Goal: Communication & Community: Answer question/provide support

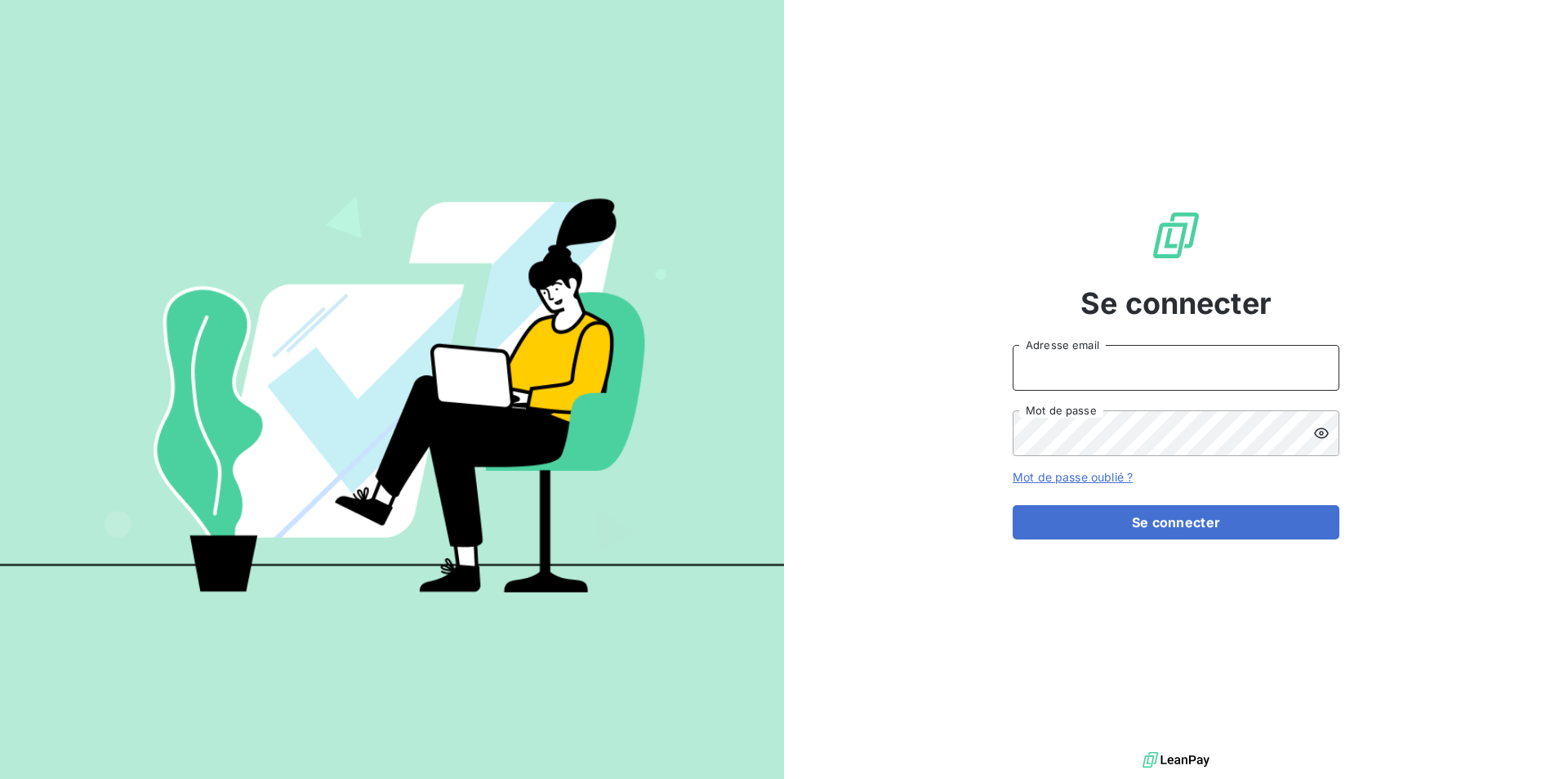
click at [1119, 371] on input "Adresse email" at bounding box center [1176, 367] width 326 height 46
type input "[PERSON_NAME][EMAIL_ADDRESS][DOMAIN_NAME]"
click at [1325, 430] on icon at bounding box center [1321, 433] width 16 height 16
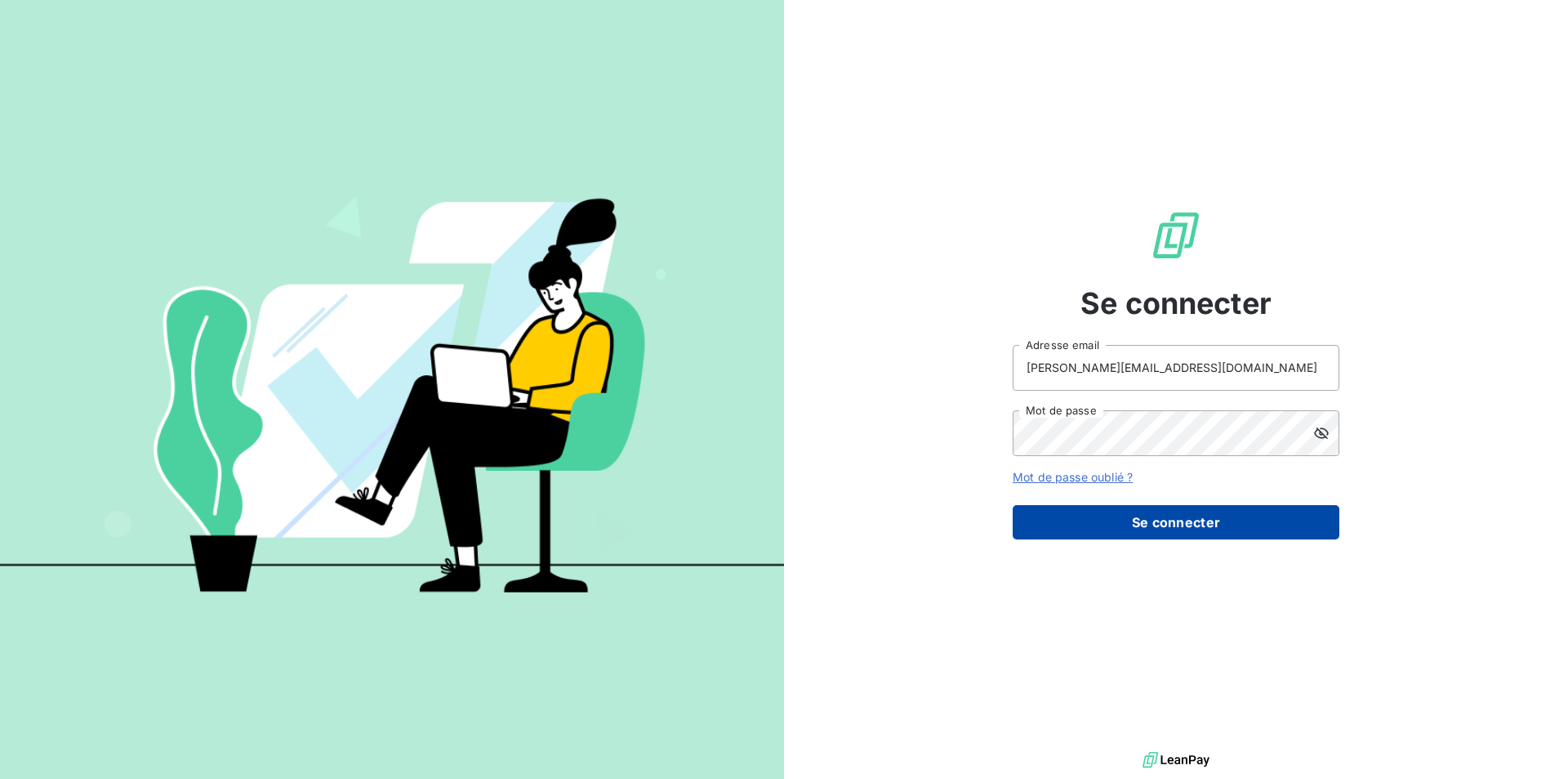
click at [1164, 522] on button "Se connecter" at bounding box center [1176, 521] width 326 height 34
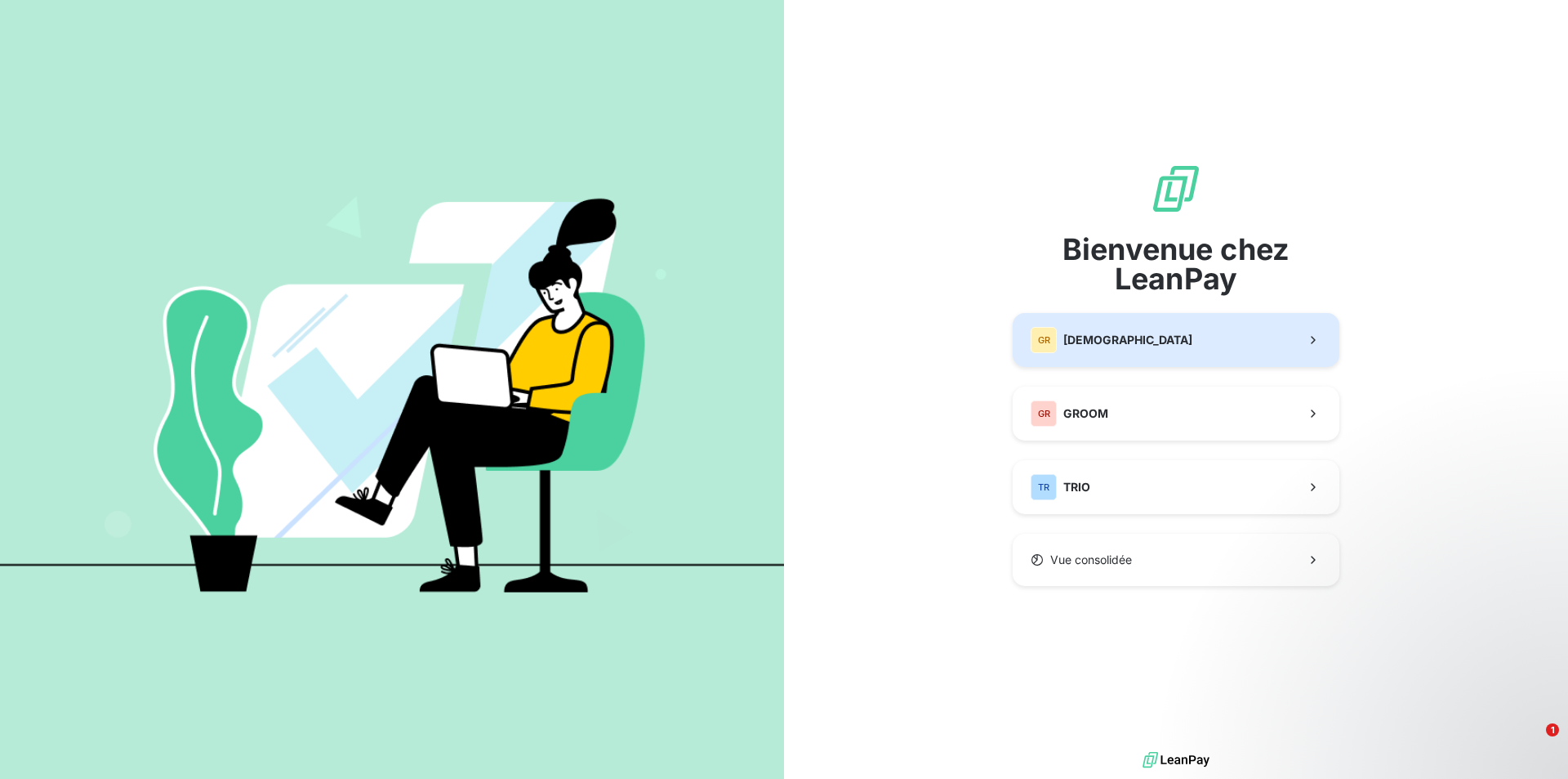
click at [1205, 343] on button "GR GREENWISHES" at bounding box center [1176, 340] width 326 height 54
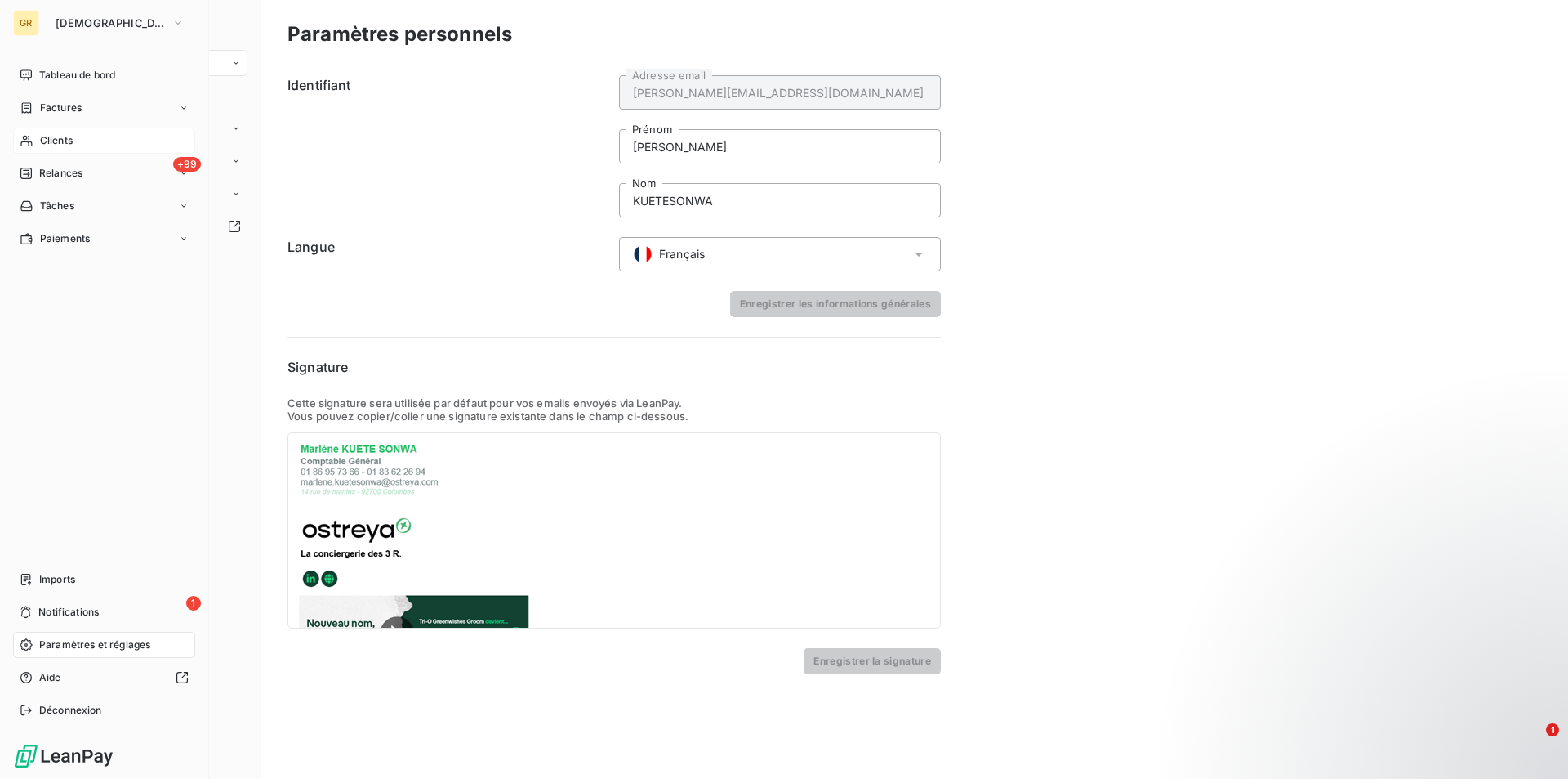
click at [53, 133] on span "Clients" at bounding box center [56, 140] width 33 height 15
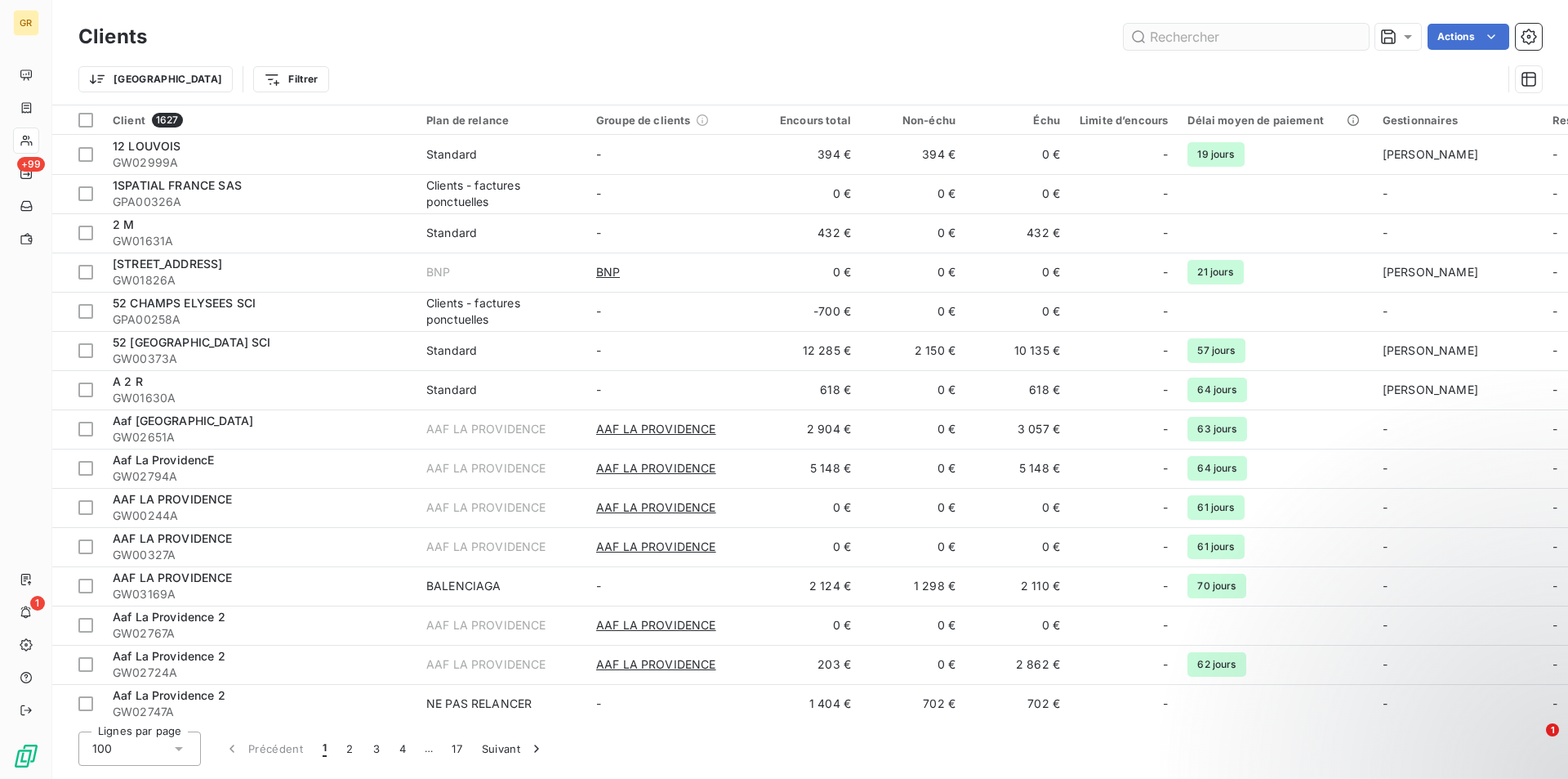
click at [1348, 44] on input "text" at bounding box center [1245, 36] width 245 height 26
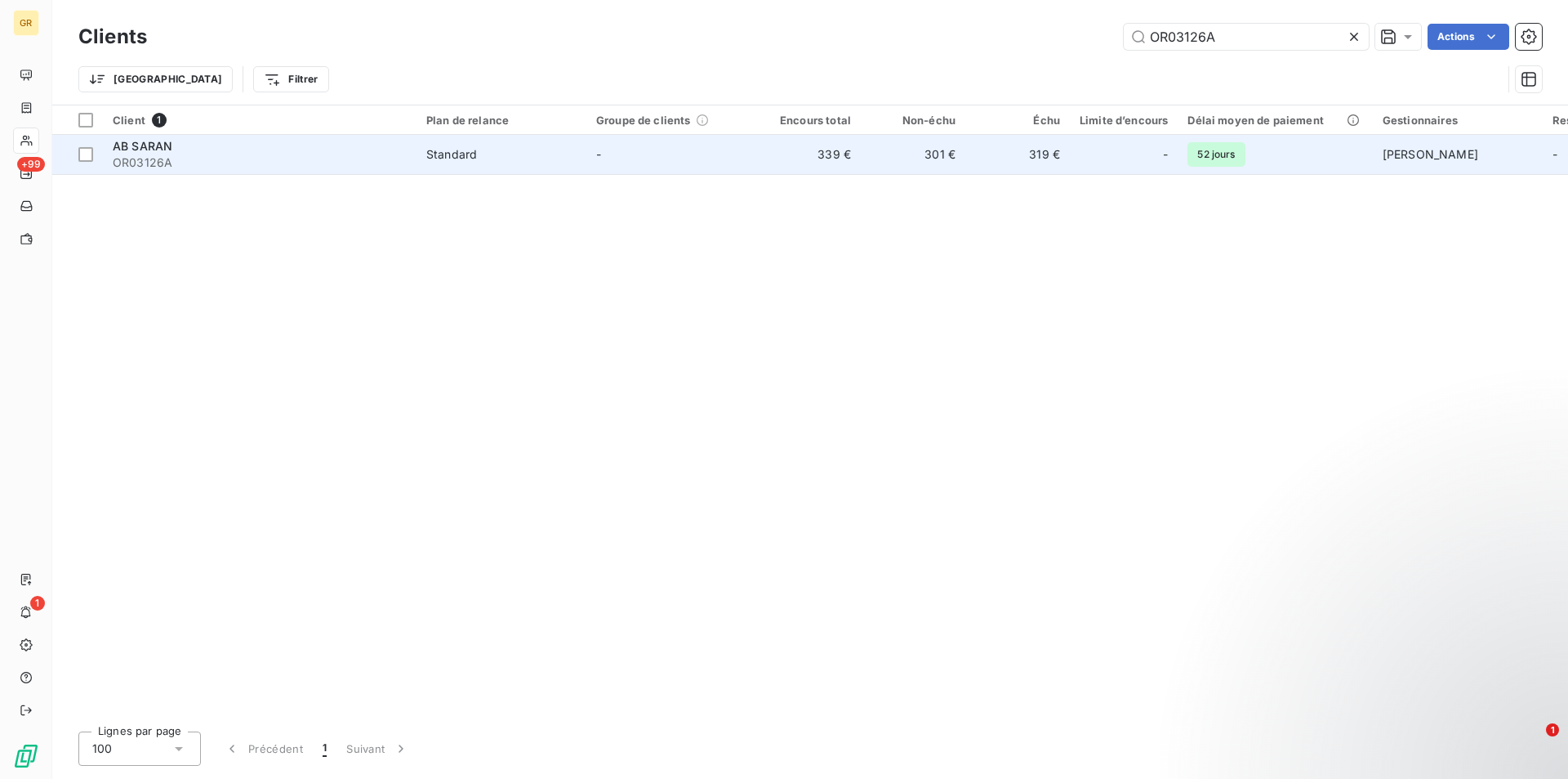
type input "OR03126A"
click at [195, 159] on span "OR03126A" at bounding box center [260, 162] width 294 height 16
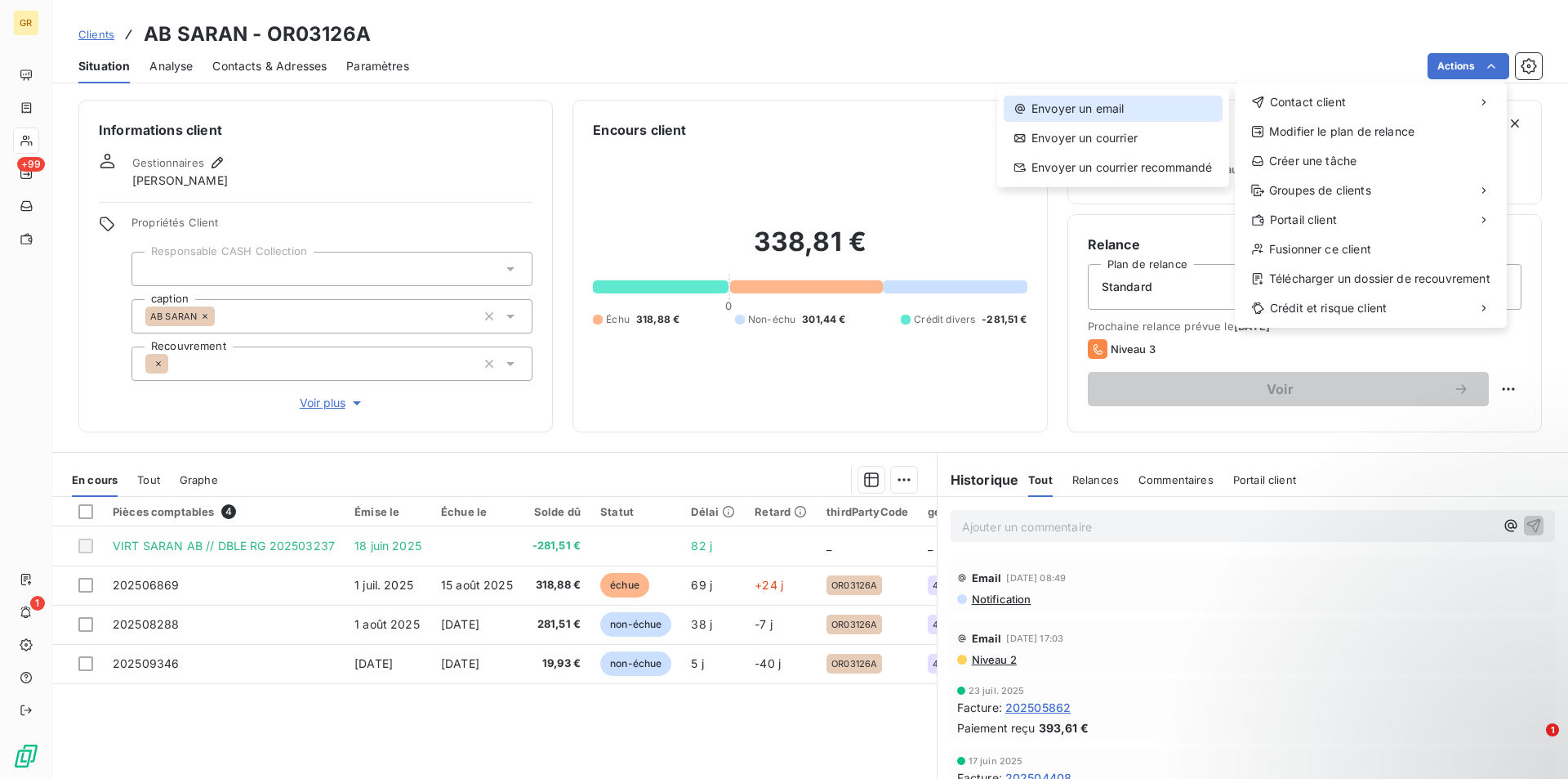
click at [1078, 104] on div "Envoyer un email" at bounding box center [1113, 109] width 219 height 26
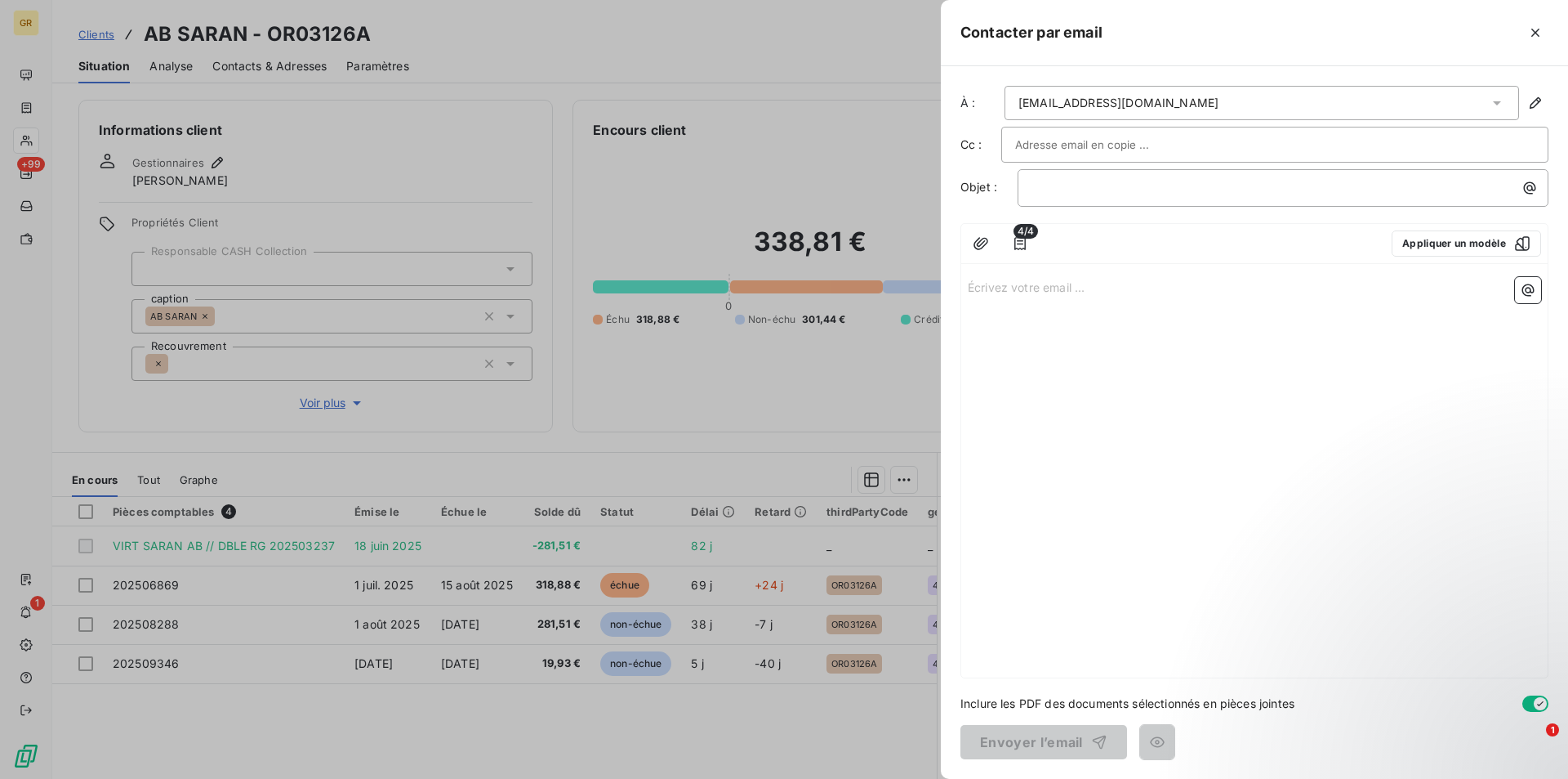
click at [1191, 142] on div at bounding box center [1275, 144] width 519 height 24
click at [1093, 136] on input "text" at bounding box center [1275, 144] width 519 height 24
click at [1079, 143] on input "text" at bounding box center [1102, 144] width 175 height 24
click at [1073, 149] on input "text" at bounding box center [1275, 144] width 519 height 24
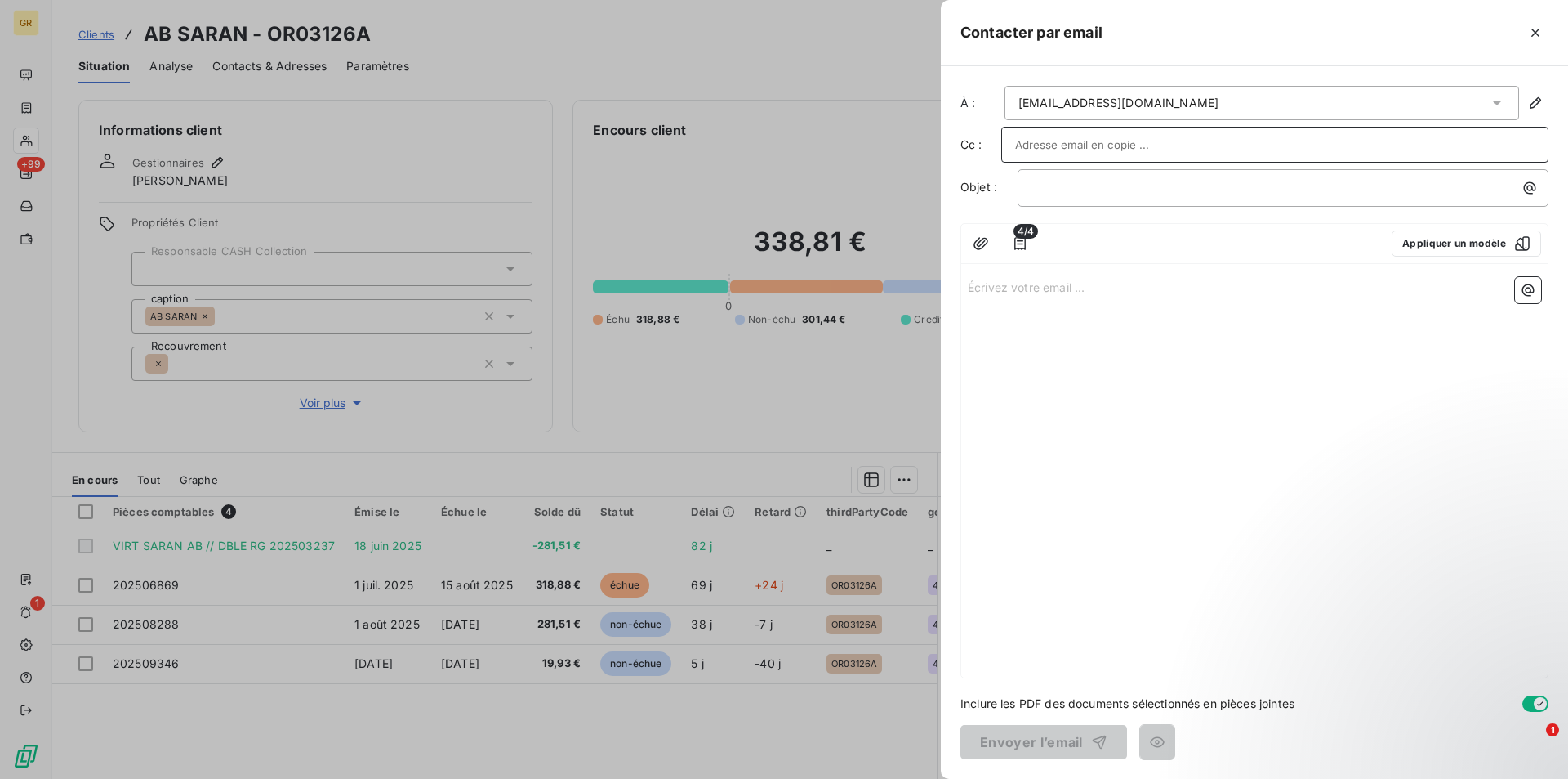
click at [1073, 149] on input "text" at bounding box center [1275, 144] width 519 height 24
click at [1075, 143] on input "text" at bounding box center [1275, 144] width 519 height 24
type input "a"
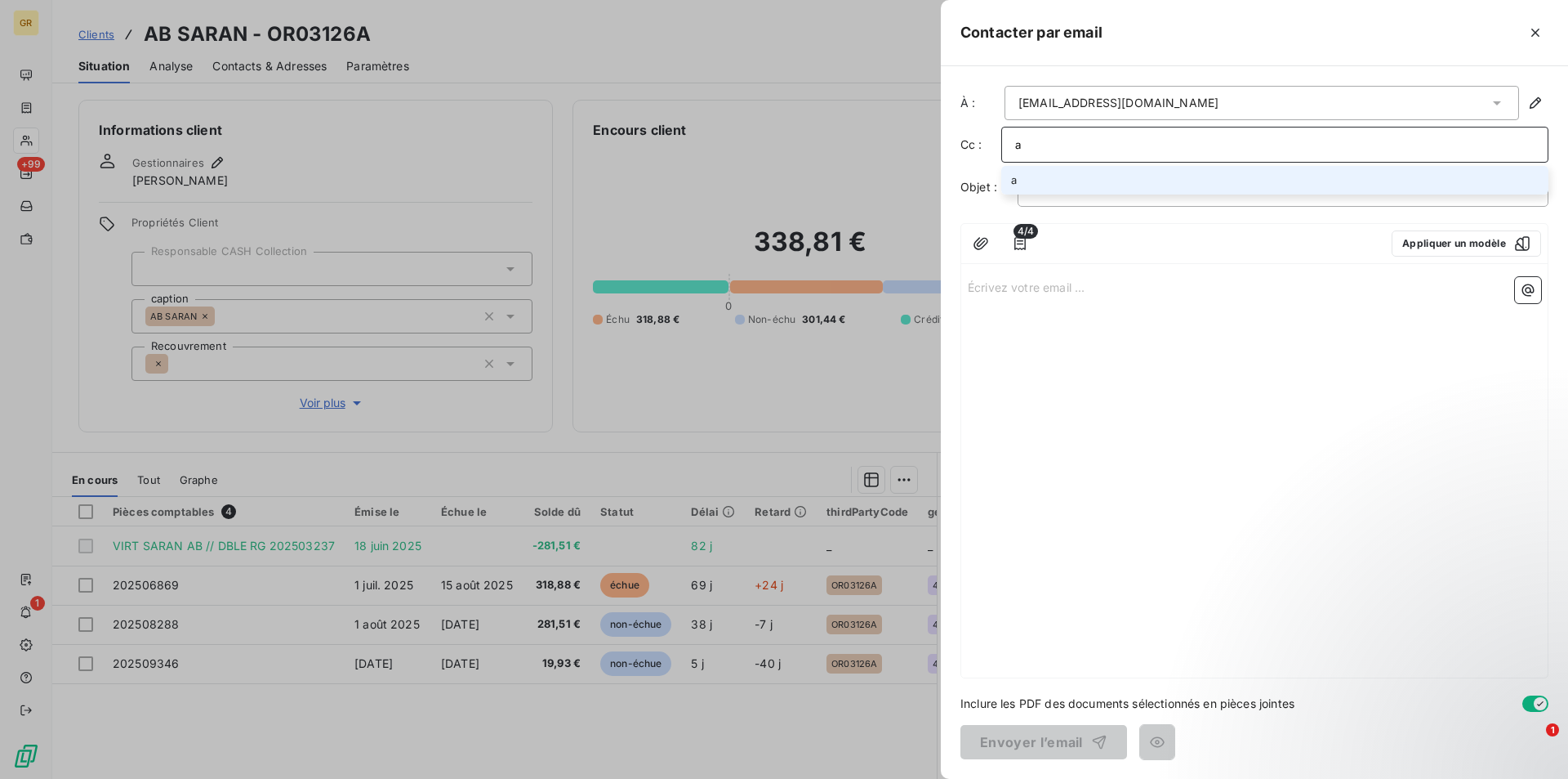
click at [1077, 140] on input "a" at bounding box center [1275, 144] width 519 height 24
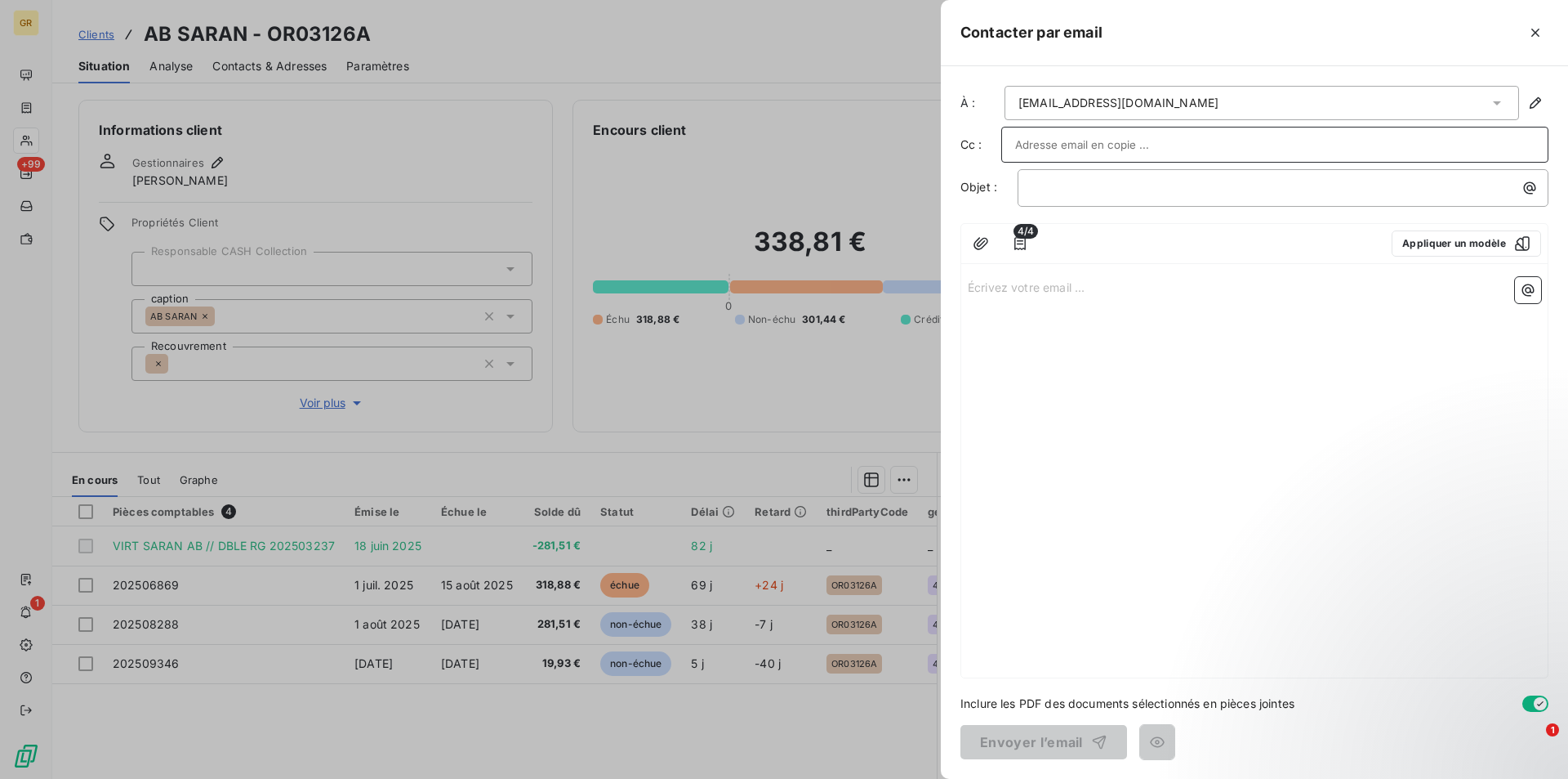
click at [1103, 140] on input "text" at bounding box center [1275, 144] width 519 height 24
click at [1103, 140] on input "text" at bounding box center [1102, 144] width 175 height 24
drag, startPoint x: 1110, startPoint y: 143, endPoint x: 1158, endPoint y: 143, distance: 48.0
click at [1113, 143] on input "text" at bounding box center [1275, 144] width 519 height 24
click at [1290, 152] on div at bounding box center [1275, 144] width 519 height 24
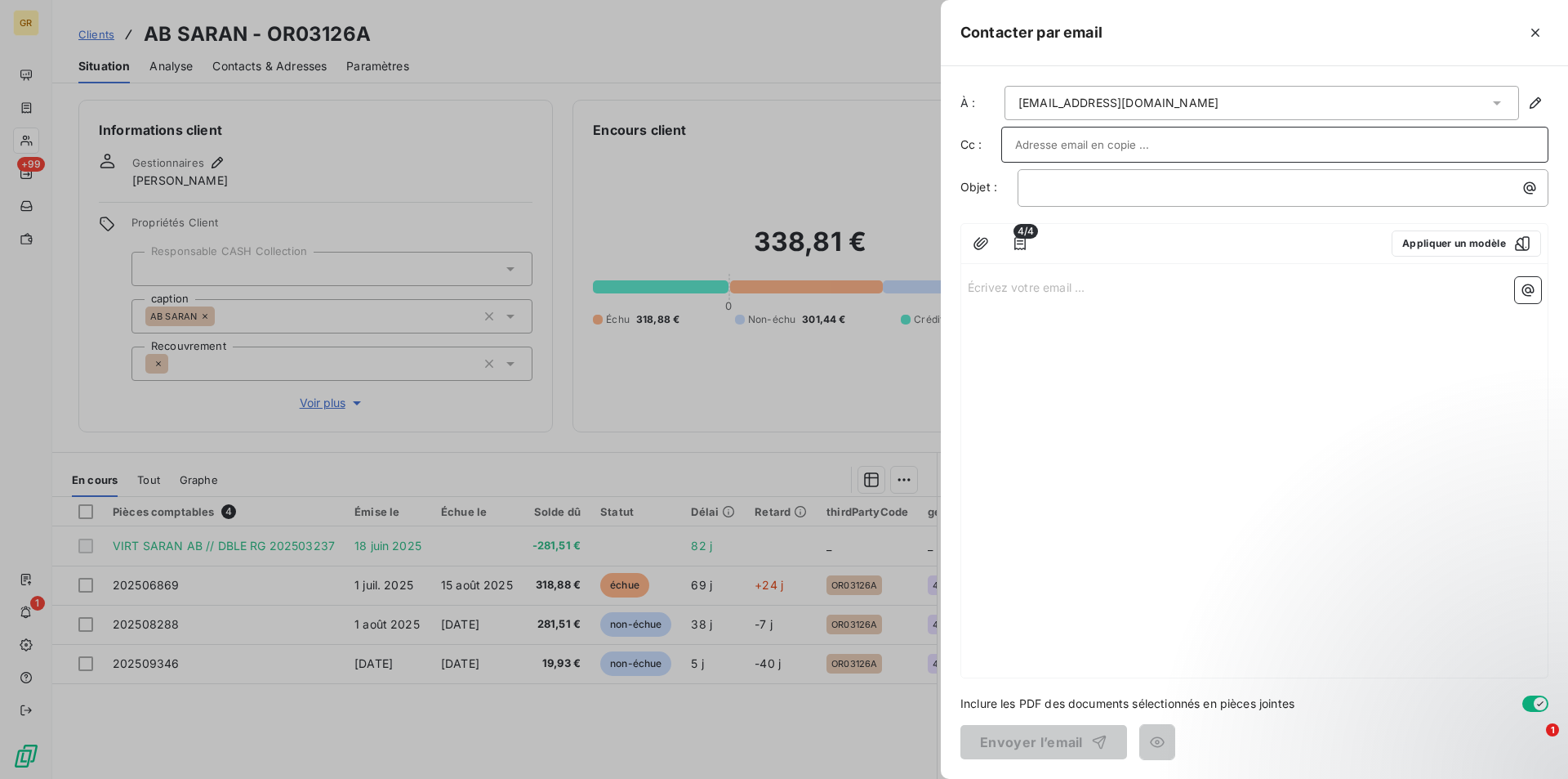
click at [1290, 151] on input "text" at bounding box center [1275, 144] width 519 height 24
drag, startPoint x: 1288, startPoint y: 144, endPoint x: 1280, endPoint y: 143, distance: 8.1
click at [1287, 144] on div at bounding box center [1275, 144] width 519 height 24
click at [1096, 193] on p "﻿" at bounding box center [1287, 187] width 511 height 18
click at [1529, 29] on icon "button" at bounding box center [1535, 32] width 16 height 16
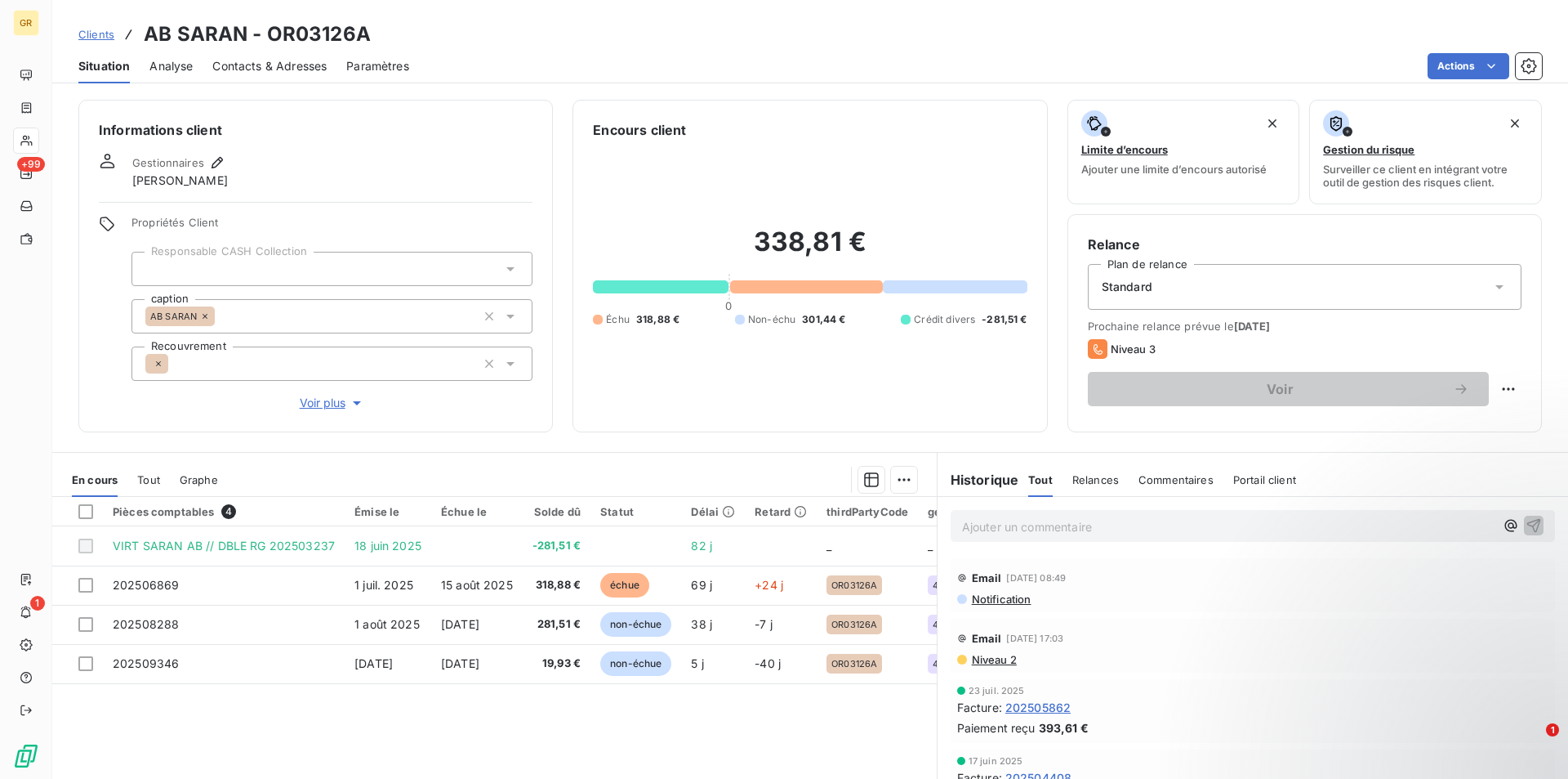
click at [266, 65] on span "Contacts & Adresses" at bounding box center [269, 66] width 114 height 16
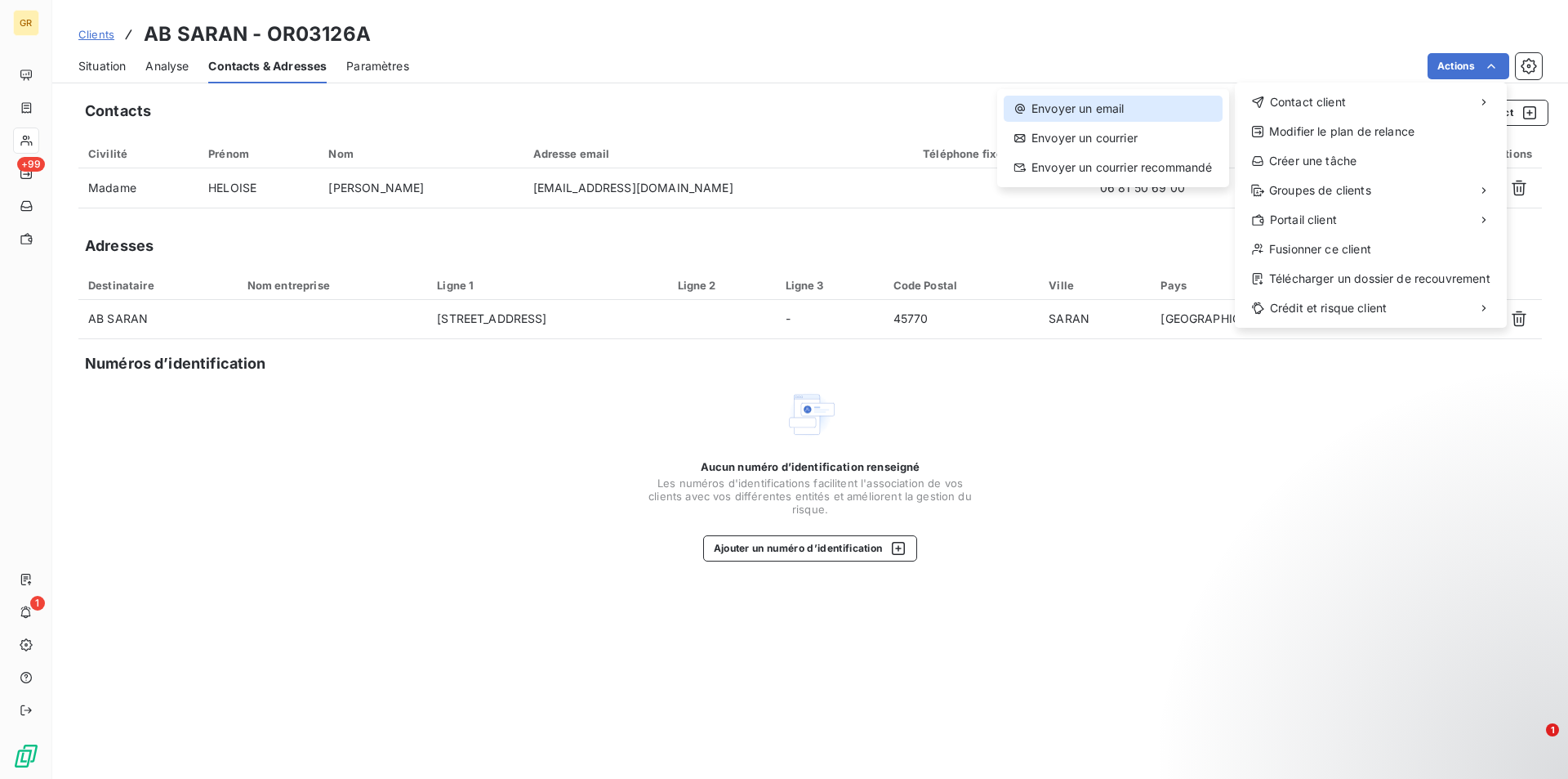
click at [1066, 110] on div "Envoyer un email" at bounding box center [1113, 109] width 219 height 26
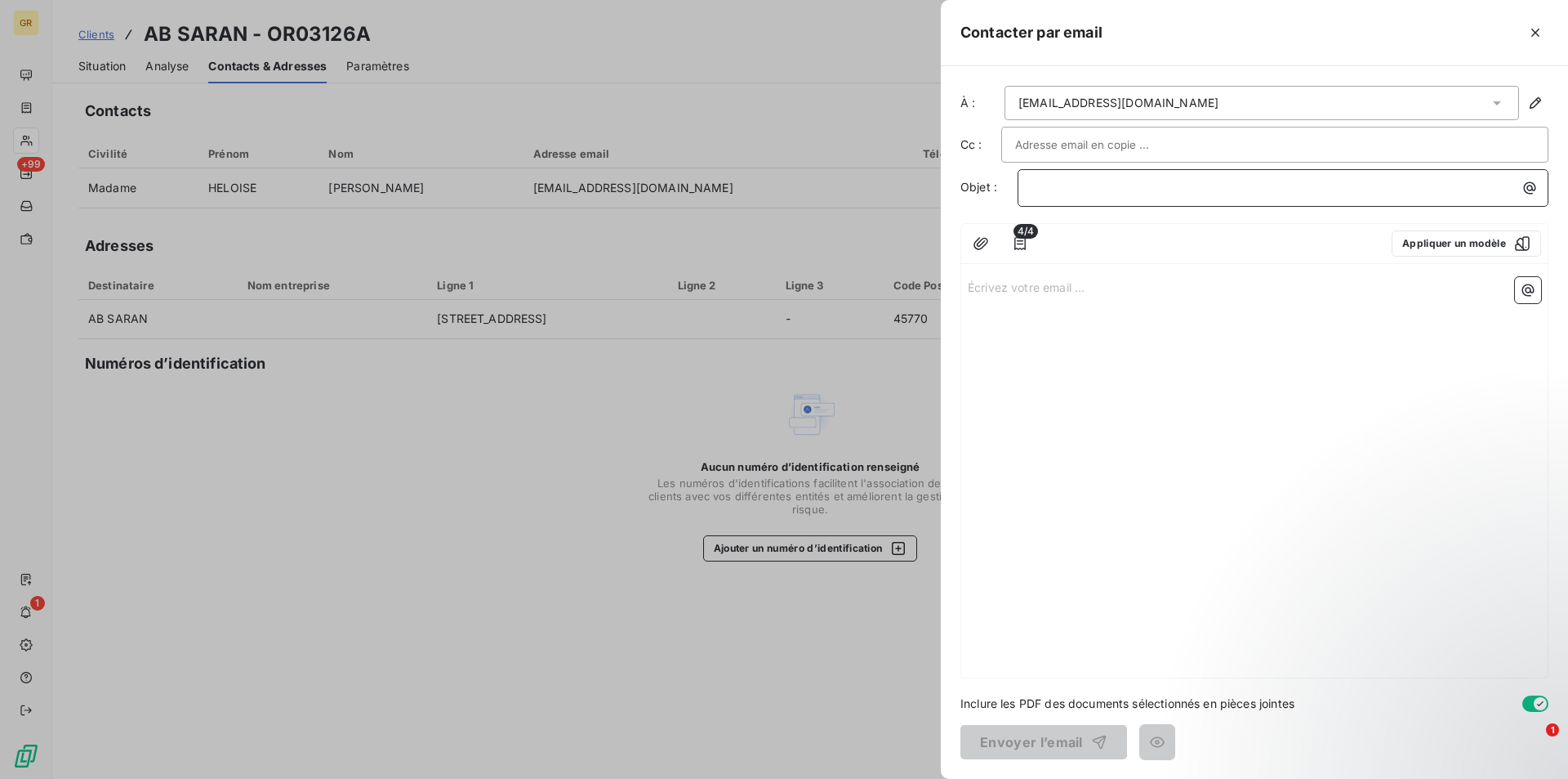
click at [1056, 190] on p "﻿" at bounding box center [1287, 187] width 511 height 18
click at [1115, 190] on p "﻿" at bounding box center [1287, 187] width 511 height 18
click at [1118, 186] on p "﻿" at bounding box center [1287, 187] width 511 height 18
click at [1535, 186] on icon "button" at bounding box center [1530, 188] width 13 height 13
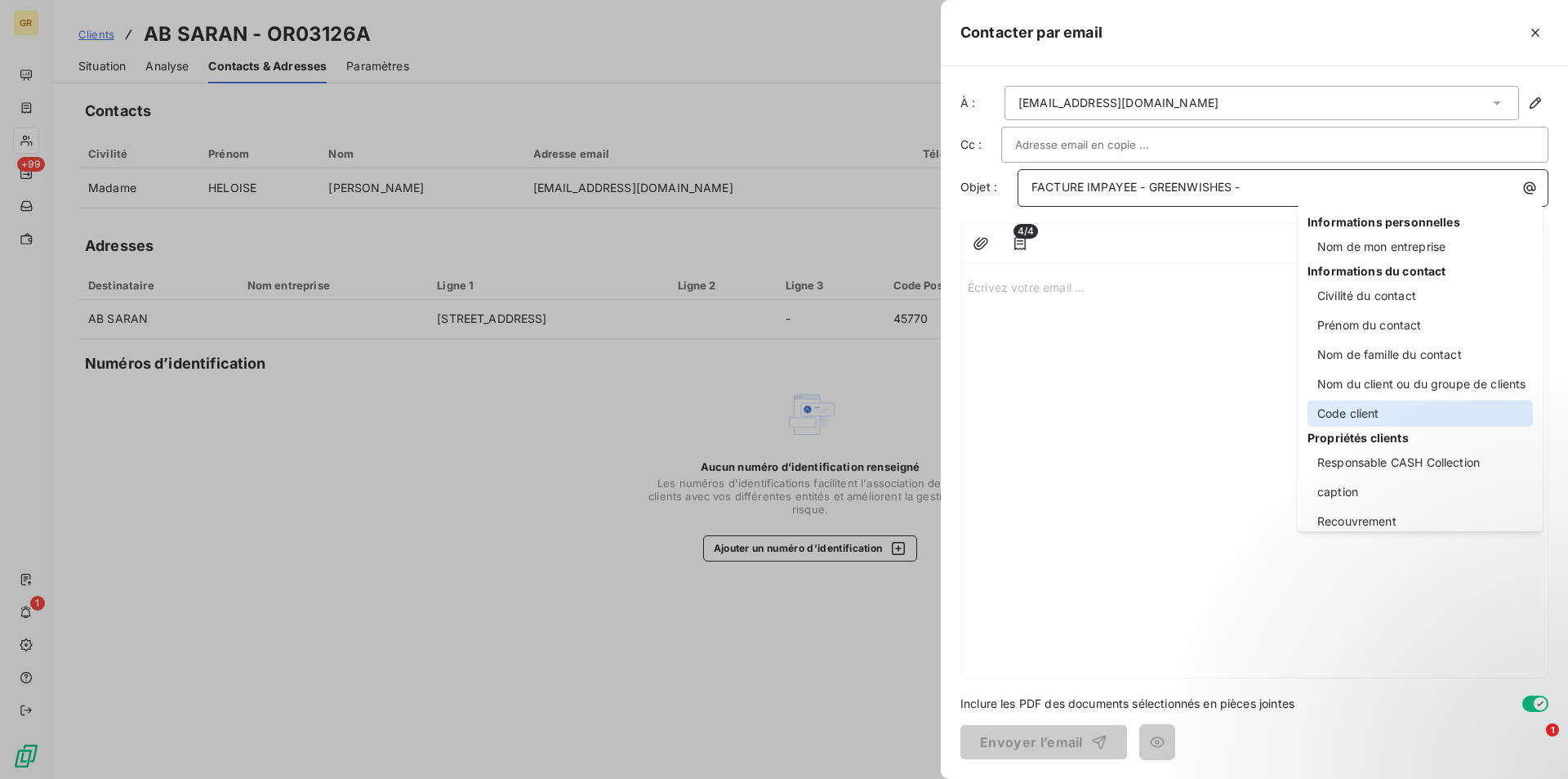
click at [1365, 413] on div "Code client" at bounding box center [1420, 413] width 226 height 26
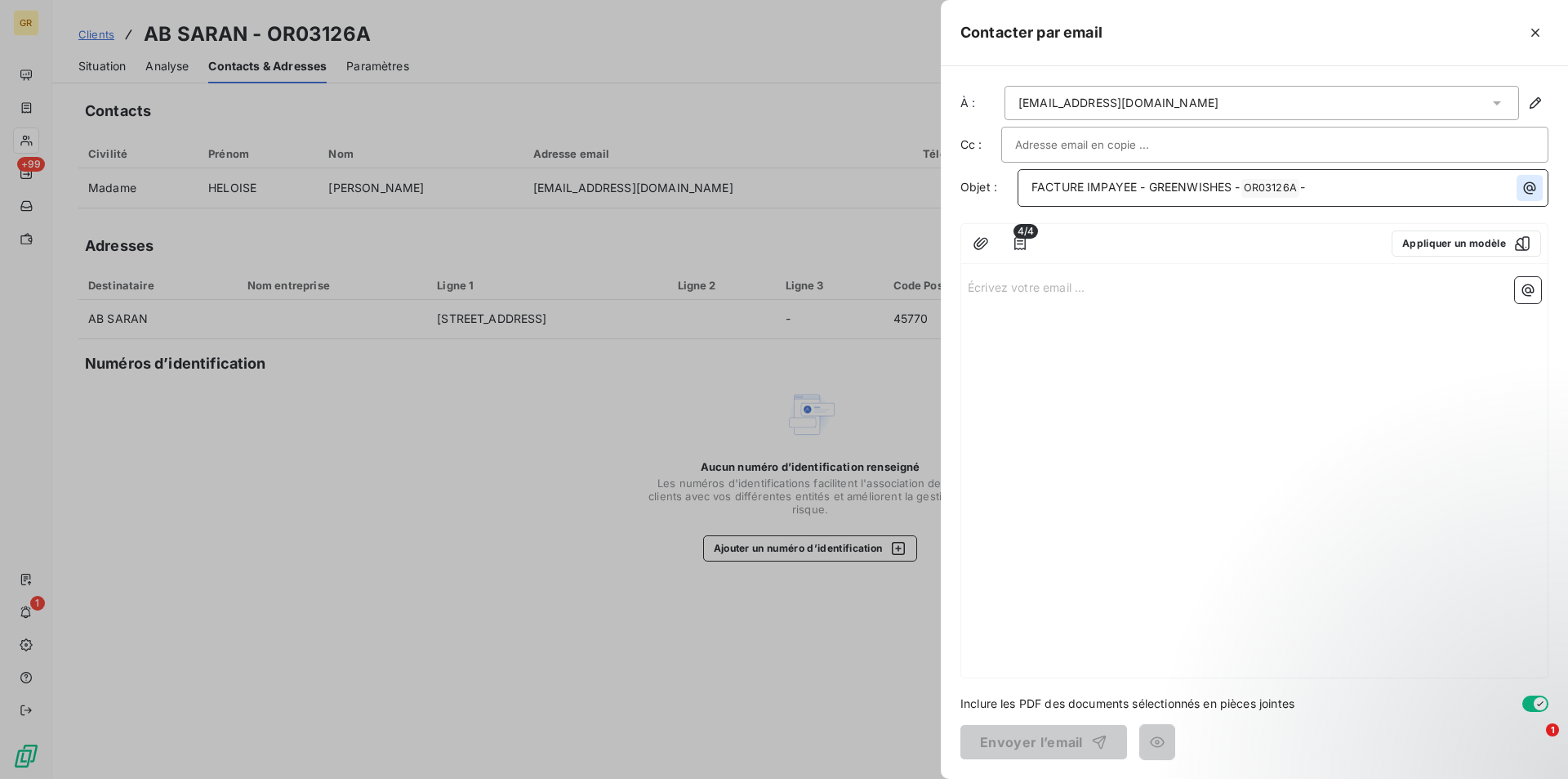
click at [1530, 185] on icon "button" at bounding box center [1530, 188] width 13 height 13
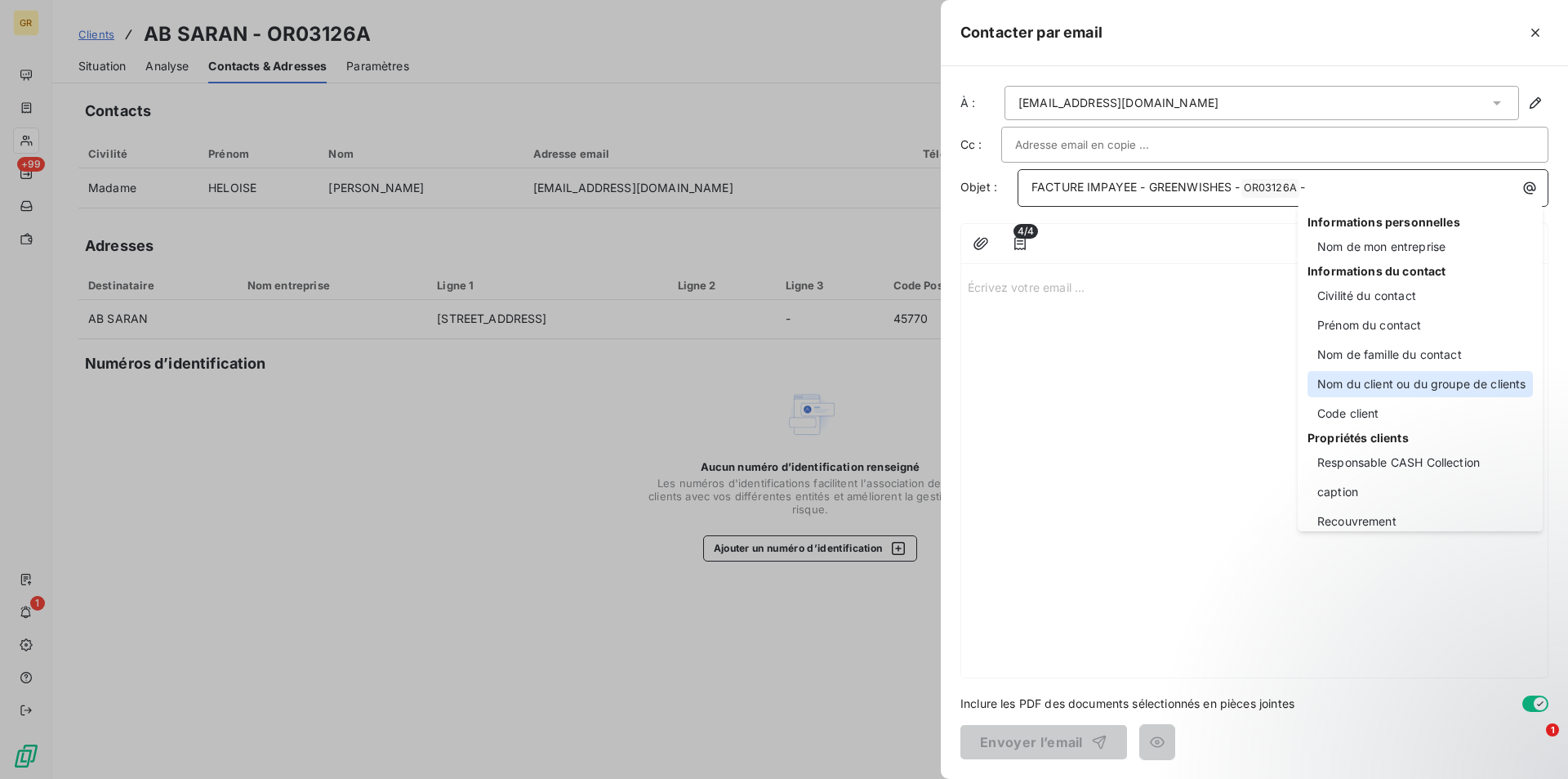
click at [1400, 388] on div "Nom du client ou du groupe de clients" at bounding box center [1420, 384] width 226 height 26
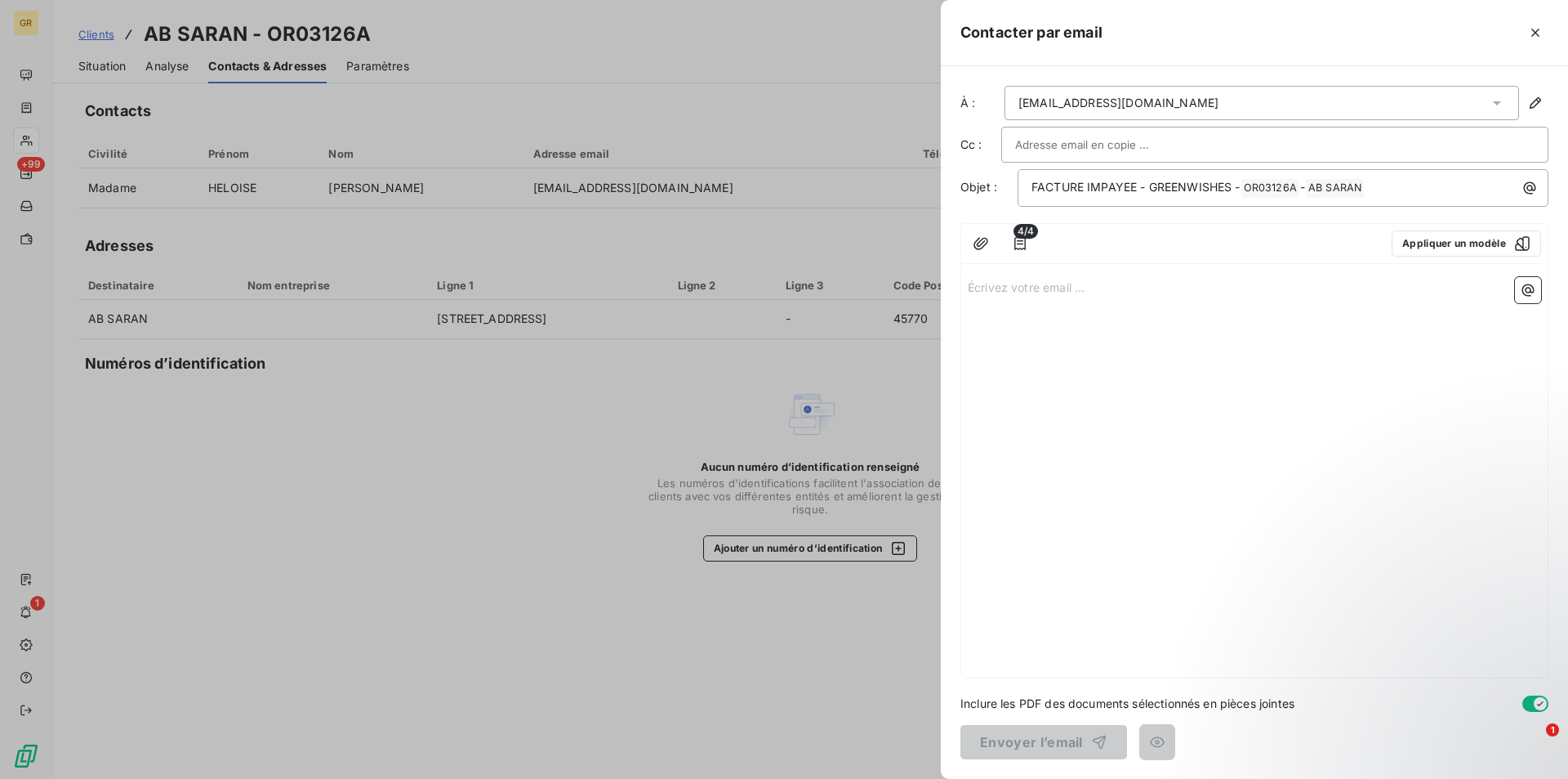
click at [1033, 285] on p "Écrivez votre email ... ﻿" at bounding box center [1254, 286] width 573 height 18
click at [999, 293] on p "Écrivez votre email ... ﻿" at bounding box center [1254, 286] width 573 height 18
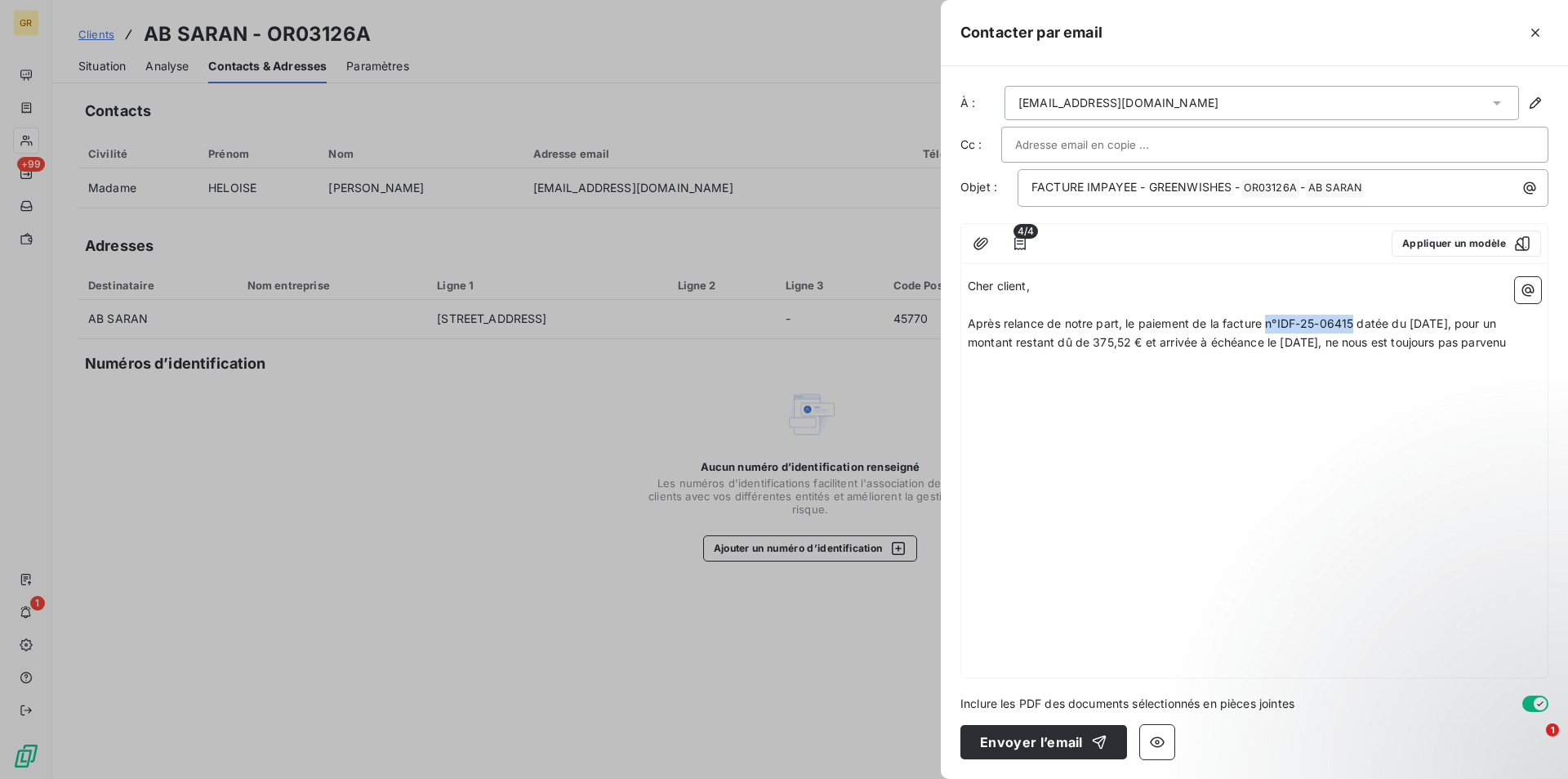
drag, startPoint x: 1354, startPoint y: 323, endPoint x: 1266, endPoint y: 327, distance: 88.1
click at [1266, 327] on span "Après relance de notre part, le paiement de la facture n°IDF-25-06415 datée du …" at bounding box center [1237, 332] width 538 height 33
click at [1523, 293] on icon "button" at bounding box center [1528, 290] width 13 height 13
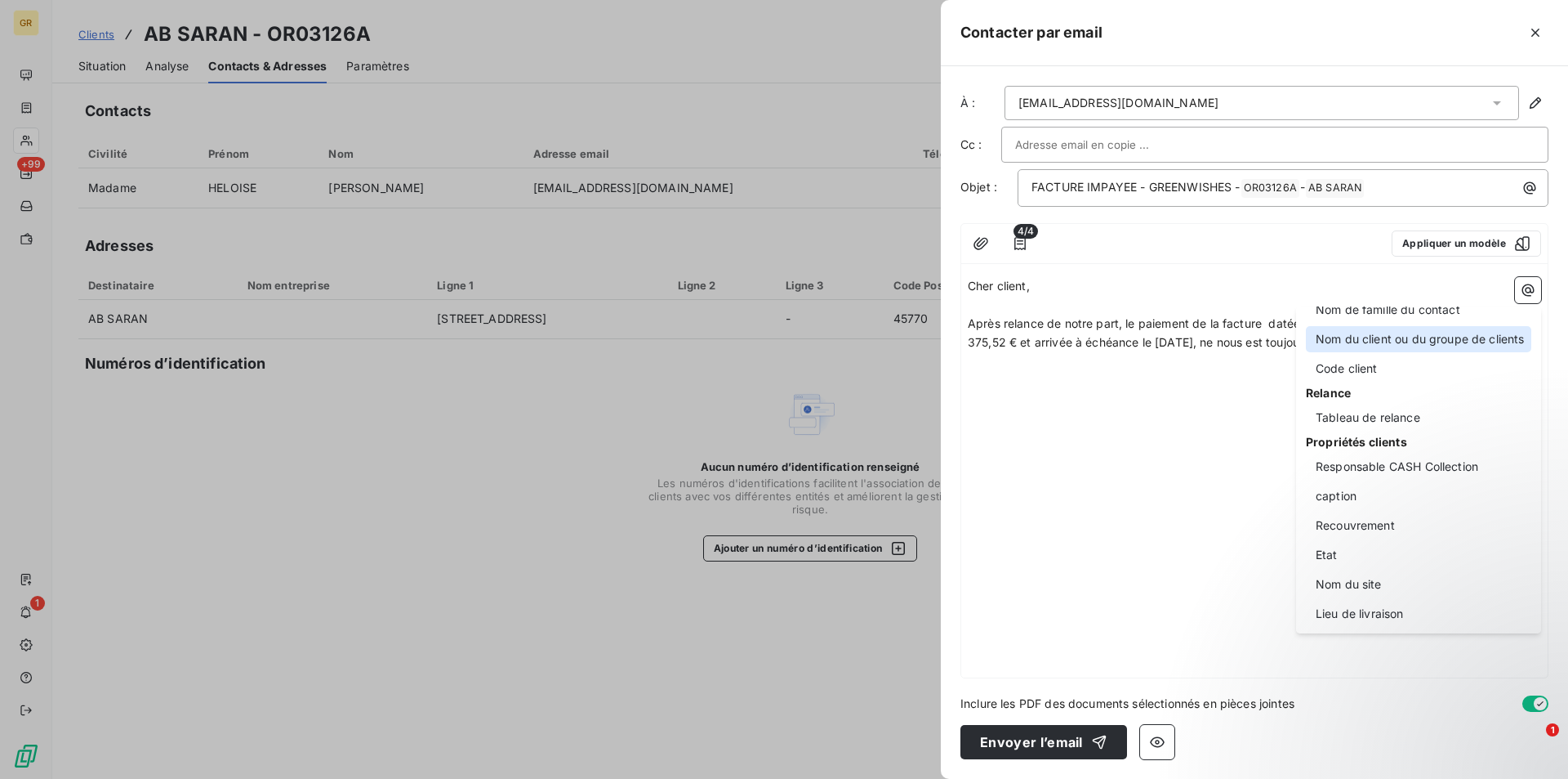
scroll to position [180, 0]
click at [1166, 469] on html "GR +99 1 Clients AB SARAN - OR03126A Situation Analyse Contacts & Adresses Para…" at bounding box center [784, 390] width 1568 height 779
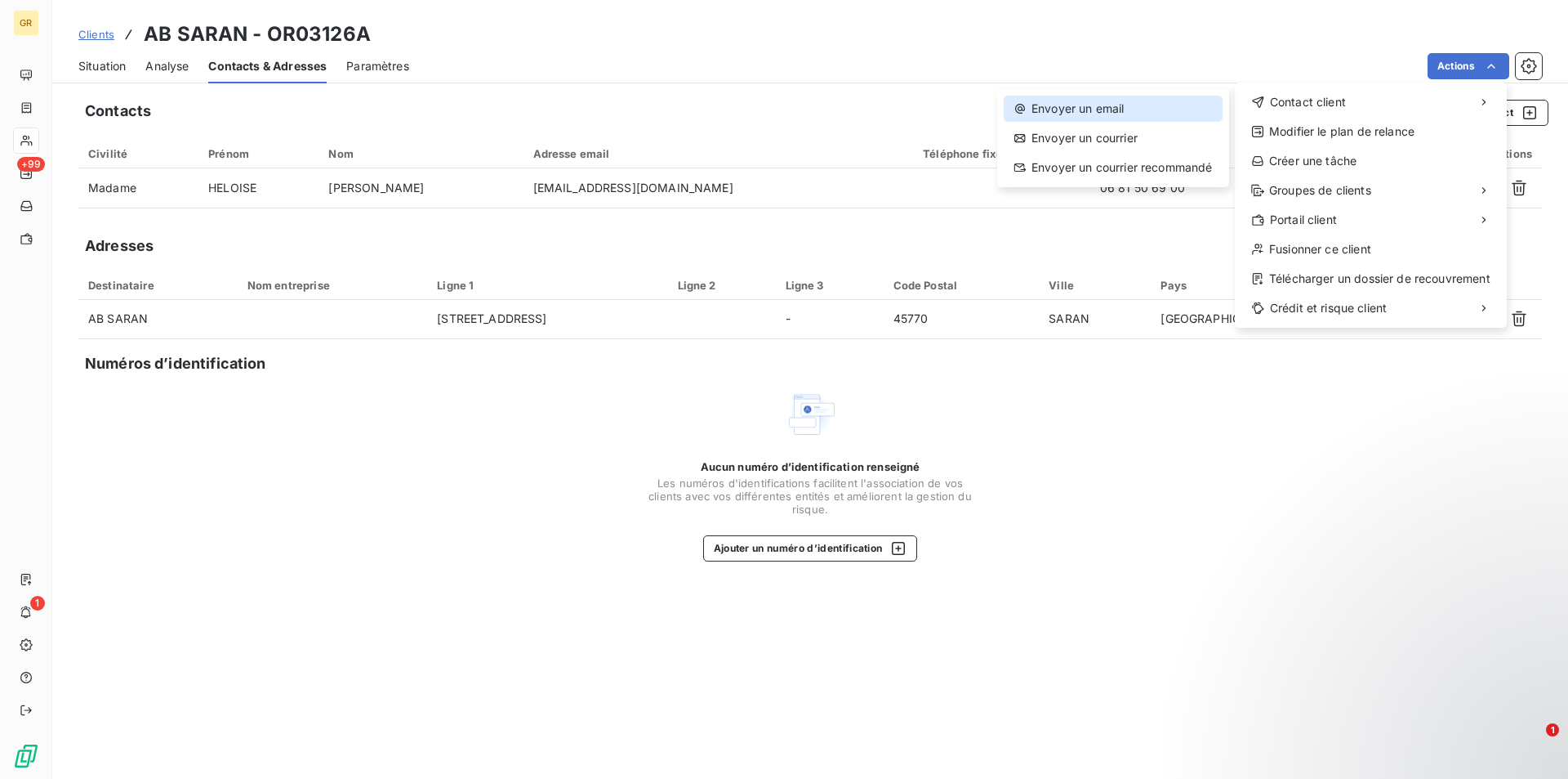
click at [1123, 112] on div "Envoyer un email" at bounding box center [1113, 109] width 219 height 26
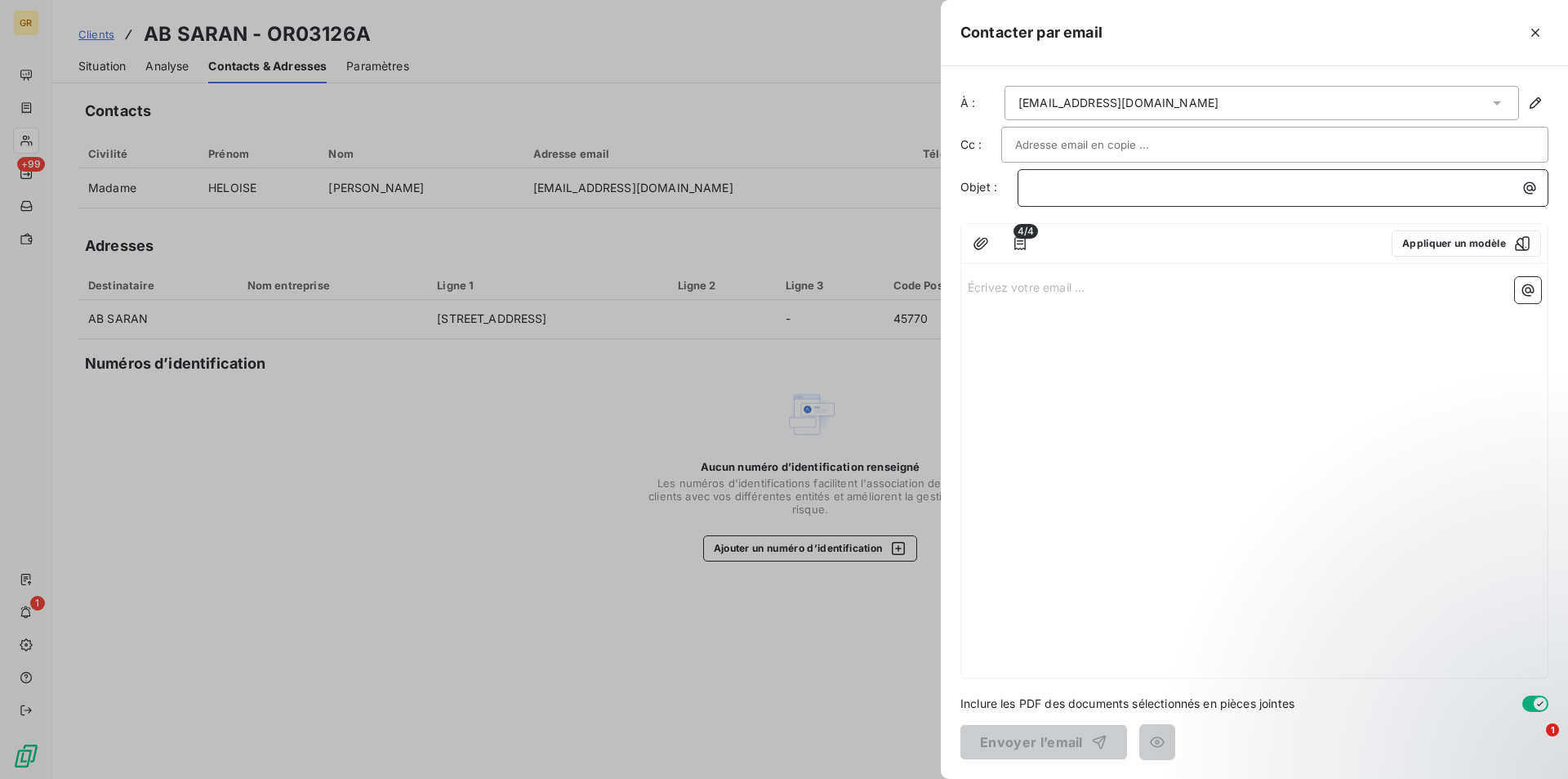
click at [1134, 190] on p "﻿" at bounding box center [1287, 187] width 511 height 18
click at [1525, 187] on icon "button" at bounding box center [1530, 188] width 13 height 13
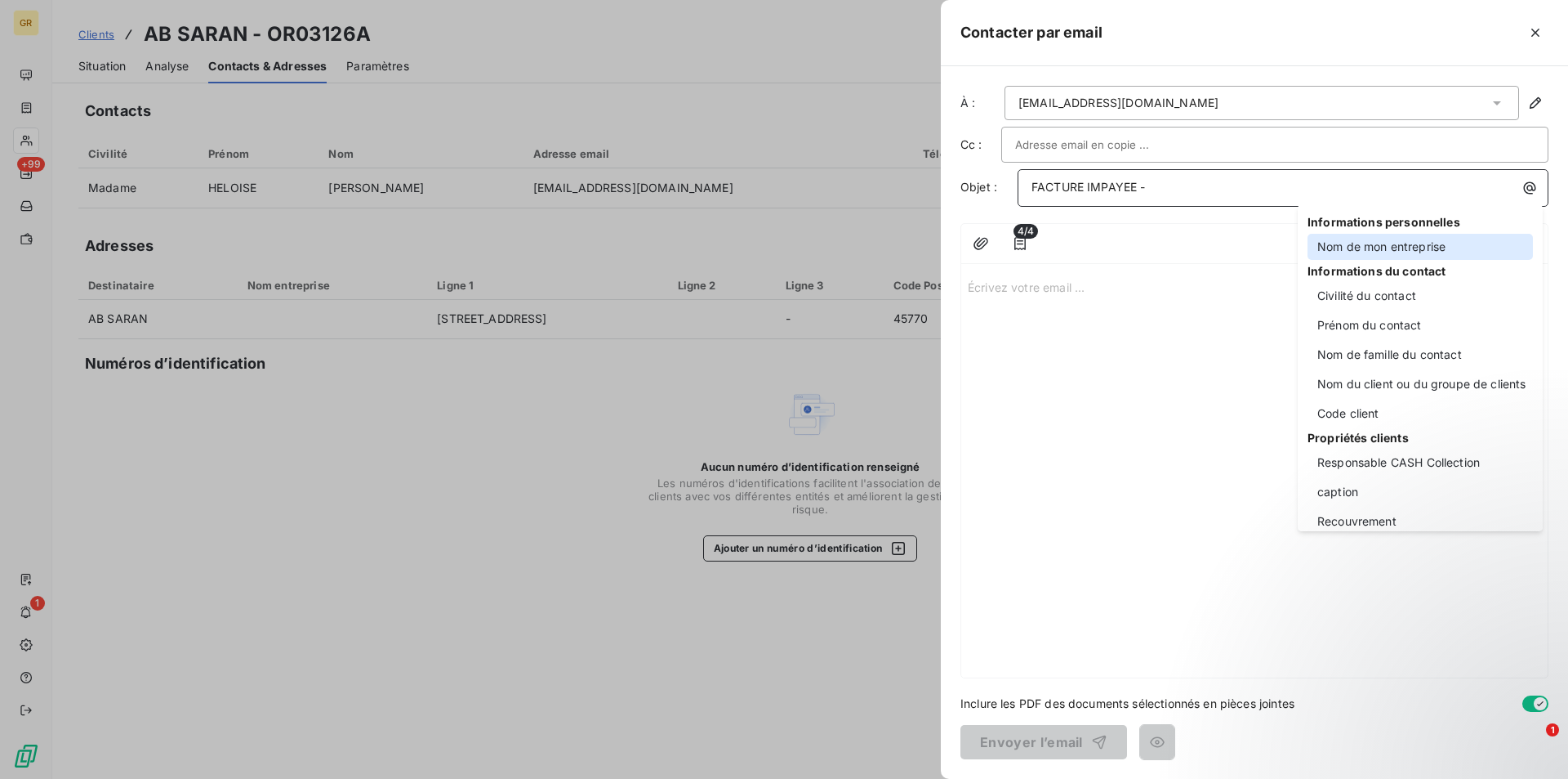
click at [1407, 248] on div "Nom de mon entreprise" at bounding box center [1420, 246] width 226 height 26
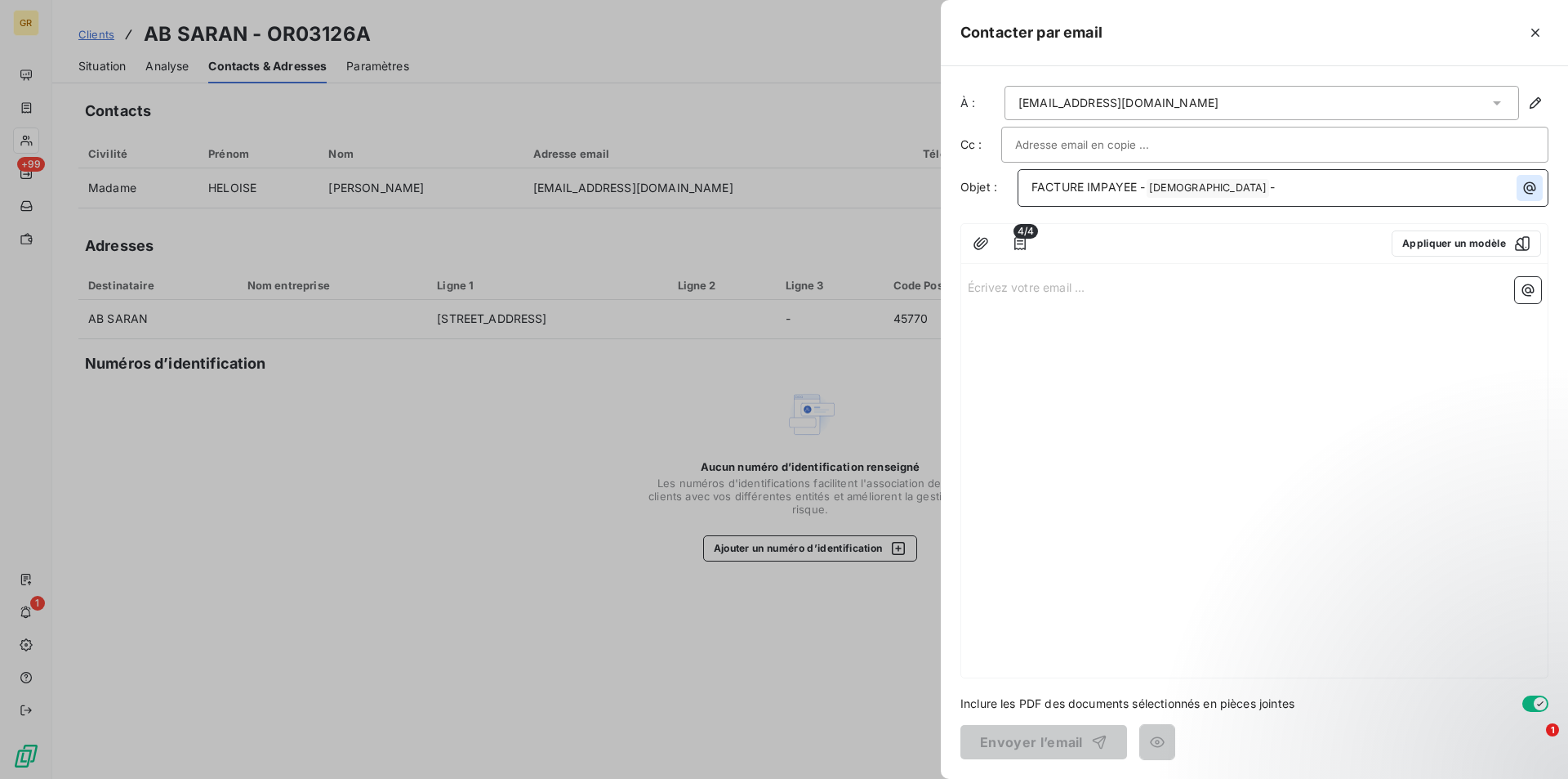
click at [1528, 186] on icon "button" at bounding box center [1530, 188] width 13 height 13
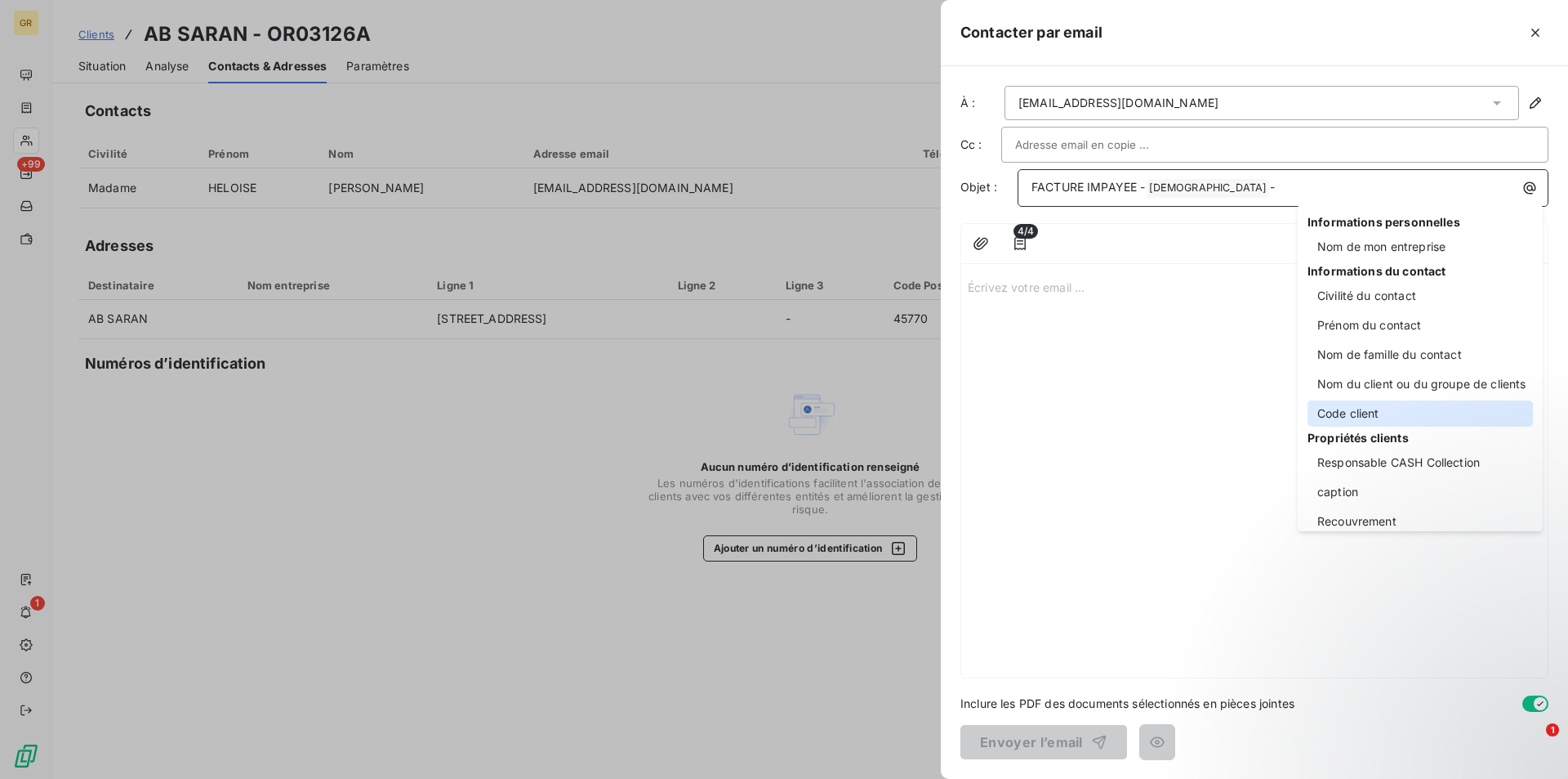
click at [1369, 414] on div "Code client" at bounding box center [1420, 413] width 226 height 26
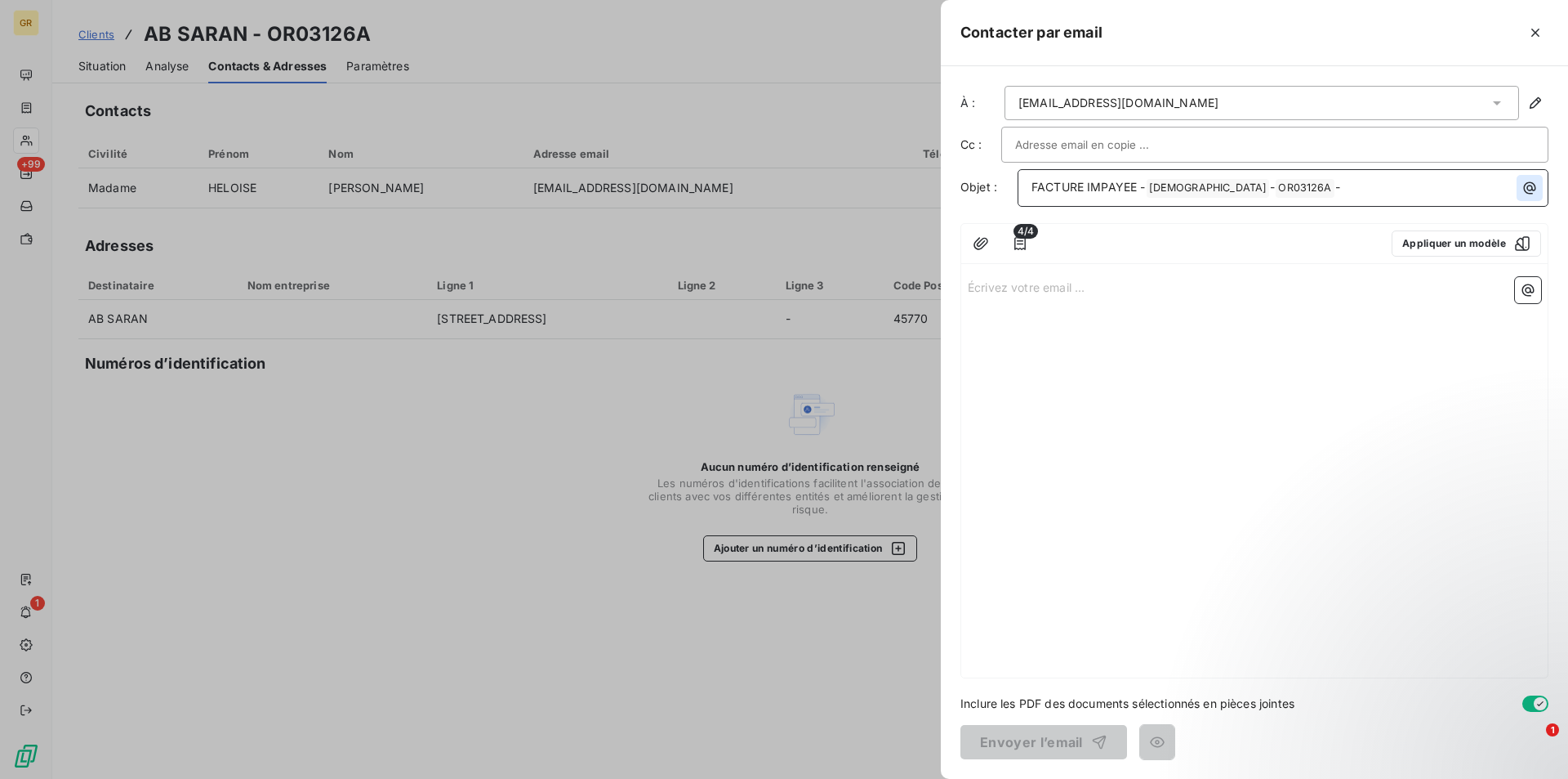
click at [1532, 191] on icon "button" at bounding box center [1529, 188] width 16 height 16
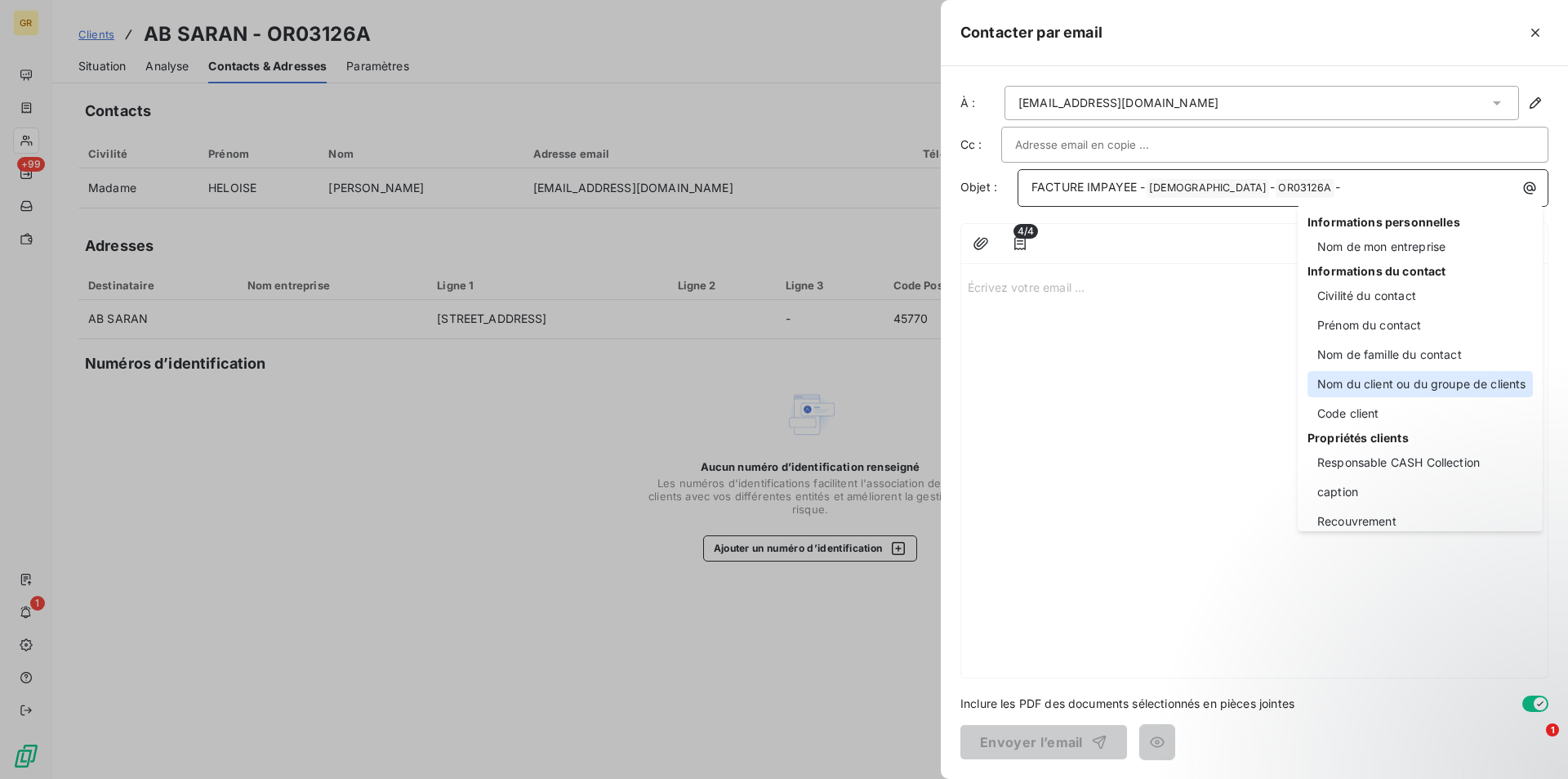
click at [1366, 385] on div "Nom du client ou du groupe de clients" at bounding box center [1420, 384] width 226 height 26
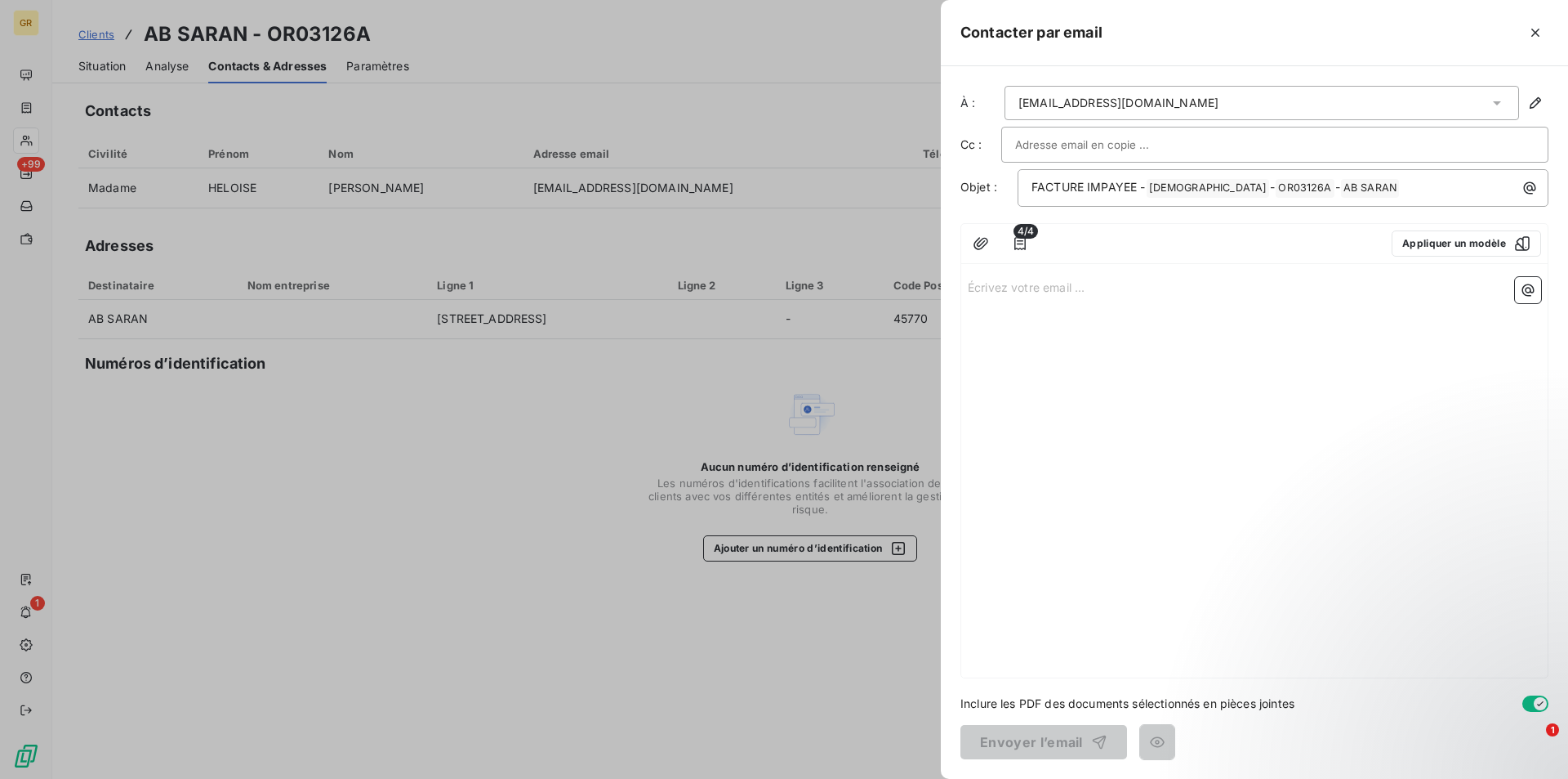
click at [1025, 314] on div "Écrivez votre email ... ﻿" at bounding box center [1255, 474] width 587 height 407
click at [1029, 292] on p "Écrivez votre email ... ﻿" at bounding box center [1254, 286] width 573 height 18
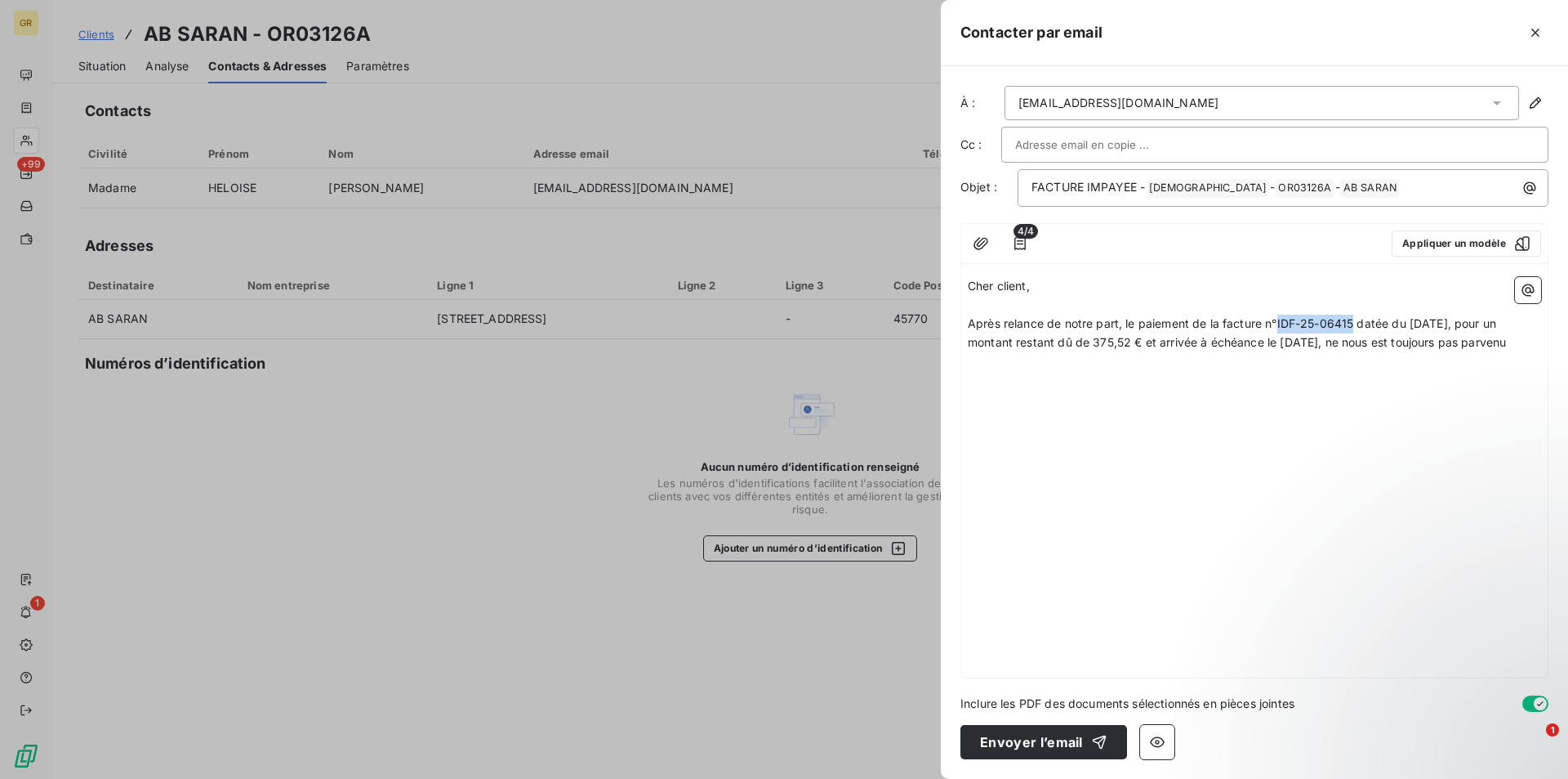
drag, startPoint x: 1278, startPoint y: 319, endPoint x: 1353, endPoint y: 325, distance: 75.2
click at [1353, 325] on span "Après relance de notre part, le paiement de la facture n°IDF-25-06415 datée du …" at bounding box center [1237, 332] width 538 height 33
drag, startPoint x: 1465, startPoint y: 321, endPoint x: 1400, endPoint y: 326, distance: 65.2
click at [1400, 326] on span "Après relance de notre part, le paiement de la facture n°202506869 datée du [DA…" at bounding box center [1254, 332] width 573 height 33
drag, startPoint x: 1129, startPoint y: 342, endPoint x: 1095, endPoint y: 347, distance: 34.4
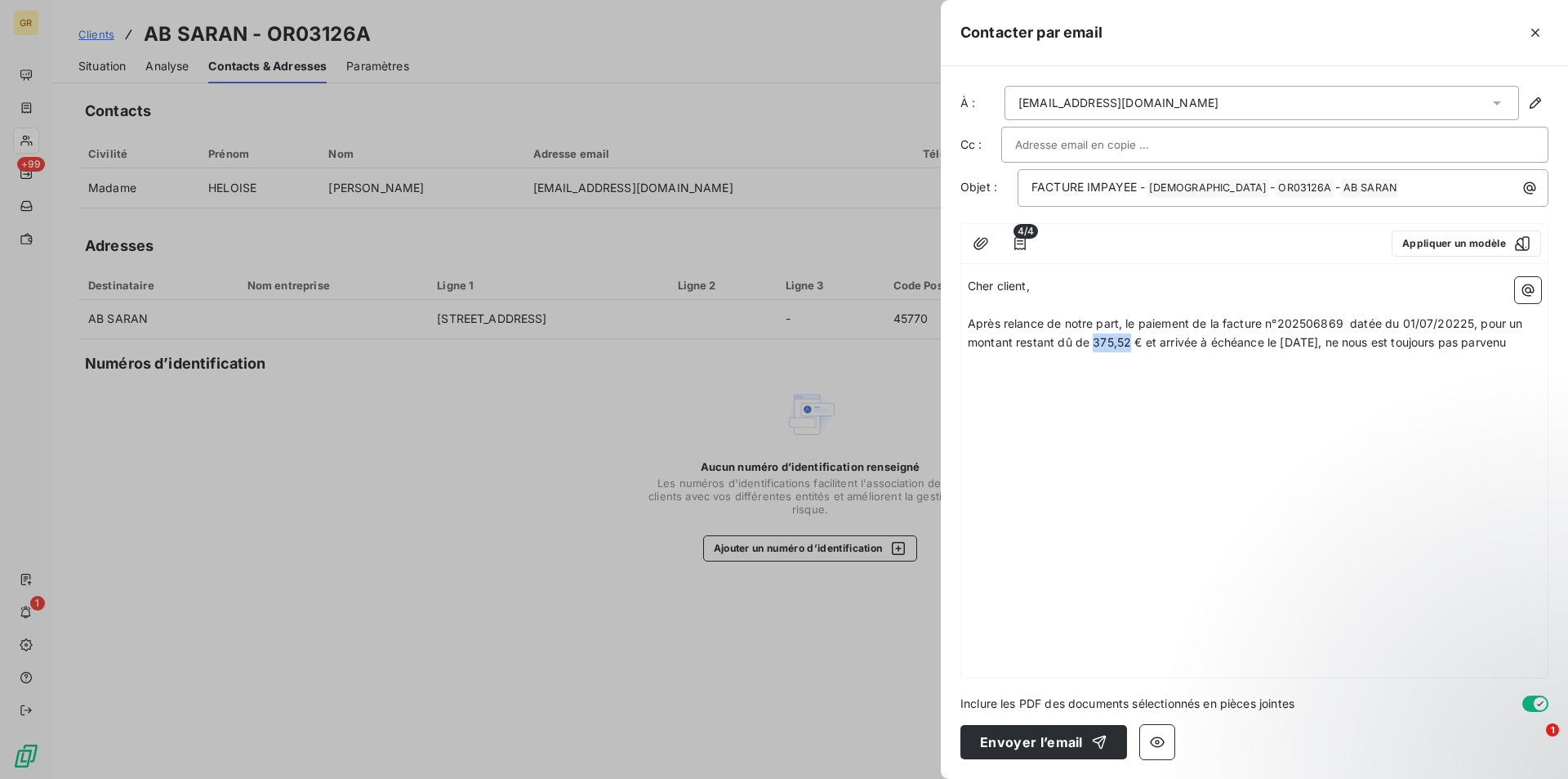
click at [1095, 347] on span "Après relance de notre part, le paiement de la facture n°202506869 datée du 01/…" at bounding box center [1246, 332] width 559 height 33
drag, startPoint x: 1343, startPoint y: 343, endPoint x: 1276, endPoint y: 349, distance: 67.3
click at [1276, 349] on p "Après relance de notre part, le paiement de la facture n°202506869 datée du 01/…" at bounding box center [1254, 333] width 573 height 38
click at [1294, 347] on span "Après relance de notre part, le paiement de la facture n°202506869 datée du 01/…" at bounding box center [1246, 332] width 559 height 33
click at [1296, 346] on span "Après relance de notre part, le paiement de la facture n°202506869 datée du 01/…" at bounding box center [1246, 332] width 559 height 33
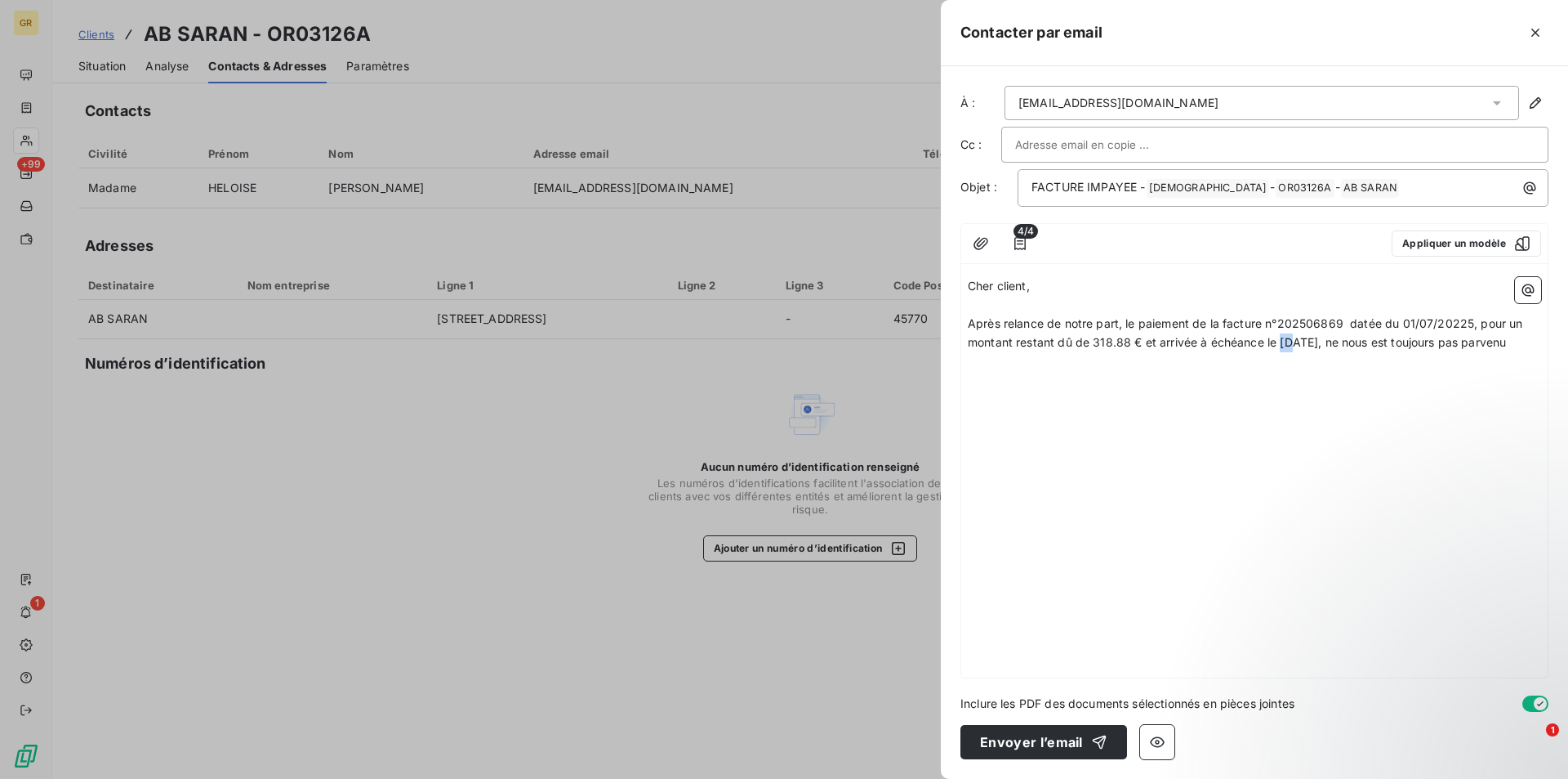
drag, startPoint x: 1290, startPoint y: 343, endPoint x: 1279, endPoint y: 346, distance: 11.4
click at [1279, 346] on span "Après relance de notre part, le paiement de la facture n°202506869 datée du 01/…" at bounding box center [1246, 332] width 559 height 33
click at [1533, 348] on p "Après relance de notre part, le paiement de la facture n°202506869 datée du 01/…" at bounding box center [1254, 333] width 573 height 38
click at [1019, 387] on div "Cher client, ﻿ Après relance de notre part, le paiement de la facture n°2025068…" at bounding box center [1255, 474] width 587 height 407
click at [988, 372] on div "Cher client, ﻿ Après relance de notre part, le paiement de la facture n°2025068…" at bounding box center [1255, 474] width 587 height 407
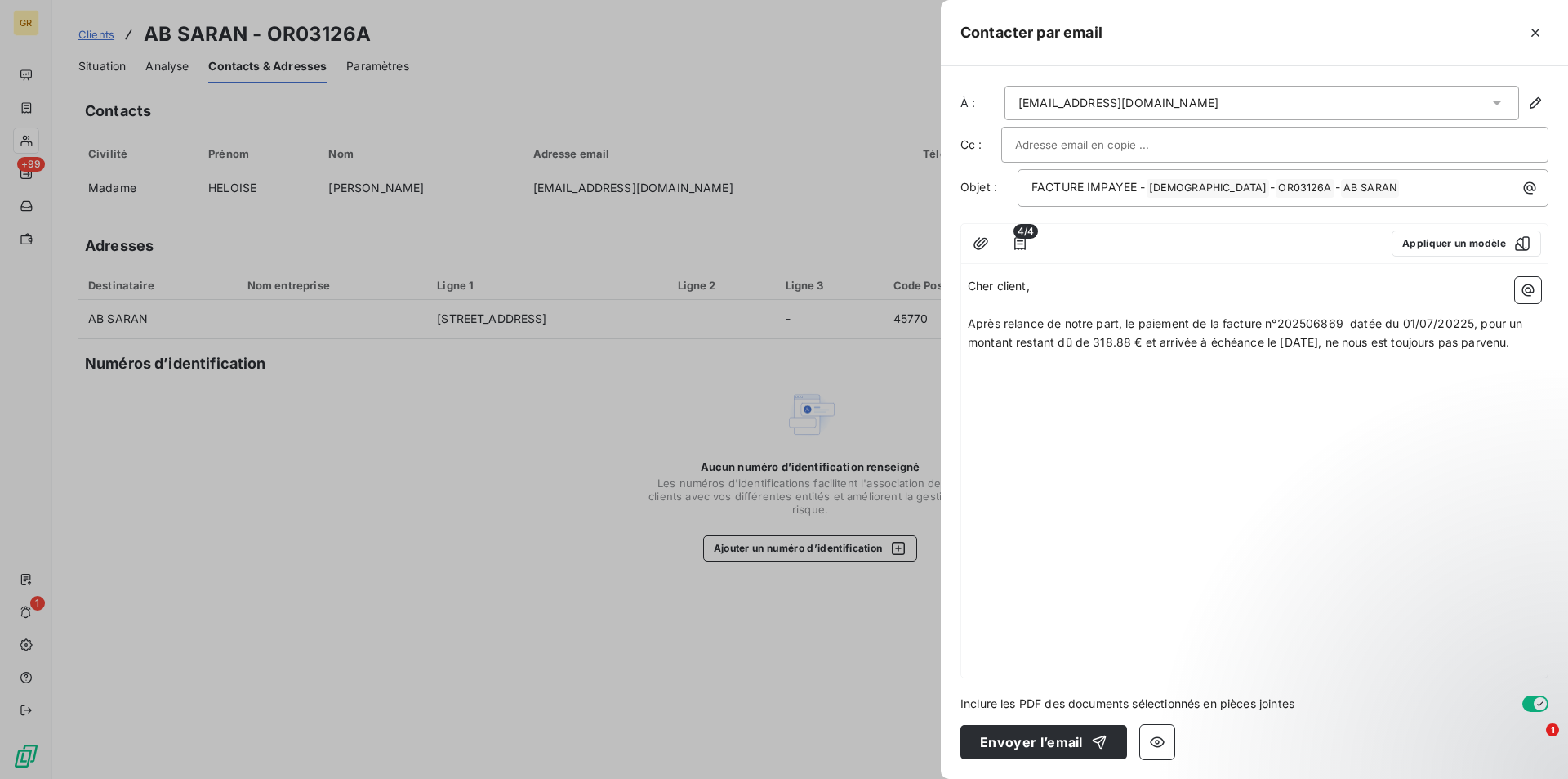
click at [985, 371] on div "Cher client, ﻿ Après relance de notre part, le paiement de la facture n°2025068…" at bounding box center [1255, 474] width 587 height 407
click at [1043, 299] on p "﻿" at bounding box center [1254, 304] width 573 height 18
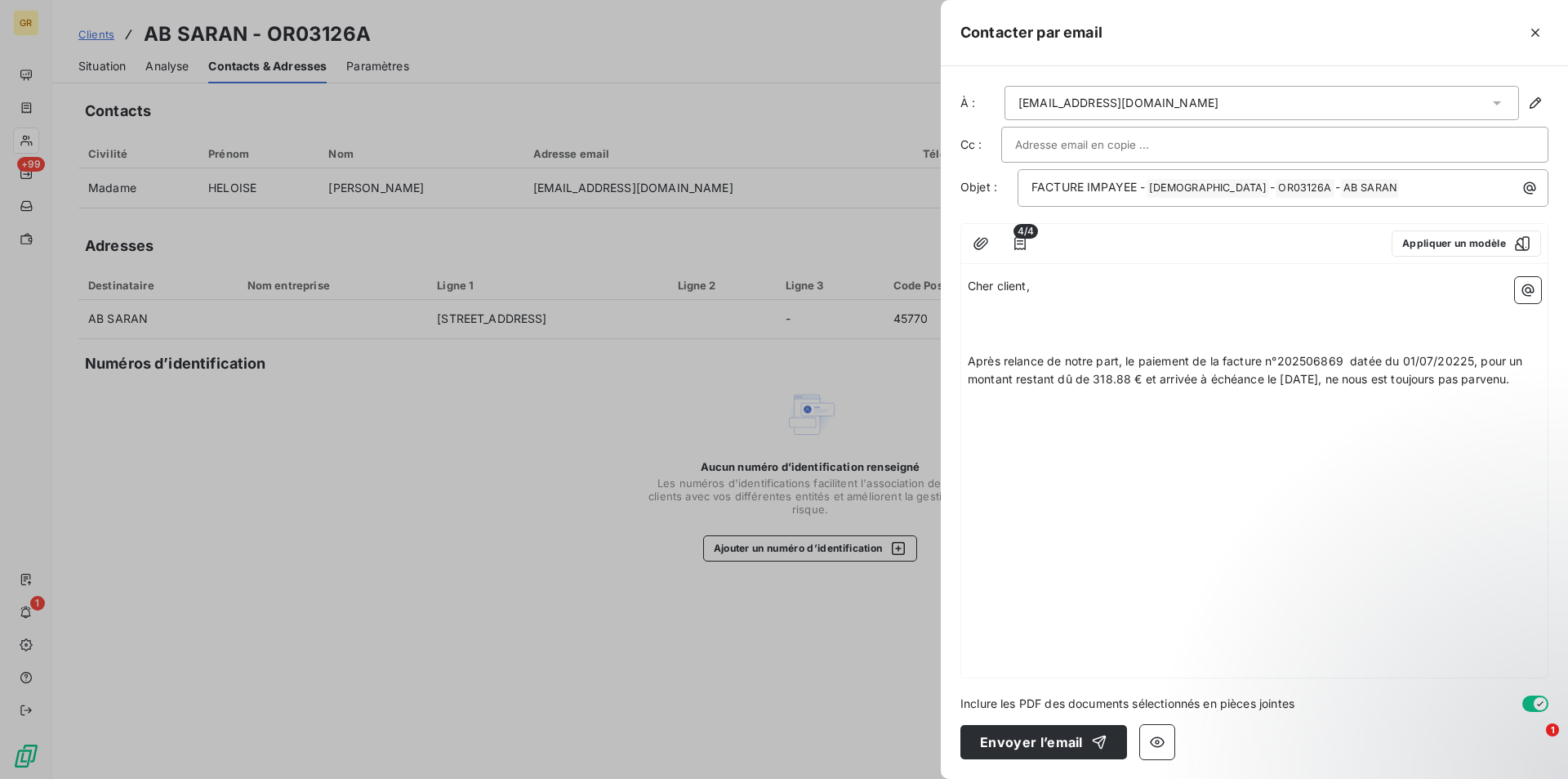
click at [963, 304] on div "Cher client, ﻿ ﻿ ﻿ Après relance de notre part, le paiement de la facture n°202…" at bounding box center [1255, 474] width 587 height 407
click at [968, 306] on p "﻿" at bounding box center [1254, 304] width 573 height 18
click at [982, 359] on span "Après relance de notre part, le paiement de la facture n°202506869 datée du 01/…" at bounding box center [1246, 370] width 559 height 33
click at [995, 307] on p "﻿" at bounding box center [1254, 304] width 573 height 18
drag, startPoint x: 980, startPoint y: 318, endPoint x: 983, endPoint y: 327, distance: 9.5
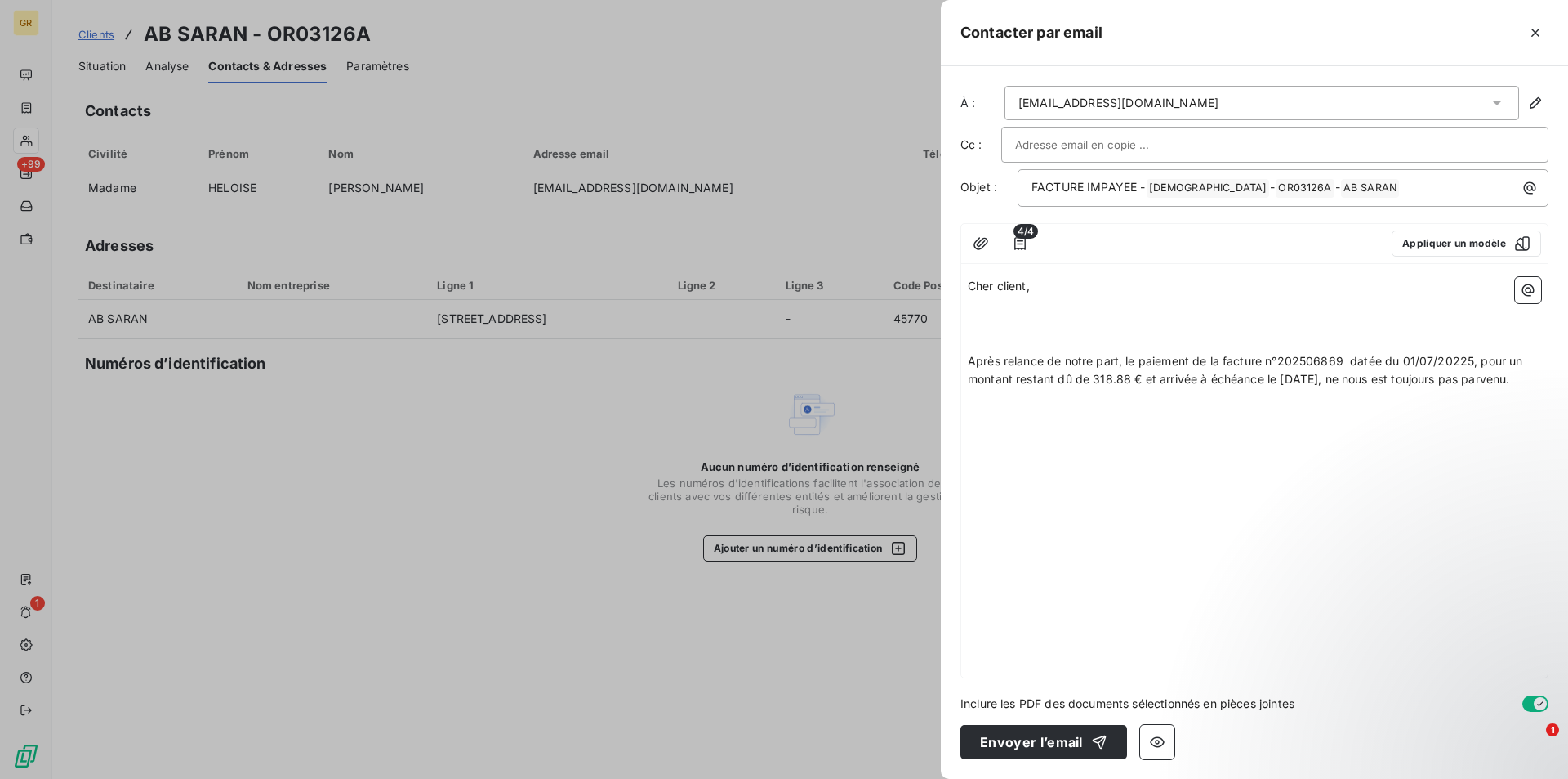
click at [983, 324] on p "﻿" at bounding box center [1254, 324] width 573 height 18
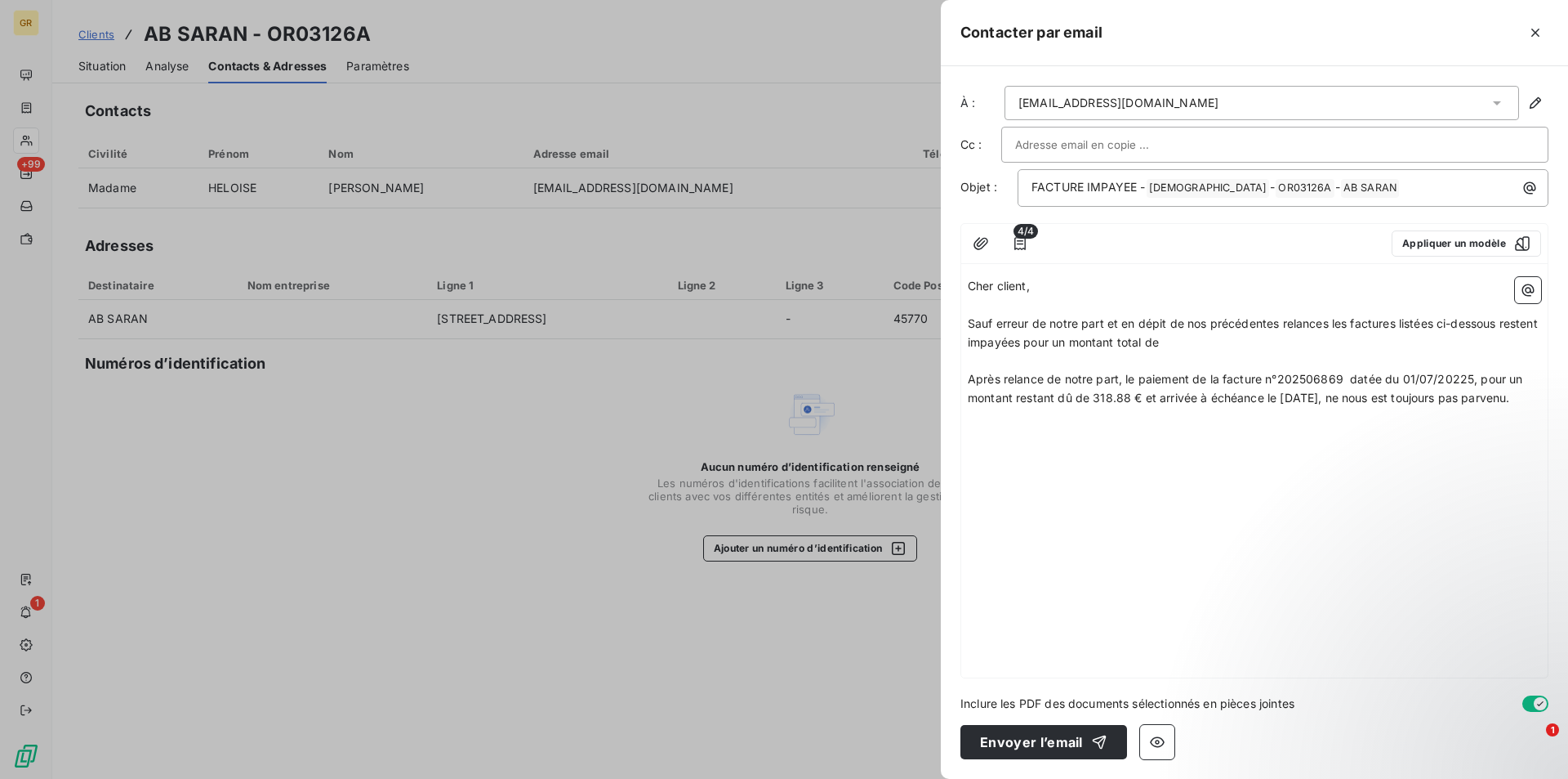
click at [1217, 352] on p "﻿" at bounding box center [1254, 360] width 573 height 18
click at [1218, 347] on p "Sauf erreur de notre part et en dépit de nos précédentes relances les factures …" at bounding box center [1254, 333] width 573 height 38
drag, startPoint x: 973, startPoint y: 377, endPoint x: 1535, endPoint y: 406, distance: 562.7
click at [1535, 405] on p "Après relance de notre part, le paiement de la facture n°202506869 datée du 01/…" at bounding box center [1254, 389] width 573 height 38
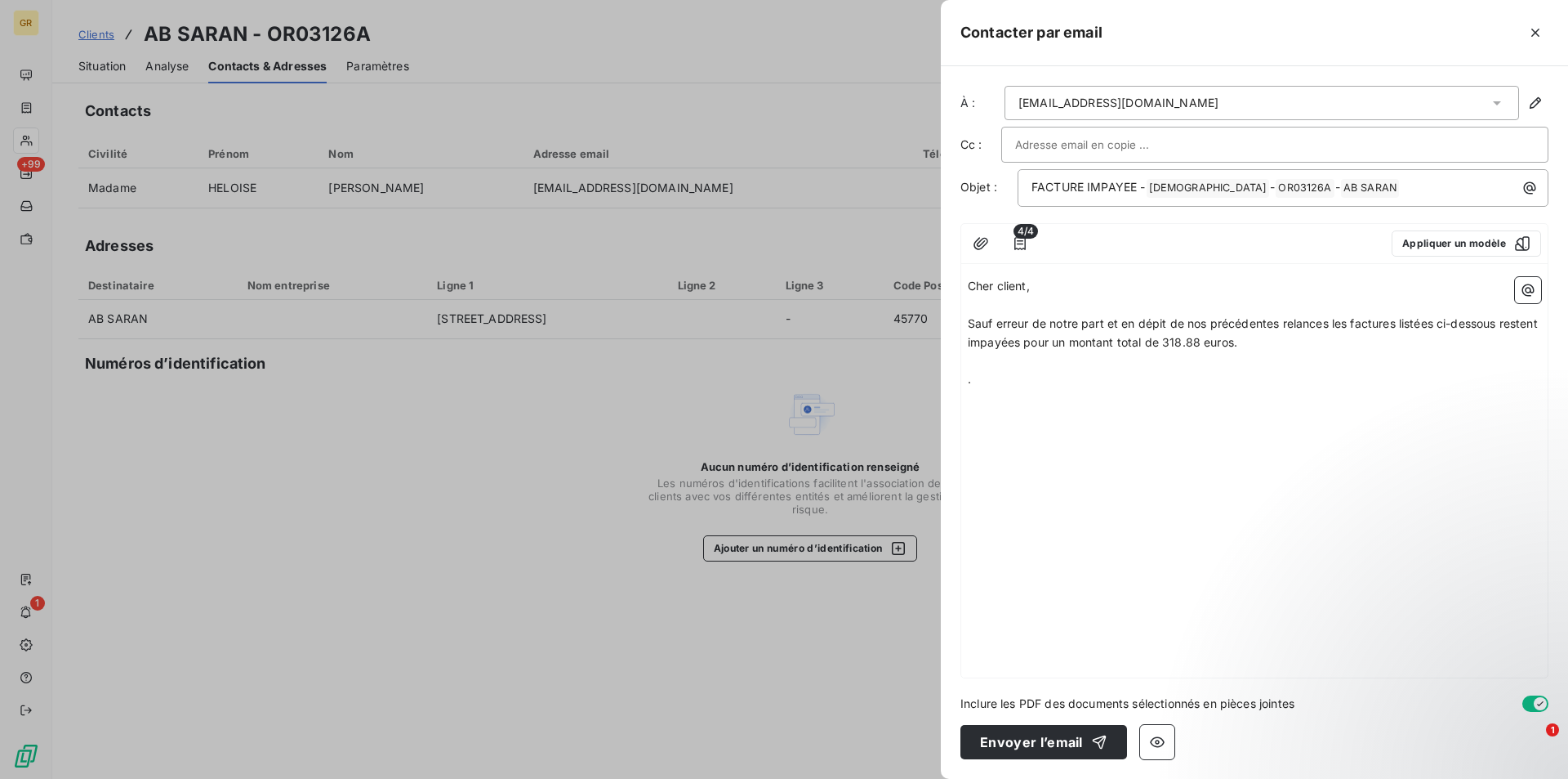
click at [998, 387] on p "." at bounding box center [1254, 379] width 573 height 18
click at [1306, 350] on p "Sauf erreur de notre part et en dépit de nos précédentes relances les factures …" at bounding box center [1254, 333] width 573 height 38
click at [1524, 296] on icon "button" at bounding box center [1527, 290] width 16 height 16
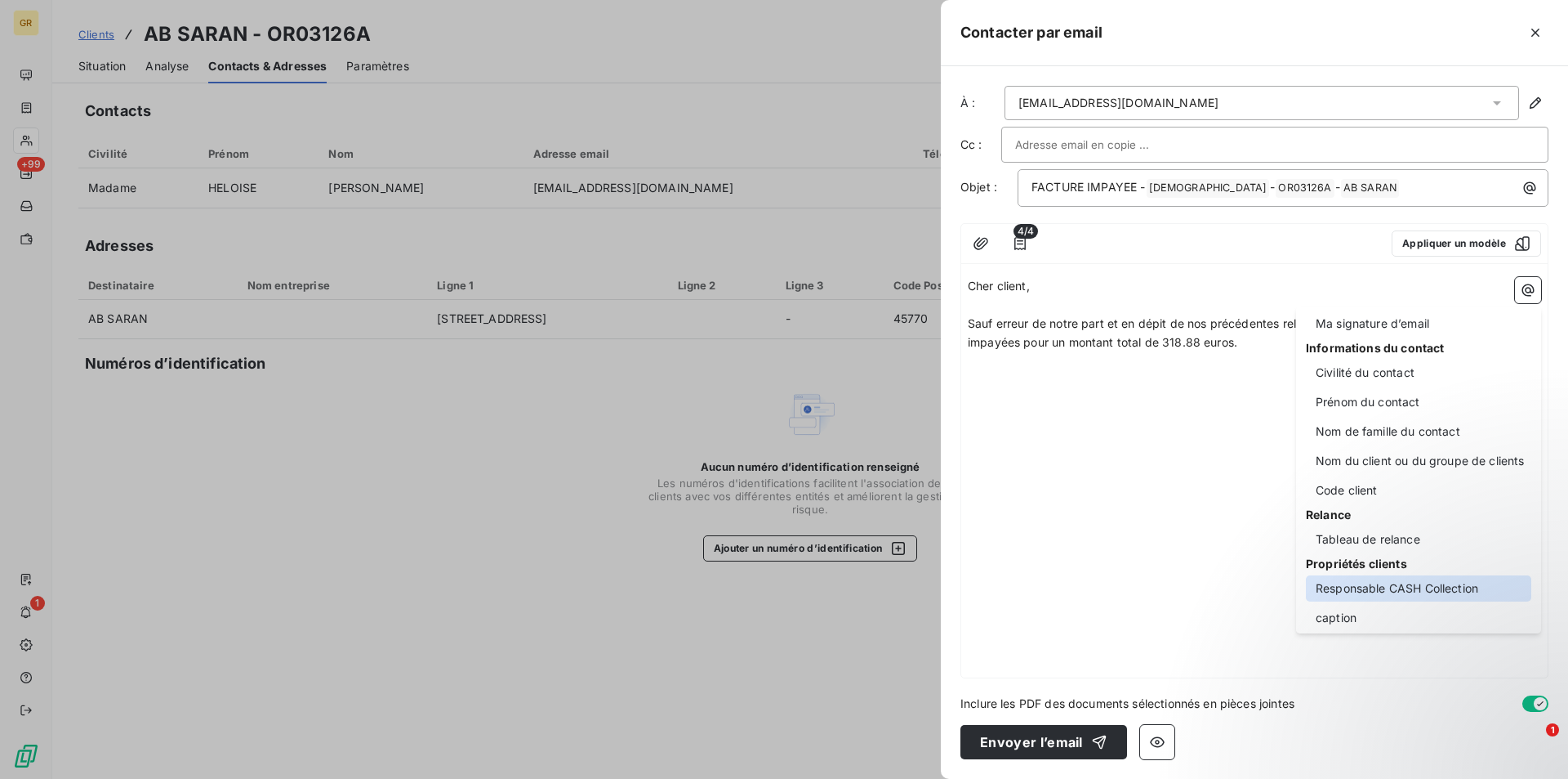
scroll to position [81, 0]
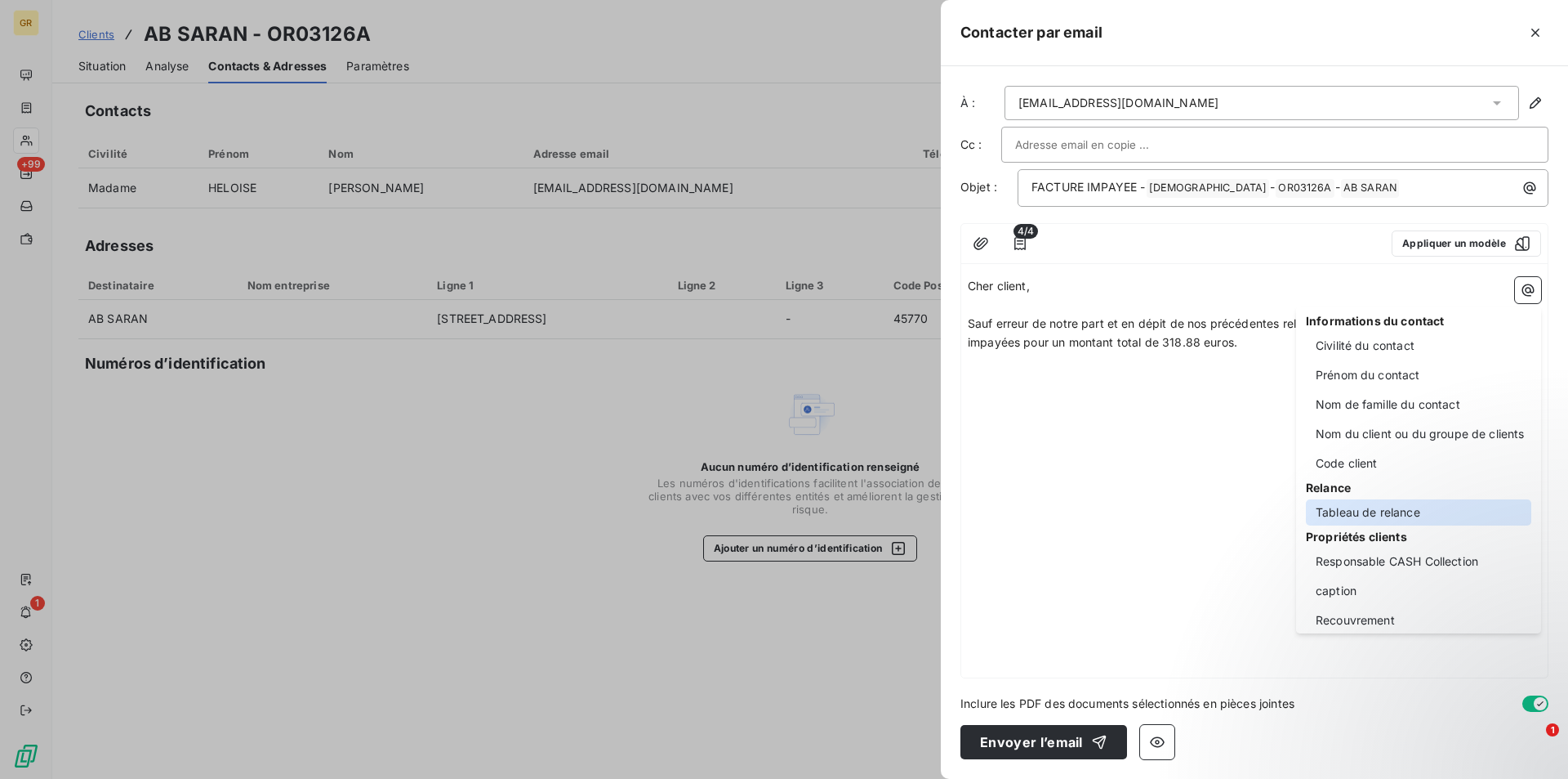
click at [1385, 514] on div "Tableau de relance" at bounding box center [1418, 512] width 226 height 26
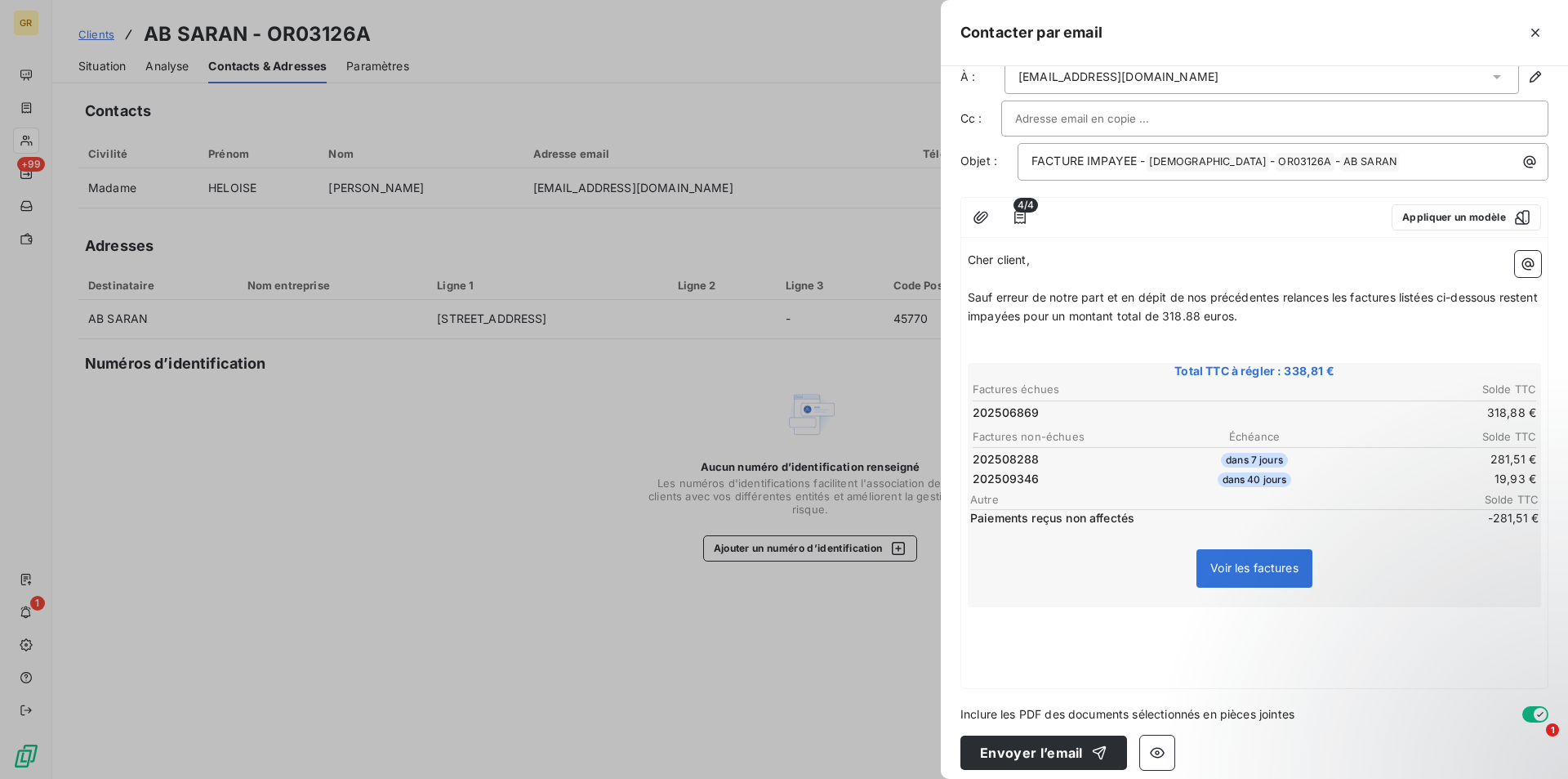
scroll to position [37, 0]
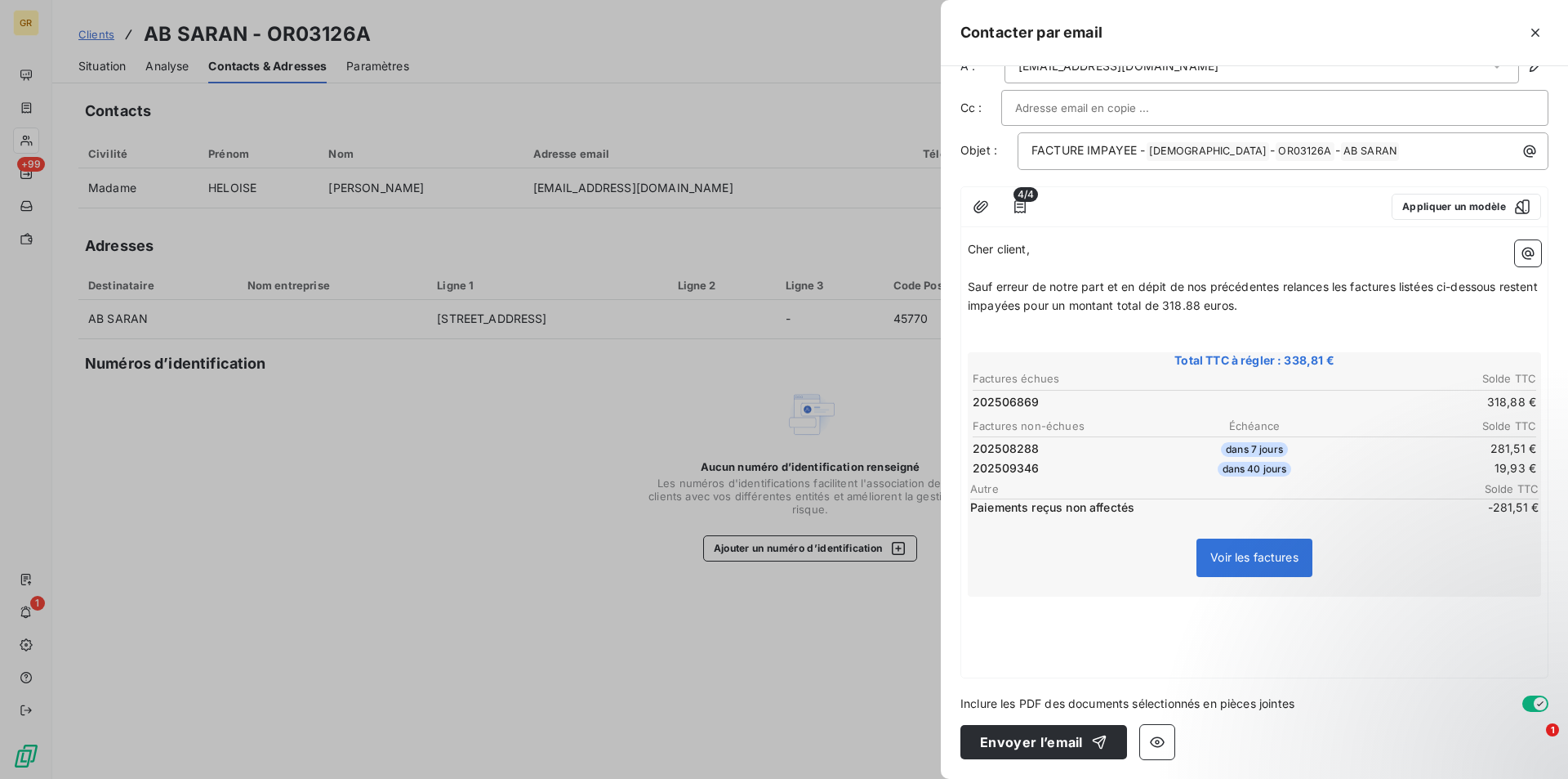
click at [1102, 618] on p "﻿" at bounding box center [1254, 623] width 573 height 18
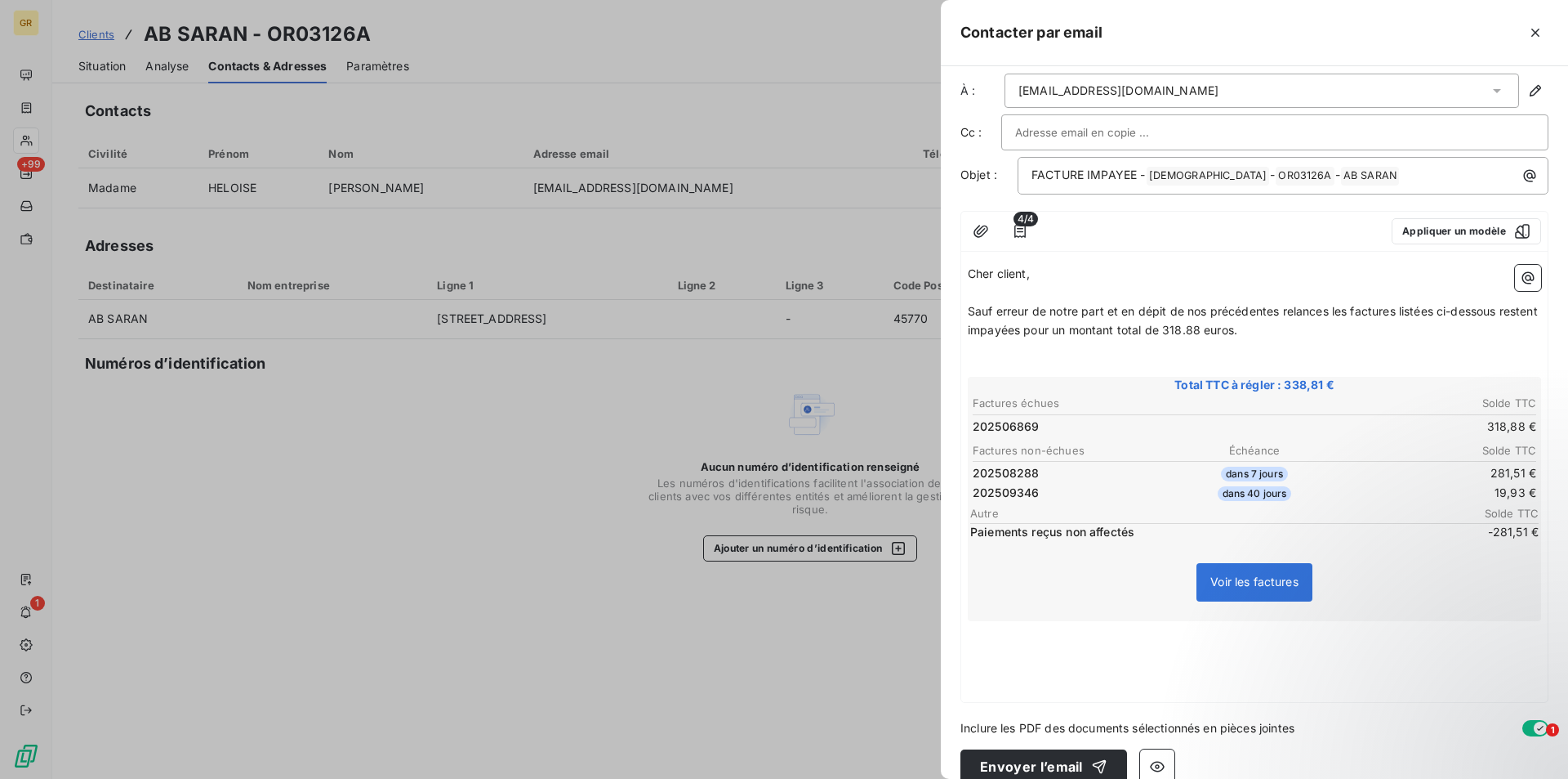
scroll to position [0, 0]
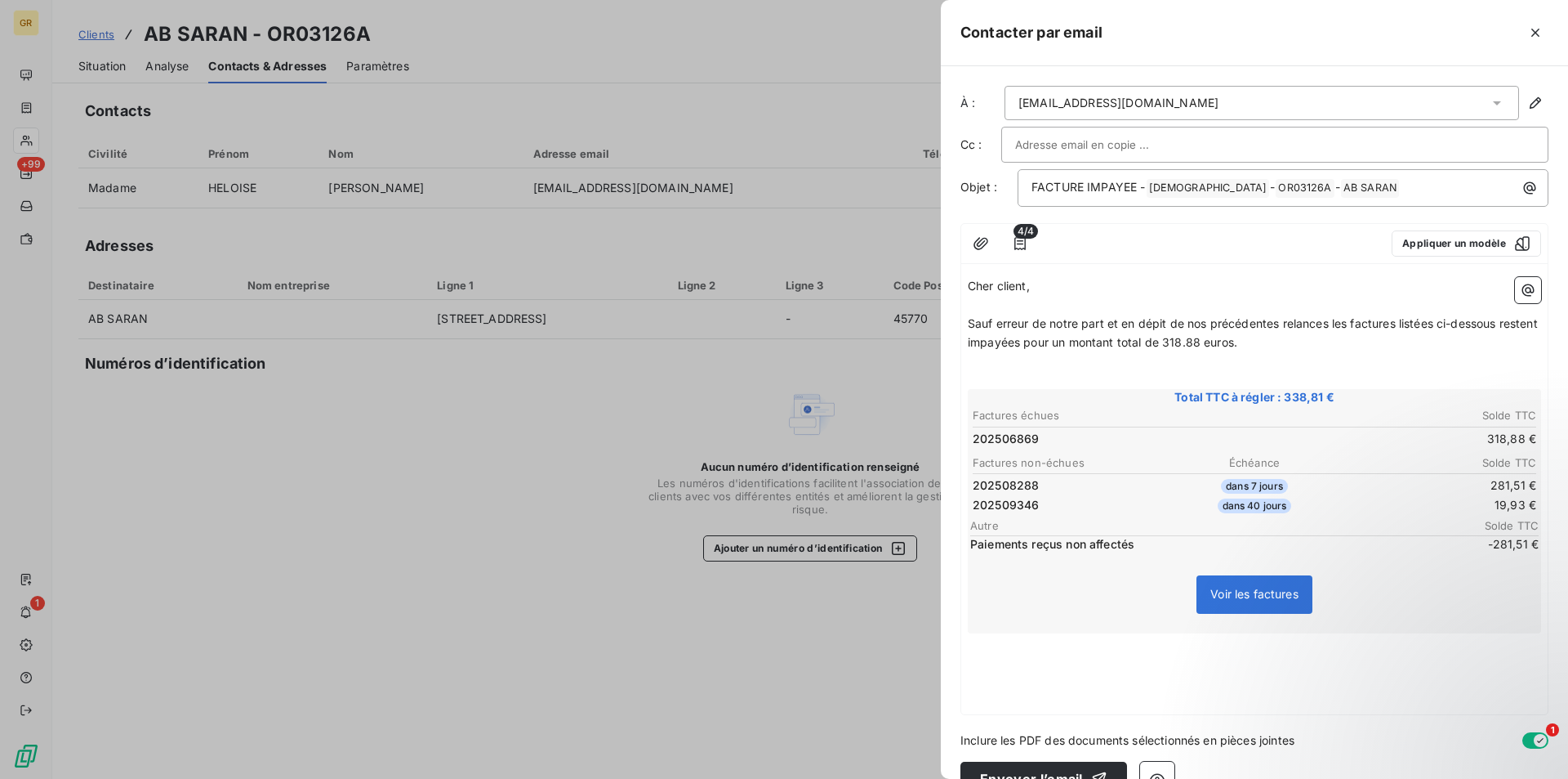
click at [1009, 652] on p "﻿" at bounding box center [1254, 660] width 573 height 18
click at [978, 245] on icon "button" at bounding box center [980, 243] width 16 height 16
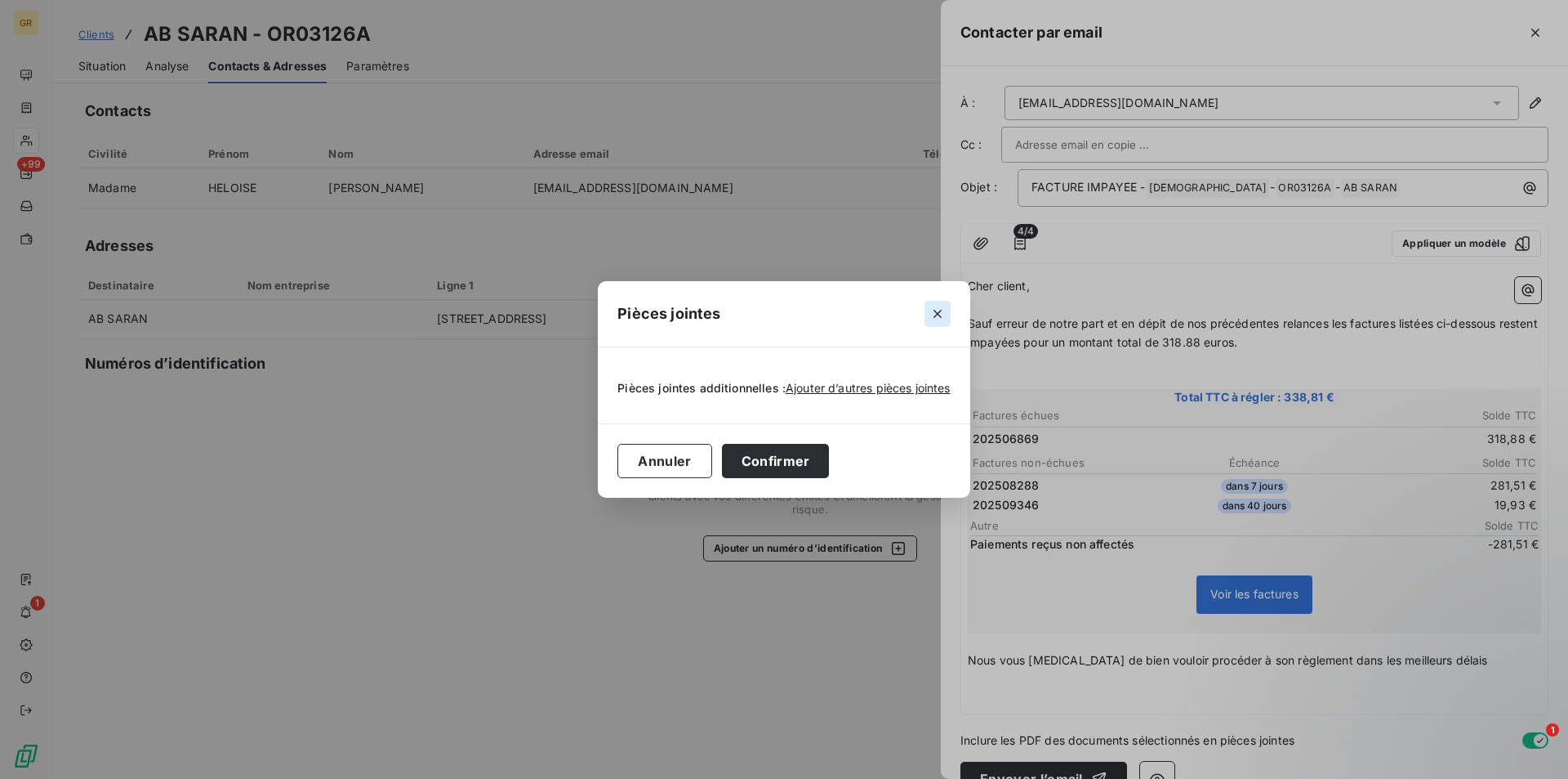
click at [937, 312] on icon "button" at bounding box center [938, 313] width 16 height 16
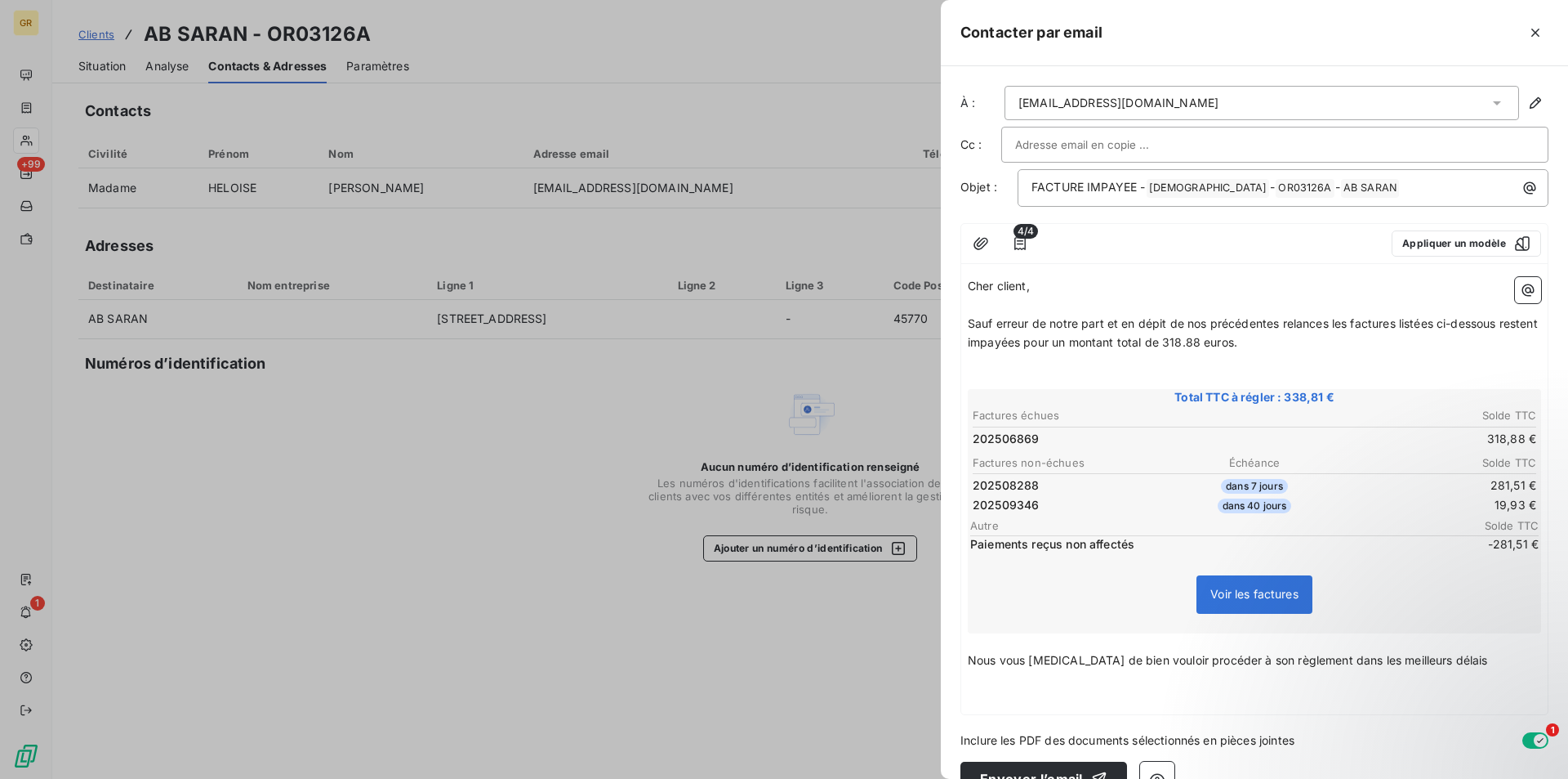
click at [999, 693] on p "﻿" at bounding box center [1254, 698] width 573 height 18
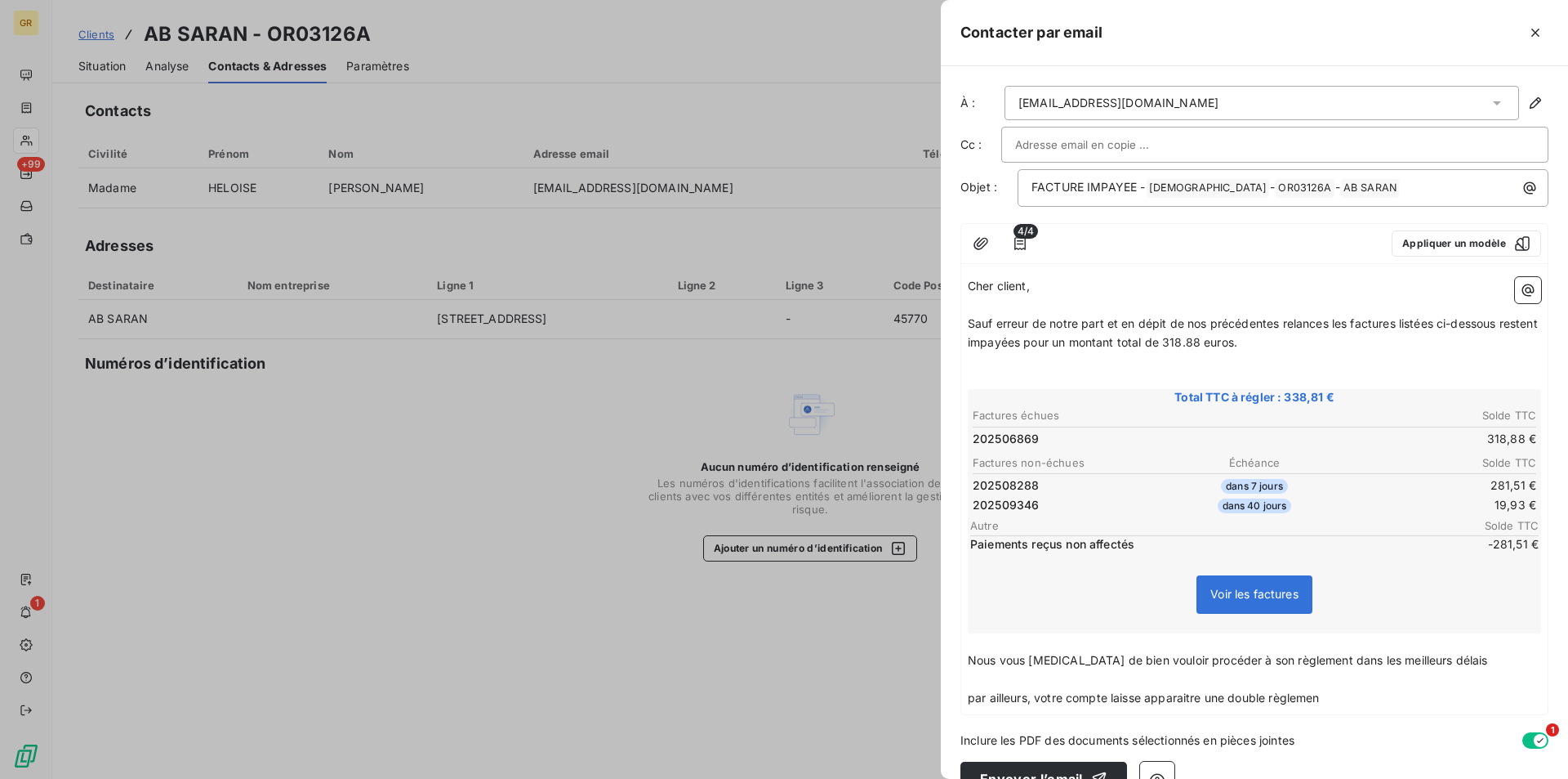
click at [1326, 692] on p "par ailleurs, votre compte laisse apparaitre une double règlemen" at bounding box center [1254, 698] width 573 height 18
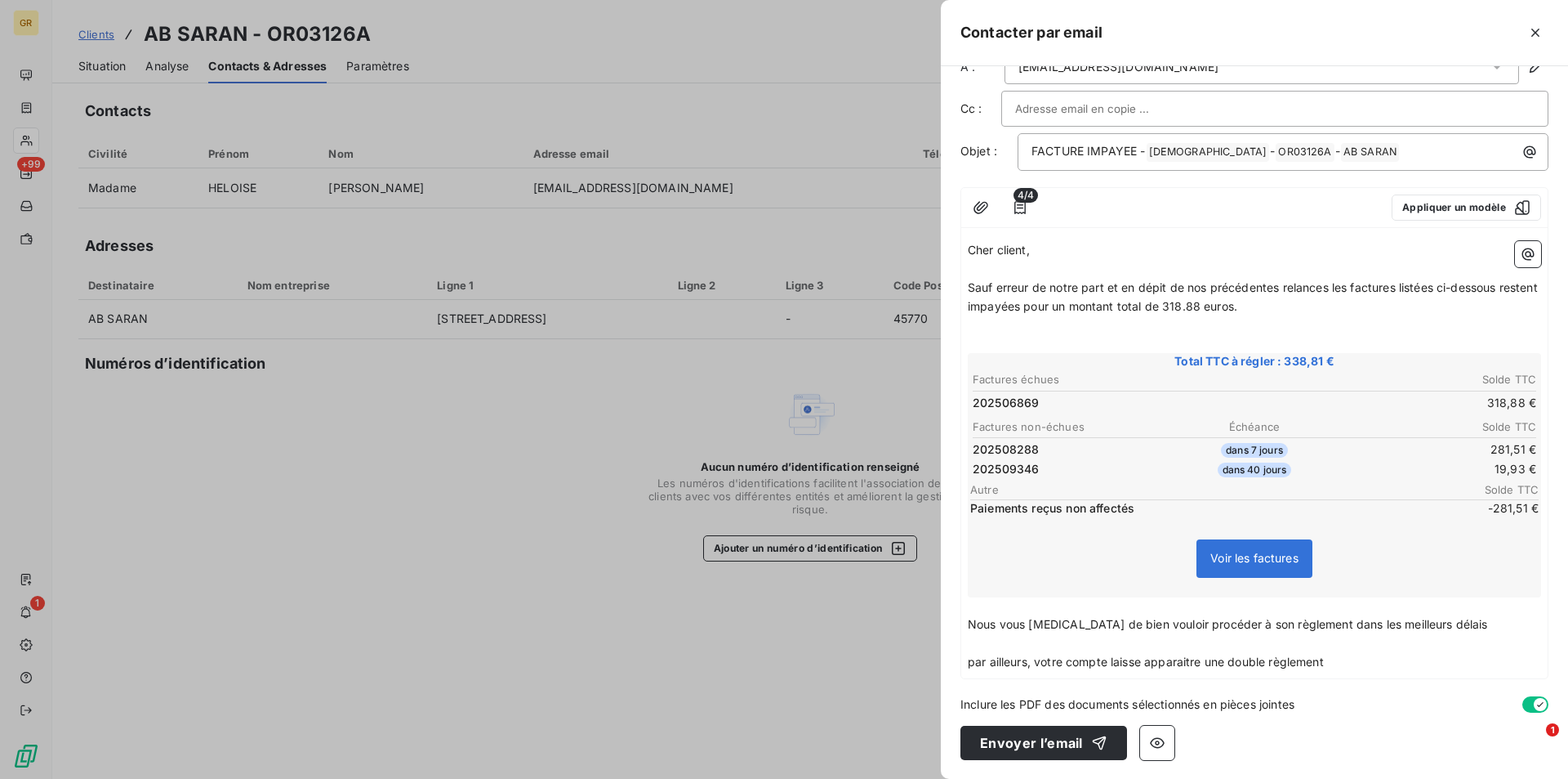
scroll to position [37, 0]
click at [971, 663] on span "par ailleurs, votre compte laisse apparaitre une double règlement" at bounding box center [1146, 661] width 356 height 14
click at [1351, 665] on p "Par ailleurs, votre compte laisse apparaitre une double règlement" at bounding box center [1254, 661] width 573 height 18
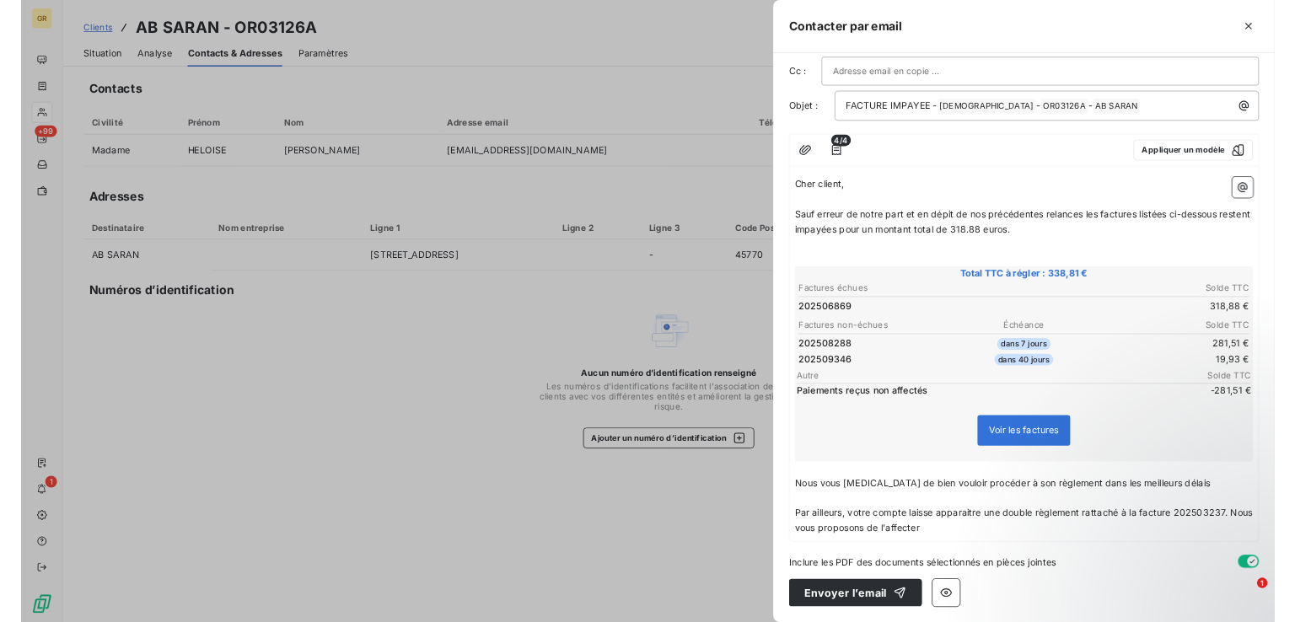
scroll to position [0, 0]
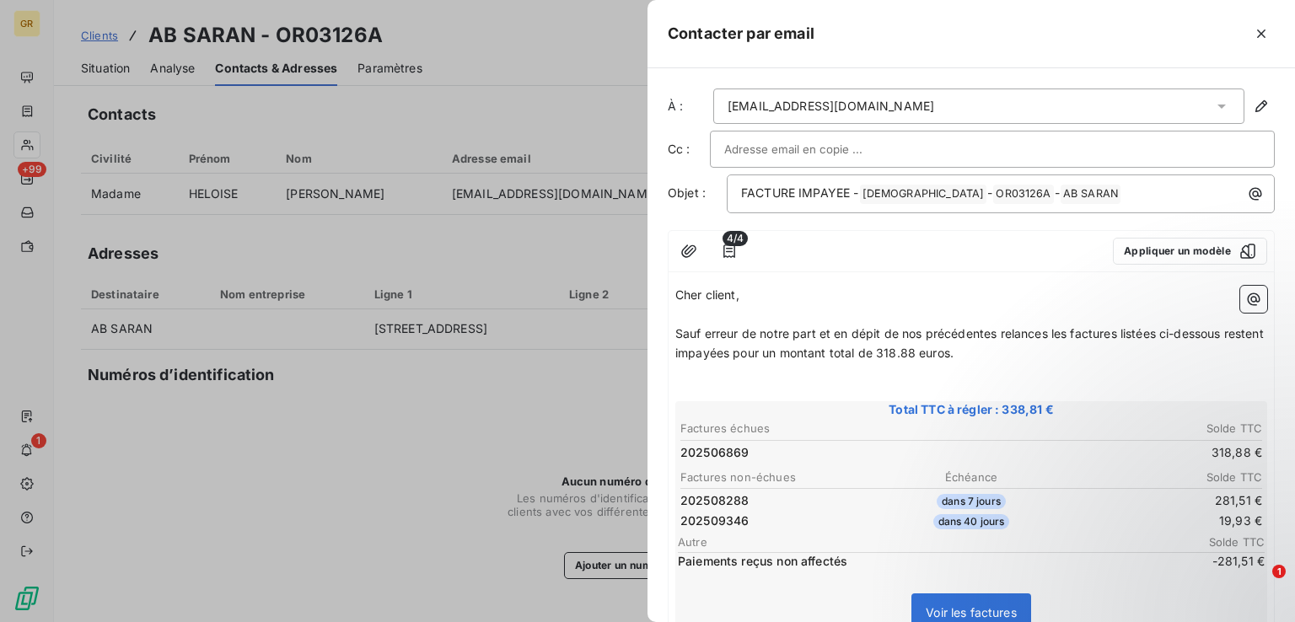
drag, startPoint x: 1117, startPoint y: 32, endPoint x: 1141, endPoint y: 34, distance: 24.5
click at [1118, 32] on div at bounding box center [1045, 33] width 460 height 27
click at [732, 241] on span "4/4" at bounding box center [735, 238] width 25 height 15
click at [733, 250] on icon "button" at bounding box center [729, 251] width 17 height 17
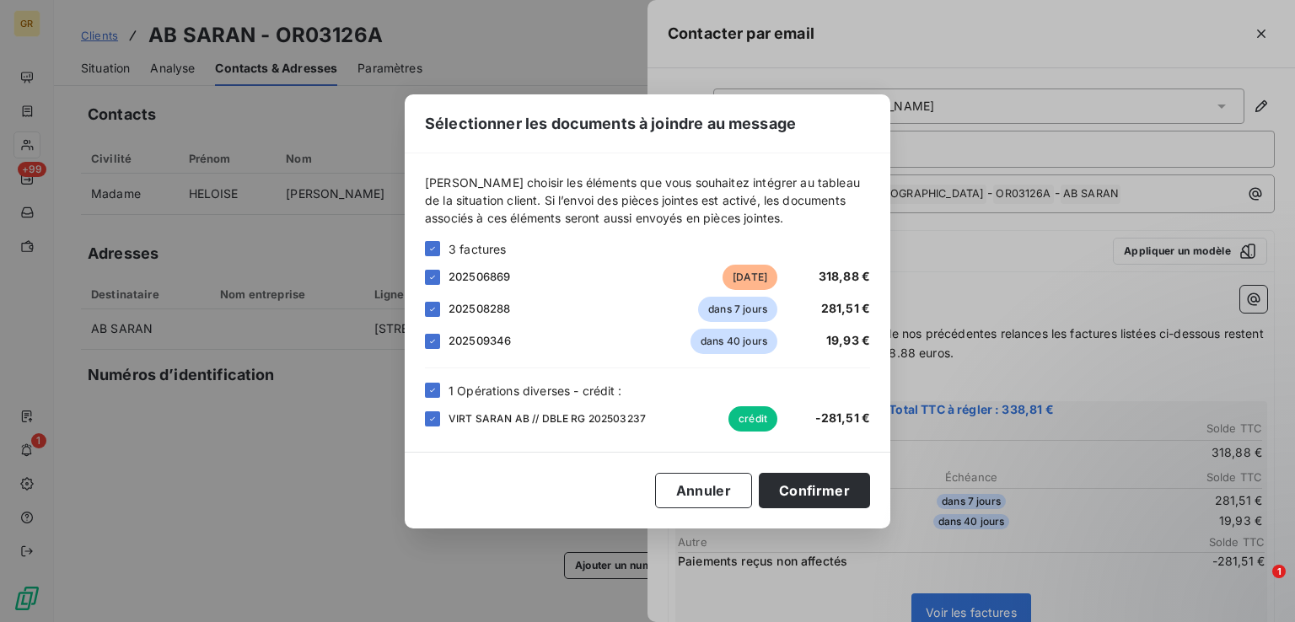
click at [431, 314] on div at bounding box center [432, 309] width 15 height 15
click at [433, 336] on icon at bounding box center [433, 341] width 10 height 10
click at [701, 490] on button "Annuler" at bounding box center [703, 490] width 97 height 35
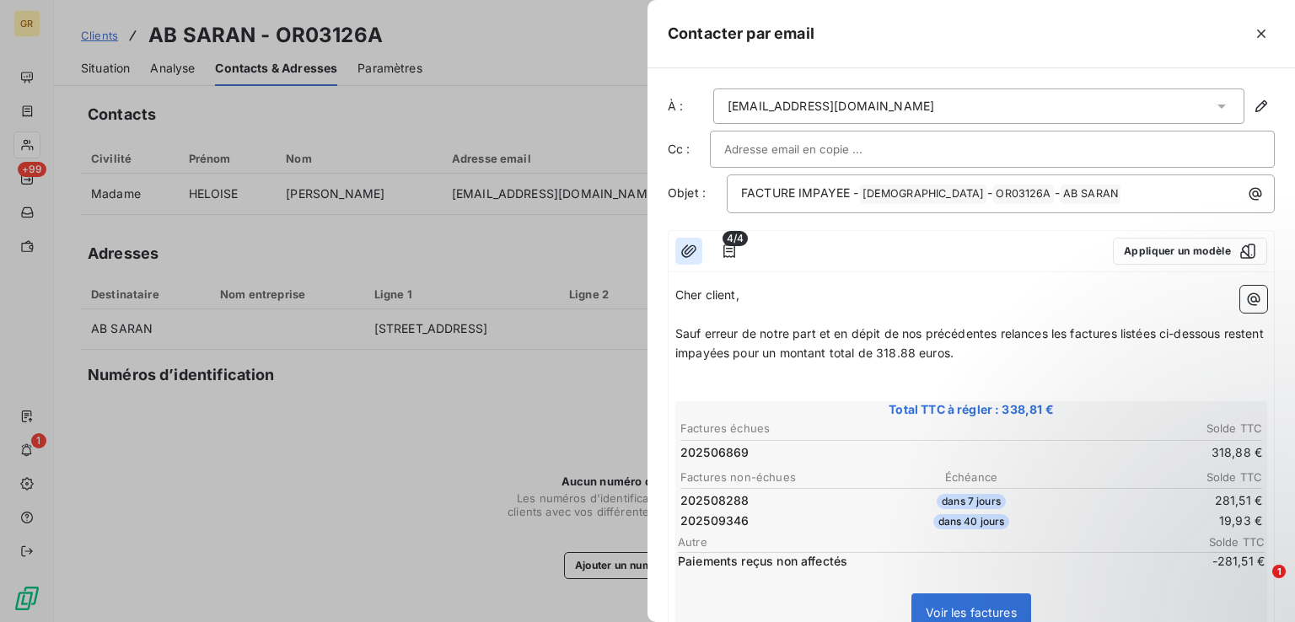
click at [682, 249] on icon "button" at bounding box center [689, 251] width 17 height 17
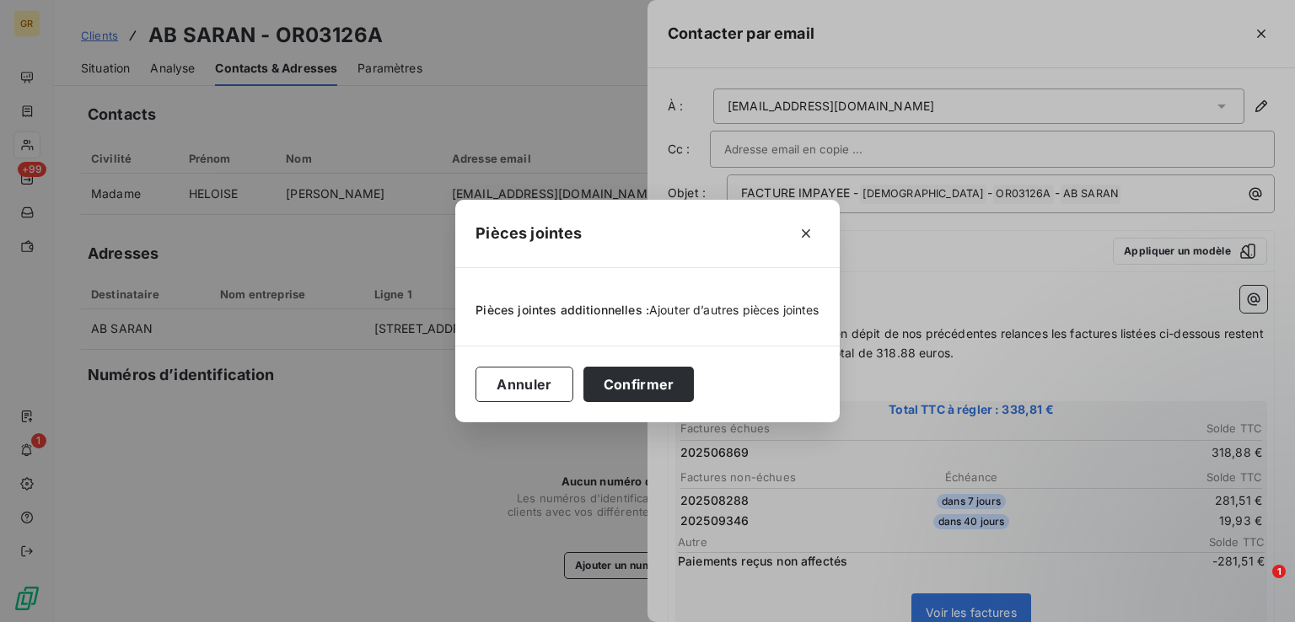
click at [712, 311] on span "Ajouter d’autres pièces jointes" at bounding box center [734, 310] width 170 height 14
click at [807, 233] on icon "button" at bounding box center [806, 233] width 17 height 17
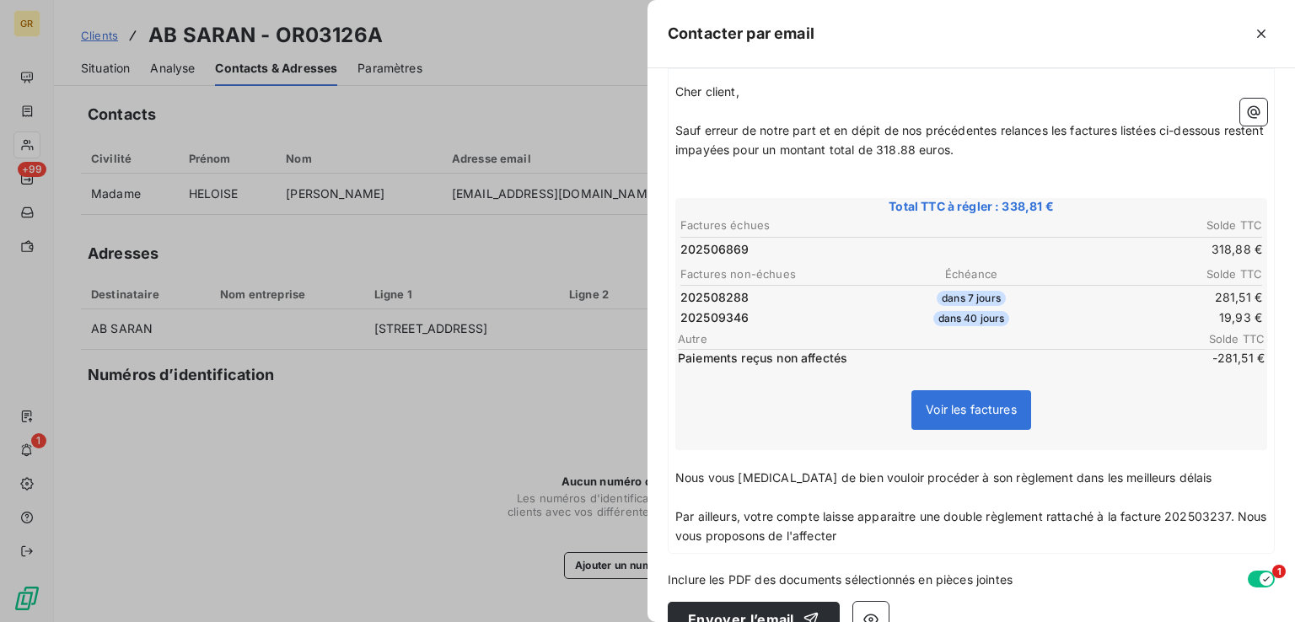
scroll to position [235, 0]
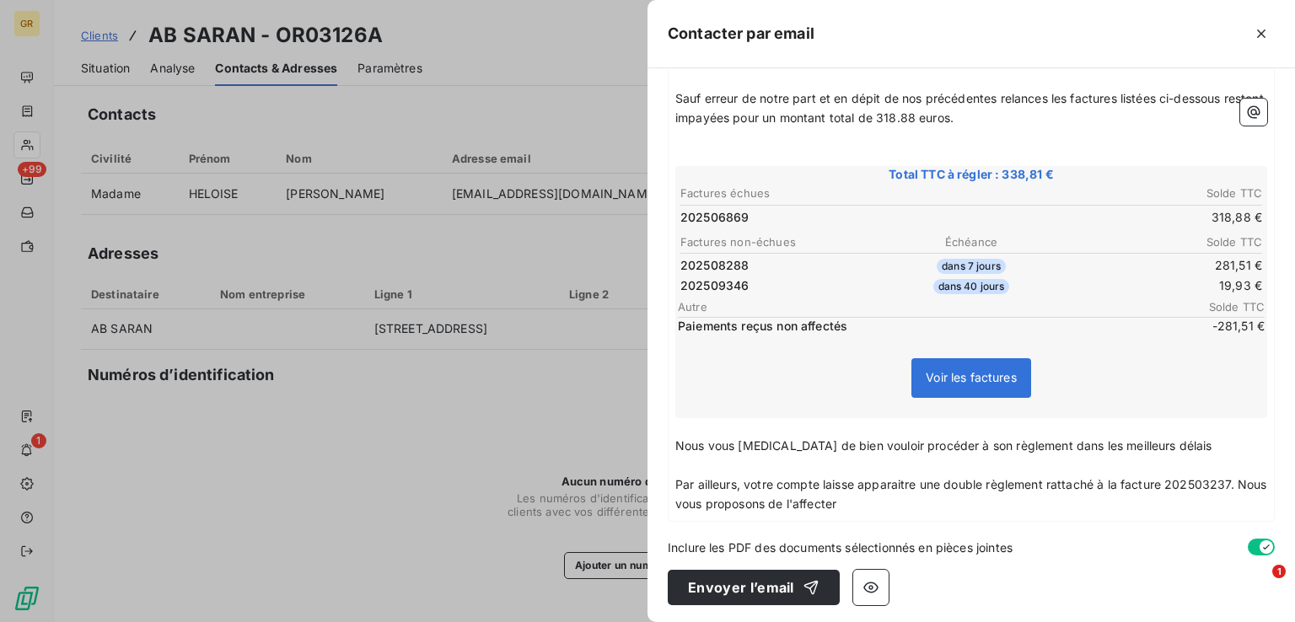
click at [907, 501] on p "Par ailleurs, votre compte laisse apparaitre une double règlement rattaché à la…" at bounding box center [972, 495] width 592 height 39
click at [947, 496] on p "Par ailleurs, votre compte laisse apparaitre une double règlement rattaché à la…" at bounding box center [972, 495] width 592 height 39
click at [1164, 443] on p "Nous vous [MEDICAL_DATA] de bien vouloir procéder à son règlement dans les meil…" at bounding box center [972, 446] width 592 height 19
click at [1235, 484] on span "Par ailleurs, votre compte laisse apparaitre une double règlement rattaché à la…" at bounding box center [973, 494] width 595 height 34
click at [1025, 506] on p "Par ailleurs, votre compte laisse apparaitre une double règlement rattaché à la…" at bounding box center [972, 495] width 592 height 39
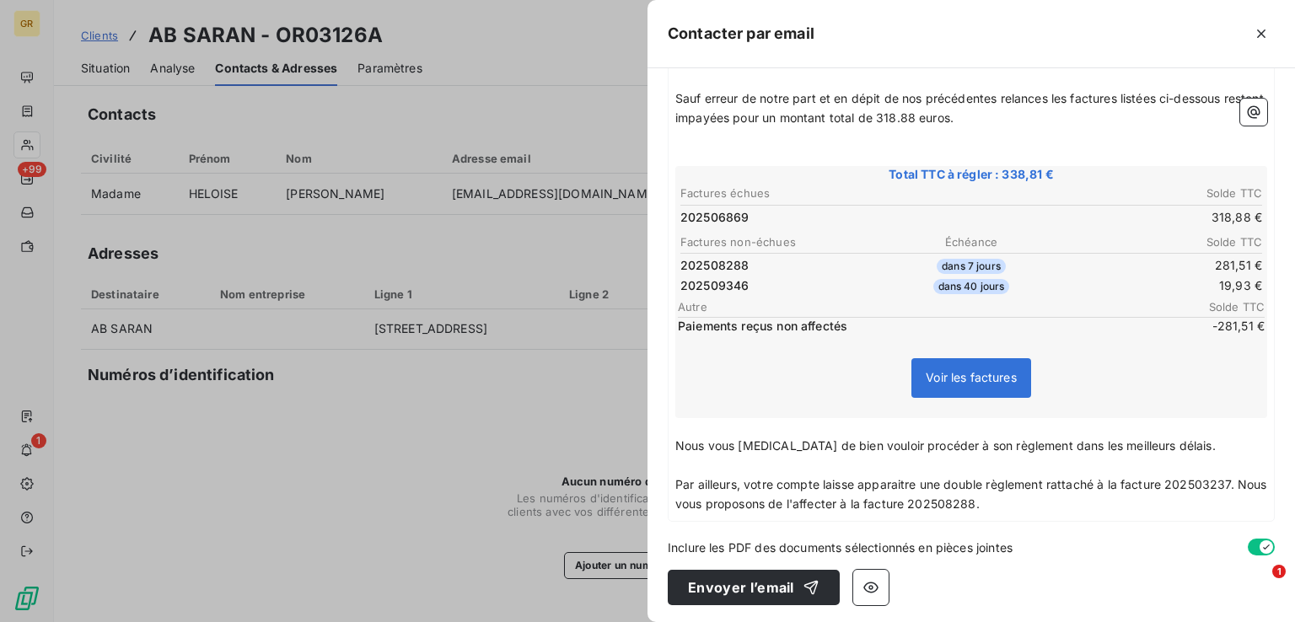
click at [1023, 498] on p "Par ailleurs, votre compte laisse apparaitre une double règlement rattaché à la…" at bounding box center [972, 495] width 592 height 39
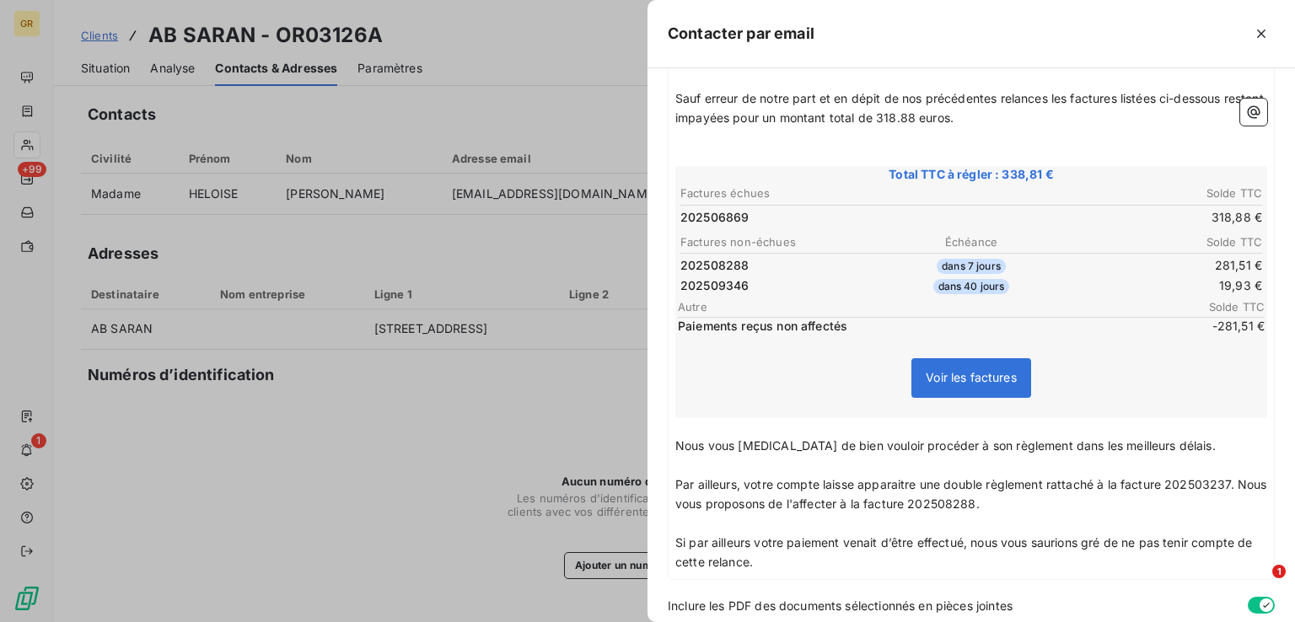
click at [1174, 441] on p "Nous vous [MEDICAL_DATA] de bien vouloir procéder à son règlement dans les meil…" at bounding box center [972, 446] width 592 height 19
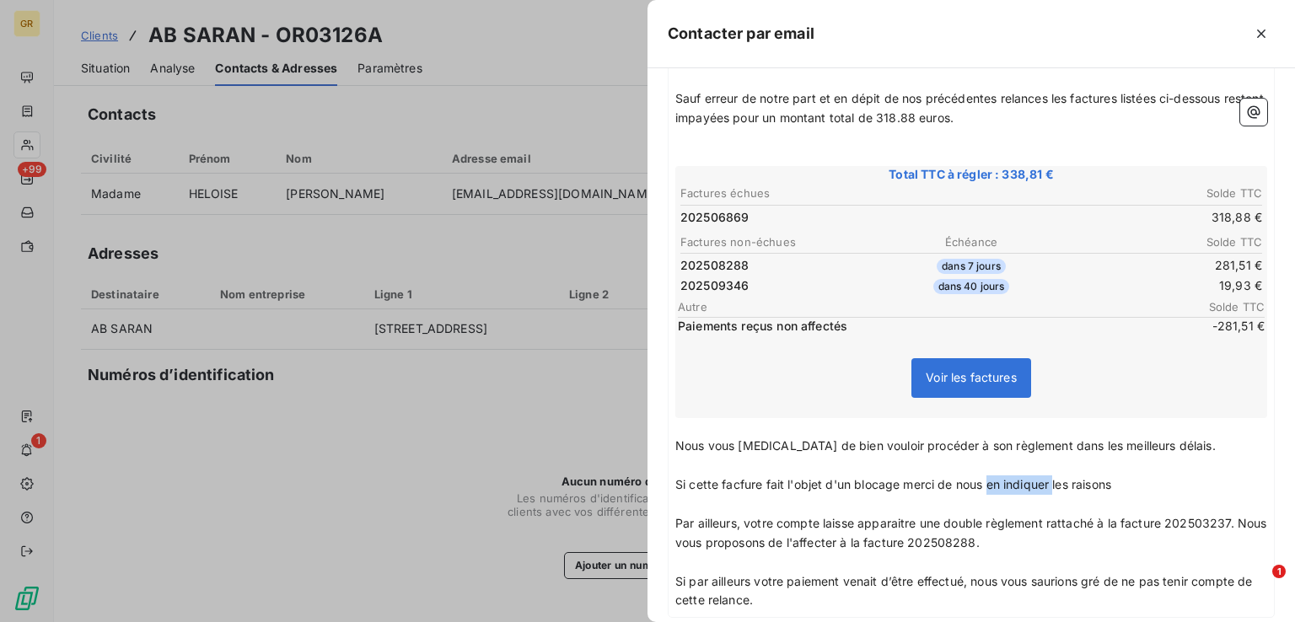
drag, startPoint x: 1053, startPoint y: 480, endPoint x: 988, endPoint y: 484, distance: 65.1
click at [988, 484] on span "Si cette facfure fait l'objet d'un blocage merci de nous en indiquer les raisons" at bounding box center [894, 484] width 436 height 14
click at [1150, 482] on p "Si cette facfure fait l'objet d'un blocage merci de nous communiquer les raisons" at bounding box center [972, 485] width 592 height 19
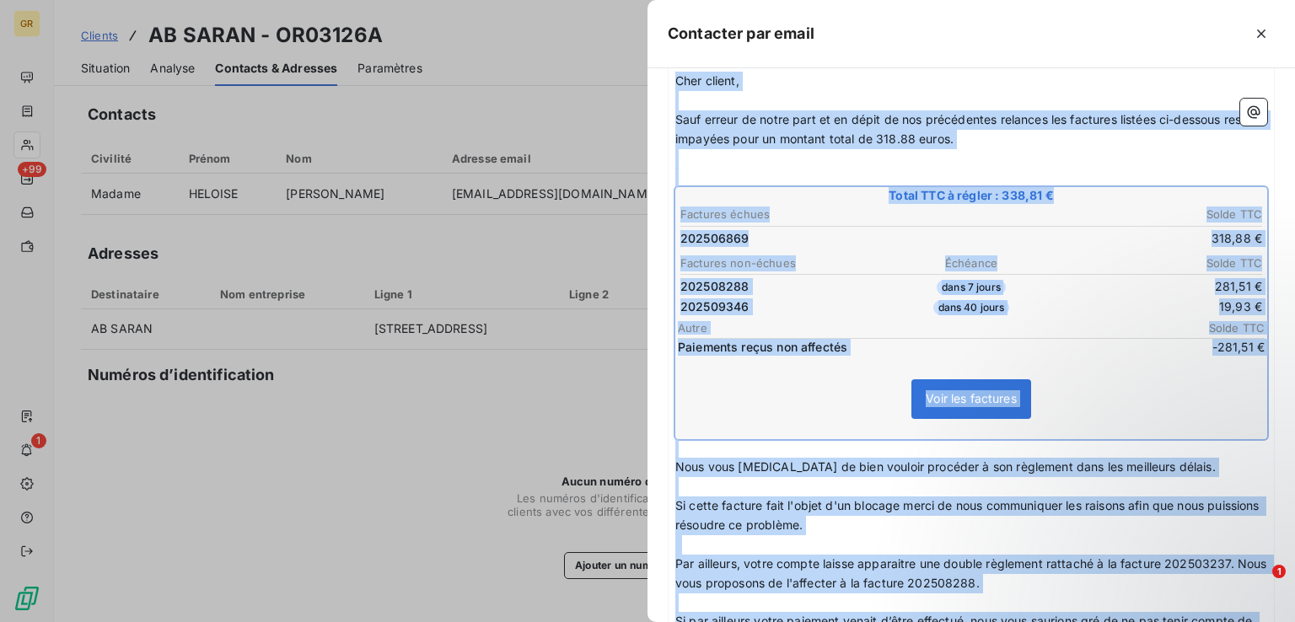
scroll to position [351, 0]
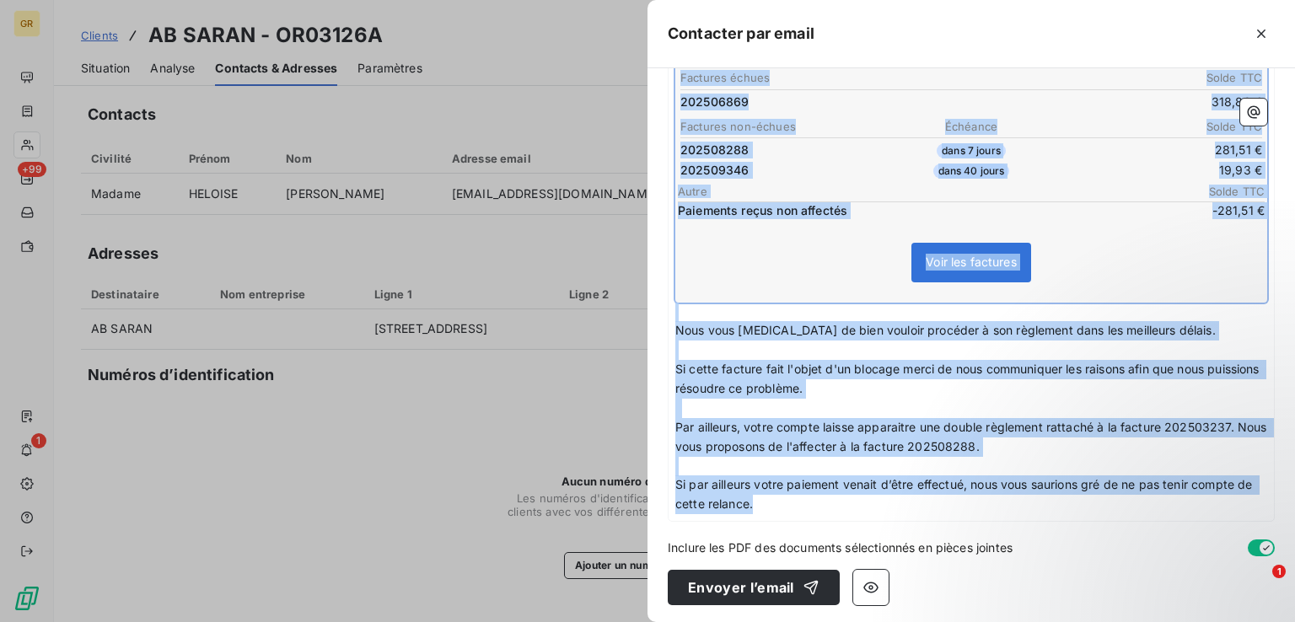
drag, startPoint x: 678, startPoint y: 291, endPoint x: 772, endPoint y: 503, distance: 232.6
click at [772, 503] on div "Cher client, ﻿ Sauf erreur de notre part et en dépit de nos précédentes relance…" at bounding box center [972, 224] width 592 height 579
copy div "Cher client, ﻿ Sauf erreur de notre part et en dépit de nos précédentes relance…"
drag, startPoint x: 864, startPoint y: 467, endPoint x: 972, endPoint y: 431, distance: 113.9
click at [864, 467] on p "﻿" at bounding box center [972, 466] width 592 height 19
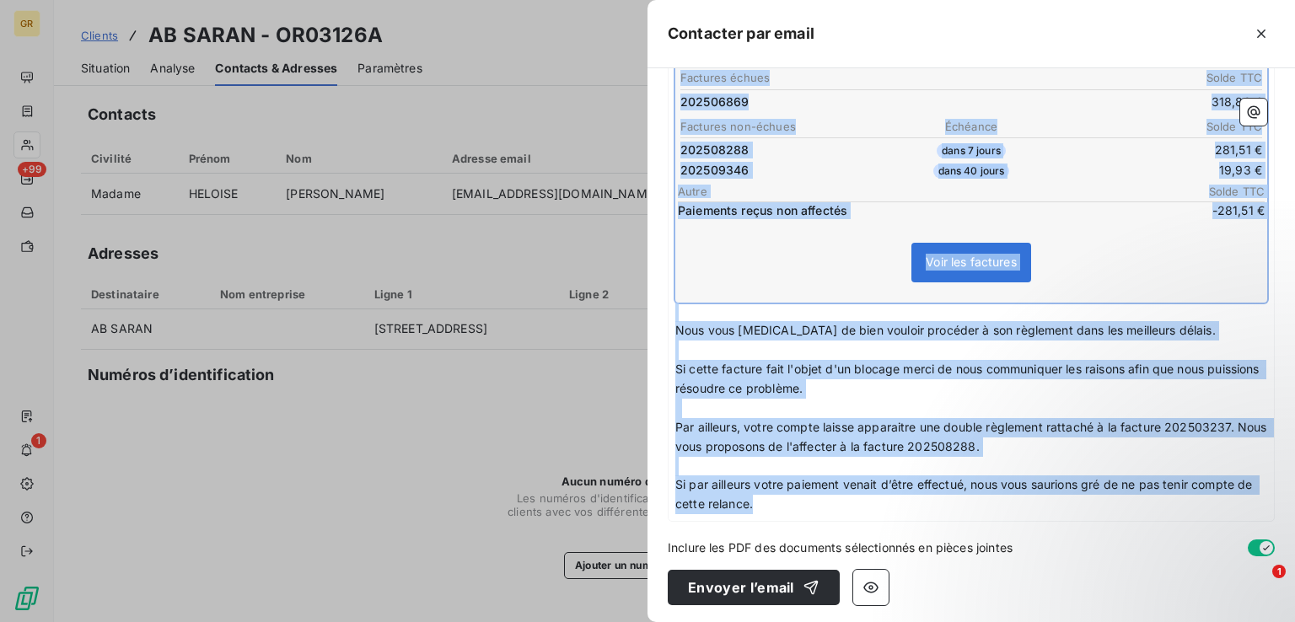
click at [941, 421] on span "Par ailleurs, votre compte laisse apparaitre une double règlement rattaché à la…" at bounding box center [973, 437] width 595 height 34
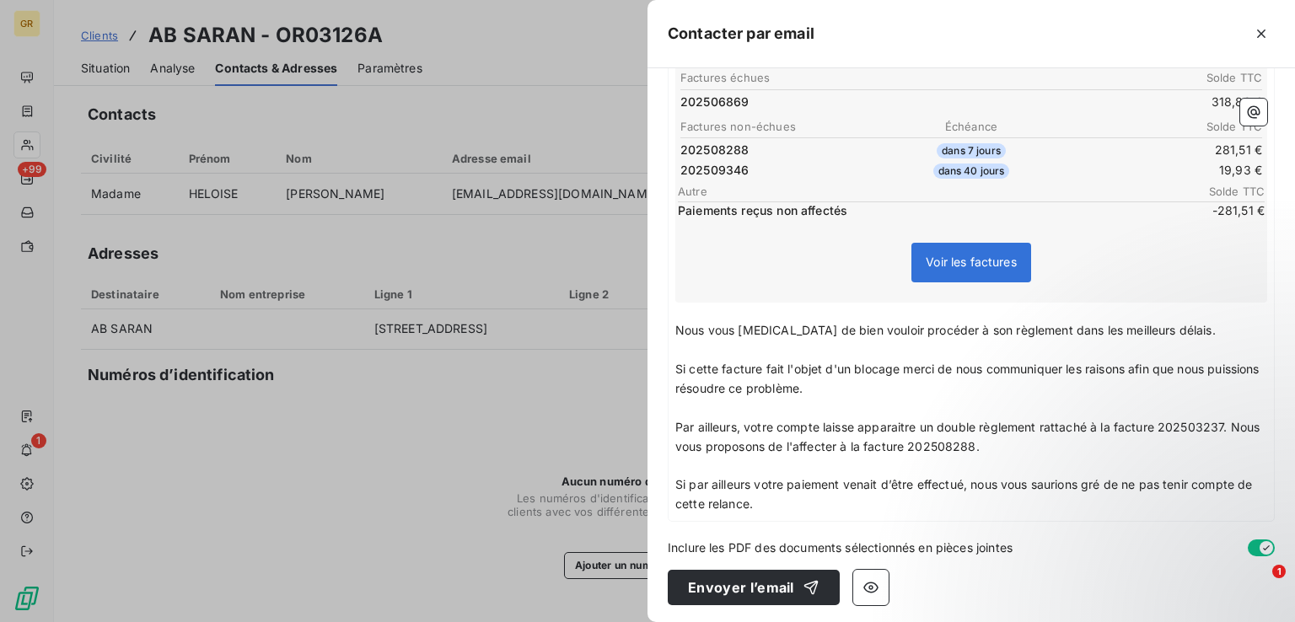
drag, startPoint x: 675, startPoint y: 420, endPoint x: 1018, endPoint y: 446, distance: 344.2
click at [1018, 446] on p "Par ailleurs, votre compte laisse apparaitre un double règlement rattaché à la …" at bounding box center [972, 437] width 592 height 39
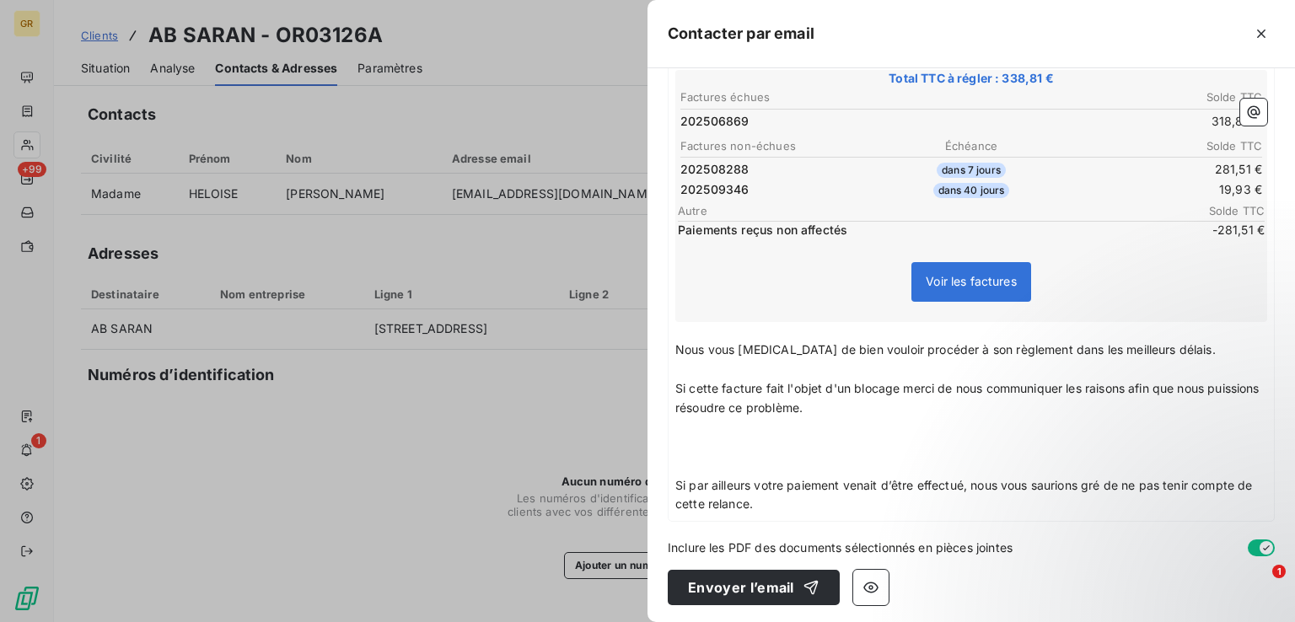
click at [676, 478] on span "Si par ailleurs votre paiement venait d’être effectué, nous vous saurions gré d…" at bounding box center [966, 495] width 581 height 34
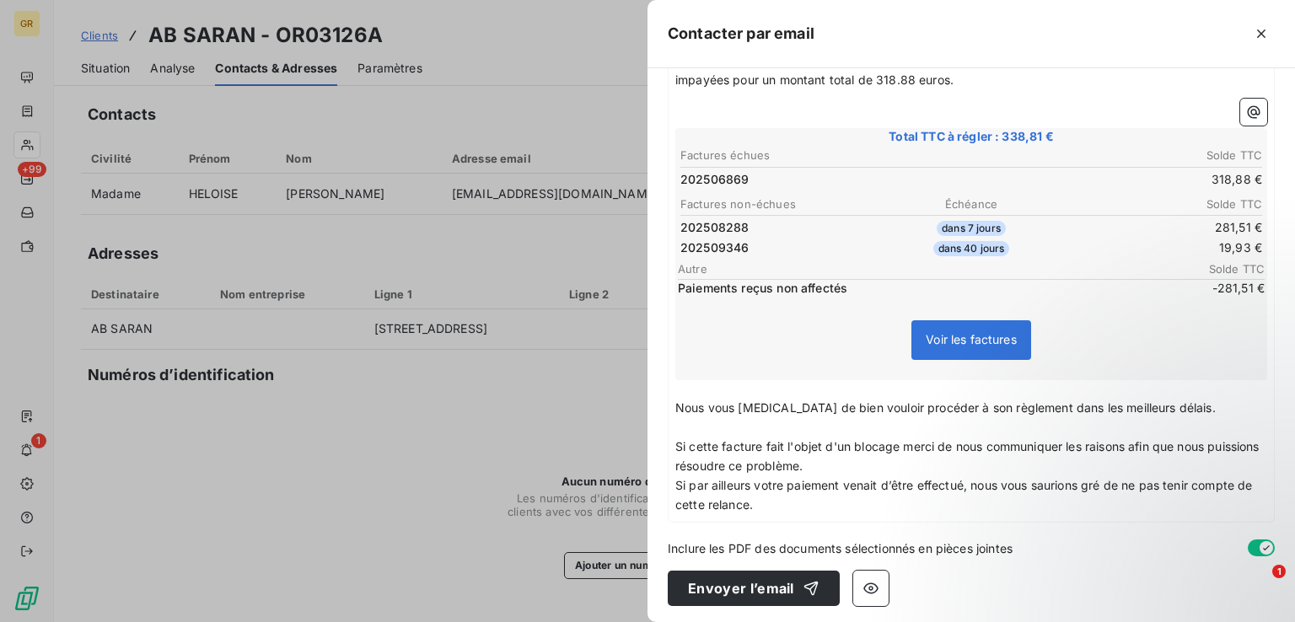
scroll to position [293, 0]
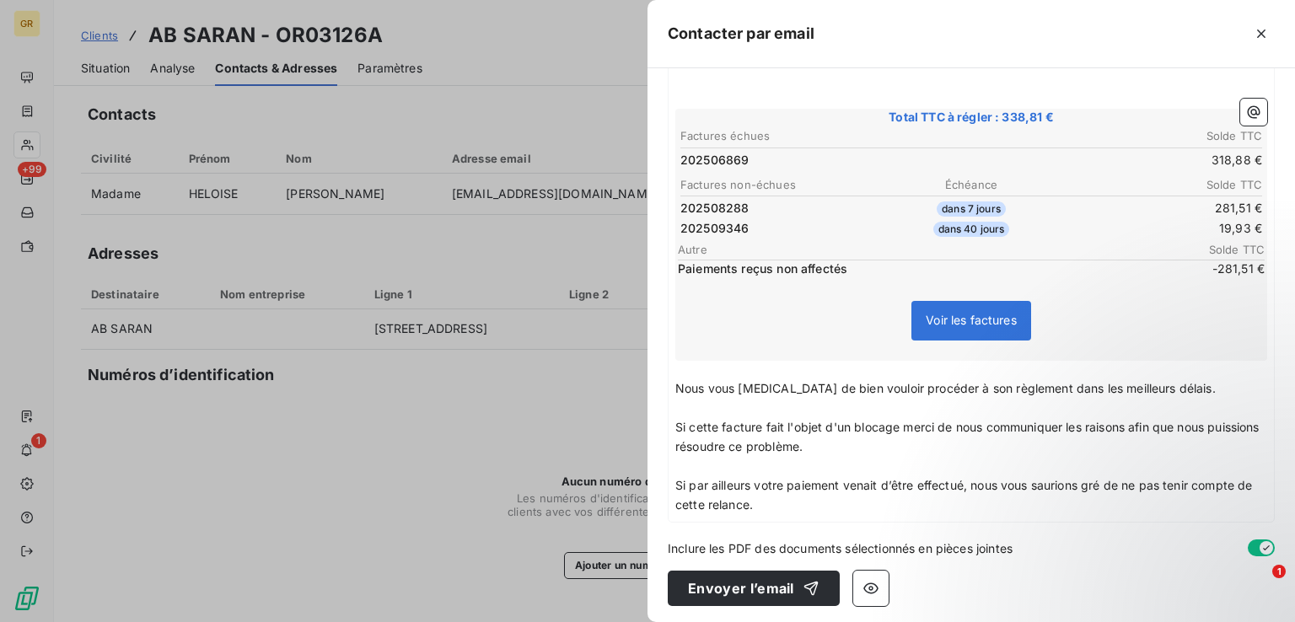
click at [776, 503] on p "Si par ailleurs votre paiement venait d’être effectué, nous vous saurions gré d…" at bounding box center [972, 495] width 592 height 39
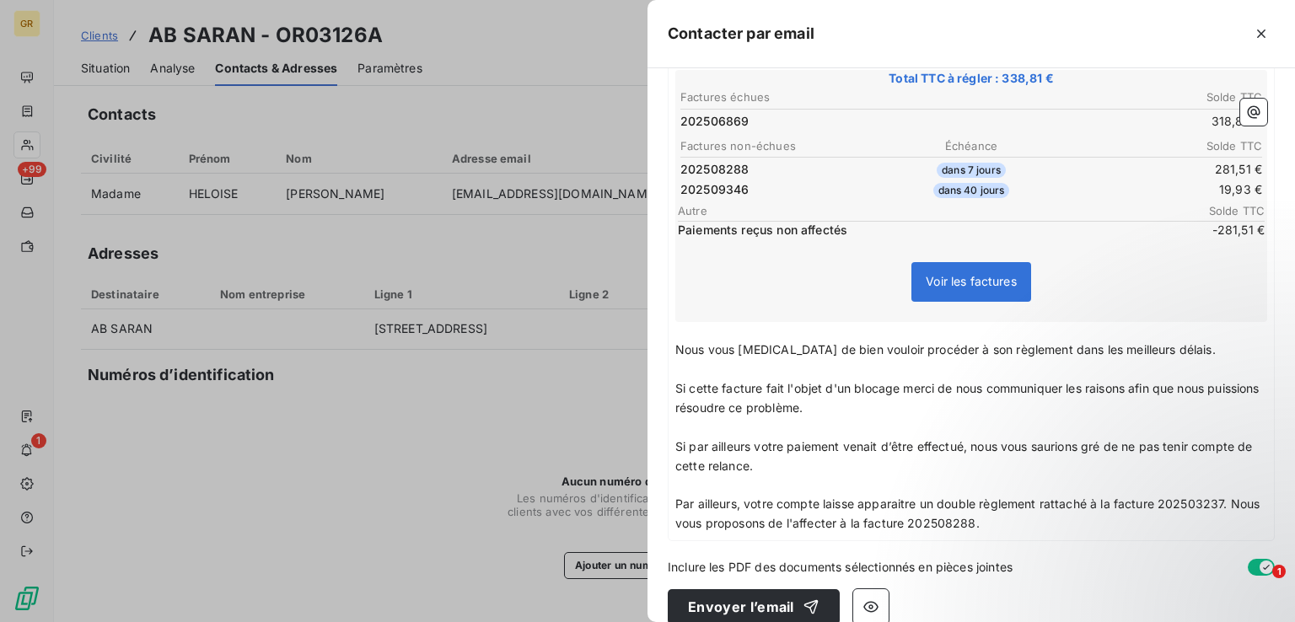
scroll to position [351, 0]
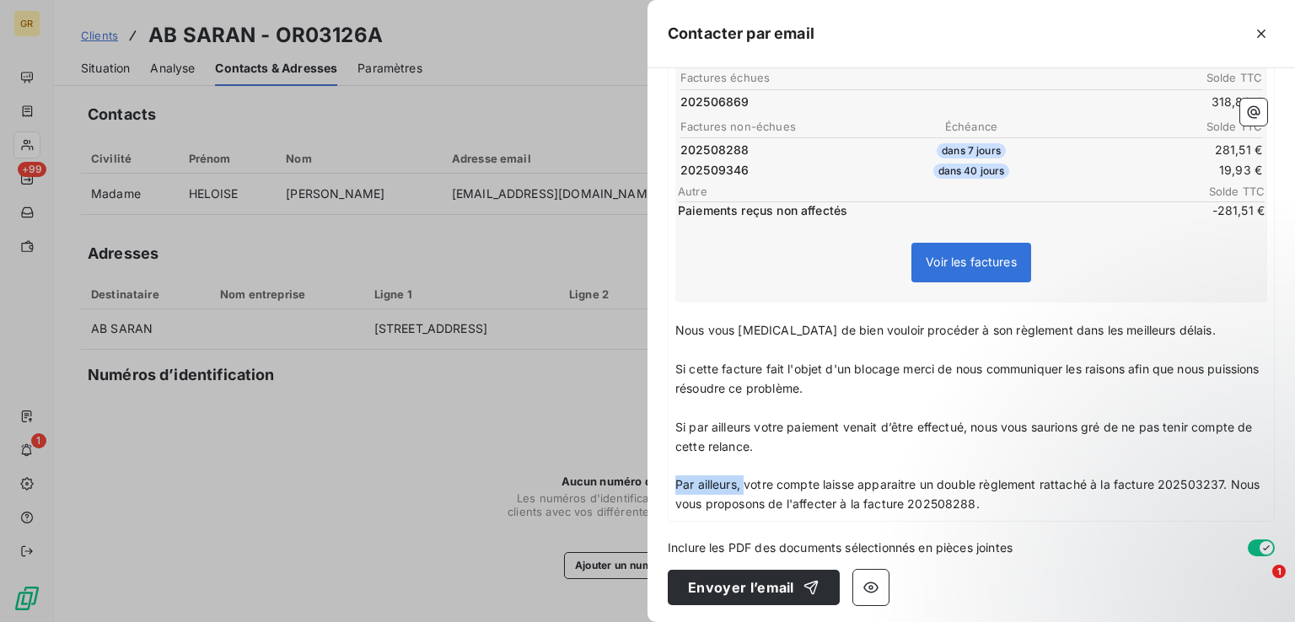
drag, startPoint x: 745, startPoint y: 480, endPoint x: 668, endPoint y: 480, distance: 76.7
click at [669, 480] on div "Cher client, ﻿ Sauf erreur de notre part et en dépit de nos précédentes relance…" at bounding box center [972, 224] width 606 height 593
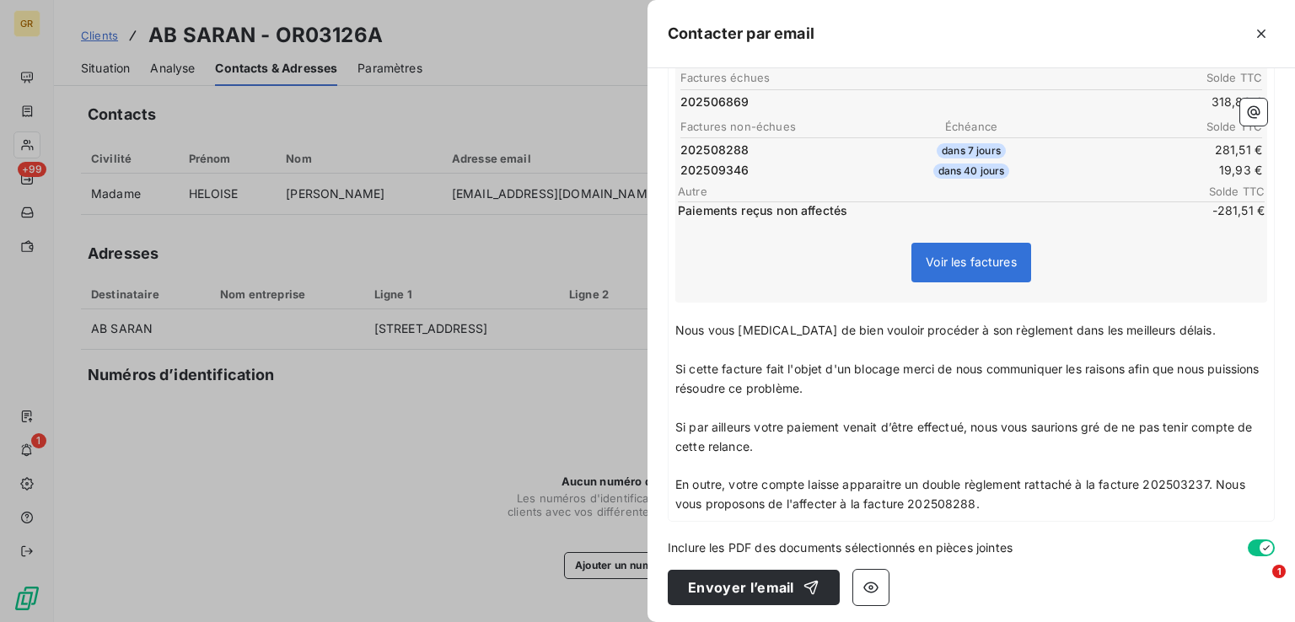
click at [995, 504] on p "En outre, votre compte laisse apparaitre un double règlement rattaché à la fact…" at bounding box center [972, 495] width 592 height 39
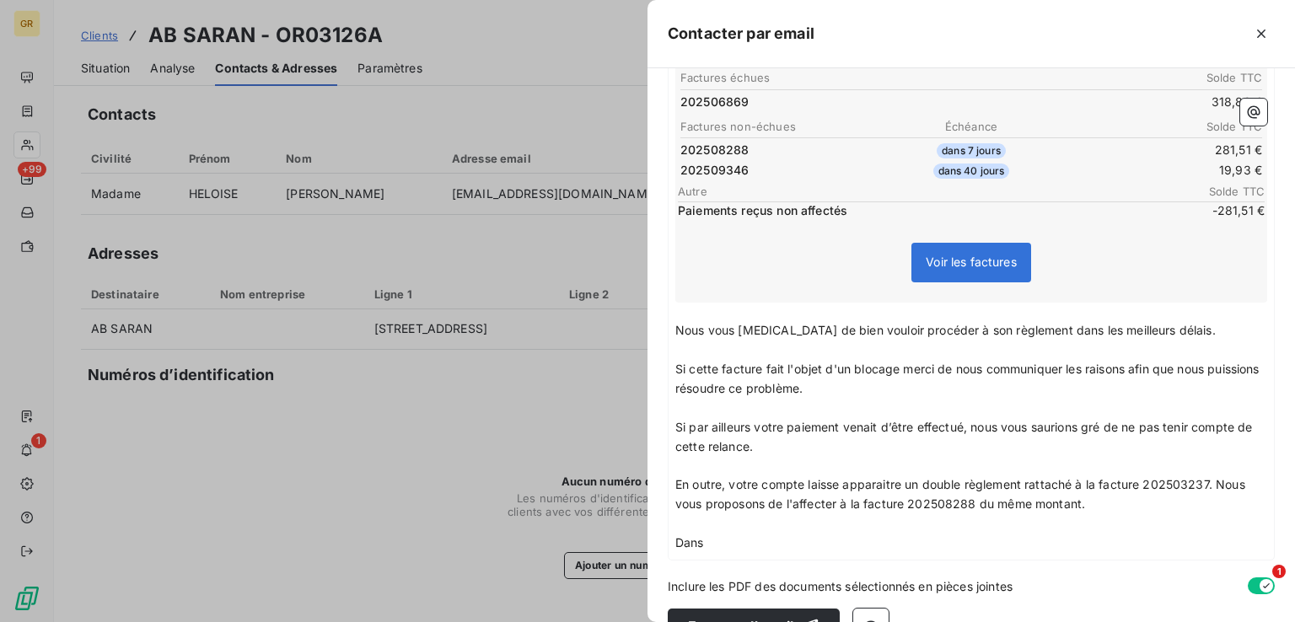
click at [1106, 499] on p "En outre, votre compte laisse apparaitre un double règlement rattaché à la fact…" at bounding box center [972, 495] width 592 height 39
click at [750, 539] on p "Dans" at bounding box center [972, 543] width 592 height 19
drag, startPoint x: 1213, startPoint y: 483, endPoint x: 1211, endPoint y: 493, distance: 10.3
click at [1211, 491] on p "En outre, votre compte laisse apparaitre un double règlement rattaché à la fact…" at bounding box center [972, 495] width 592 height 39
click at [1169, 504] on span "En outre, votre compte laisse apparaitre un double règlement rattaché à la fact…" at bounding box center [961, 494] width 570 height 34
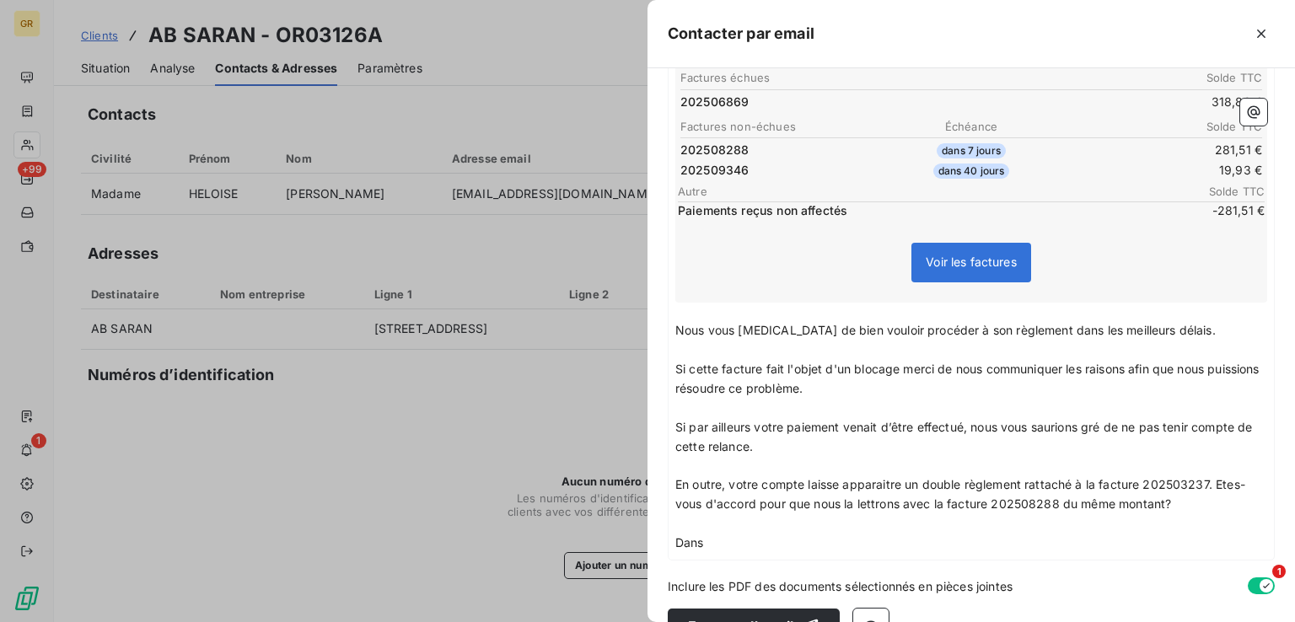
click at [765, 540] on p "Dans" at bounding box center [972, 543] width 592 height 19
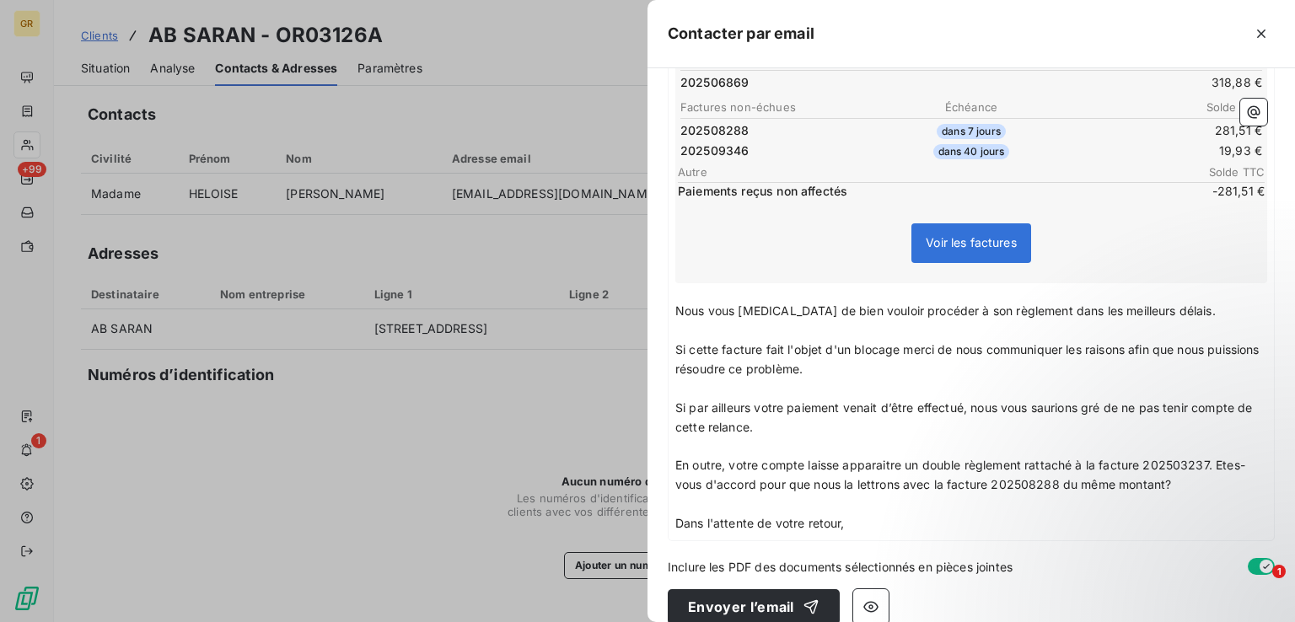
scroll to position [389, 0]
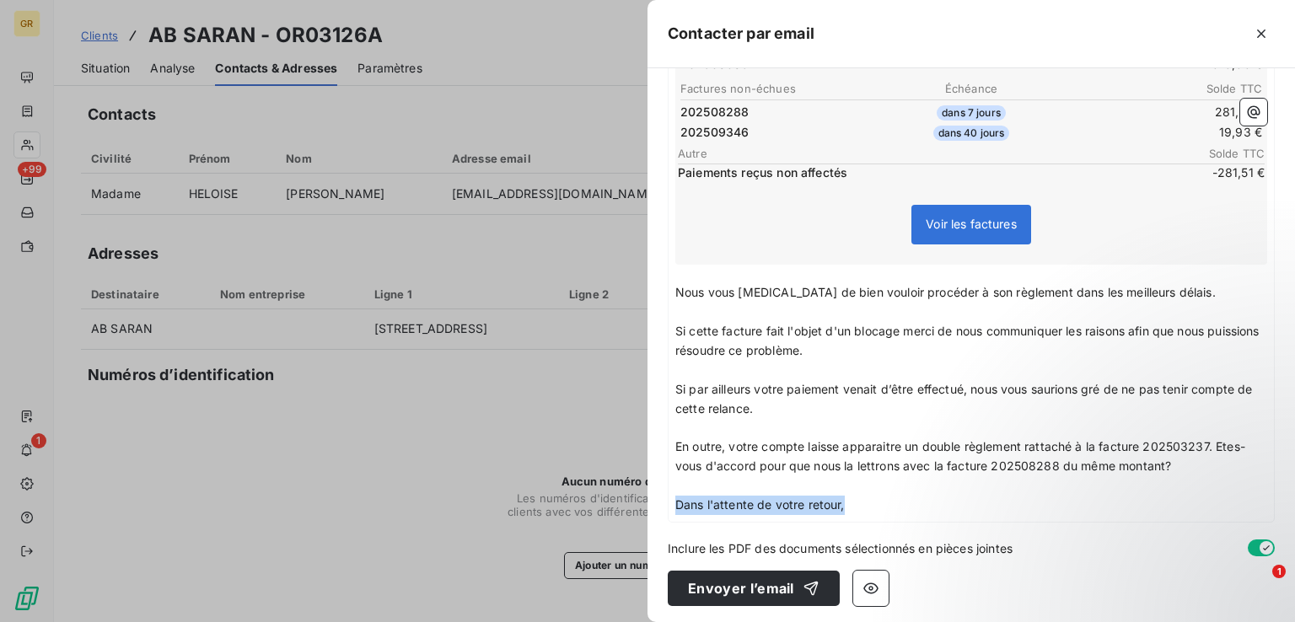
drag, startPoint x: 849, startPoint y: 501, endPoint x: 673, endPoint y: 507, distance: 176.4
click at [673, 507] on div "Cher client, ﻿ Sauf erreur de notre part et en dépit de nos précédentes relance…" at bounding box center [972, 206] width 606 height 632
click at [1187, 288] on p "Nous vous [MEDICAL_DATA] de bien vouloir procéder à son règlement dans les meil…" at bounding box center [972, 292] width 592 height 19
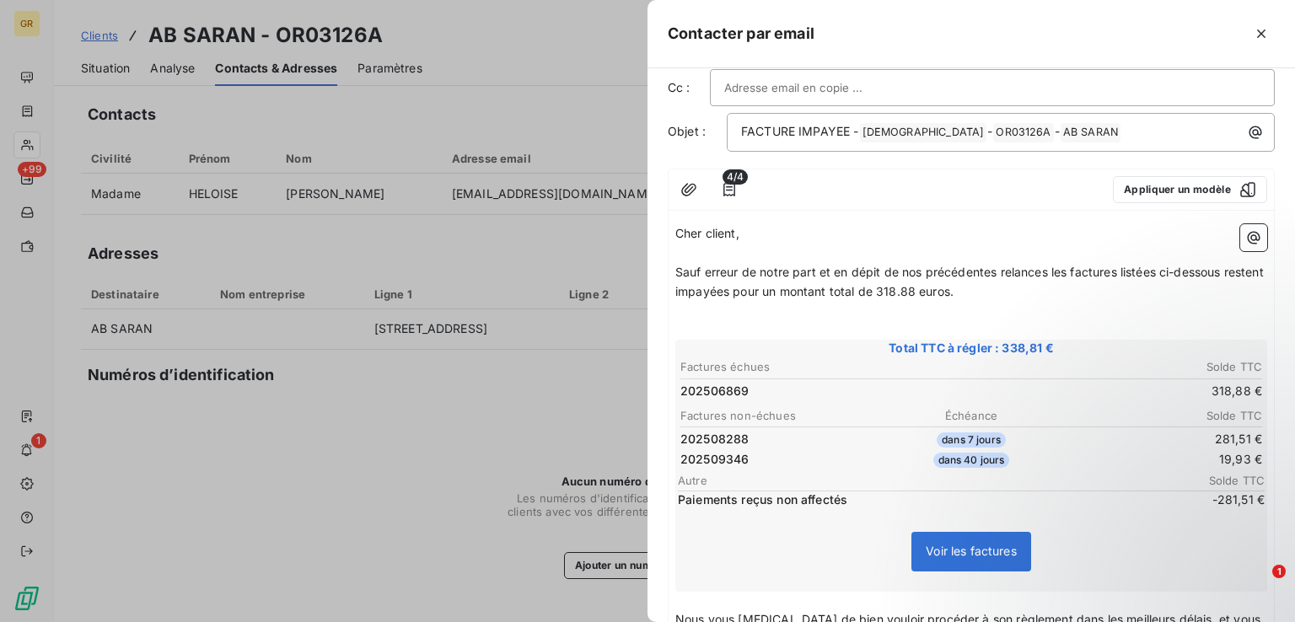
scroll to position [0, 0]
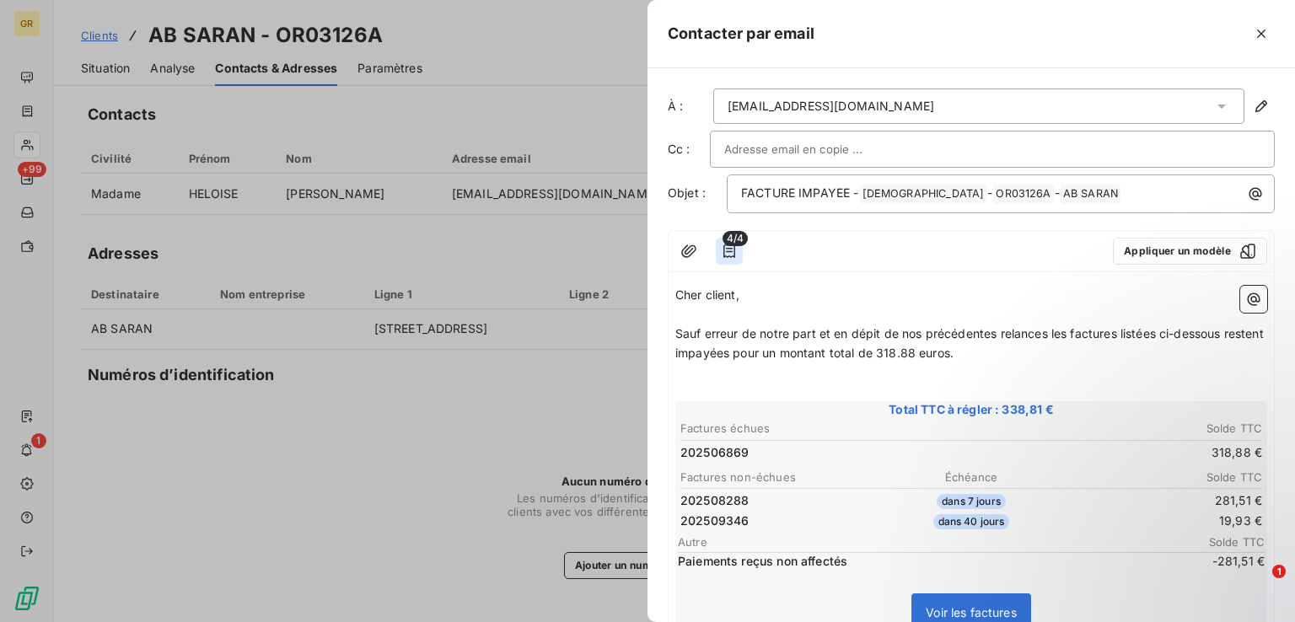
click at [725, 247] on icon "button" at bounding box center [729, 251] width 17 height 17
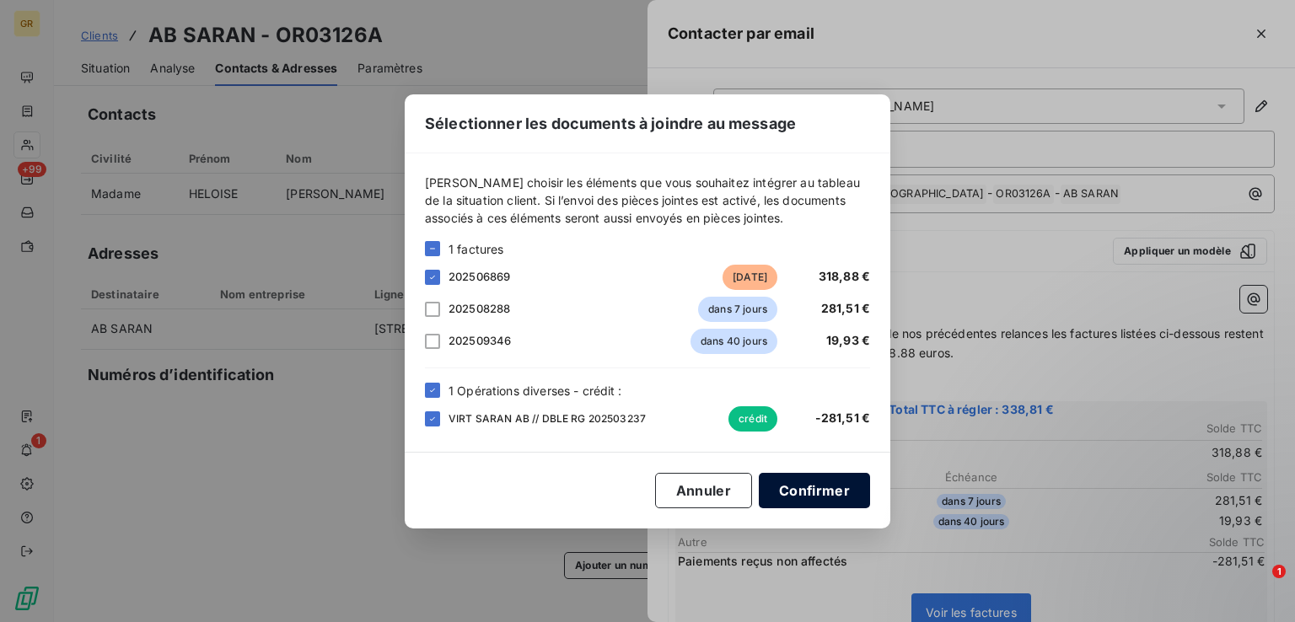
click at [835, 494] on button "Confirmer" at bounding box center [814, 490] width 111 height 35
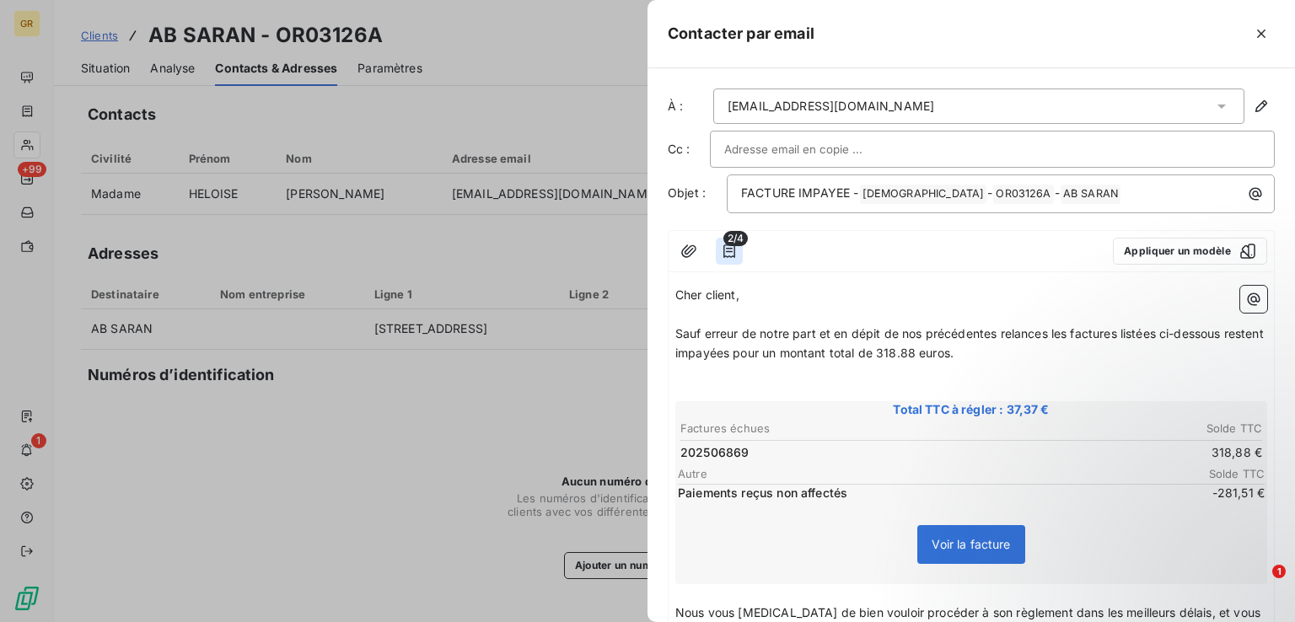
click at [732, 250] on icon "button" at bounding box center [729, 251] width 17 height 17
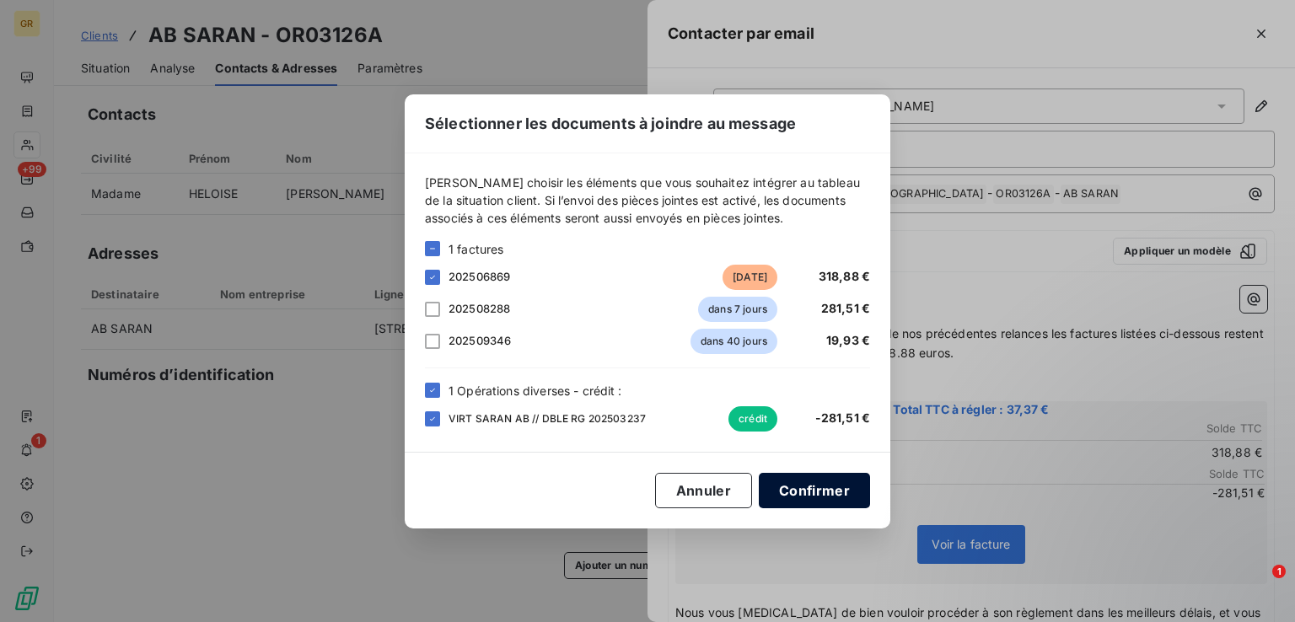
click at [807, 486] on button "Confirmer" at bounding box center [814, 490] width 111 height 35
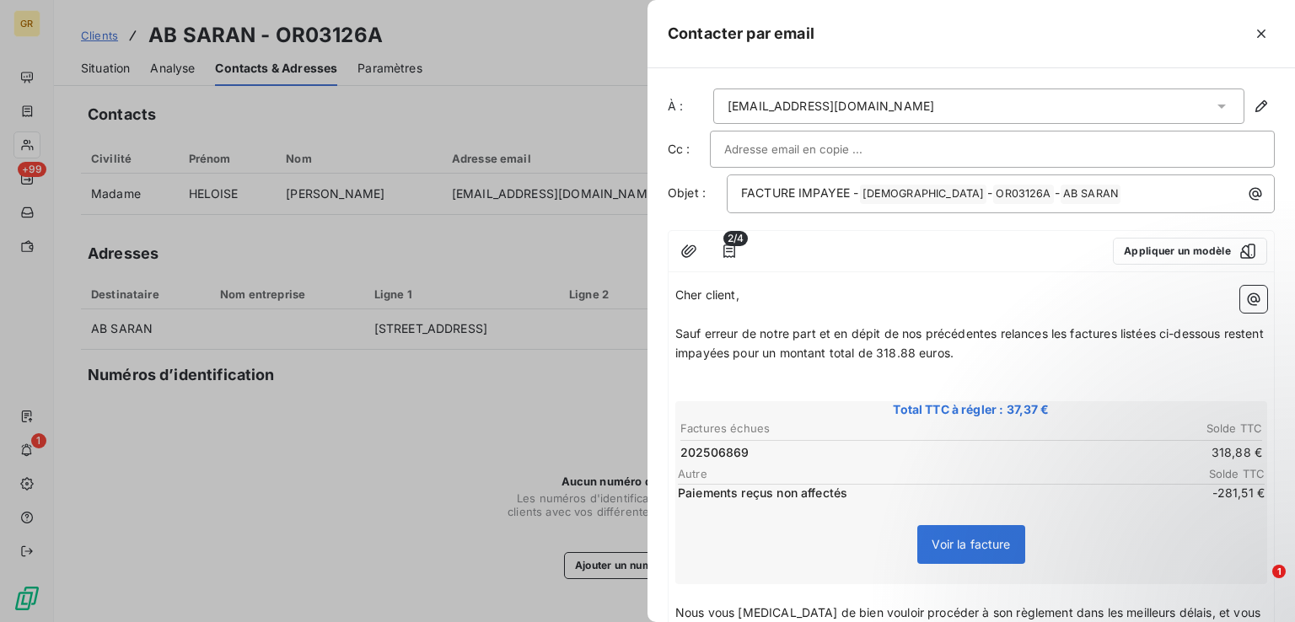
click at [756, 147] on input "text" at bounding box center [814, 149] width 181 height 25
click at [686, 157] on div "Cc :" at bounding box center [971, 149] width 607 height 37
click at [681, 153] on label "Cc :" at bounding box center [689, 149] width 42 height 17
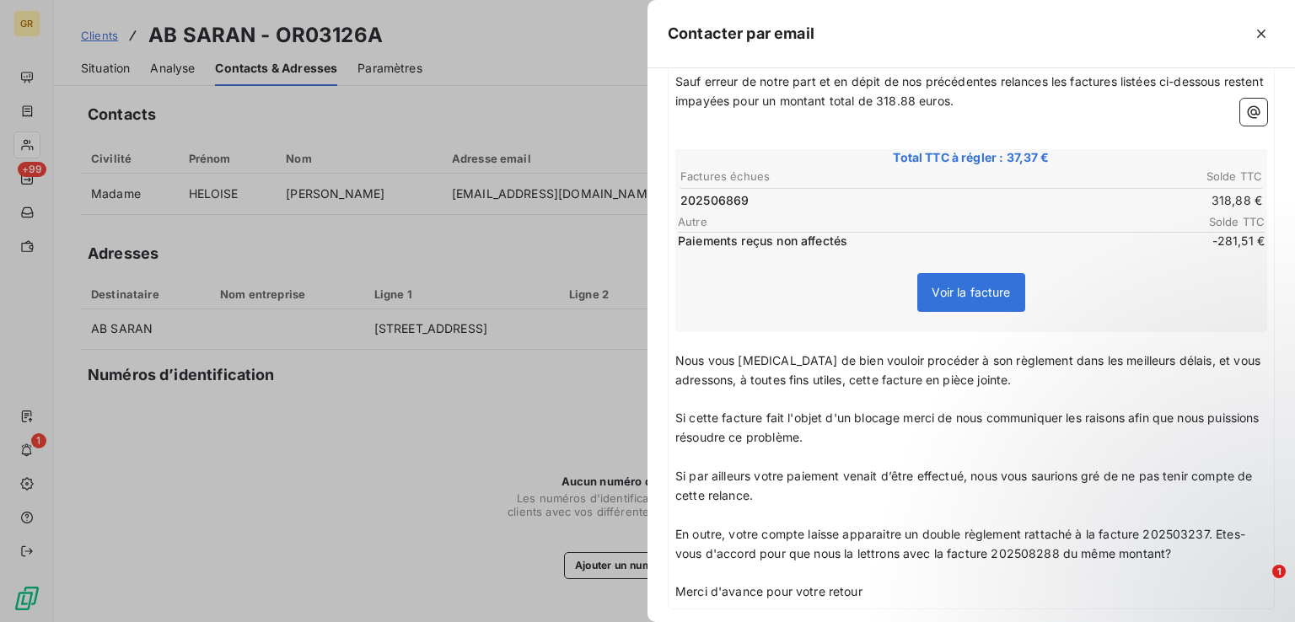
scroll to position [341, 0]
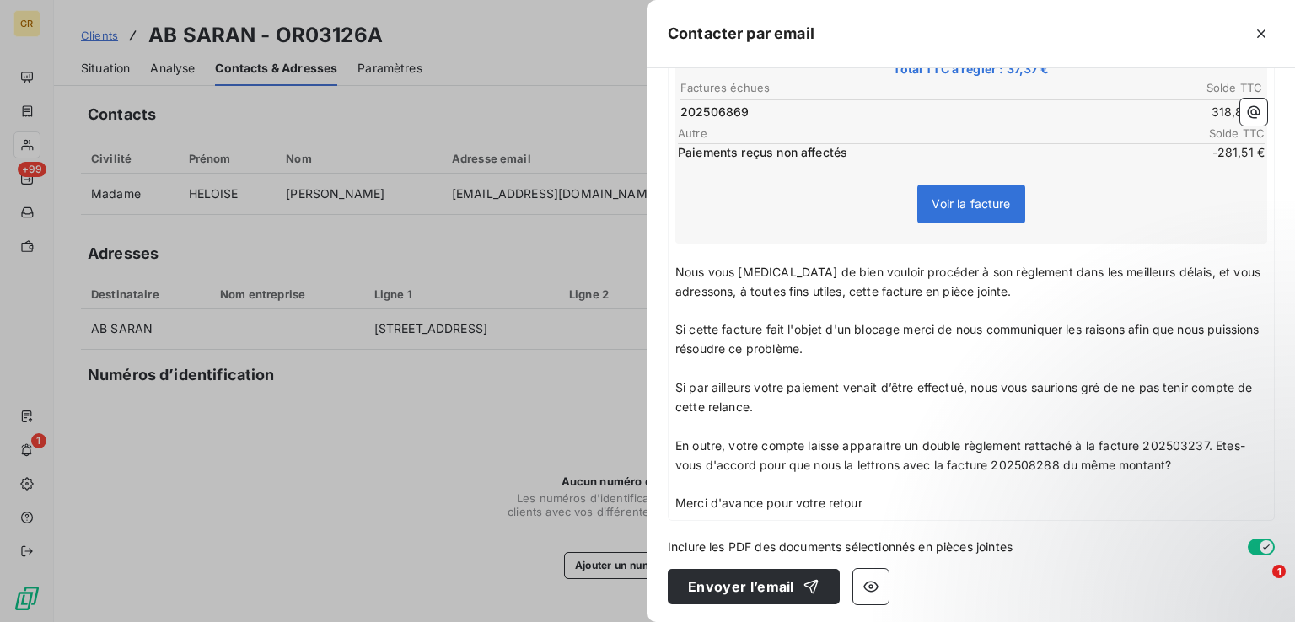
click at [950, 269] on span "Nous vous [MEDICAL_DATA] de bien vouloir procéder à son règlement dans les meil…" at bounding box center [970, 282] width 589 height 34
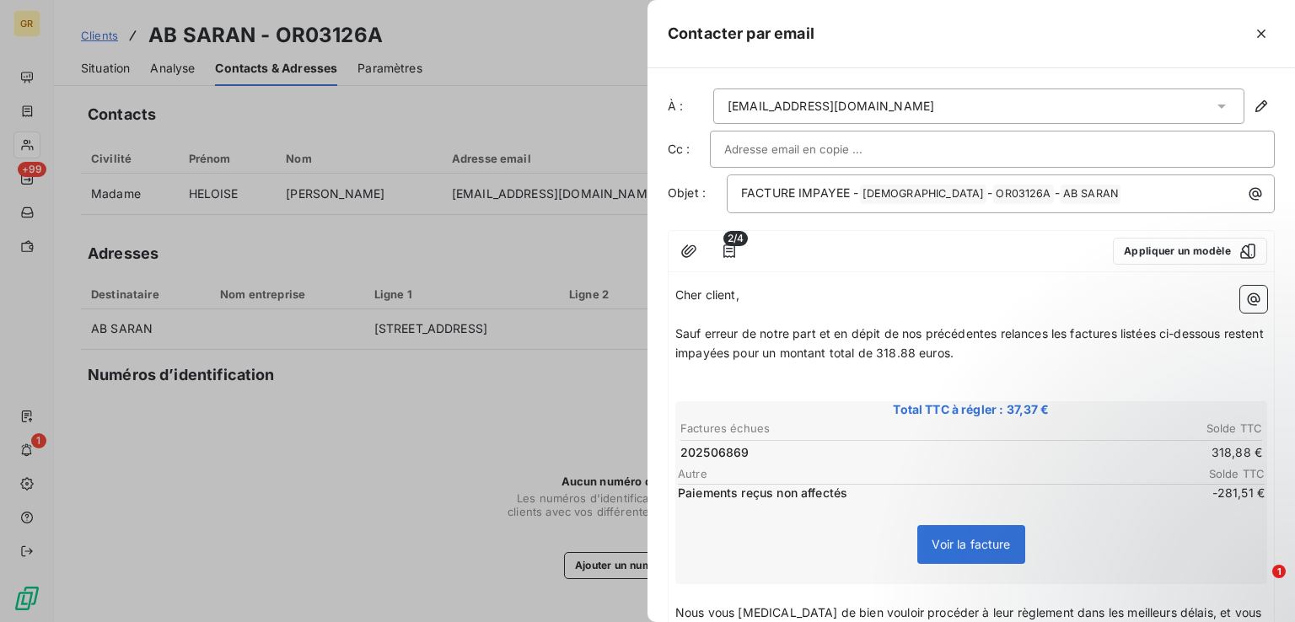
click at [1069, 331] on span "Sauf erreur de notre part et en dépit de nos précédentes relances les factures …" at bounding box center [972, 343] width 592 height 34
click at [1109, 329] on span "Sauf erreur de notre part et en dépit de nos précédentes relances la factures l…" at bounding box center [969, 343] width 586 height 34
drag, startPoint x: 1148, startPoint y: 336, endPoint x: 1109, endPoint y: 332, distance: 38.9
click at [1109, 332] on span "Sauf erreur de notre part et en dépit de nos précédentes relances la facture li…" at bounding box center [966, 343] width 580 height 34
click at [1225, 335] on p "Sauf erreur de notre part et en dépit de nos précédentes relances la facture ci…" at bounding box center [972, 344] width 592 height 39
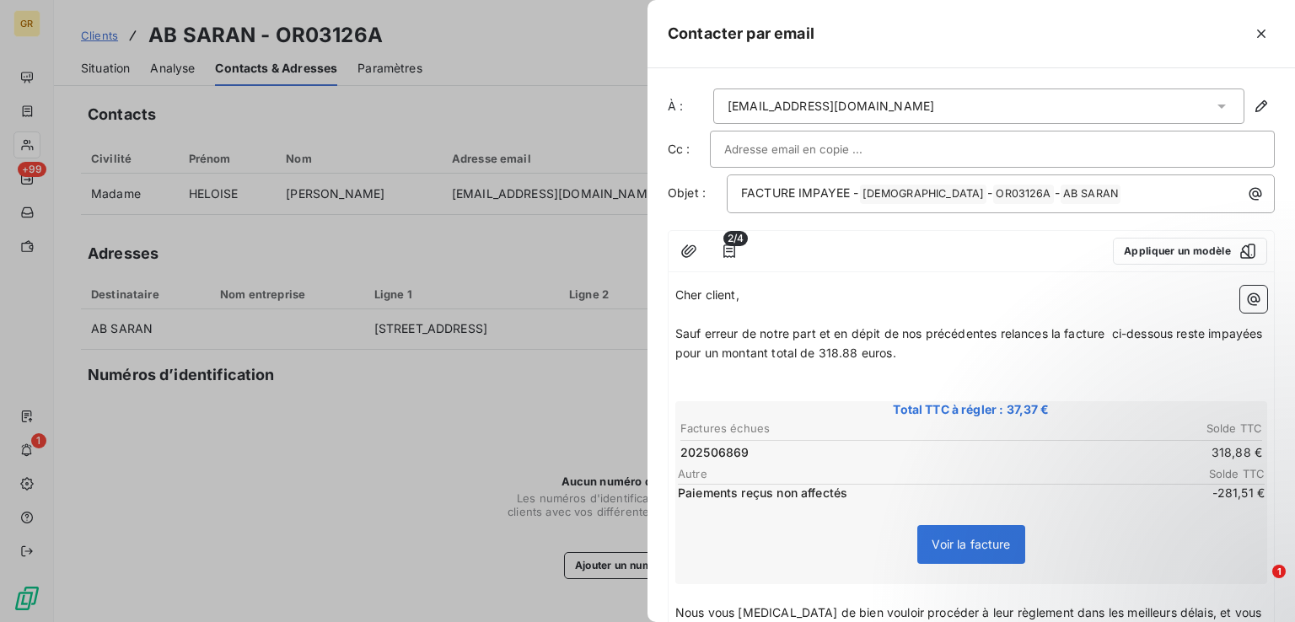
click at [729, 352] on span "Sauf erreur de notre part et en dépit de nos précédentes relances la facture ci…" at bounding box center [971, 343] width 591 height 34
click at [931, 366] on p "﻿" at bounding box center [972, 372] width 592 height 19
click at [1108, 335] on span "Sauf erreur de notre part et en dépit de nos précédentes relances la facture ci…" at bounding box center [965, 343] width 578 height 34
drag, startPoint x: 748, startPoint y: 448, endPoint x: 679, endPoint y: 449, distance: 69.2
click at [680, 449] on td "202506869" at bounding box center [825, 453] width 291 height 19
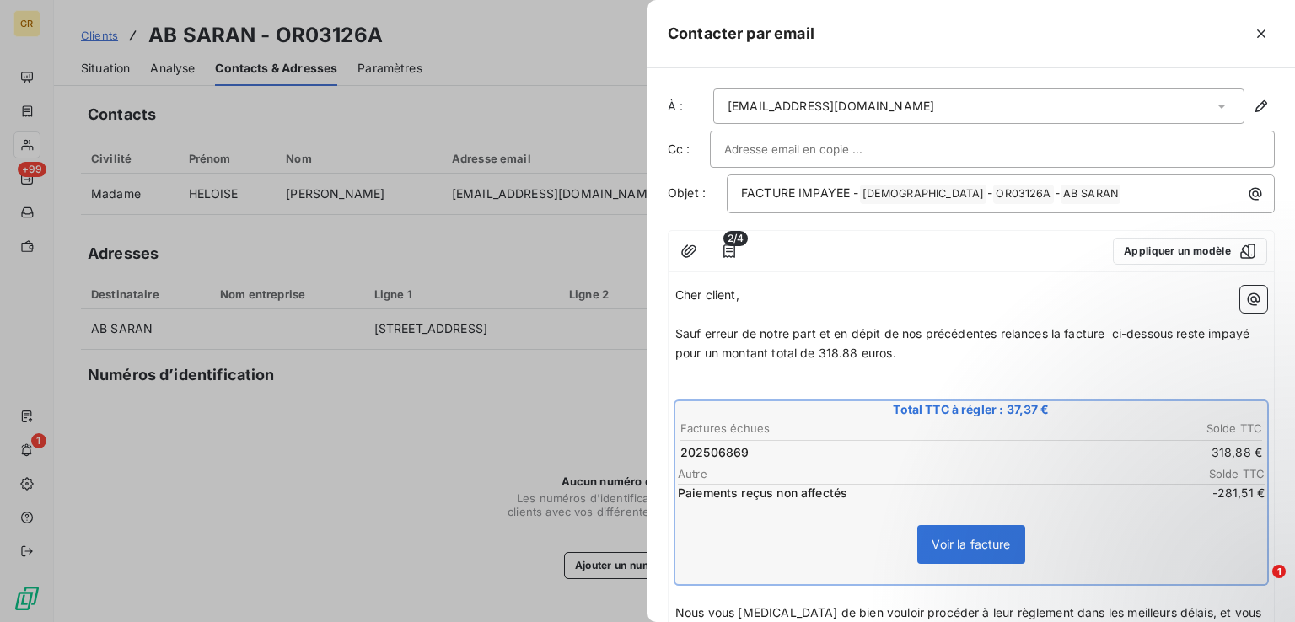
click at [1108, 337] on span "Sauf erreur de notre part et en dépit de nos précédentes relances la facture ci…" at bounding box center [965, 343] width 578 height 34
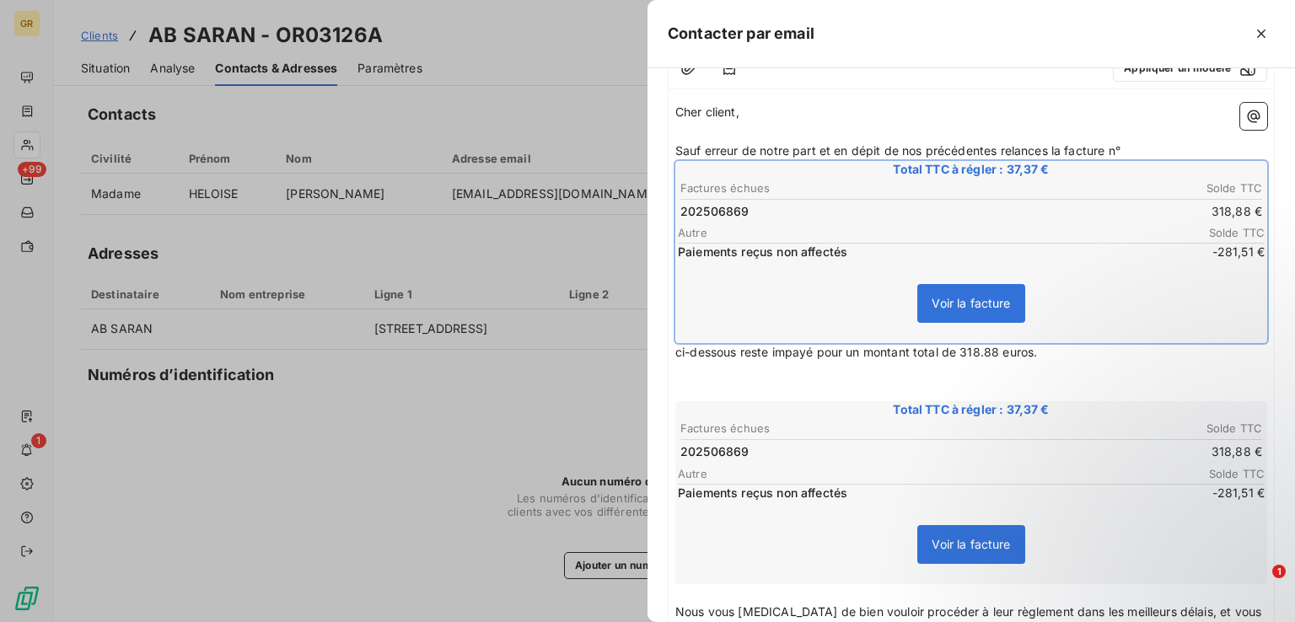
scroll to position [169, 0]
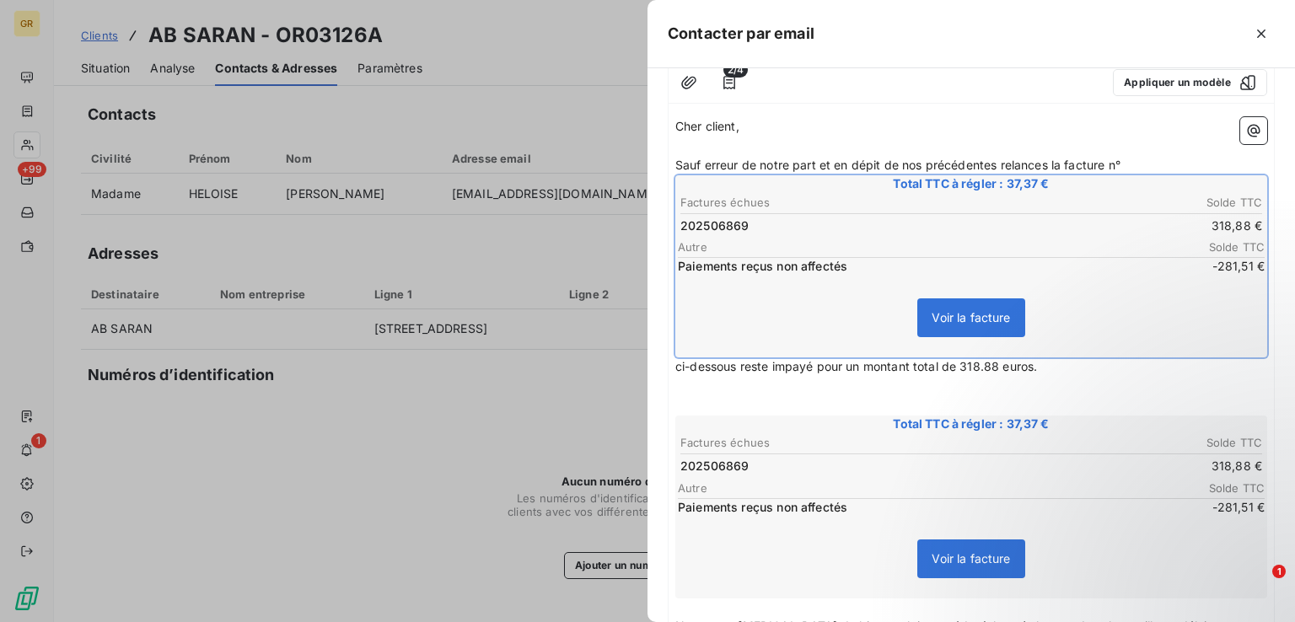
click at [1117, 285] on div "Voir la facture" at bounding box center [971, 321] width 587 height 73
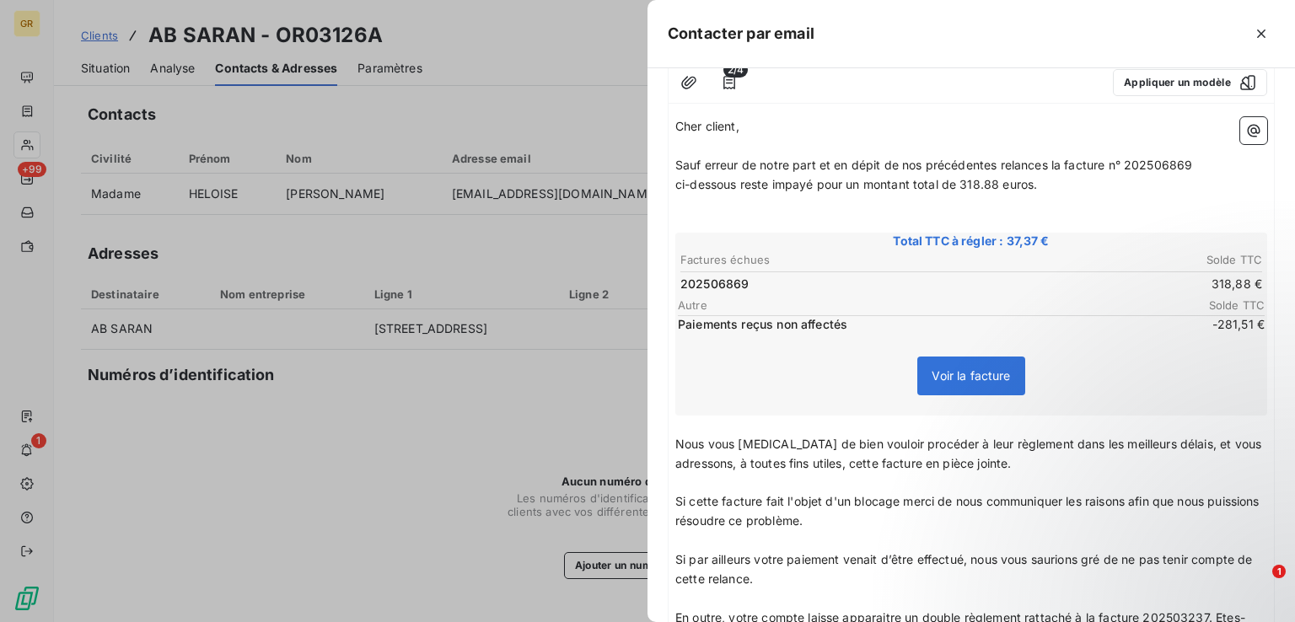
click at [682, 187] on span "ci-dessous reste impayé pour un montant total de 318.88 euros." at bounding box center [857, 184] width 362 height 14
click at [798, 186] on span "Sauf erreur de notre part et en dépit de nos précédentes relances la facture n°…" at bounding box center [968, 175] width 585 height 34
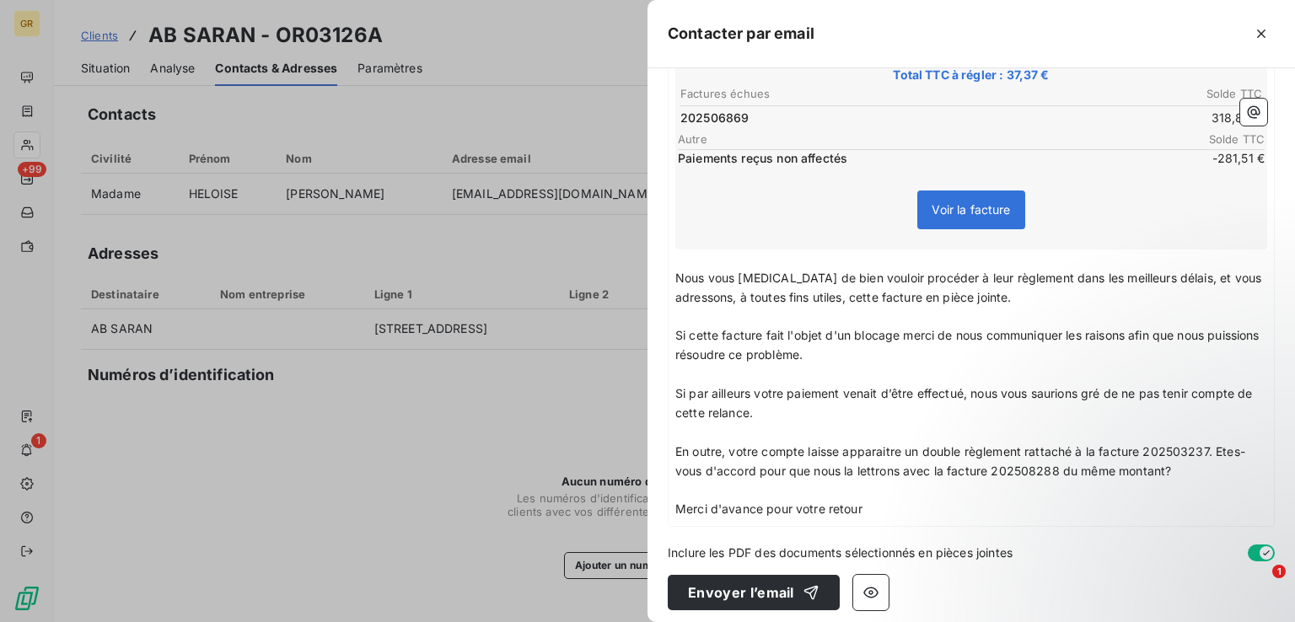
scroll to position [337, 0]
click at [1072, 139] on span "Autre" at bounding box center [921, 136] width 486 height 13
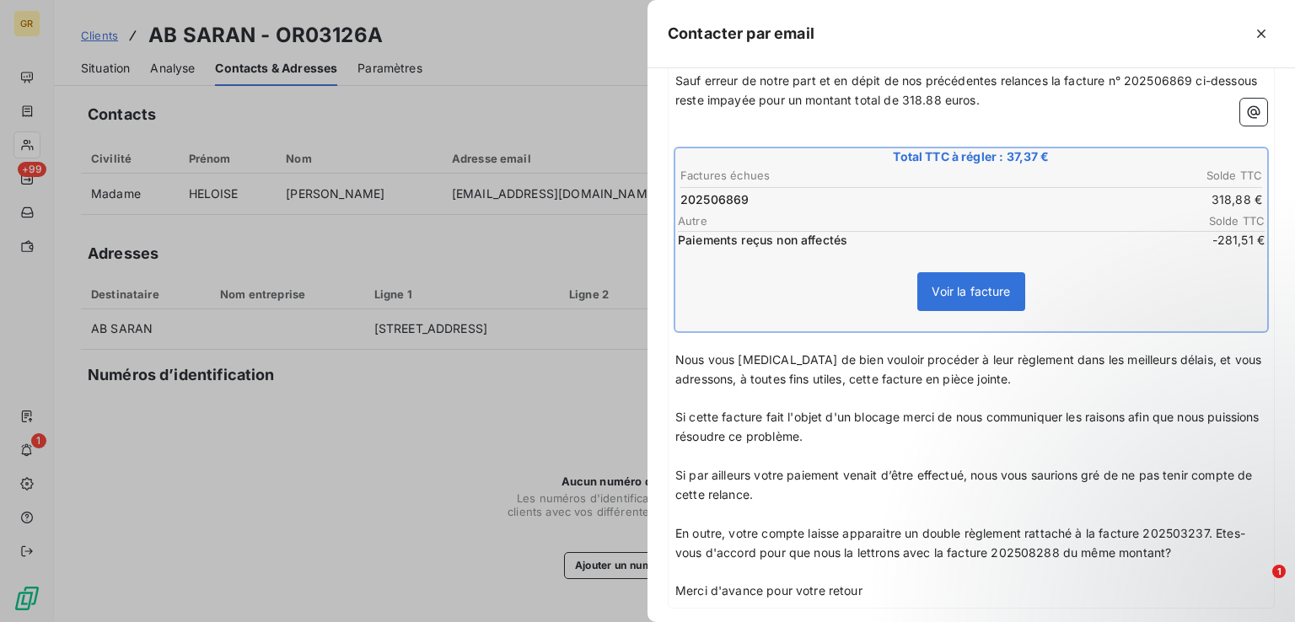
scroll to position [159, 0]
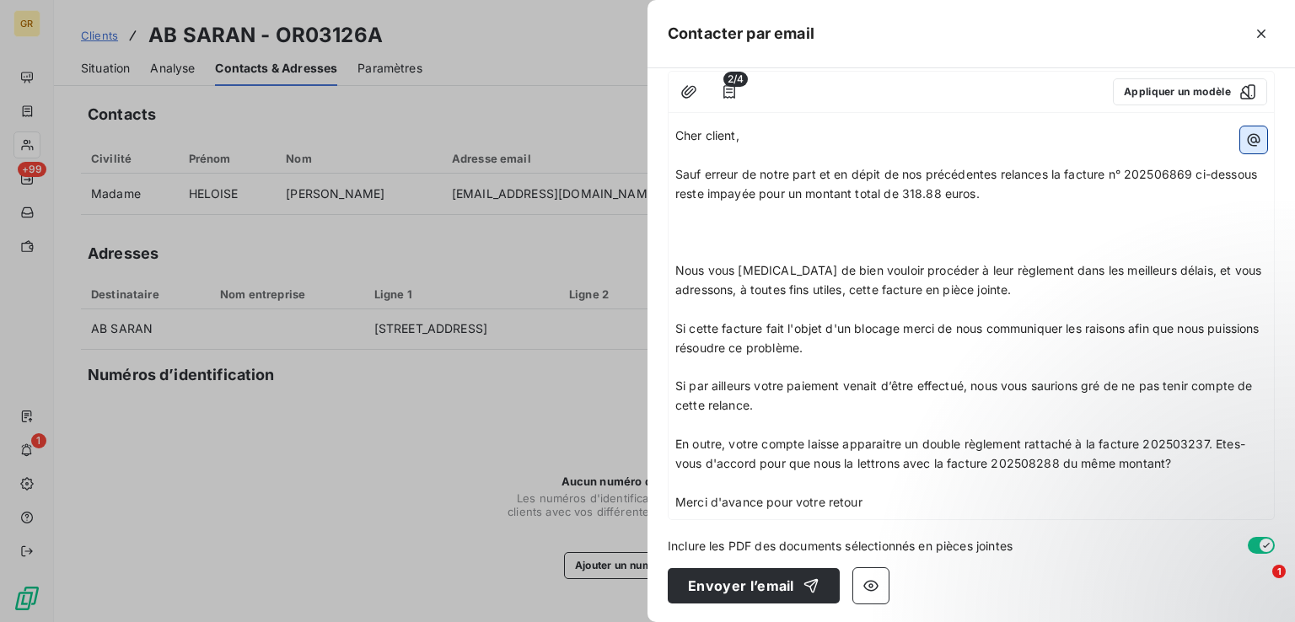
click at [1246, 137] on icon "button" at bounding box center [1254, 140] width 17 height 17
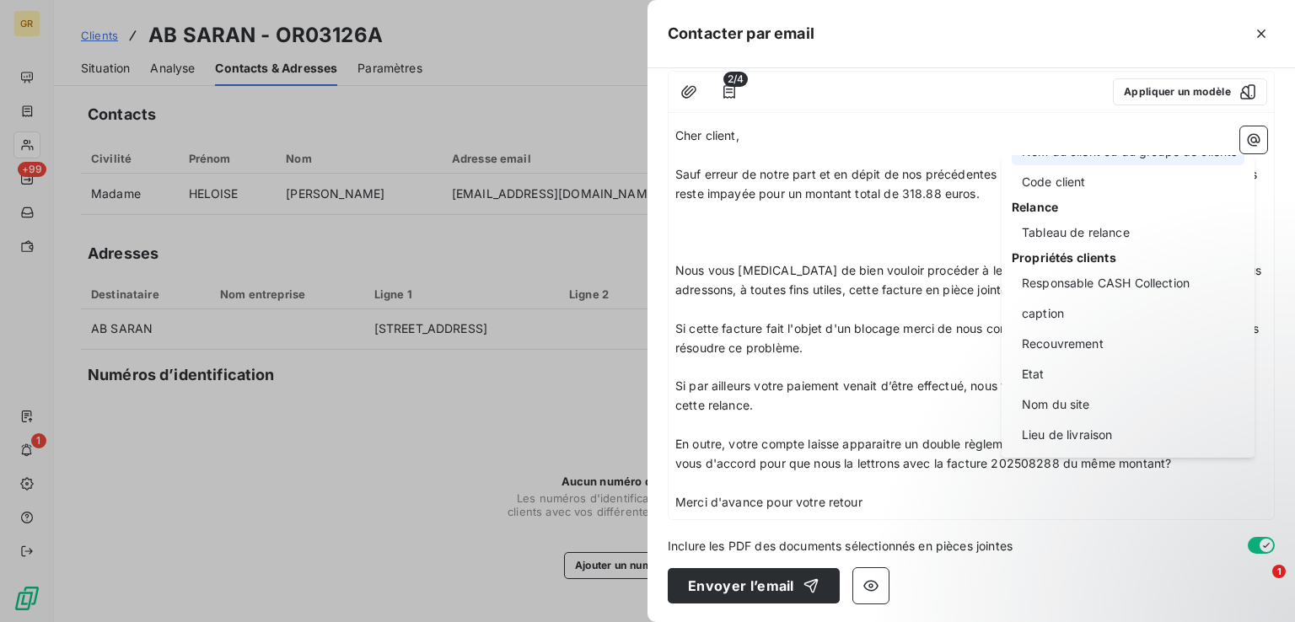
scroll to position [219, 0]
click at [1070, 236] on div "Tableau de relance" at bounding box center [1128, 232] width 233 height 27
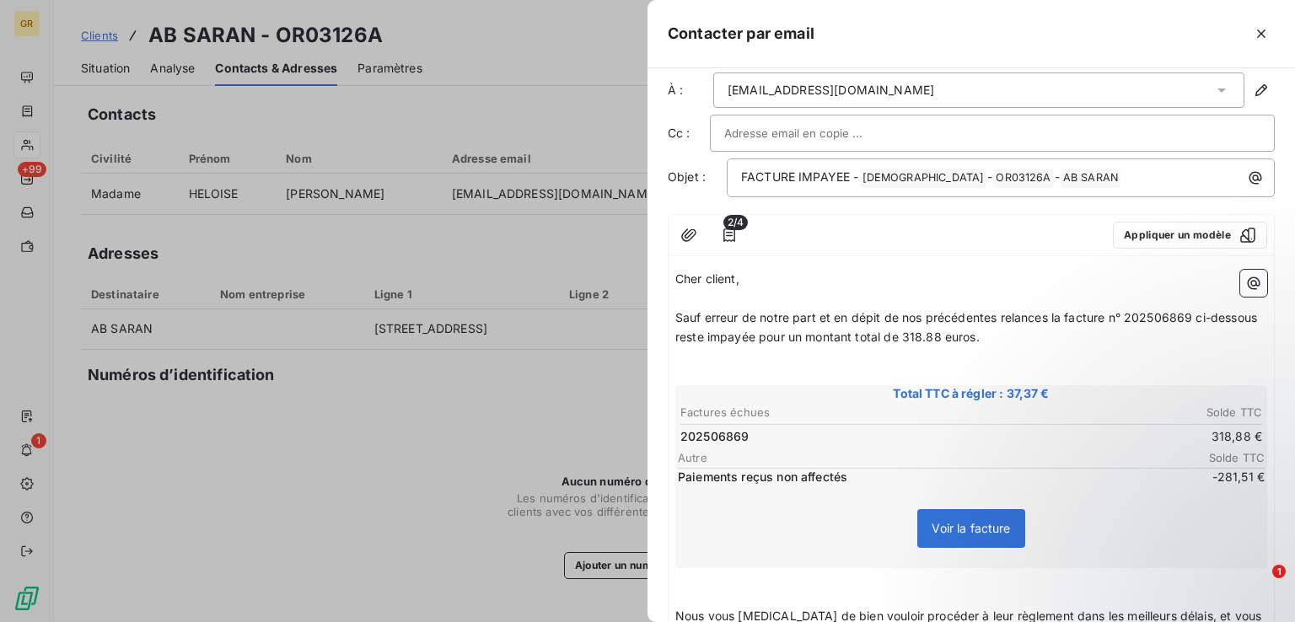
scroll to position [0, 0]
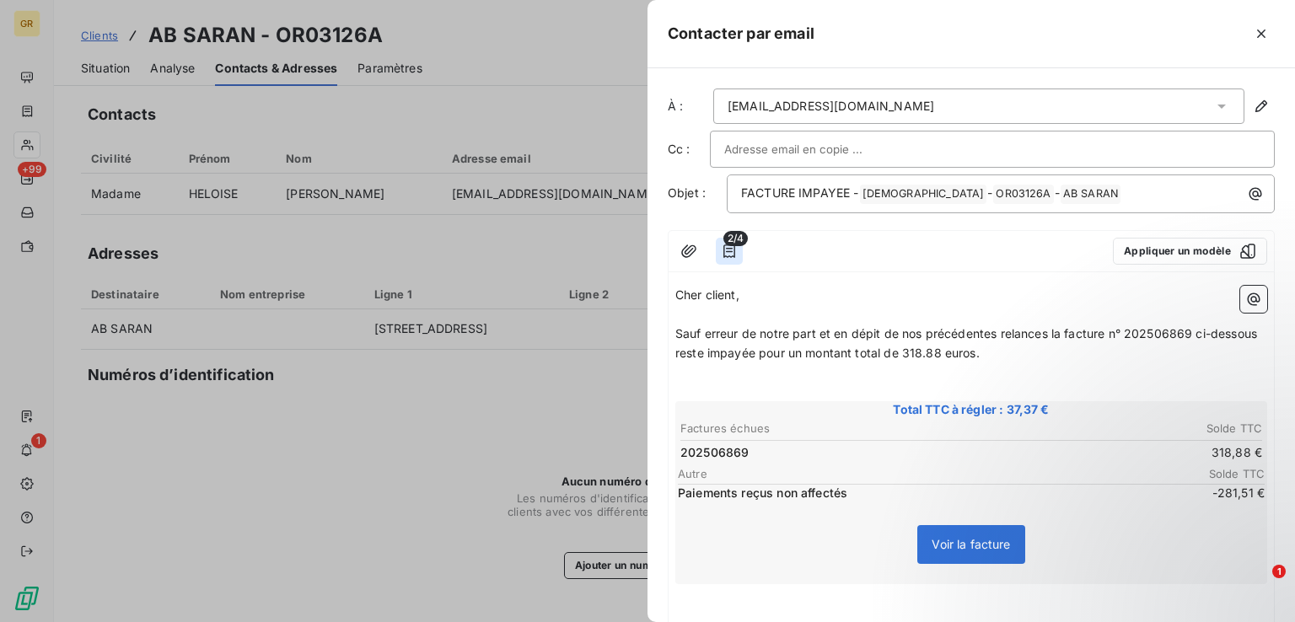
click at [738, 250] on button "button" at bounding box center [729, 251] width 27 height 27
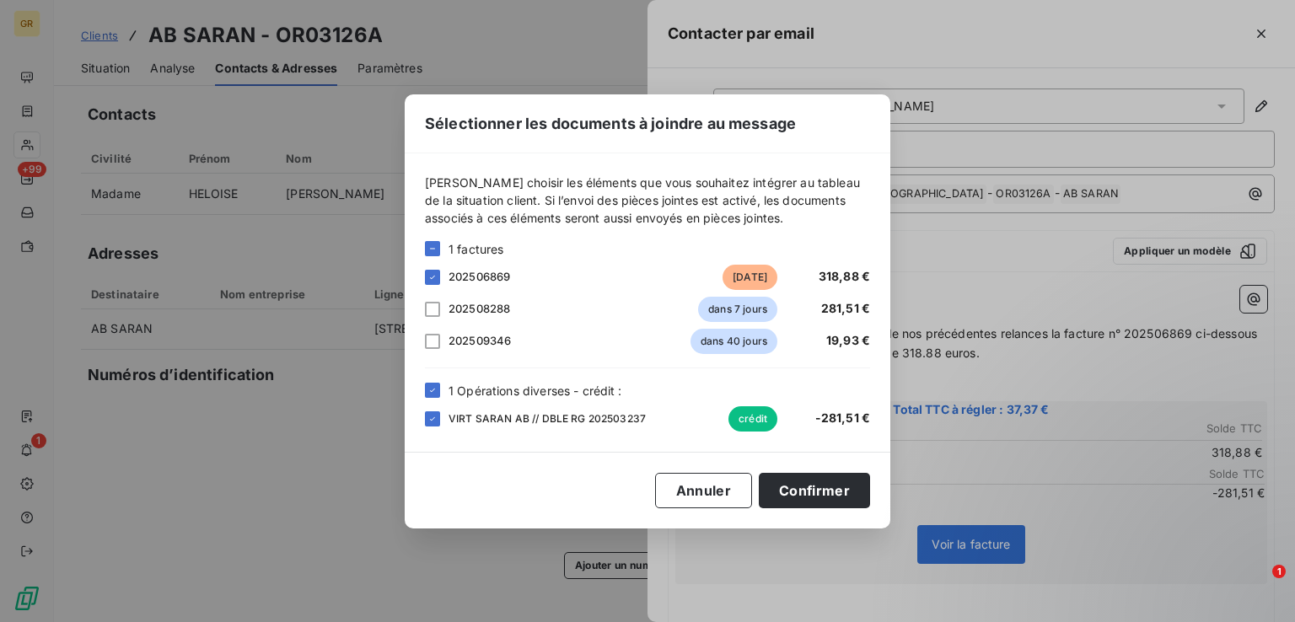
click at [1041, 302] on div "Sélectionner les documents à joindre au message [PERSON_NAME] choisir les éléme…" at bounding box center [647, 311] width 1295 height 622
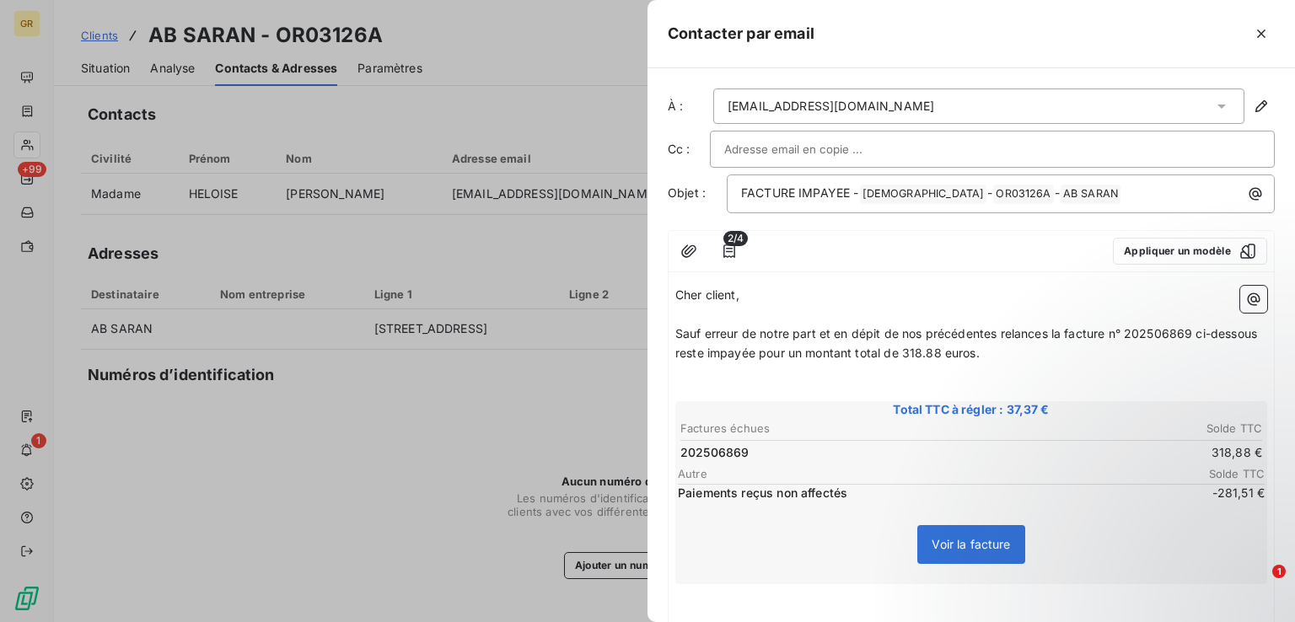
click at [1084, 379] on p "﻿" at bounding box center [972, 372] width 592 height 19
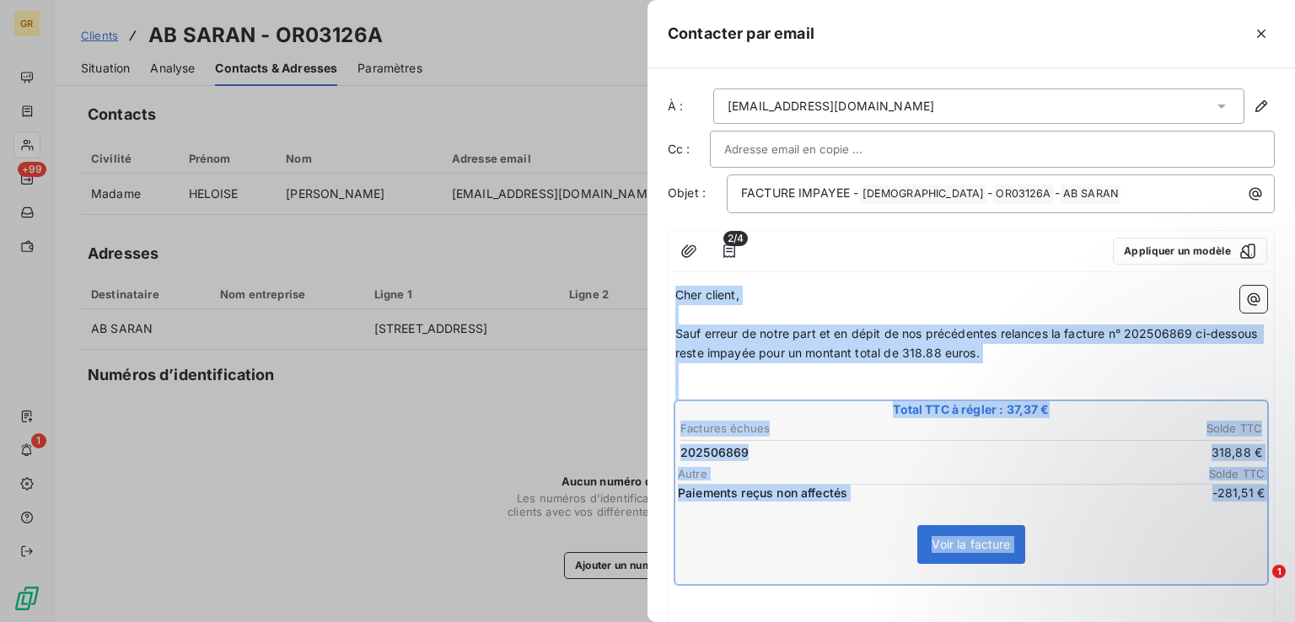
drag, startPoint x: 677, startPoint y: 292, endPoint x: 1103, endPoint y: 583, distance: 515.8
click at [1099, 589] on div "Cher client, ﻿ Sauf erreur de notre part et en dépit de nos précédentes relance…" at bounding box center [972, 580] width 592 height 588
click at [886, 288] on p "Cher client," at bounding box center [972, 295] width 592 height 19
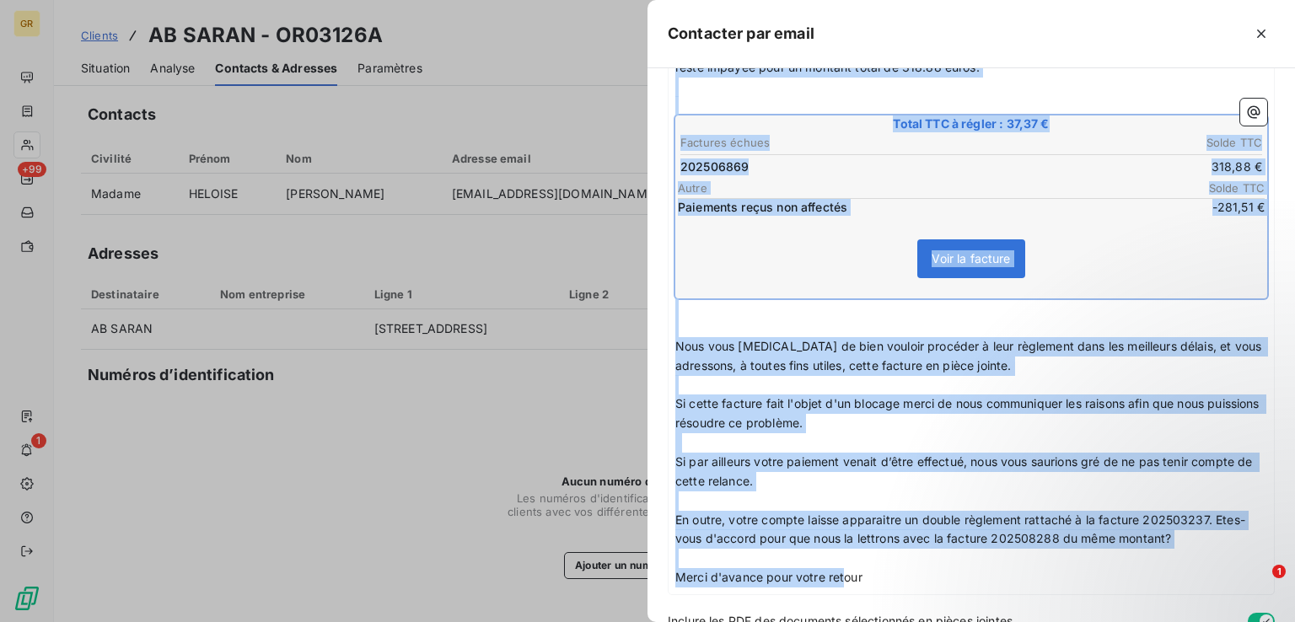
scroll to position [360, 0]
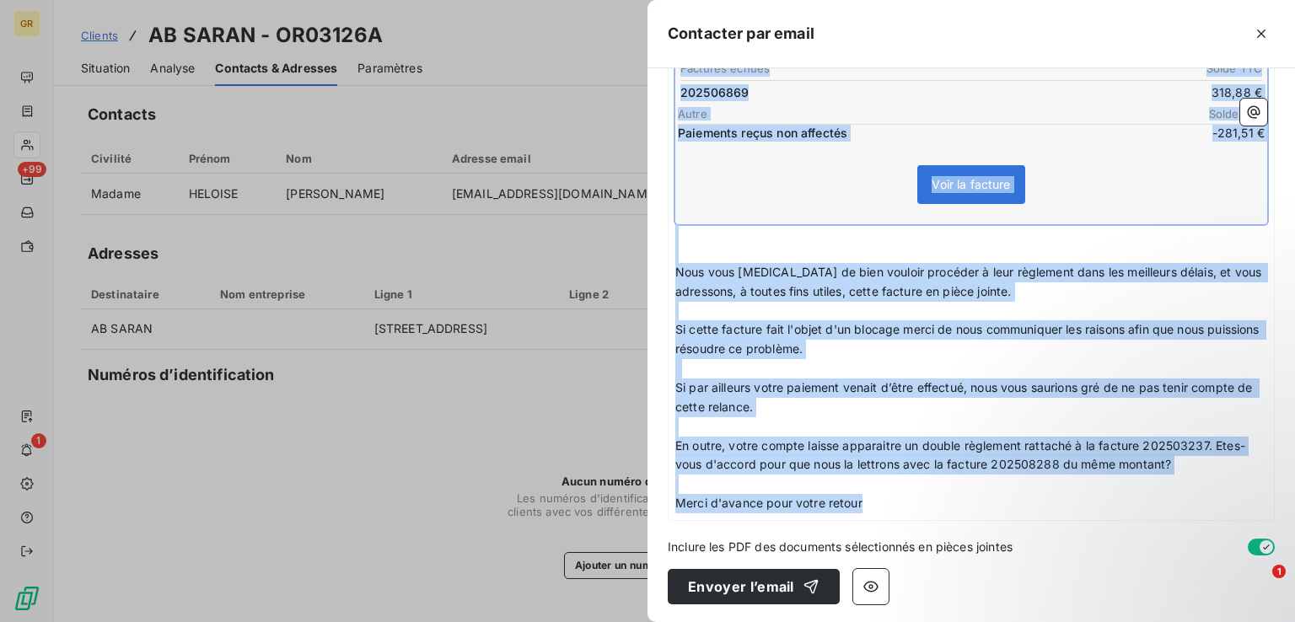
drag, startPoint x: 678, startPoint y: 291, endPoint x: 874, endPoint y: 494, distance: 282.1
click at [874, 494] on div "Cher client, ﻿ Sauf erreur de notre part et en dépit de nos précédentes relance…" at bounding box center [972, 220] width 592 height 588
copy div "Cher client, ﻿ Sauf erreur de notre part et en dépit de nos précédentes relance…"
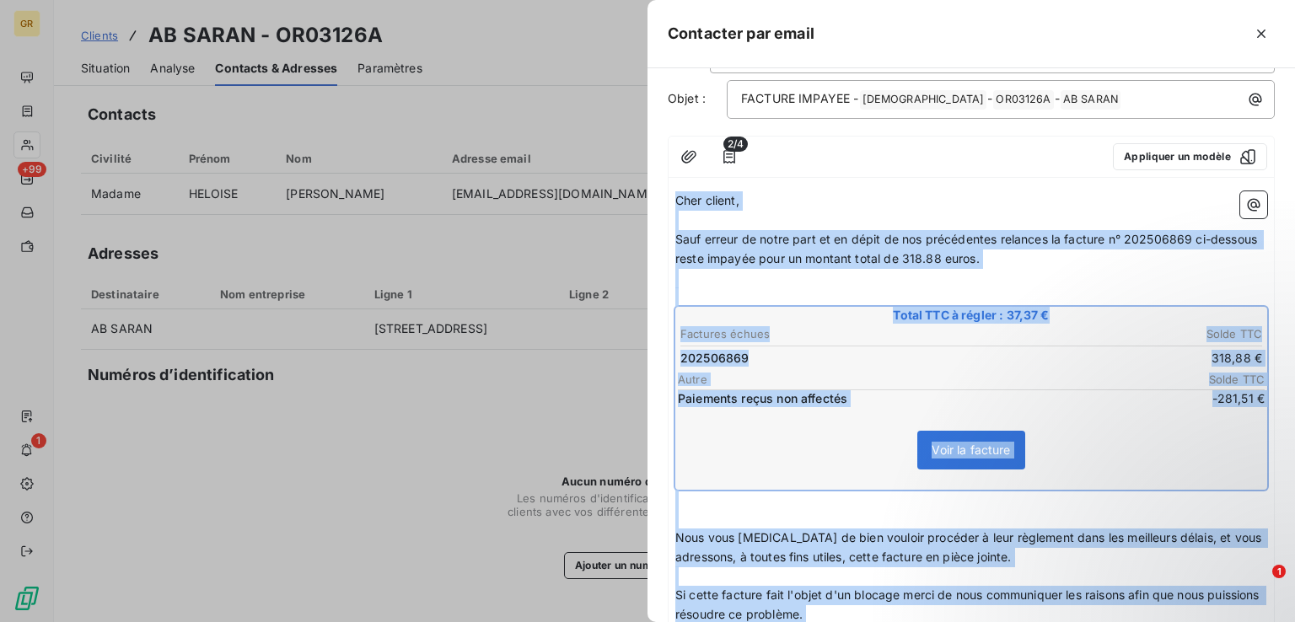
scroll to position [0, 0]
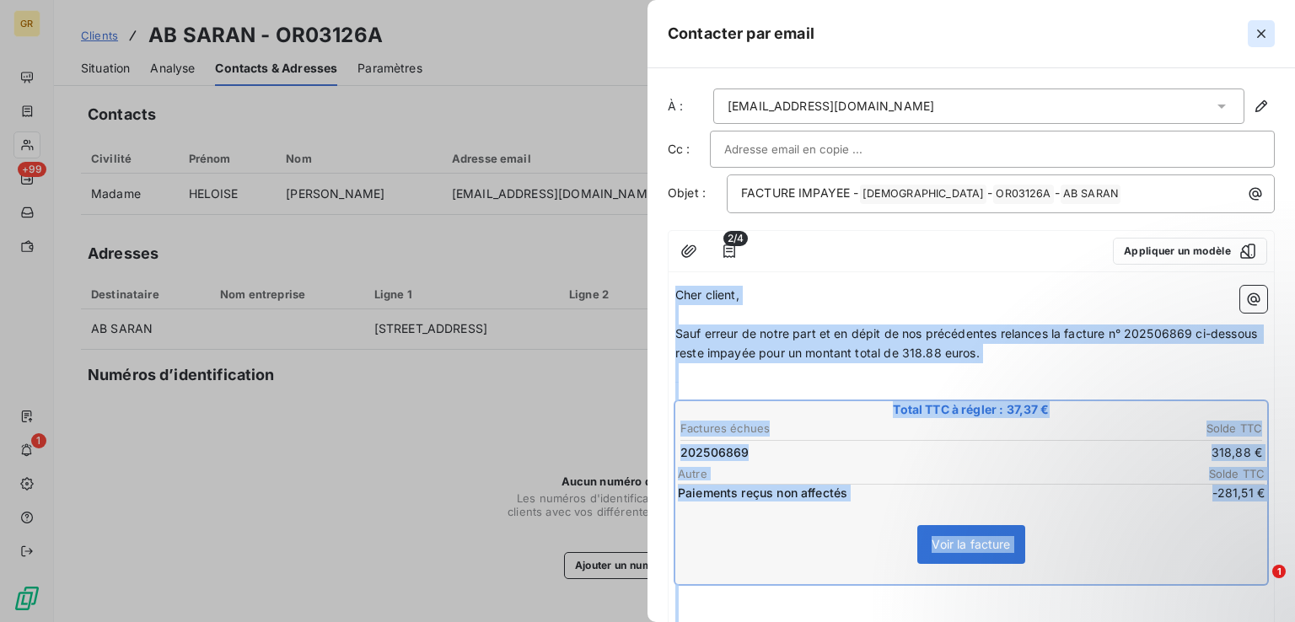
click at [1266, 34] on icon "button" at bounding box center [1261, 33] width 17 height 17
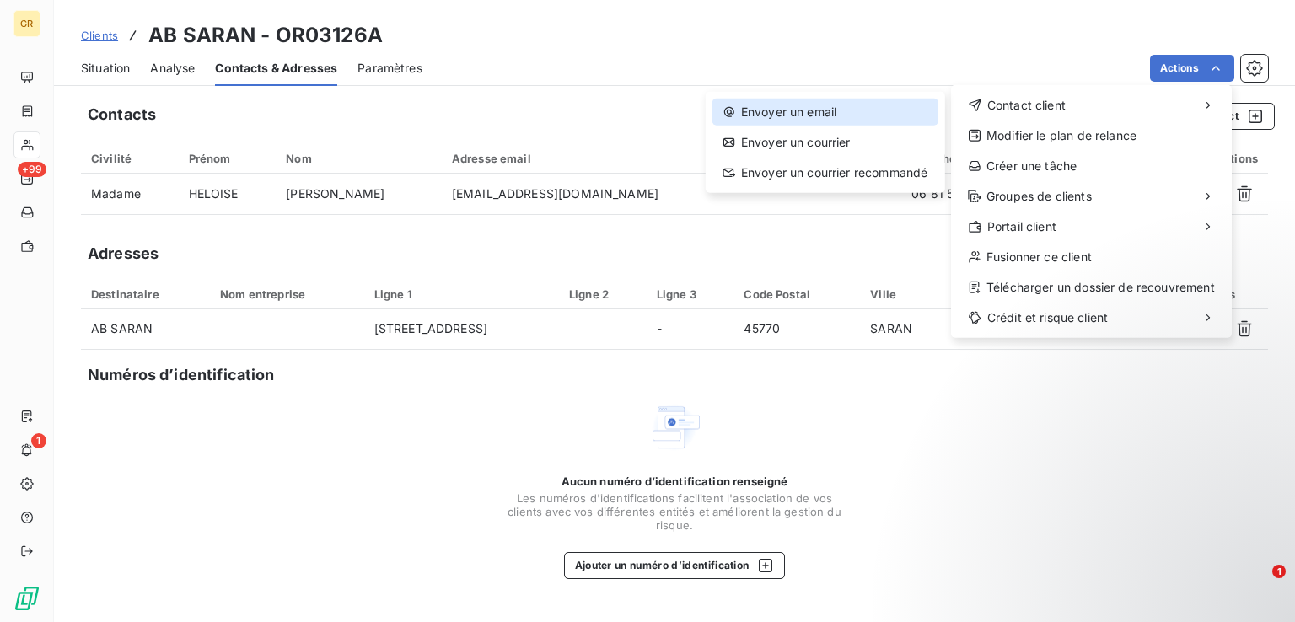
click at [869, 109] on div "Envoyer un email" at bounding box center [826, 112] width 226 height 27
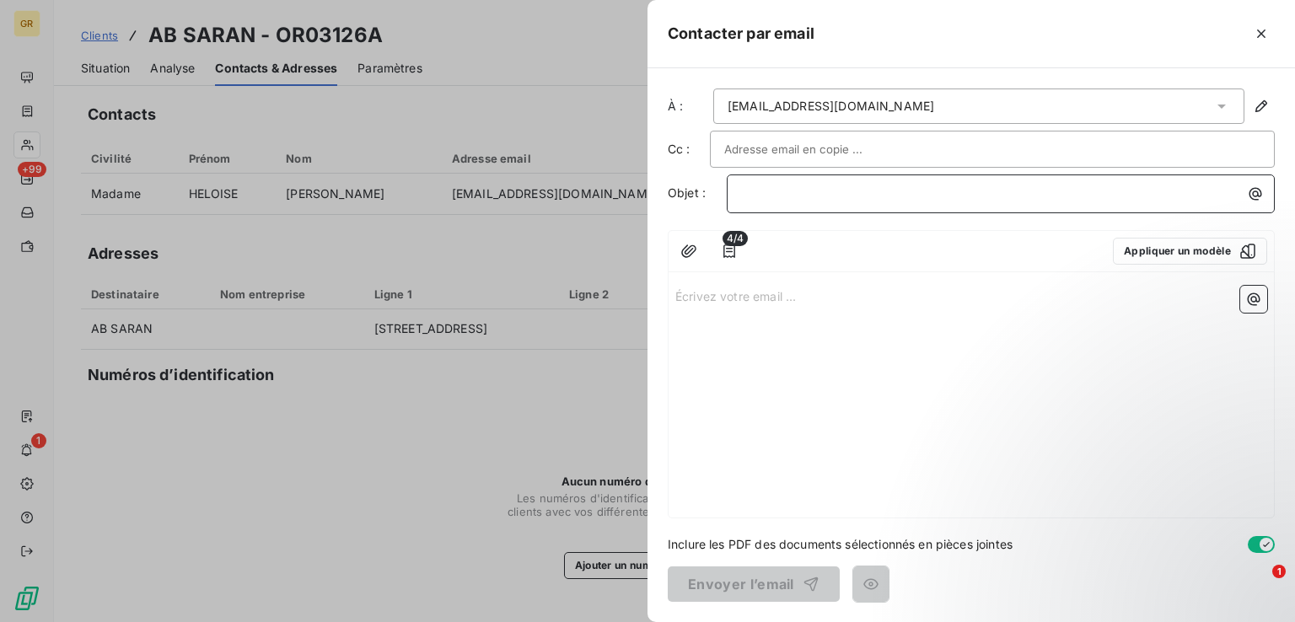
click at [813, 201] on p "﻿" at bounding box center [1005, 193] width 528 height 19
click at [1265, 198] on button "button" at bounding box center [1255, 193] width 27 height 27
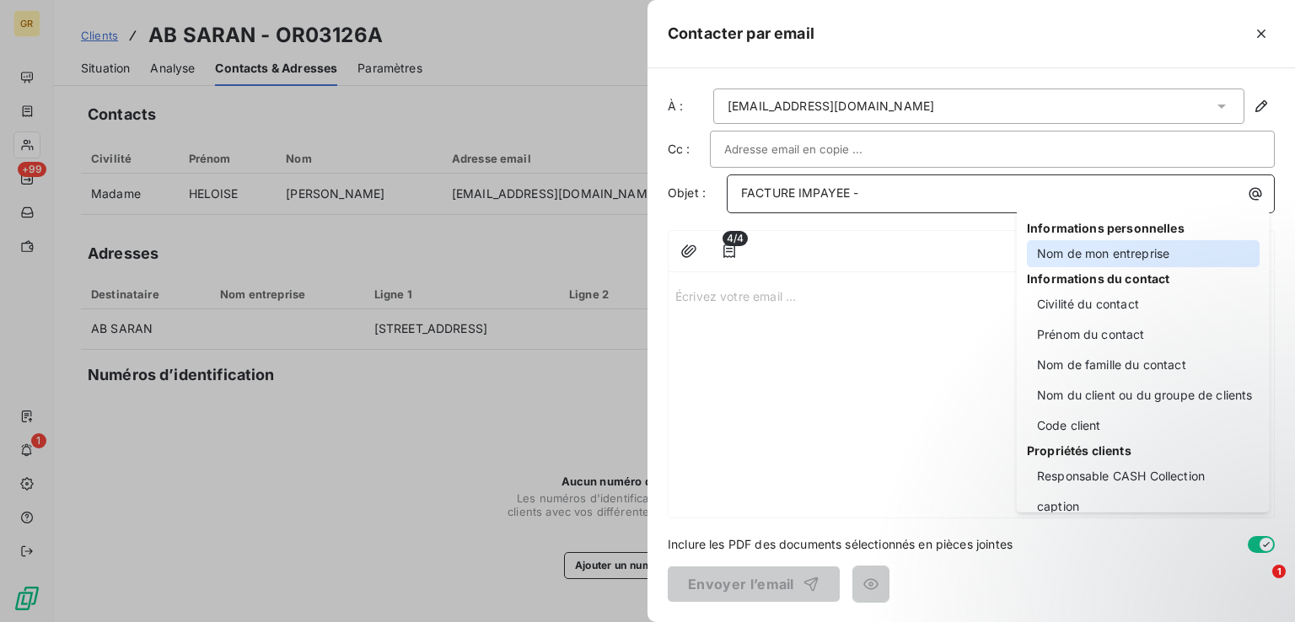
click at [1103, 245] on div "Nom de mon entreprise" at bounding box center [1143, 253] width 233 height 27
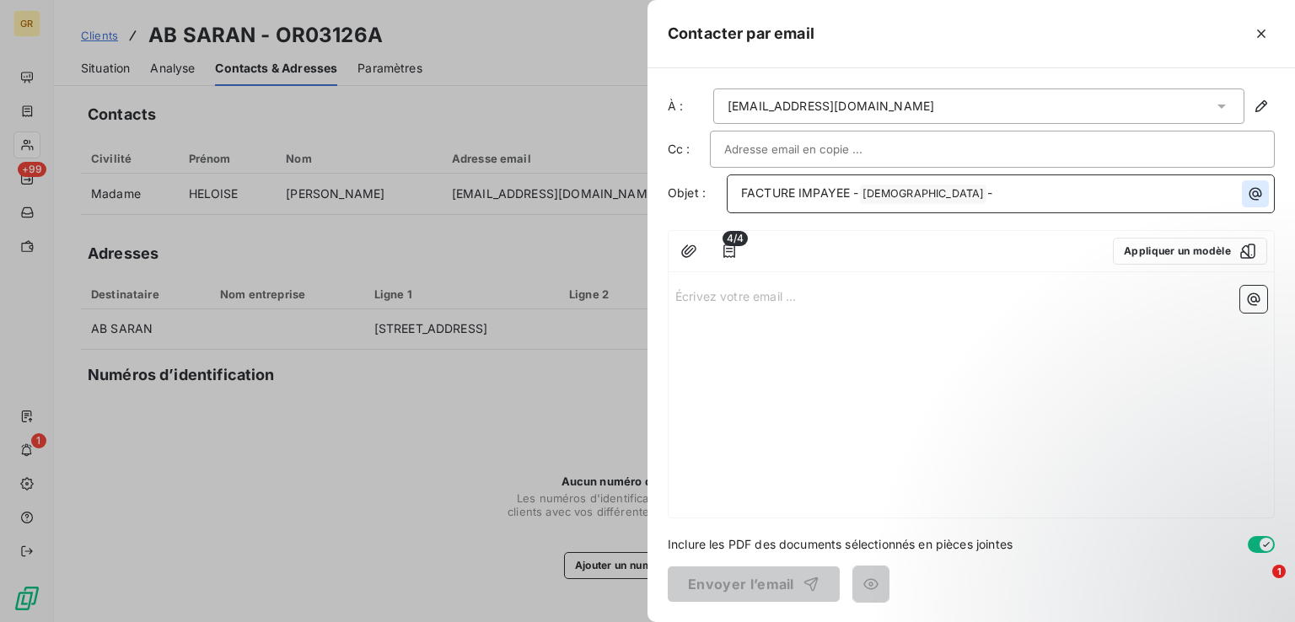
click at [1260, 186] on icon "button" at bounding box center [1255, 194] width 17 height 17
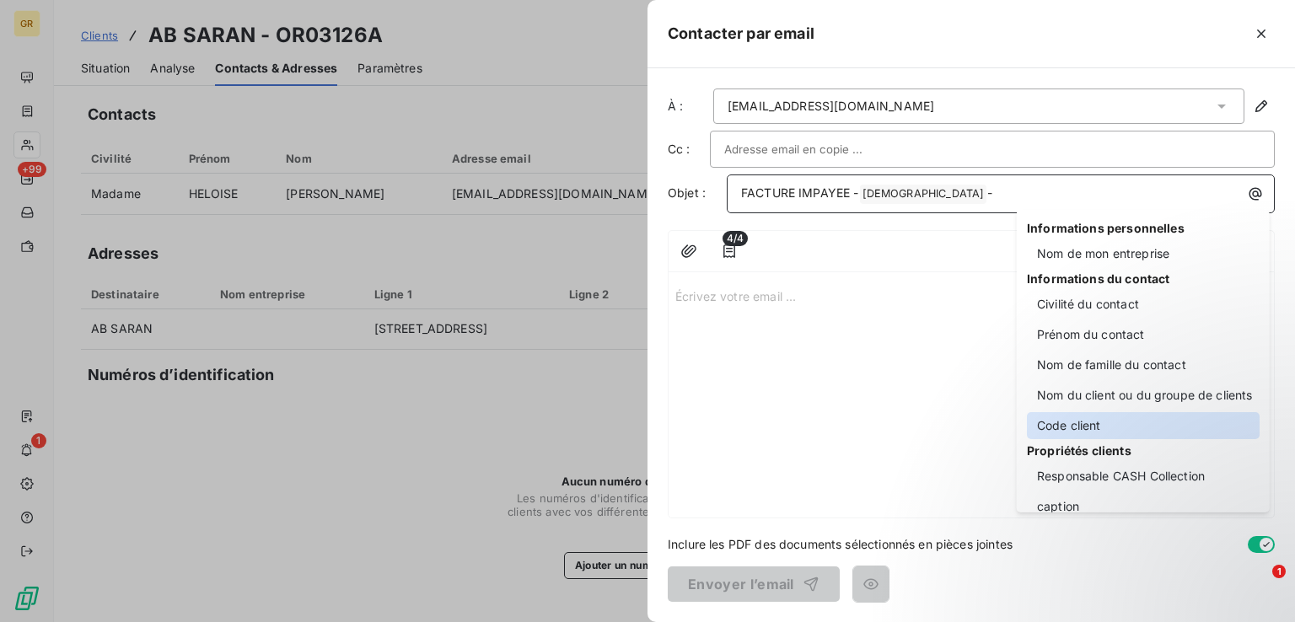
click at [1094, 433] on div "Code client" at bounding box center [1143, 425] width 233 height 27
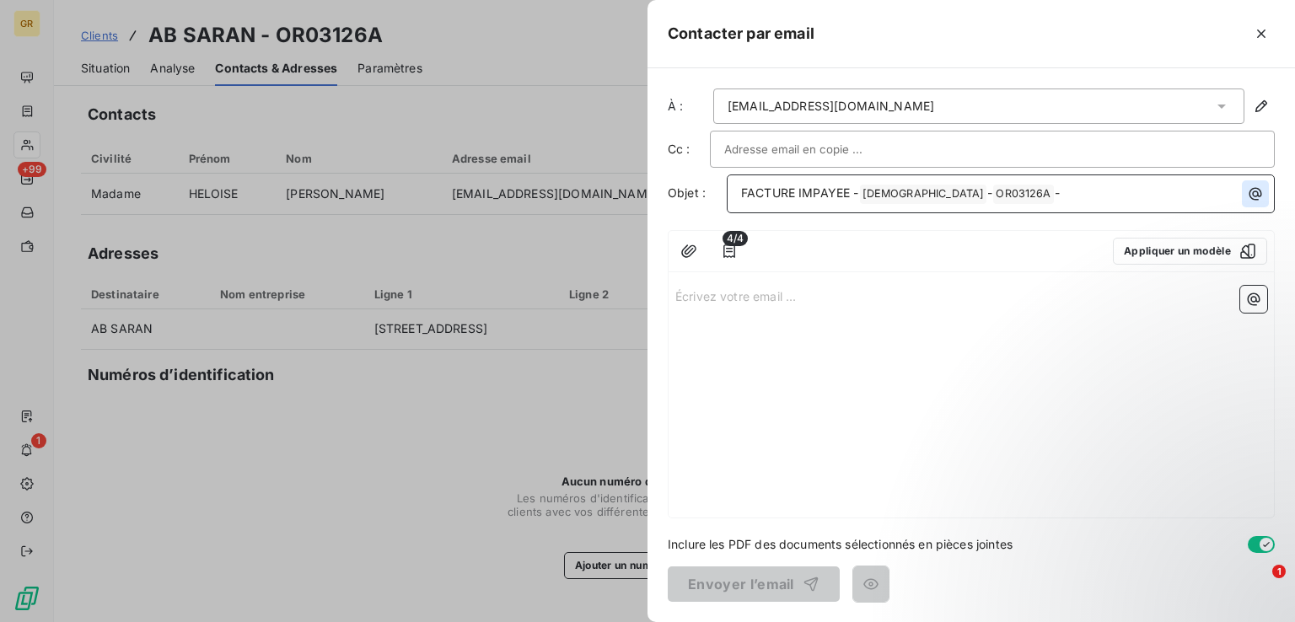
click at [1253, 195] on icon "button" at bounding box center [1256, 194] width 13 height 13
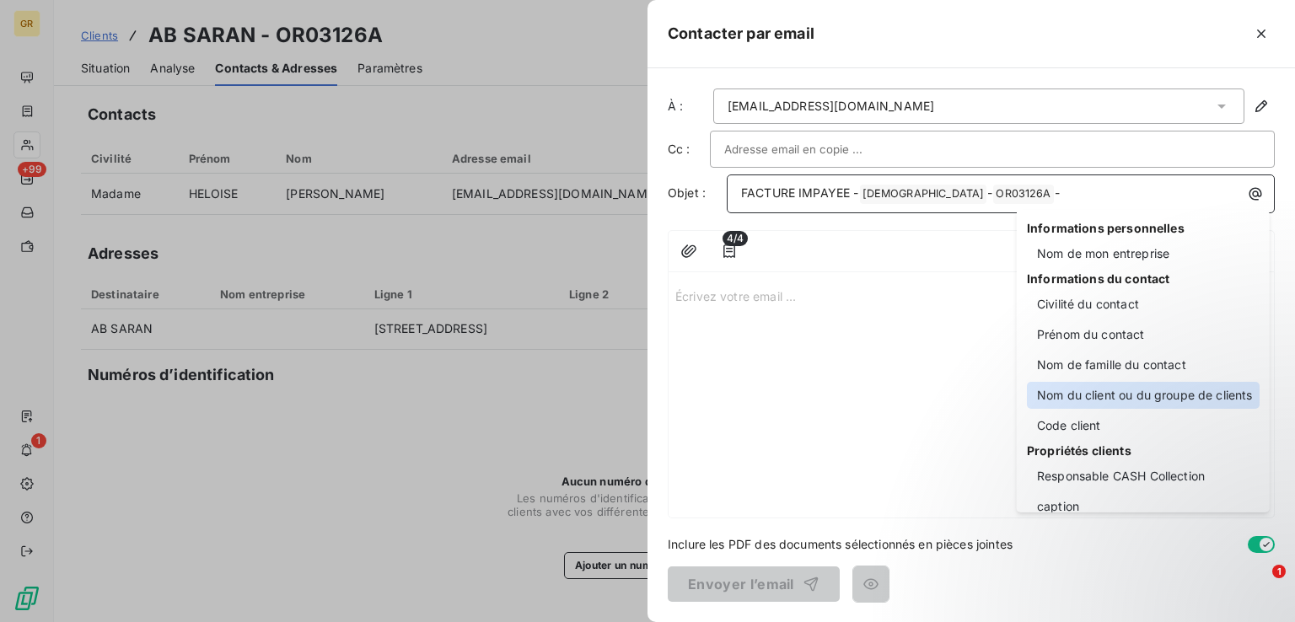
click at [1073, 400] on div "Nom du client ou du groupe de clients" at bounding box center [1143, 395] width 233 height 27
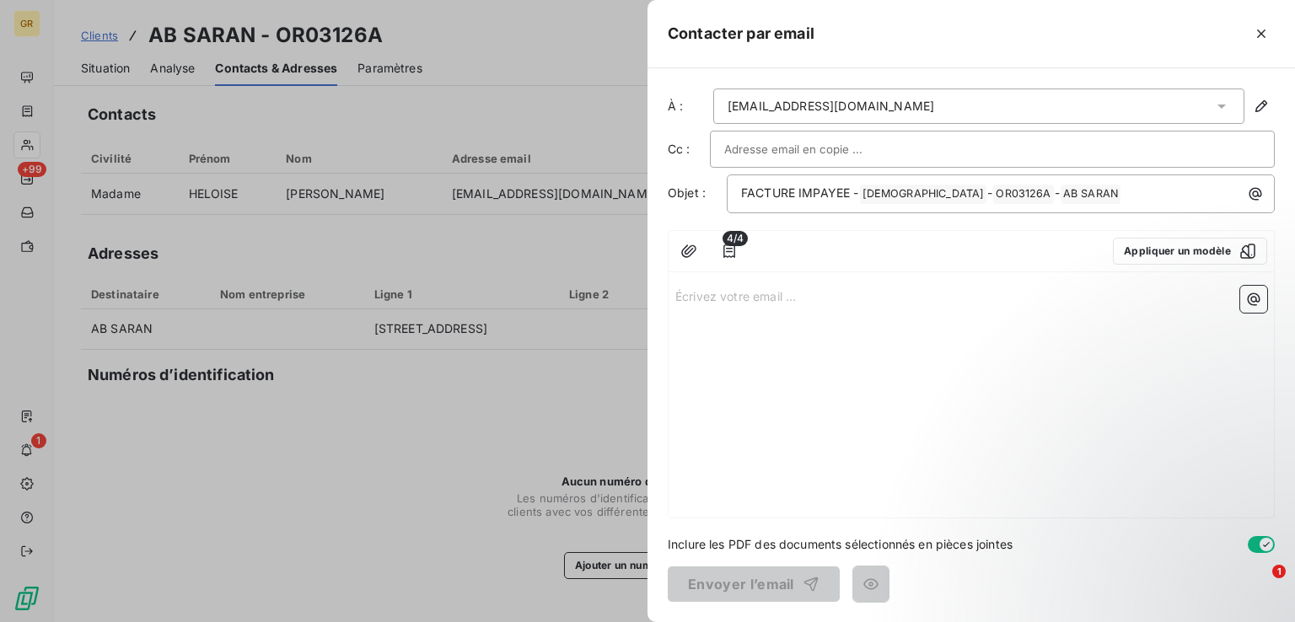
click at [708, 290] on p "Écrivez votre email ... ﻿" at bounding box center [972, 295] width 592 height 19
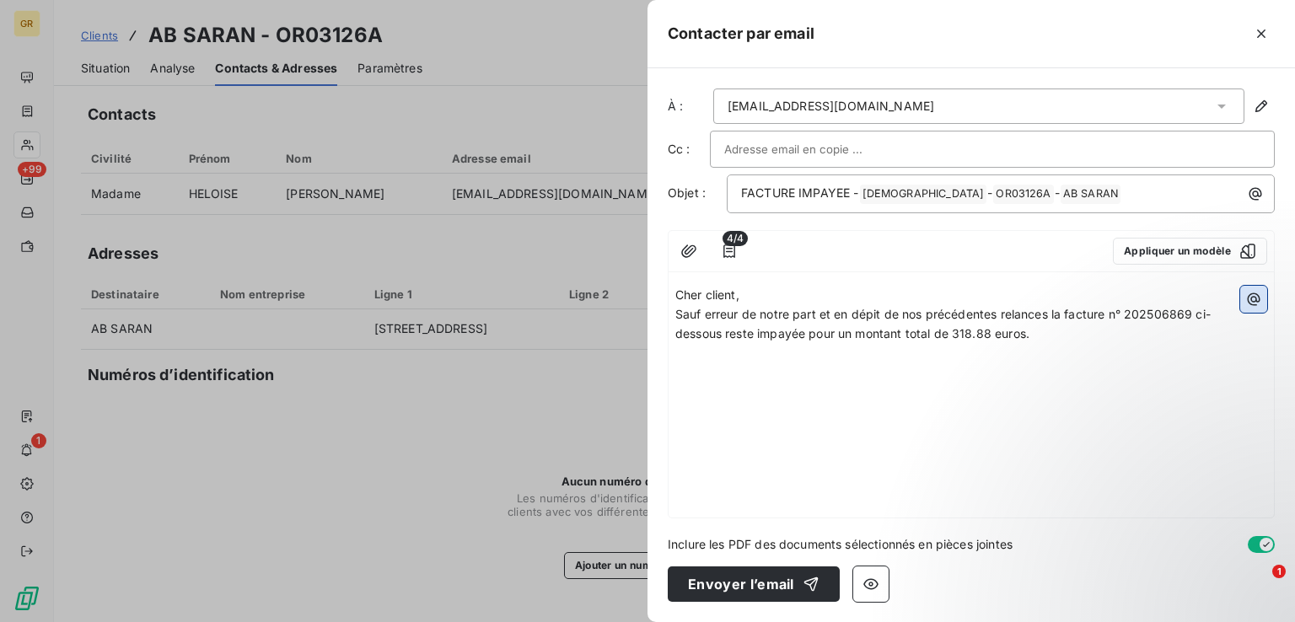
click at [1251, 298] on icon "button" at bounding box center [1254, 299] width 17 height 17
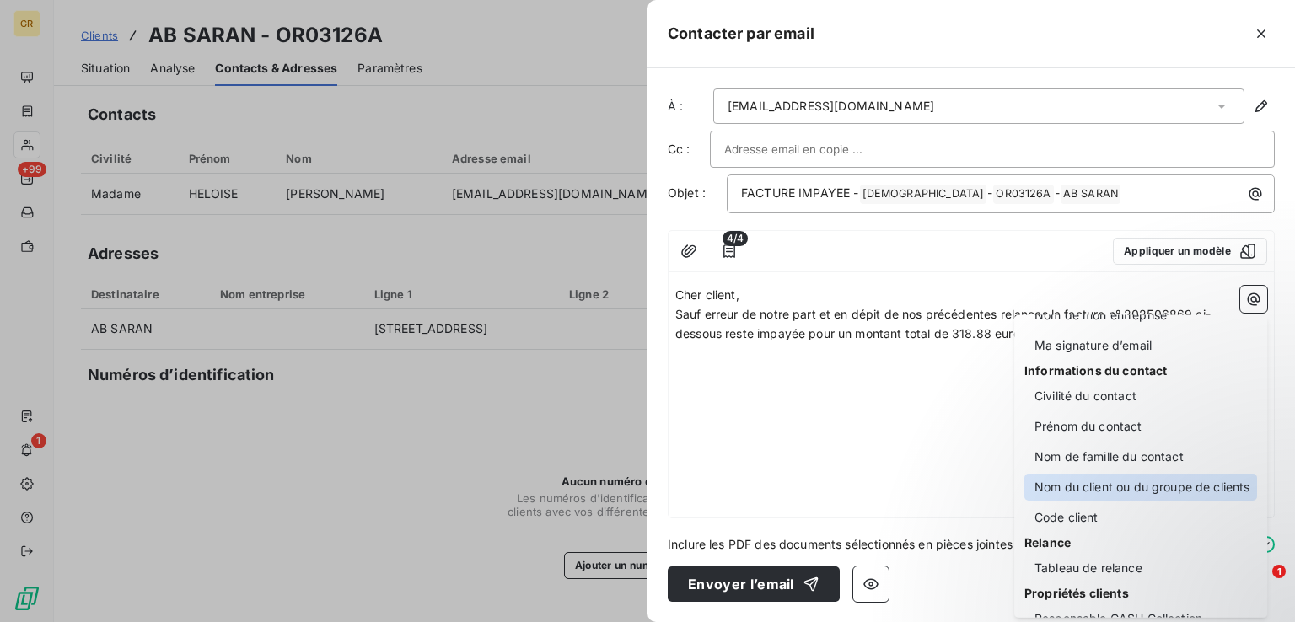
scroll to position [84, 0]
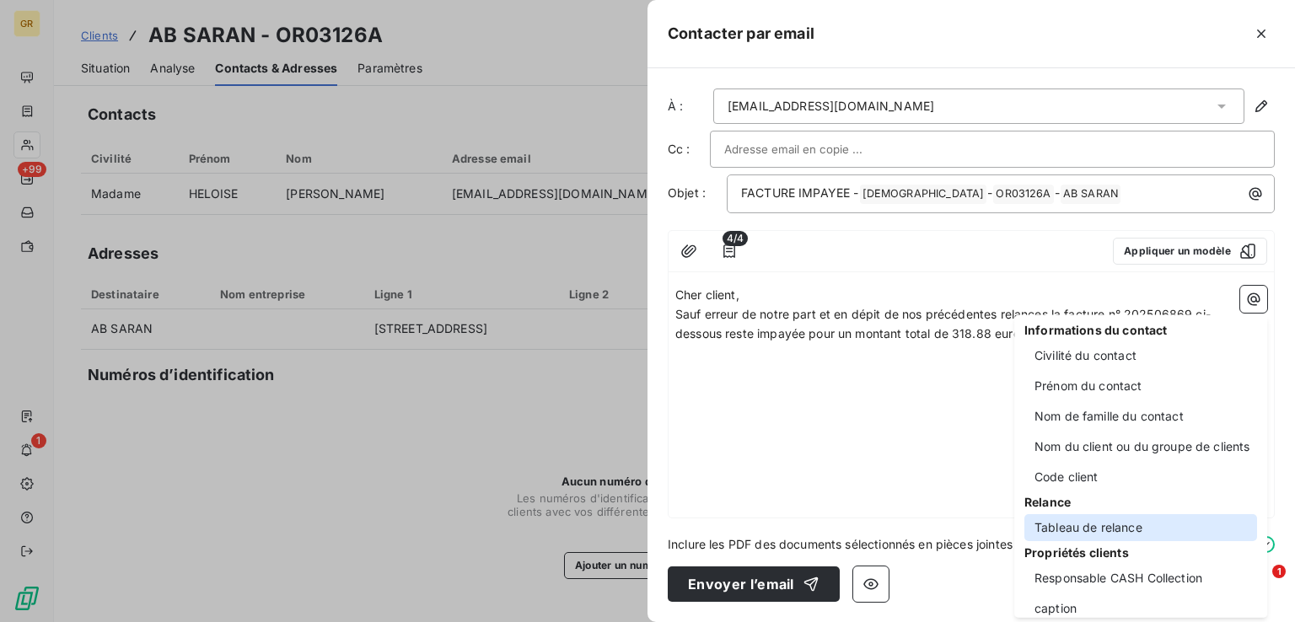
click at [1118, 525] on div "Tableau de relance" at bounding box center [1141, 527] width 233 height 27
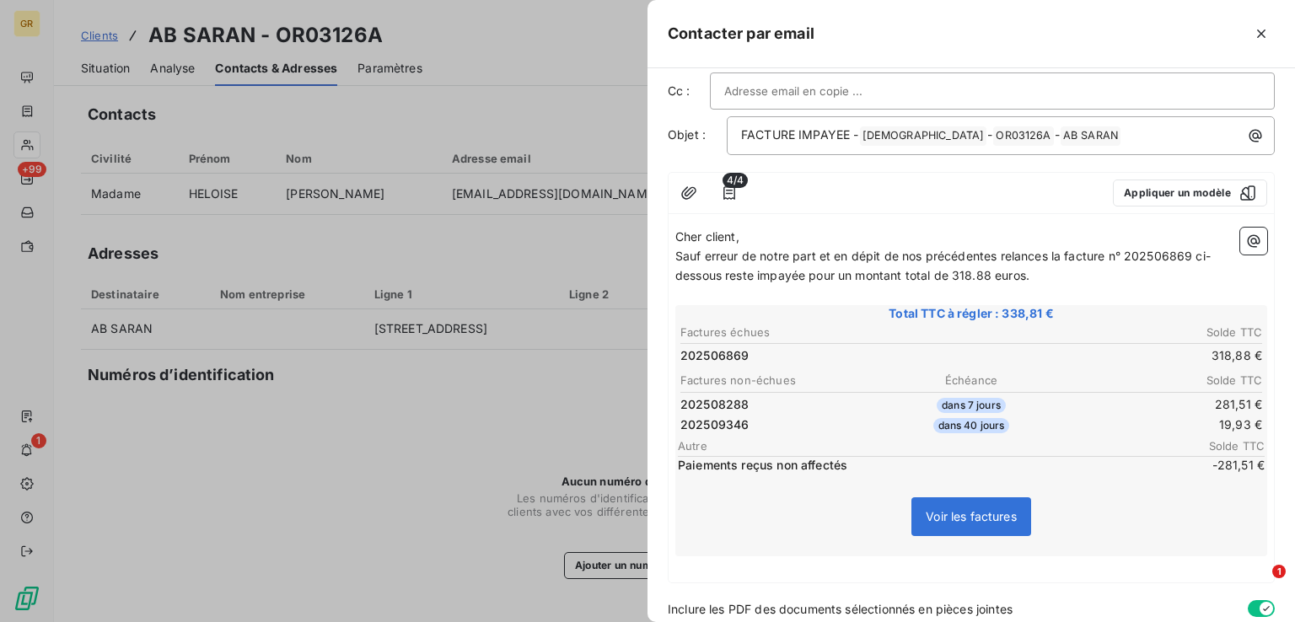
scroll to position [119, 0]
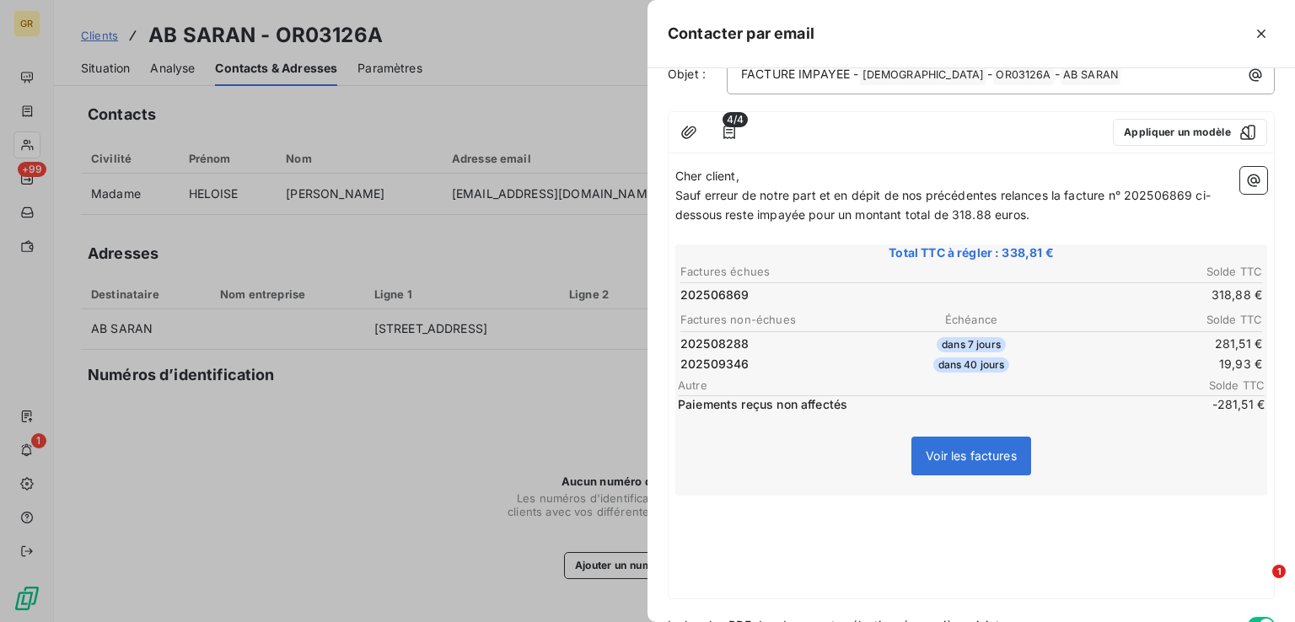
click at [712, 517] on p "﻿" at bounding box center [972, 524] width 592 height 19
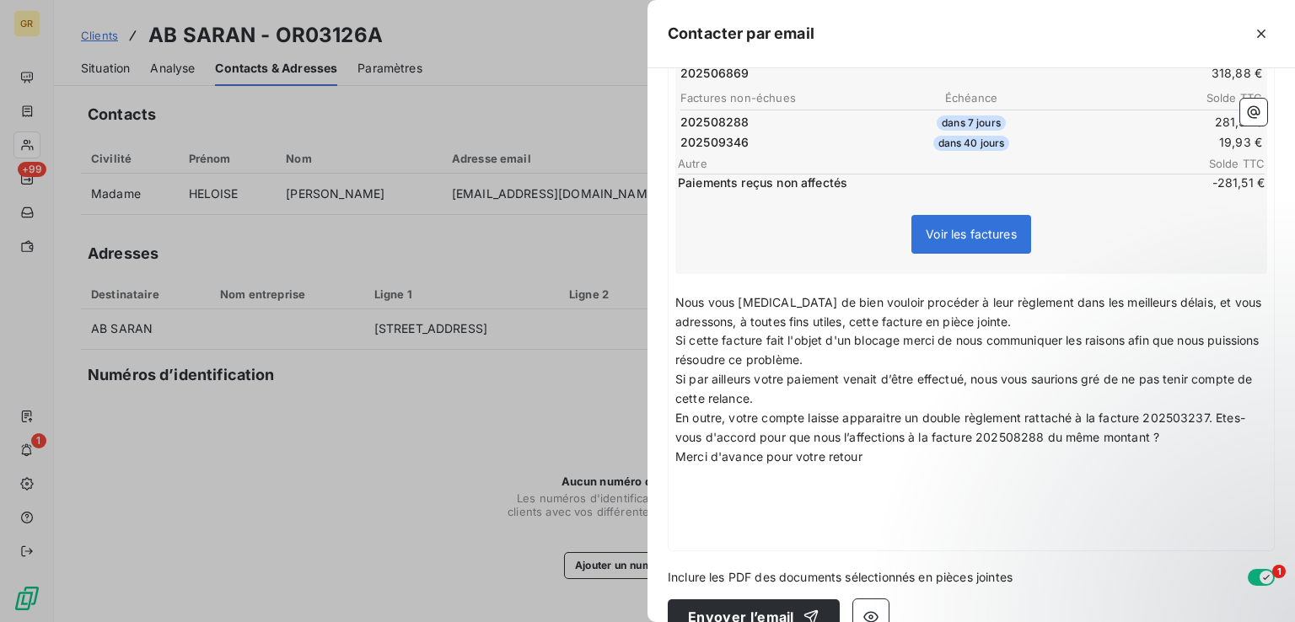
scroll to position [370, 0]
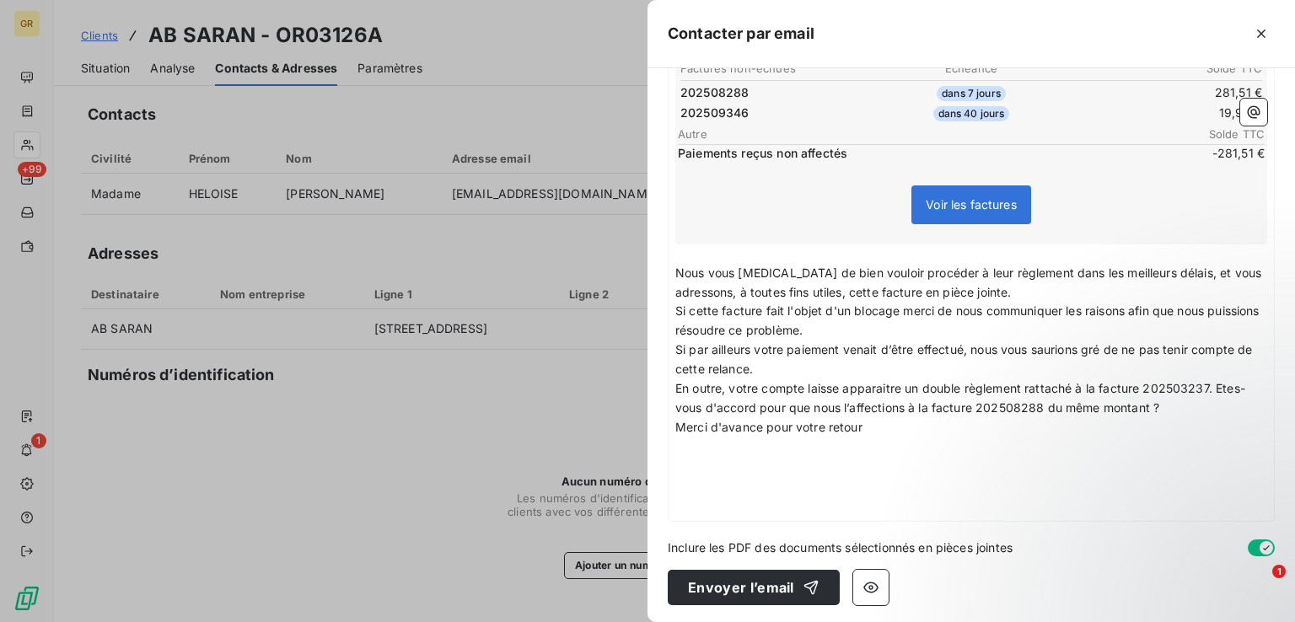
click at [1024, 292] on p "Nous vous [MEDICAL_DATA] de bien vouloir procéder à leur règlement dans les mei…" at bounding box center [972, 283] width 592 height 39
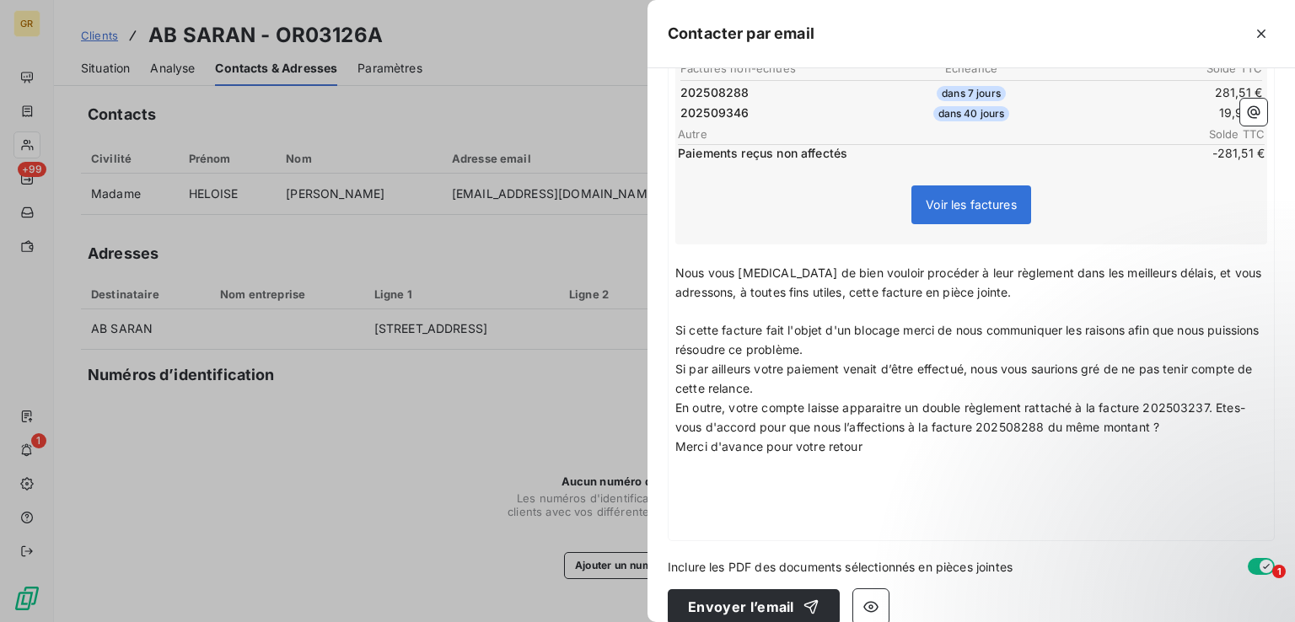
click at [872, 348] on p "Si cette facture fait l'objet d'un blocage merci de nous communiquer les raison…" at bounding box center [972, 340] width 592 height 39
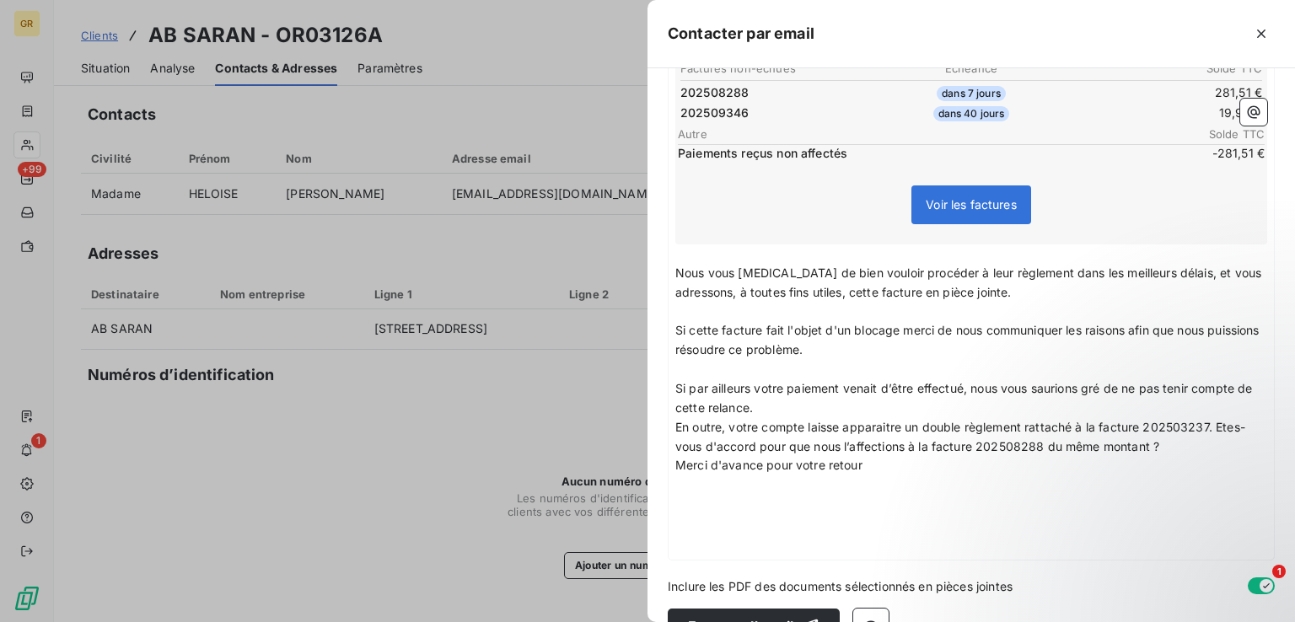
click at [783, 402] on p "Si par ailleurs votre paiement venait d’être effectué, nous vous saurions gré d…" at bounding box center [972, 399] width 592 height 39
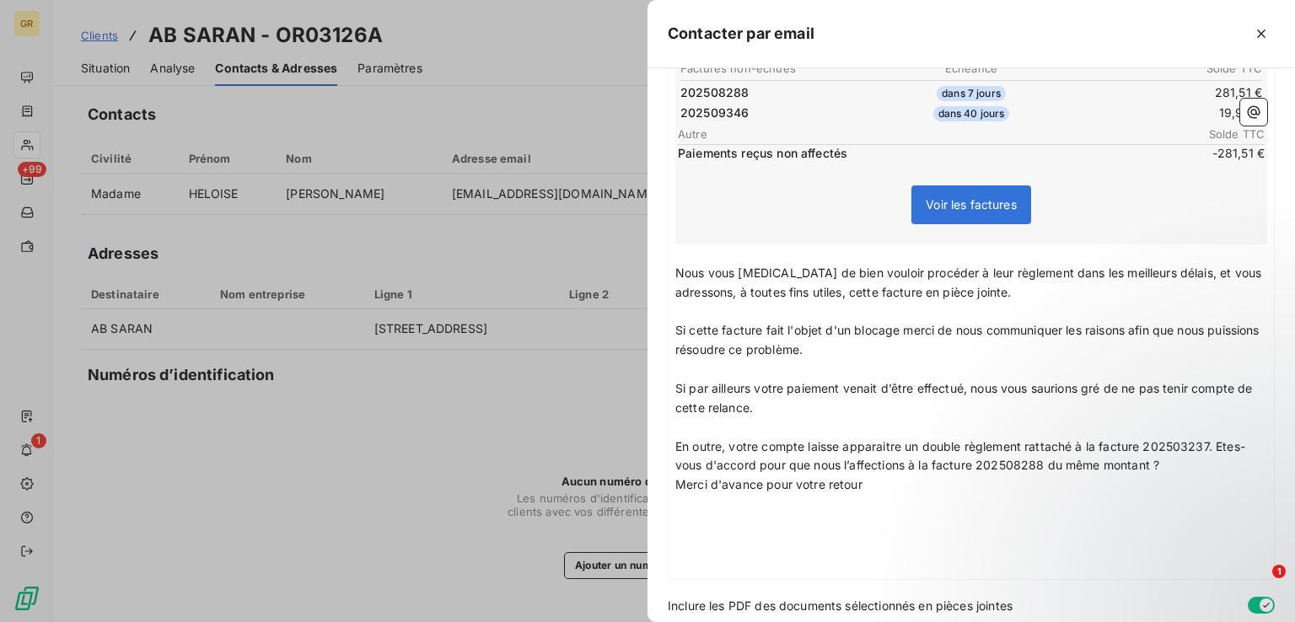
click at [793, 348] on span "Si cette facture fait l'objet d'un blocage merci de nous communiquer les raison…" at bounding box center [970, 340] width 588 height 34
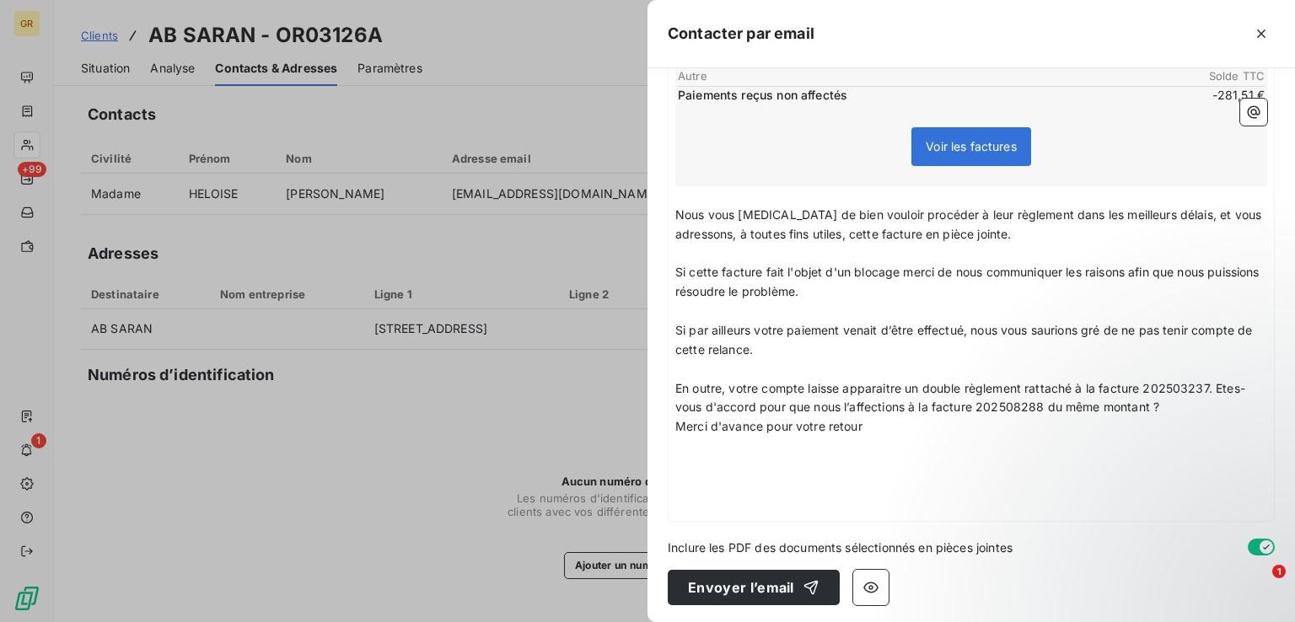
click at [1187, 412] on p "En outre, votre compte laisse apparaitre un double règlement rattaché à la fact…" at bounding box center [972, 399] width 592 height 39
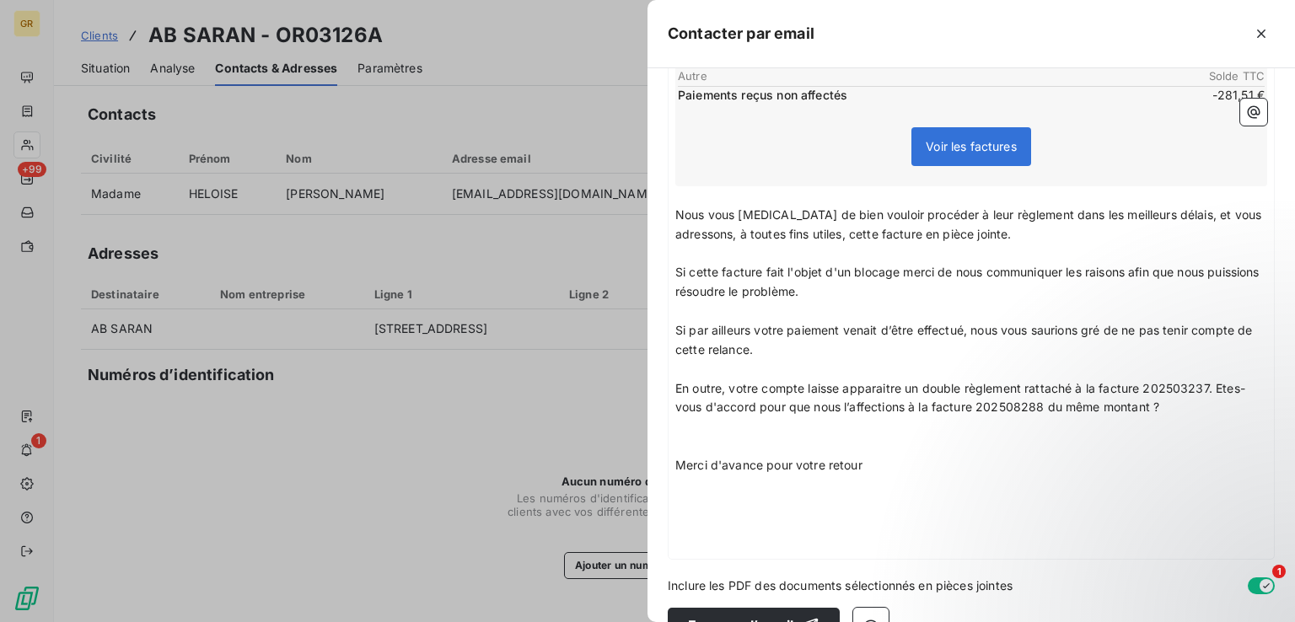
click at [690, 534] on p "﻿" at bounding box center [972, 543] width 592 height 19
click at [691, 503] on p "﻿" at bounding box center [972, 504] width 592 height 19
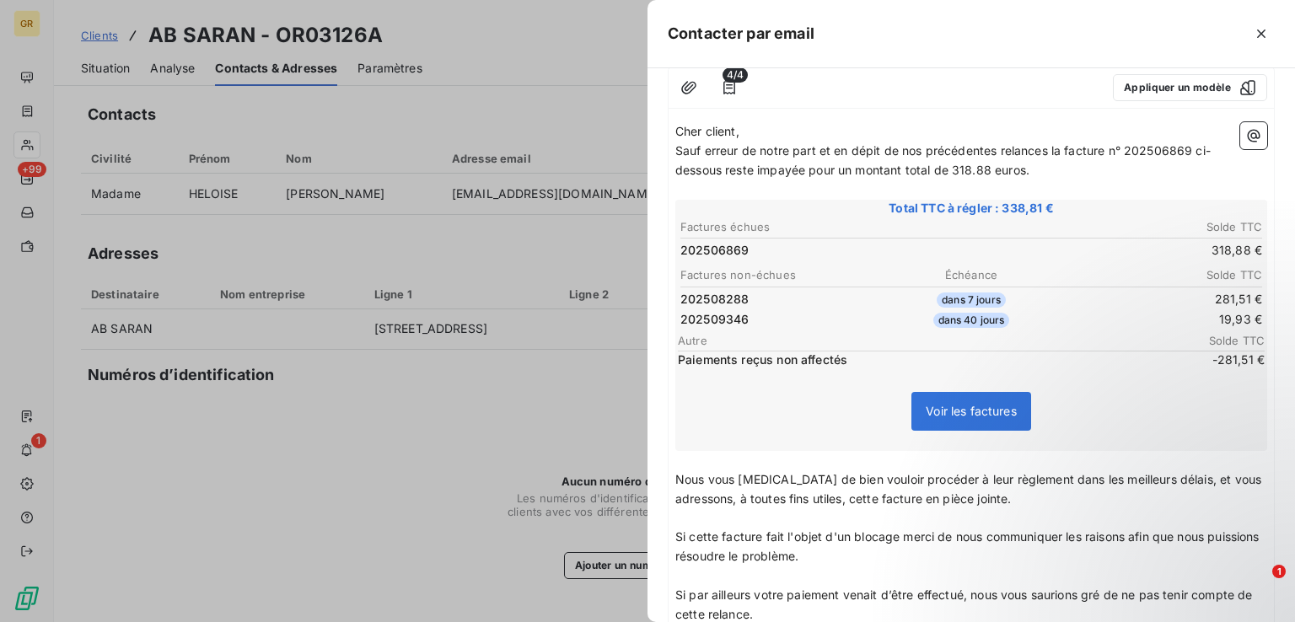
scroll to position [0, 0]
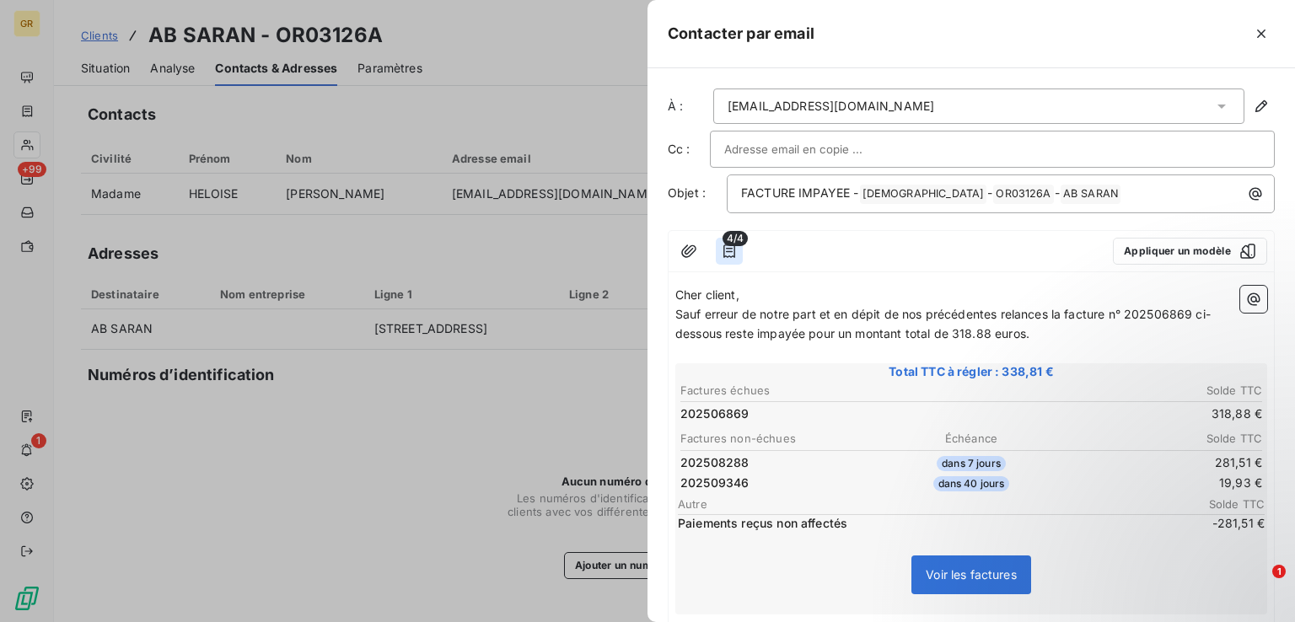
click at [725, 250] on icon "button" at bounding box center [729, 251] width 17 height 17
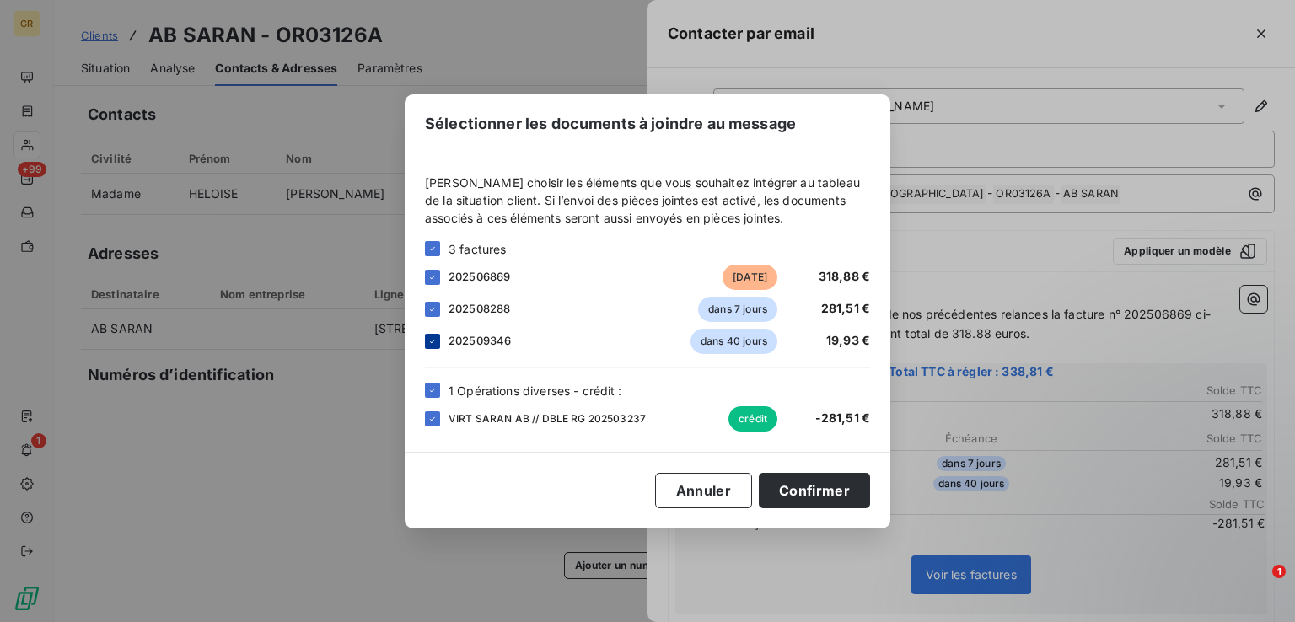
click at [431, 342] on icon at bounding box center [432, 340] width 5 height 3
click at [430, 308] on icon at bounding box center [433, 309] width 10 height 10
click at [822, 496] on button "Confirmer" at bounding box center [814, 490] width 111 height 35
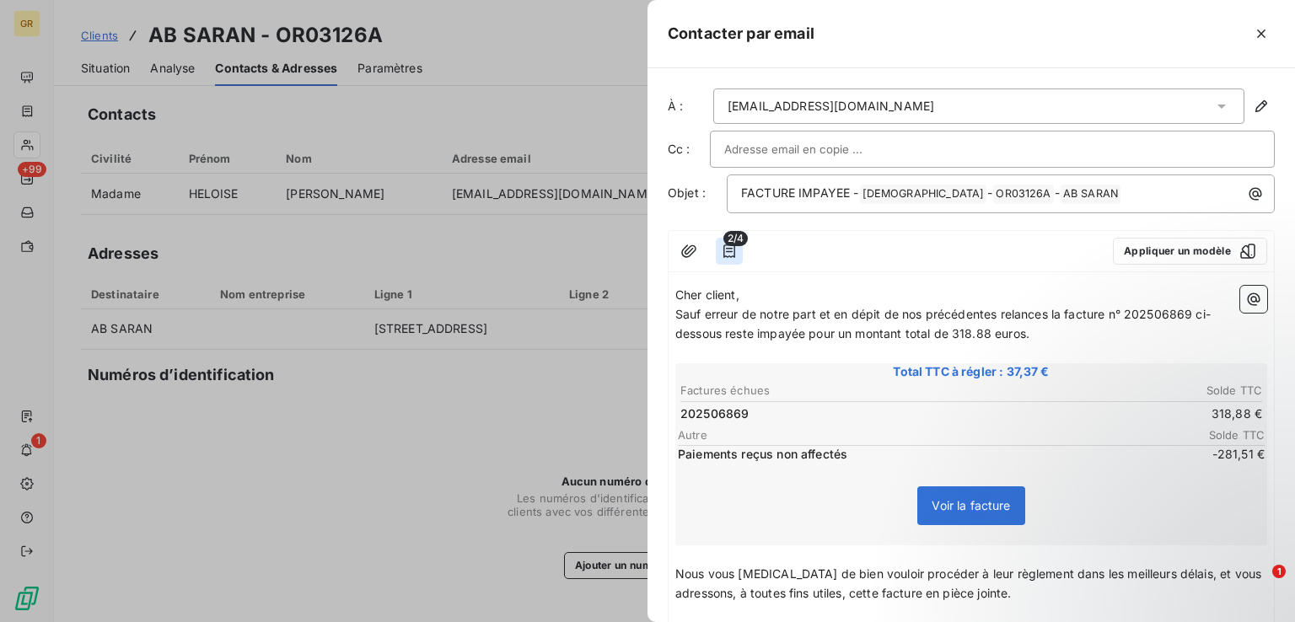
click at [729, 250] on icon "button" at bounding box center [730, 251] width 12 height 13
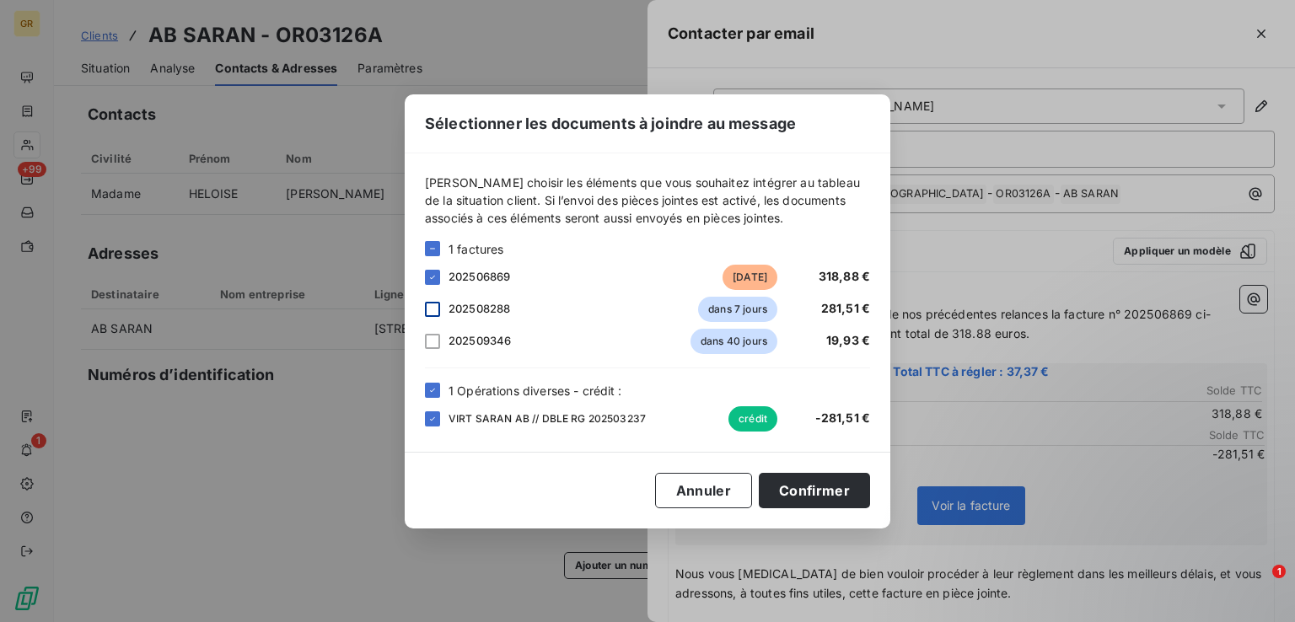
click at [431, 315] on div at bounding box center [432, 309] width 15 height 15
click at [433, 344] on div at bounding box center [432, 341] width 15 height 15
click at [812, 491] on button "Confirmer" at bounding box center [814, 490] width 111 height 35
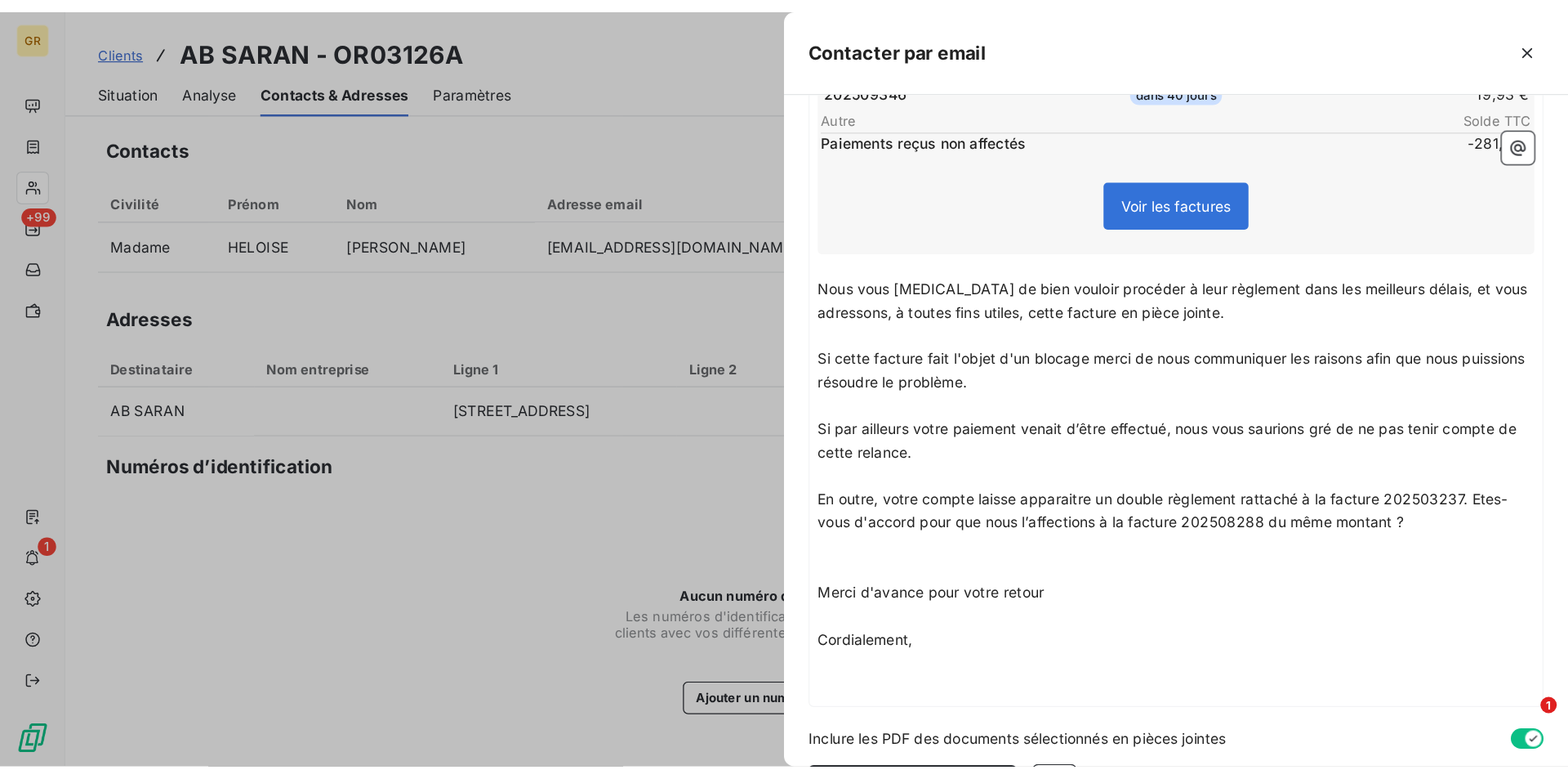
scroll to position [452, 0]
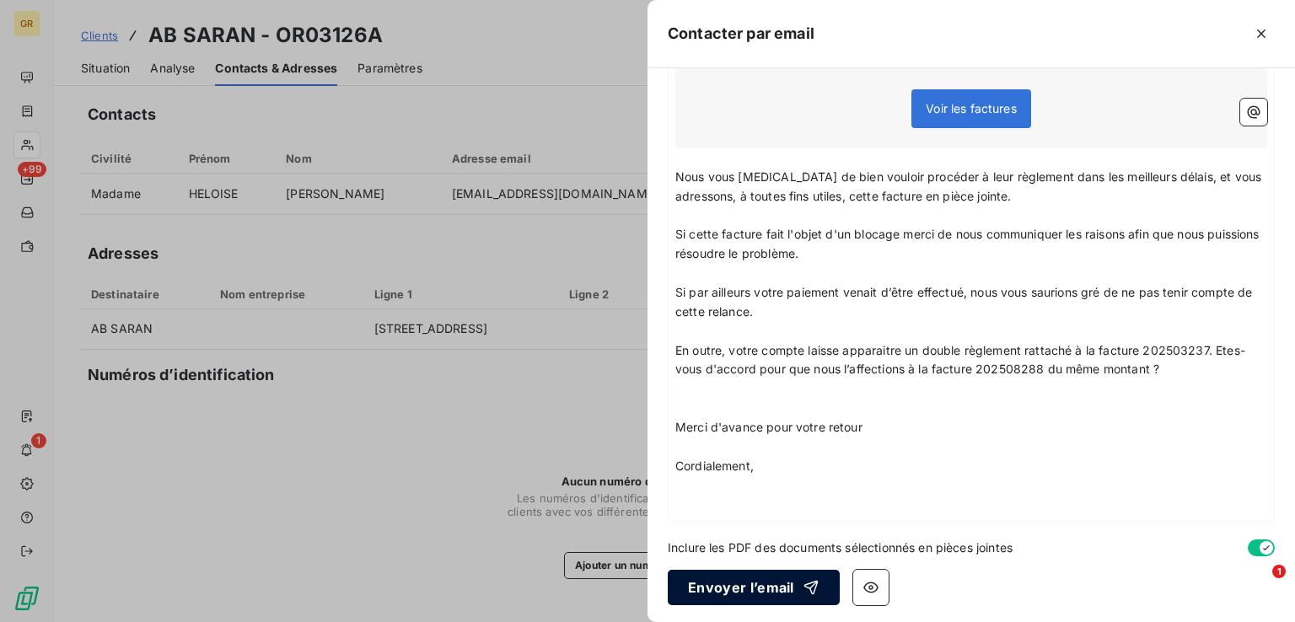
click at [742, 594] on button "Envoyer l’email" at bounding box center [754, 587] width 172 height 35
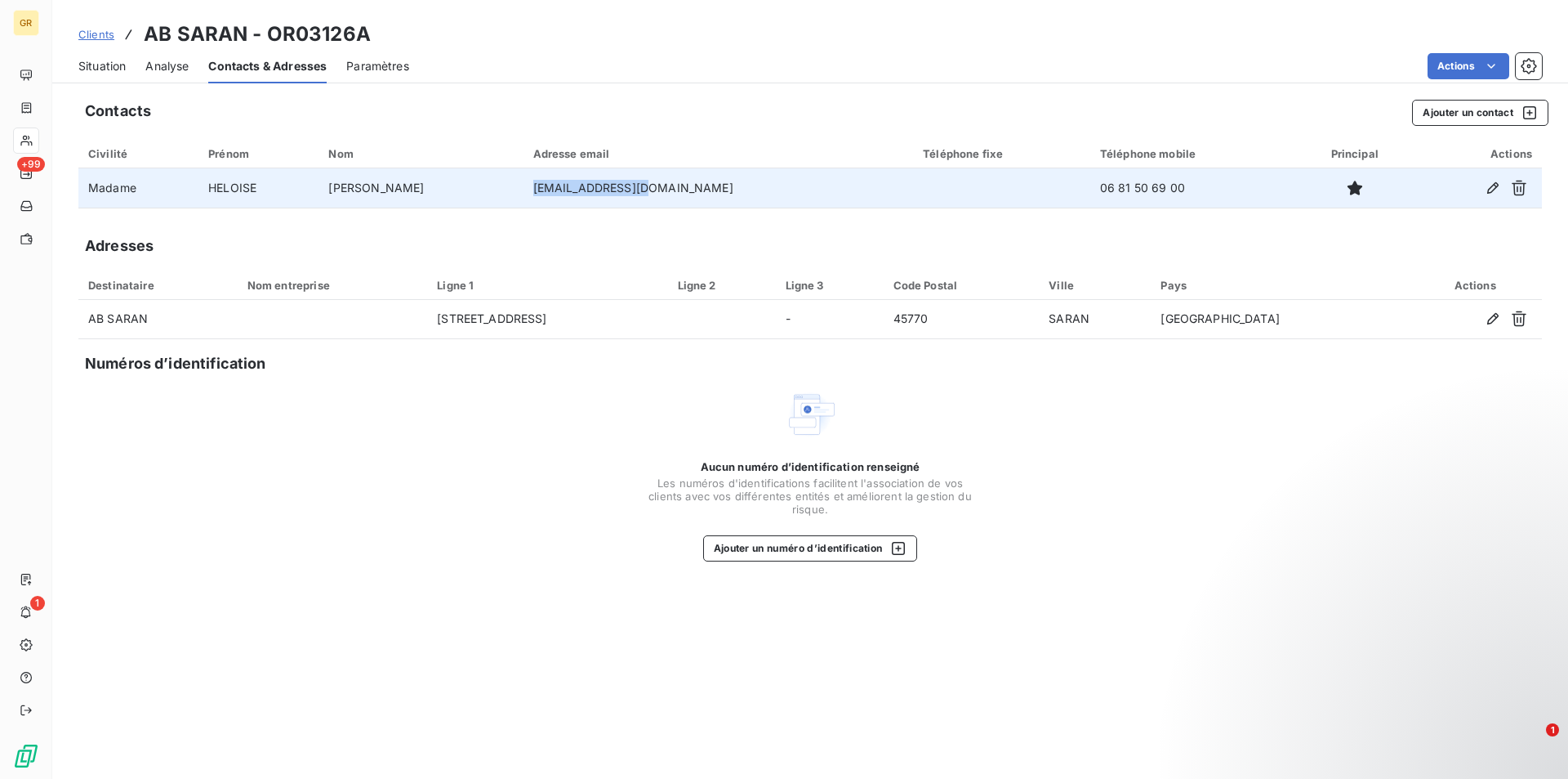
drag, startPoint x: 660, startPoint y: 190, endPoint x: 538, endPoint y: 190, distance: 122.0
click at [538, 190] on td "[EMAIL_ADDRESS][DOMAIN_NAME]" at bounding box center [719, 188] width 390 height 39
copy td "[EMAIL_ADDRESS][DOMAIN_NAME]"
drag, startPoint x: 1116, startPoint y: 181, endPoint x: 1025, endPoint y: 196, distance: 92.2
click at [1091, 196] on td "06 81 50 69 00" at bounding box center [1193, 188] width 205 height 39
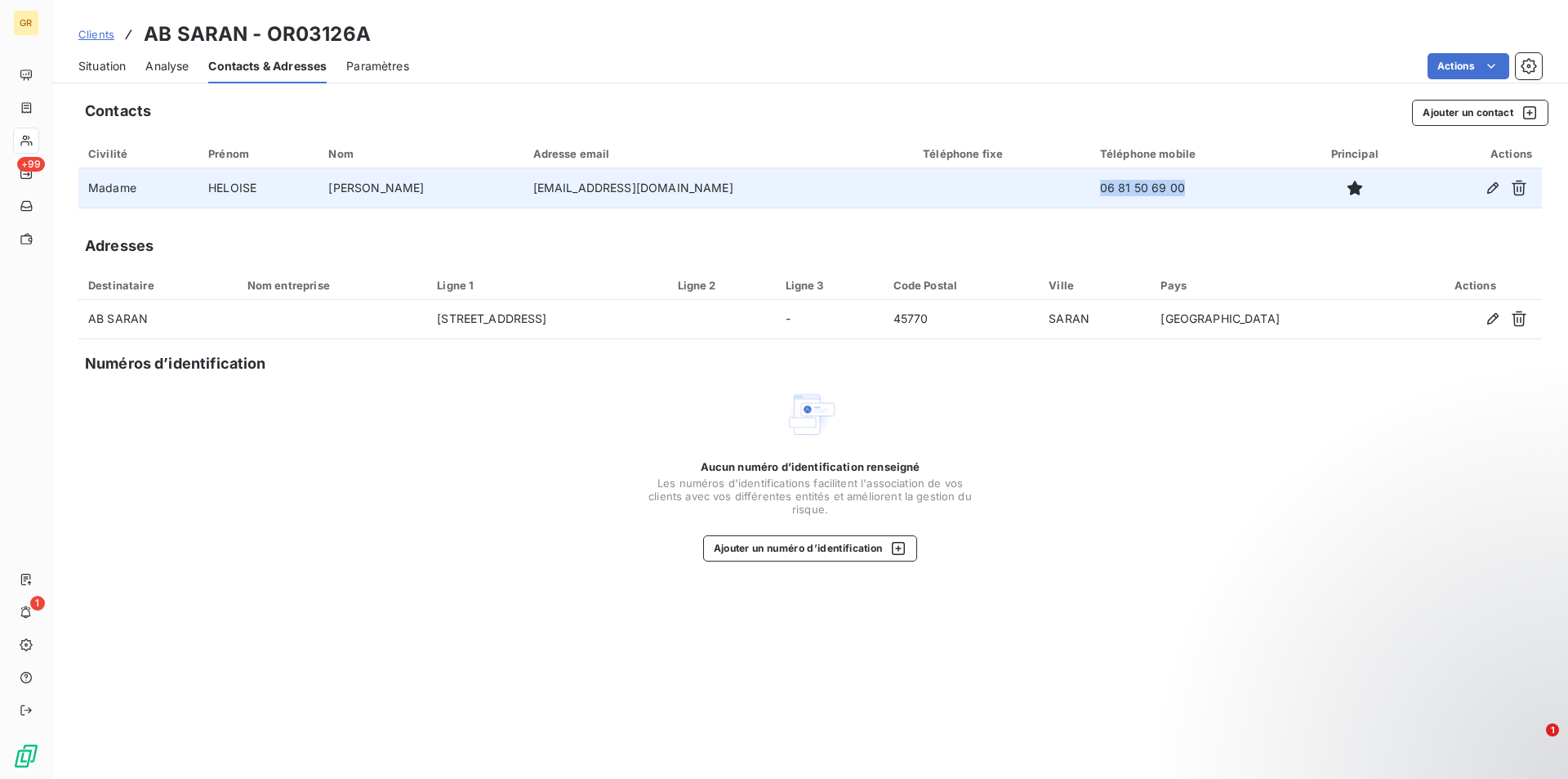
copy td "06 81 50 69 00"
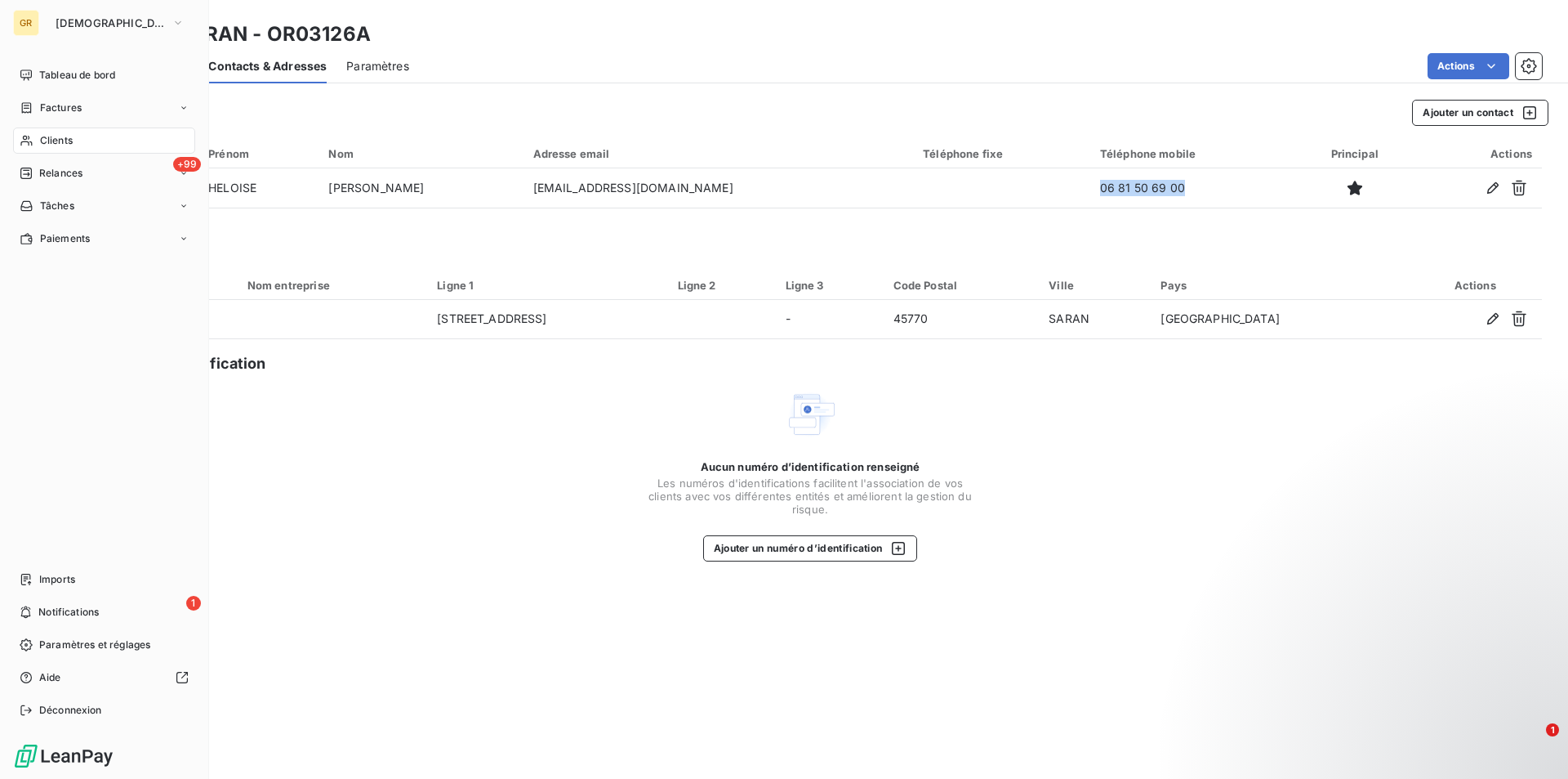
click at [62, 144] on span "Clients" at bounding box center [56, 140] width 33 height 15
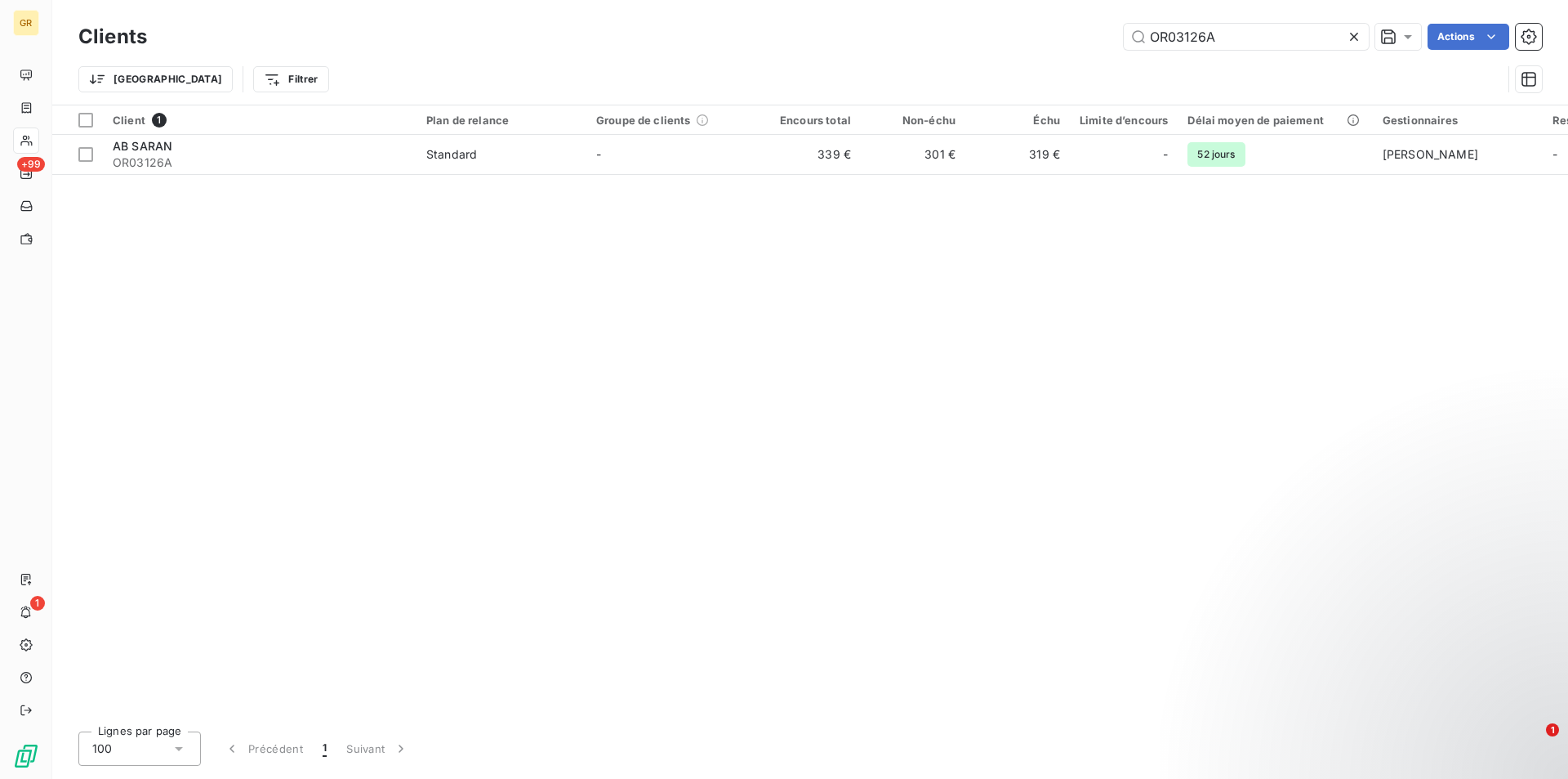
drag, startPoint x: 1186, startPoint y: 34, endPoint x: 1054, endPoint y: 42, distance: 132.2
click at [1054, 42] on div "OR03126A Actions" at bounding box center [854, 36] width 1375 height 26
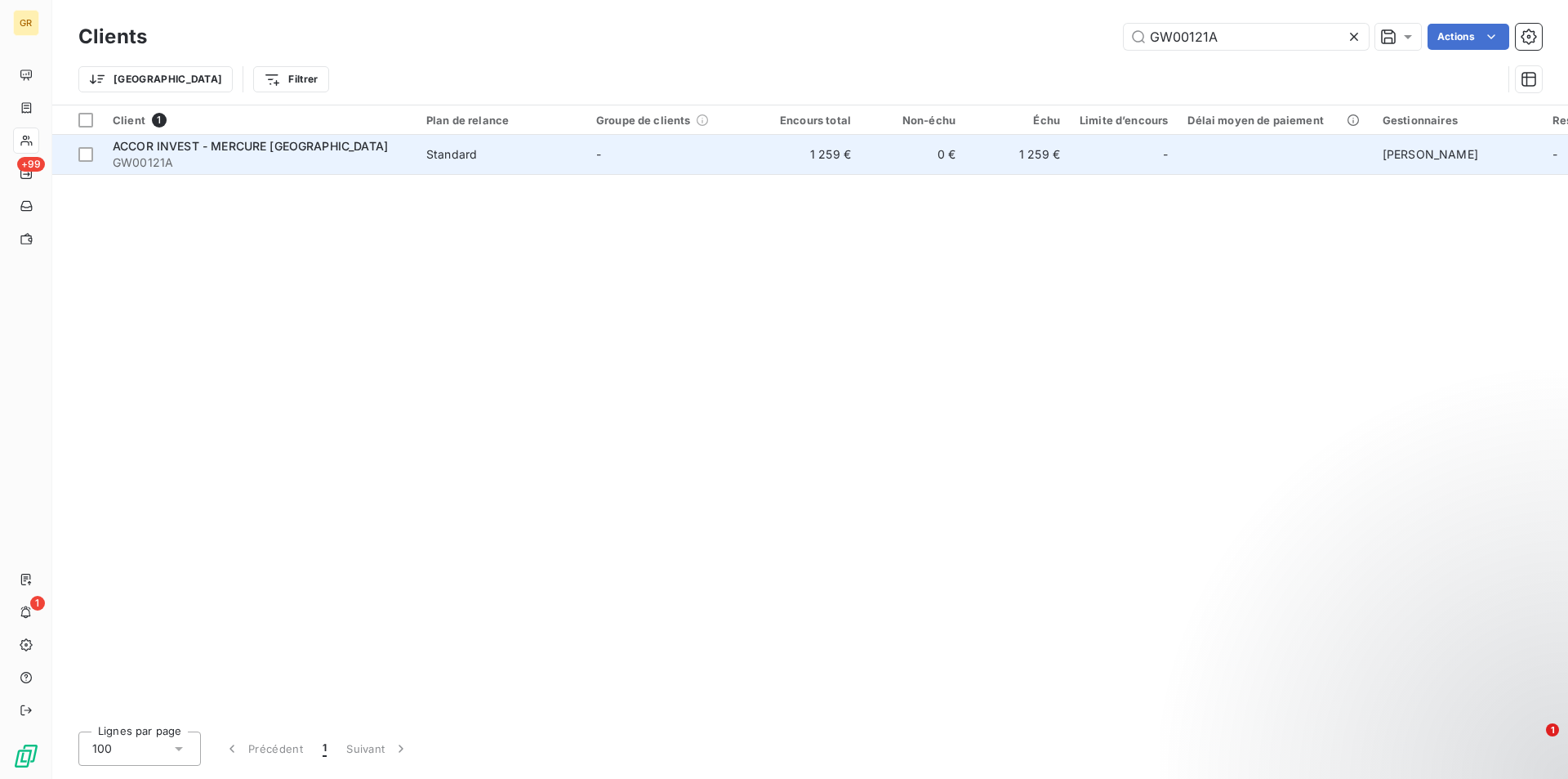
type input "GW00121A"
click at [318, 165] on span "GW00121A" at bounding box center [260, 162] width 294 height 16
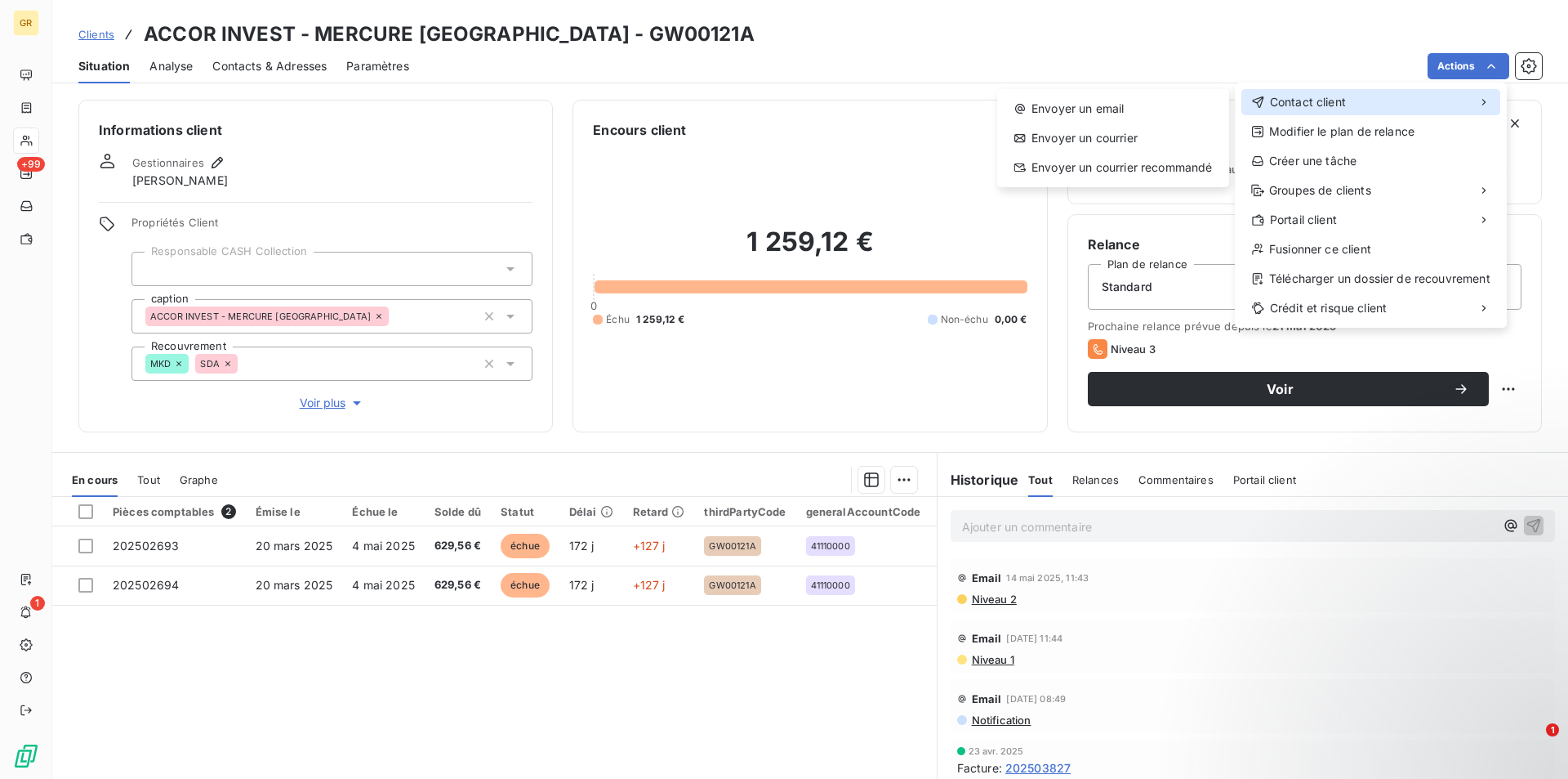
click at [1318, 105] on span "Contact client" at bounding box center [1307, 102] width 76 height 16
click at [1118, 105] on div "Envoyer un email" at bounding box center [1113, 109] width 219 height 26
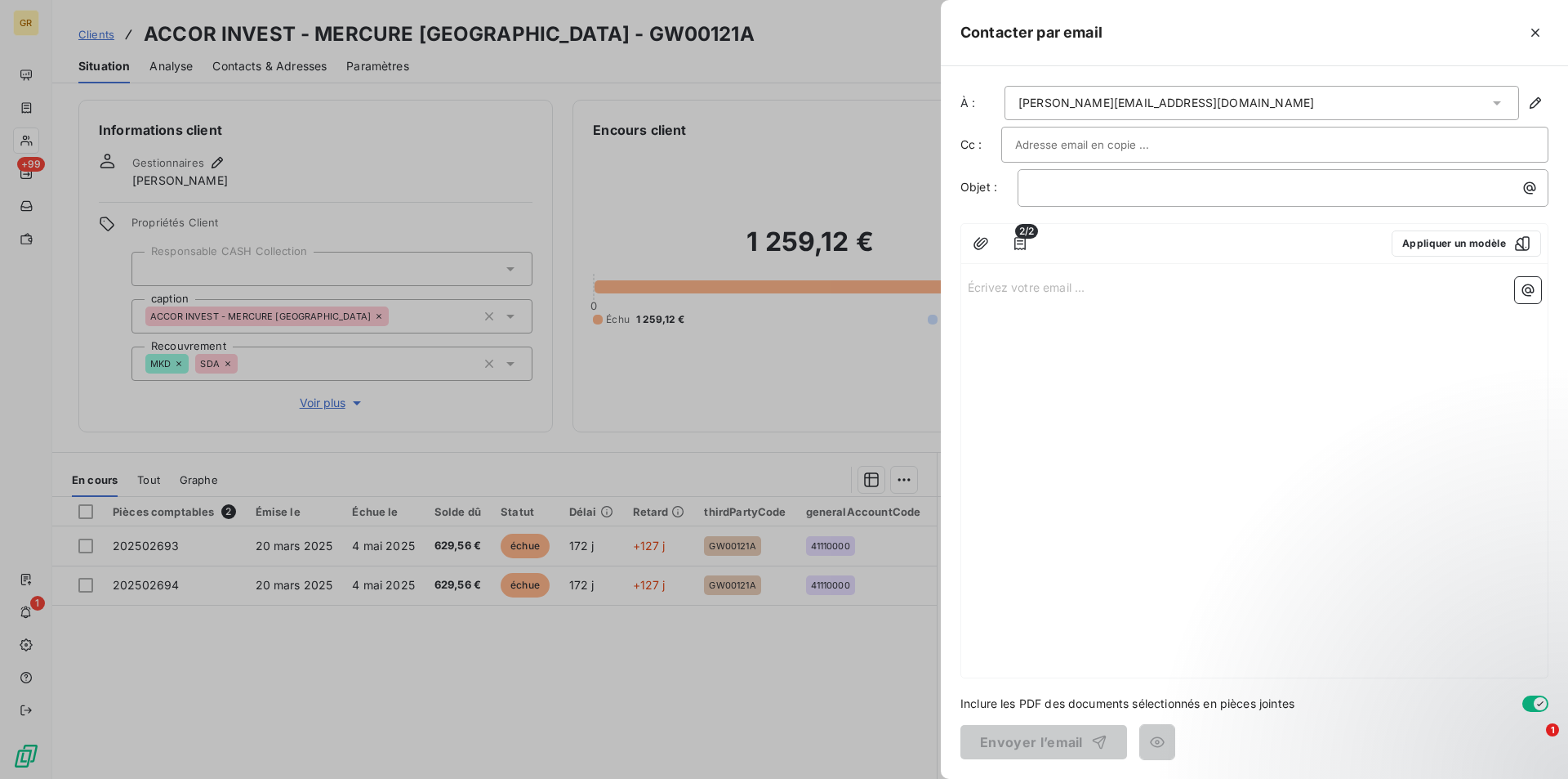
click at [1110, 144] on input "text" at bounding box center [1102, 144] width 175 height 24
click at [1175, 150] on input "text" at bounding box center [1275, 144] width 519 height 24
click at [1175, 150] on div at bounding box center [1275, 144] width 519 height 24
click at [1175, 150] on input "text" at bounding box center [1275, 144] width 519 height 24
click at [1175, 150] on div at bounding box center [1275, 144] width 519 height 24
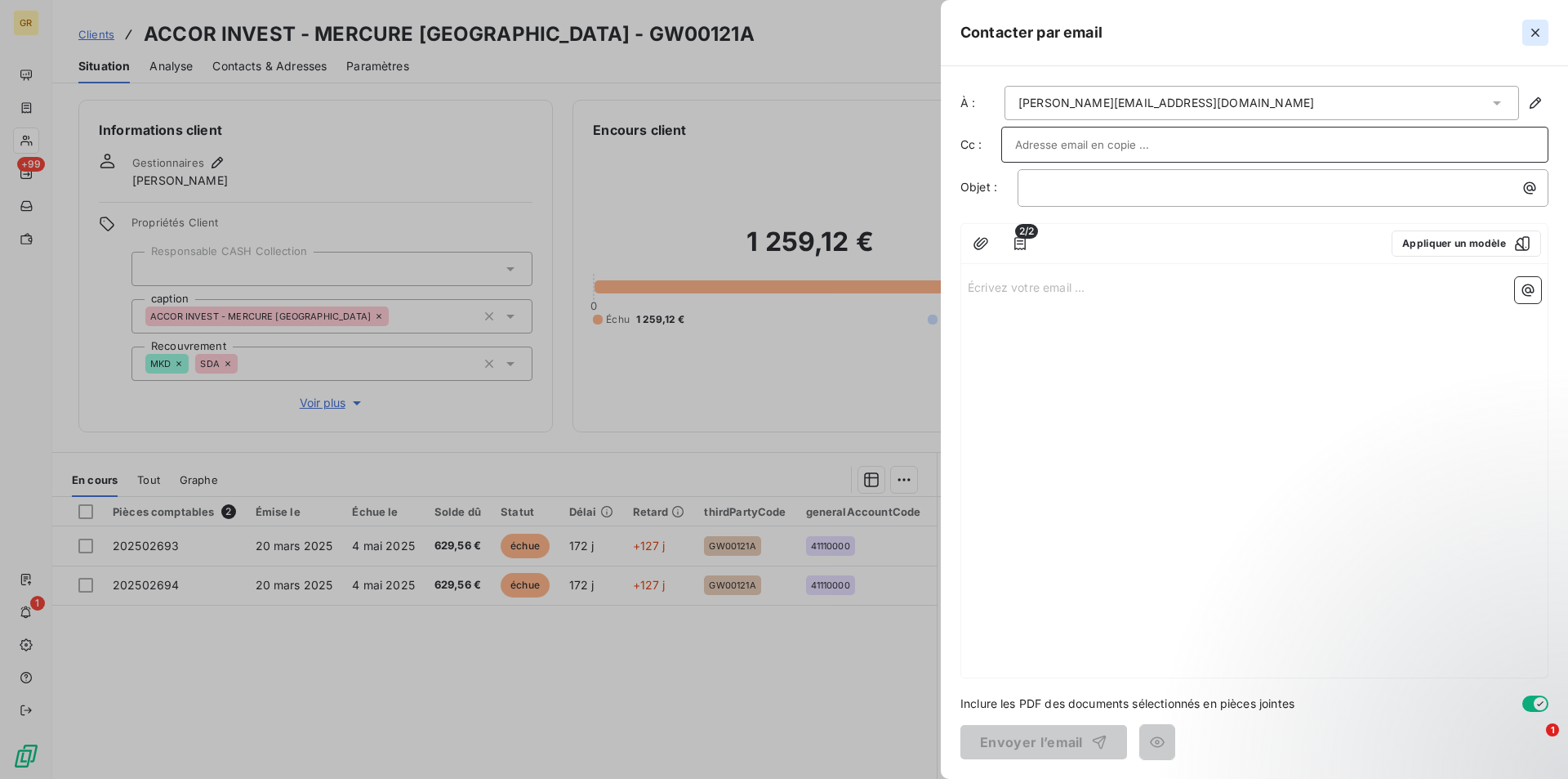
click at [1533, 34] on icon "button" at bounding box center [1535, 32] width 16 height 16
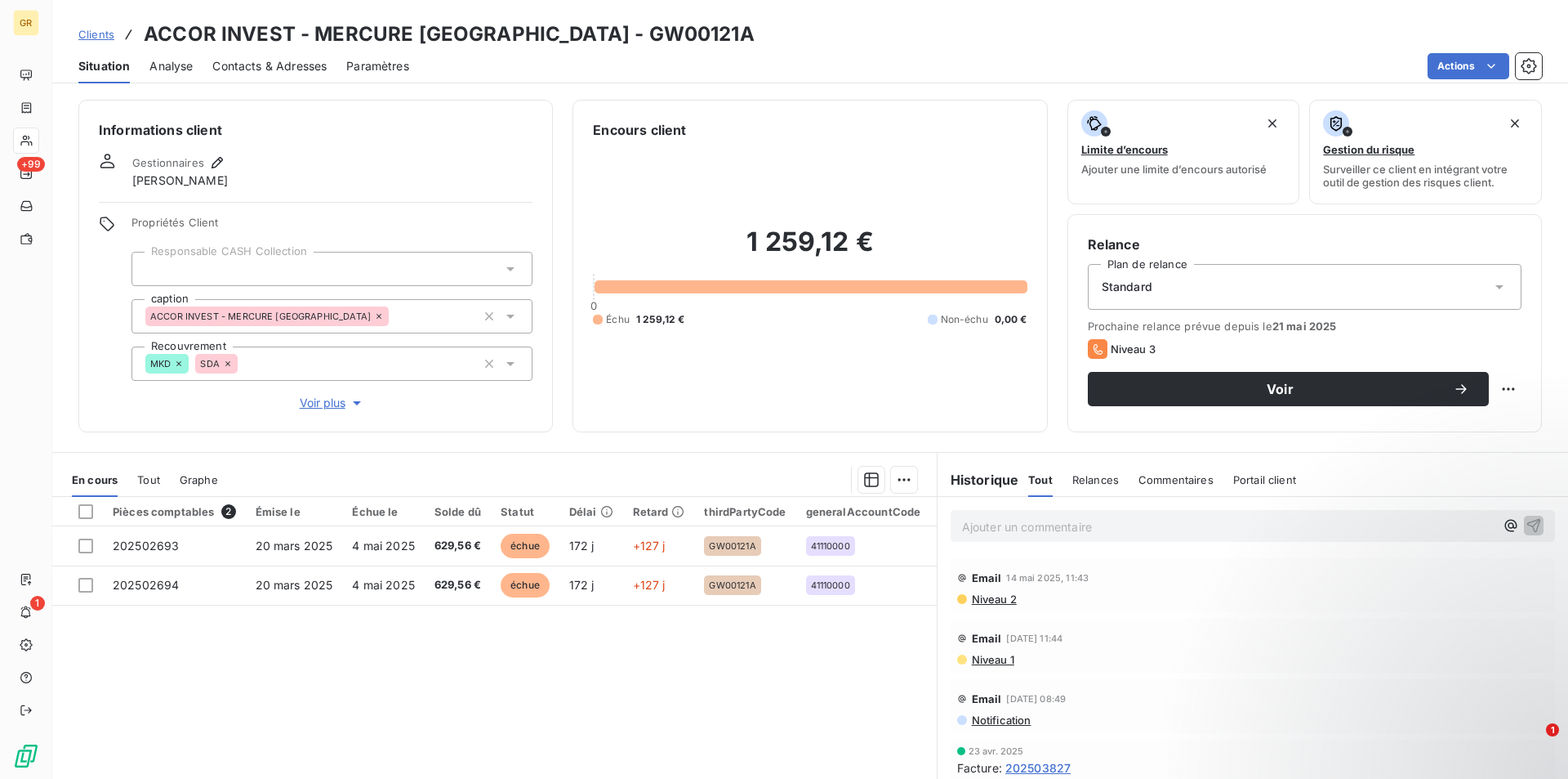
click at [287, 70] on span "Contacts & Adresses" at bounding box center [269, 66] width 114 height 16
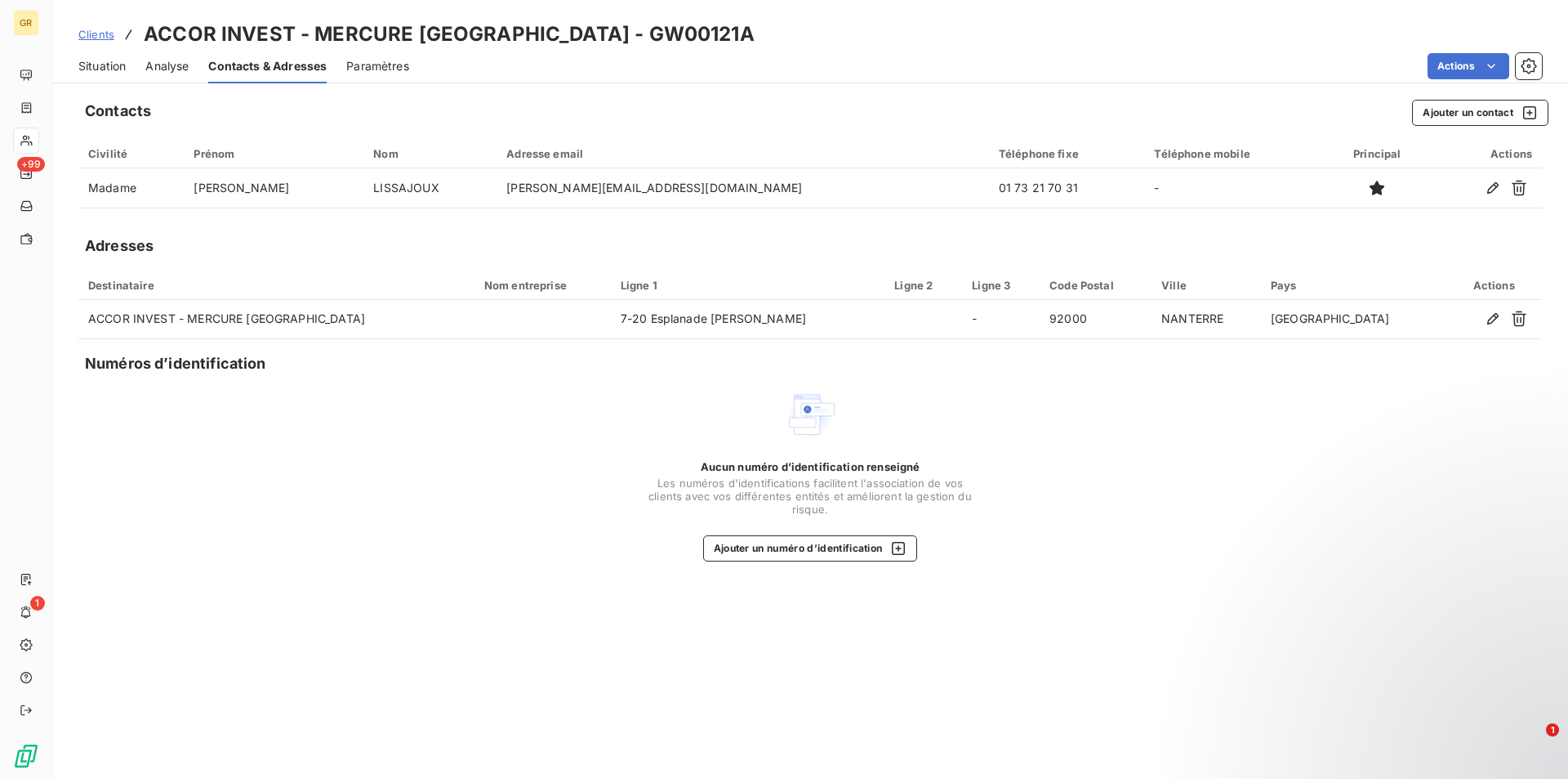
click at [675, 236] on div "Adresses" at bounding box center [810, 246] width 1463 height 23
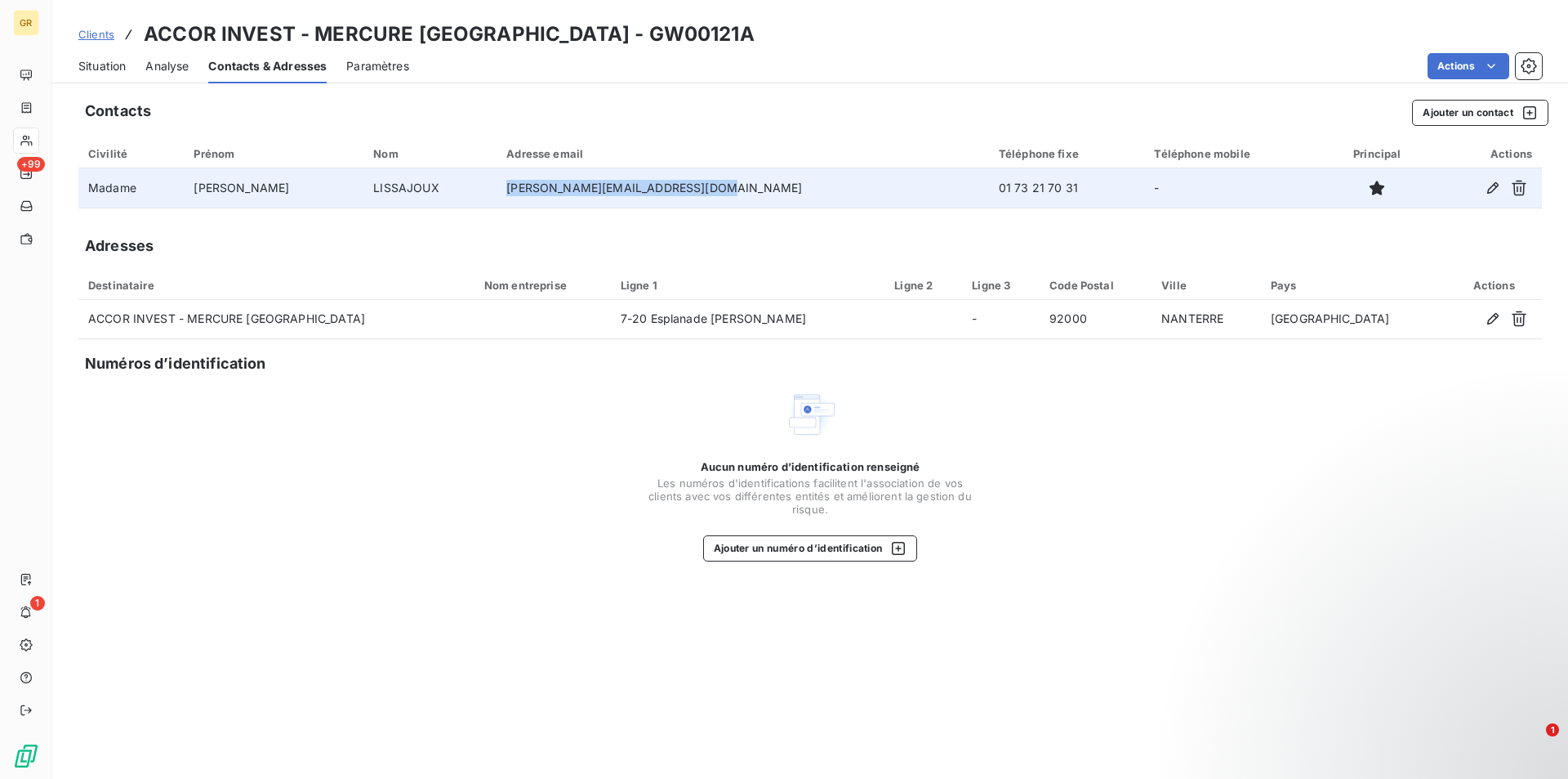
drag, startPoint x: 692, startPoint y: 190, endPoint x: 485, endPoint y: 191, distance: 207.0
click at [485, 191] on tr "Madame [PERSON_NAME] [PERSON_NAME][EMAIL_ADDRESS][DOMAIN_NAME] 01 73 21 70 31 -" at bounding box center [810, 188] width 1463 height 39
copy tr "[PERSON_NAME][EMAIL_ADDRESS][DOMAIN_NAME]"
drag, startPoint x: 981, startPoint y: 191, endPoint x: 889, endPoint y: 185, distance: 92.2
click at [989, 185] on td "01 73 21 70 31" at bounding box center [1066, 188] width 156 height 39
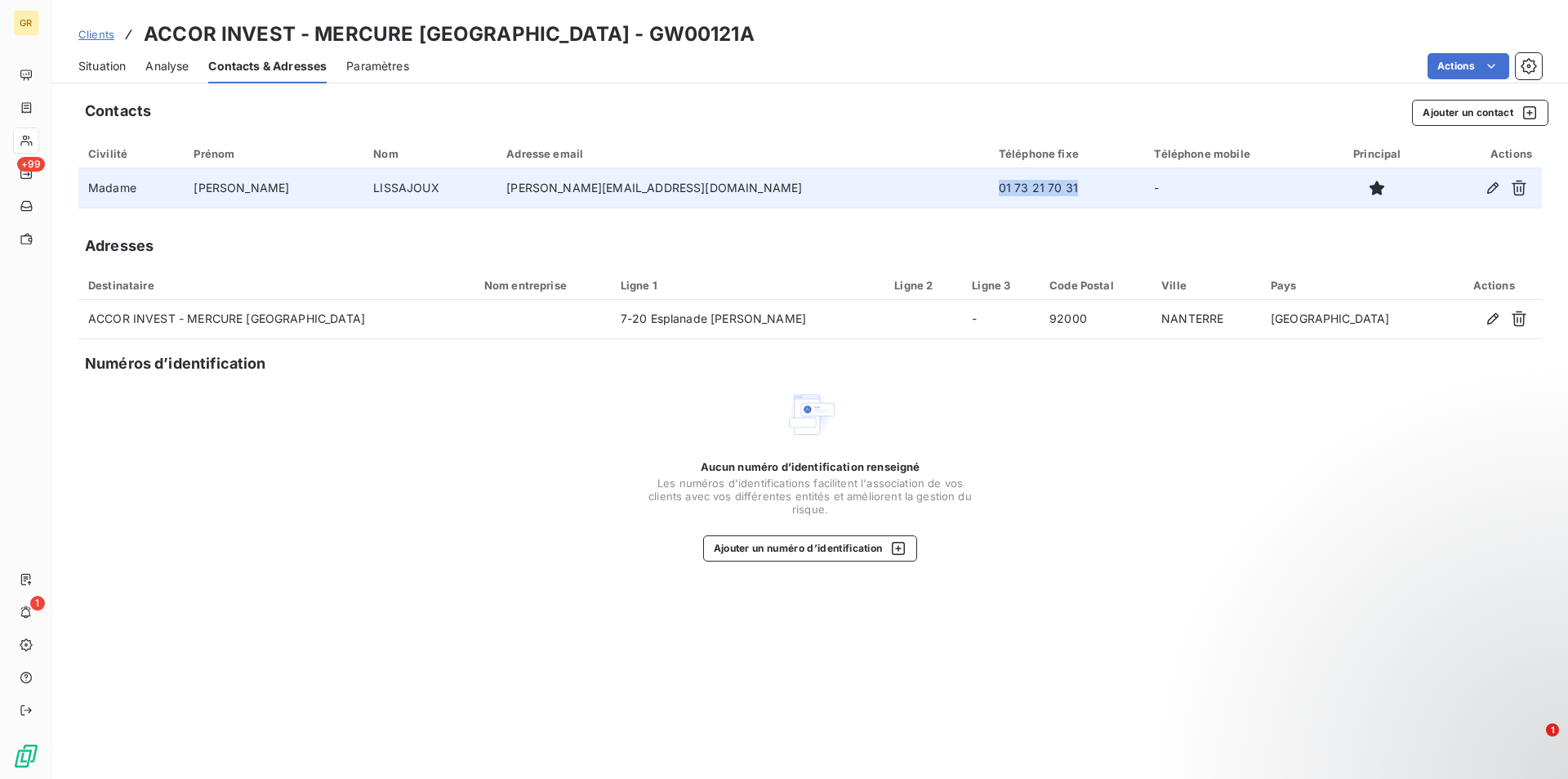
copy td "01 73 21 70 31"
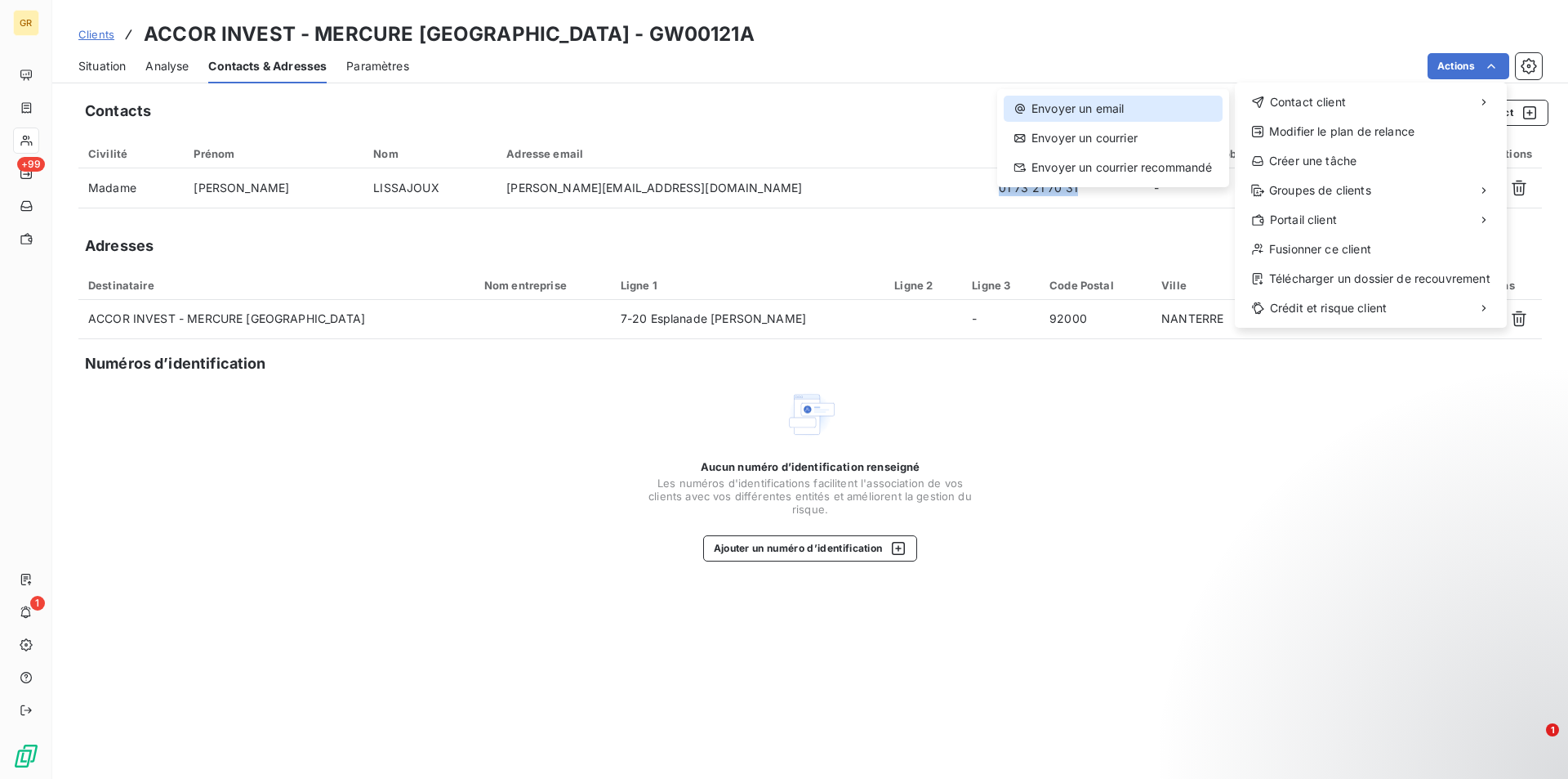
click at [1102, 109] on div "Envoyer un email" at bounding box center [1113, 109] width 219 height 26
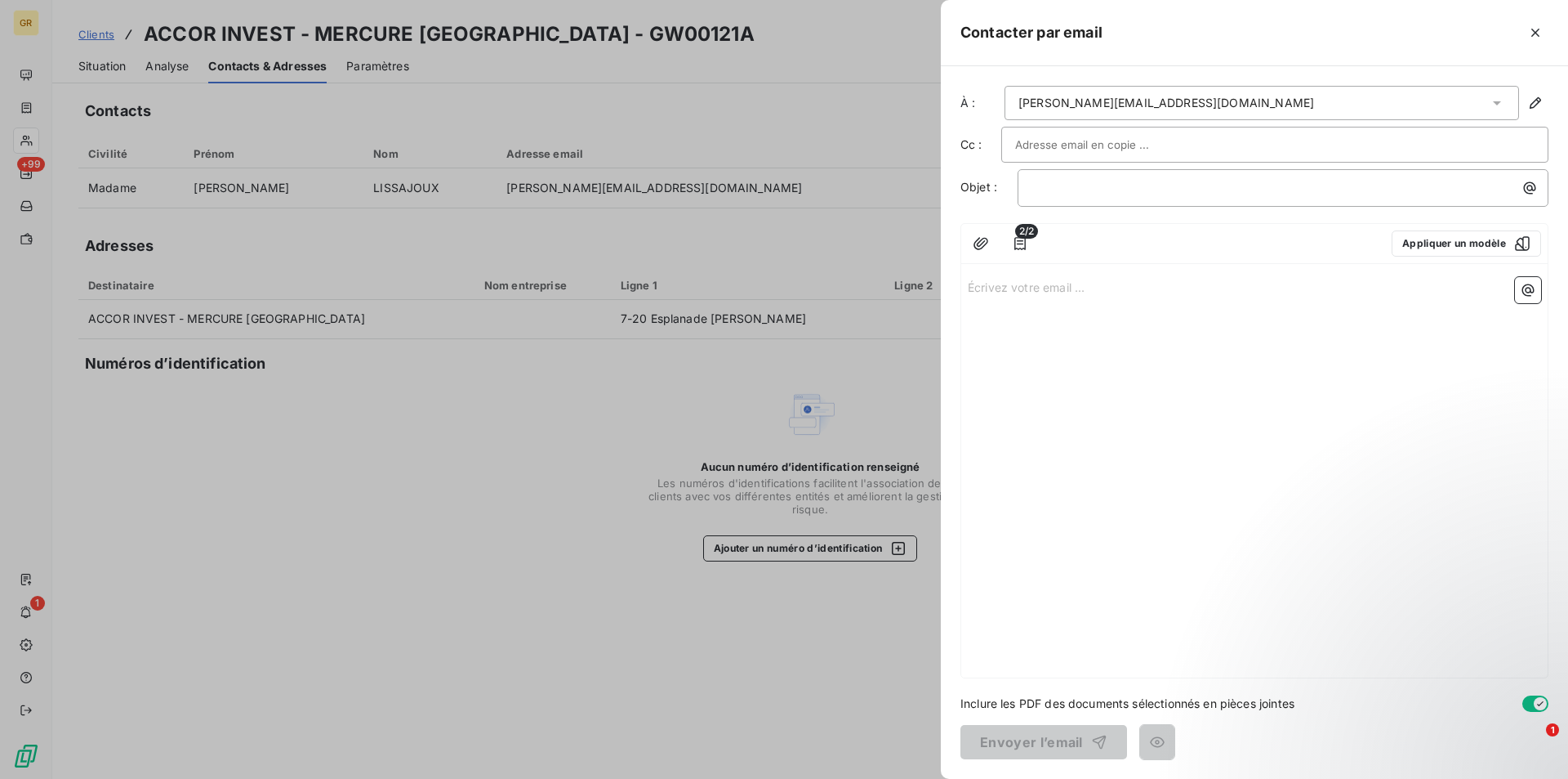
click at [1139, 141] on input "text" at bounding box center [1102, 144] width 175 height 24
click at [1139, 141] on input "text" at bounding box center [1275, 144] width 519 height 24
click at [1139, 141] on input "text" at bounding box center [1102, 144] width 175 height 24
click at [1139, 141] on input "text" at bounding box center [1275, 144] width 519 height 24
drag, startPoint x: 1183, startPoint y: 143, endPoint x: 1097, endPoint y: 145, distance: 86.0
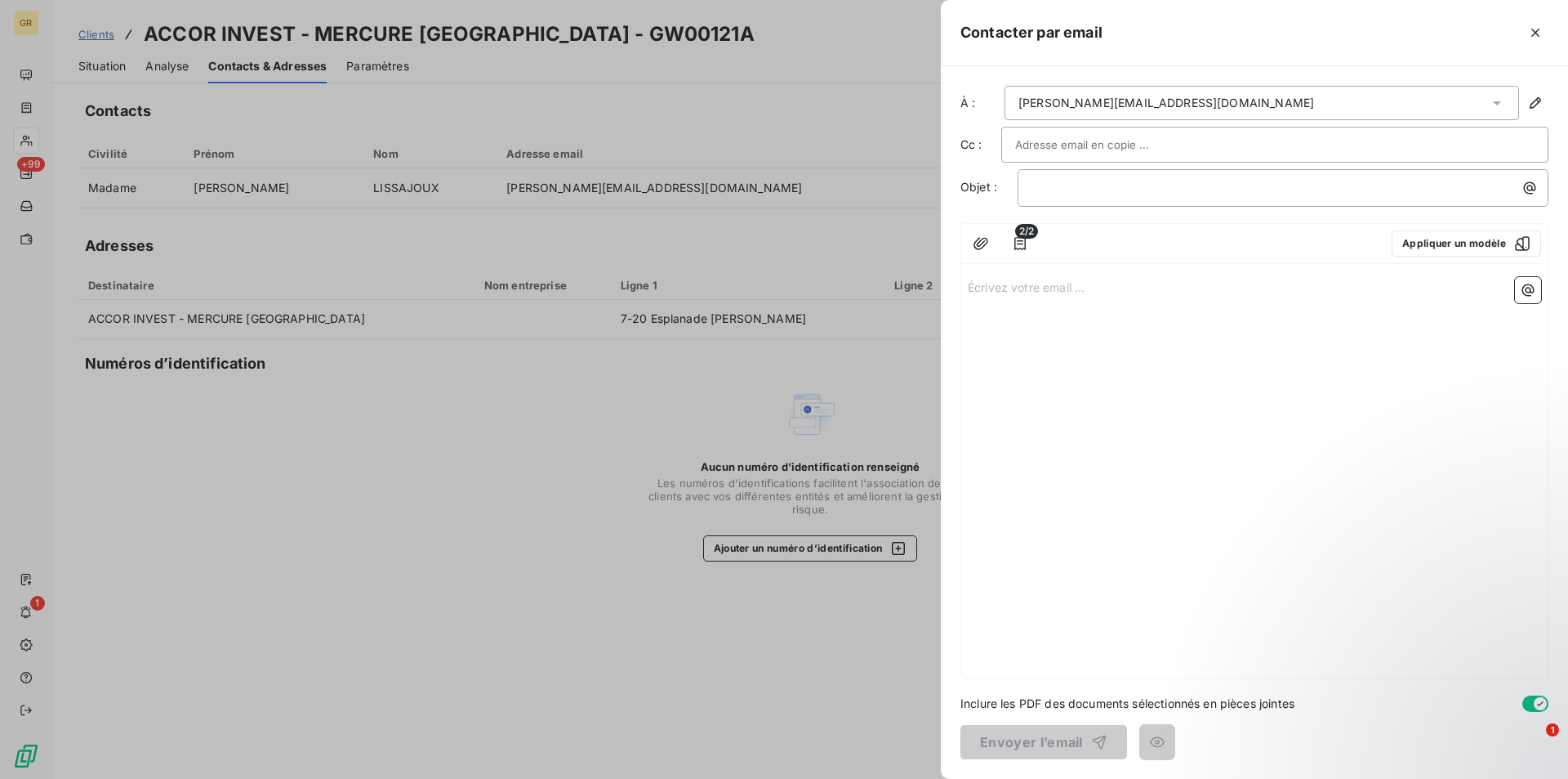
click at [1097, 145] on input "text" at bounding box center [1102, 144] width 175 height 24
type input "à"
type input "0"
type input "à"
click at [1267, 190] on p "﻿" at bounding box center [1287, 187] width 511 height 18
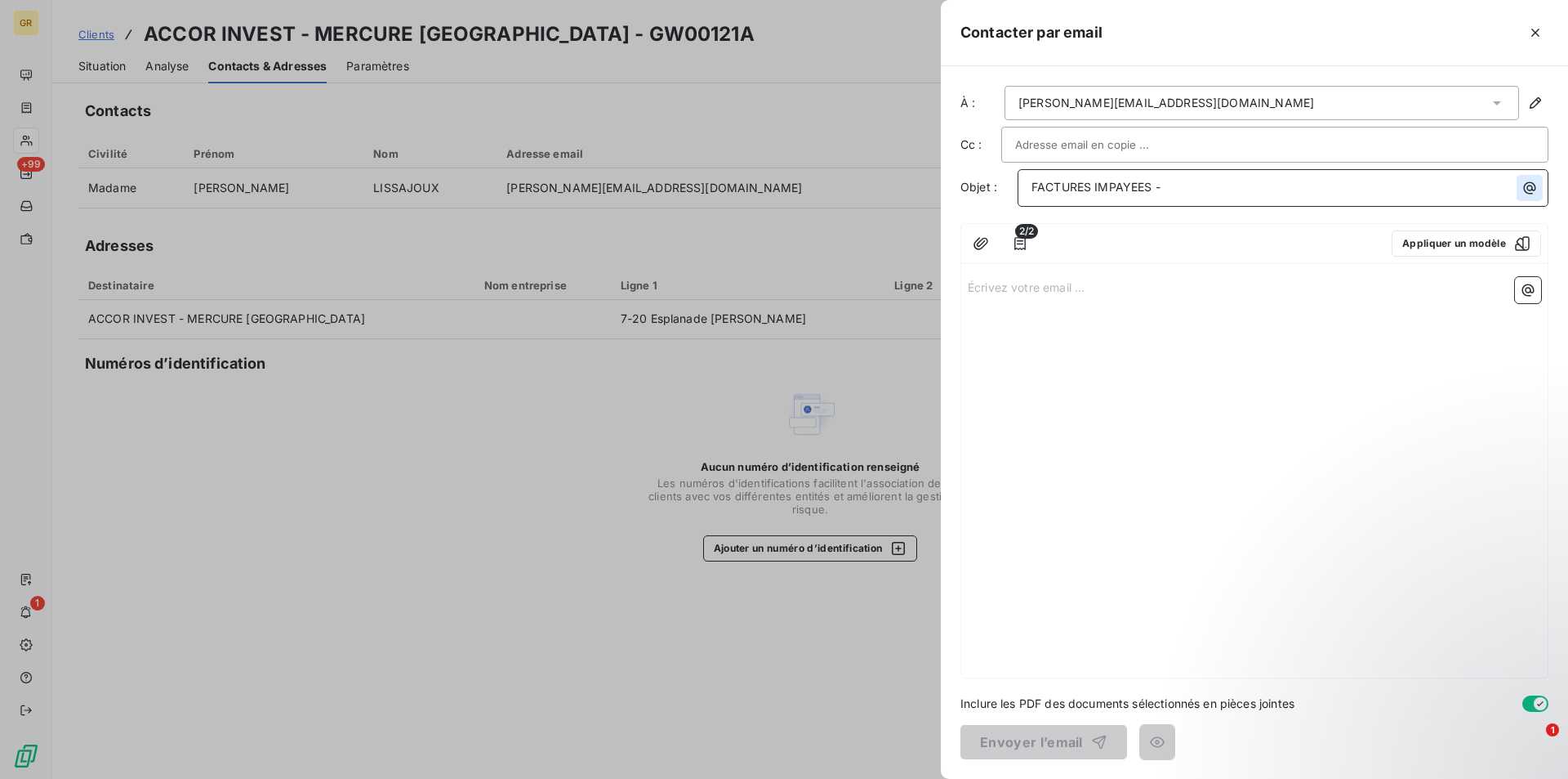
click at [1528, 193] on icon "button" at bounding box center [1530, 188] width 13 height 13
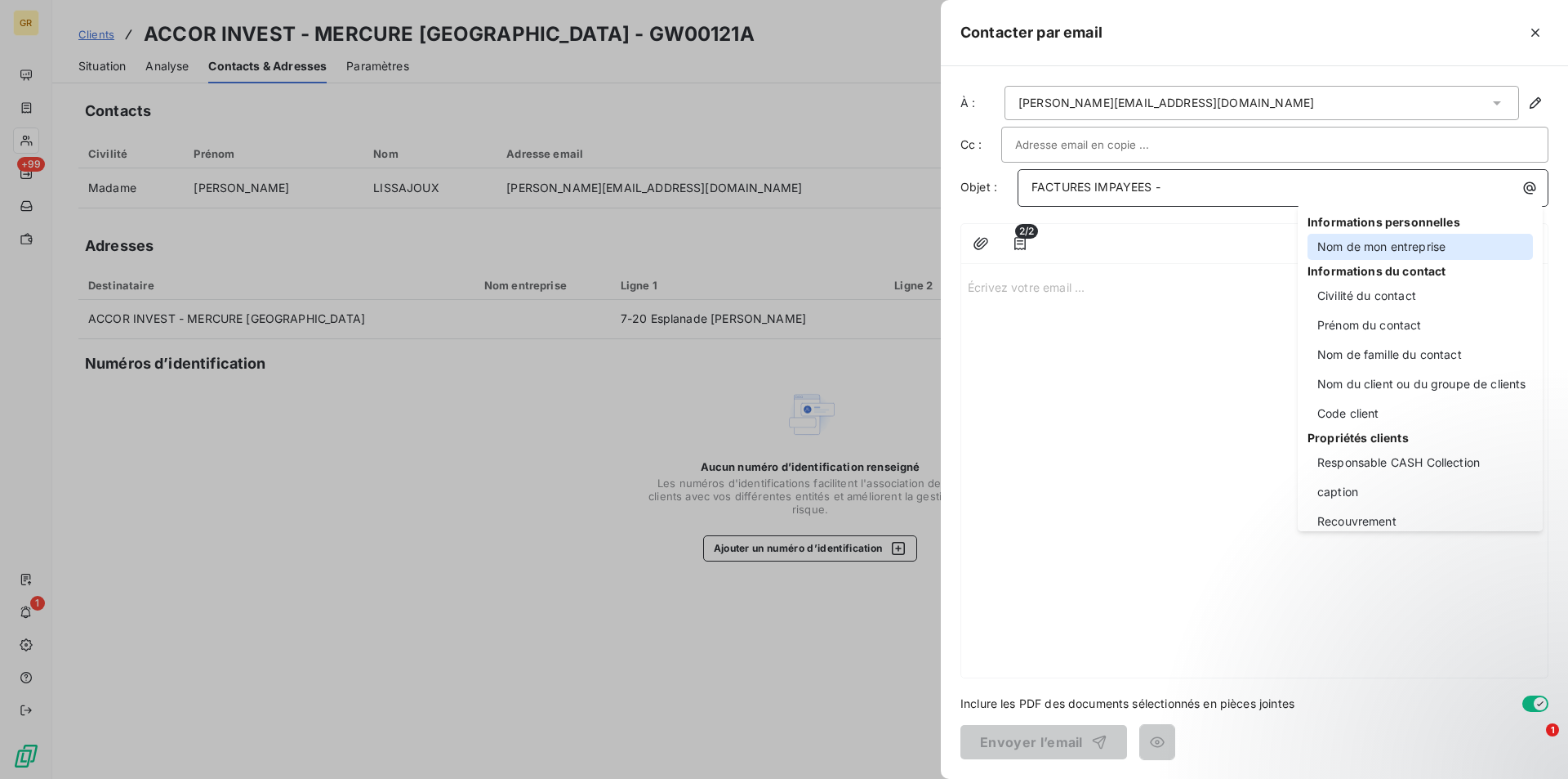
click at [1363, 253] on div "Nom de mon entreprise" at bounding box center [1420, 246] width 226 height 26
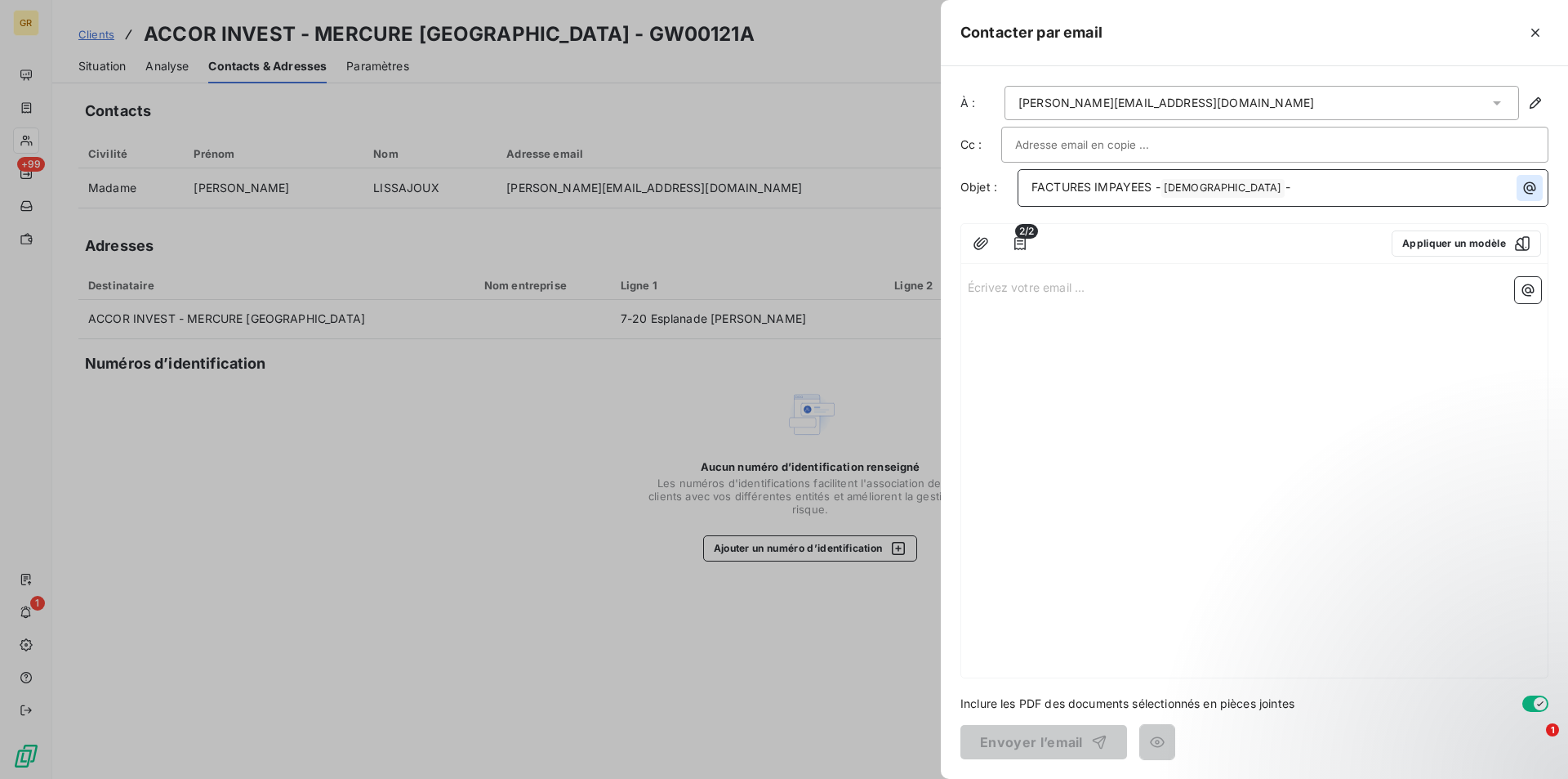
click at [1525, 191] on icon "button" at bounding box center [1530, 188] width 13 height 13
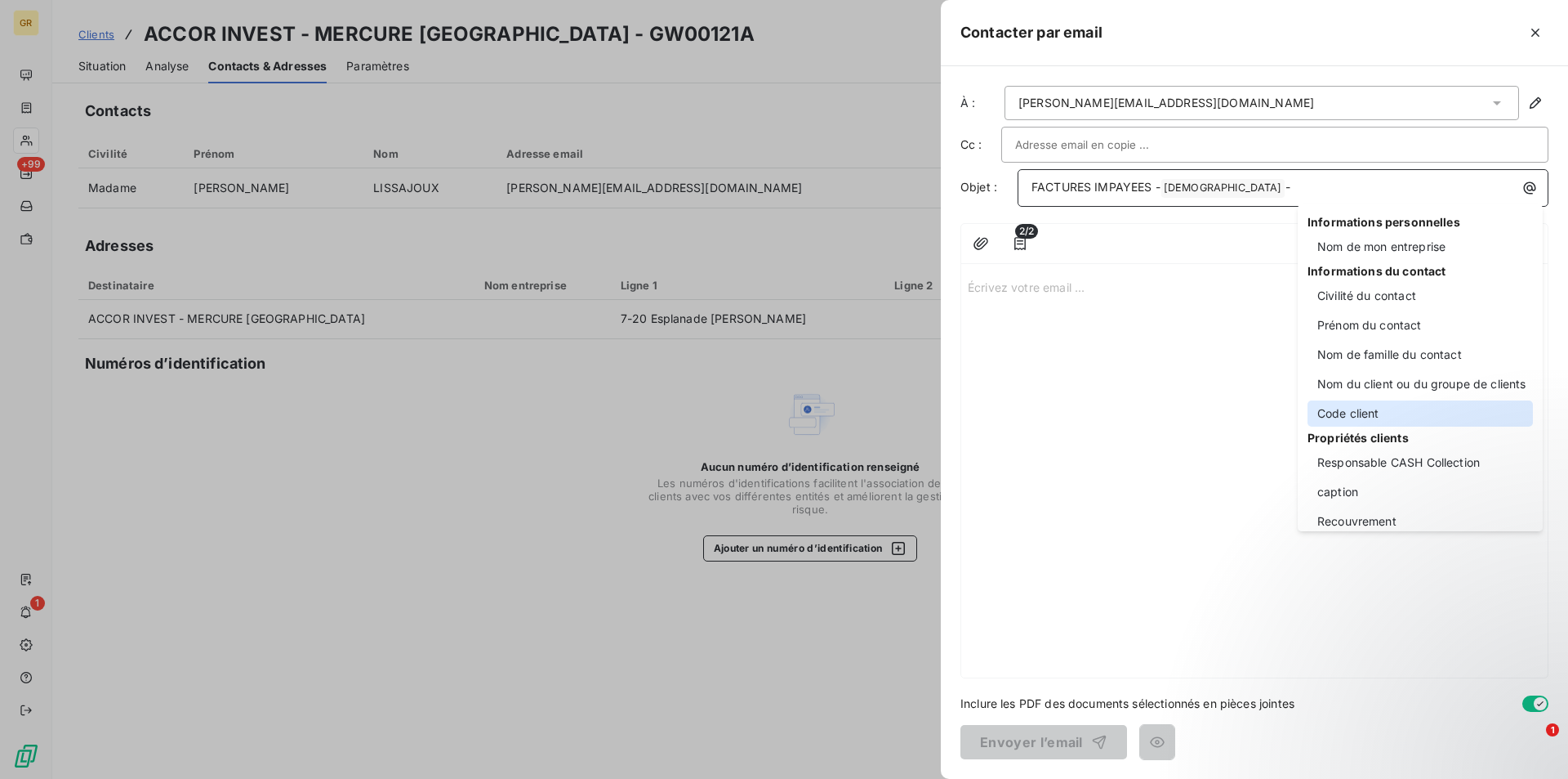
click at [1337, 413] on div "Code client" at bounding box center [1420, 413] width 226 height 26
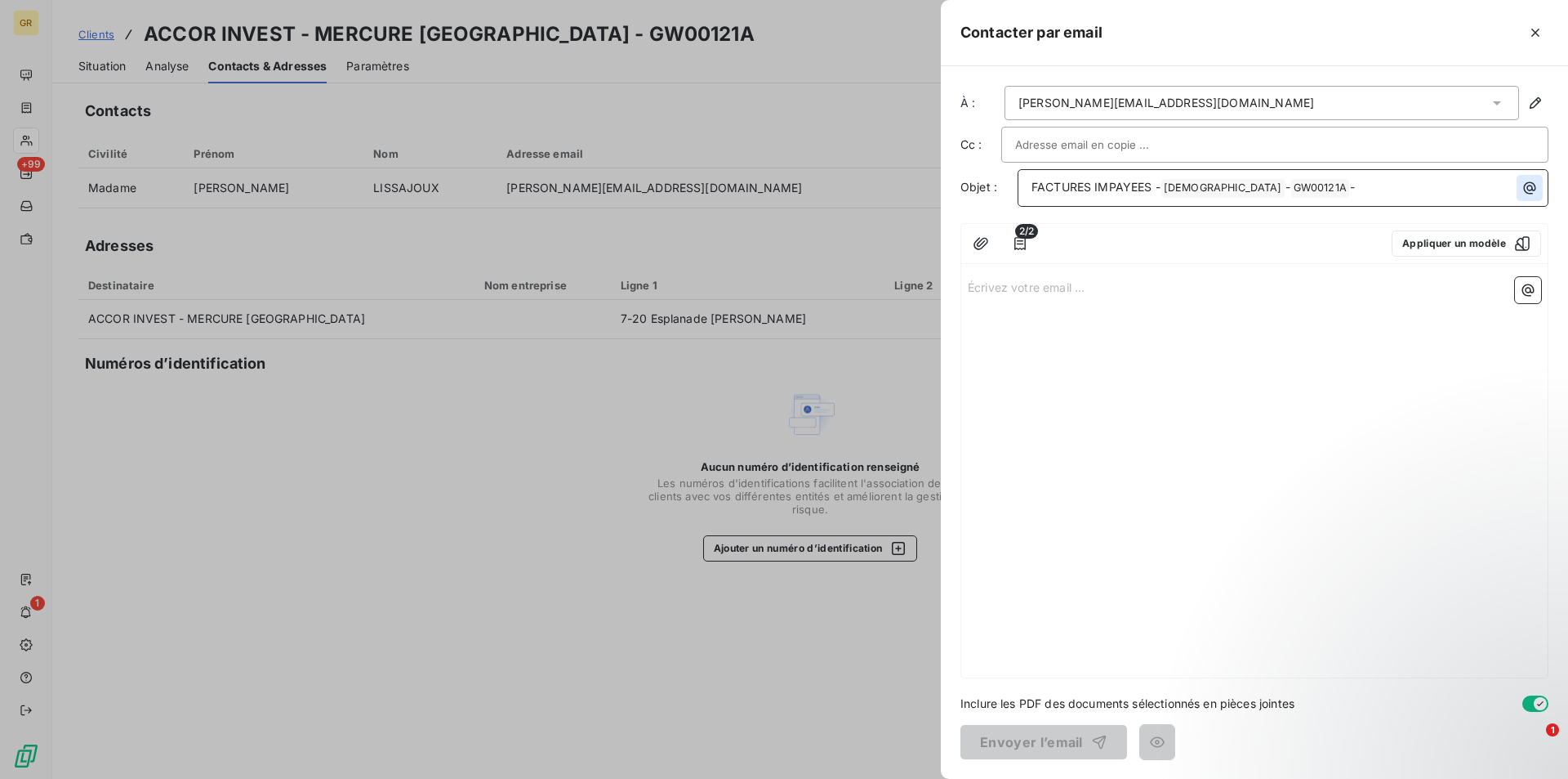
click at [1527, 190] on icon "button" at bounding box center [1530, 188] width 13 height 13
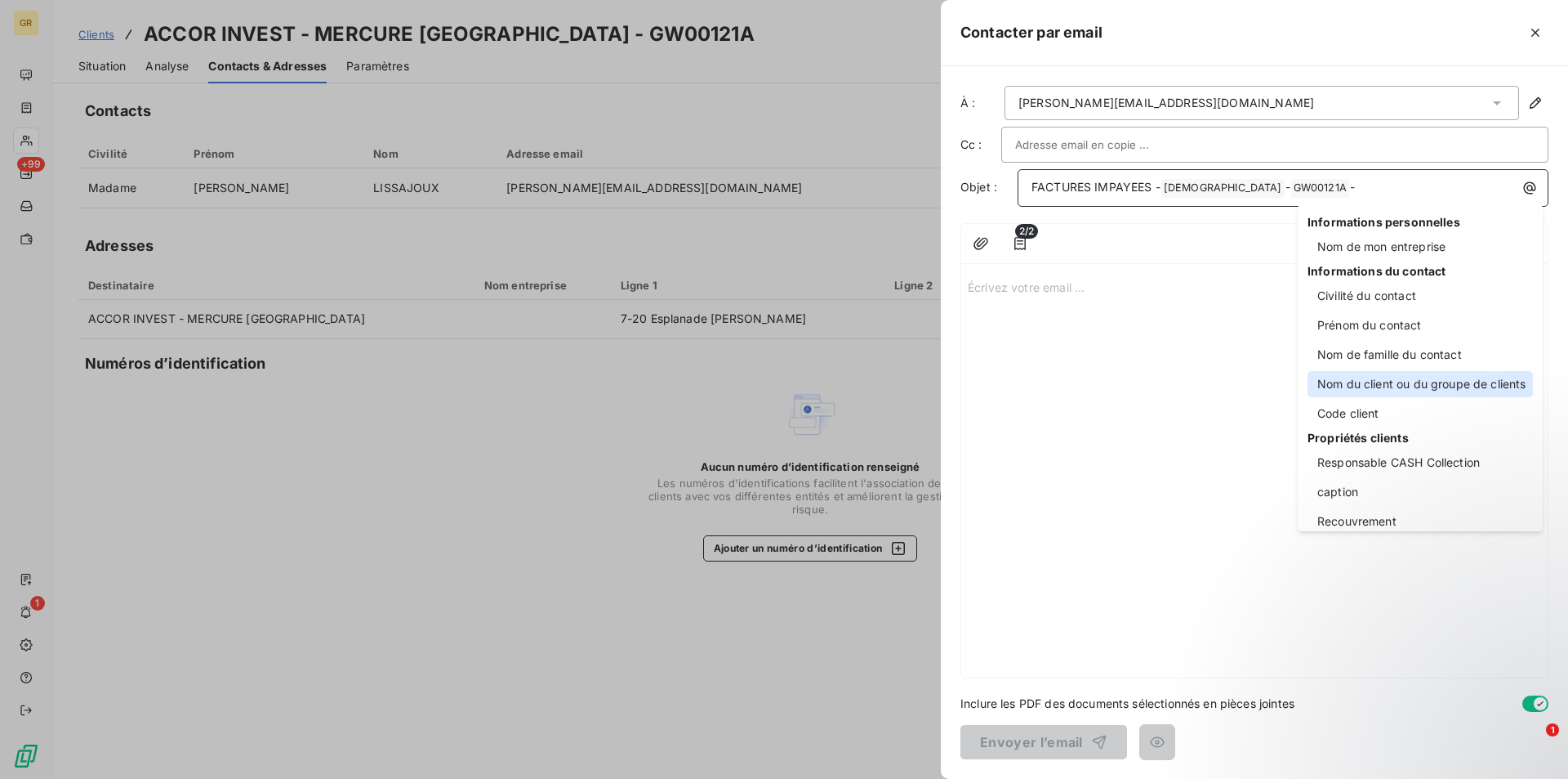
click at [1367, 391] on div "Nom du client ou du groupe de clients" at bounding box center [1420, 384] width 226 height 26
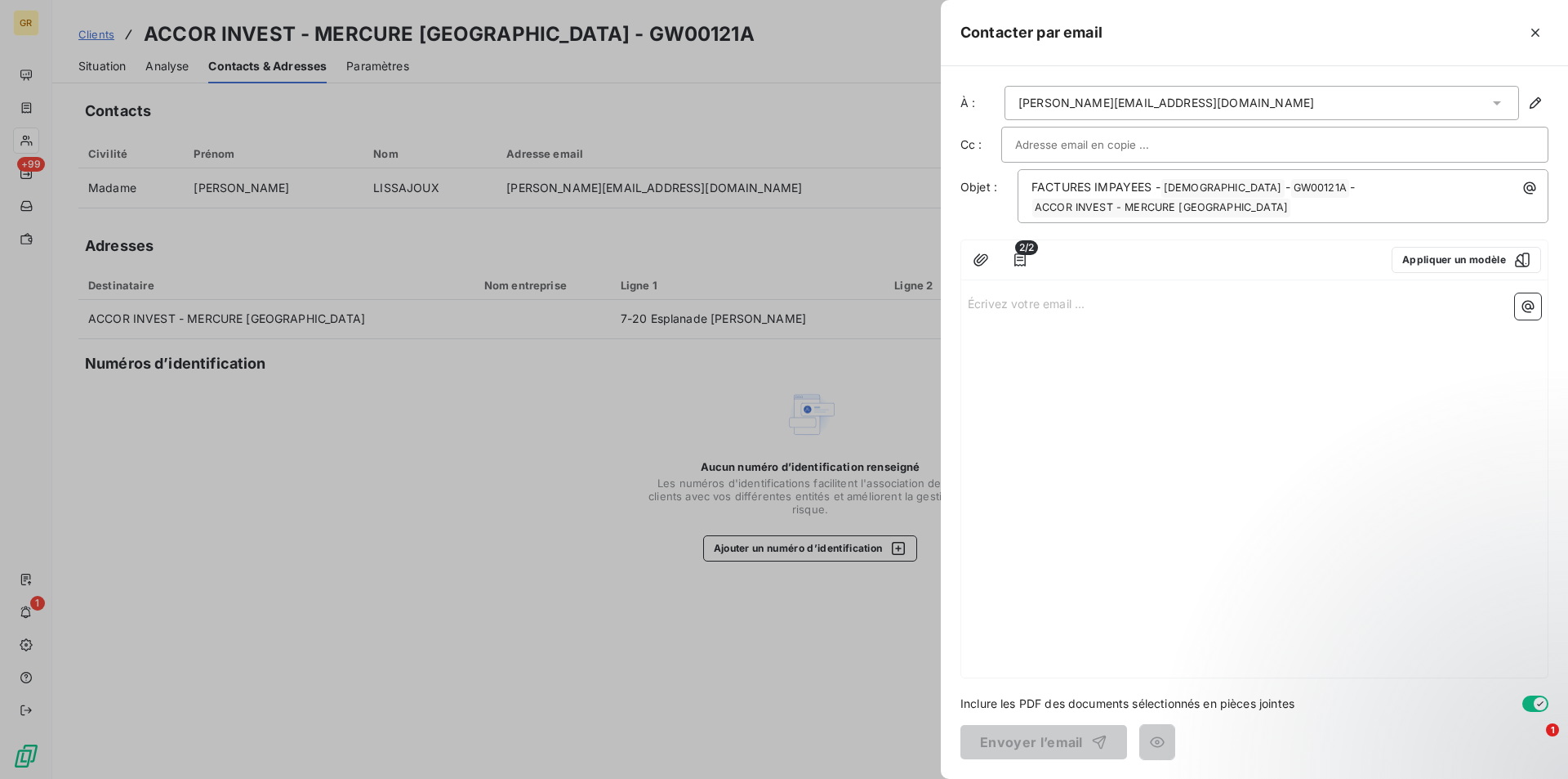
click at [1035, 312] on div "Écrivez votre email ... ﻿" at bounding box center [1255, 482] width 587 height 390
click at [1039, 308] on p "Écrivez votre email ... ﻿" at bounding box center [1254, 302] width 573 height 18
click at [1027, 312] on div "Écrivez votre email ... ﻿" at bounding box center [1255, 482] width 587 height 390
click at [1044, 308] on p "Écrivez votre email ... ﻿" at bounding box center [1254, 302] width 573 height 18
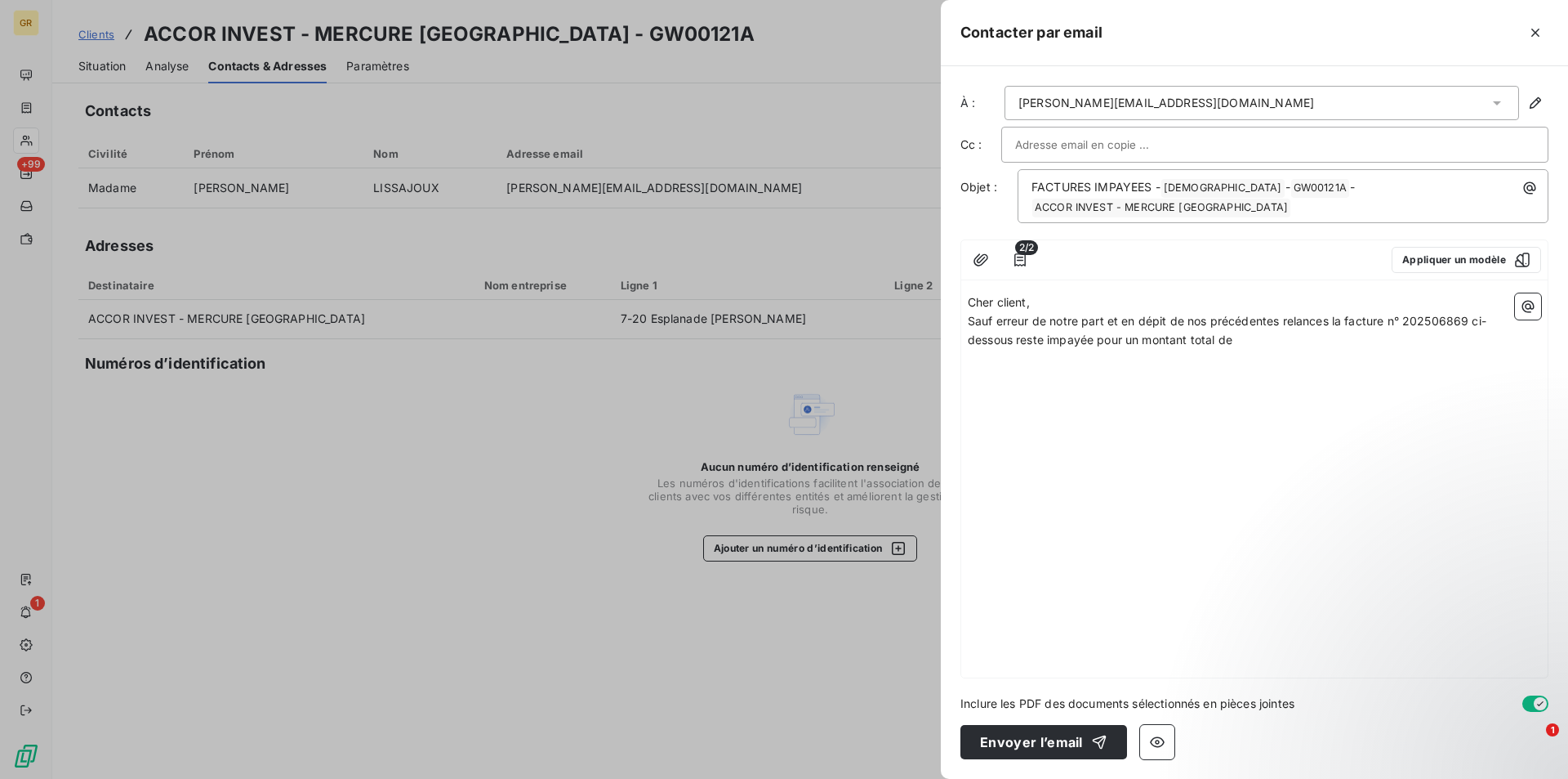
click at [1058, 305] on p "Cher client," at bounding box center [1254, 302] width 573 height 18
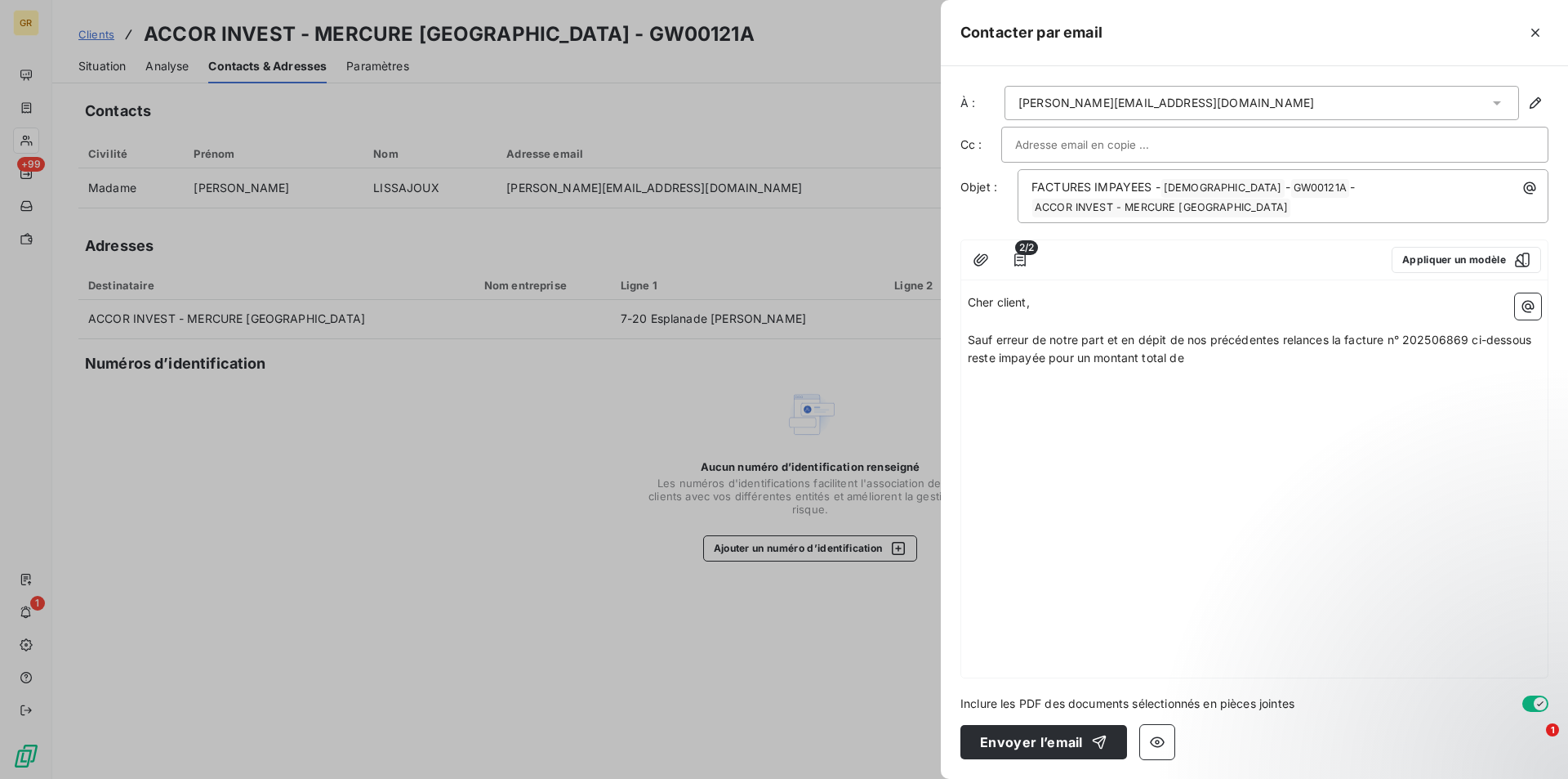
click at [973, 343] on span "Sauf erreur de notre part et en dépit de nos précédentes relances la facture n°…" at bounding box center [1250, 349] width 567 height 33
drag, startPoint x: 967, startPoint y: 340, endPoint x: 1160, endPoint y: 362, distance: 194.2
click at [1160, 362] on div "Cher client, ﻿ Sauf erreur de notre part et en dépit de nos précédentes relance…" at bounding box center [1255, 482] width 587 height 390
click at [1059, 358] on span "Sauf erreur de notre part et en dépit de nos précédentes relances la facture n°…" at bounding box center [1250, 349] width 567 height 33
drag, startPoint x: 968, startPoint y: 338, endPoint x: 1103, endPoint y: 358, distance: 136.5
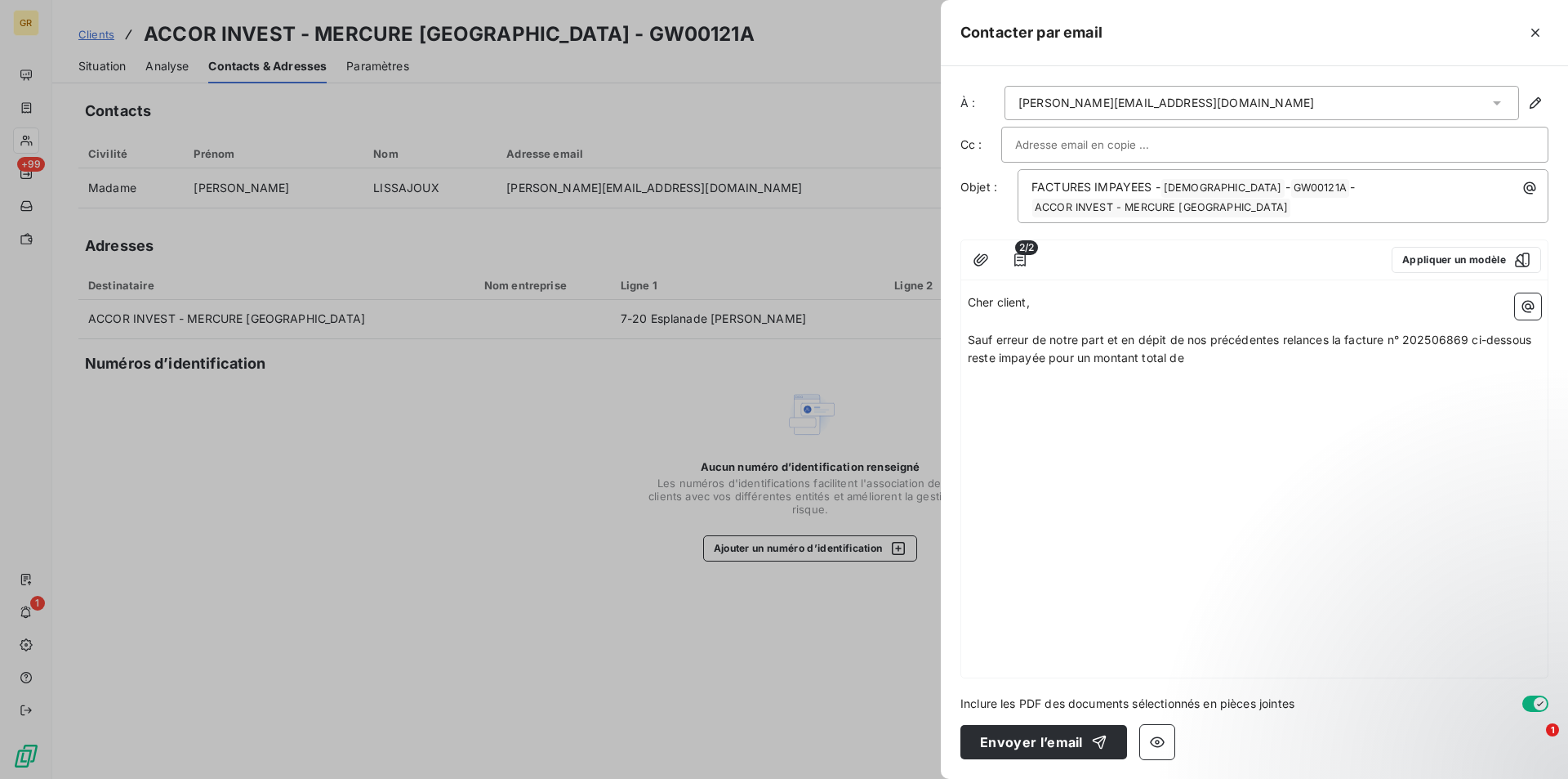
click at [1103, 358] on div "Cher client, ﻿ Sauf erreur de notre part et en dépit de nos précédentes relance…" at bounding box center [1255, 482] width 587 height 390
click at [1013, 347] on p "Sauf erreur de notre part et en dépit de nos précédentes relances la facture n°…" at bounding box center [1254, 350] width 573 height 38
drag, startPoint x: 968, startPoint y: 342, endPoint x: 1213, endPoint y: 364, distance: 246.0
click at [1213, 364] on p "Sauf erreur de notre part et en dépit de nos précédentes relances la facture n°…" at bounding box center [1254, 350] width 573 height 38
click at [1215, 365] on p "Sauf erreur de notre part et en dépit de nos précédentes relances les factures …" at bounding box center [1254, 350] width 573 height 38
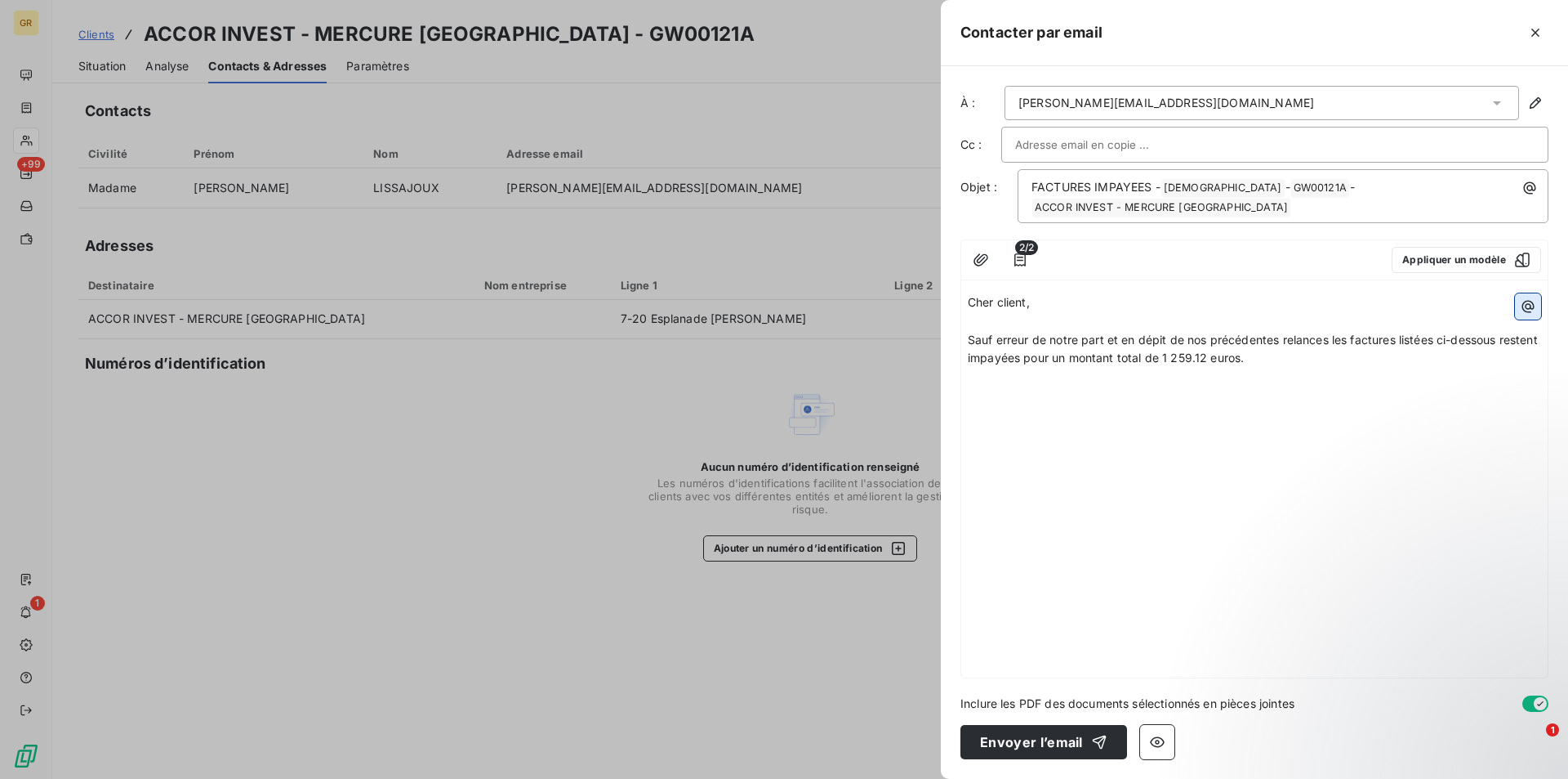
click at [1530, 310] on icon "button" at bounding box center [1527, 306] width 16 height 16
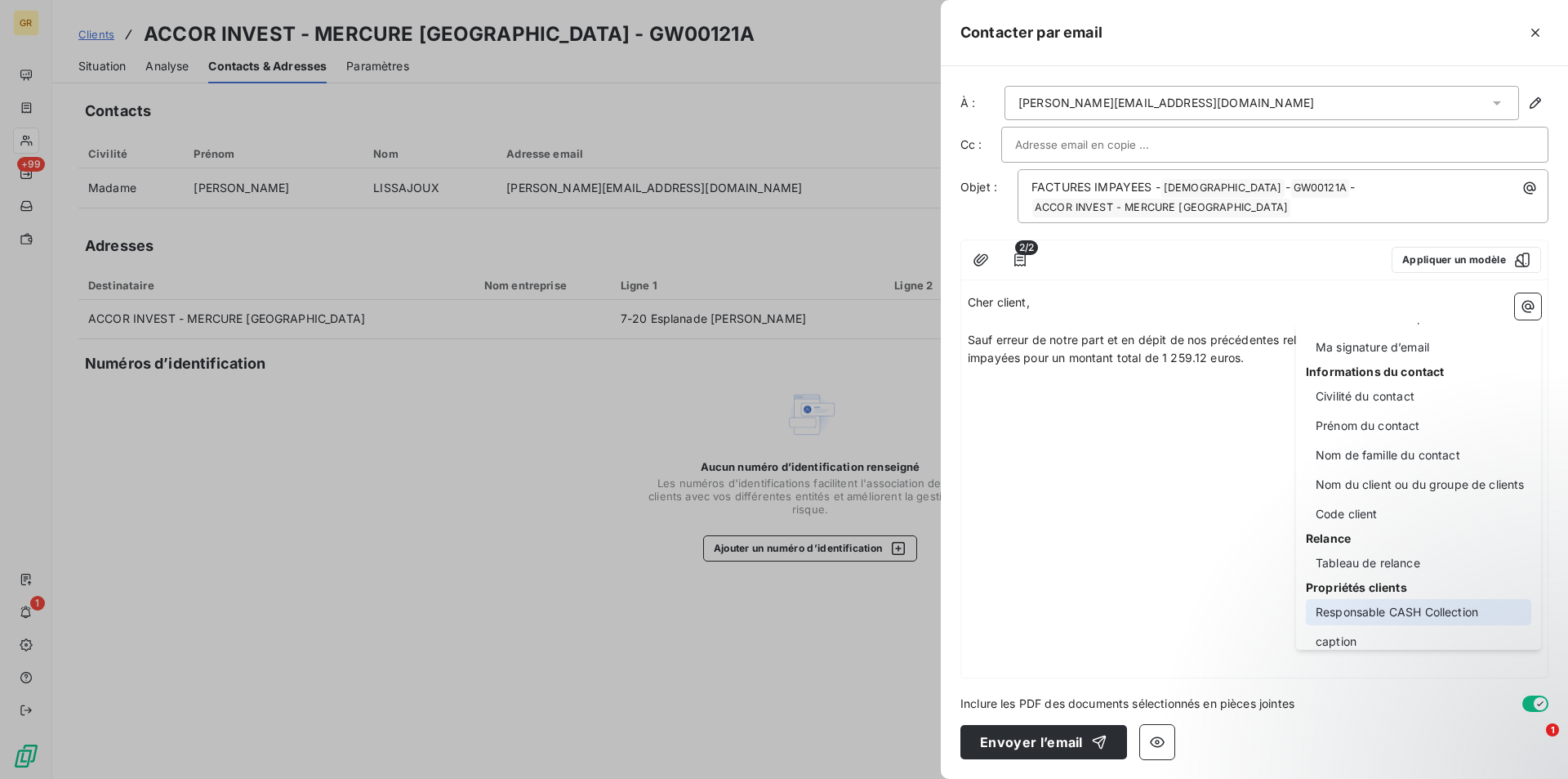
scroll to position [81, 0]
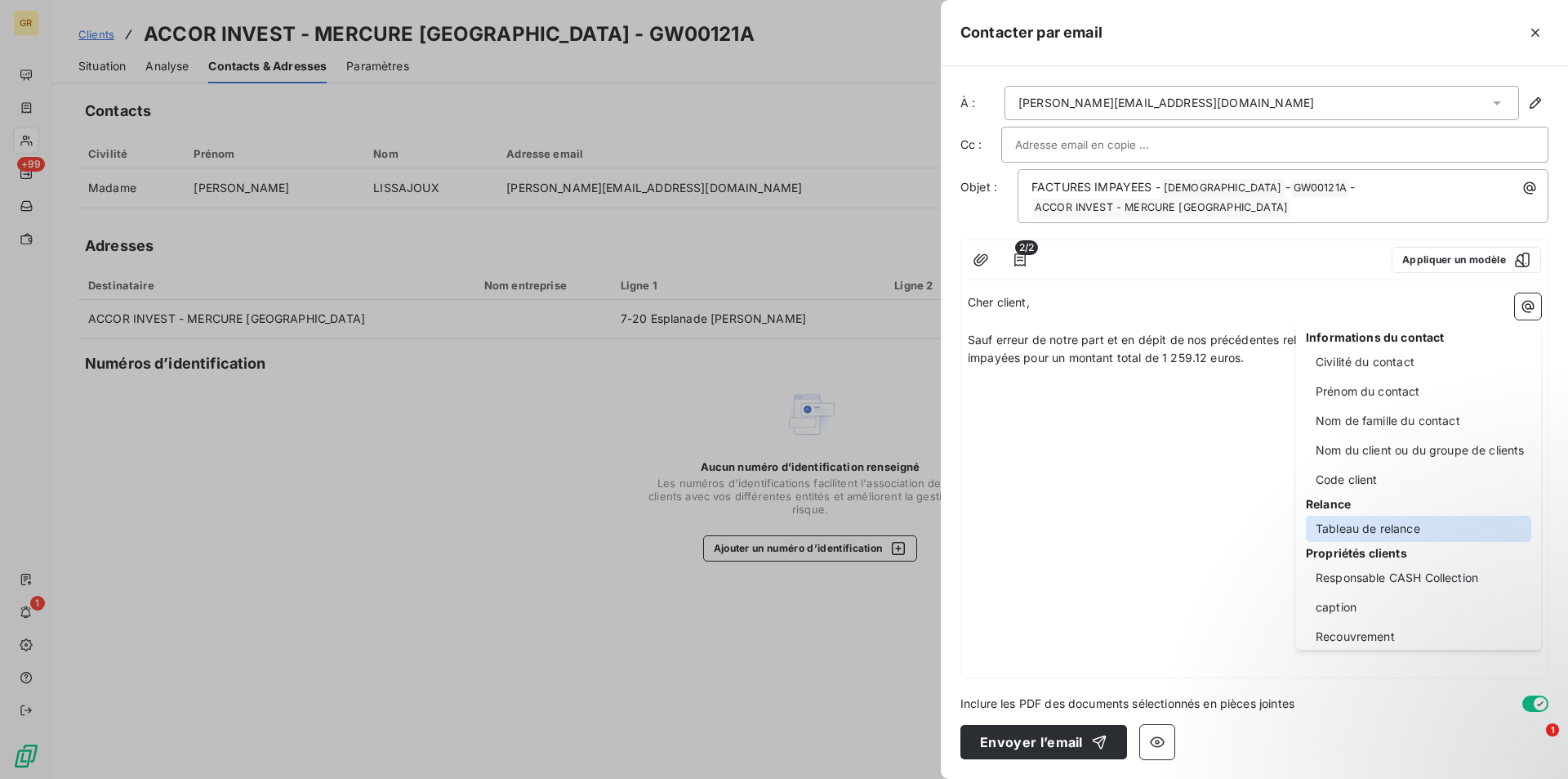
click at [1393, 526] on div "Tableau de relance" at bounding box center [1418, 528] width 226 height 26
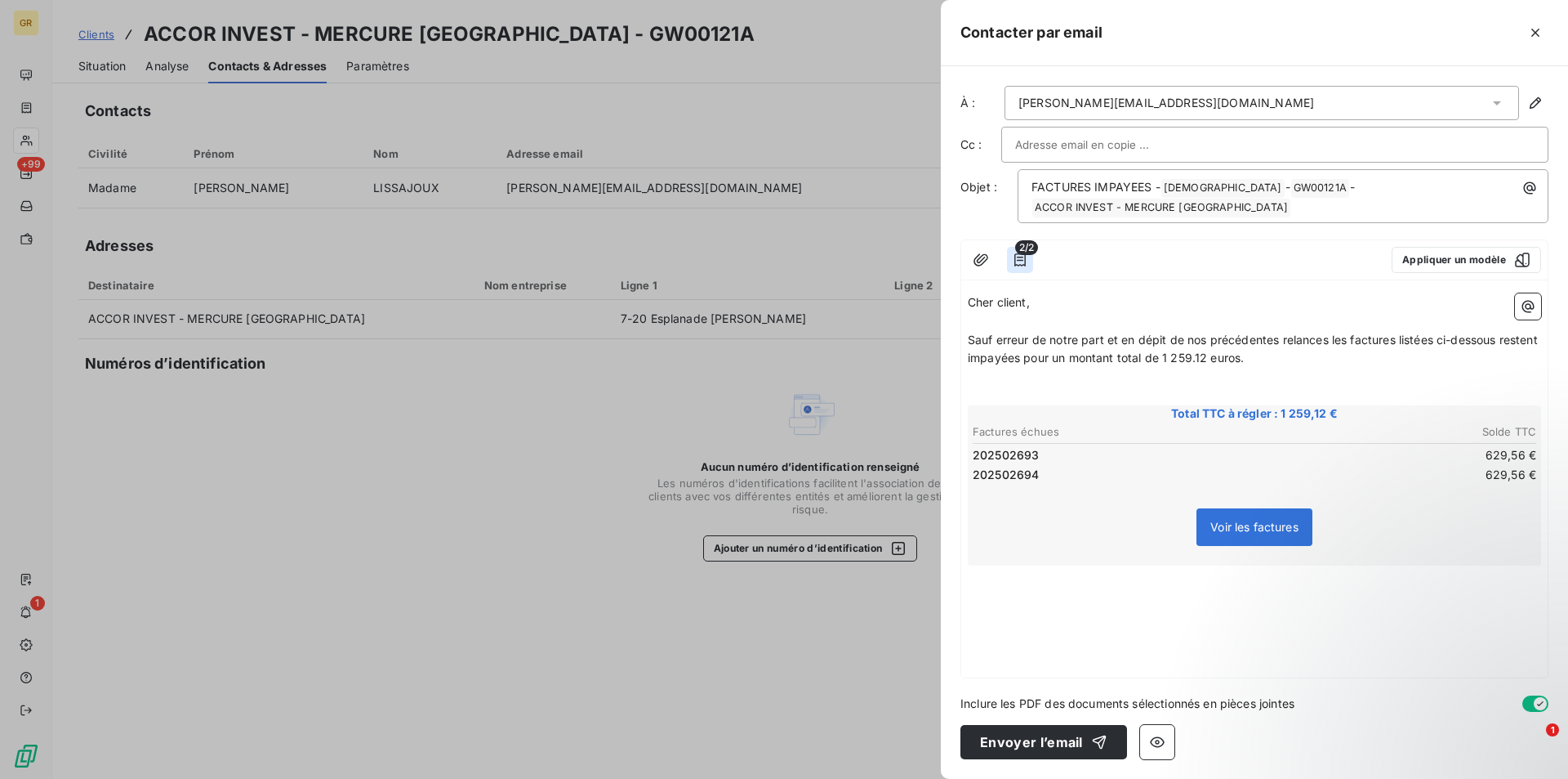
click at [1024, 255] on icon "button" at bounding box center [1020, 260] width 16 height 16
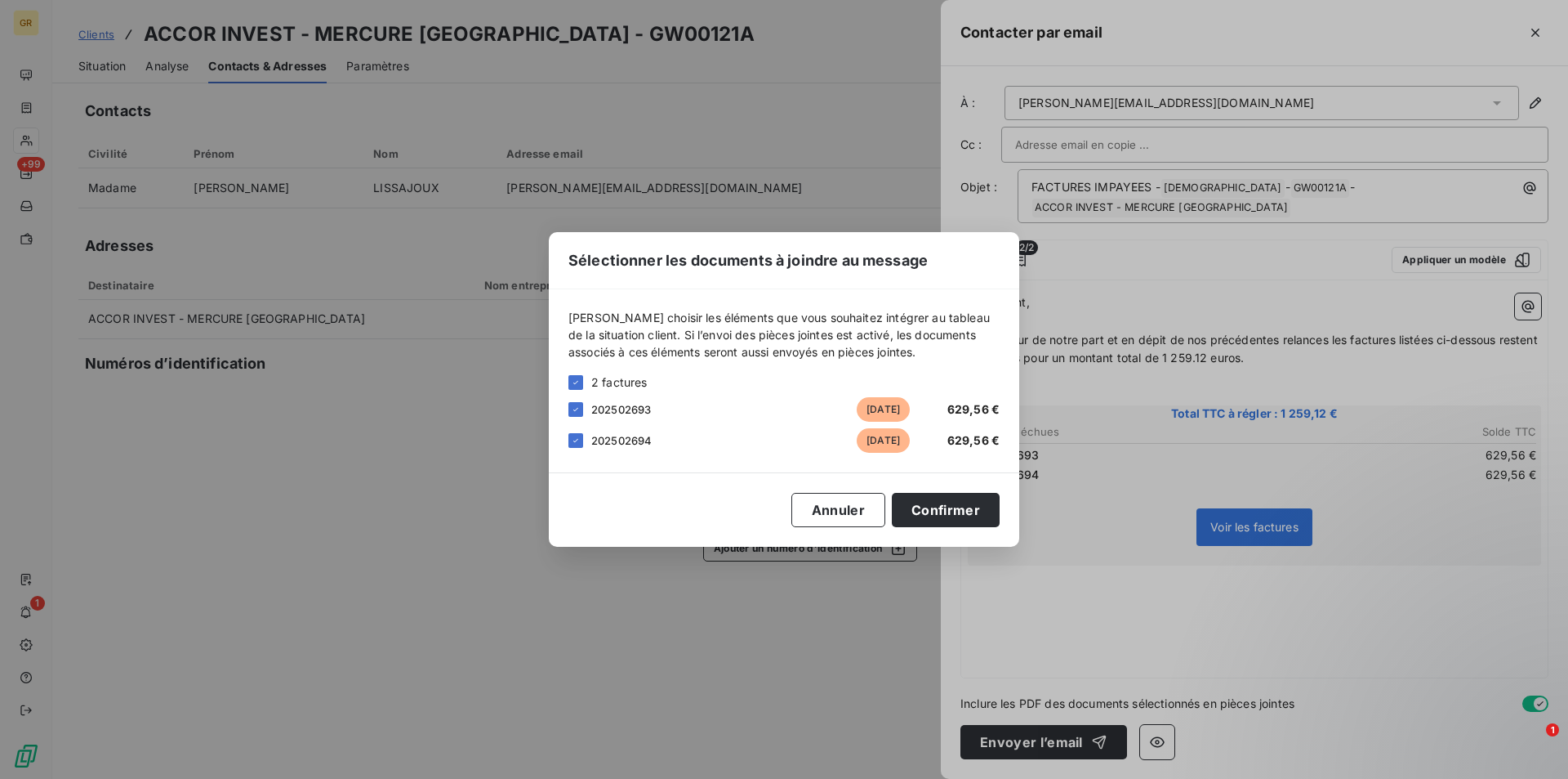
click at [1077, 615] on div "Sélectionner les documents à joindre au message [PERSON_NAME] choisir les éléme…" at bounding box center [784, 390] width 1568 height 779
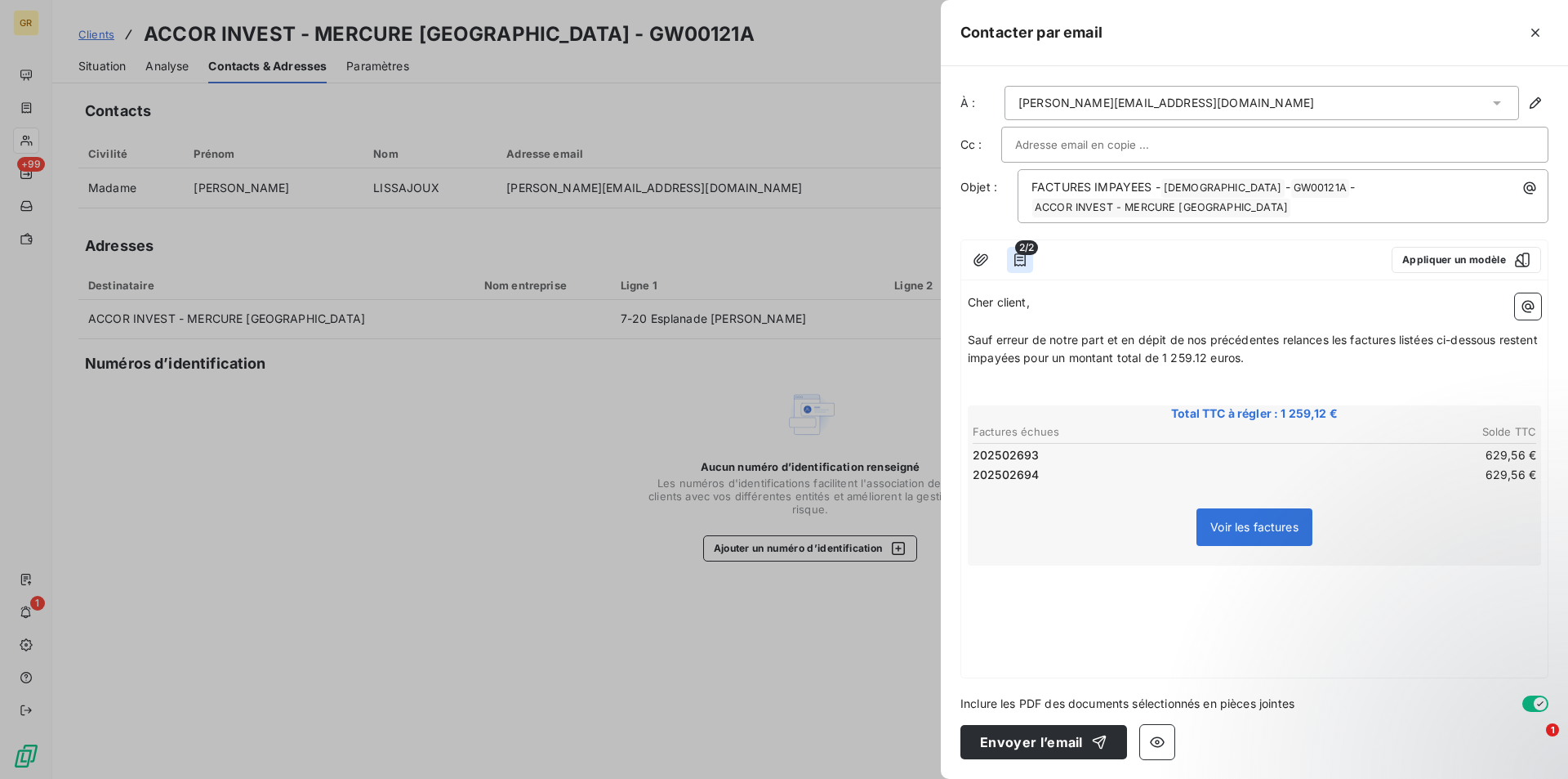
click at [1030, 257] on button "button" at bounding box center [1020, 260] width 26 height 26
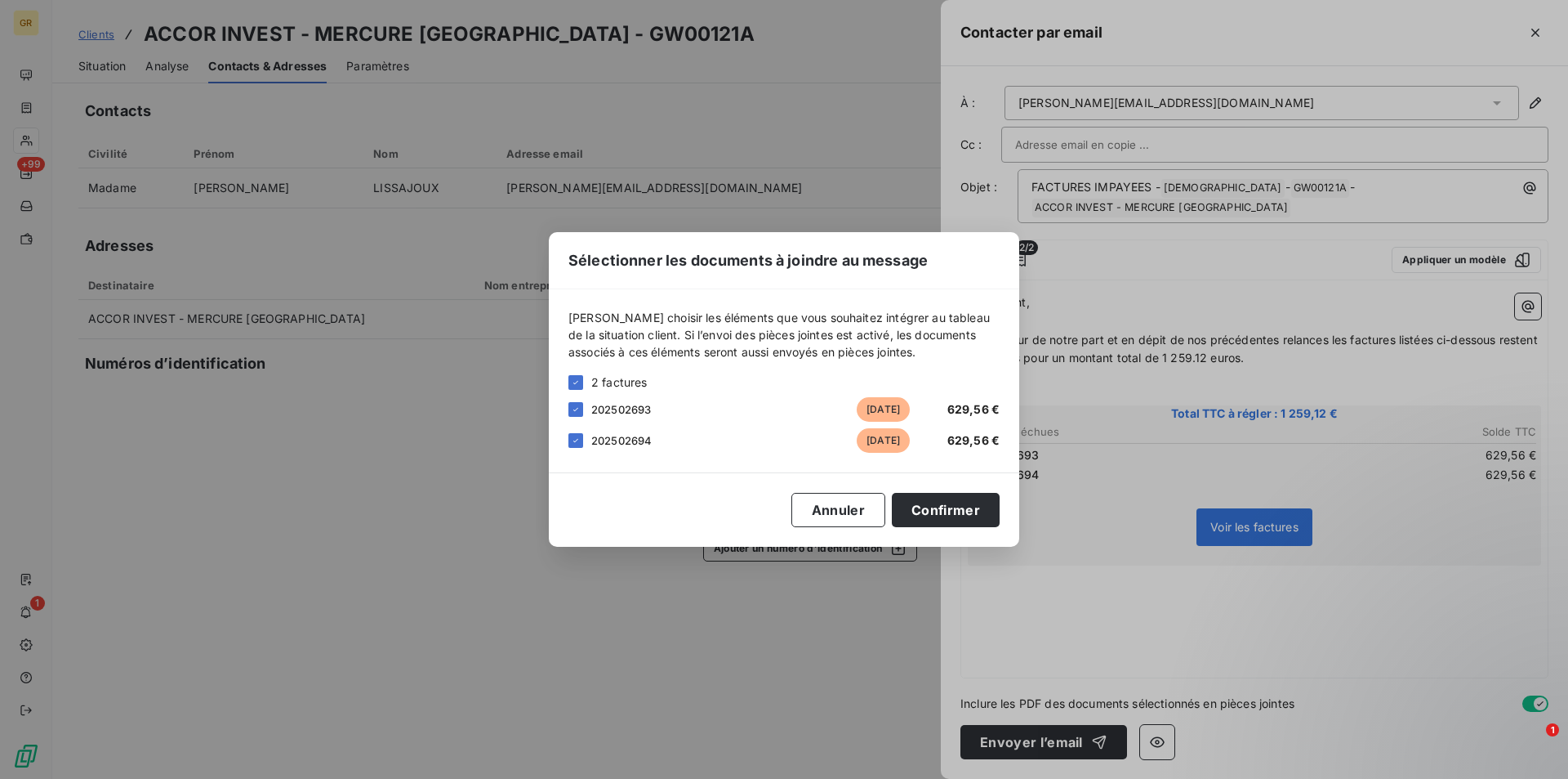
click at [1102, 633] on div "Sélectionner les documents à joindre au message [PERSON_NAME] choisir les éléme…" at bounding box center [784, 390] width 1568 height 779
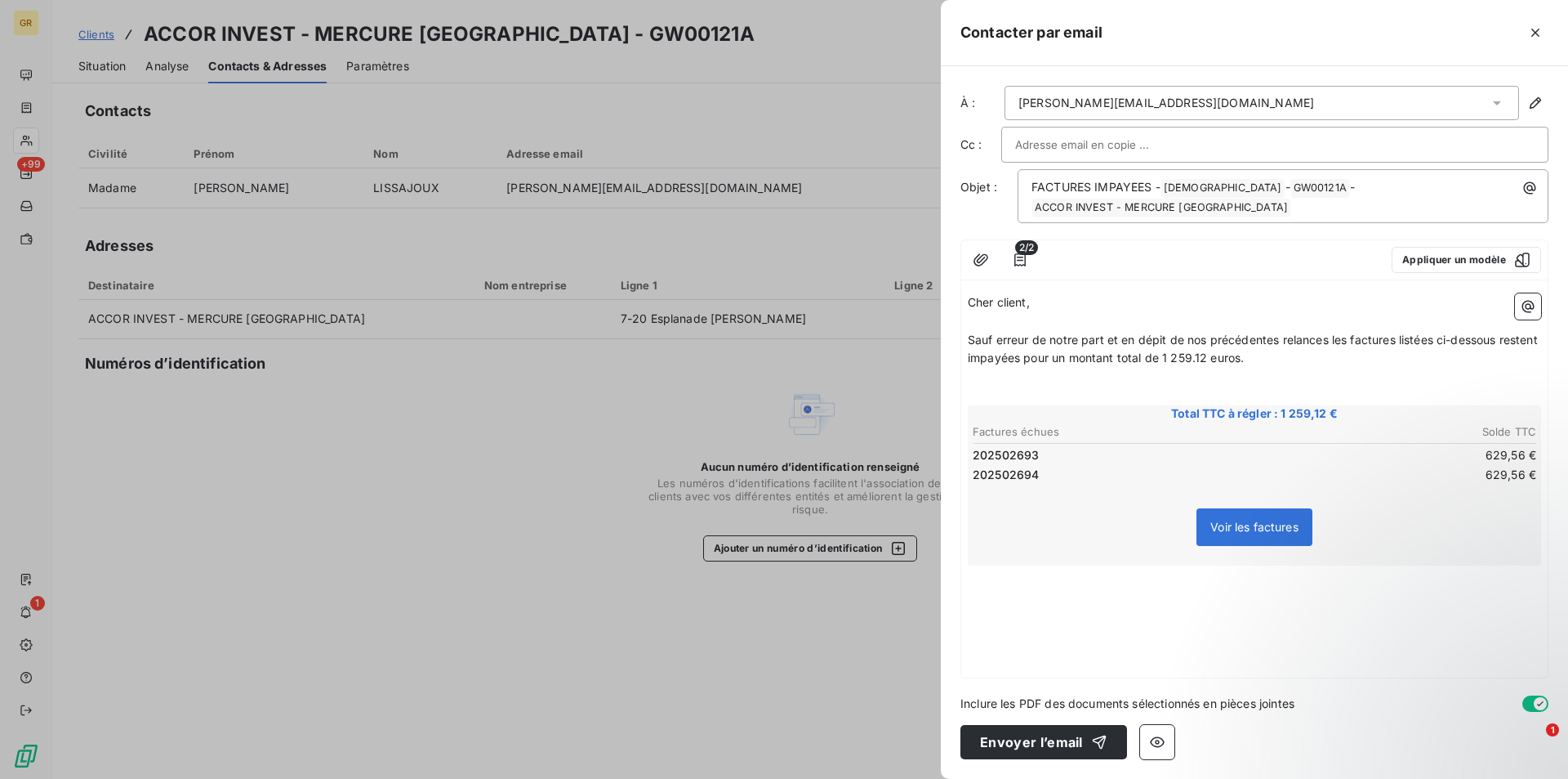
click at [1135, 608] on div "Cher client, ﻿ Sauf erreur de notre part et en dépit de nos précédentes relance…" at bounding box center [1255, 482] width 587 height 390
click at [1014, 597] on p "﻿" at bounding box center [1254, 593] width 573 height 18
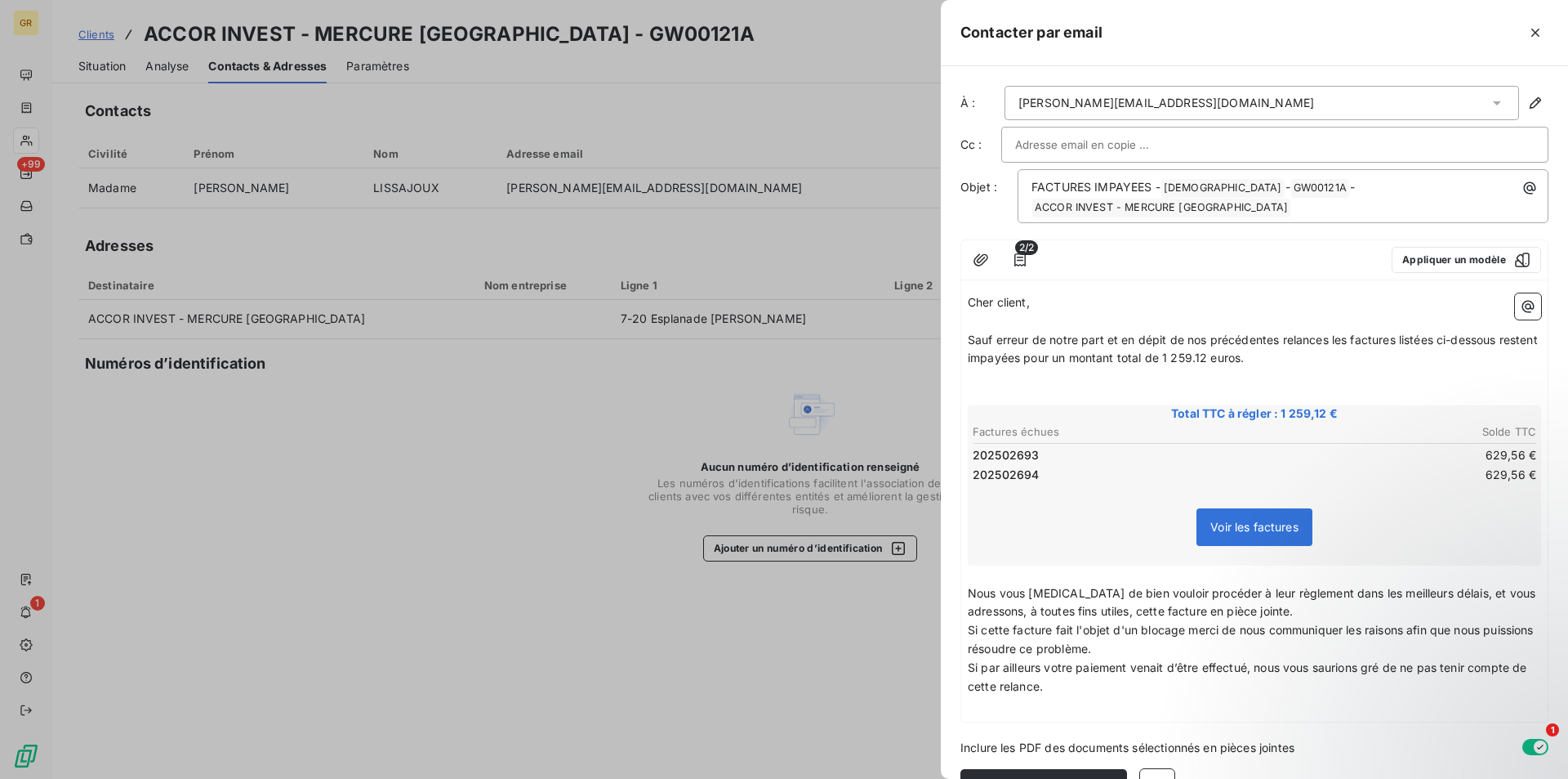
click at [1168, 609] on span "Nous vous [MEDICAL_DATA] de bien vouloir procéder à leur règlement dans les mei…" at bounding box center [1252, 603] width 570 height 33
click at [1199, 609] on span "Nous vous [MEDICAL_DATA] de bien vouloir procéder à leur règlement dans les mei…" at bounding box center [1252, 603] width 570 height 33
click at [1316, 611] on p "Nous vous [MEDICAL_DATA] de bien vouloir procéder à leur règlement dans les mei…" at bounding box center [1254, 603] width 573 height 38
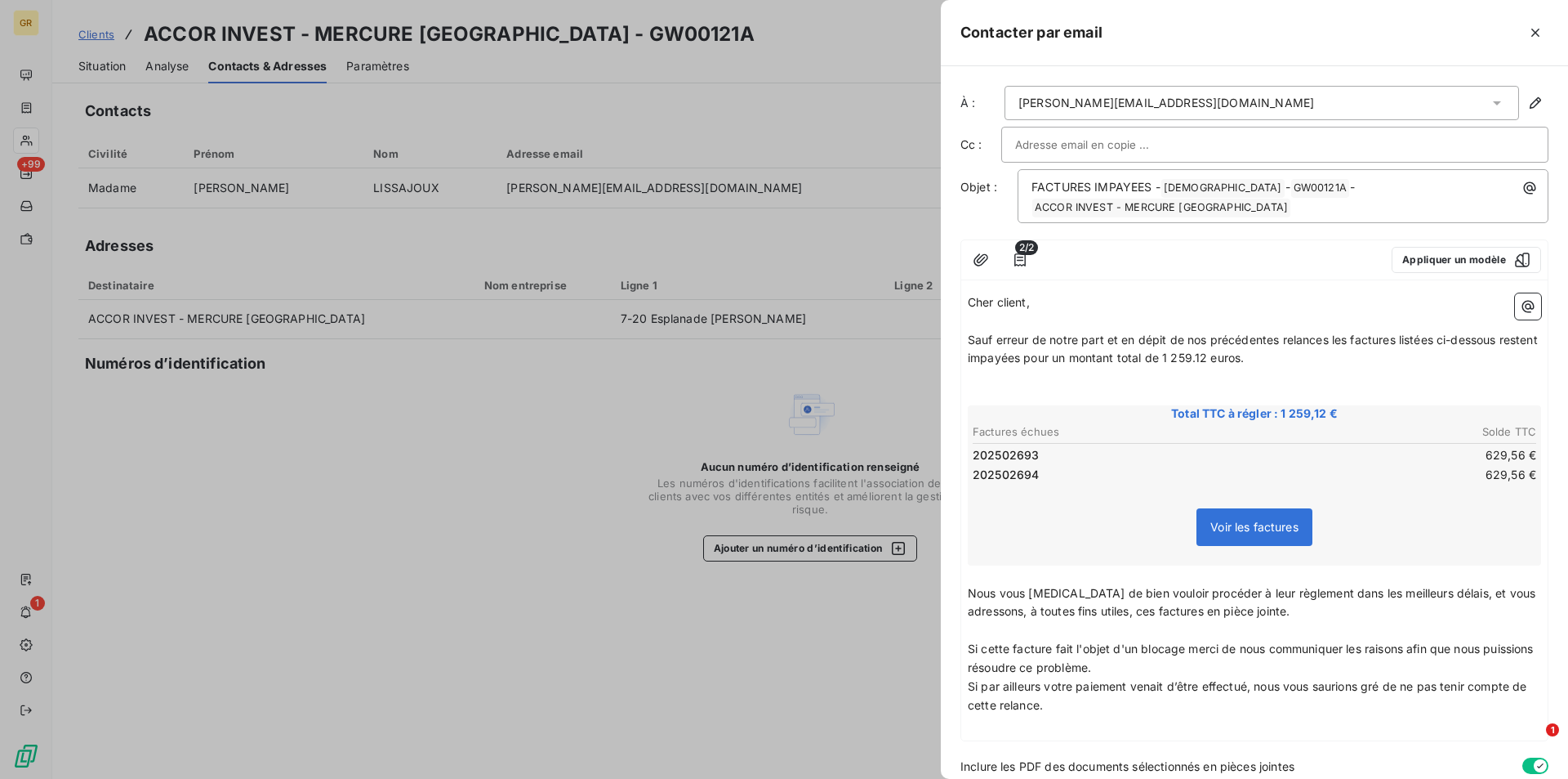
click at [1151, 666] on p "Si cette facture fait l'objet d'un blocage merci de nous communiquer les raison…" at bounding box center [1254, 658] width 573 height 38
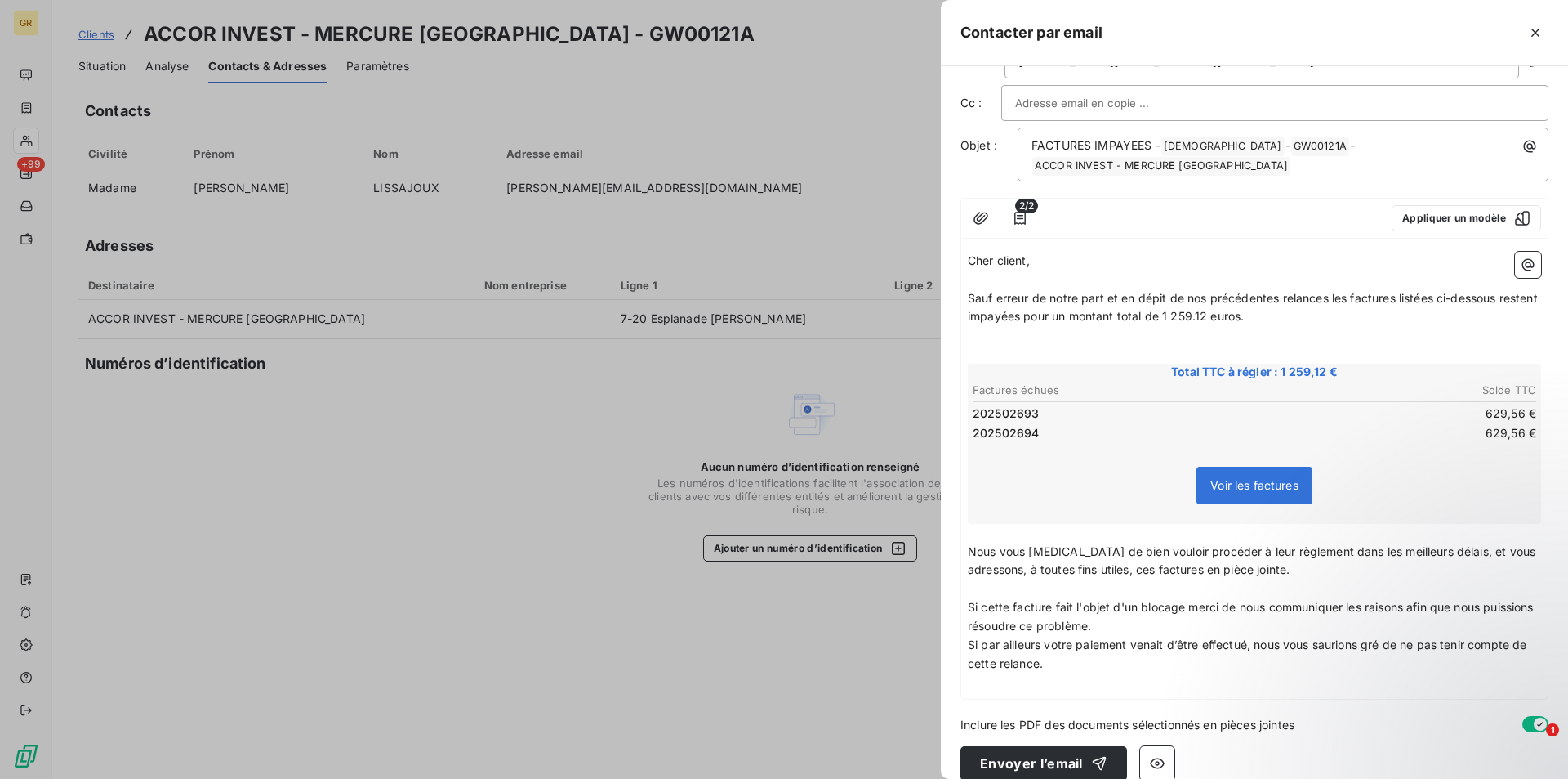
scroll to position [63, 0]
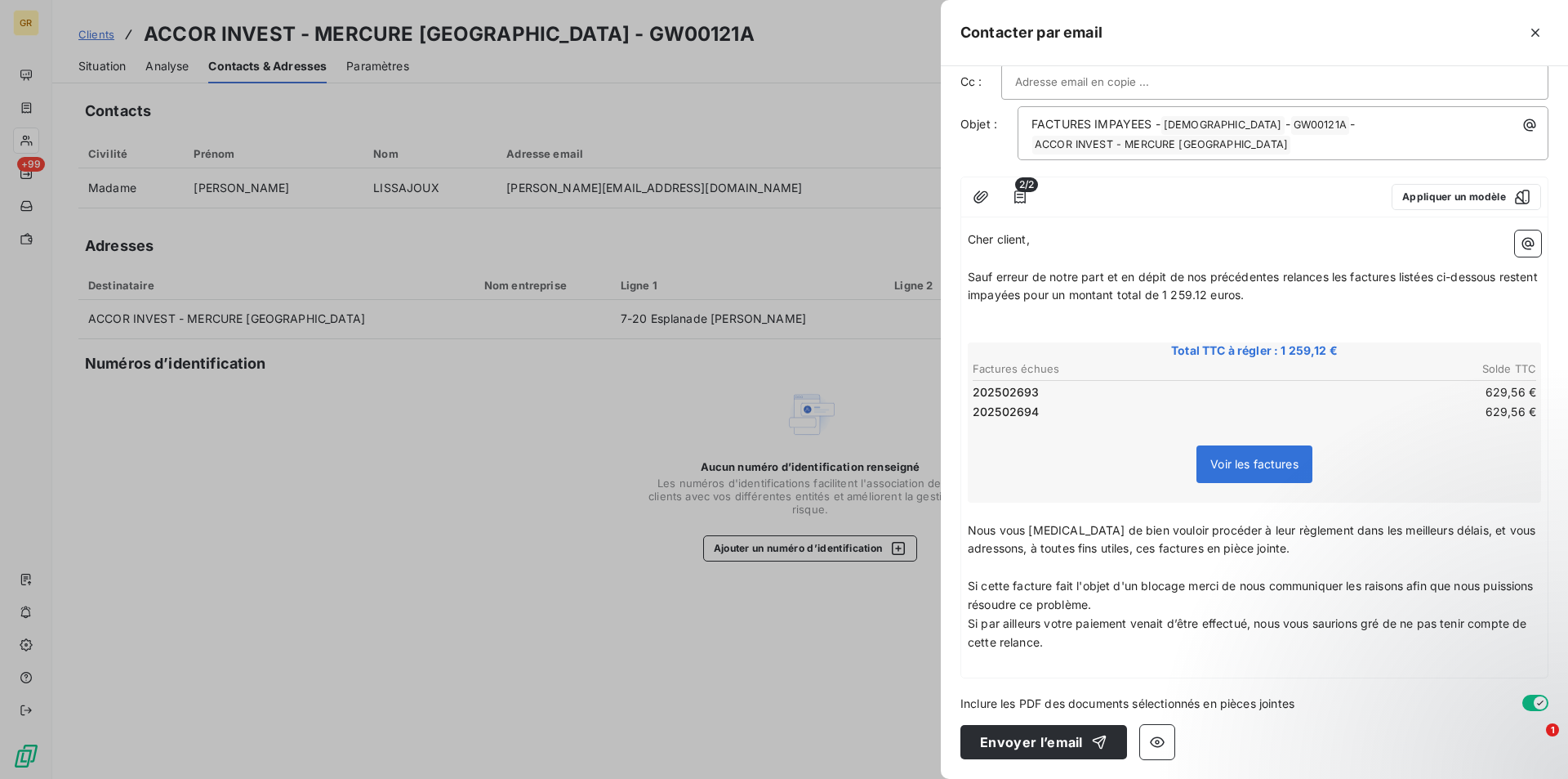
click at [1066, 296] on span "Sauf erreur de notre part et en dépit de nos précédentes relances les factures …" at bounding box center [1254, 286] width 573 height 33
click at [1009, 294] on span "Sauf erreur de notre part et en dépit de nos précédentes relances les factures …" at bounding box center [1254, 286] width 573 height 33
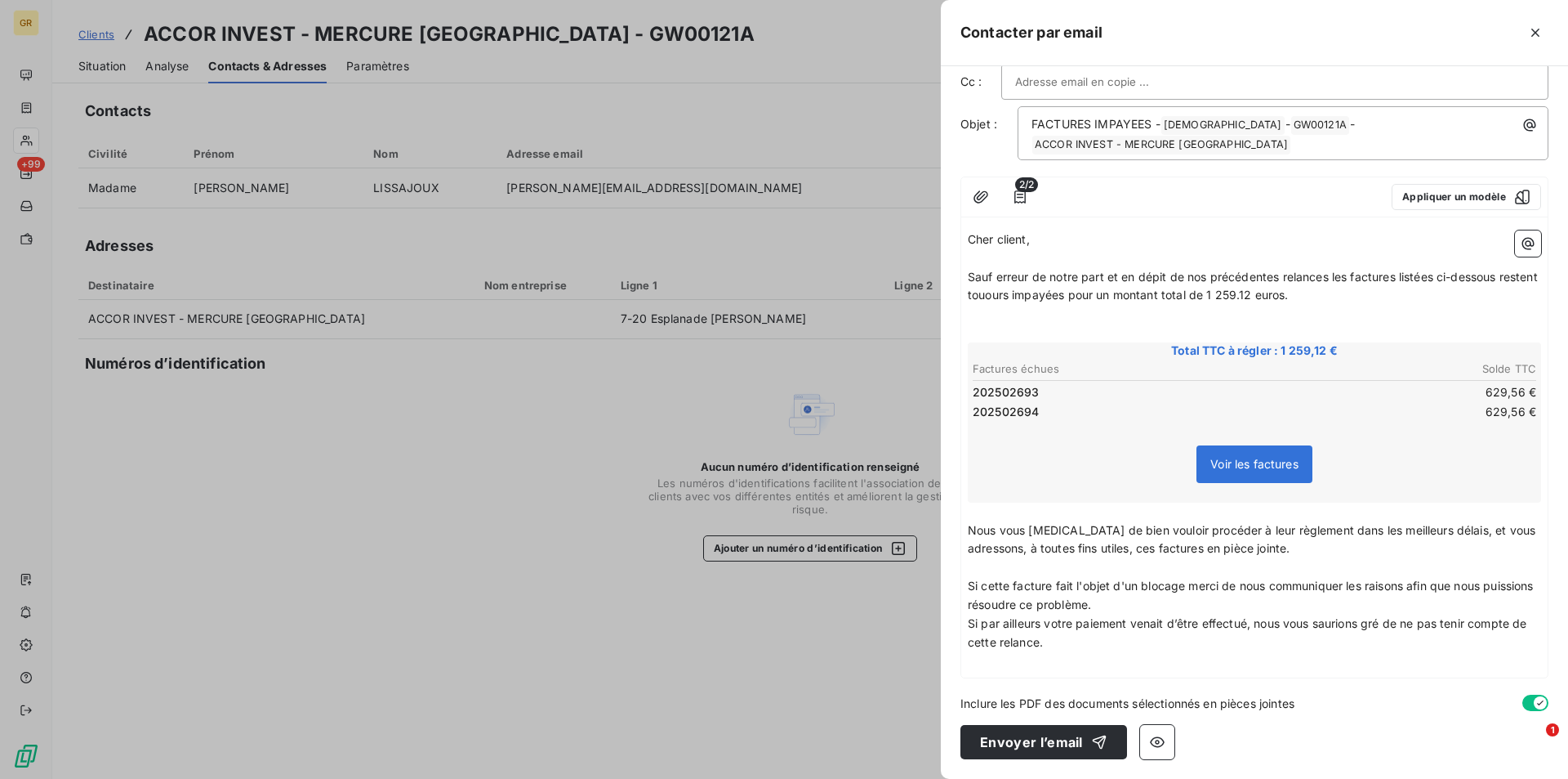
click at [1010, 587] on span "Si cette facture fait l'objet d'un blocage merci de nous communiquer les raison…" at bounding box center [1252, 595] width 569 height 33
click at [1043, 585] on span "Si ces facture fait l'objet d'un blocage merci de nous communiquer les raisons …" at bounding box center [1247, 595] width 560 height 33
click at [1069, 590] on span "Si ces factures fait l'objet d'un blocage merci de nous communiquer les raisons…" at bounding box center [1250, 595] width 566 height 33
click at [1162, 609] on p "Si ces factures font l'objet d'un blocage merci de nous communiquer les raisons…" at bounding box center [1254, 595] width 573 height 38
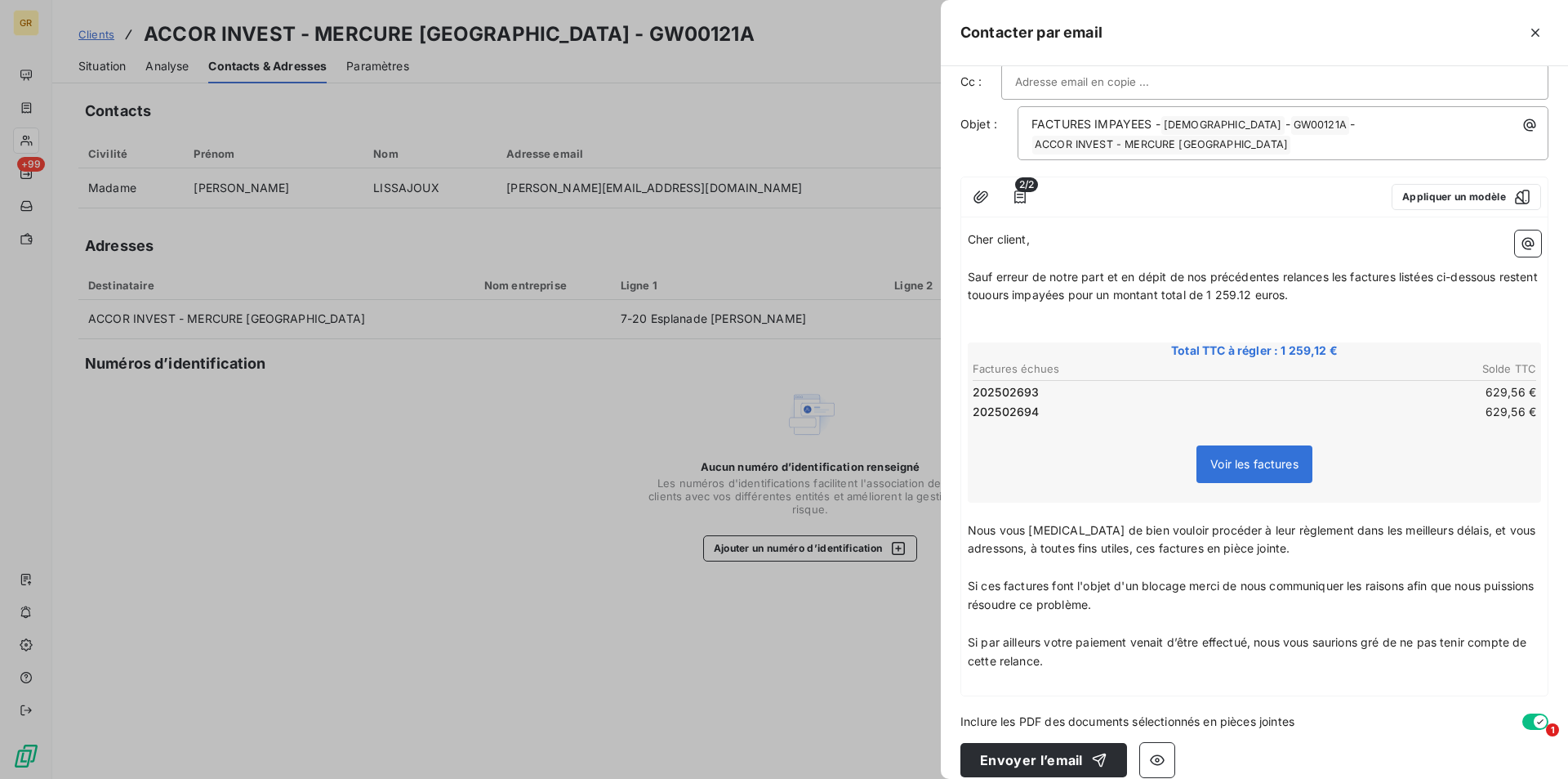
click at [1082, 605] on span "Si ces factures font l'objet d'un blocage merci de nous communiquer les raisons…" at bounding box center [1252, 595] width 570 height 33
click at [1153, 608] on p "Si ces factures font l'objet d'un blocage merci de nous communiquer les raisons…" at bounding box center [1254, 595] width 573 height 38
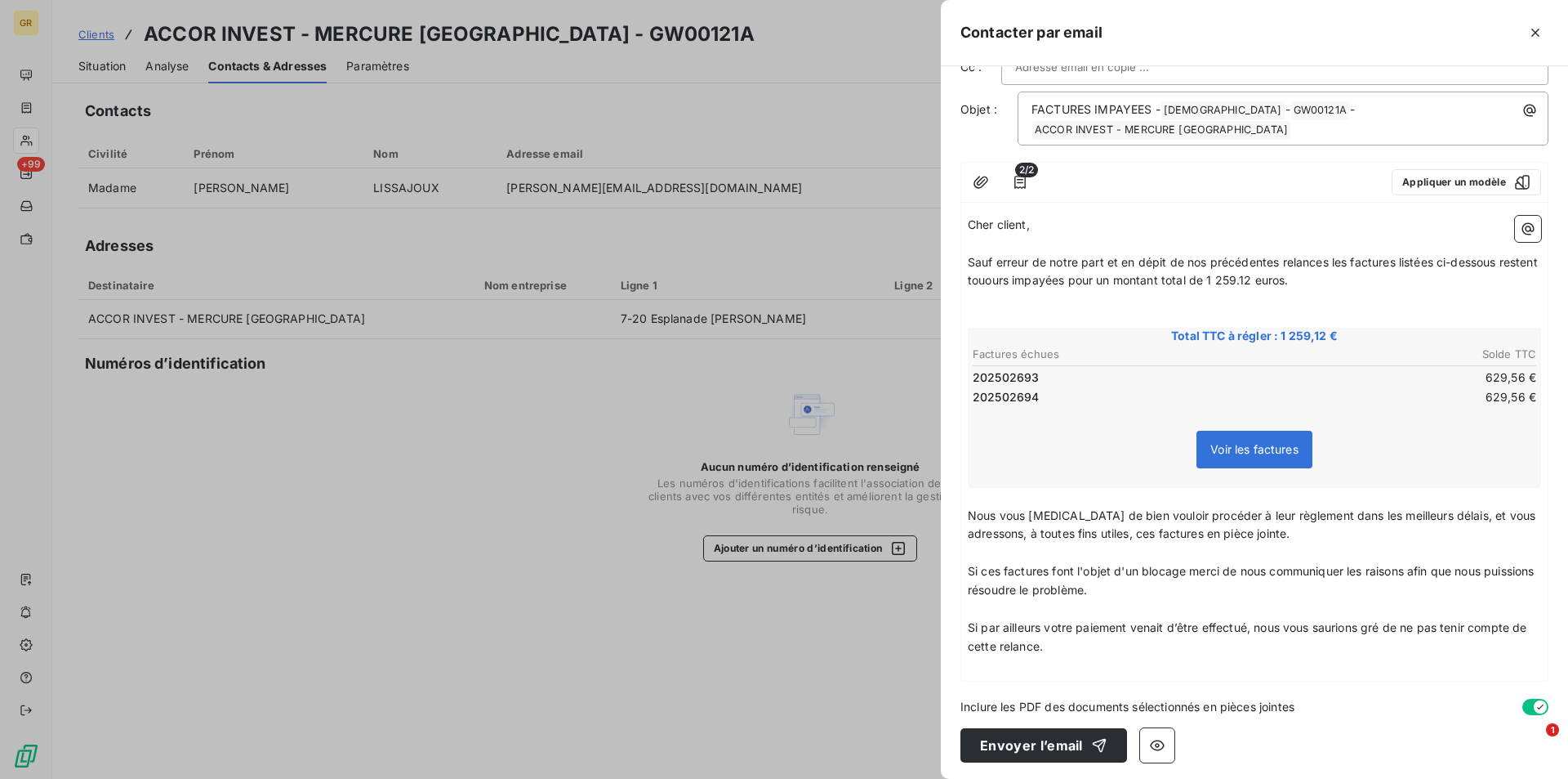
scroll to position [80, 0]
click at [1027, 534] on span "Nous vous [MEDICAL_DATA] de bien vouloir procéder à leur règlement dans les mei…" at bounding box center [1252, 521] width 570 height 33
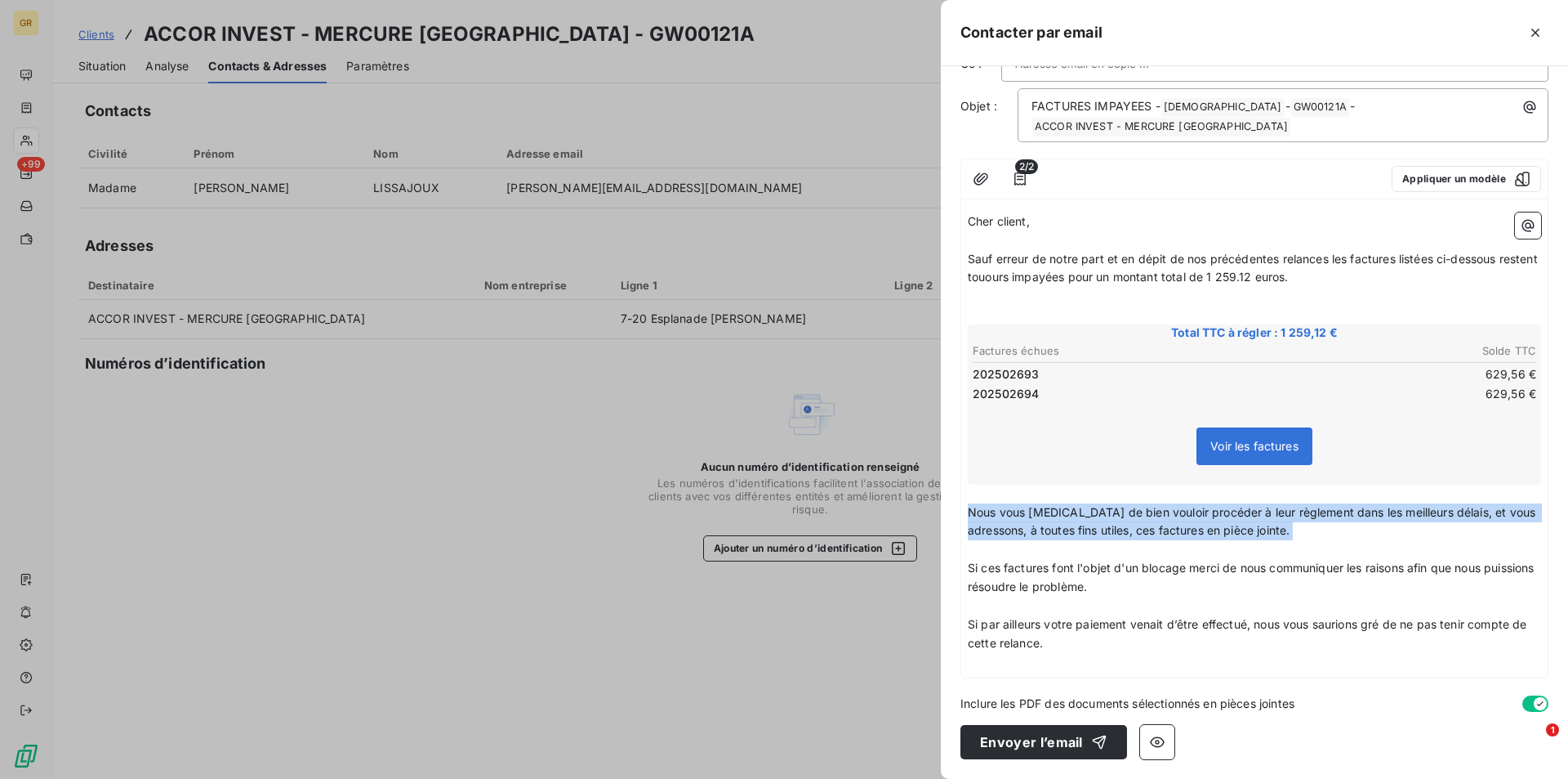
drag, startPoint x: 968, startPoint y: 511, endPoint x: 1306, endPoint y: 540, distance: 339.2
click at [1306, 540] on div "Cher client, ﻿ Sauf erreur de notre part et en dépit de nos précédentes relance…" at bounding box center [1254, 442] width 573 height 459
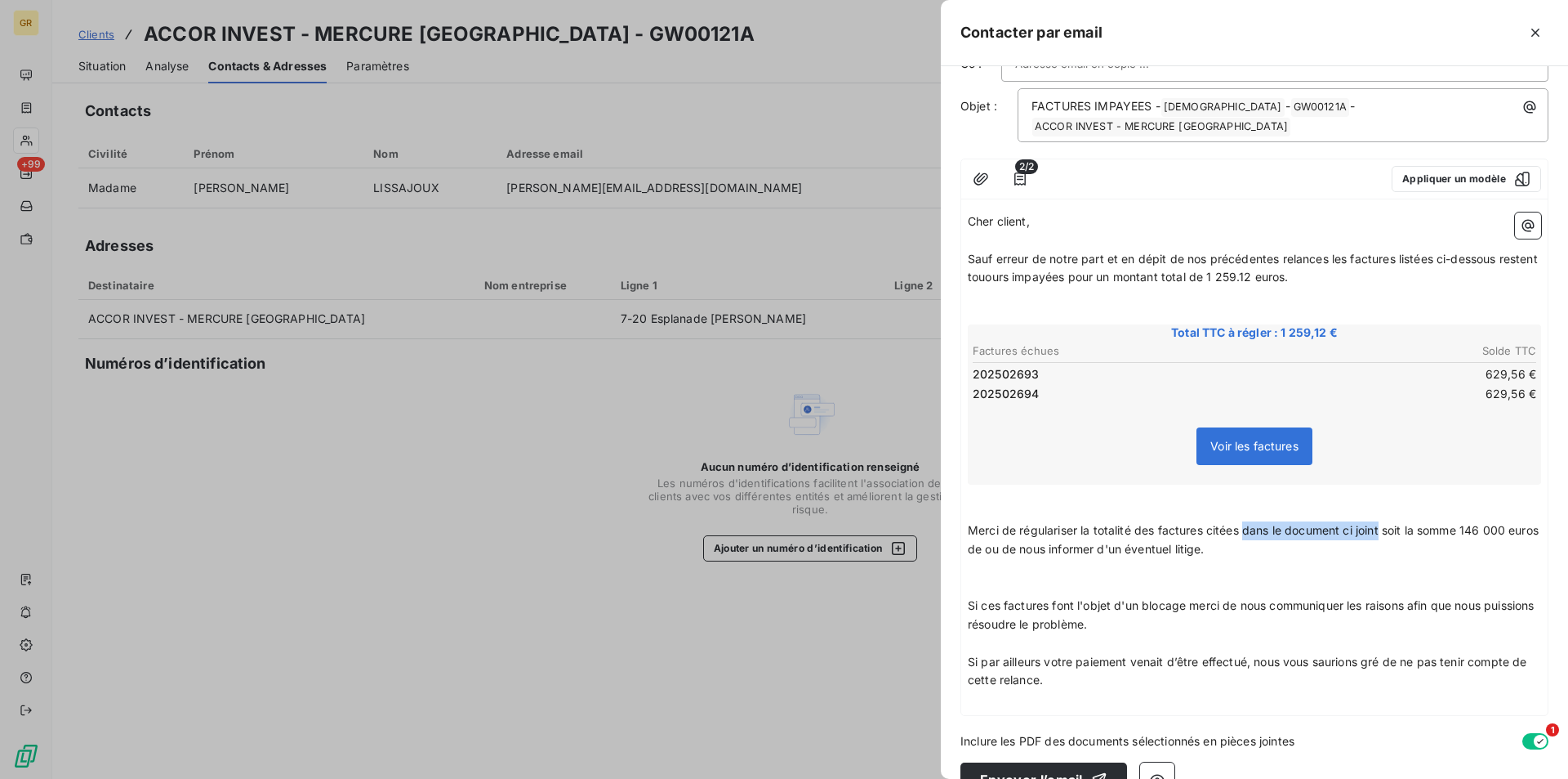
drag, startPoint x: 1244, startPoint y: 532, endPoint x: 1382, endPoint y: 532, distance: 138.0
click at [1382, 532] on span "Merci de régulariser la totalité des factures citées dans le document ci joint …" at bounding box center [1254, 540] width 574 height 33
drag, startPoint x: 1495, startPoint y: 532, endPoint x: 1466, endPoint y: 532, distance: 29.0
click at [1466, 532] on p "Merci de régulariser la totalité des factures citées soit la somme 146 000 euro…" at bounding box center [1254, 540] width 573 height 38
drag, startPoint x: 1371, startPoint y: 532, endPoint x: 1324, endPoint y: 533, distance: 47.0
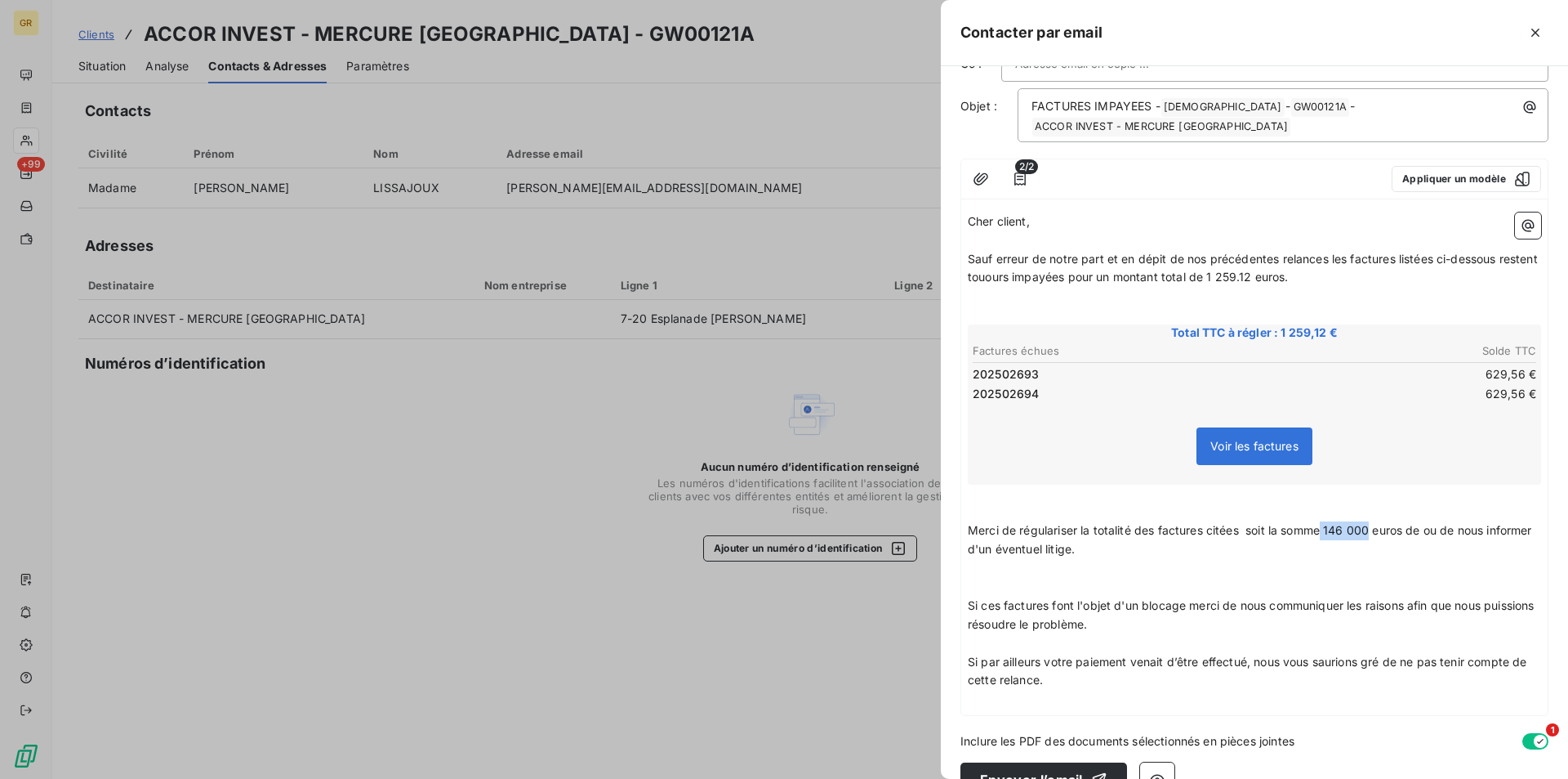
click at [1324, 533] on span "Merci de régulariser la totalité des factures citées soit la somme 146 000 euro…" at bounding box center [1251, 540] width 568 height 33
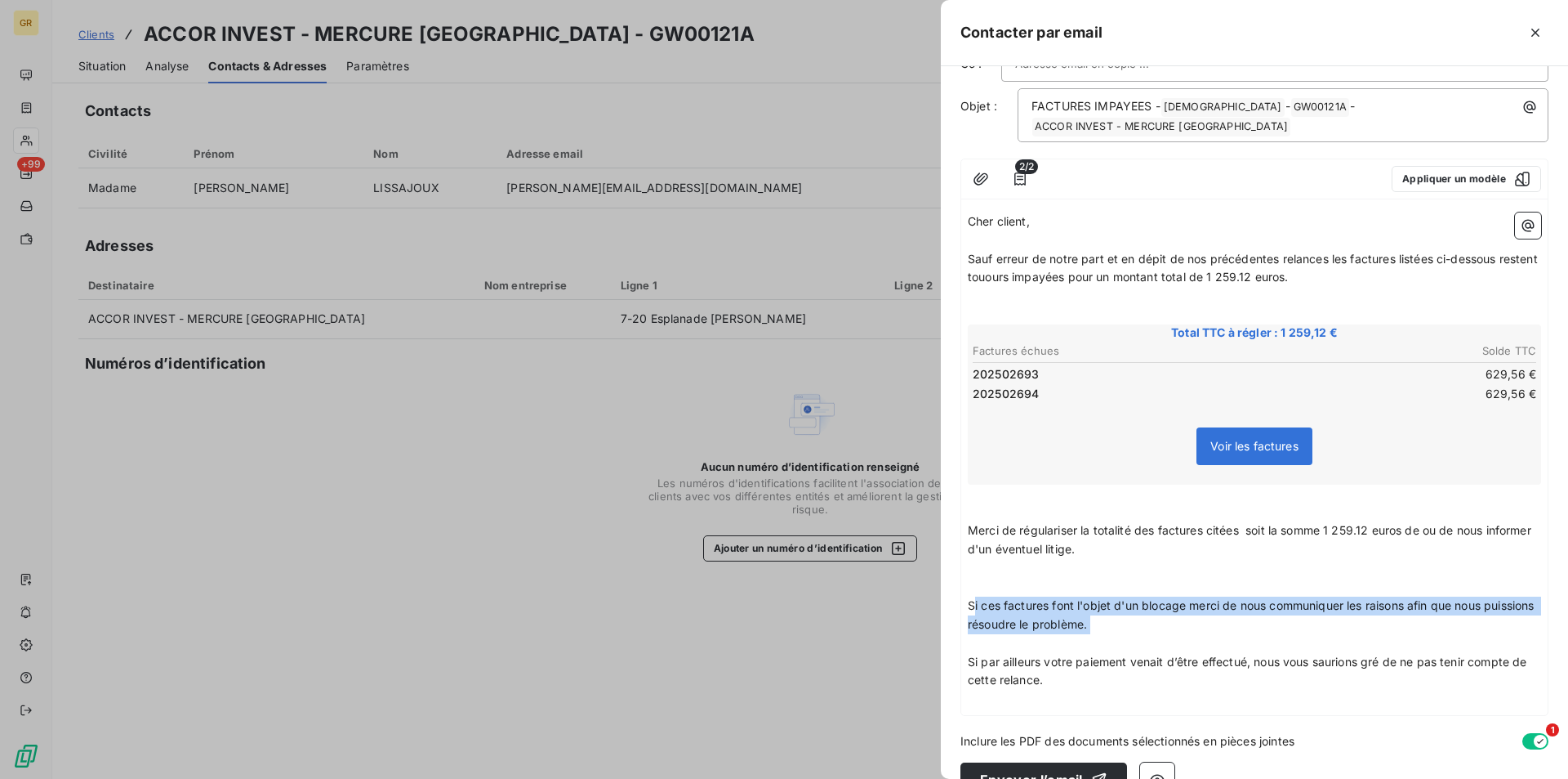
drag, startPoint x: 972, startPoint y: 607, endPoint x: 1140, endPoint y: 635, distance: 170.3
click at [1140, 635] on div "Cher client, ﻿ Sauf erreur de notre part et en dépit de nos précédentes relance…" at bounding box center [1254, 460] width 573 height 496
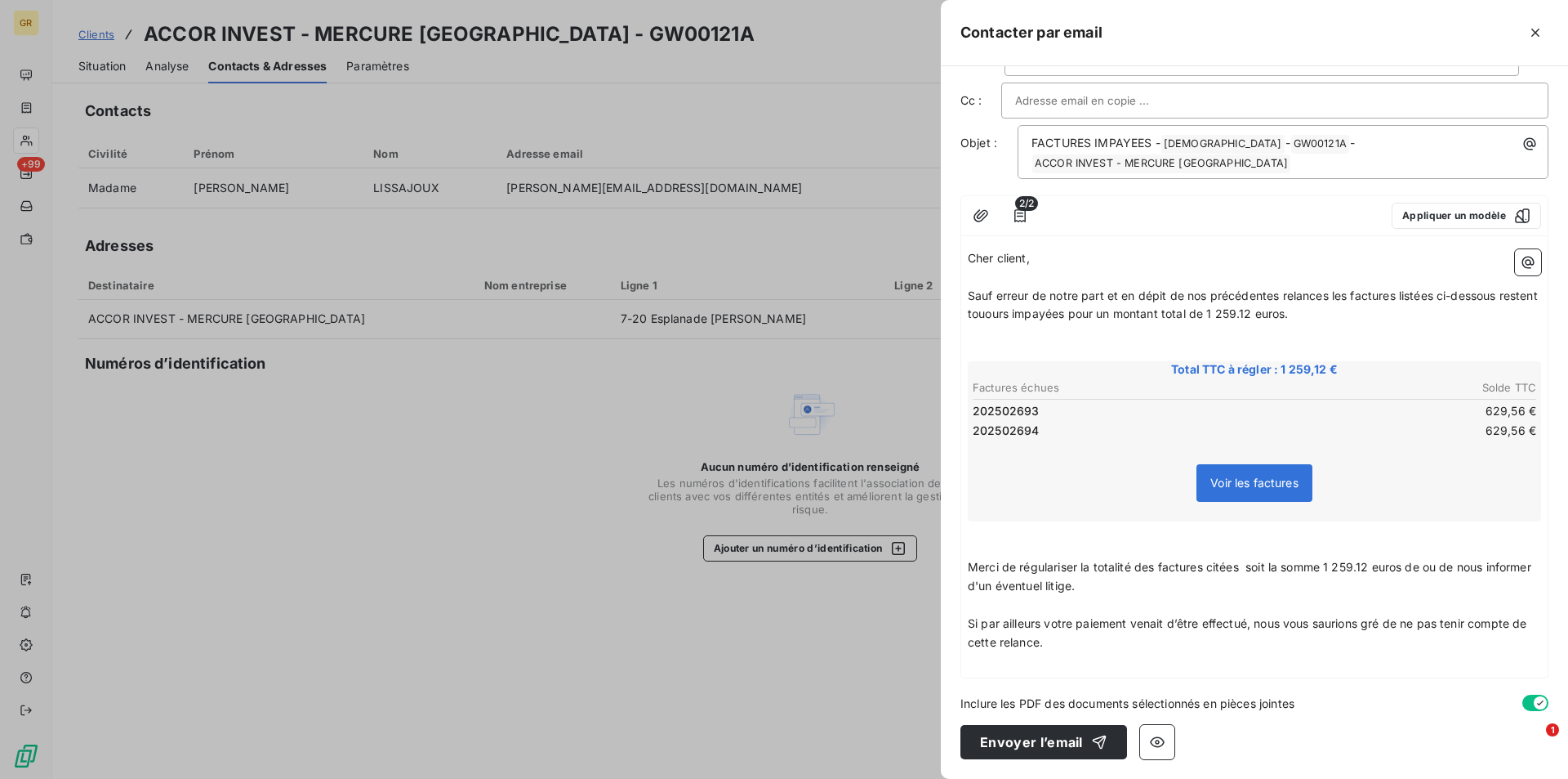
scroll to position [45, 0]
click at [1076, 644] on p "Si par ailleurs votre paiement venait d’être effectué, nous vous saurions gré d…" at bounding box center [1254, 633] width 573 height 38
drag, startPoint x: 1334, startPoint y: 319, endPoint x: 1303, endPoint y: 310, distance: 32.3
click at [1259, 312] on span "Sauf erreur de notre part et en dépit de nos précédentes relances les factures …" at bounding box center [1254, 305] width 573 height 33
drag, startPoint x: 1333, startPoint y: 312, endPoint x: 1254, endPoint y: 315, distance: 79.1
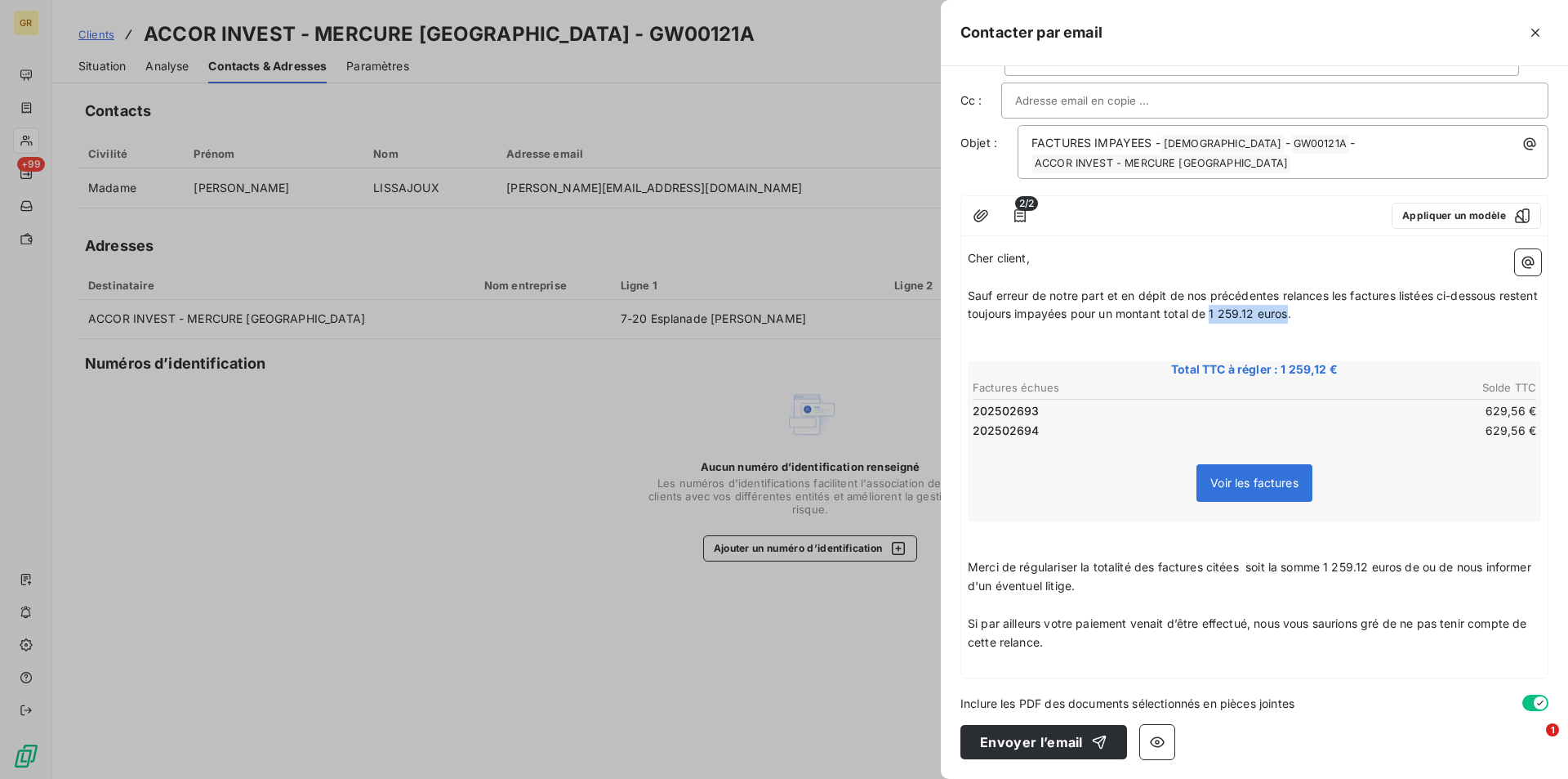
click at [1254, 315] on span "Sauf erreur de notre part et en dépit de nos précédentes relances les factures …" at bounding box center [1254, 305] width 573 height 33
click at [1379, 333] on p "﻿" at bounding box center [1254, 332] width 573 height 18
drag, startPoint x: 1337, startPoint y: 321, endPoint x: 1255, endPoint y: 313, distance: 82.4
click at [1255, 313] on p "Sauf erreur de notre part et en dépit de nos précédentes relances les factures …" at bounding box center [1254, 305] width 573 height 38
click at [1407, 570] on span "Merci de régulariser la totalité des factures citées soit la somme 1 259.12 eur…" at bounding box center [1250, 576] width 567 height 33
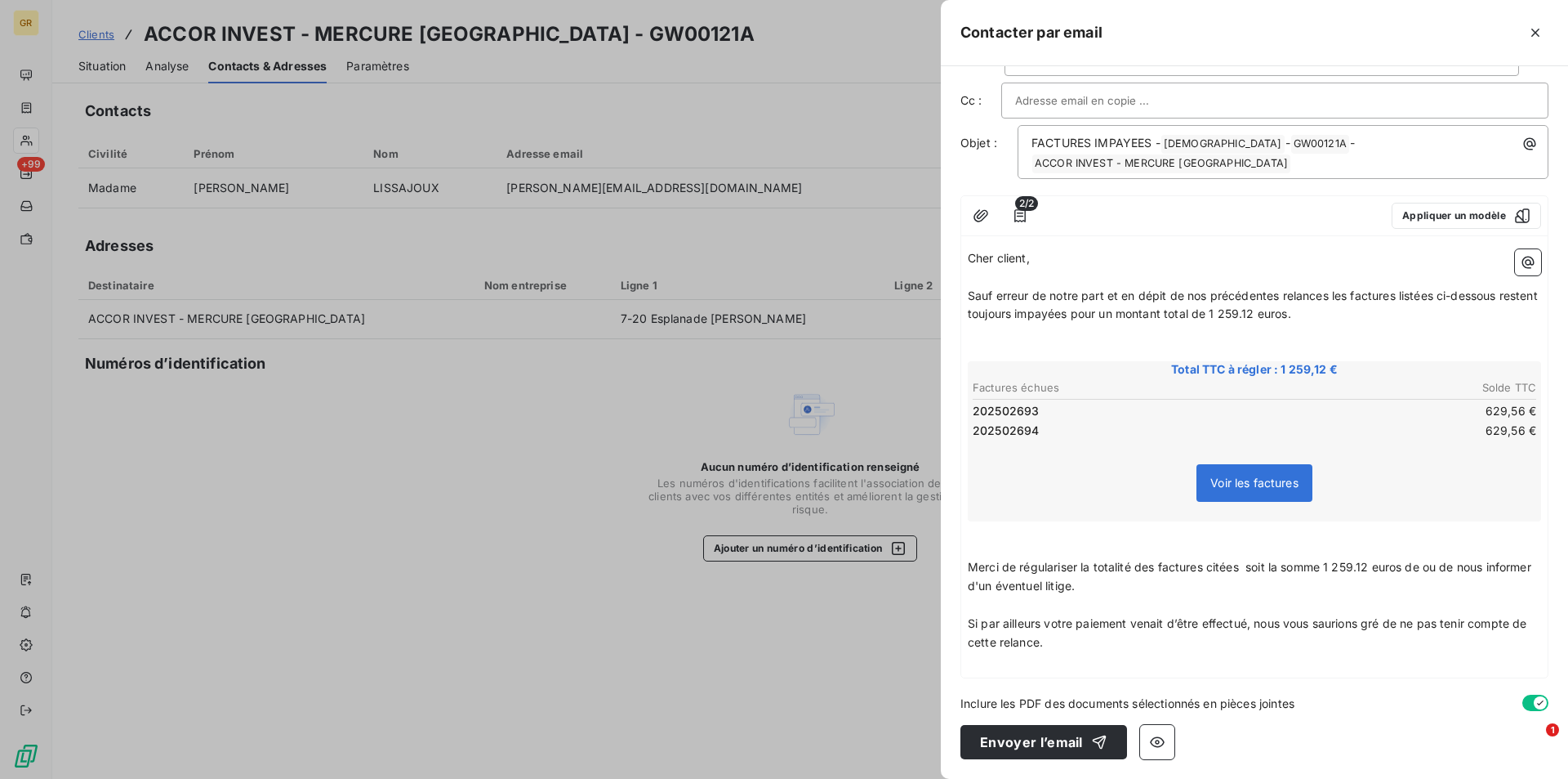
click at [1160, 589] on p "Merci de régulariser la totalité des factures citées soit la somme 1 259.12 eur…" at bounding box center [1254, 576] width 573 height 38
drag, startPoint x: 1420, startPoint y: 566, endPoint x: 1428, endPoint y: 605, distance: 39.8
click at [1421, 568] on span "Merci de régulariser la totalité des factures citées soit la somme 1 259.12 eur…" at bounding box center [1250, 576] width 567 height 33
click at [1090, 590] on p "Merci de régulariser la totalité des factures citées soit la somme 1 259.12 eur…" at bounding box center [1254, 576] width 573 height 38
click at [1409, 568] on span "Merci de régulariser la totalité des factures citées soit la somme 1 259.12 eur…" at bounding box center [1244, 576] width 553 height 33
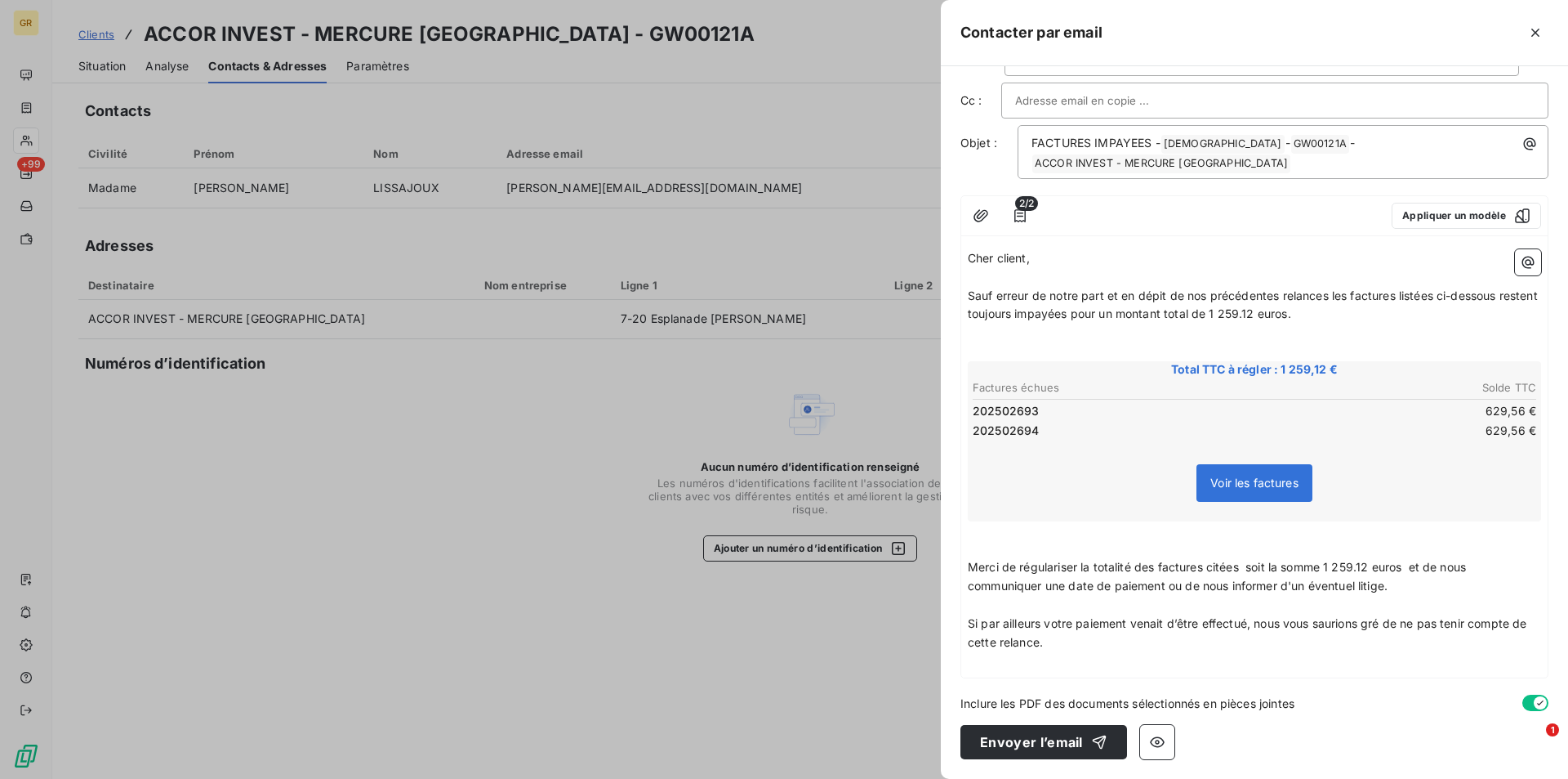
drag, startPoint x: 1415, startPoint y: 593, endPoint x: 1168, endPoint y: 593, distance: 247.0
click at [1168, 593] on p "Merci de régulariser la totalité des factures citées soit la somme 1 259.12 eur…" at bounding box center [1254, 576] width 573 height 38
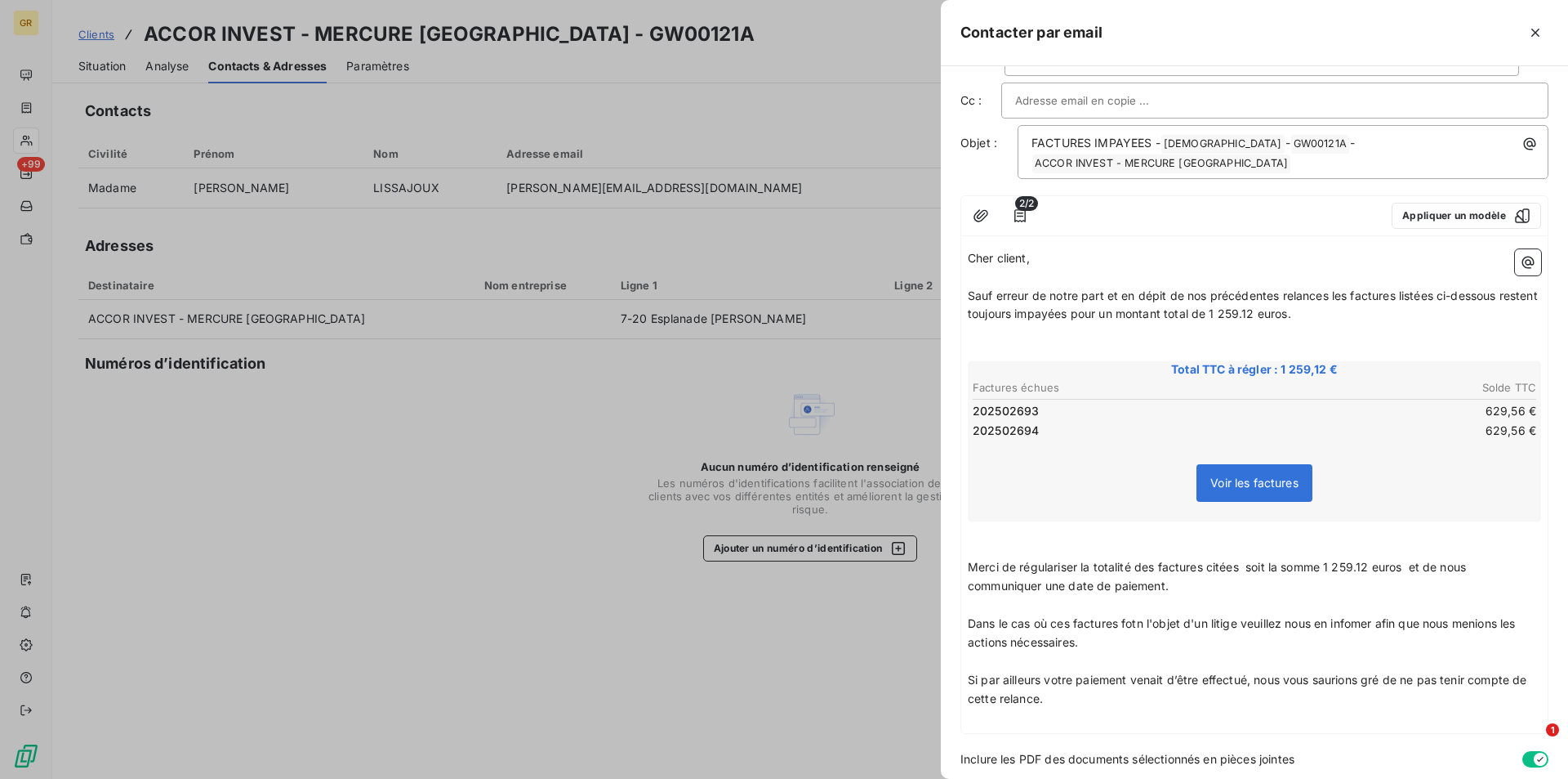
click at [1178, 588] on p "Merci de régulariser la totalité des factures citées soit la somme 1 259.12 eur…" at bounding box center [1254, 576] width 573 height 38
click at [1238, 623] on span "Dans le cas où ces factures font l'objet d'un litige veuillez nous en infomer a…" at bounding box center [1243, 633] width 551 height 33
click at [1109, 650] on p "Dans le cas où ces factures font l'objet d'un litige, veuillez nous en informer…" at bounding box center [1254, 633] width 573 height 38
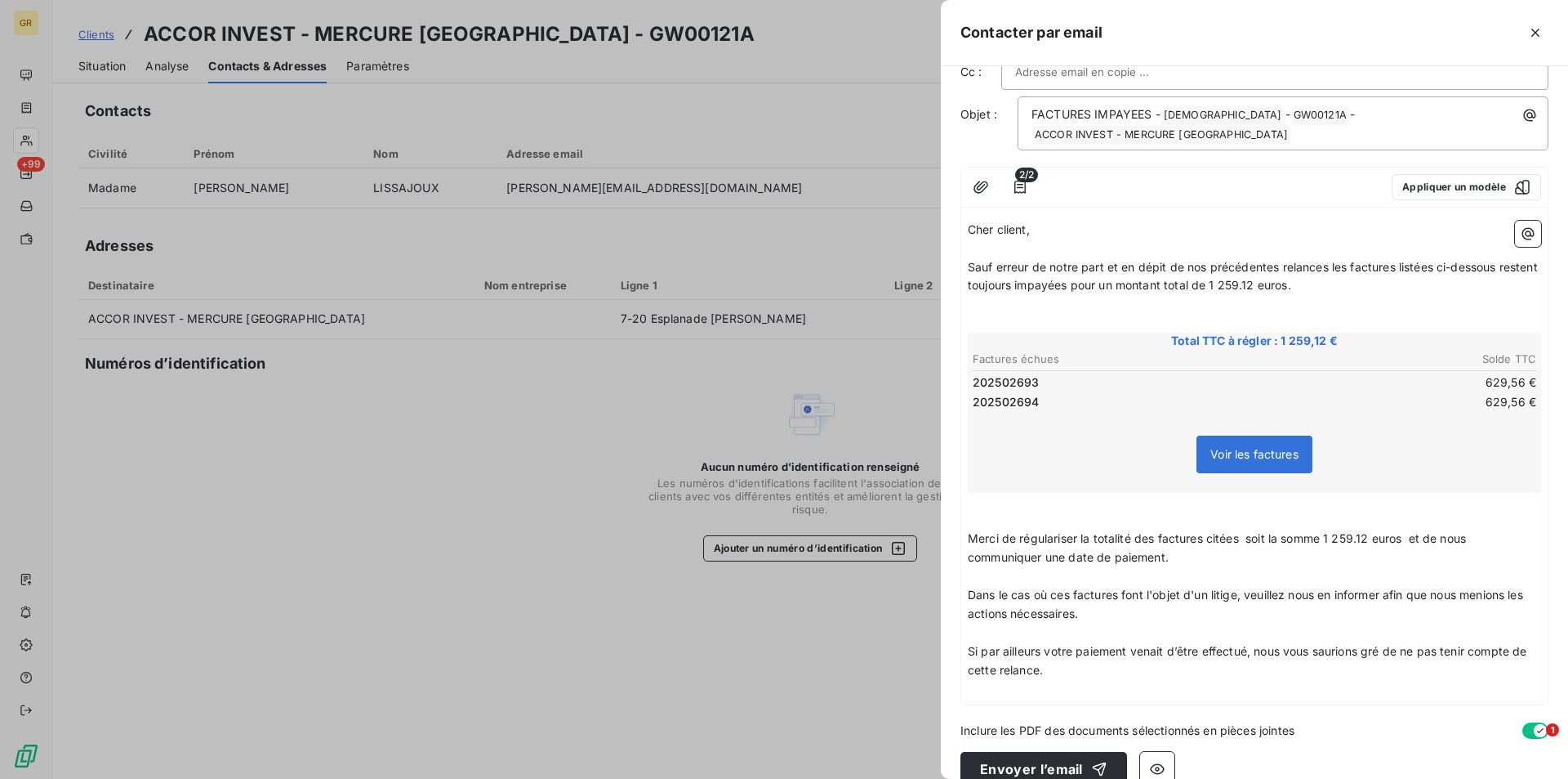
scroll to position [100, 0]
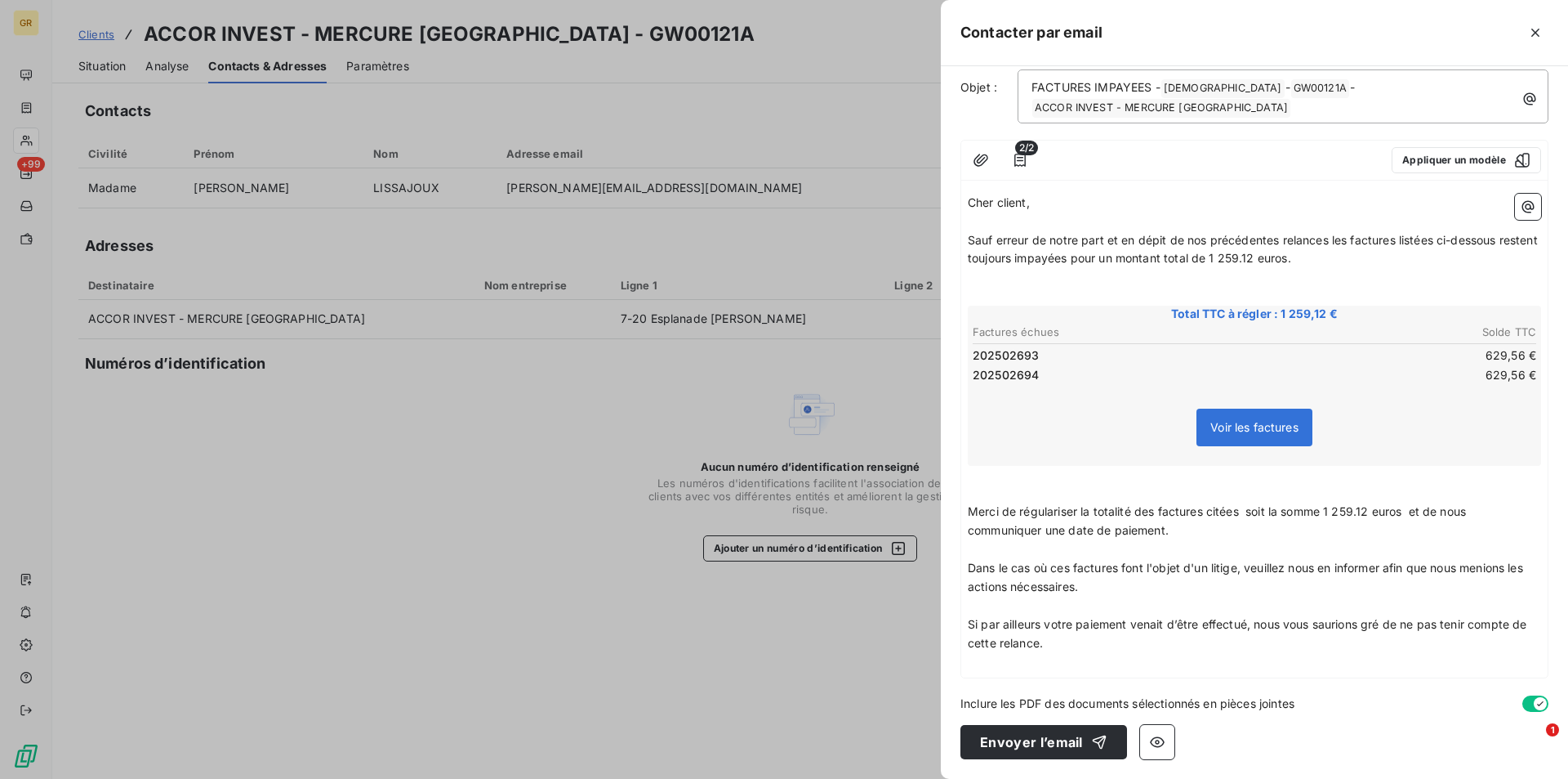
click at [1085, 647] on p "Si par ailleurs votre paiement venait d’être effectué, nous vous saurions gré d…" at bounding box center [1254, 634] width 573 height 38
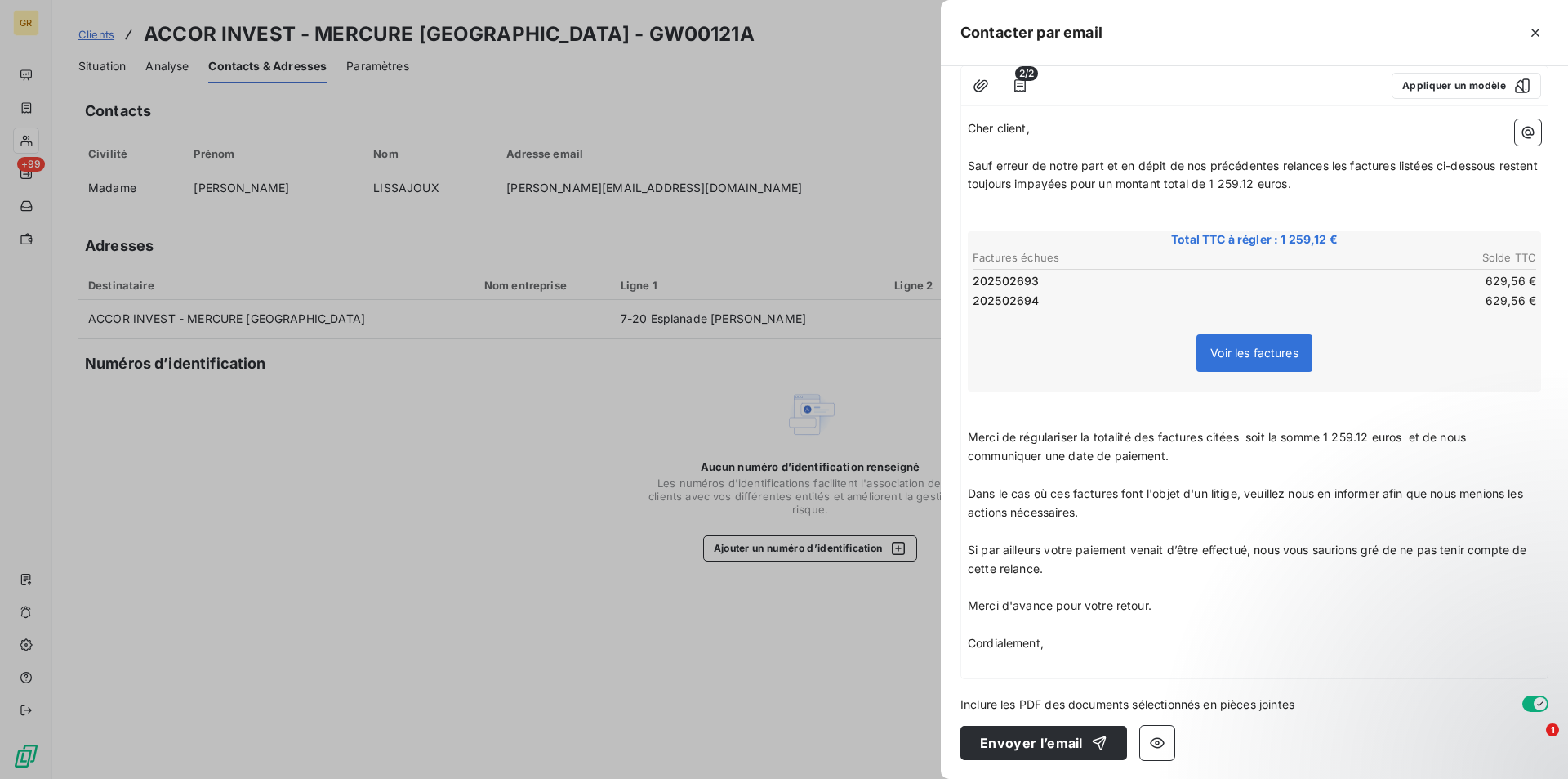
scroll to position [174, 0]
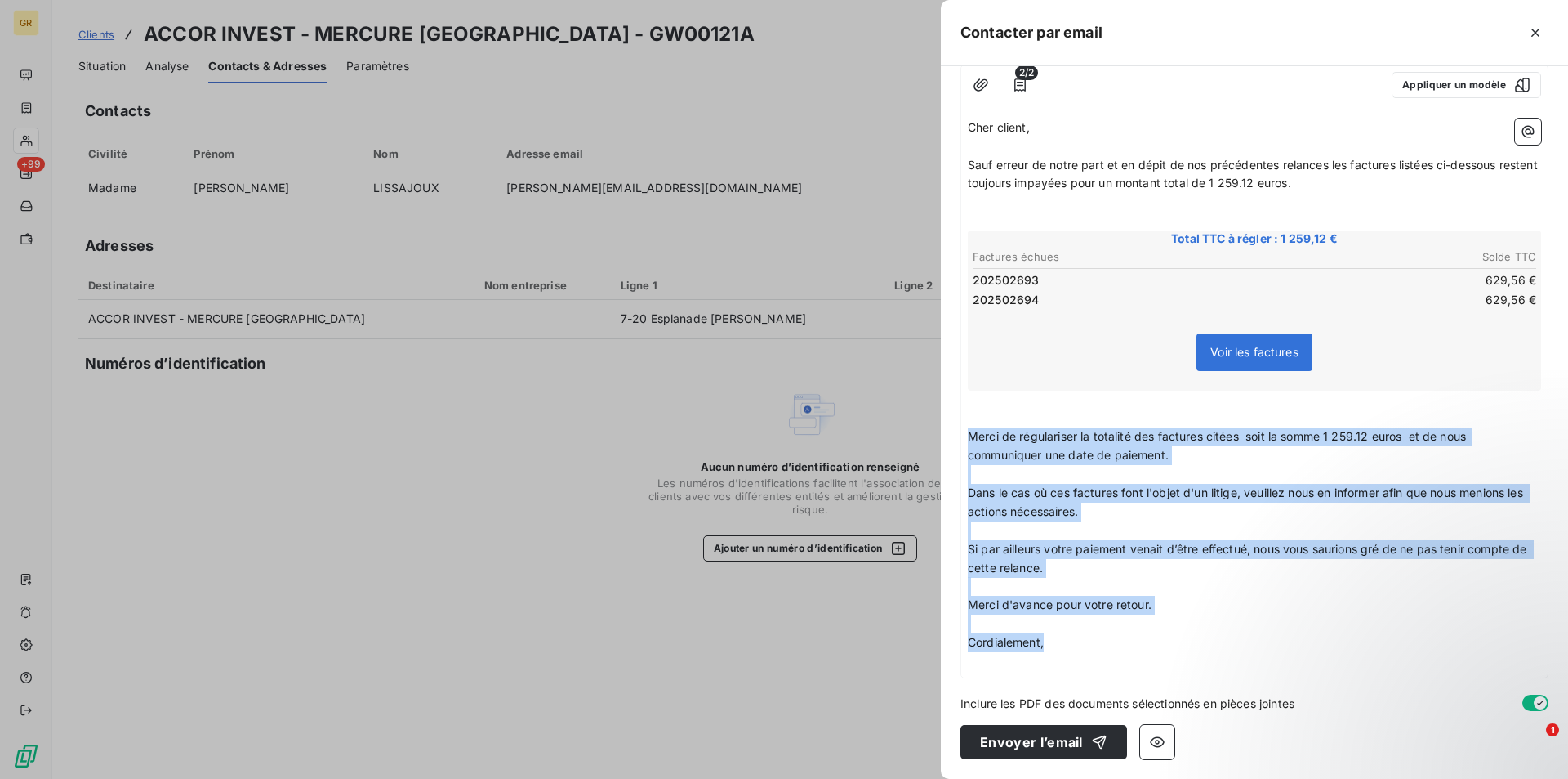
drag, startPoint x: 972, startPoint y: 435, endPoint x: 1020, endPoint y: 535, distance: 110.9
click at [1062, 638] on div "Cher client, ﻿ Sauf erreur de notre part et en dépit de nos précédentes relance…" at bounding box center [1254, 394] width 573 height 552
copy div "Merci de régulariser la totalité des factures citées soit la somme 1 259.12 eur…"
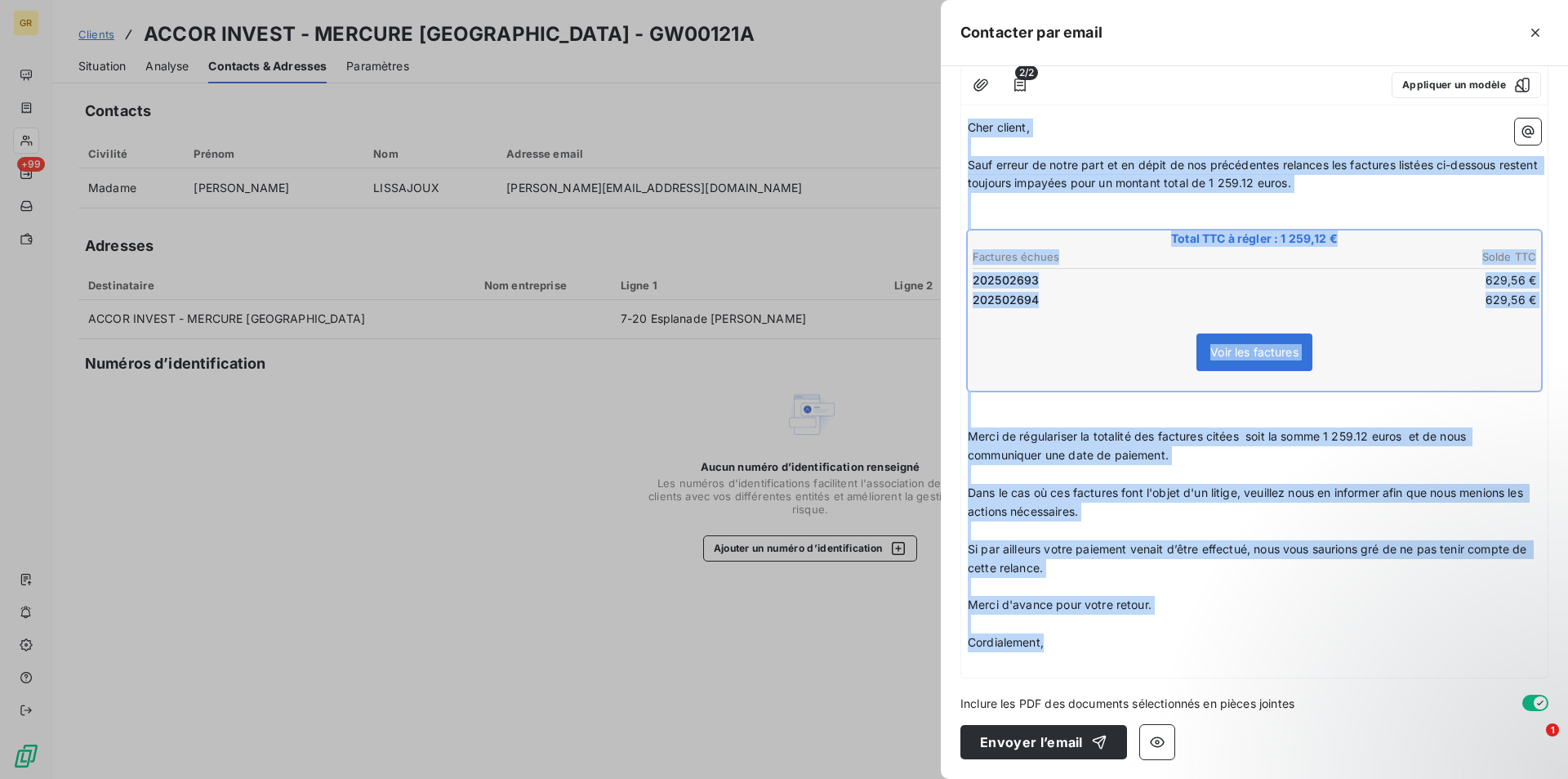
drag, startPoint x: 969, startPoint y: 128, endPoint x: 1160, endPoint y: 626, distance: 533.4
click at [1165, 637] on div "Cher client, ﻿ Sauf erreur de notre part et en dépit de nos précédentes relance…" at bounding box center [1254, 394] width 573 height 552
copy div "Cher client, ﻿ Sauf erreur de notre part et en dépit de nos précédentes relance…"
drag, startPoint x: 746, startPoint y: 696, endPoint x: 832, endPoint y: 703, distance: 86.3
click at [746, 696] on div at bounding box center [784, 390] width 1568 height 779
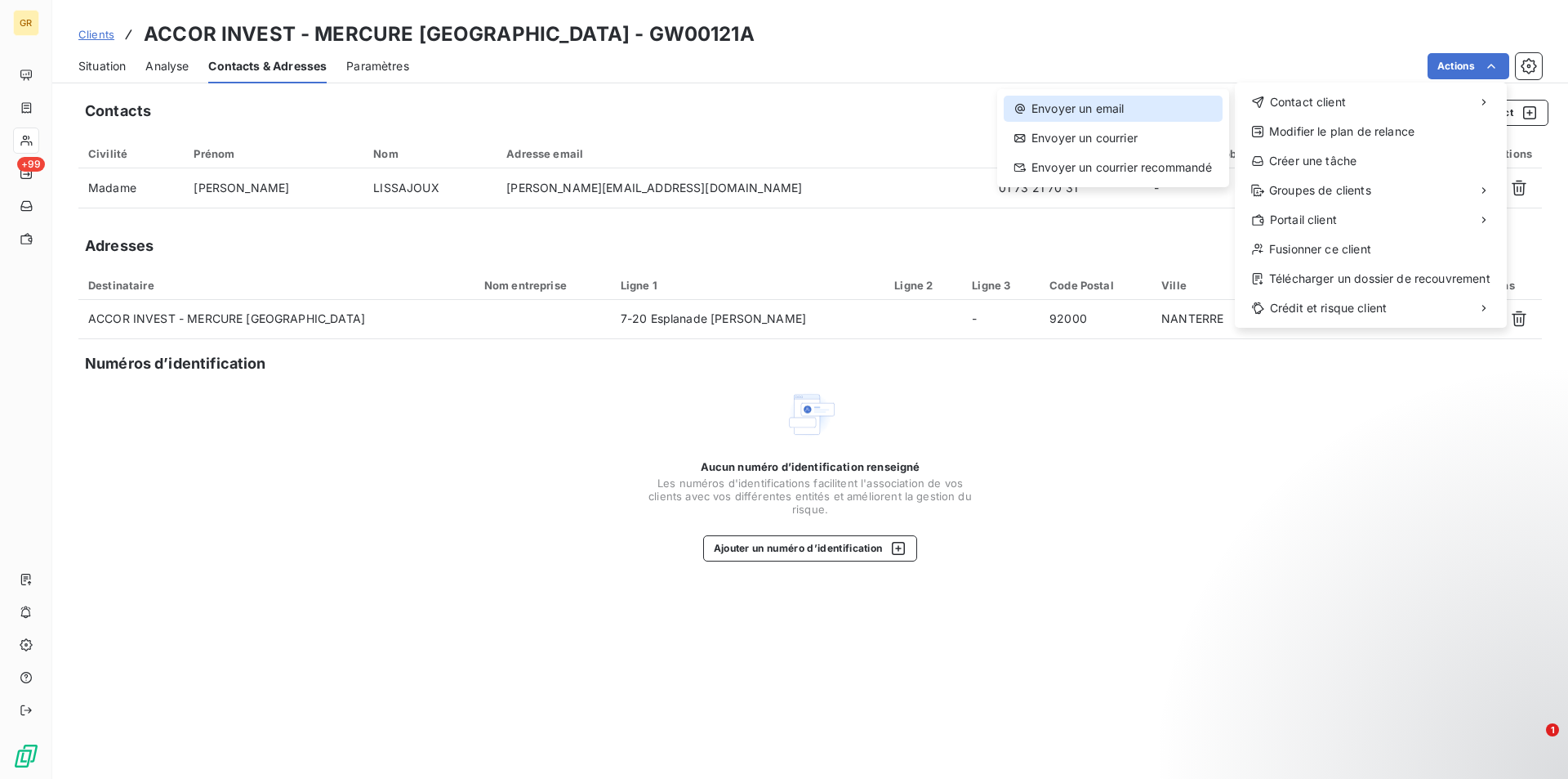
click at [1146, 107] on div "Envoyer un email" at bounding box center [1113, 109] width 219 height 26
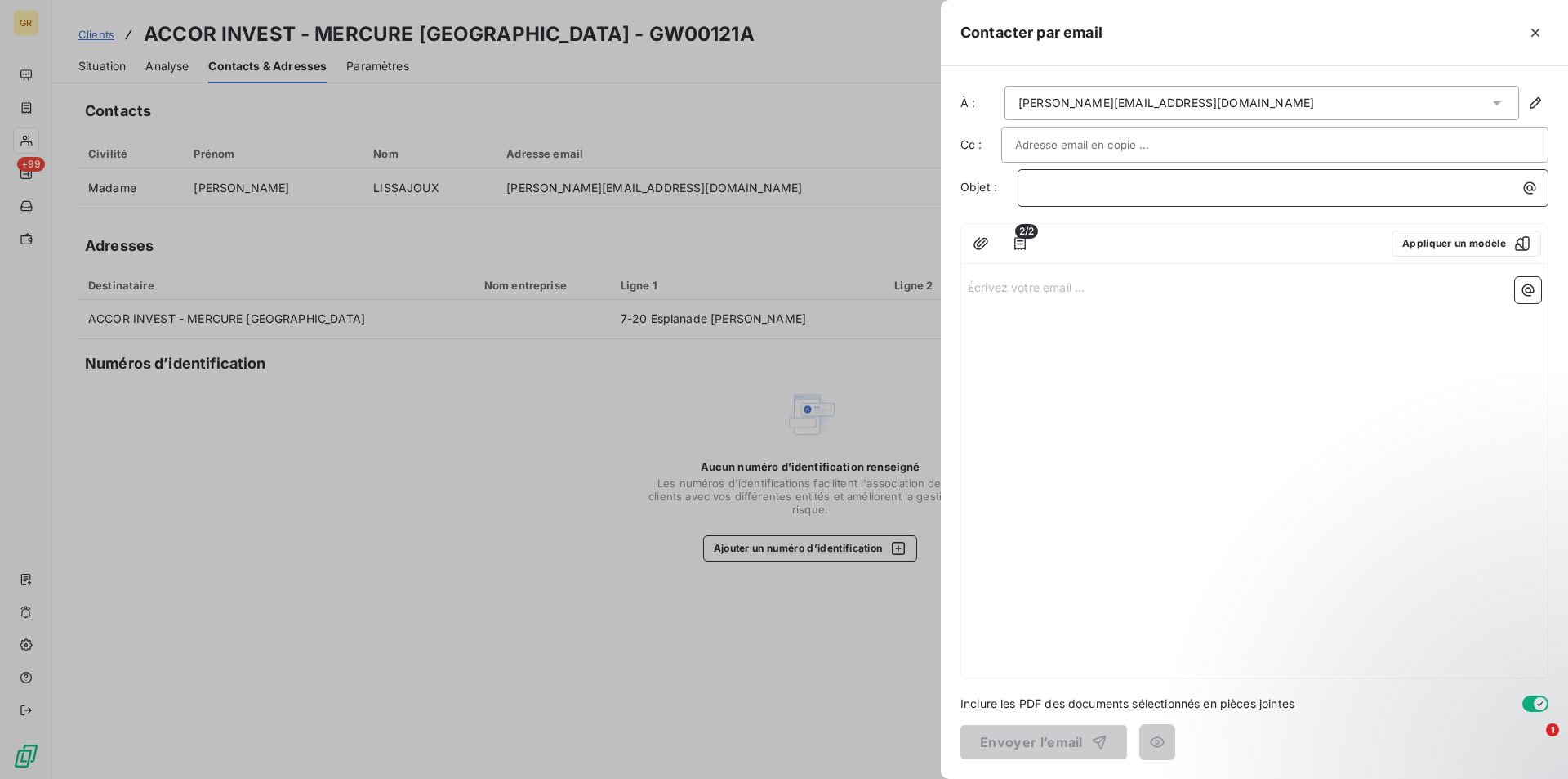
click at [1122, 191] on p "﻿" at bounding box center [1287, 187] width 511 height 18
click at [1527, 189] on icon "button" at bounding box center [1530, 188] width 13 height 13
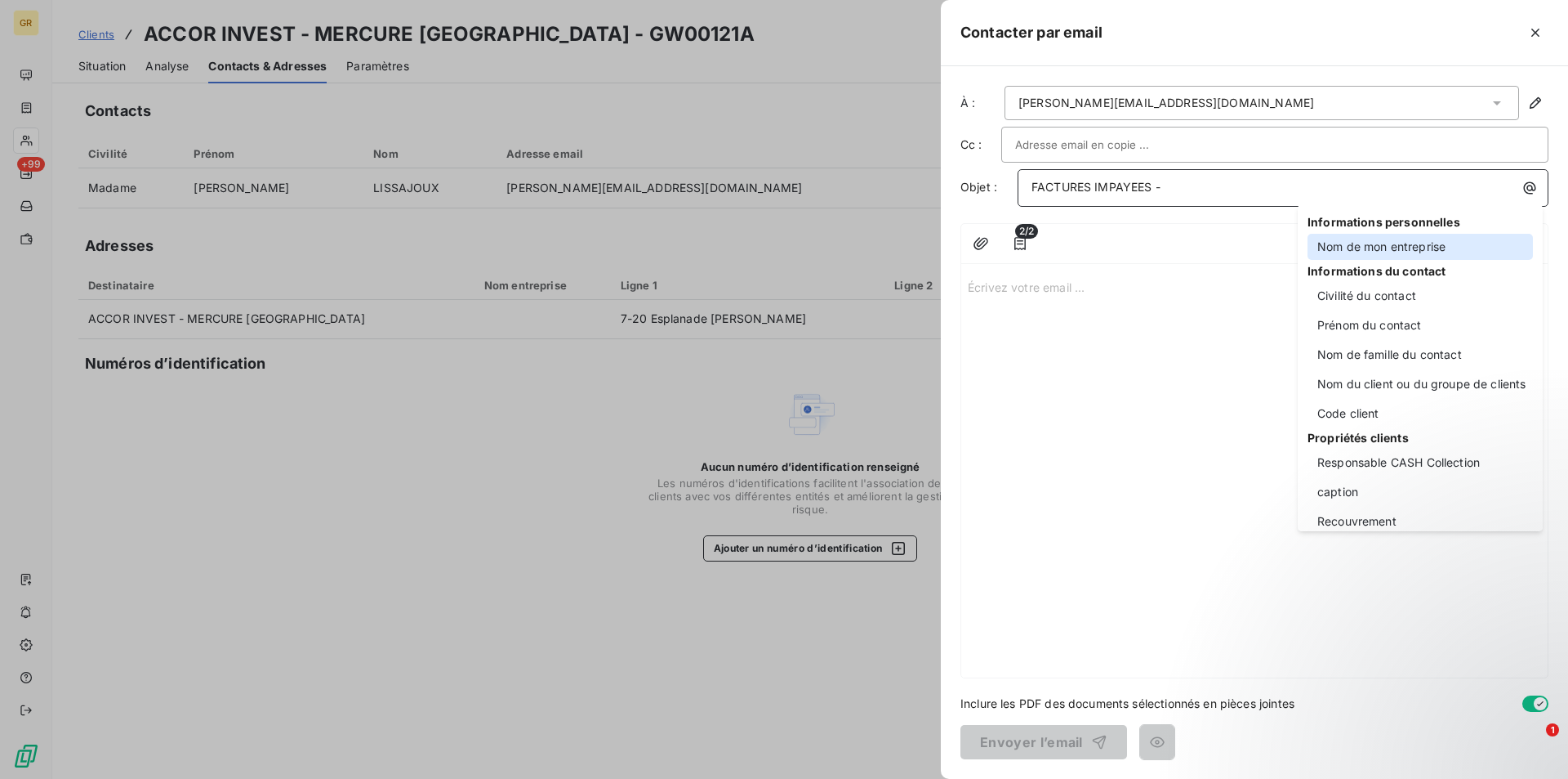
click at [1377, 245] on div "Nom de mon entreprise" at bounding box center [1420, 246] width 226 height 26
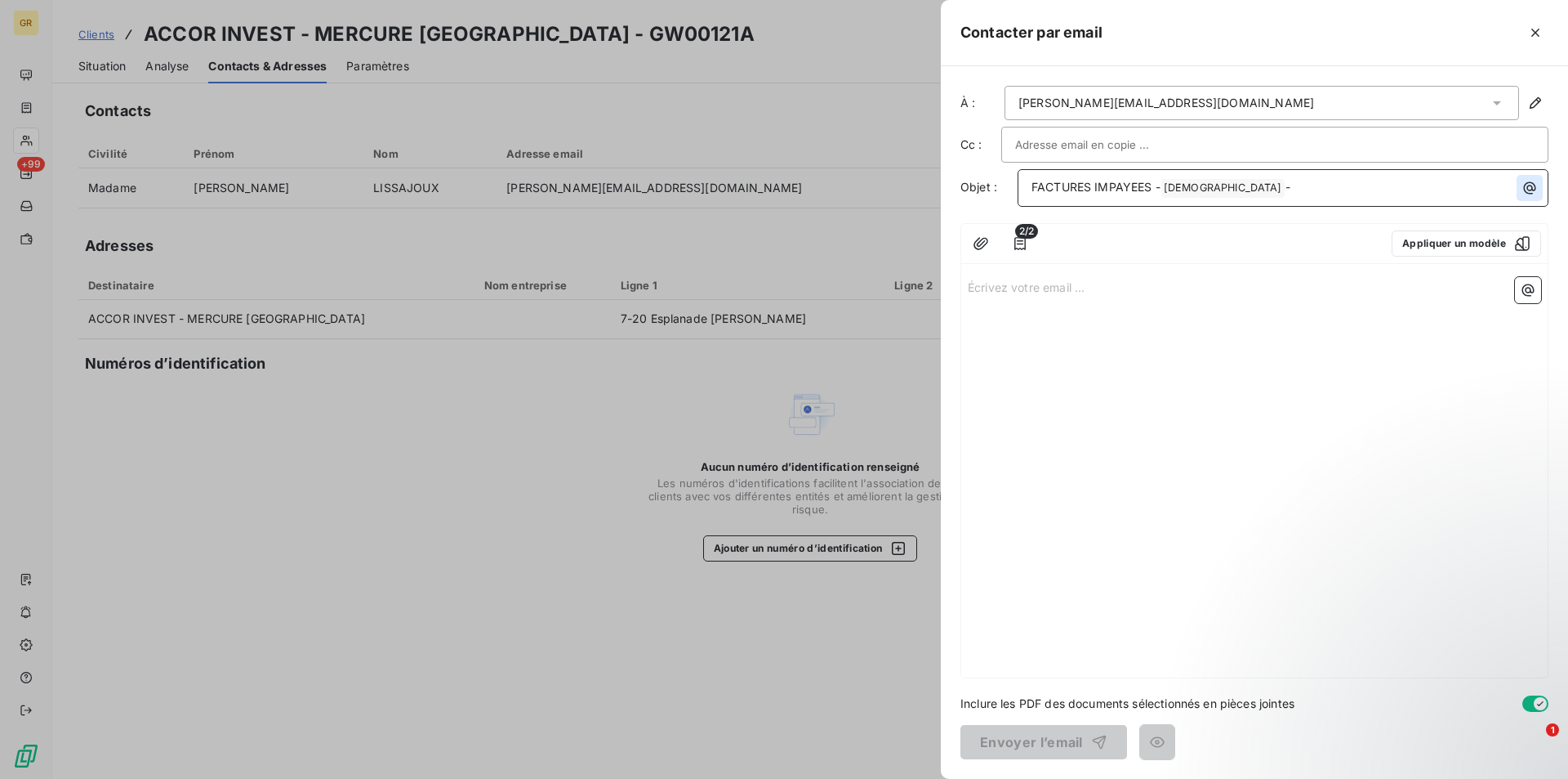
click at [1525, 196] on icon "button" at bounding box center [1529, 188] width 16 height 16
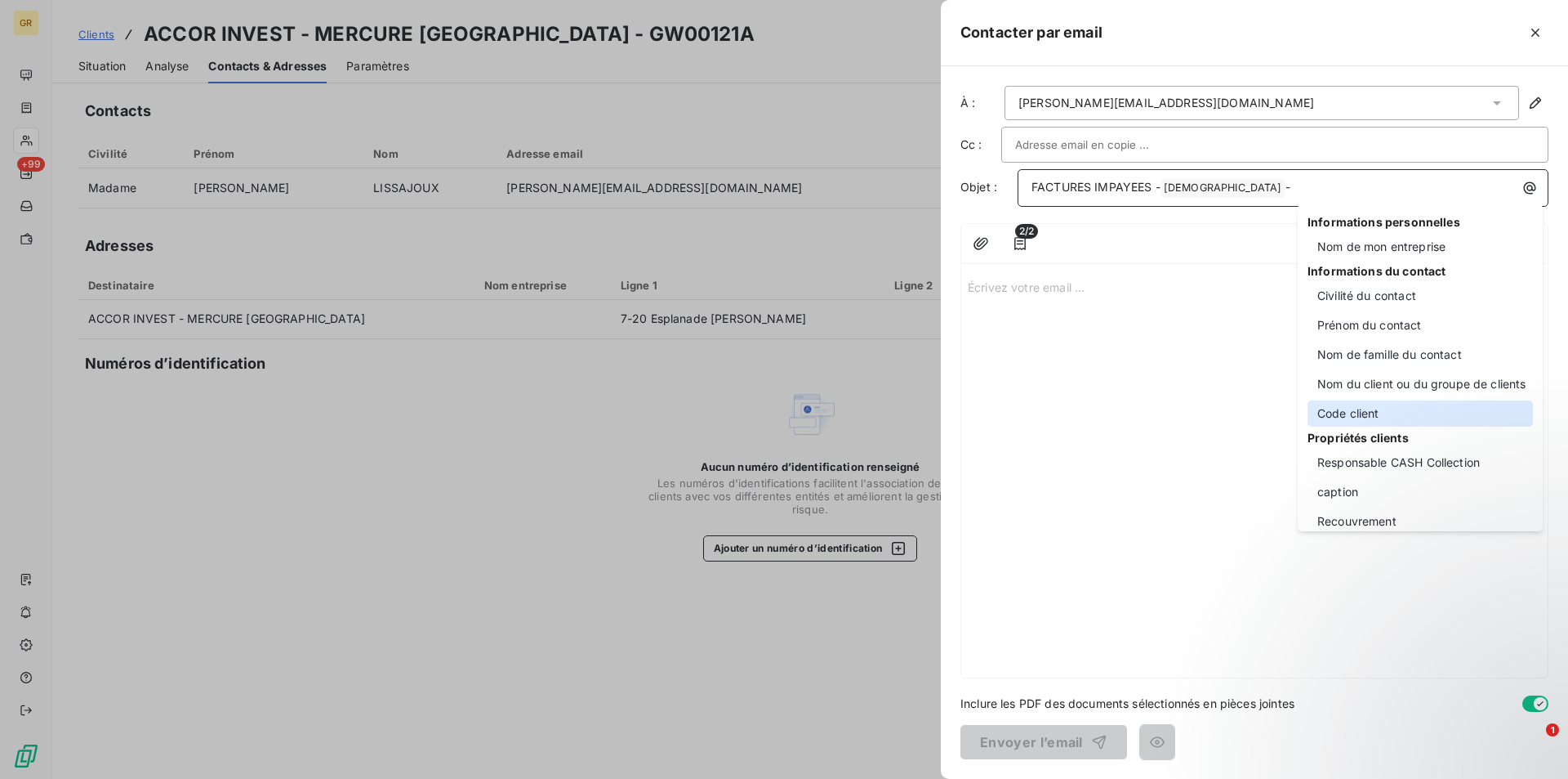
click at [1353, 417] on div "Code client" at bounding box center [1420, 413] width 226 height 26
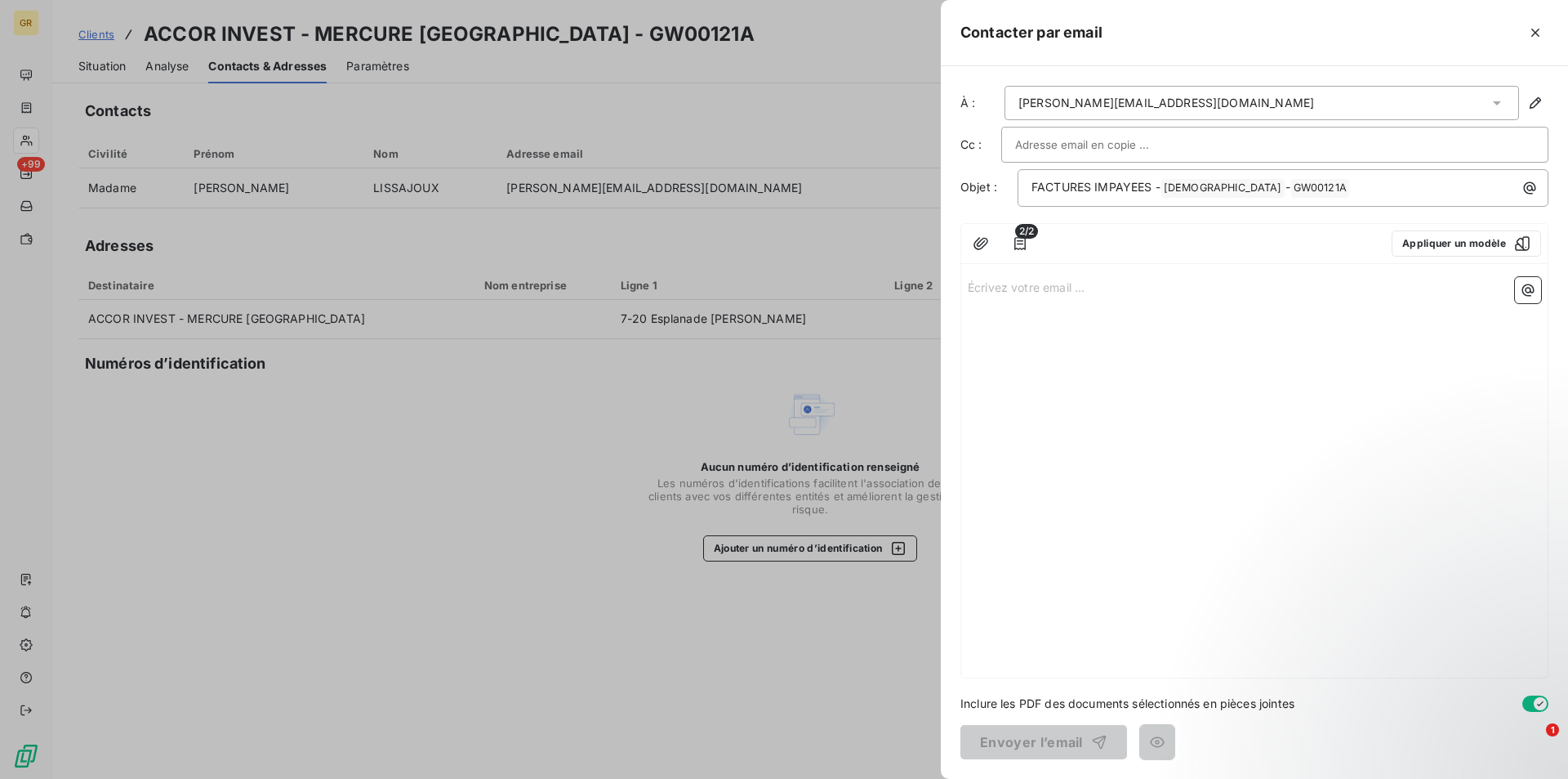
click at [1057, 284] on p "Écrivez votre email ... ﻿" at bounding box center [1254, 286] width 573 height 18
click at [1021, 284] on p "Écrivez votre email ... ﻿" at bounding box center [1254, 286] width 573 height 18
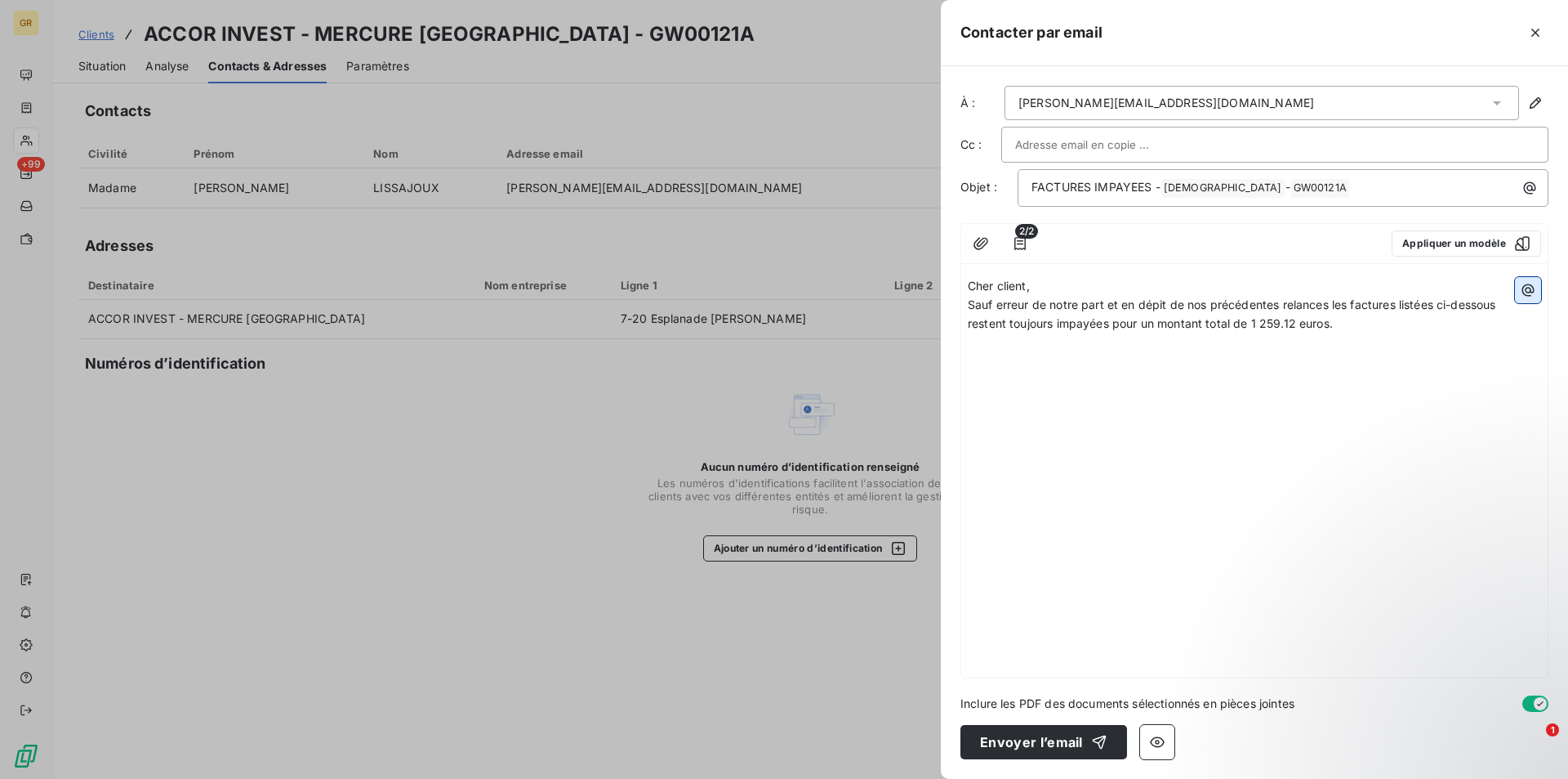
click at [1525, 293] on icon "button" at bounding box center [1527, 290] width 16 height 16
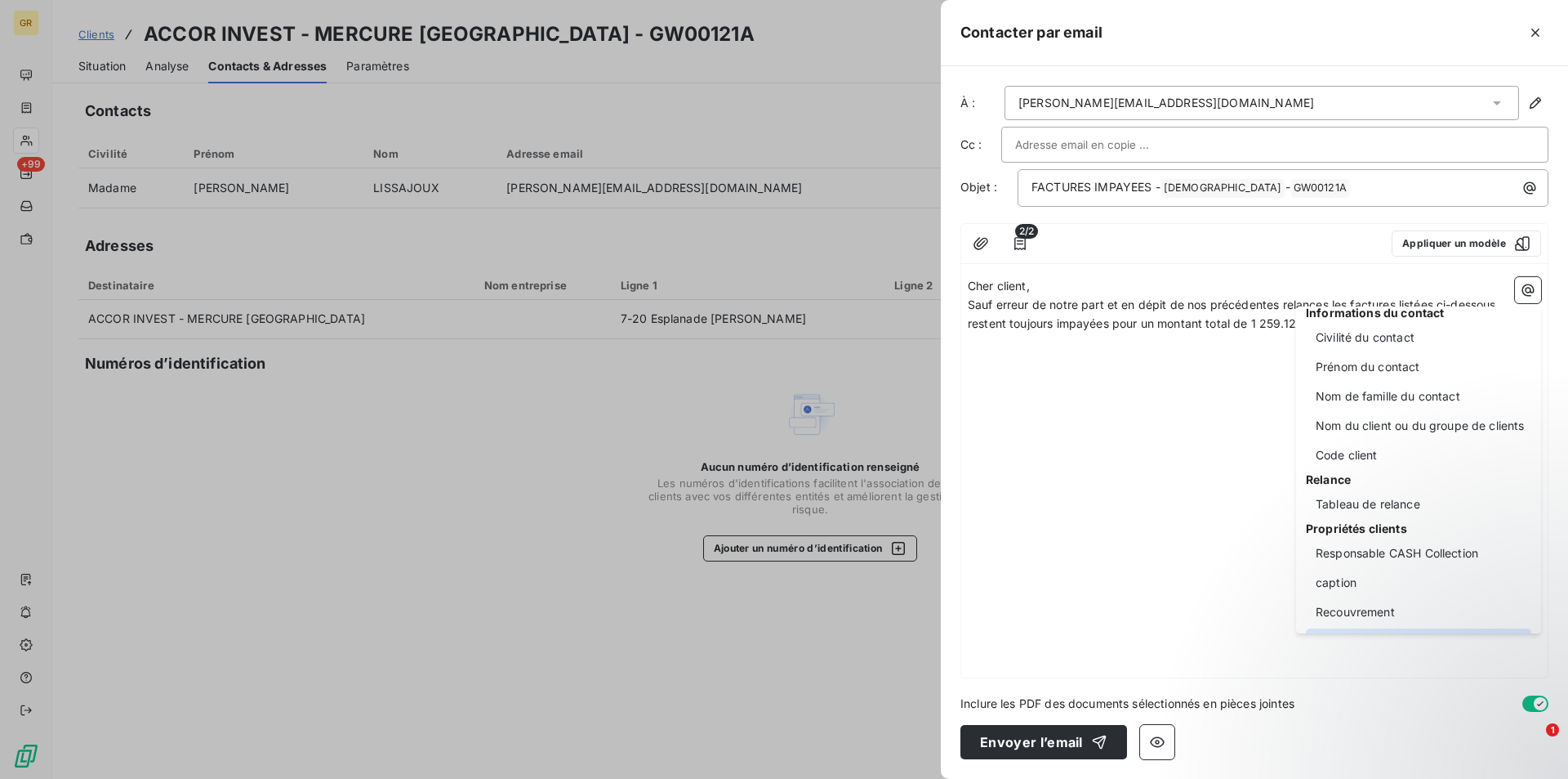
scroll to position [164, 0]
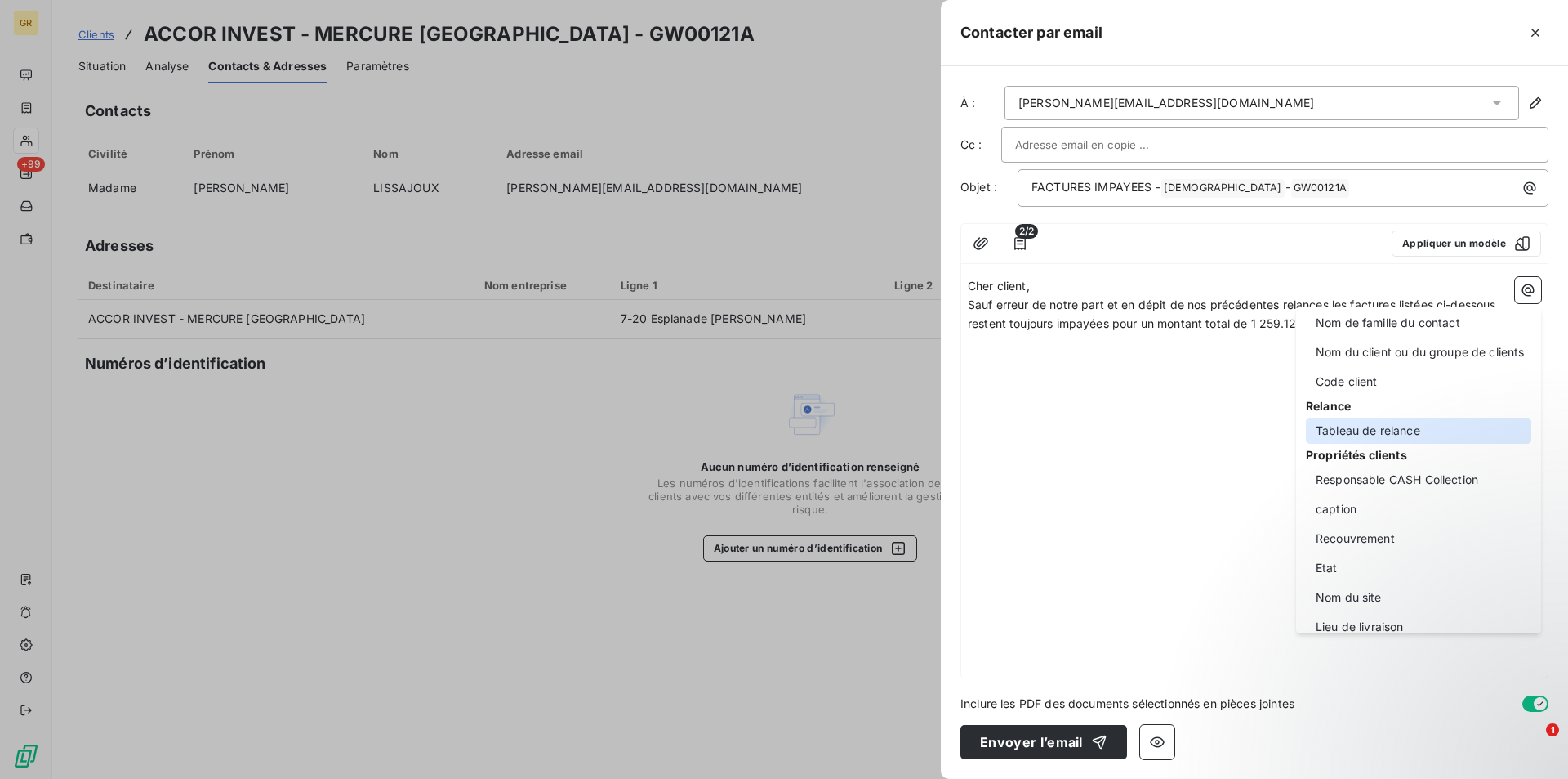
click at [1380, 431] on div "Tableau de relance" at bounding box center [1418, 430] width 226 height 26
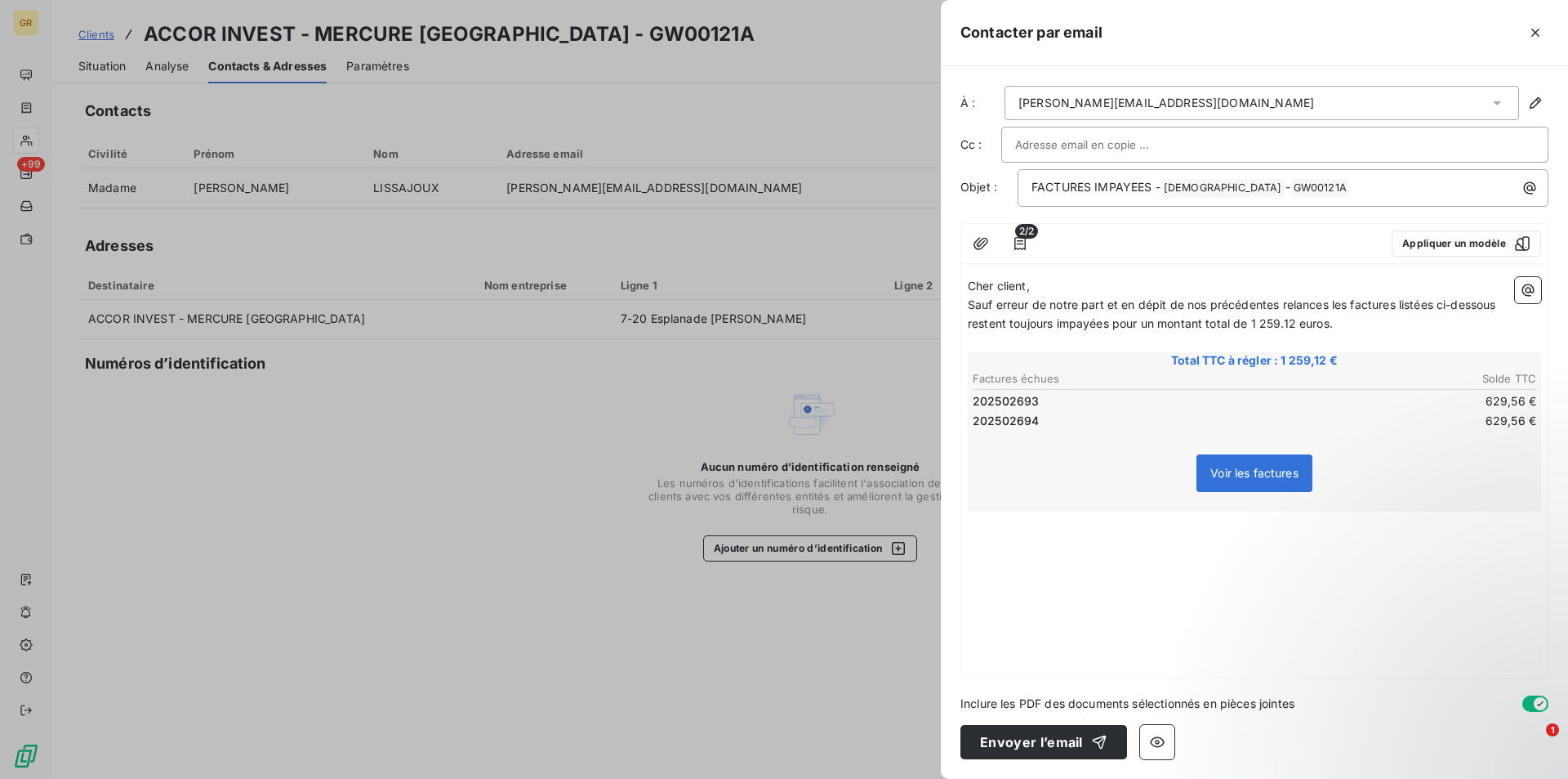
click at [1009, 553] on div "Cher client, Sauf erreur de notre part et en dépit de nos précédentes relances …" at bounding box center [1255, 474] width 587 height 407
click at [1009, 542] on div "Cher client, Sauf erreur de notre part et en dépit de nos précédentes relances …" at bounding box center [1255, 474] width 587 height 407
click at [1030, 530] on p "﻿" at bounding box center [1254, 520] width 573 height 18
click at [1222, 554] on div "Cher client, Sauf erreur de notre part et en dépit de nos précédentes relances …" at bounding box center [1255, 474] width 587 height 407
click at [1052, 550] on div "Cher client, Sauf erreur de notre part et en dépit de nos précédentes relances …" at bounding box center [1255, 474] width 587 height 407
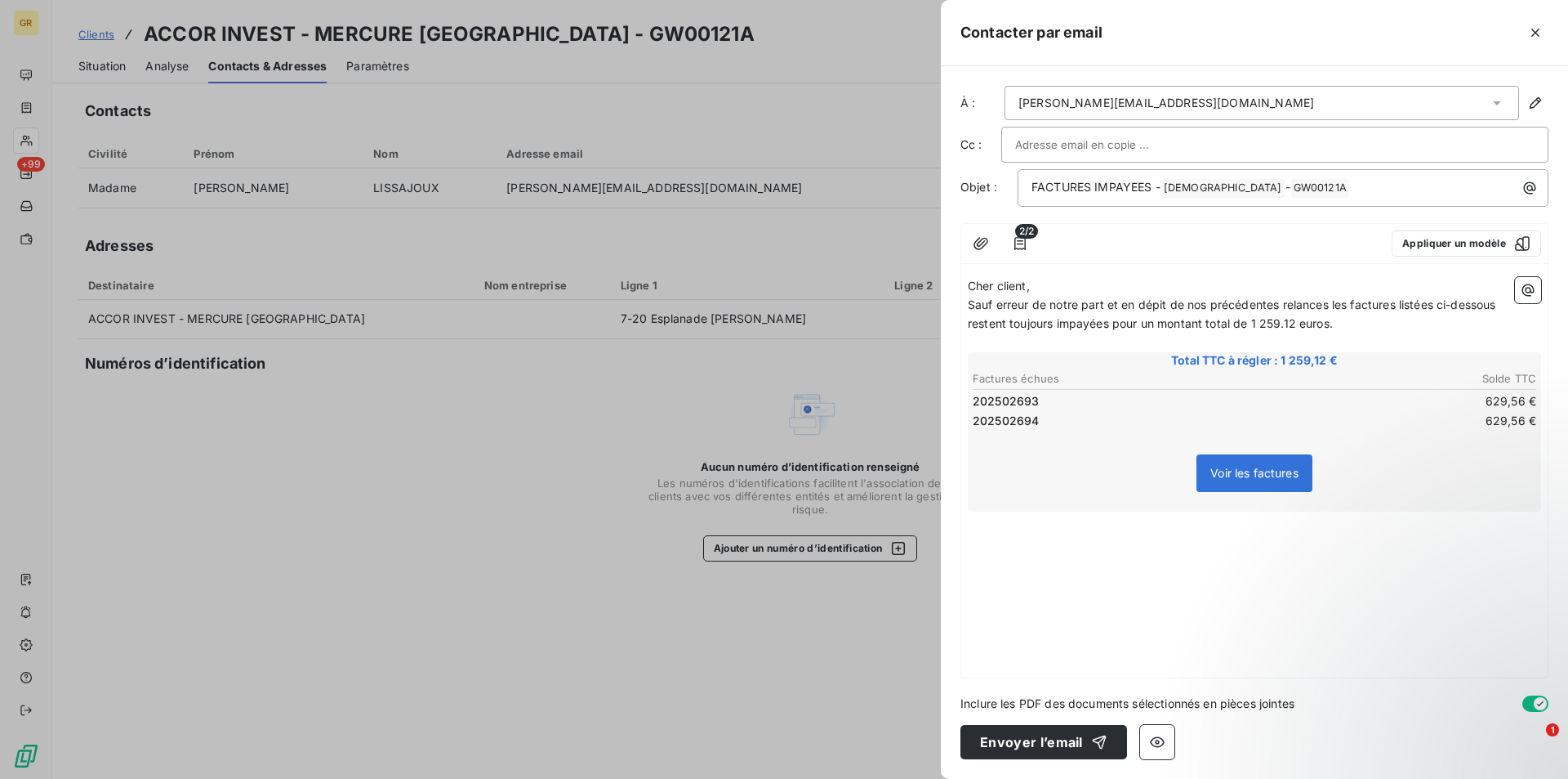
click at [1162, 577] on div "Cher client, Sauf erreur de notre part et en dépit de nos précédentes relances …" at bounding box center [1255, 474] width 587 height 407
click at [1014, 538] on p "﻿" at bounding box center [1254, 539] width 573 height 18
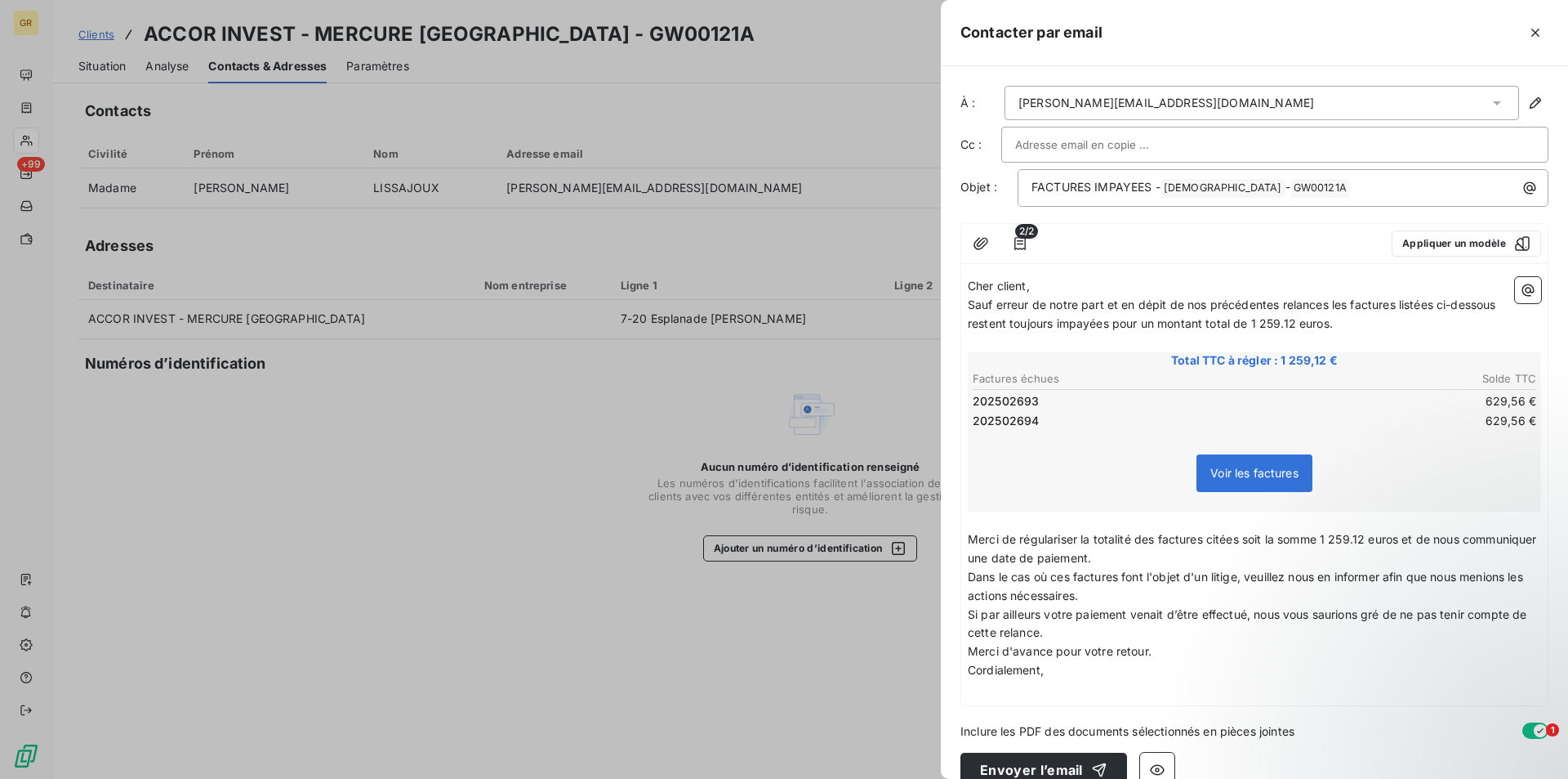
click at [1176, 557] on p "Merci de régulariser la totalité des factures citées soit la somme 1 259.12 eur…" at bounding box center [1254, 548] width 573 height 38
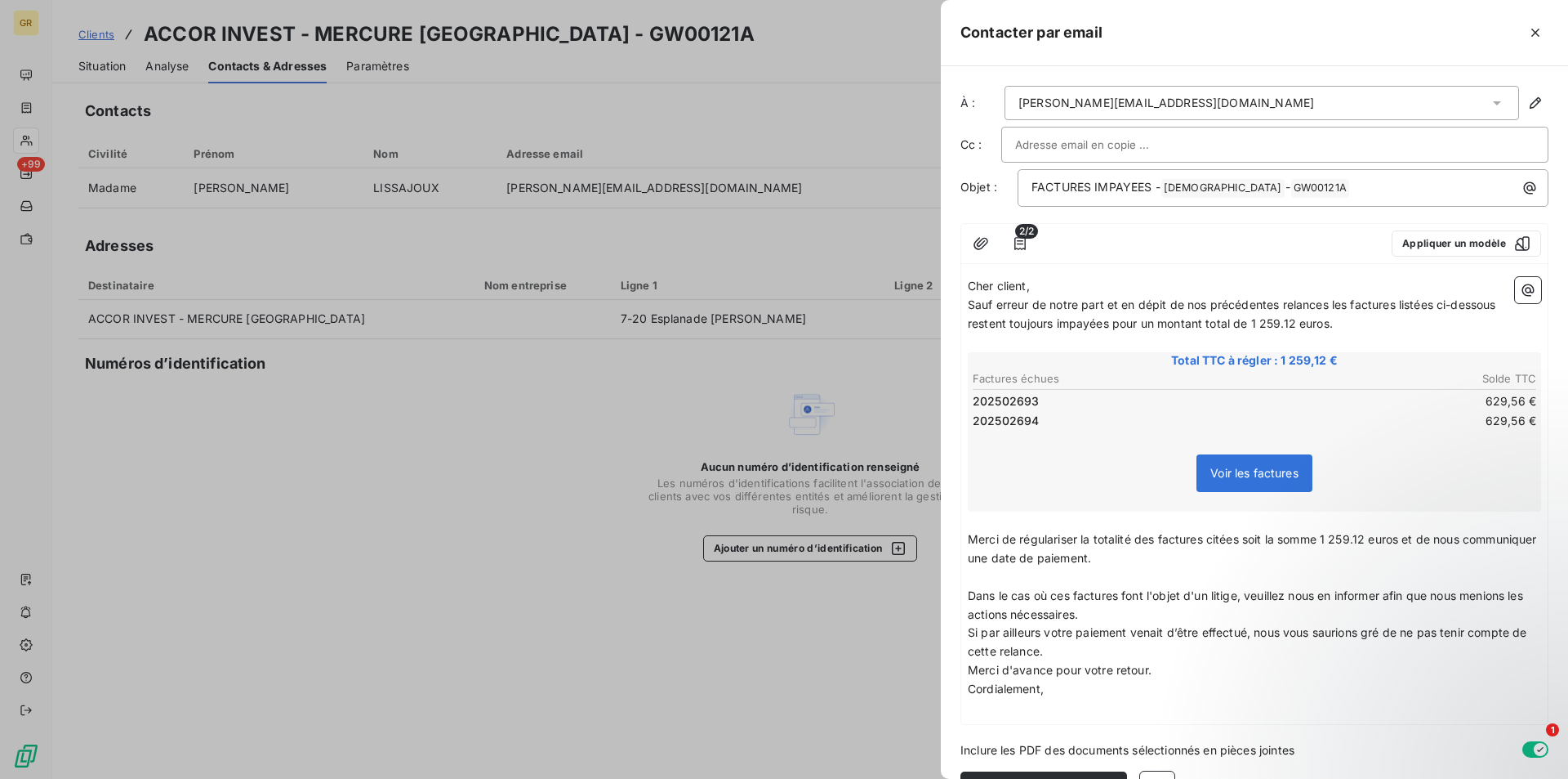
click at [1103, 615] on p "Dans le cas où ces factures font l'objet d'un litige, veuillez nous en informer…" at bounding box center [1254, 606] width 573 height 38
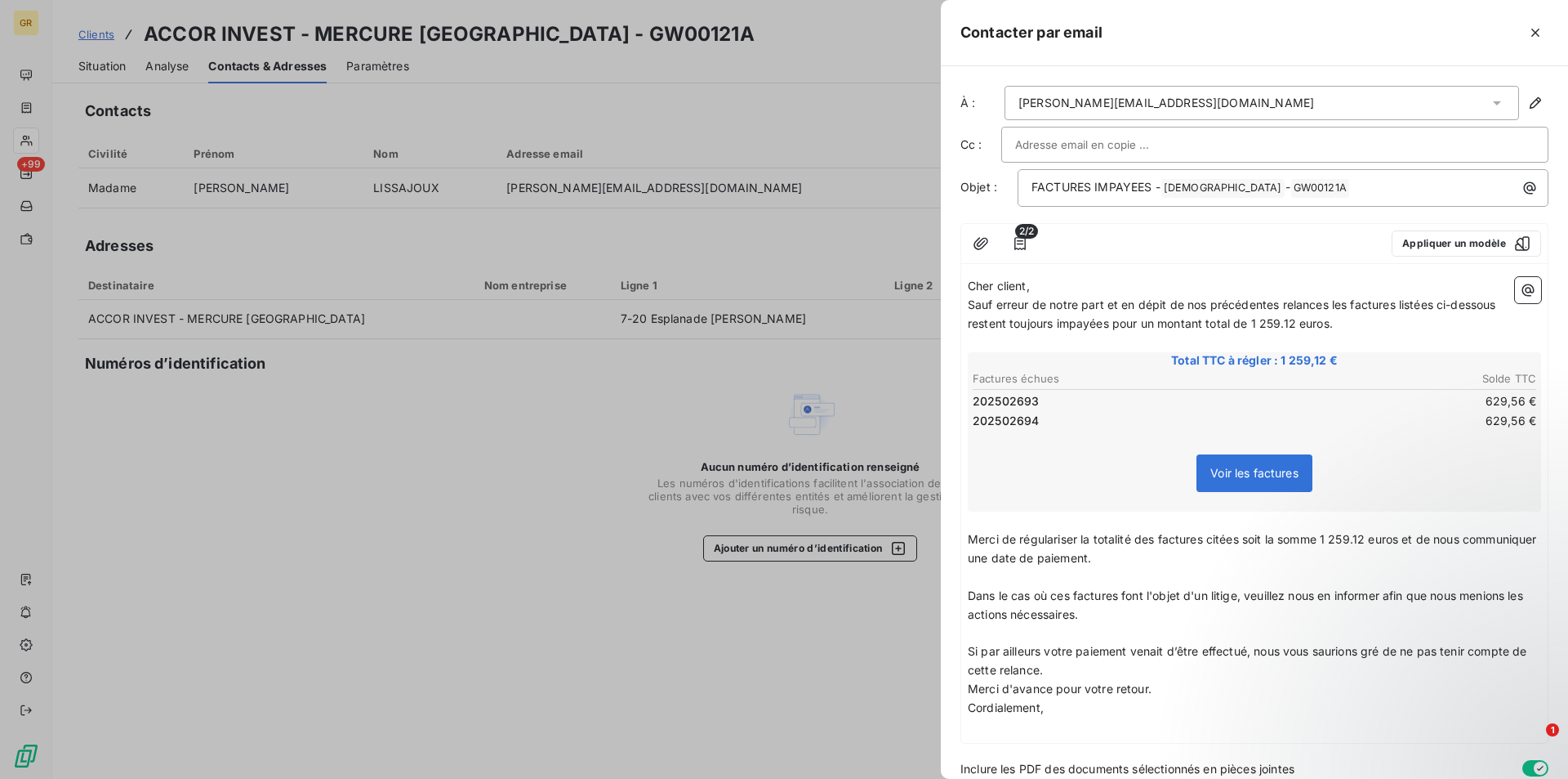
click at [1066, 670] on p "Si par ailleurs votre paiement venait d’être effectué, nous vous saurions gré d…" at bounding box center [1254, 661] width 573 height 38
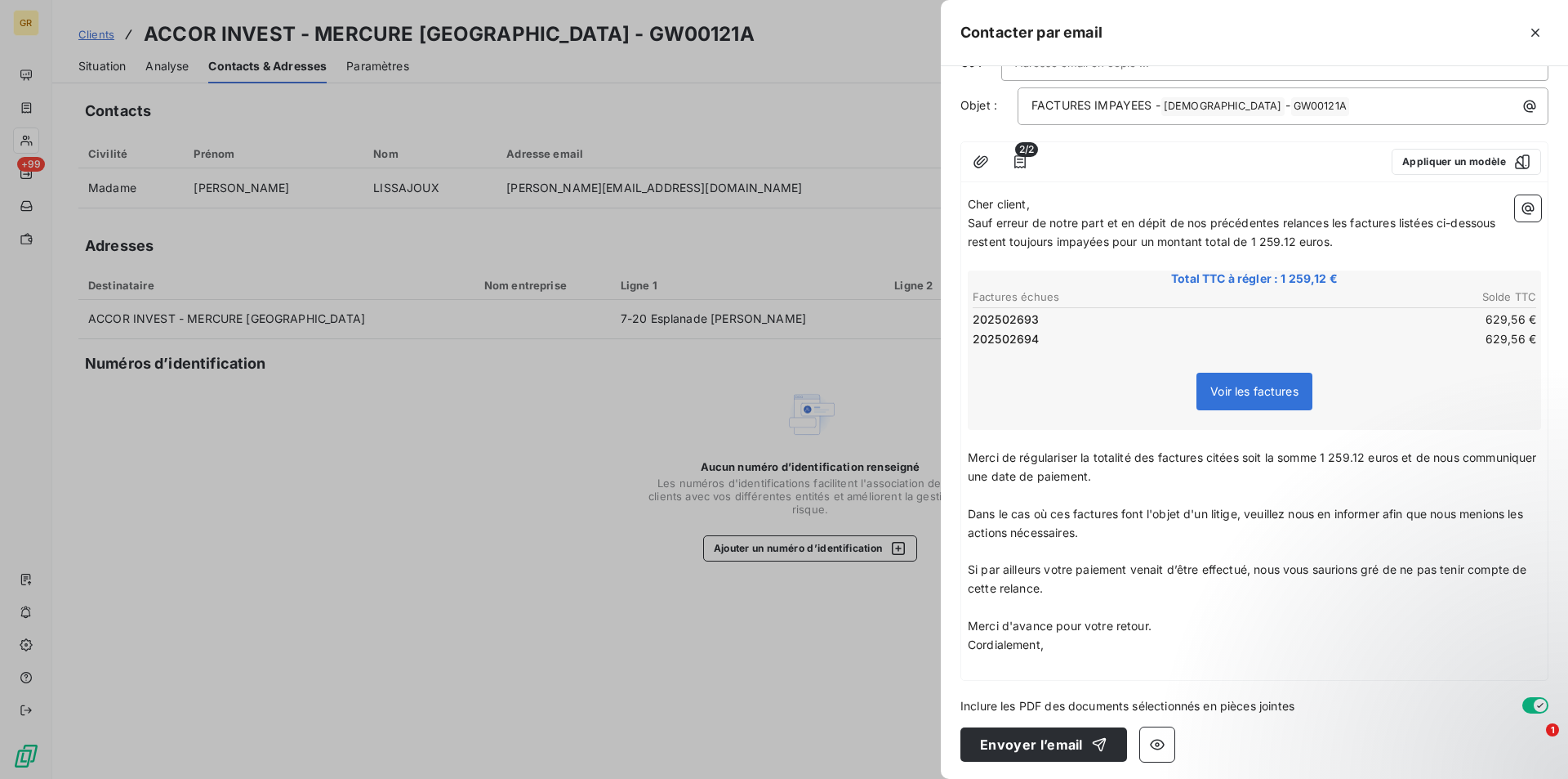
scroll to position [84, 0]
click at [1153, 623] on p "Merci d'avance pour votre retour." at bounding box center [1254, 623] width 573 height 18
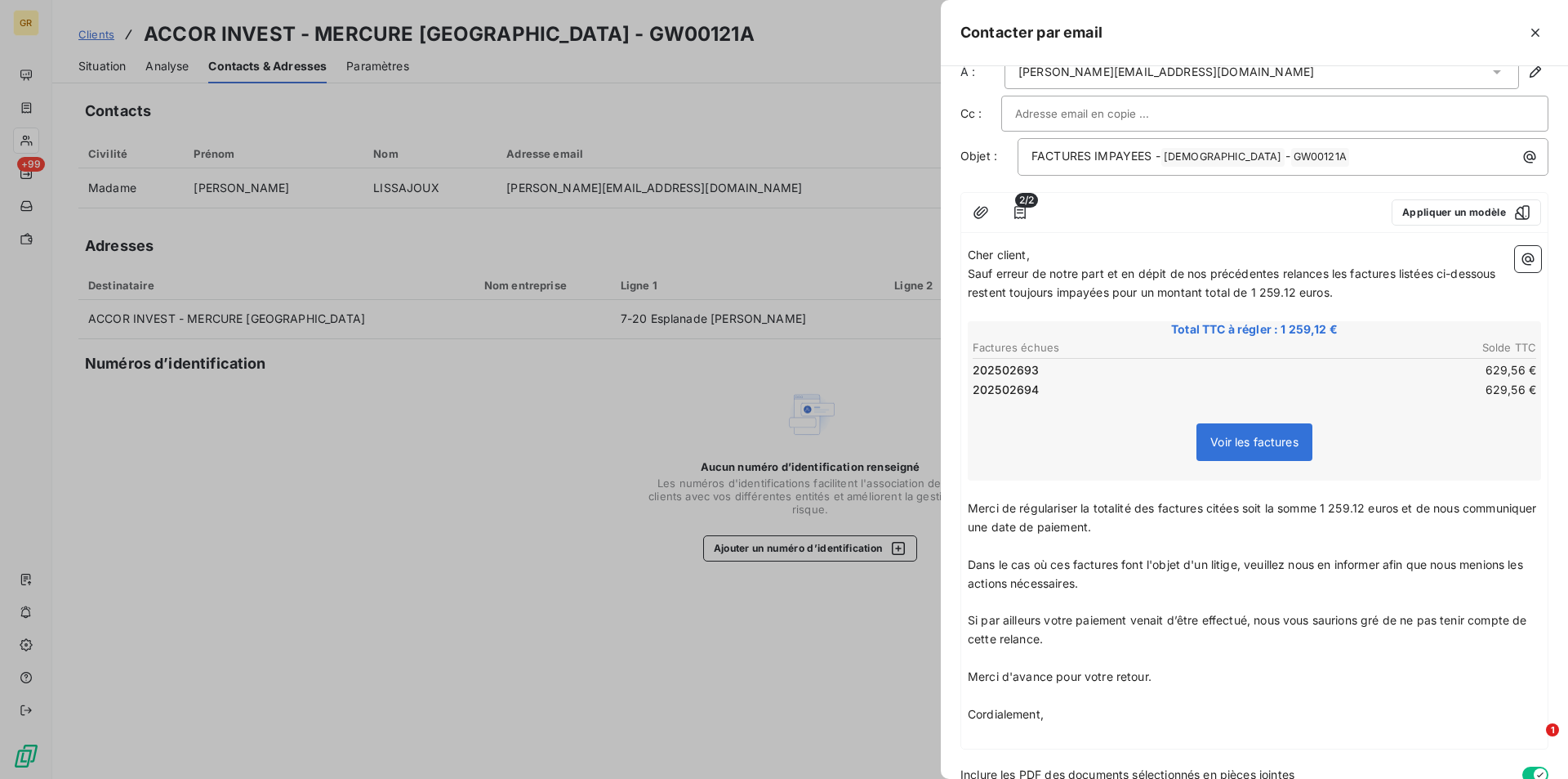
scroll to position [102, 0]
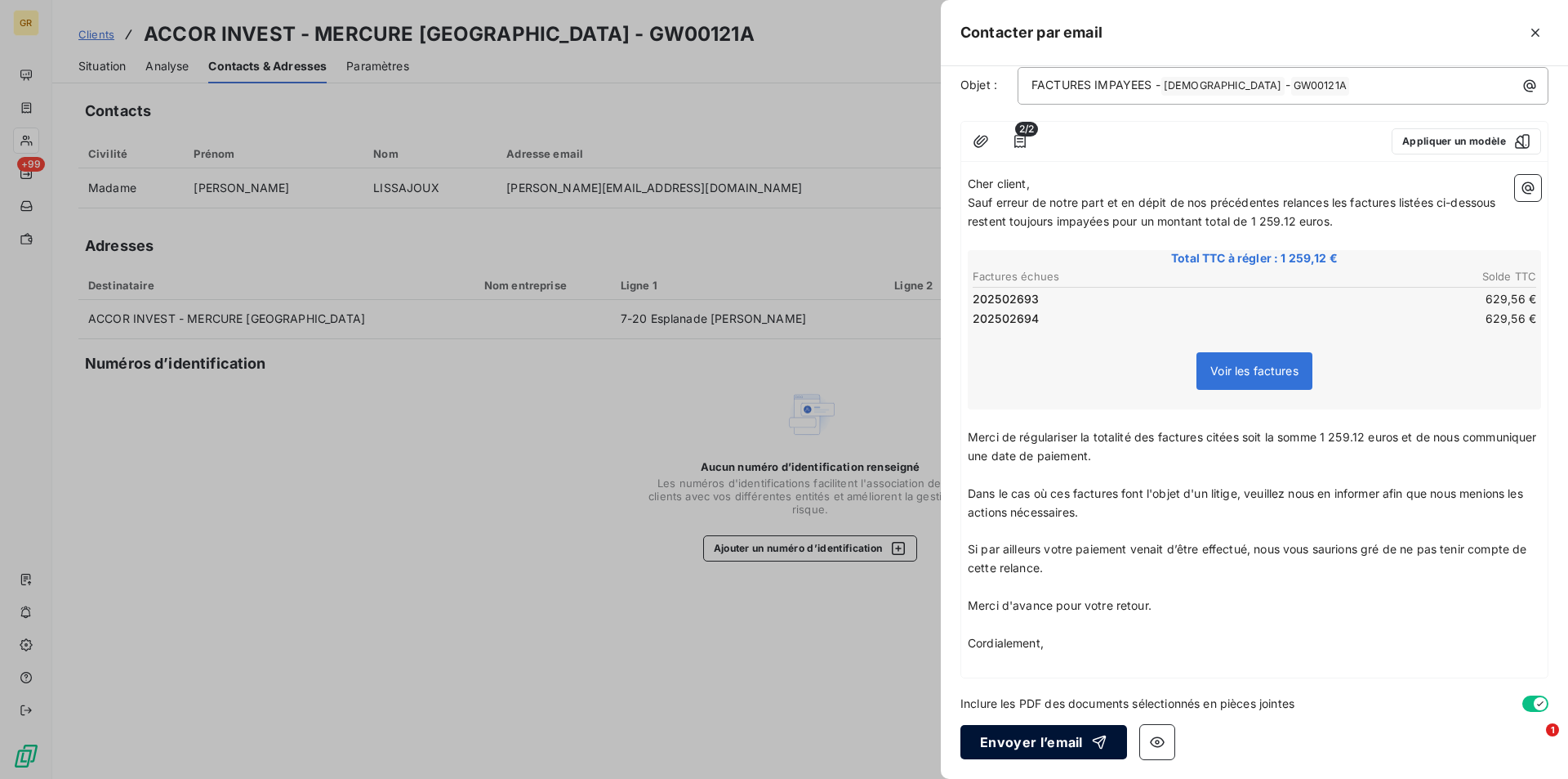
click at [1043, 739] on button "Envoyer l’email" at bounding box center [1044, 741] width 167 height 34
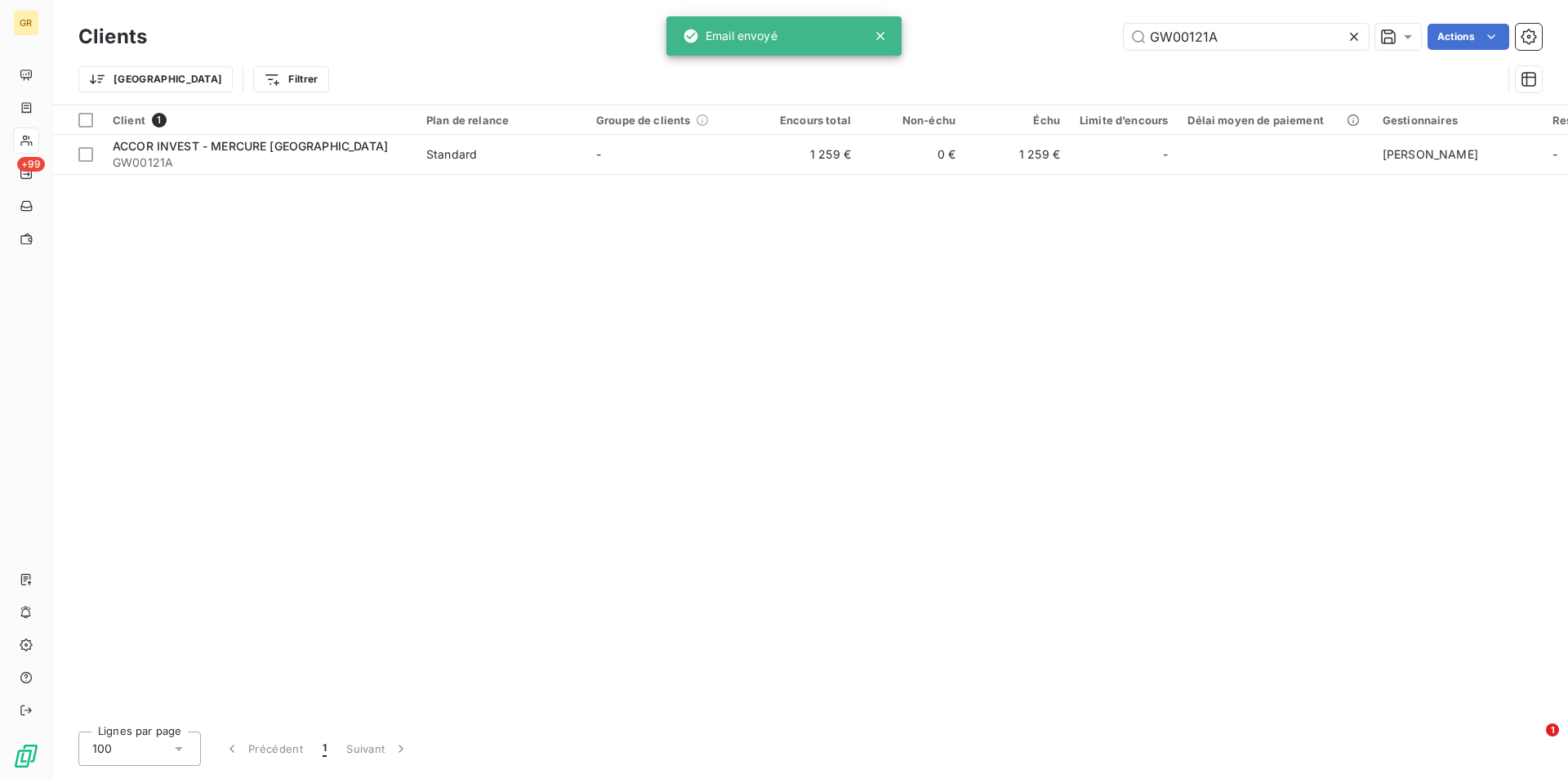
drag, startPoint x: 1245, startPoint y: 46, endPoint x: 1021, endPoint y: 31, distance: 224.5
click at [1021, 31] on div "GW00121A Actions" at bounding box center [854, 36] width 1375 height 26
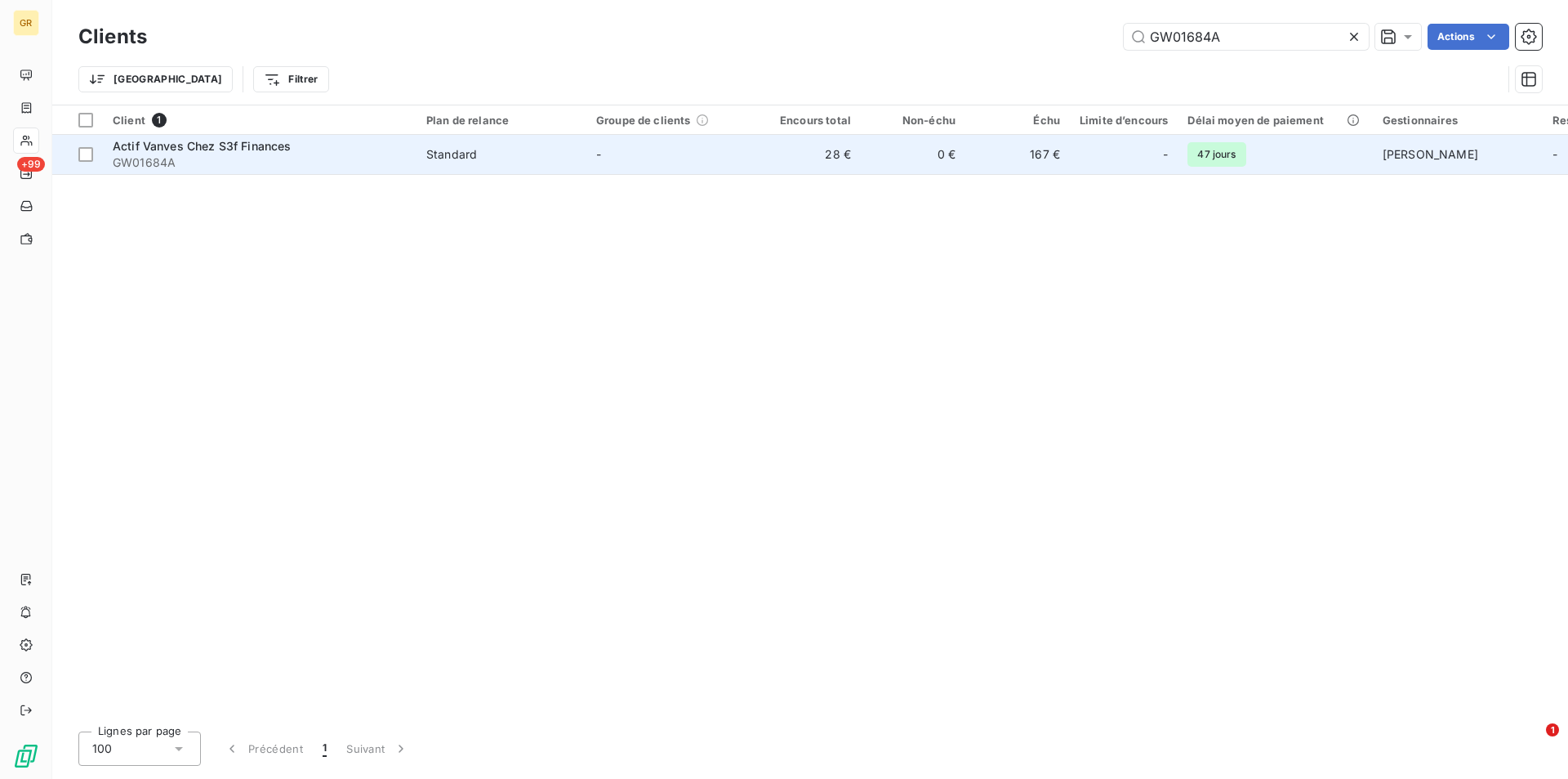
type input "GW01684A"
click at [231, 148] on span "Actif Vanves Chez S3f Finances" at bounding box center [201, 145] width 179 height 14
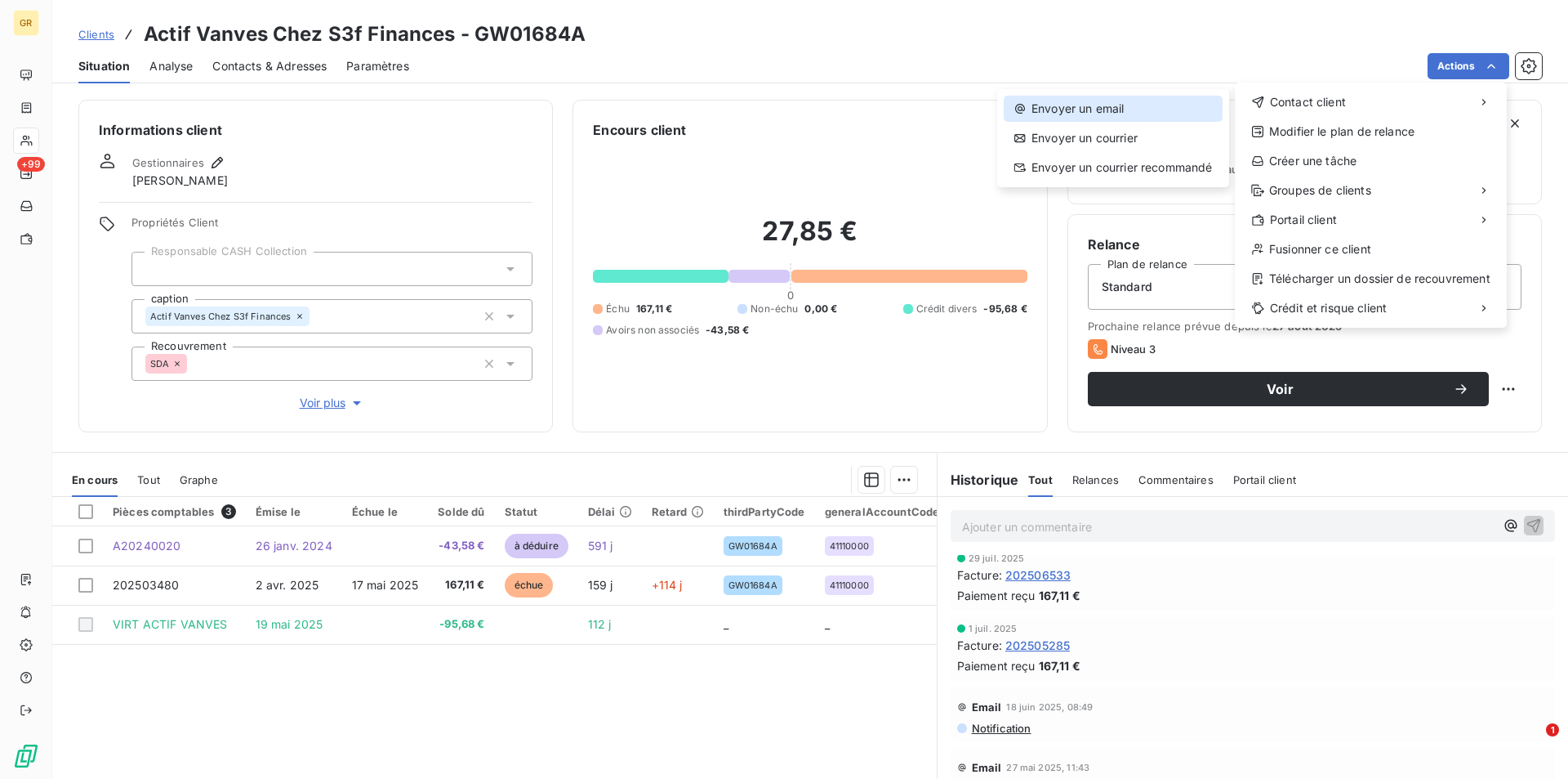
click at [1123, 108] on div "Envoyer un email" at bounding box center [1113, 109] width 219 height 26
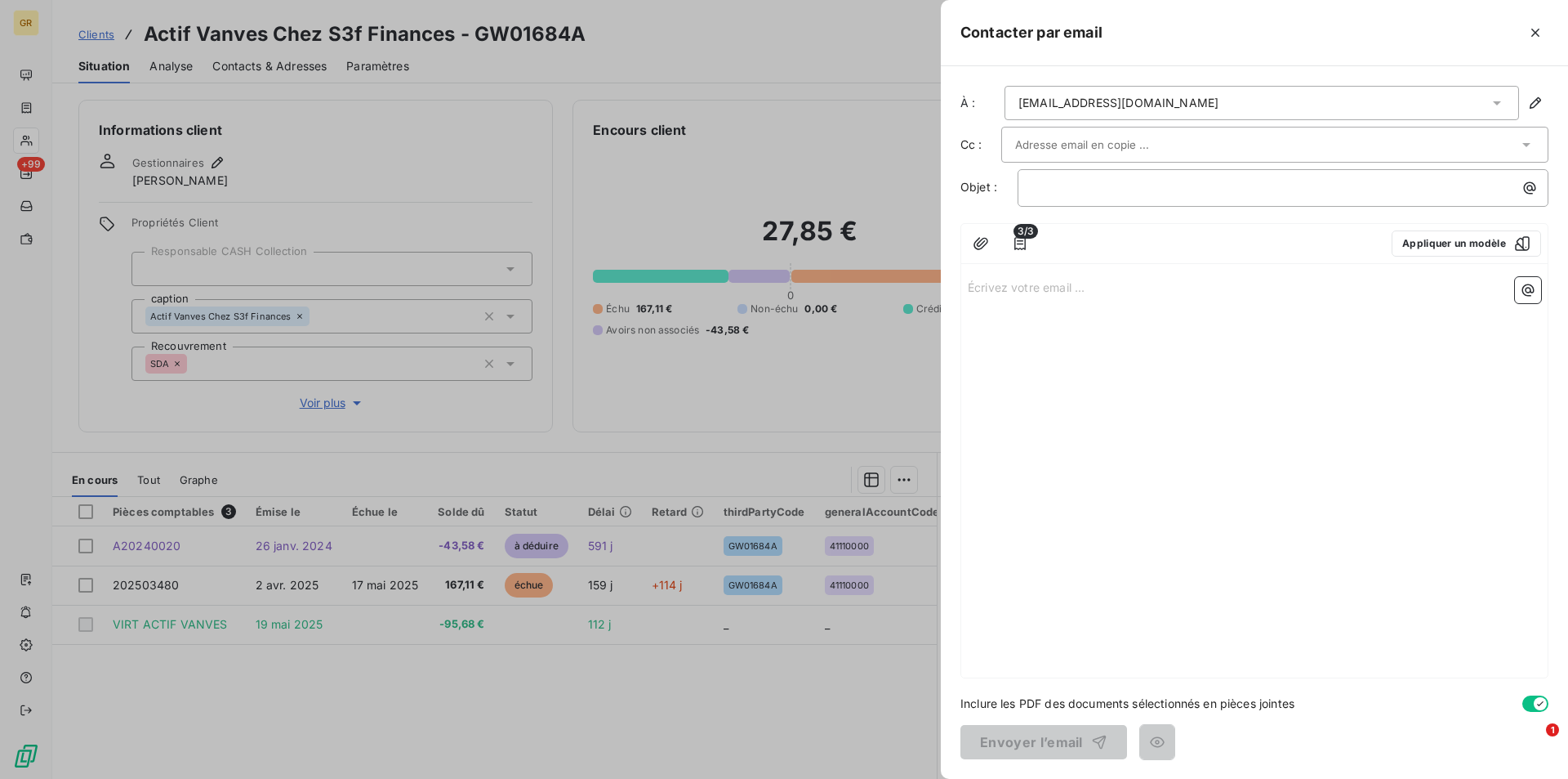
click at [1122, 145] on input "text" at bounding box center [1102, 144] width 175 height 24
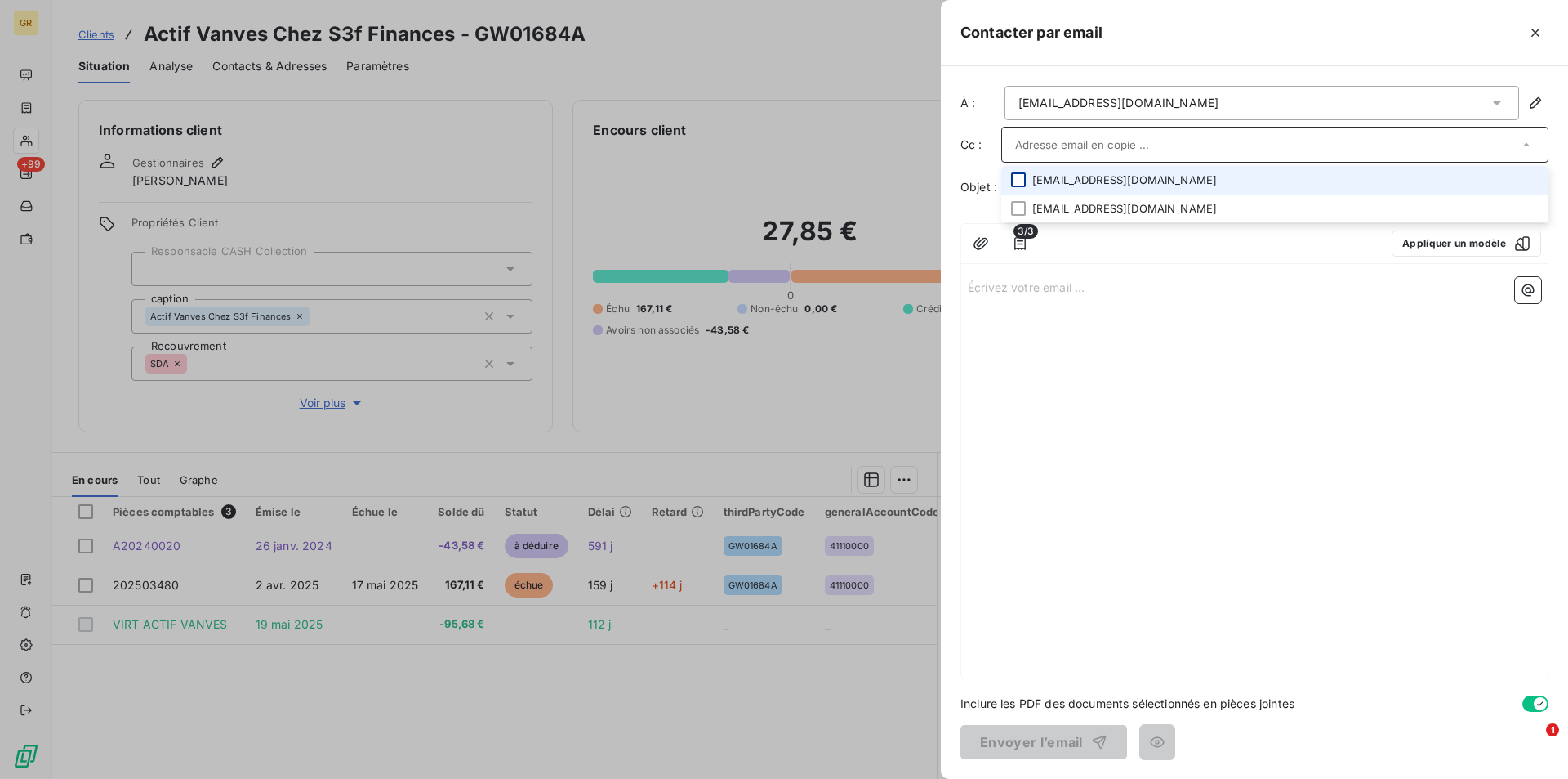
click at [1023, 183] on div at bounding box center [1018, 179] width 15 height 15
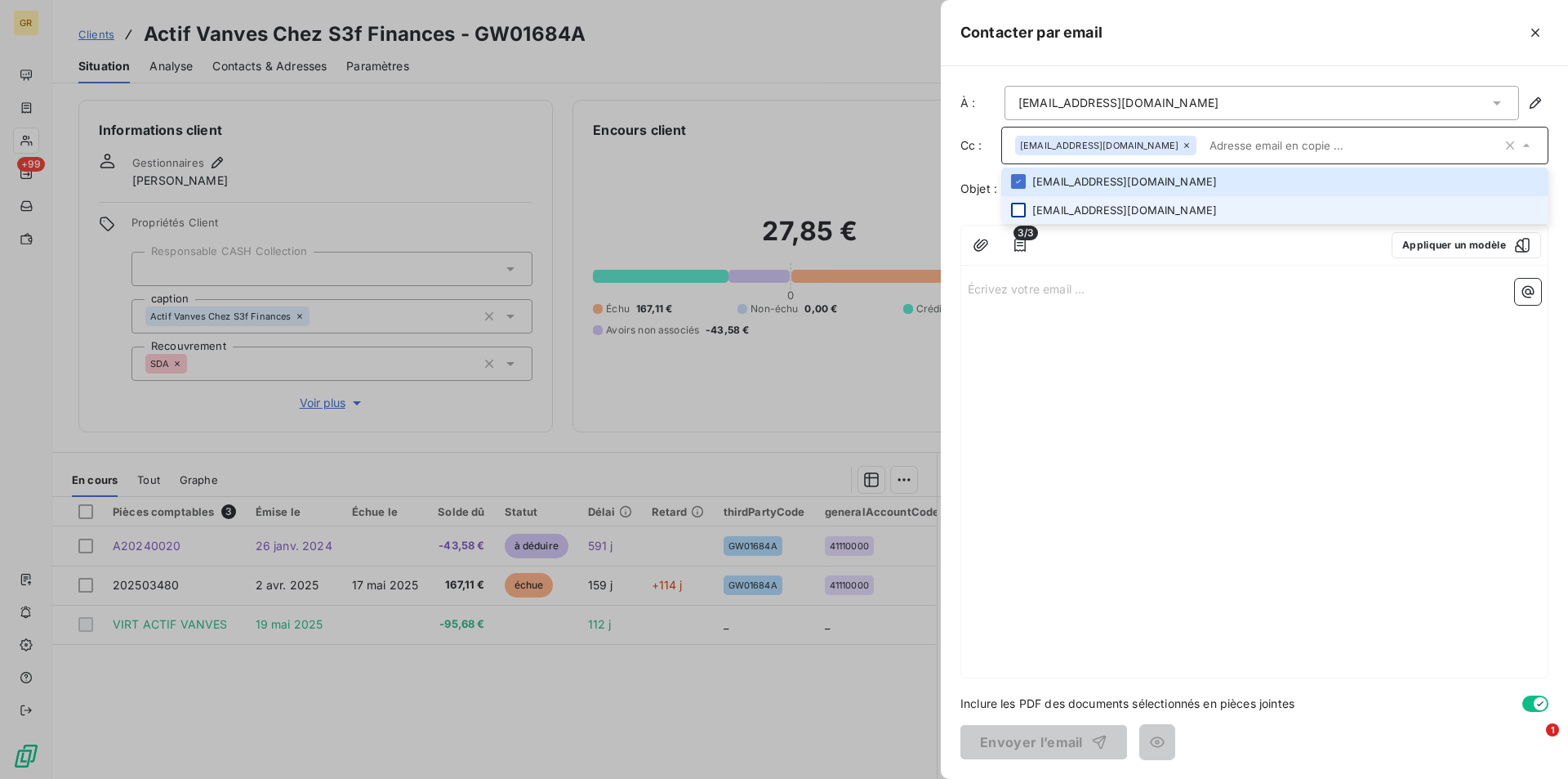
click at [1020, 212] on div at bounding box center [1018, 209] width 15 height 15
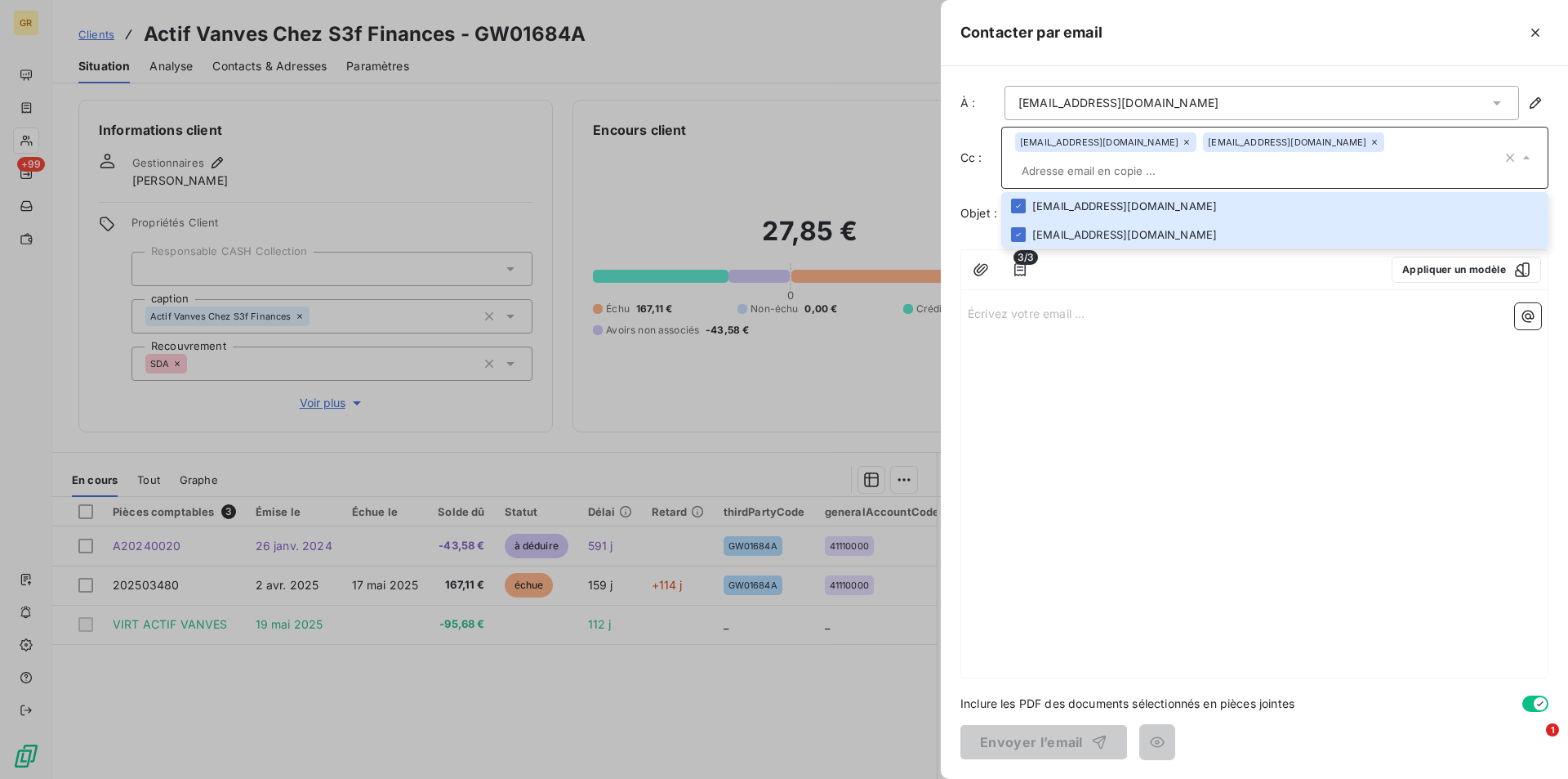
click at [1134, 354] on div "Écrivez votre email ... ﻿" at bounding box center [1255, 486] width 587 height 381
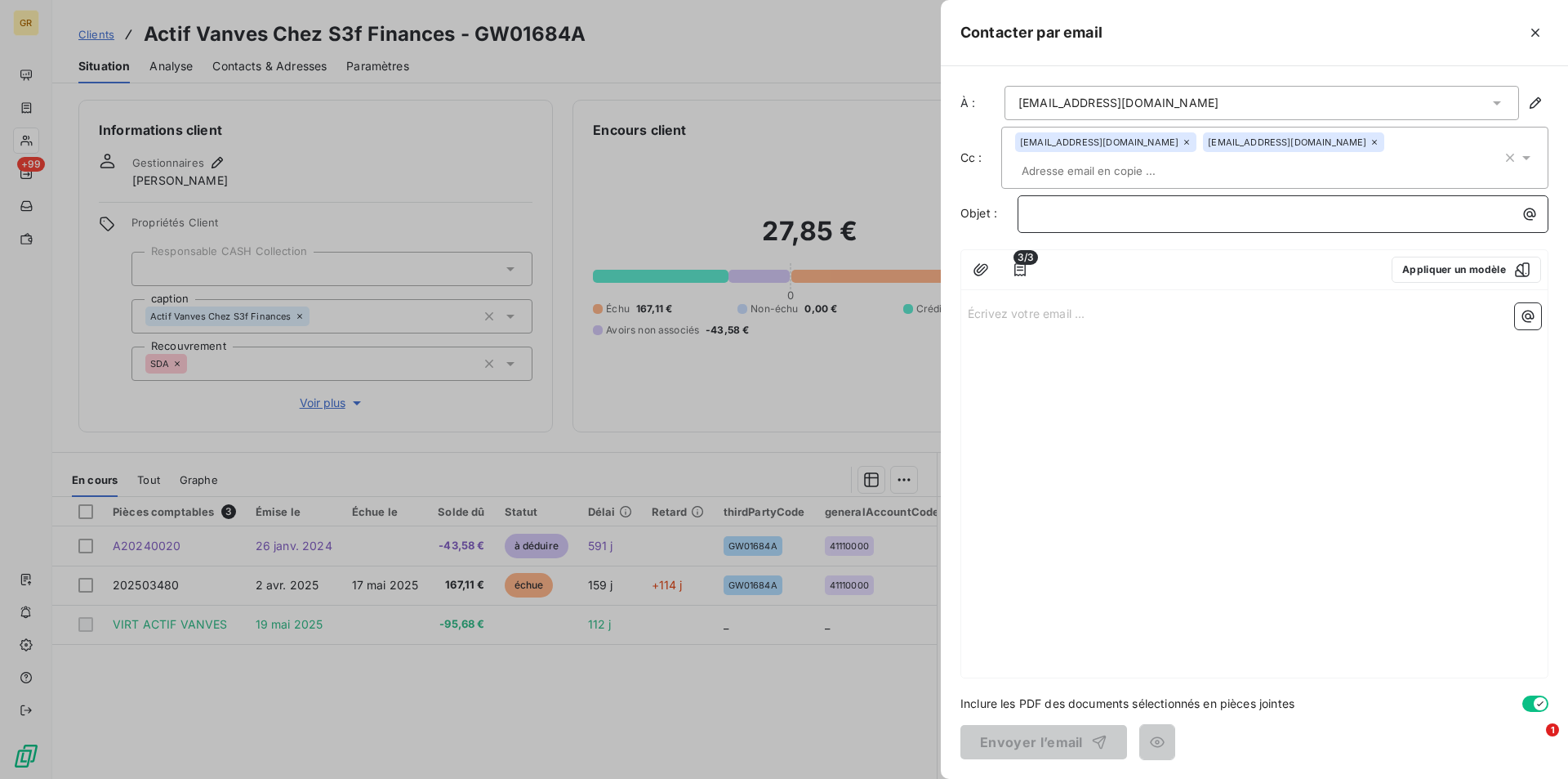
click at [1123, 204] on p "﻿" at bounding box center [1287, 213] width 511 height 18
click at [1530, 206] on icon "button" at bounding box center [1529, 214] width 16 height 16
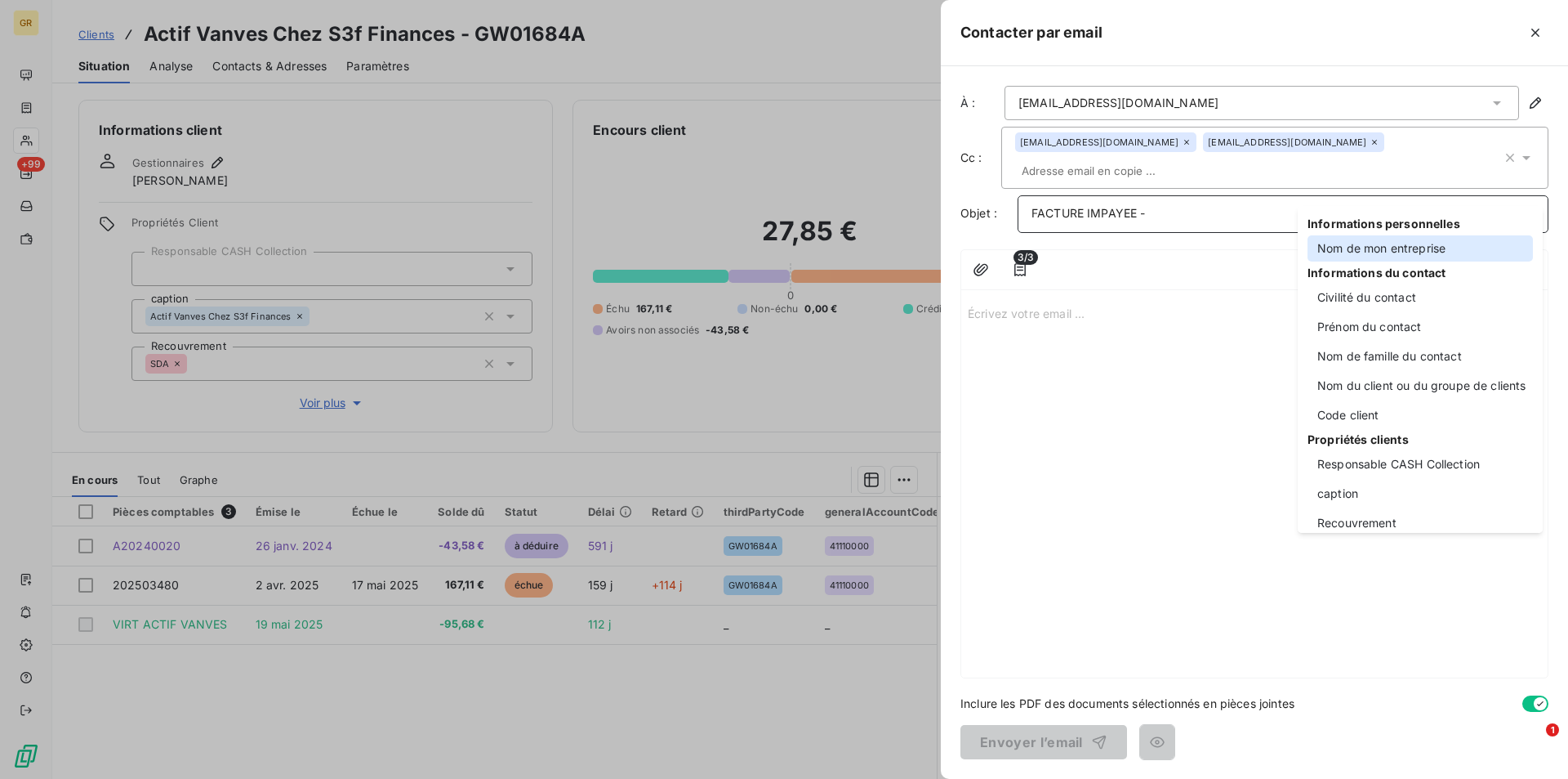
click at [1371, 255] on div "Nom de mon entreprise" at bounding box center [1420, 248] width 226 height 26
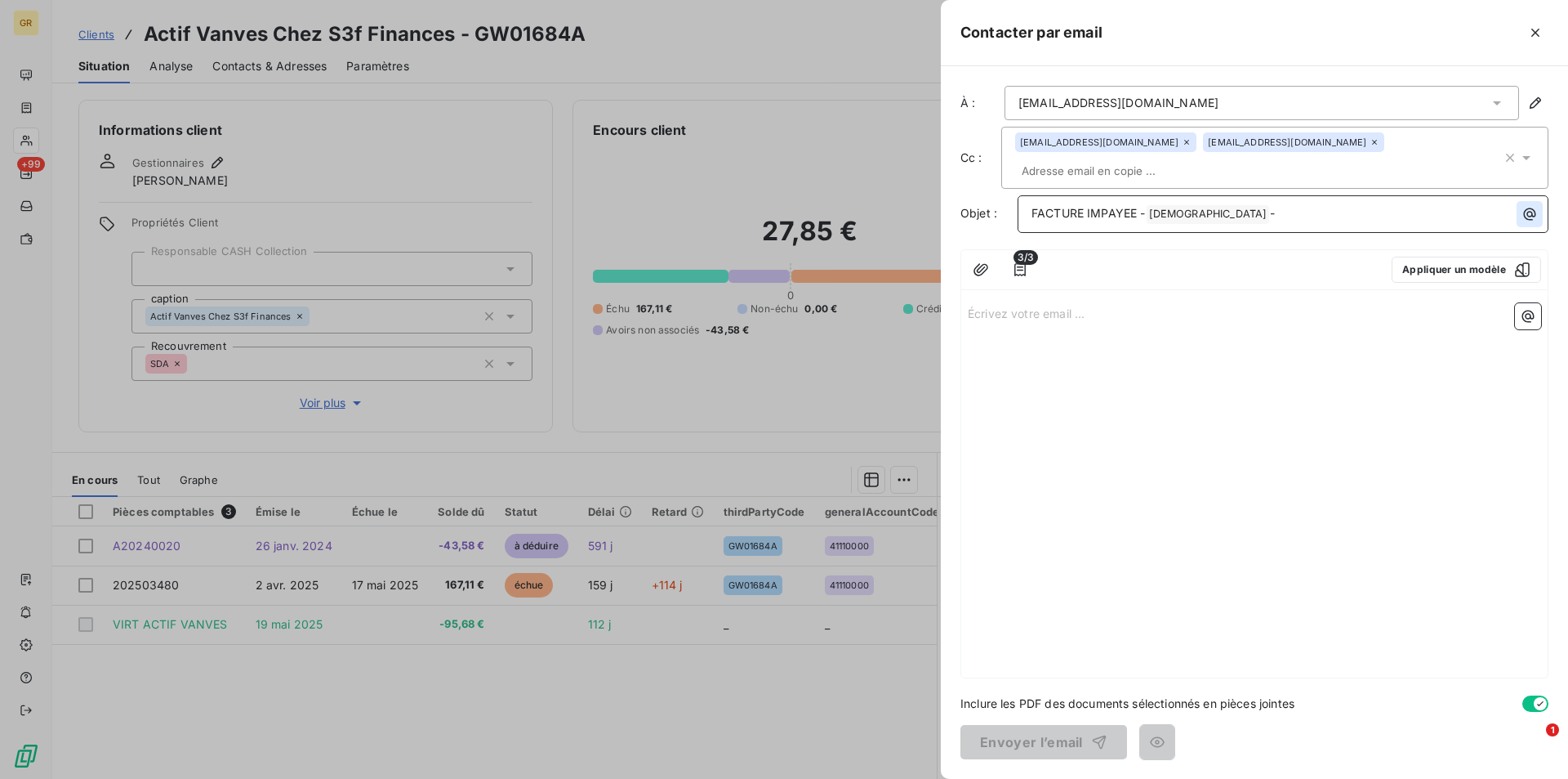
click at [1520, 201] on button "button" at bounding box center [1529, 213] width 26 height 26
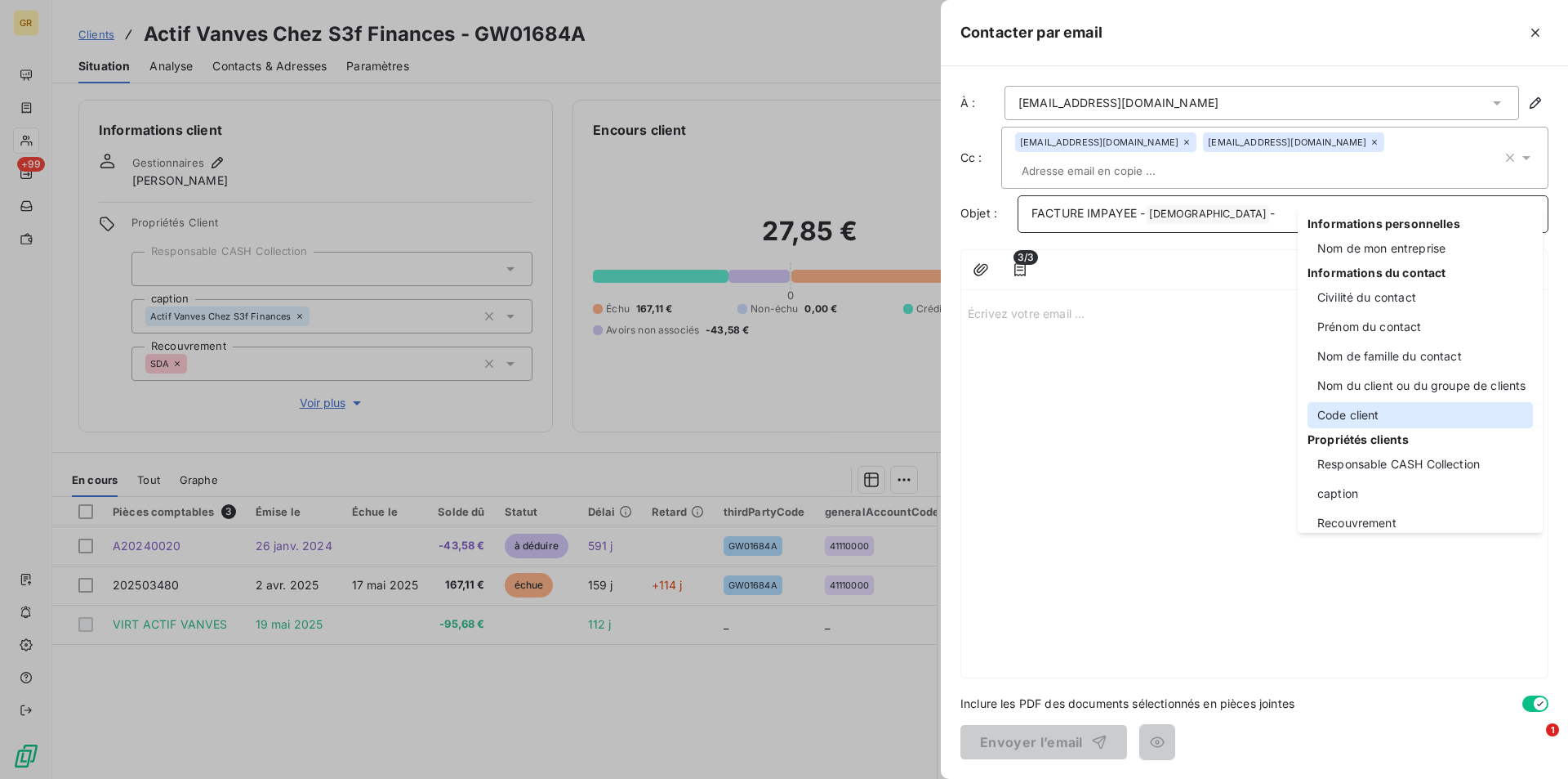
click at [1368, 413] on div "Code client" at bounding box center [1420, 415] width 226 height 26
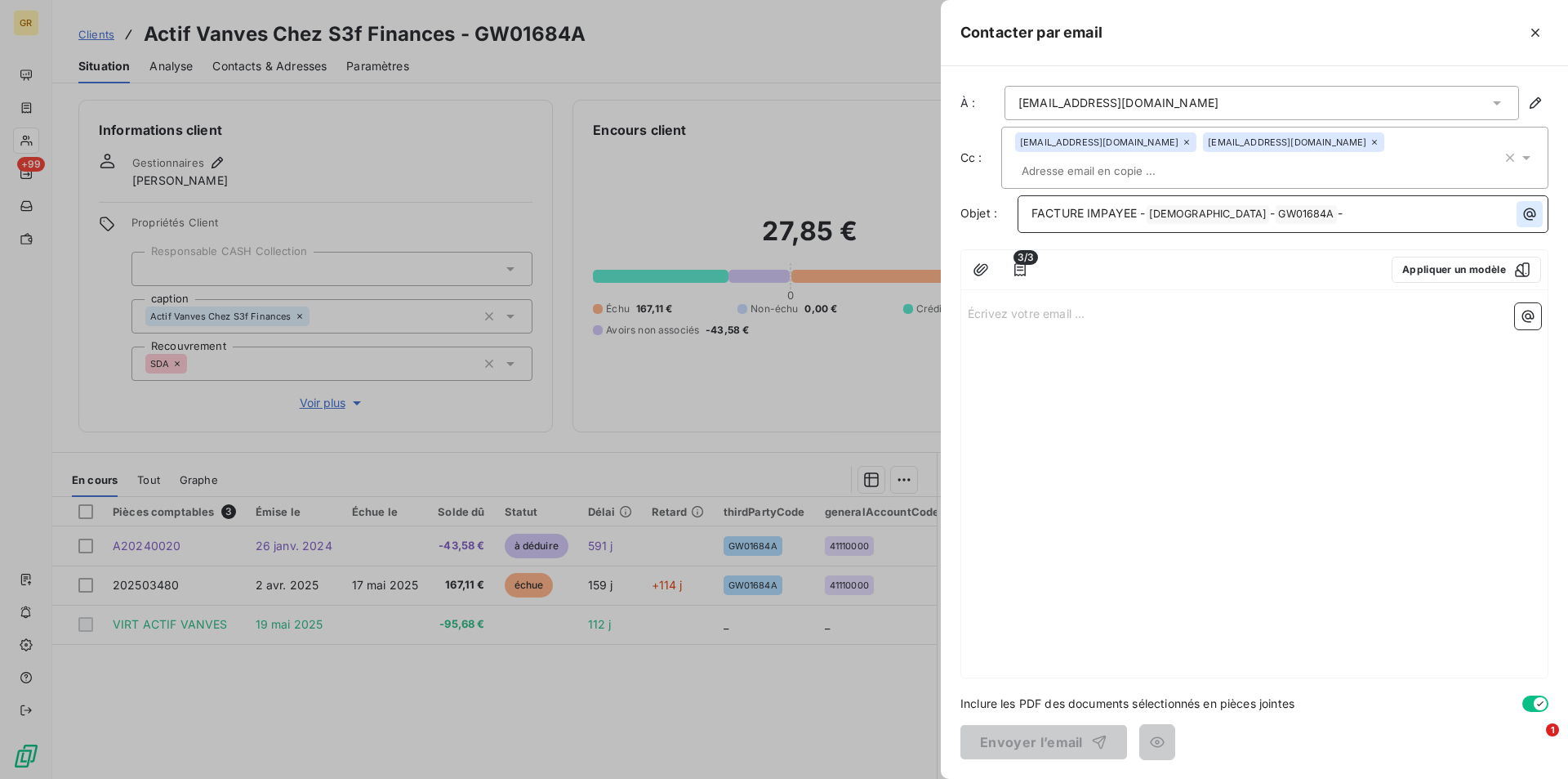
click at [1524, 208] on icon "button" at bounding box center [1530, 214] width 13 height 13
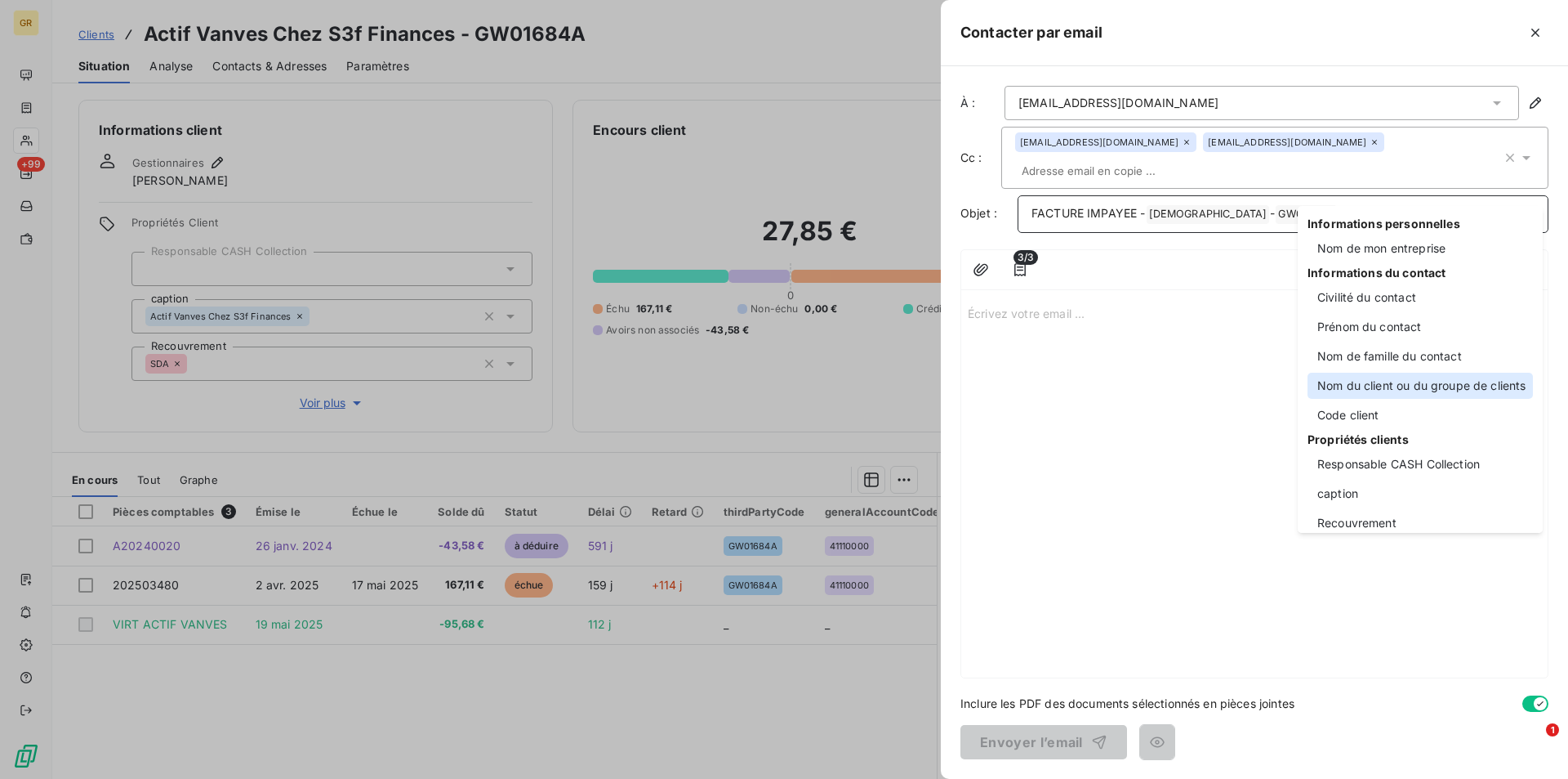
click at [1358, 391] on div "Nom du client ou du groupe de clients" at bounding box center [1420, 386] width 226 height 26
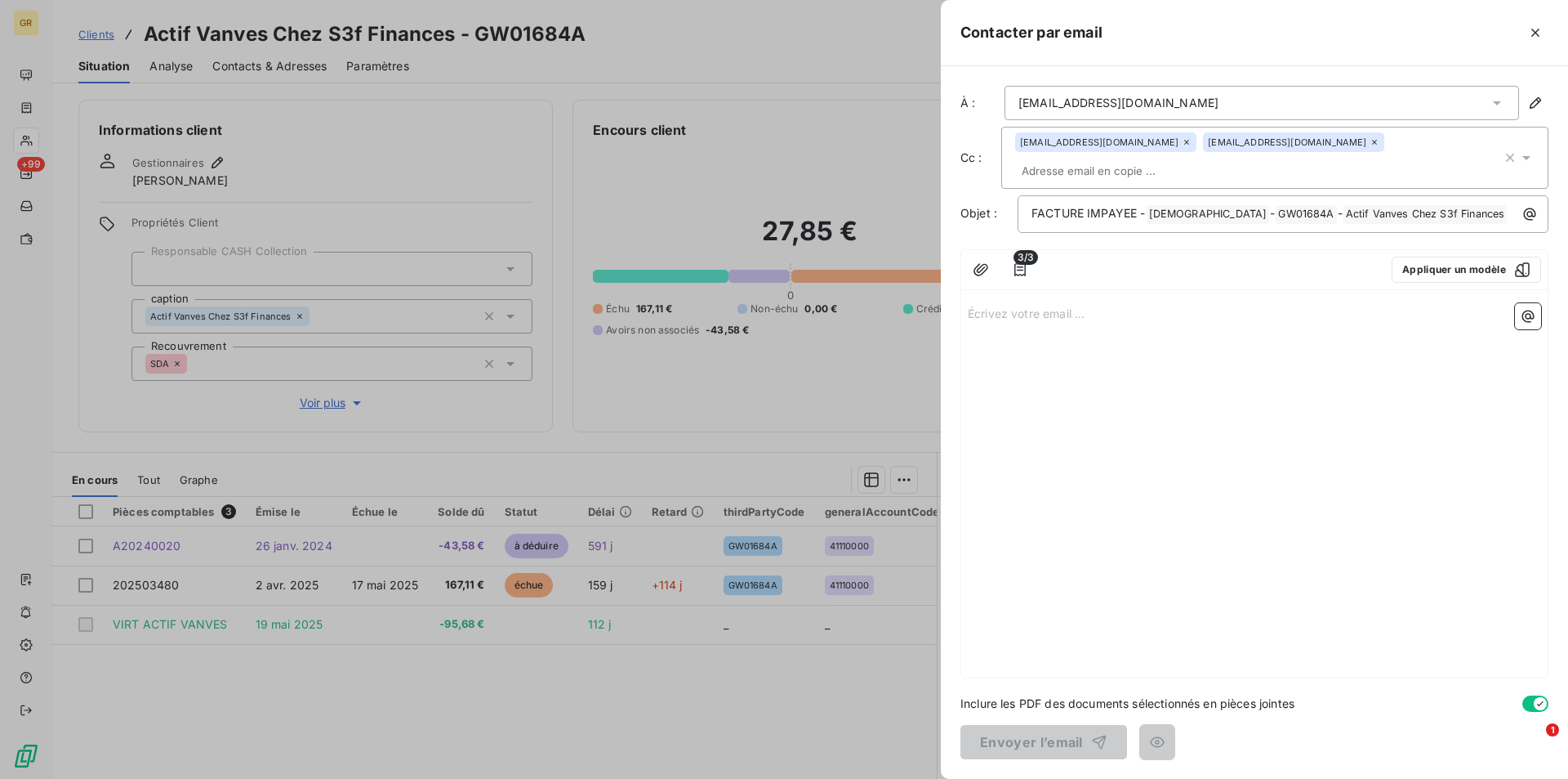
click at [1037, 303] on p "Écrivez votre email ... ﻿" at bounding box center [1254, 312] width 573 height 18
click at [1030, 341] on p "﻿" at bounding box center [1254, 350] width 573 height 18
click at [1000, 341] on p "L'" at bounding box center [1254, 350] width 573 height 18
click at [968, 342] on span "il ressort de l'analyse de votre compte une solde" at bounding box center [1099, 349] width 264 height 14
click at [1269, 341] on p "Il ressort de l'analyse de votre compte une solde" at bounding box center [1254, 350] width 573 height 18
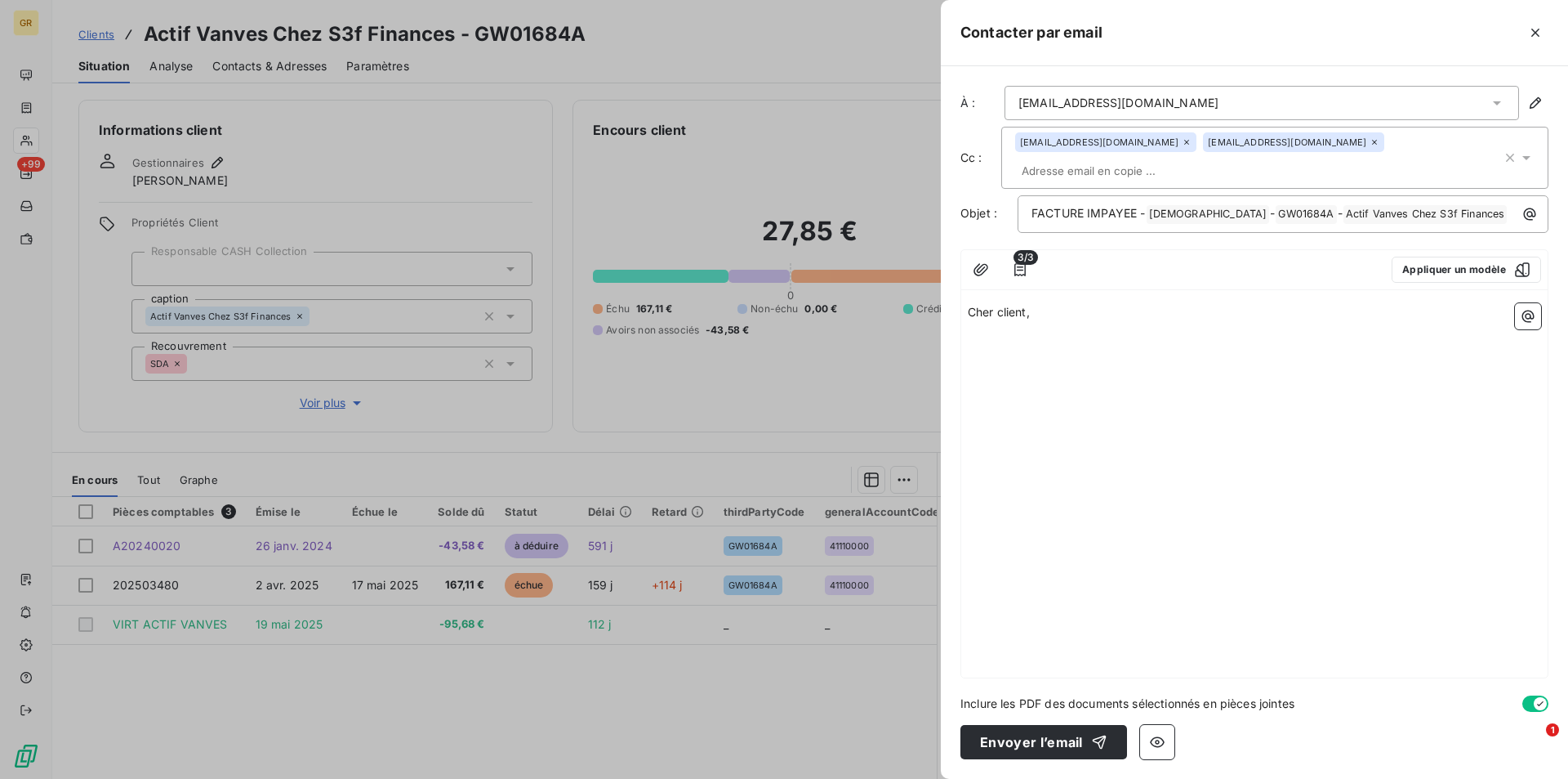
click at [1015, 322] on p "﻿" at bounding box center [1254, 330] width 573 height 18
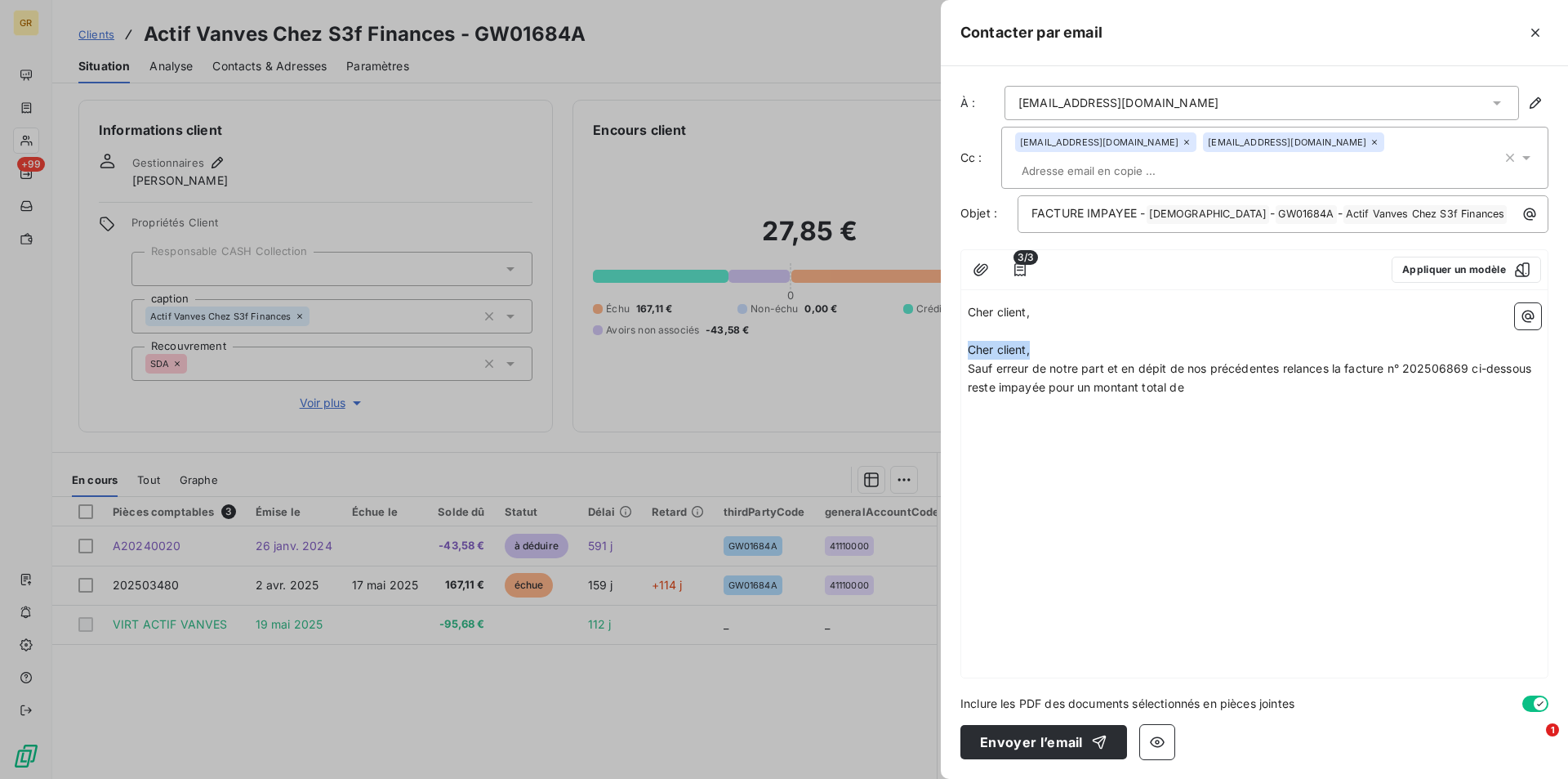
drag, startPoint x: 1037, startPoint y: 325, endPoint x: 964, endPoint y: 324, distance: 73.0
click at [964, 324] on div "Cher client, ﻿ [PERSON_NAME] client, Sauf erreur de notre part et en dépit de n…" at bounding box center [1255, 486] width 587 height 381
drag, startPoint x: 1467, startPoint y: 343, endPoint x: 1435, endPoint y: 353, distance: 33.5
click at [1435, 359] on p "Sauf erreur de notre part et en dépit de nos précédentes relances la facture n°…" at bounding box center [1254, 378] width 573 height 38
click at [1225, 396] on p "﻿" at bounding box center [1254, 405] width 573 height 18
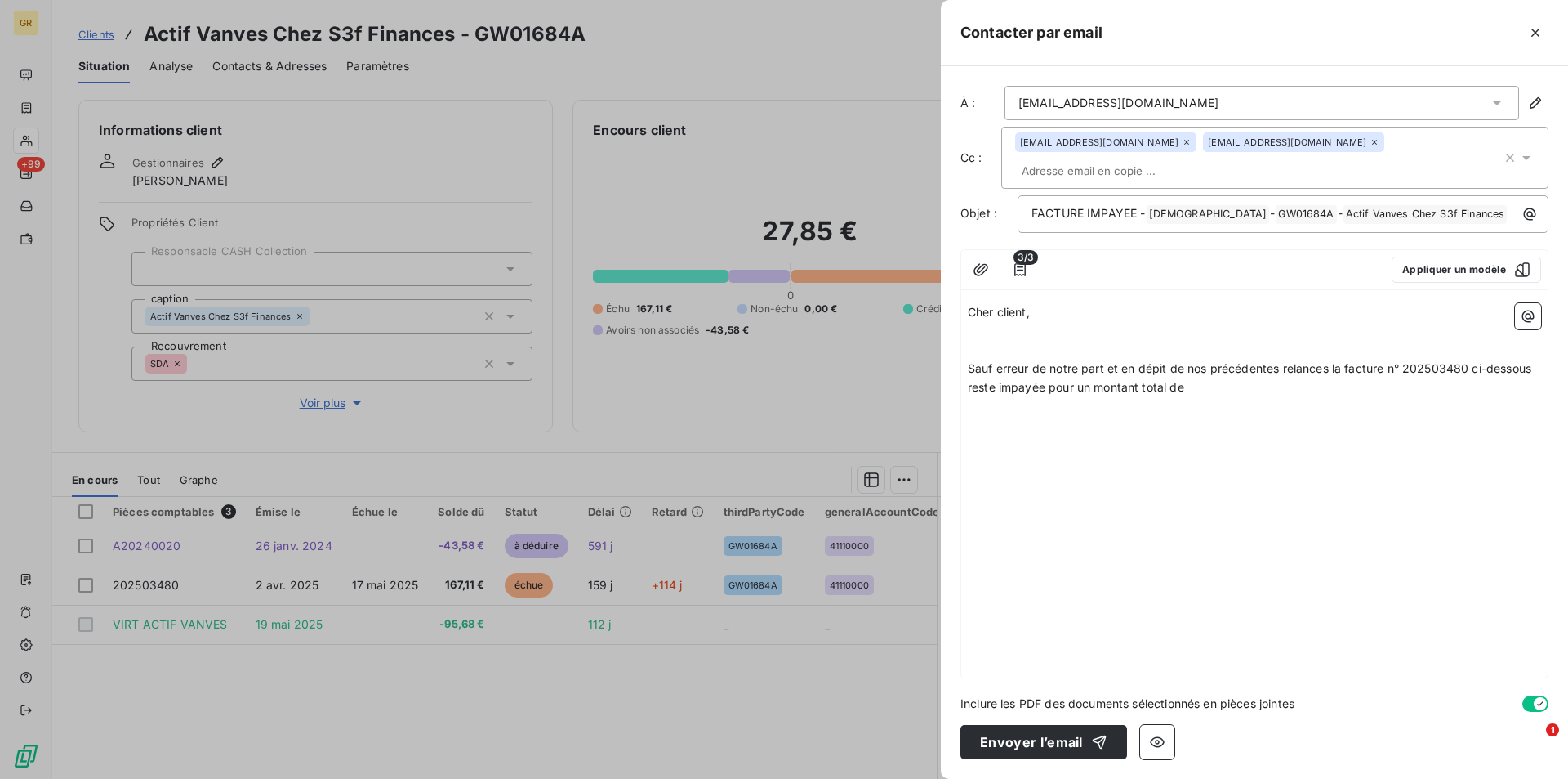
click at [1202, 370] on p "Sauf erreur de notre part et en dépit de nos précédentes relances la facture n°…" at bounding box center [1254, 378] width 573 height 38
click at [968, 361] on span "Sauf erreur de notre part et en dépit de nos précédentes relances la facture n°…" at bounding box center [1250, 378] width 567 height 33
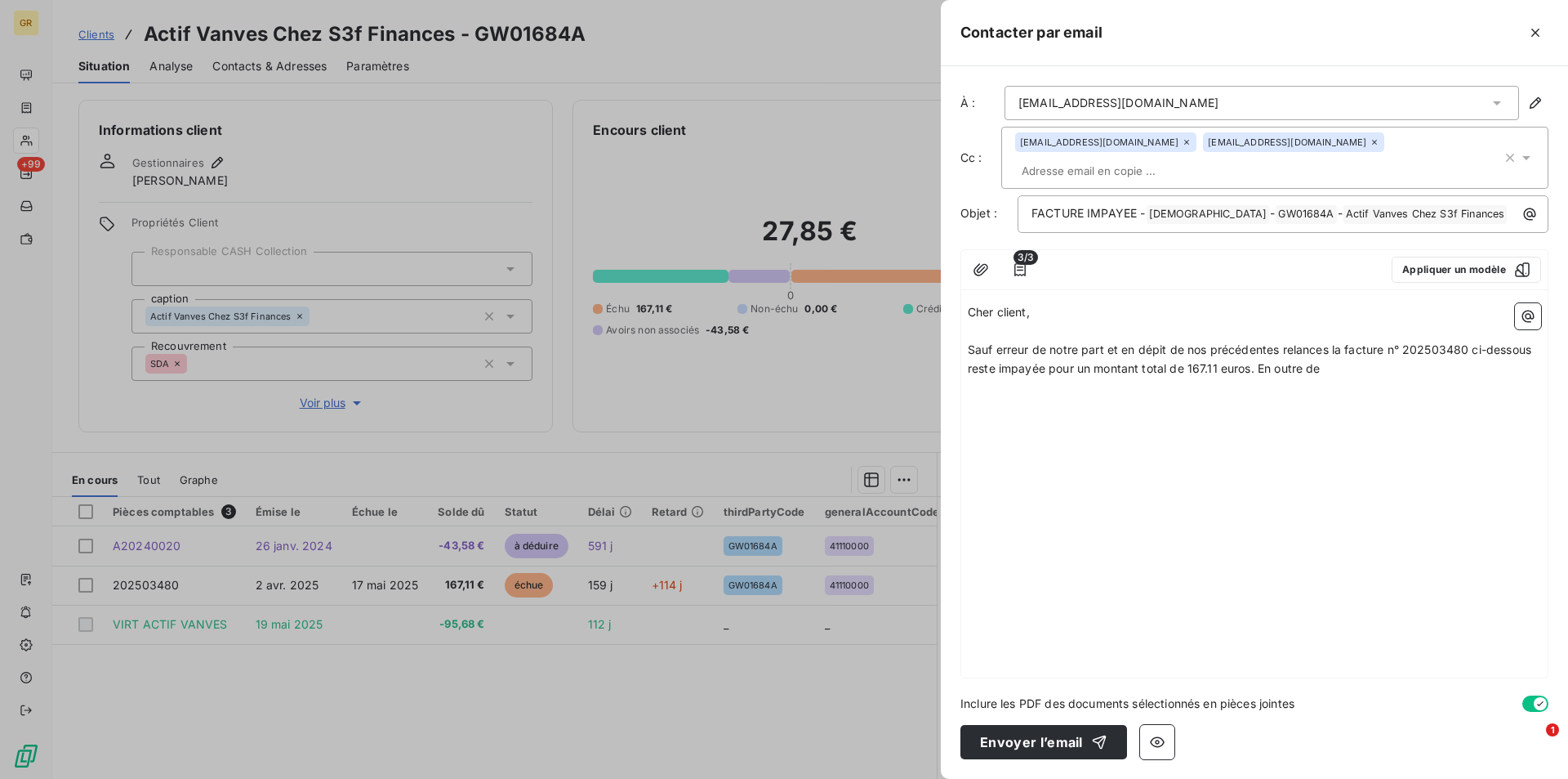
click at [1327, 342] on p "Sauf erreur de notre part et en dépit de nos précédentes relances la facture n°…" at bounding box center [1254, 359] width 573 height 38
click at [1522, 310] on icon "button" at bounding box center [1528, 316] width 13 height 13
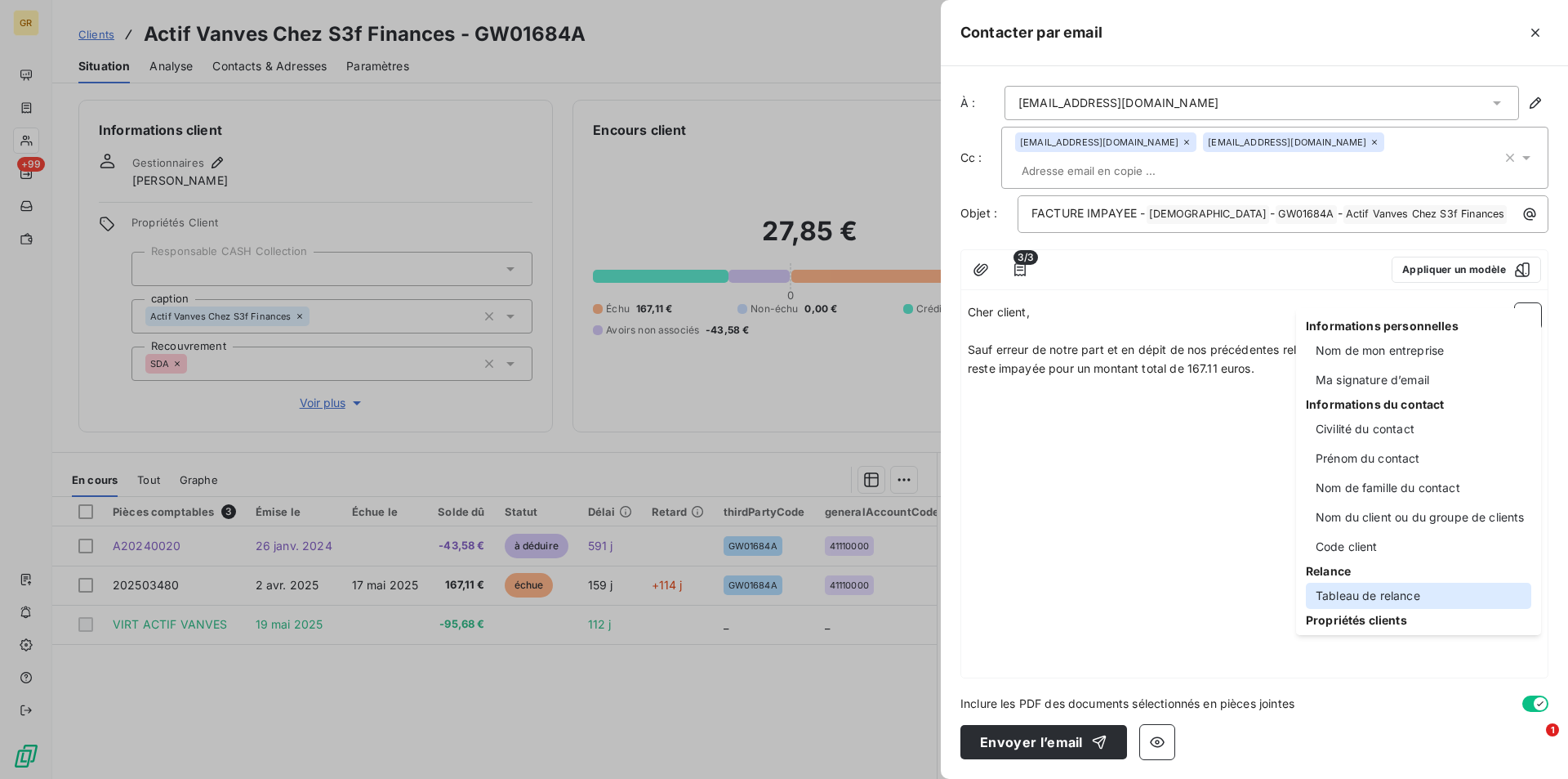
click at [1362, 594] on div "Tableau de relance" at bounding box center [1418, 595] width 226 height 26
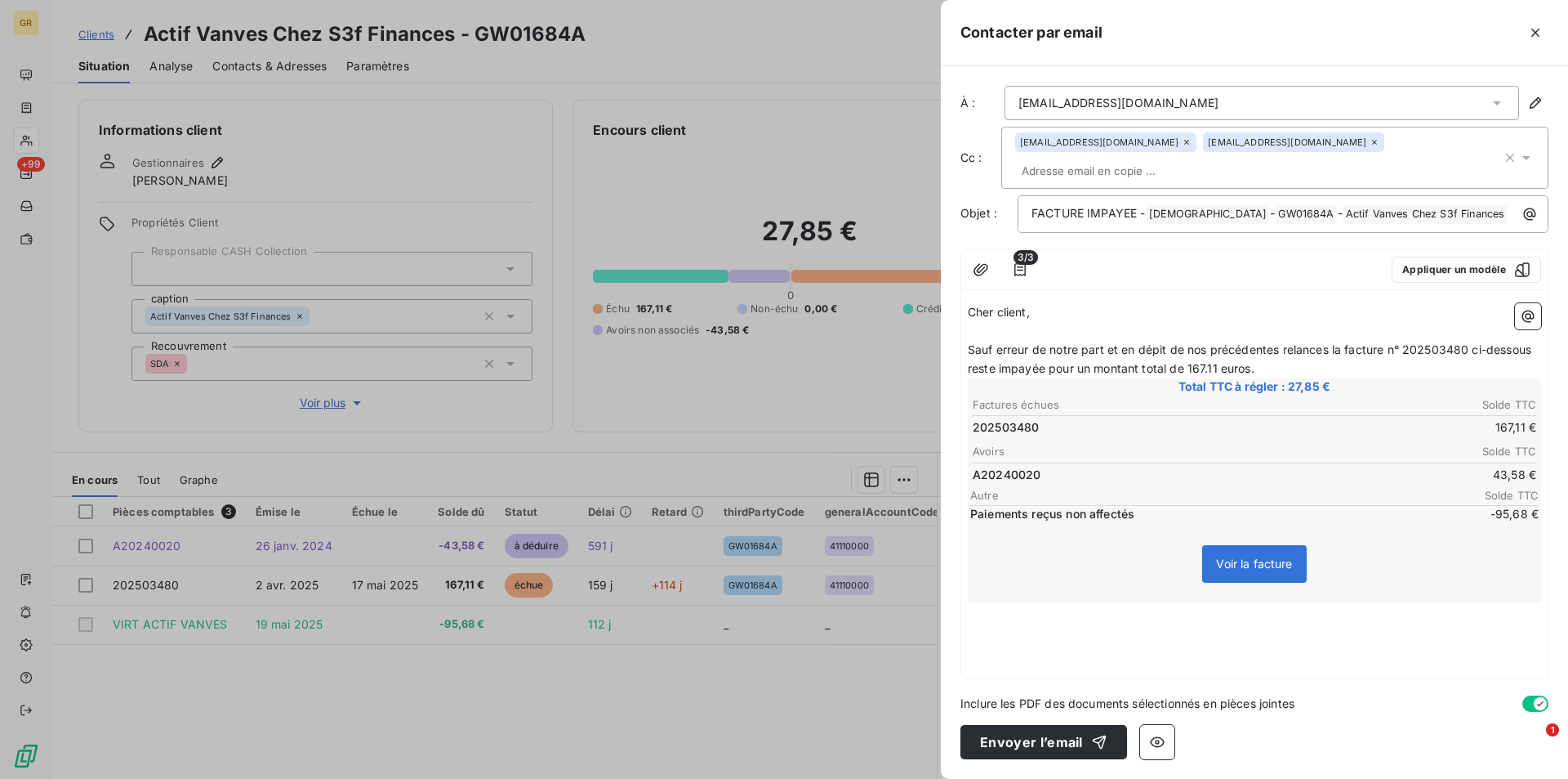
click at [980, 603] on p "﻿" at bounding box center [1254, 611] width 573 height 18
click at [1267, 341] on p "Sauf erreur de notre part et en dépit de nos précédentes relances la facture n°…" at bounding box center [1254, 359] width 573 height 38
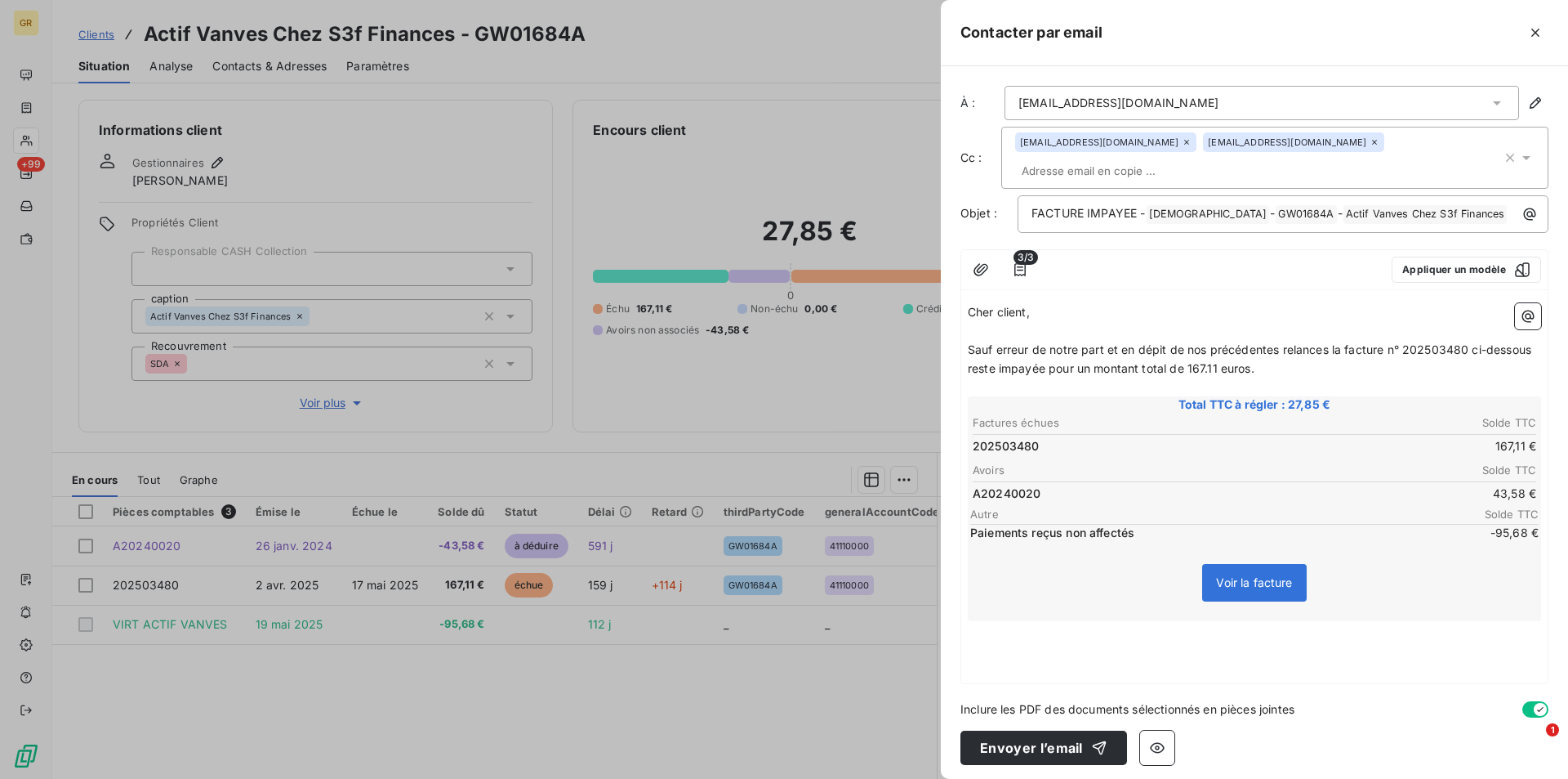
click at [998, 639] on p "﻿" at bounding box center [1254, 647] width 573 height 18
drag, startPoint x: 1270, startPoint y: 347, endPoint x: 1175, endPoint y: 350, distance: 95.0
click at [1175, 350] on p "Sauf erreur de notre part et en dépit de nos précédentes relances la facture n°…" at bounding box center [1254, 359] width 573 height 38
click at [1265, 346] on p "Sauf erreur de notre part et en dépit de nos précédentes relances la facture n°…" at bounding box center [1254, 359] width 573 height 38
drag, startPoint x: 1265, startPoint y: 346, endPoint x: 1186, endPoint y: 351, distance: 79.2
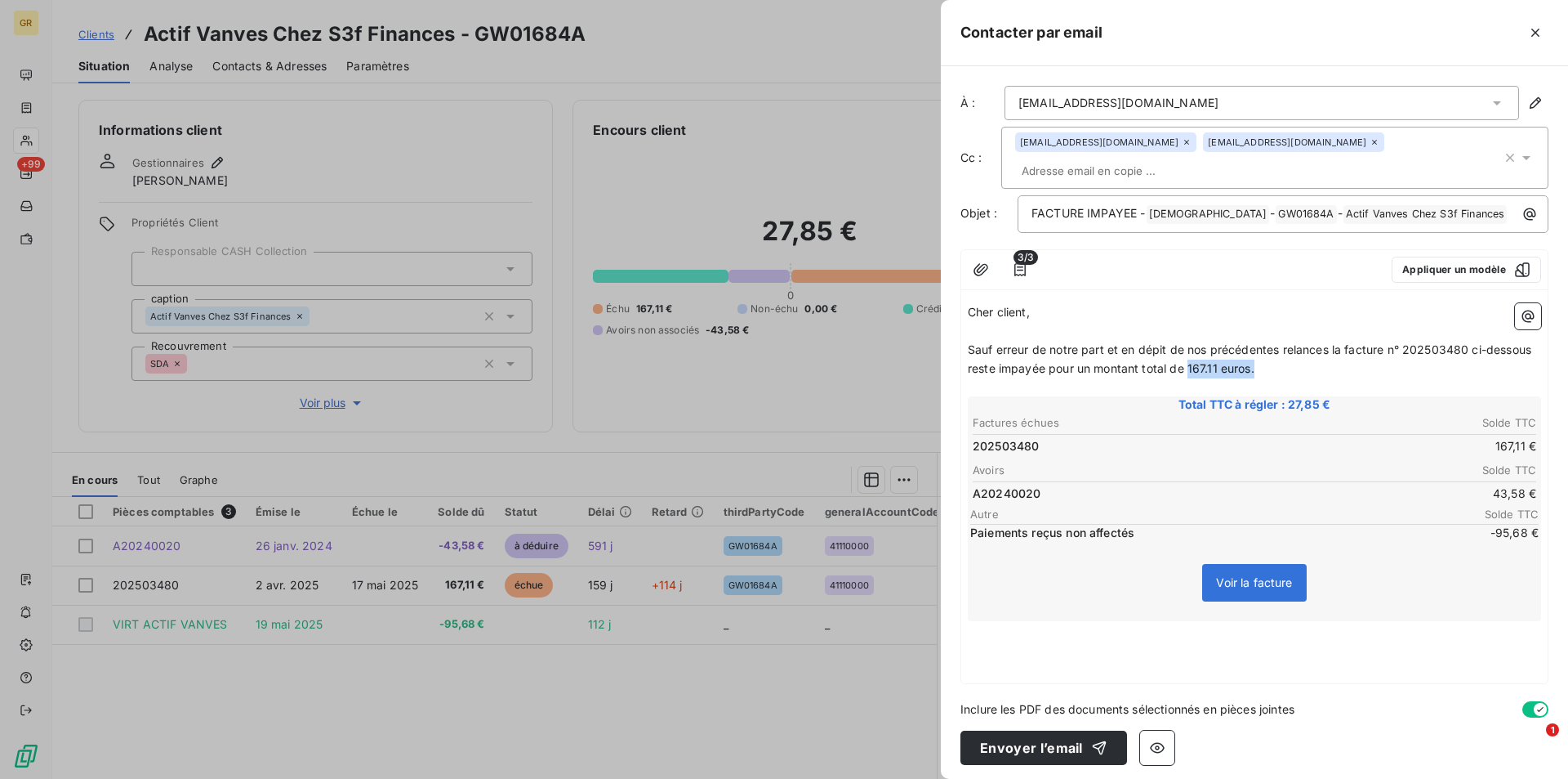
click at [1186, 351] on p "Sauf erreur de notre part et en dépit de nos précédentes relances la facture n°…" at bounding box center [1254, 359] width 573 height 38
drag, startPoint x: 1399, startPoint y: 326, endPoint x: 1115, endPoint y: 331, distance: 284.0
click at [1115, 341] on p "Sauf erreur de notre part et en dépit de nos précédentes relances la facture n°…" at bounding box center [1254, 359] width 573 height 38
drag, startPoint x: 1299, startPoint y: 325, endPoint x: 1307, endPoint y: 338, distance: 15.3
click at [1304, 341] on p "Sauf erreur de notre part la facture 202503480 ci-dessous reste impayée pour un…" at bounding box center [1254, 359] width 573 height 38
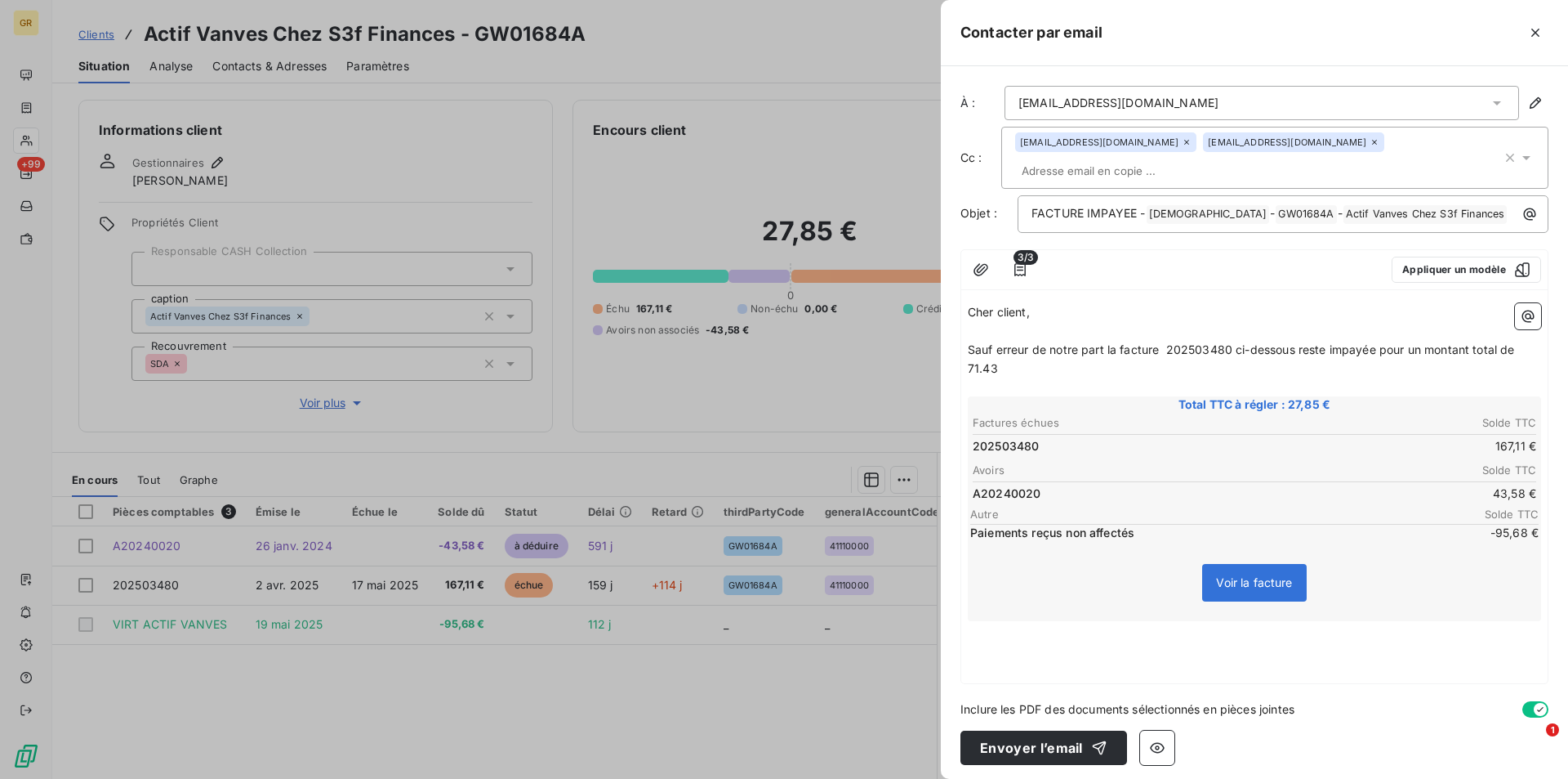
drag, startPoint x: 1307, startPoint y: 345, endPoint x: 1315, endPoint y: 341, distance: 8.9
click at [1307, 345] on p "Sauf erreur de notre part la facture 202503480 ci-dessous reste impayée pour un…" at bounding box center [1254, 359] width 573 height 38
drag, startPoint x: 1301, startPoint y: 324, endPoint x: 1368, endPoint y: 339, distance: 68.7
click at [1368, 341] on p "Sauf erreur de notre part la facture 202503480 ci-dessous reste impayée pour un…" at bounding box center [1254, 359] width 573 height 38
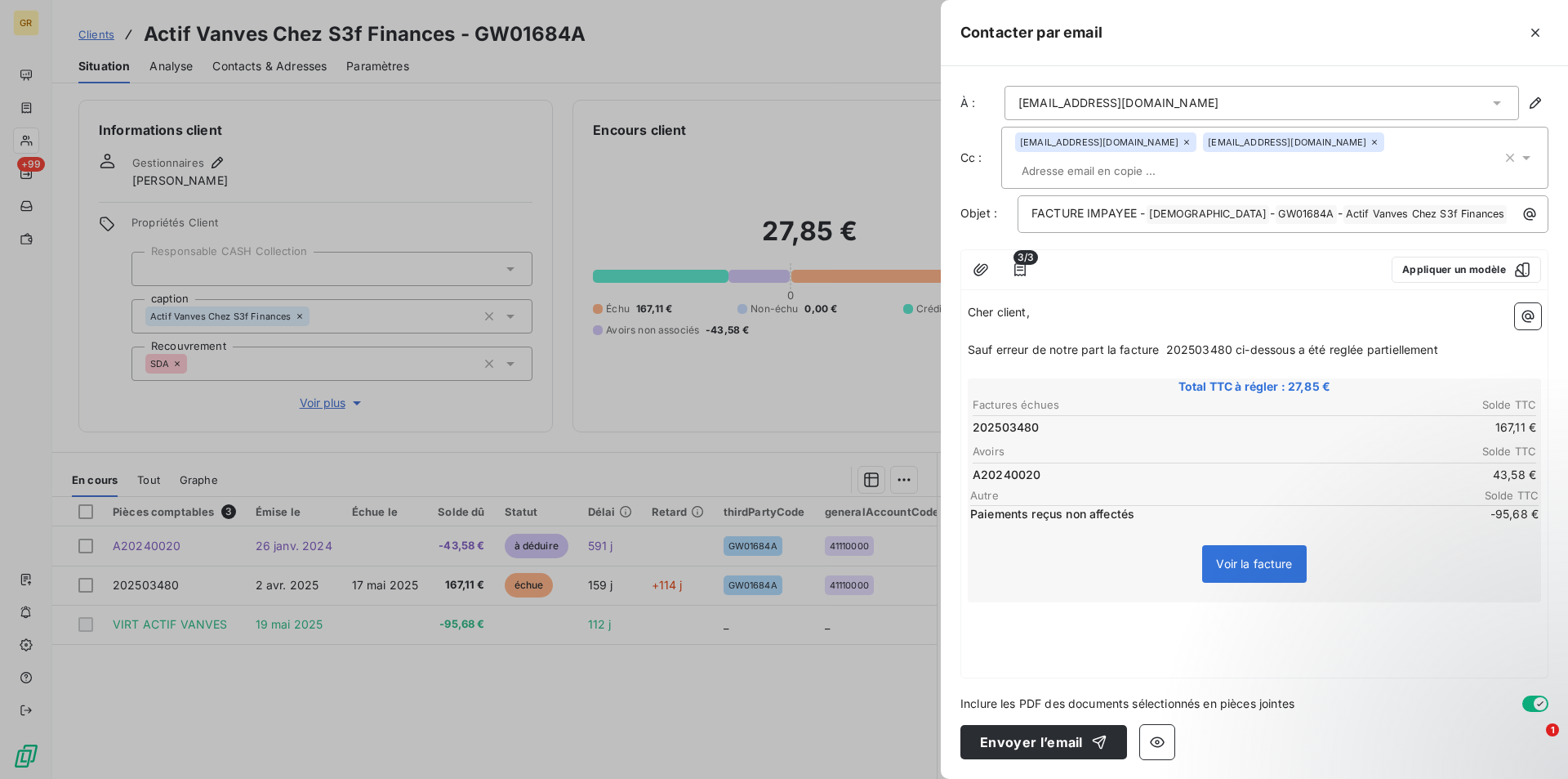
click at [1169, 342] on span "Sauf erreur de notre part la facture 202503480 ci-dessous a été reglée partiell…" at bounding box center [1203, 349] width 471 height 14
click at [1453, 341] on p "Sauf erreur de notre part la facture n°202503480 ci-dessous a été réglée partie…" at bounding box center [1254, 350] width 573 height 18
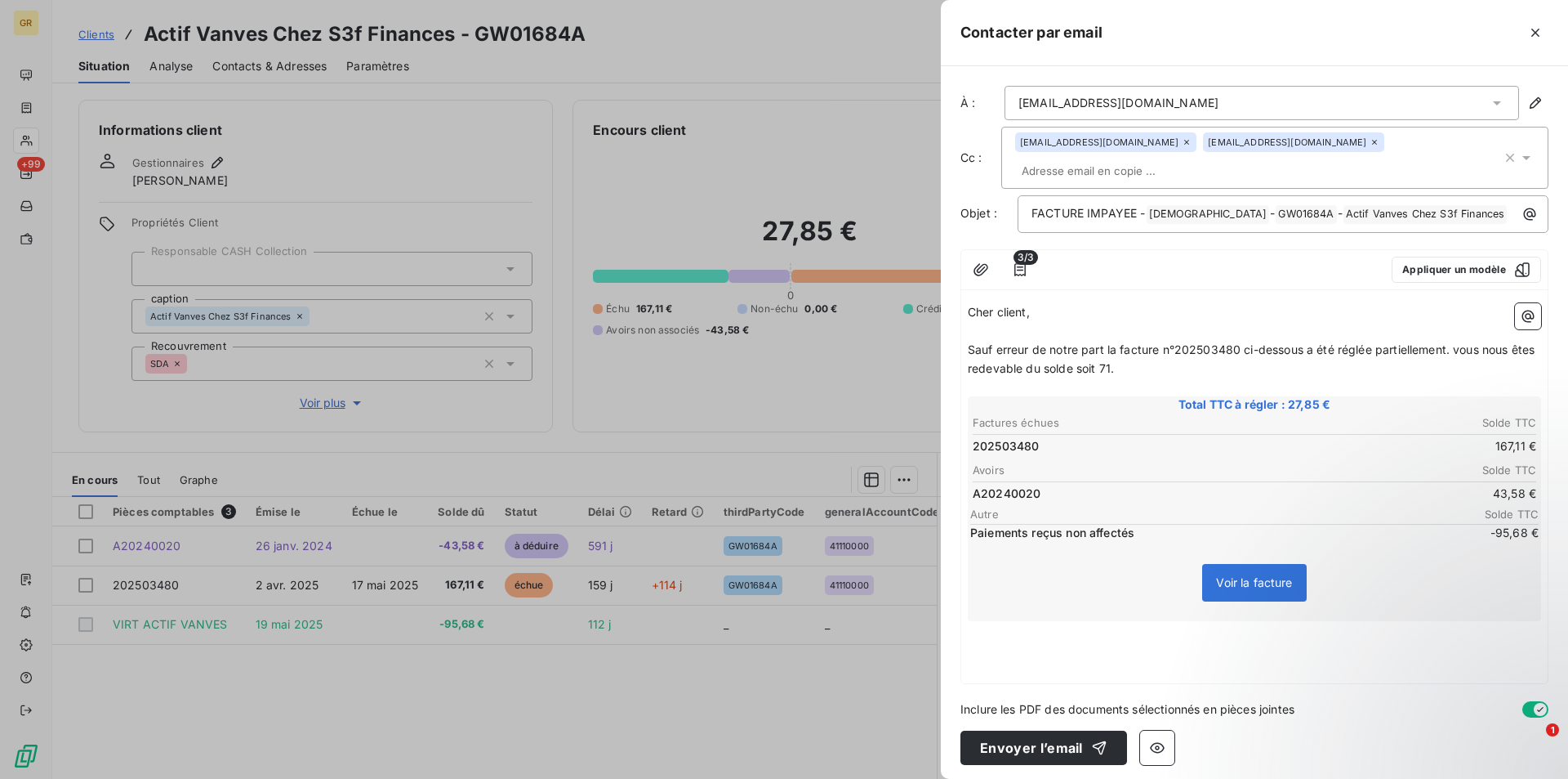
drag, startPoint x: 1447, startPoint y: 326, endPoint x: 1452, endPoint y: 349, distance: 23.5
click at [1447, 342] on span "Sauf erreur de notre part la facture n°202503480 ci-dessous a été réglée partie…" at bounding box center [1252, 358] width 570 height 33
click at [1116, 347] on span "Sauf erreur de notre part la facture n°202503480 ci-dessous a été réglée partie…" at bounding box center [1245, 358] width 555 height 33
click at [1121, 343] on span "Sauf erreur de notre part la facture n°202503480 ci-dessous a été réglée partie…" at bounding box center [1245, 358] width 555 height 33
click at [1305, 342] on p "Sauf erreur de notre part la facture n°202503480 ci-dessous a été réglée partie…" at bounding box center [1254, 359] width 573 height 38
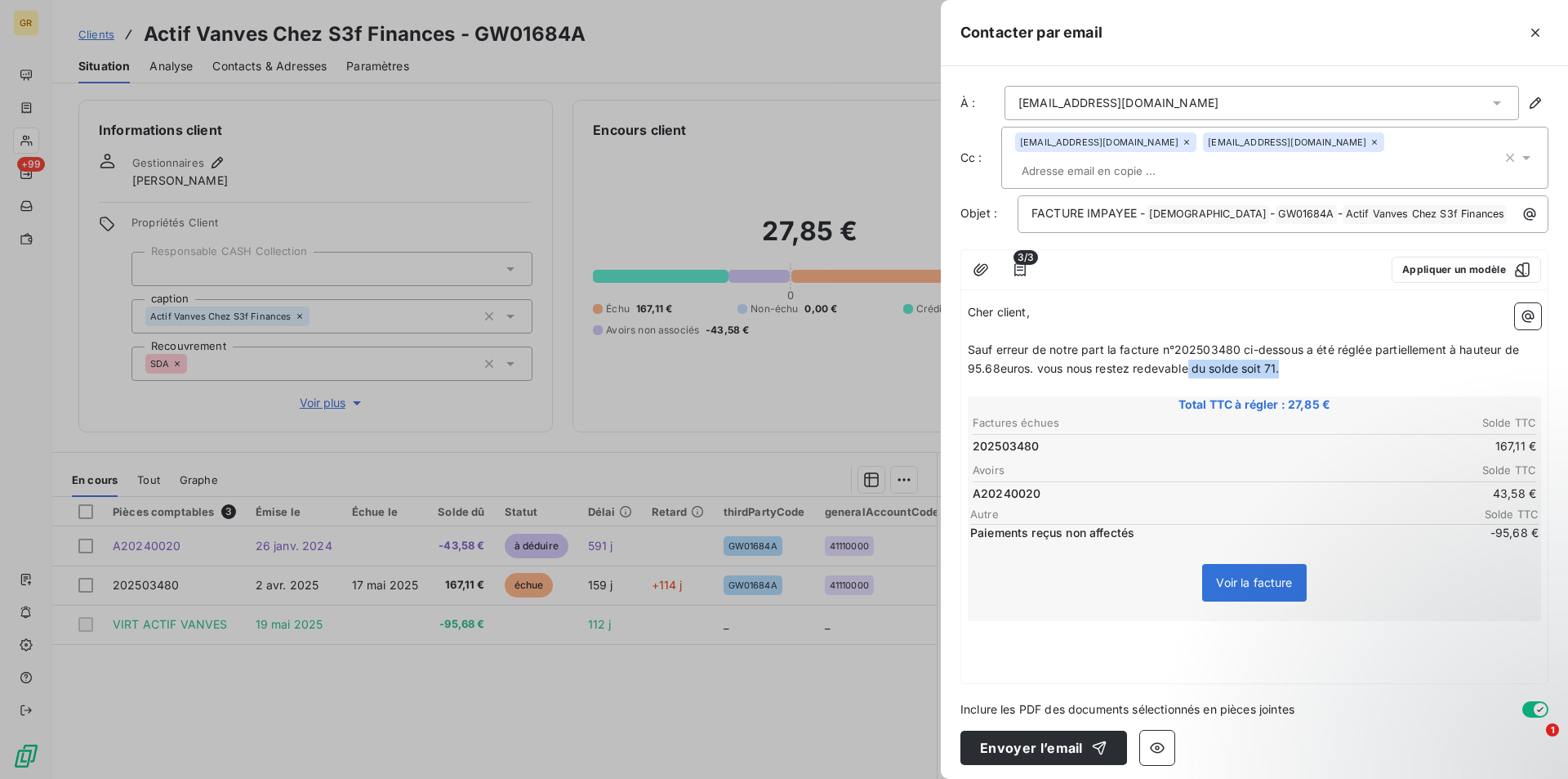
drag, startPoint x: 1296, startPoint y: 347, endPoint x: 1181, endPoint y: 353, distance: 115.2
click at [1187, 349] on p "Sauf erreur de notre part la facture n°202503480 ci-dessous a été réglée partie…" at bounding box center [1254, 359] width 573 height 38
click at [1024, 639] on p "﻿" at bounding box center [1254, 647] width 573 height 18
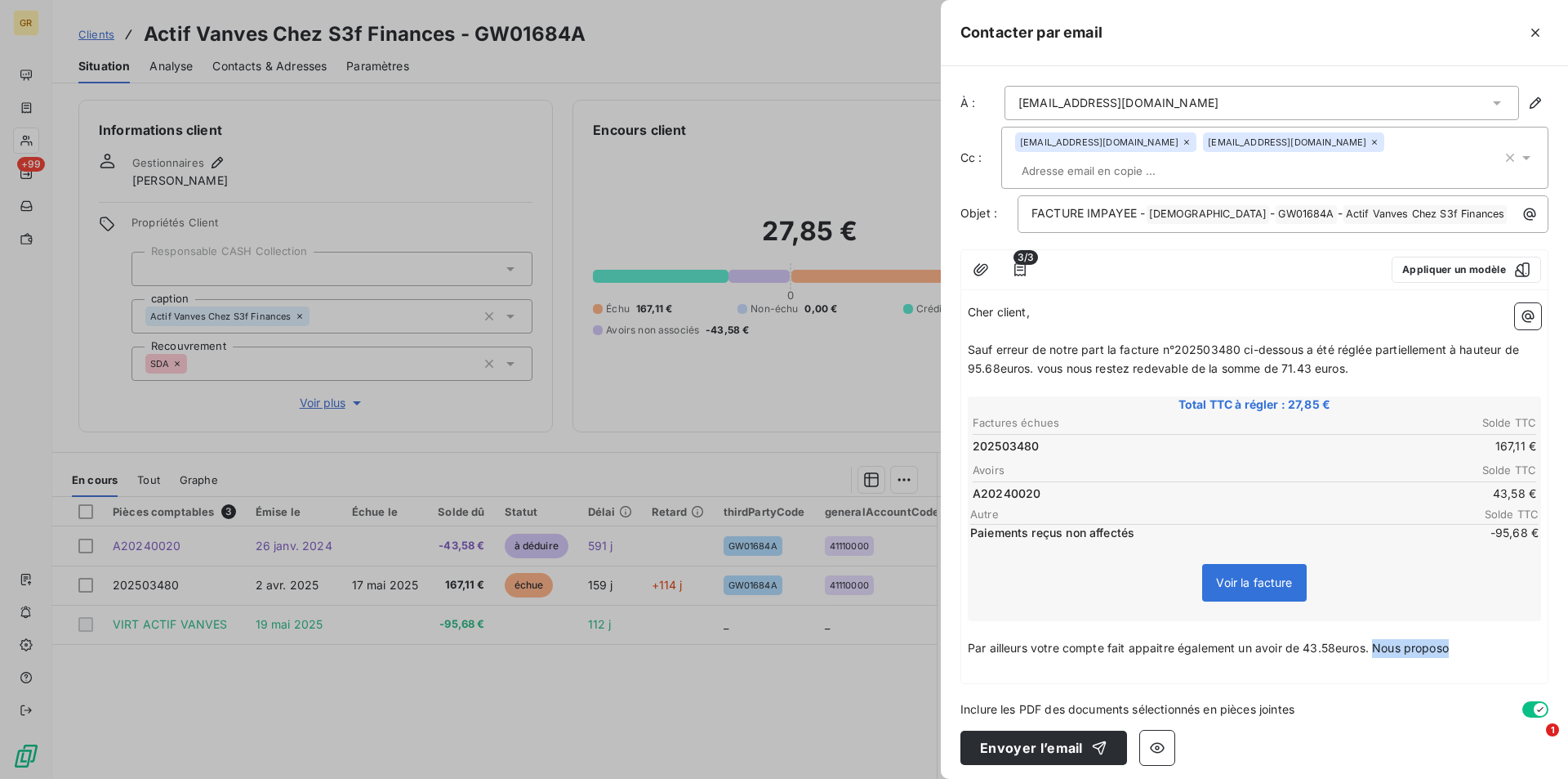
drag, startPoint x: 1469, startPoint y: 629, endPoint x: 1377, endPoint y: 629, distance: 92.0
click at [1377, 639] on p "Par ailleurs votre compte fait appaitre également un avoir de 43.58euros. Nous …" at bounding box center [1254, 647] width 573 height 18
drag, startPoint x: 1152, startPoint y: 629, endPoint x: 1097, endPoint y: 622, distance: 55.4
click at [1069, 621] on p "﻿" at bounding box center [1254, 630] width 573 height 18
click at [1155, 640] on span "Par ailleurs votre compte fait appaitre également un avoir de 43.58euros. Merci…" at bounding box center [1209, 647] width 482 height 14
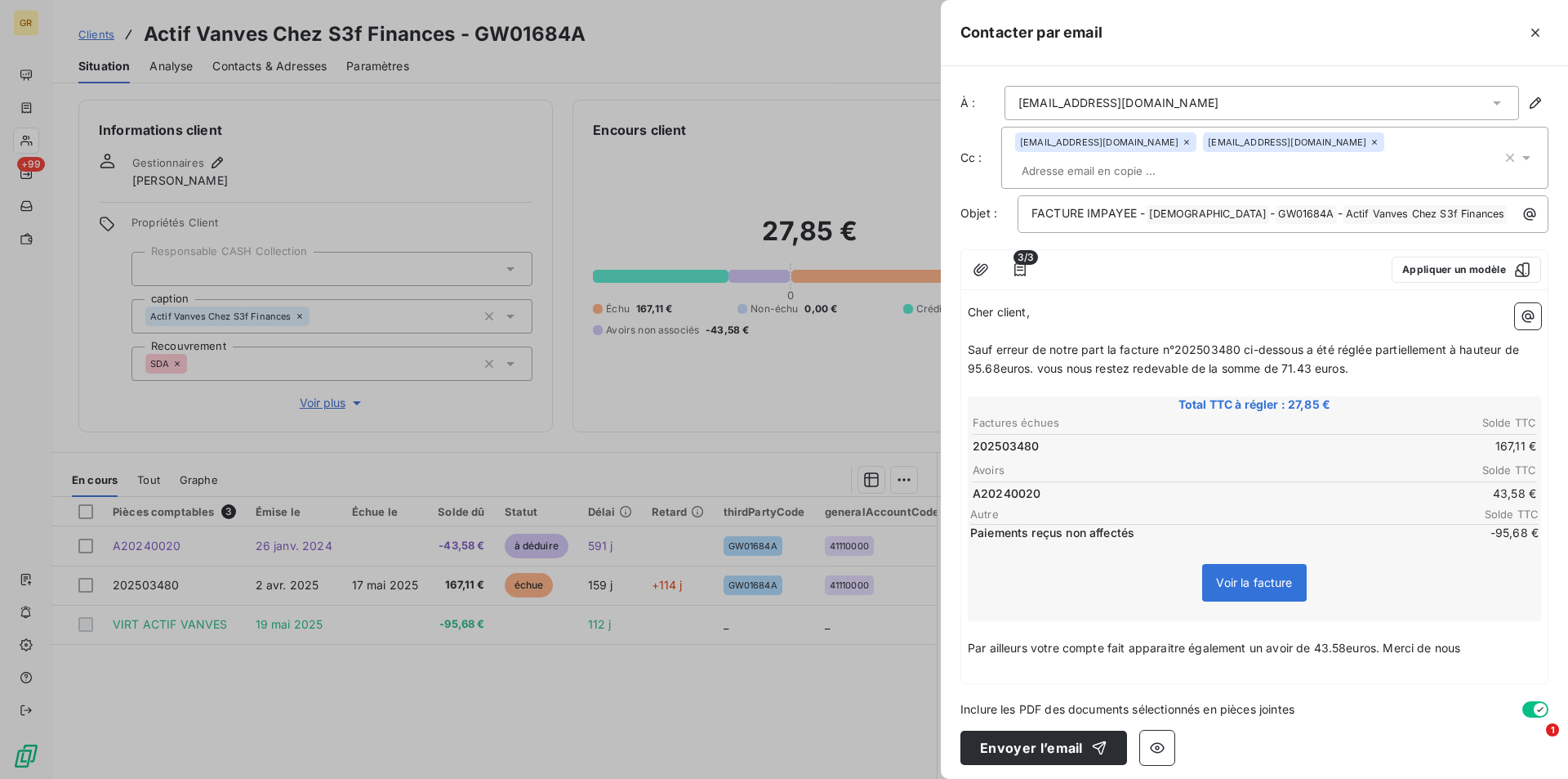
click at [1217, 639] on p "Par ailleurs votre compte fait apparaitre également un avoir de 43.58euros. Mer…" at bounding box center [1254, 647] width 573 height 18
click at [1384, 658] on p "﻿" at bounding box center [1254, 667] width 573 height 18
click at [1473, 639] on p "Par ailleurs votre compte fait apparaitre également un avoir de 43.58euros. Mer…" at bounding box center [1254, 647] width 573 height 18
drag, startPoint x: 1473, startPoint y: 625, endPoint x: 1387, endPoint y: 621, distance: 86.1
click at [1387, 639] on p "Par ailleurs votre compte fait apparaitre également un avoir de 43.58euros. Mer…" at bounding box center [1254, 647] width 573 height 18
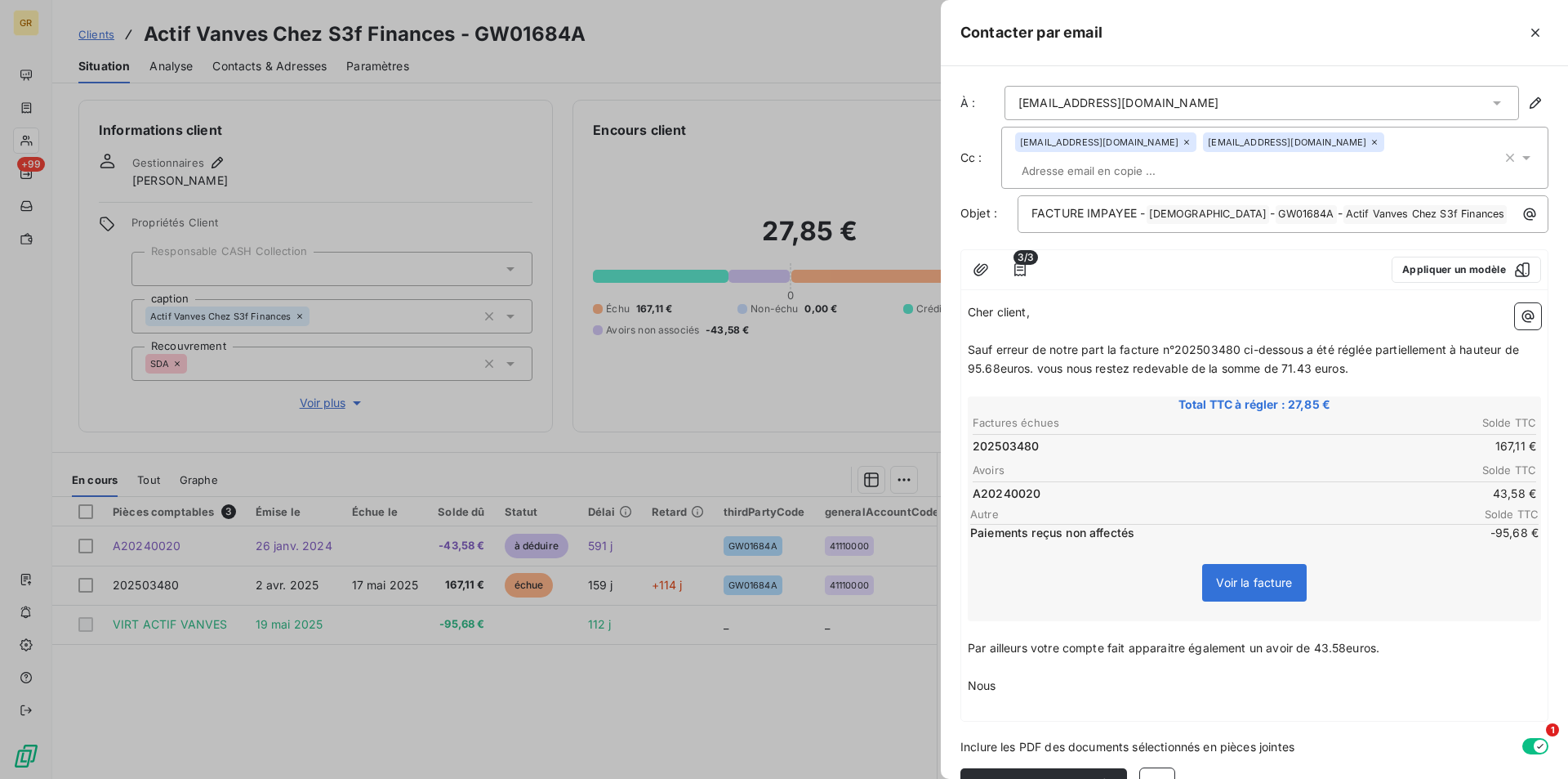
click at [1010, 676] on p "Nous" at bounding box center [1254, 685] width 573 height 18
drag, startPoint x: 1010, startPoint y: 669, endPoint x: 994, endPoint y: 696, distance: 31.4
click at [985, 676] on p "Nous" at bounding box center [1254, 685] width 573 height 18
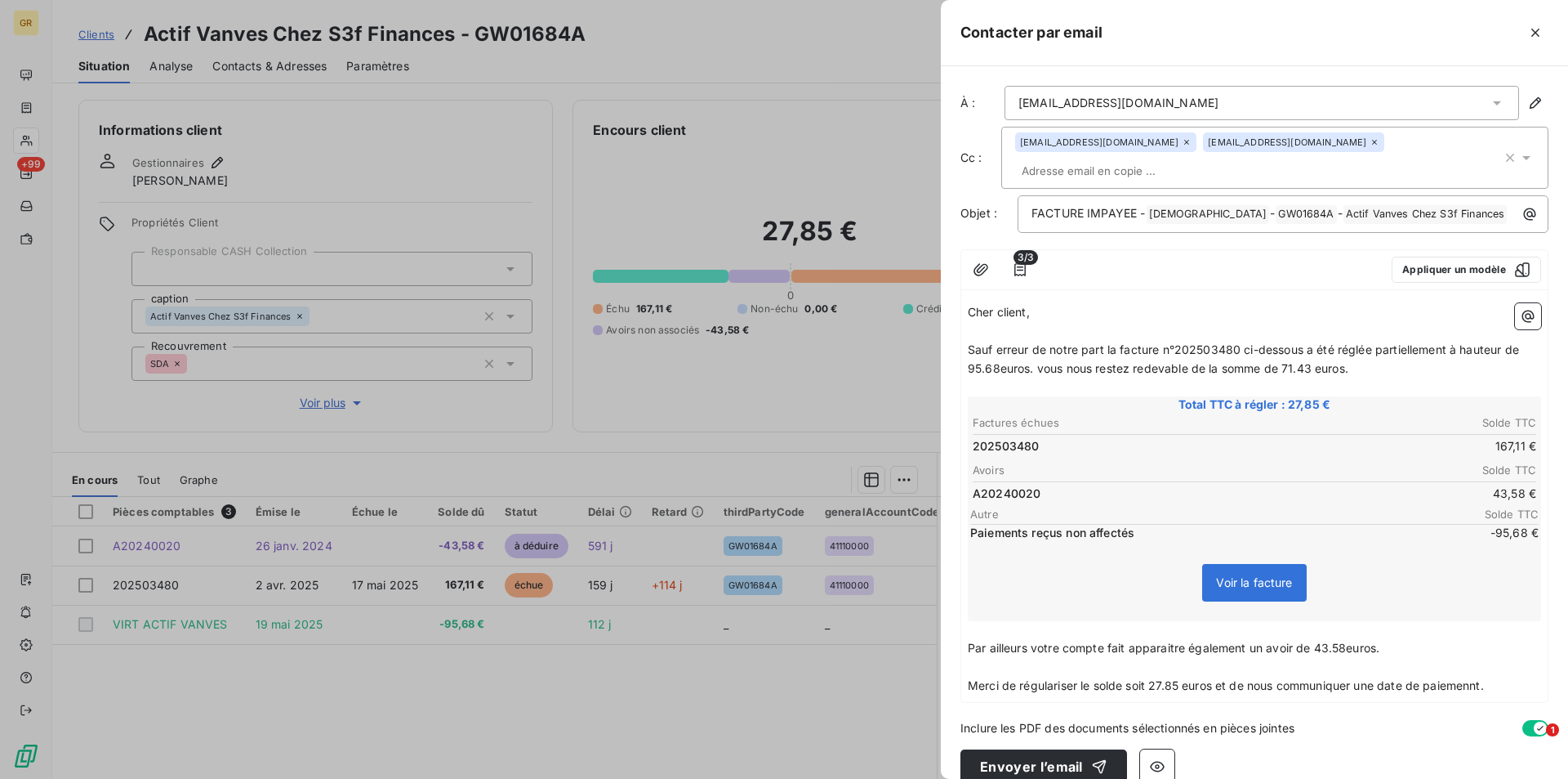
click at [1500, 676] on p "Merci de régulariser le solde soit 27.85 euros et de nous communiquer une date …" at bounding box center [1254, 685] width 573 height 18
click at [1072, 726] on p "Si par ailleurs votre paiement venait d’être effectué, nous vous saurions gré d…" at bounding box center [1254, 732] width 573 height 38
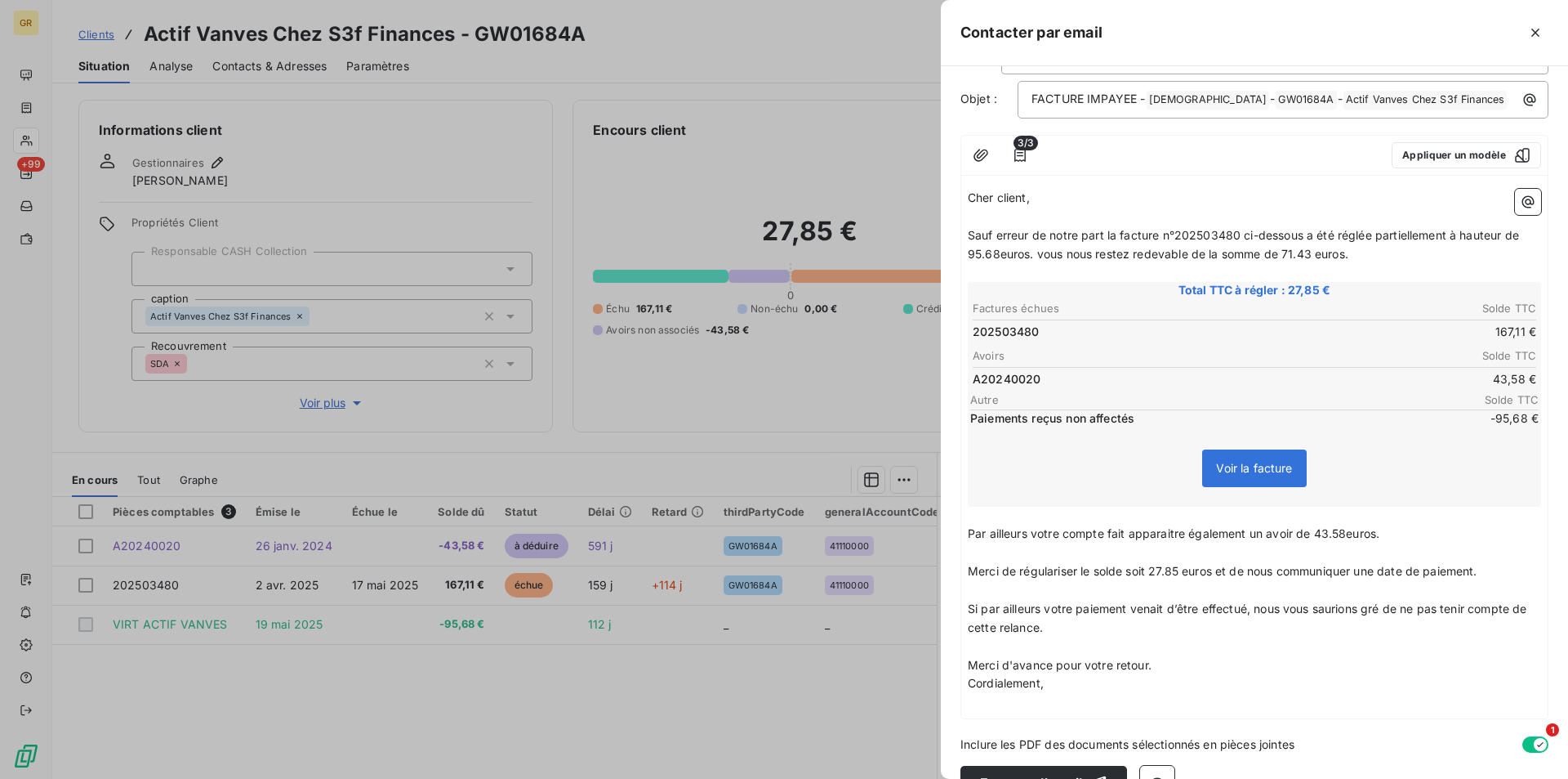
scroll to position [131, 0]
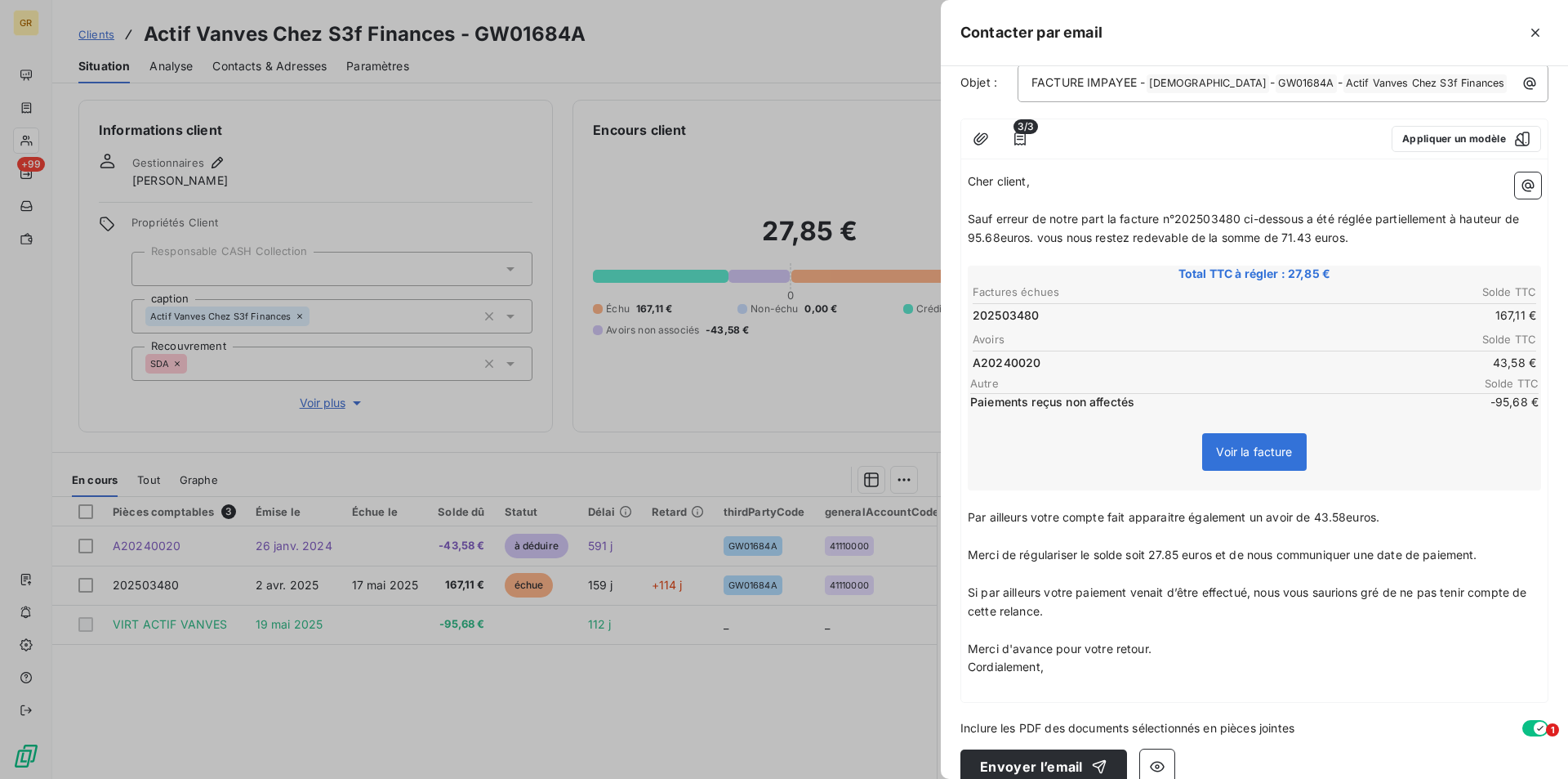
click at [1351, 510] on span "Par ailleurs votre compte fait apparaitre également un avoir de 43.58euros." at bounding box center [1173, 516] width 412 height 14
click at [1348, 510] on span "Par ailleurs votre compte fait apparaitre également un avoir de 43.58euros." at bounding box center [1173, 516] width 412 height 14
click at [1170, 639] on p "Merci d'avance pour votre retour." at bounding box center [1254, 648] width 573 height 18
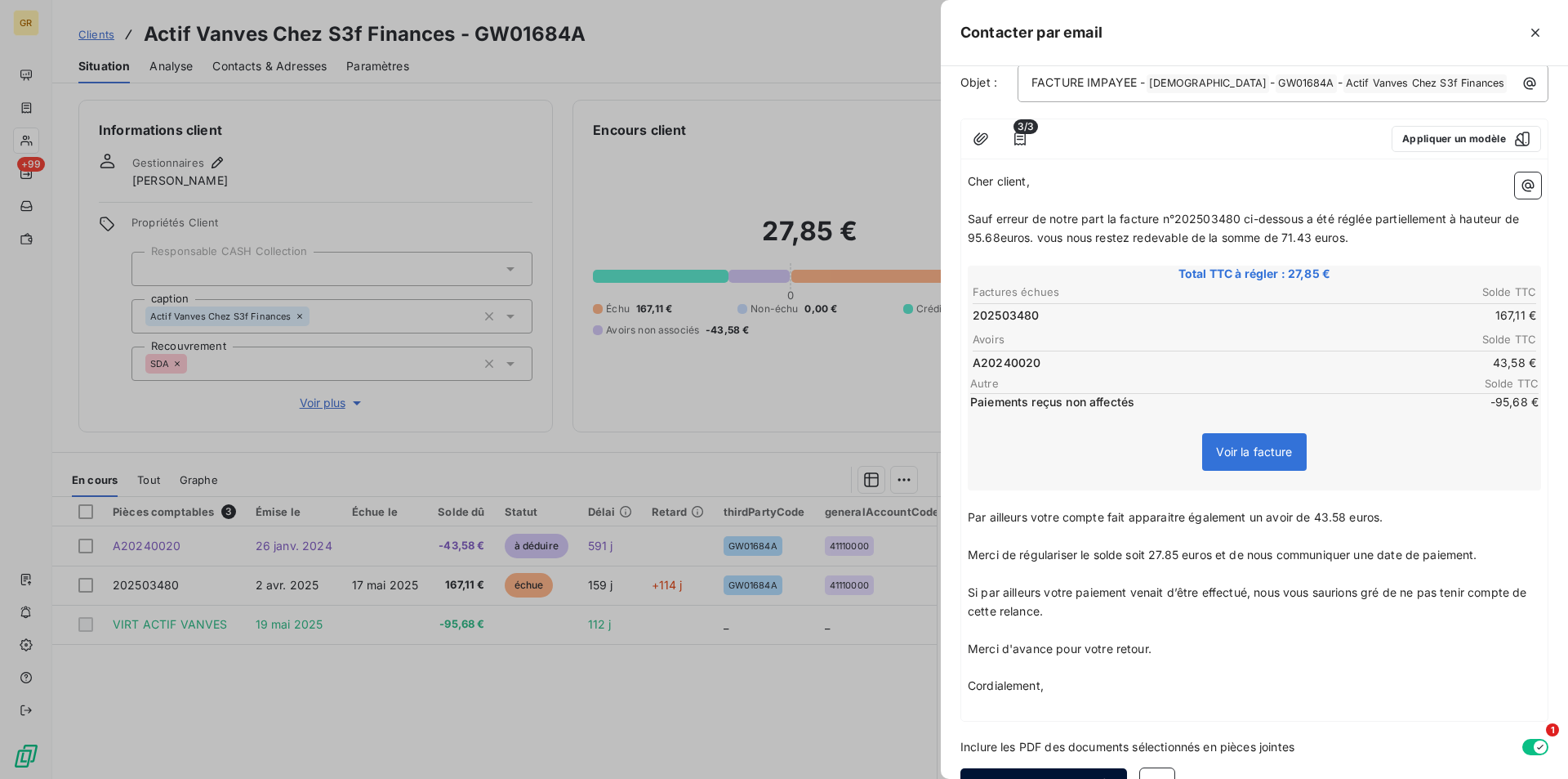
click at [1055, 768] on button "Envoyer l’email" at bounding box center [1044, 785] width 167 height 34
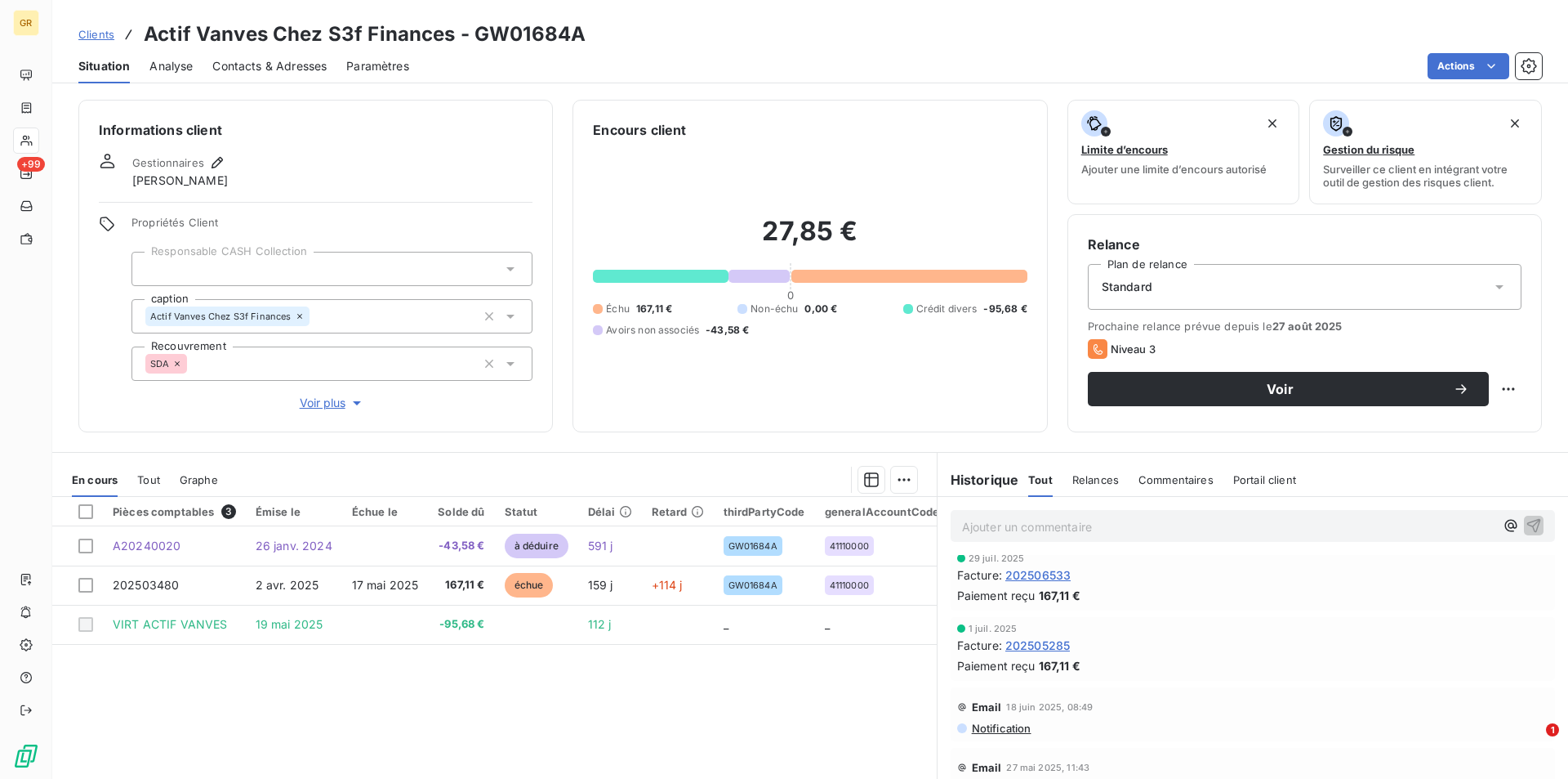
click at [274, 65] on span "Contacts & Adresses" at bounding box center [269, 66] width 114 height 16
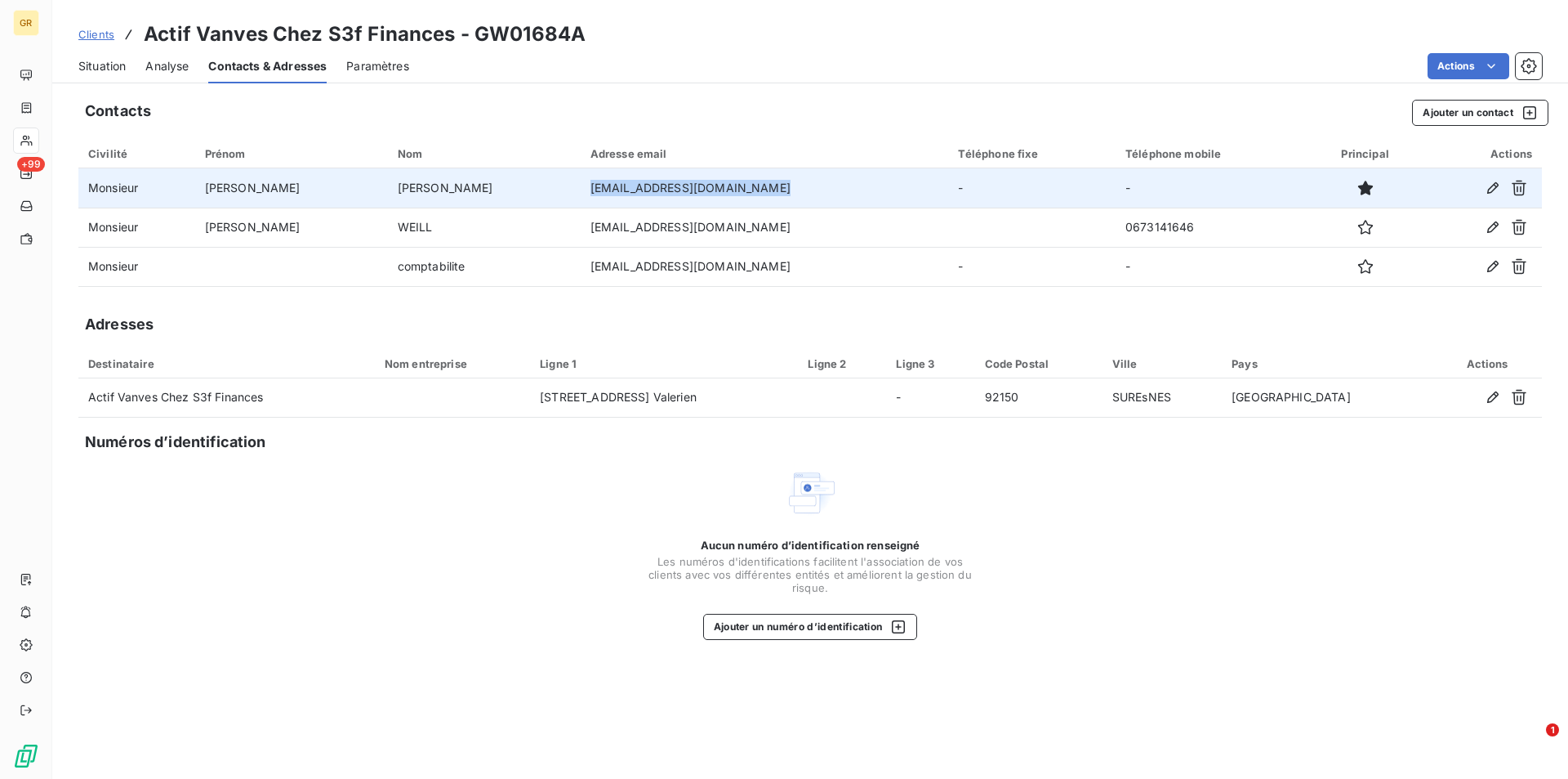
drag, startPoint x: 669, startPoint y: 191, endPoint x: 501, endPoint y: 191, distance: 168.0
click at [581, 191] on td "[EMAIL_ADDRESS][DOMAIN_NAME]" at bounding box center [765, 188] width 368 height 39
copy td "[EMAIL_ADDRESS][DOMAIN_NAME]"
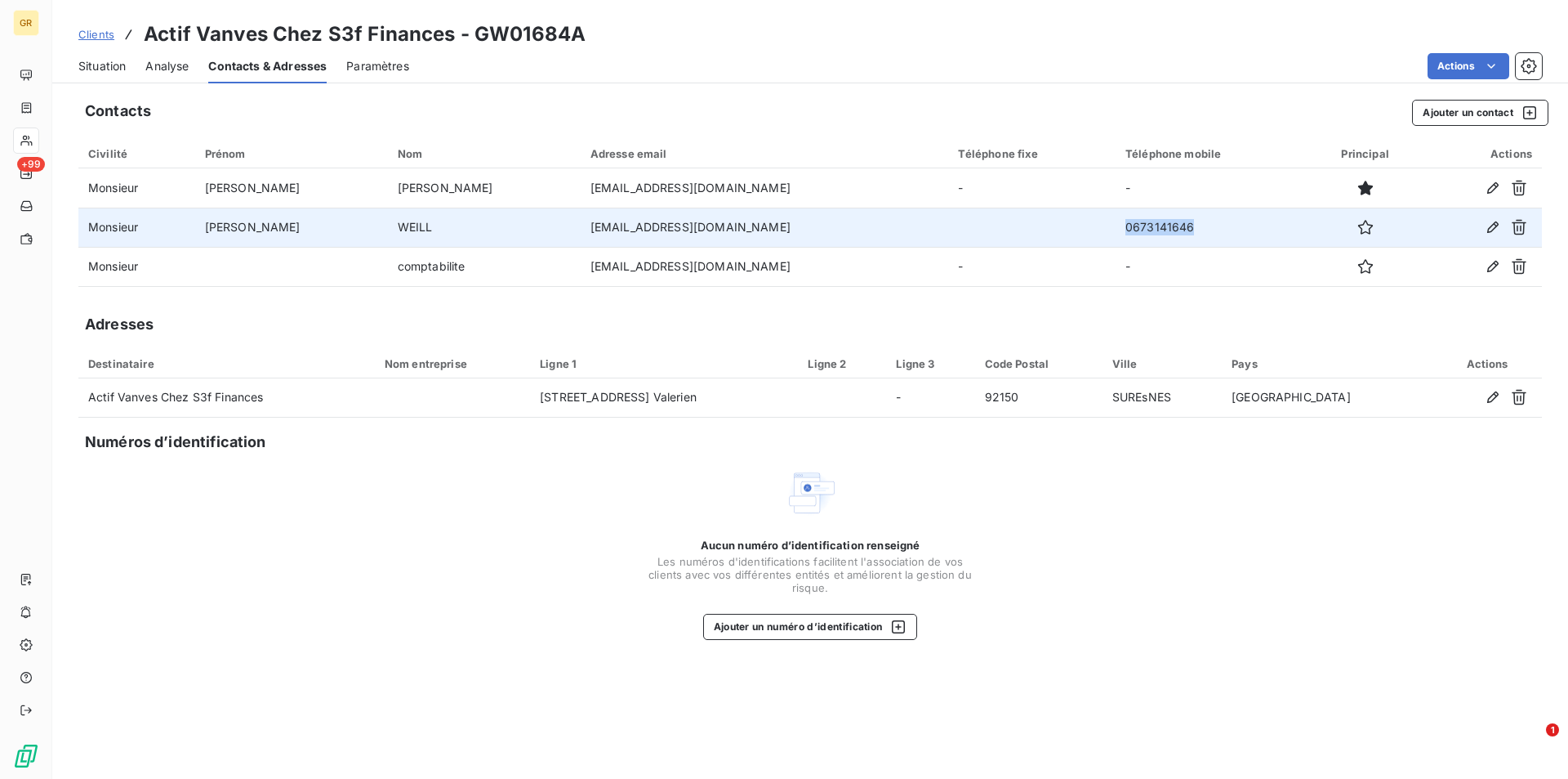
drag, startPoint x: 1147, startPoint y: 227, endPoint x: 1071, endPoint y: 232, distance: 76.2
click at [1116, 232] on td "0673141646" at bounding box center [1213, 227] width 194 height 39
copy td "0673141646"
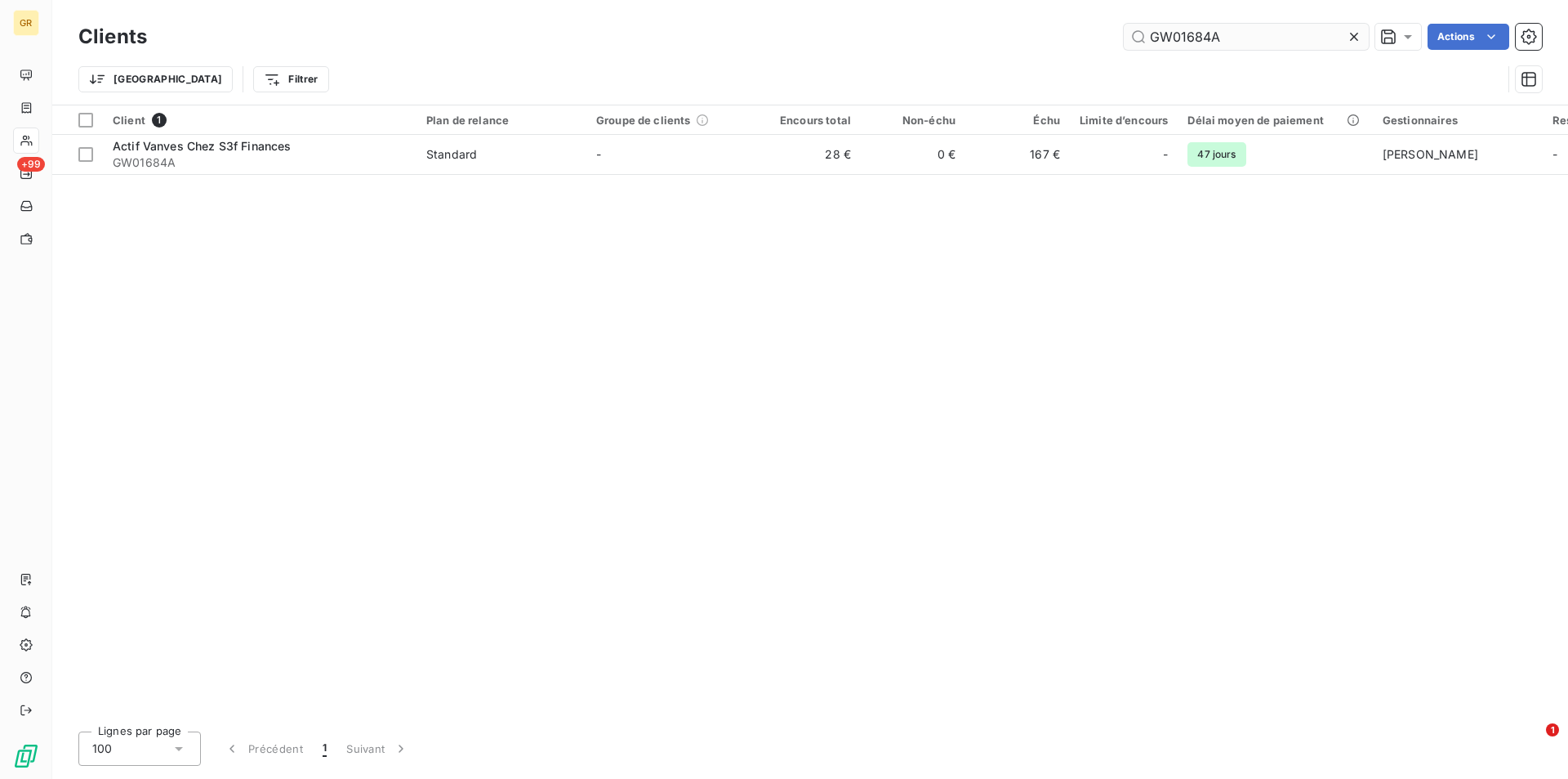
click at [1236, 39] on input "GW01684A" at bounding box center [1245, 36] width 245 height 26
drag, startPoint x: 1238, startPoint y: 39, endPoint x: 1103, endPoint y: 39, distance: 135.0
click at [1103, 39] on div "GW01684A Actions" at bounding box center [854, 36] width 1375 height 26
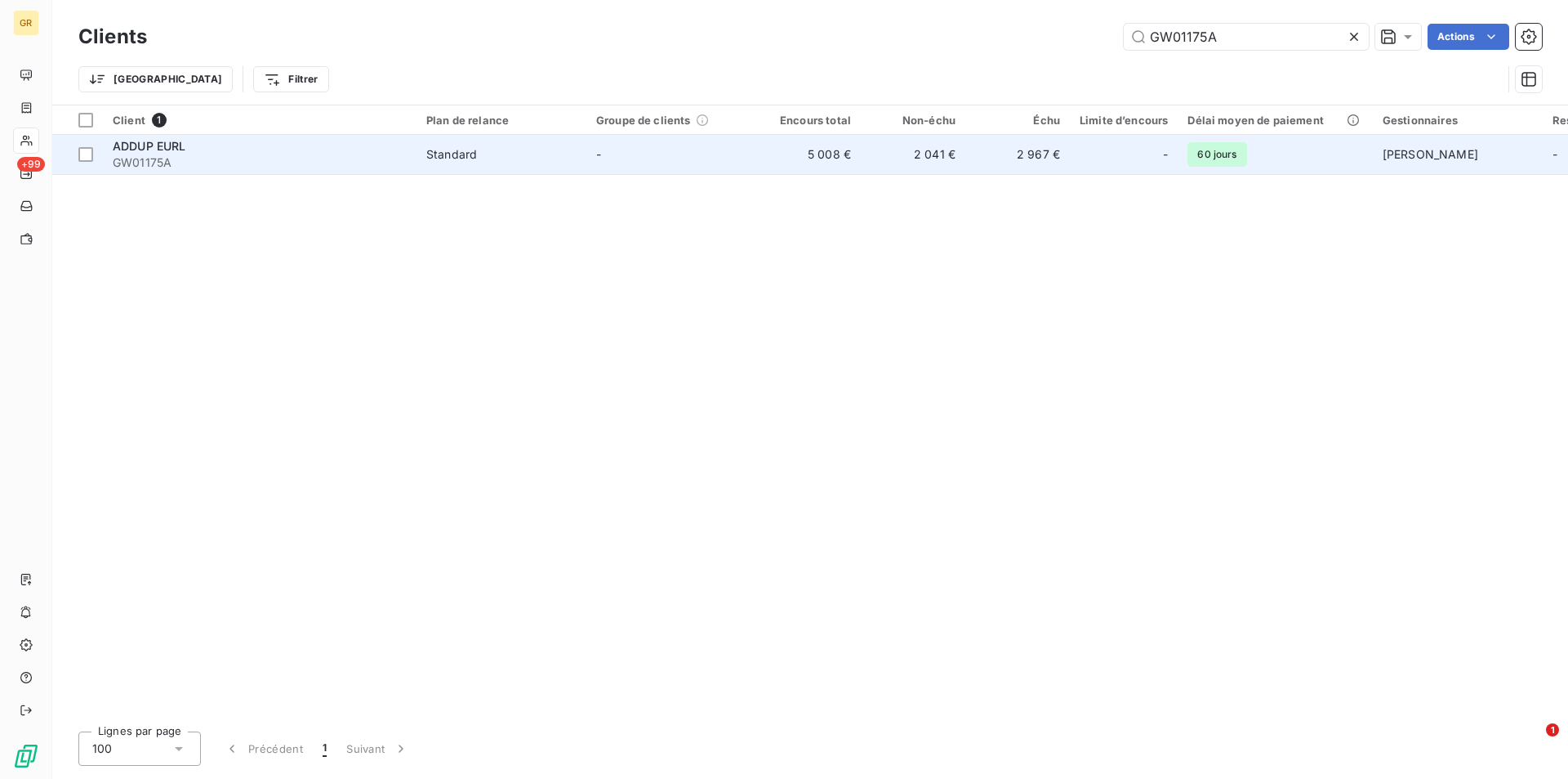
type input "GW01175A"
click at [837, 159] on td "5 008 €" at bounding box center [809, 154] width 105 height 39
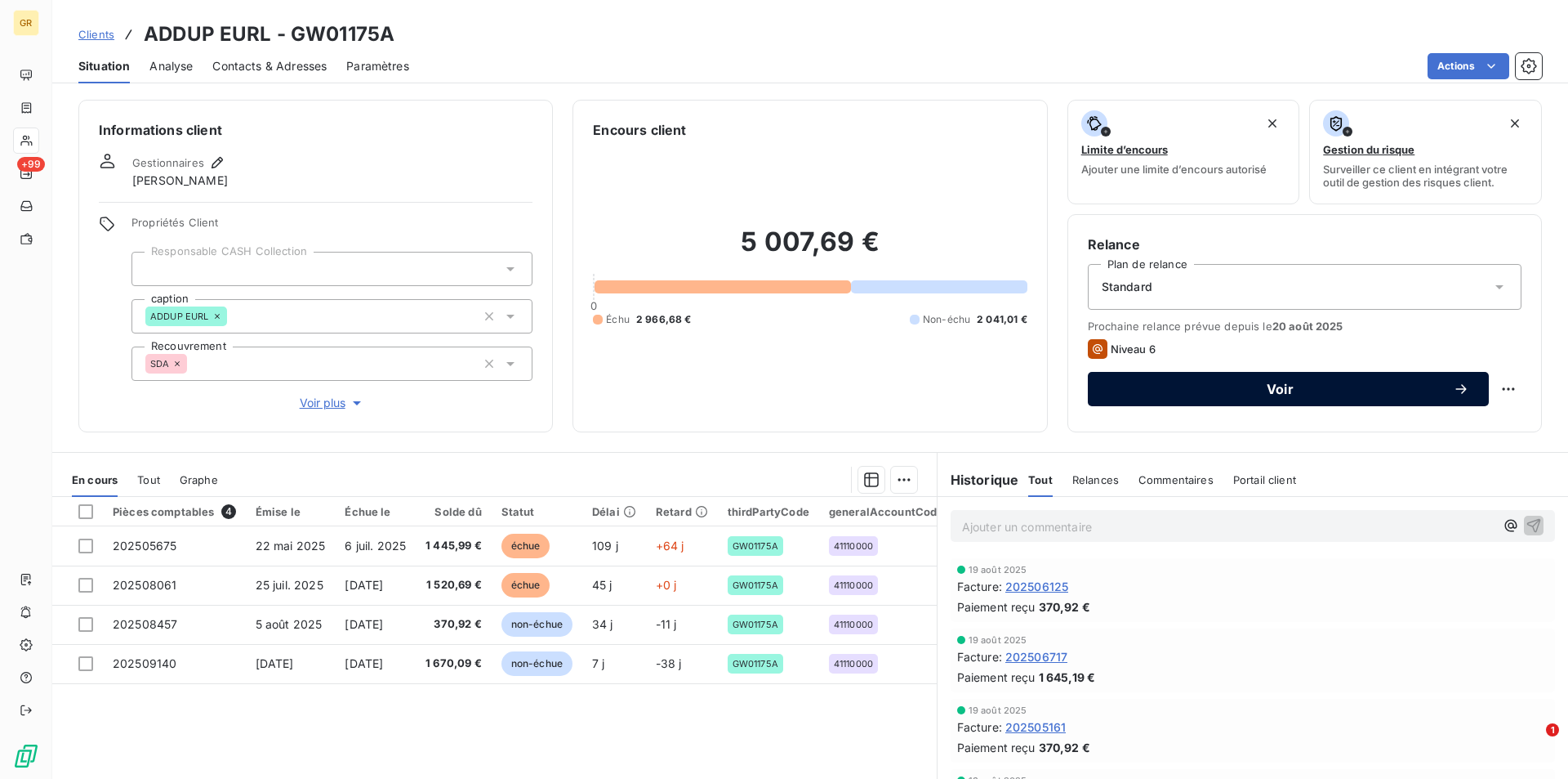
click at [1297, 391] on span "Voir" at bounding box center [1280, 389] width 346 height 13
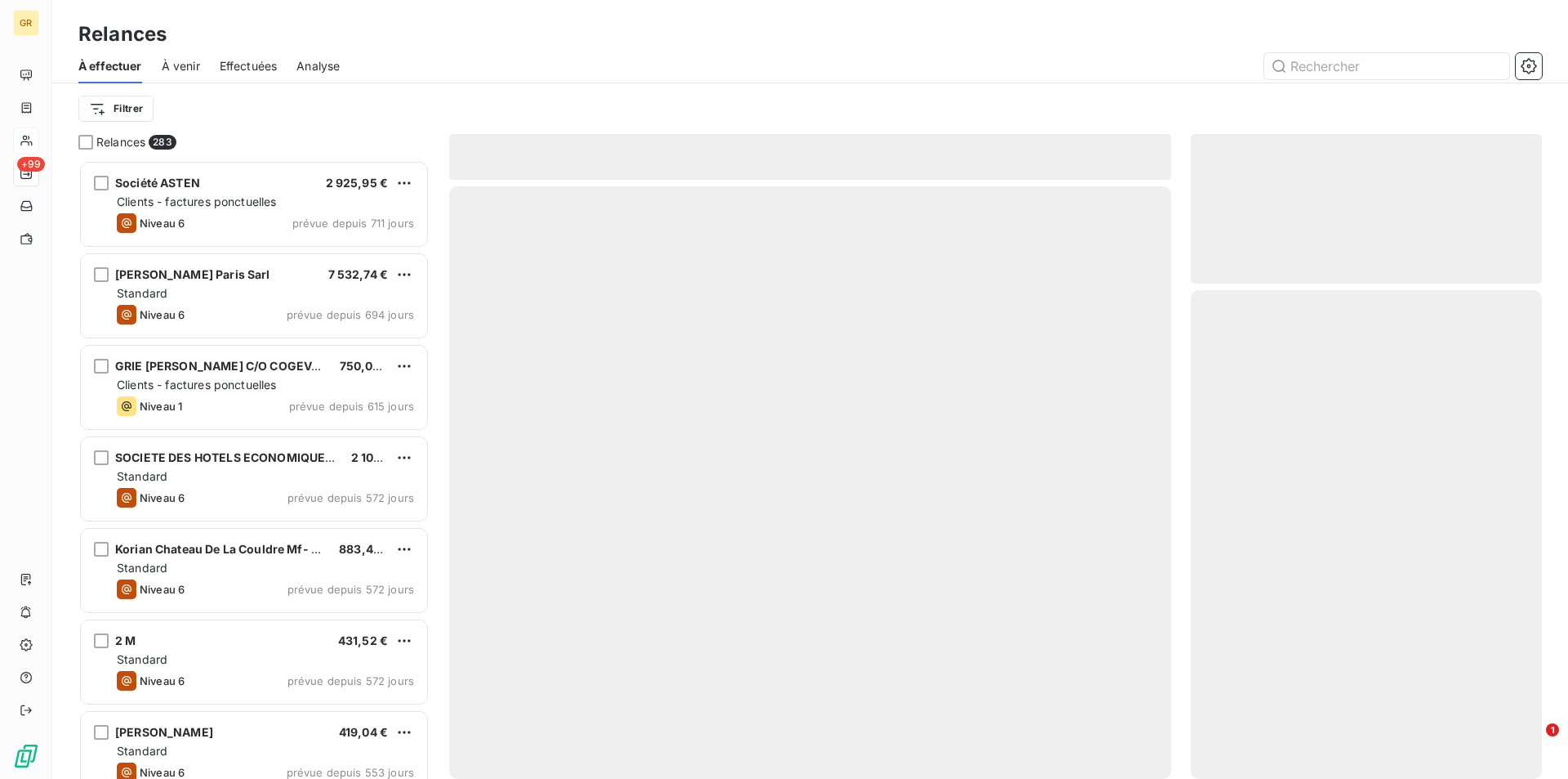
scroll to position [607, 339]
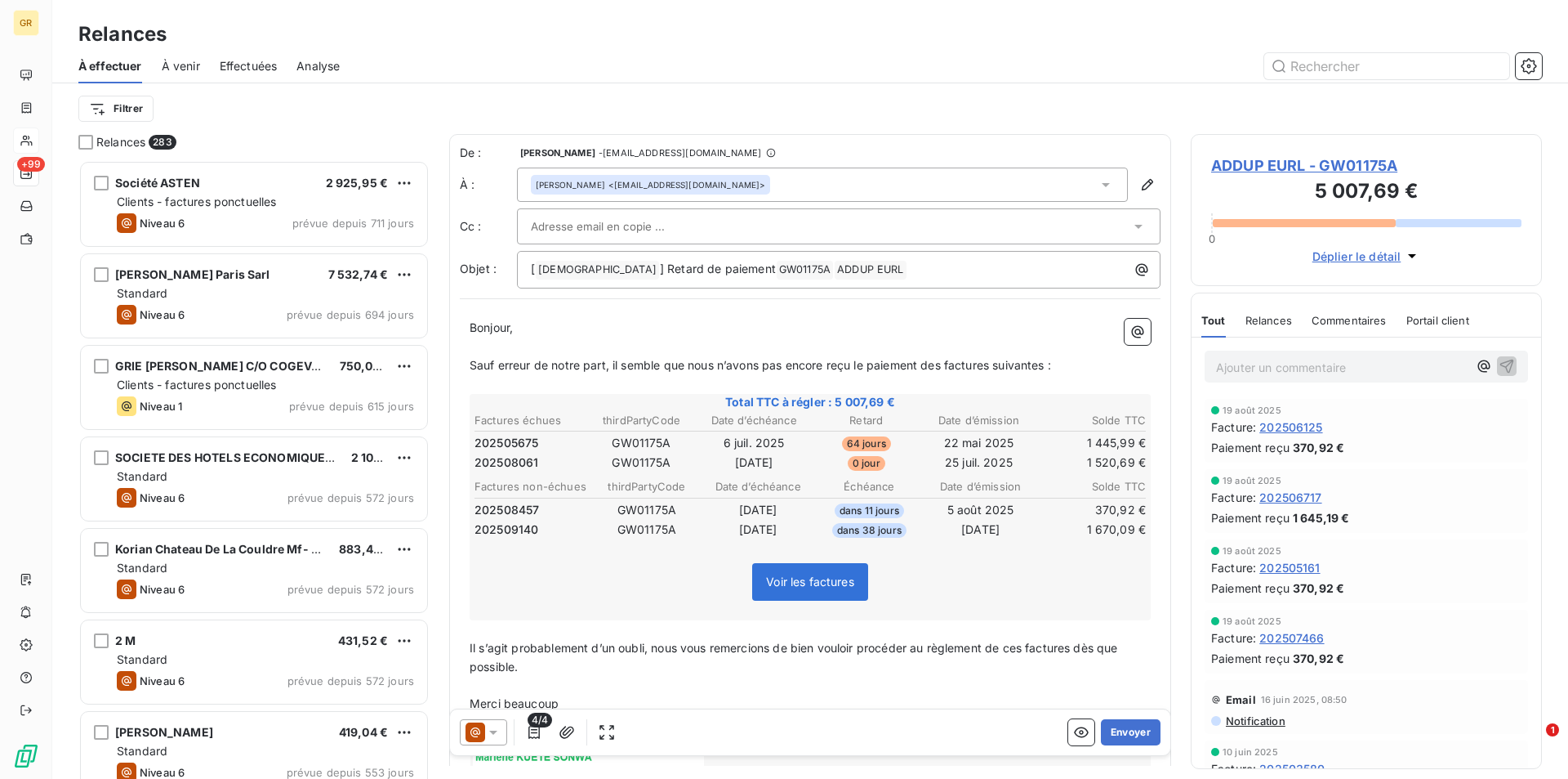
click at [492, 732] on icon at bounding box center [493, 732] width 8 height 4
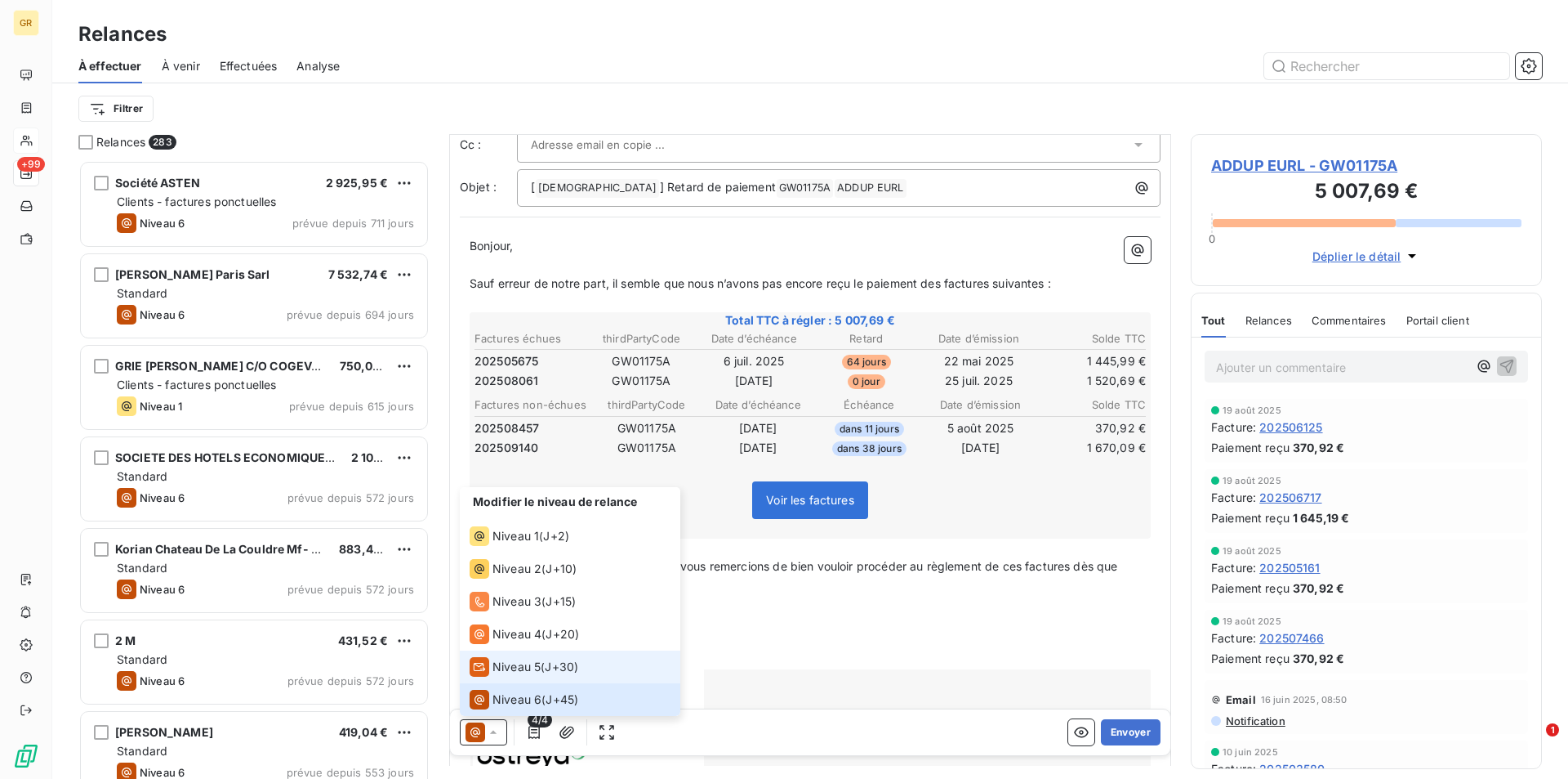
scroll to position [1, 0]
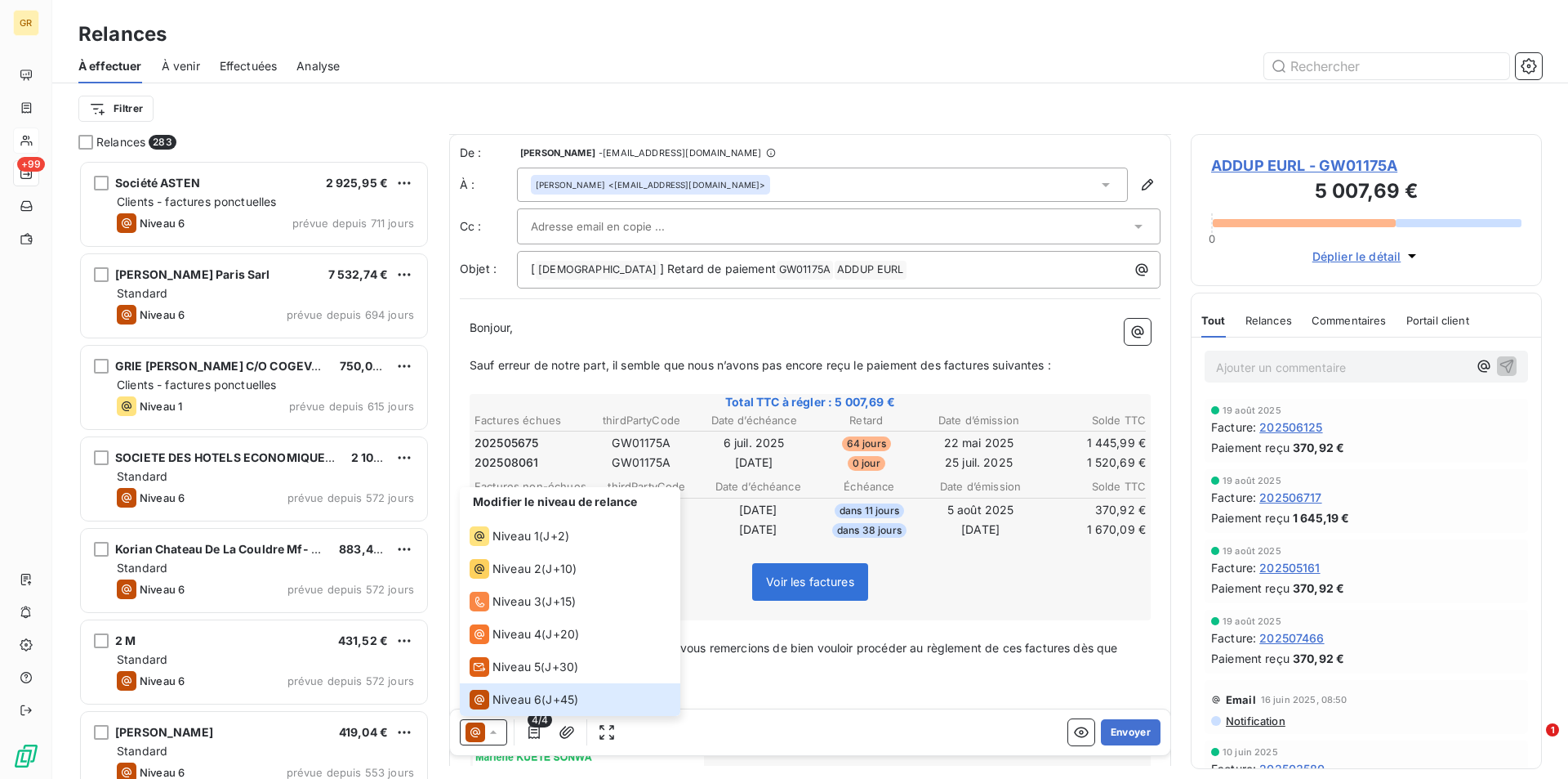
click at [837, 737] on div "Modifier le niveau de relance Niveau 1 ( J+2 ) Niveau 2 ( J+10 ) Niveau 3 ( J+1…" at bounding box center [811, 732] width 721 height 46
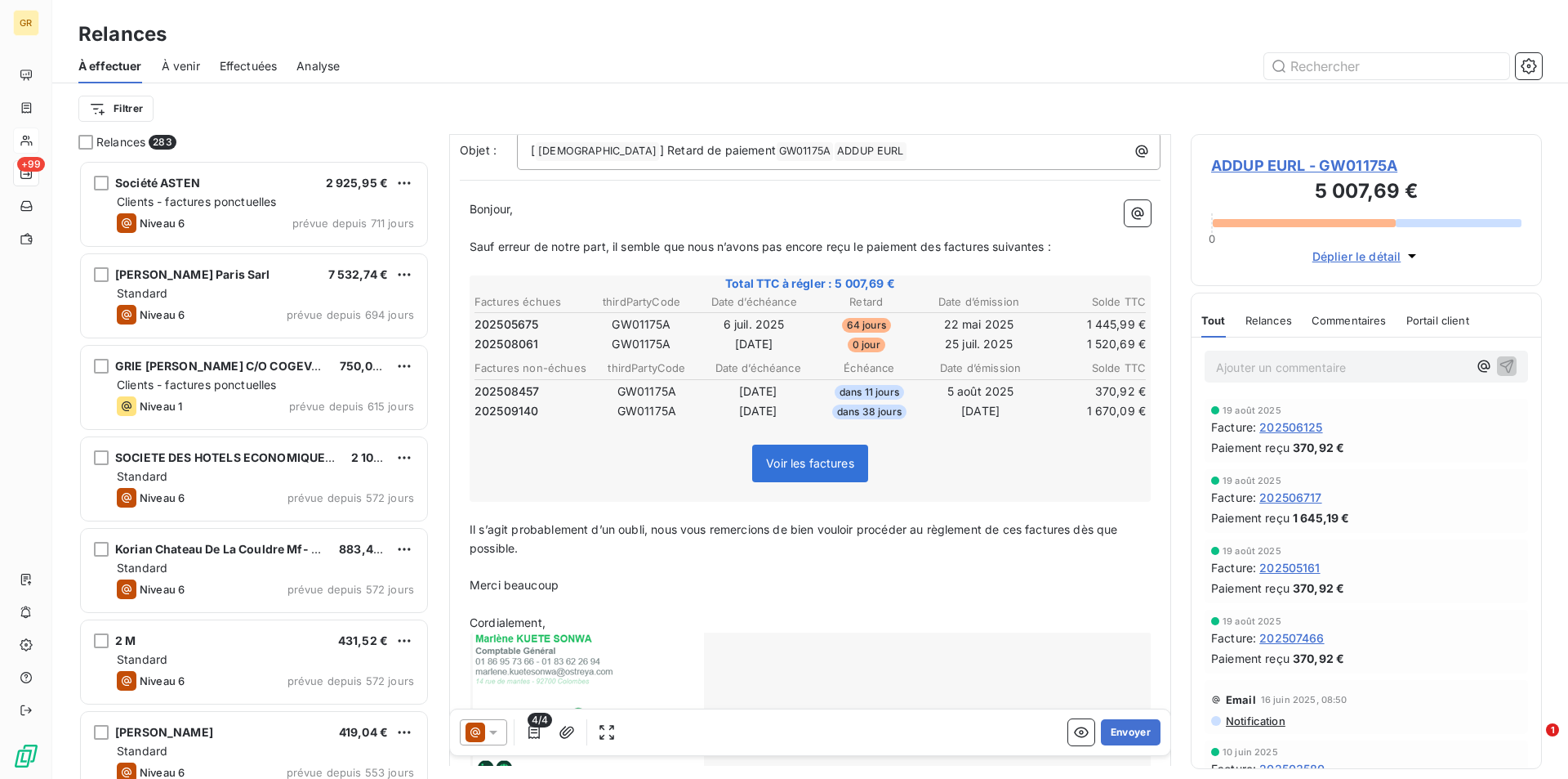
scroll to position [0, 0]
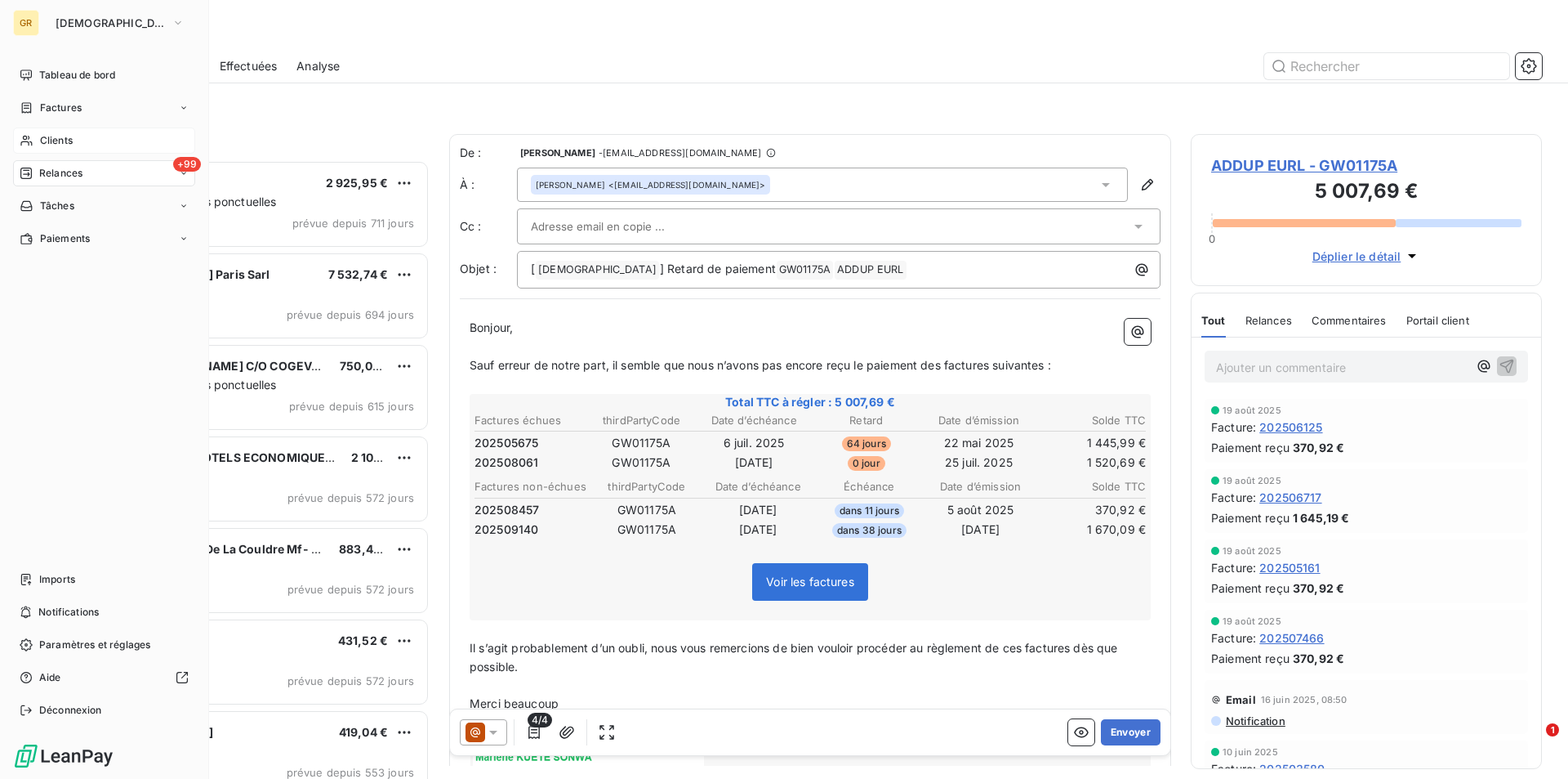
click at [74, 140] on div "Clients" at bounding box center [104, 140] width 182 height 26
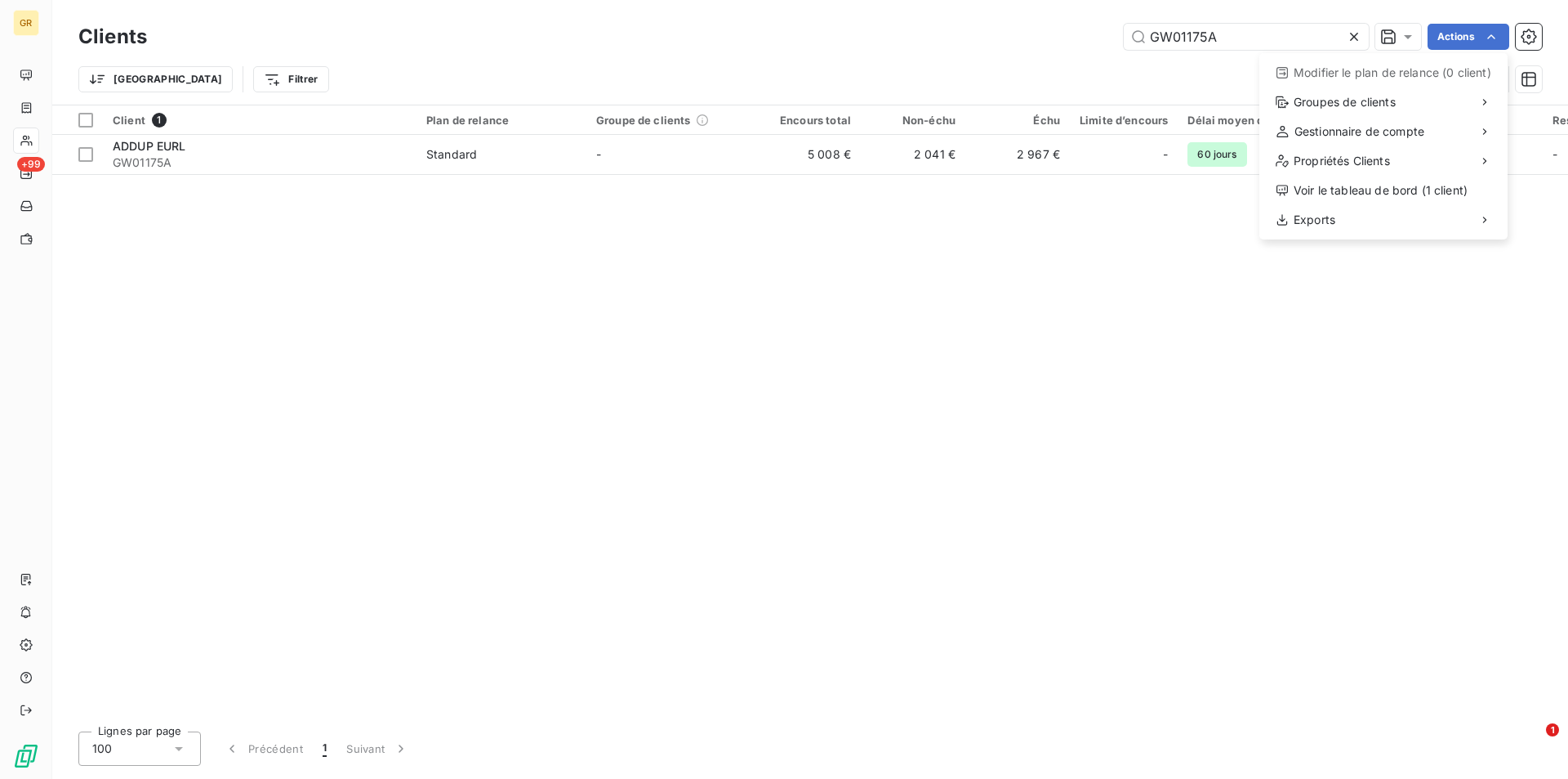
click at [1177, 336] on html "GR +99 Clients GW01175A Actions Modifier le plan de relance (0 client) Groupes …" at bounding box center [784, 390] width 1568 height 779
click at [1094, 305] on html "GR +99 Clients GW01175A Actions Modifier le plan de relance (0 client) Groupes …" at bounding box center [784, 390] width 1568 height 779
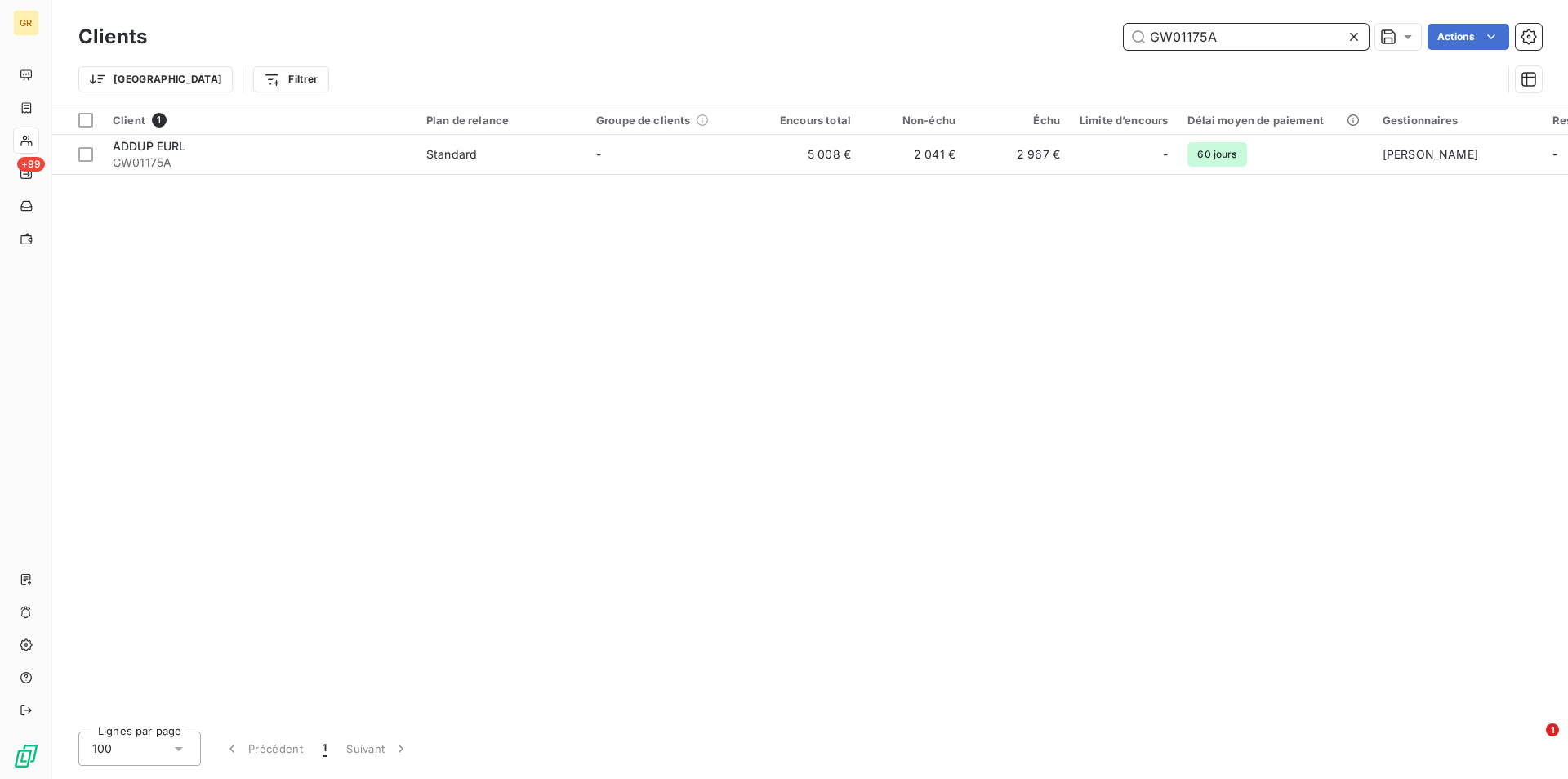
drag, startPoint x: 1252, startPoint y: 41, endPoint x: 1105, endPoint y: 48, distance: 147.2
click at [1105, 48] on div "GW01175A Actions" at bounding box center [854, 36] width 1375 height 26
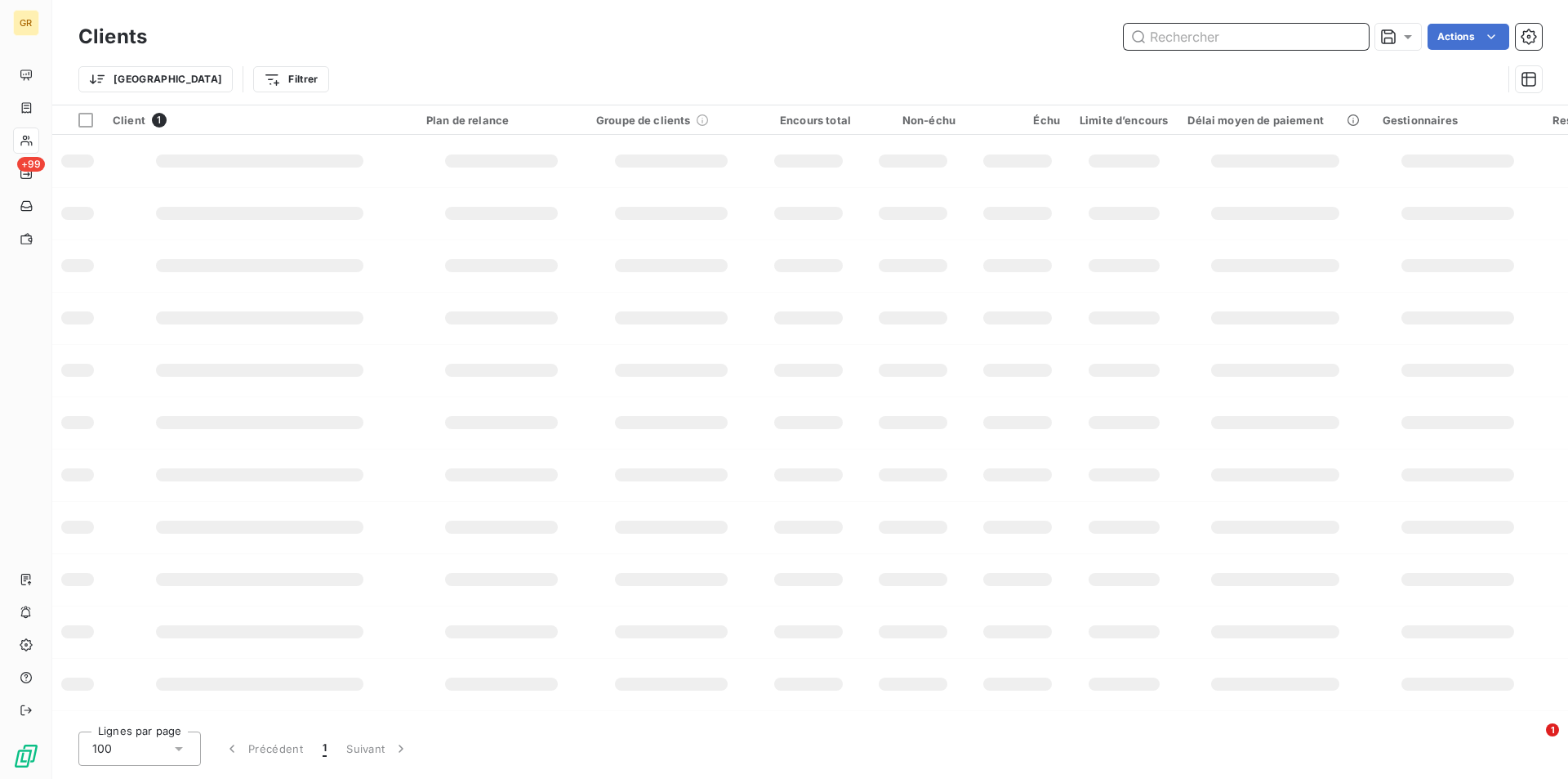
click at [1285, 45] on input "text" at bounding box center [1245, 36] width 245 height 26
paste input "GW01175A"
type input "GW01175A"
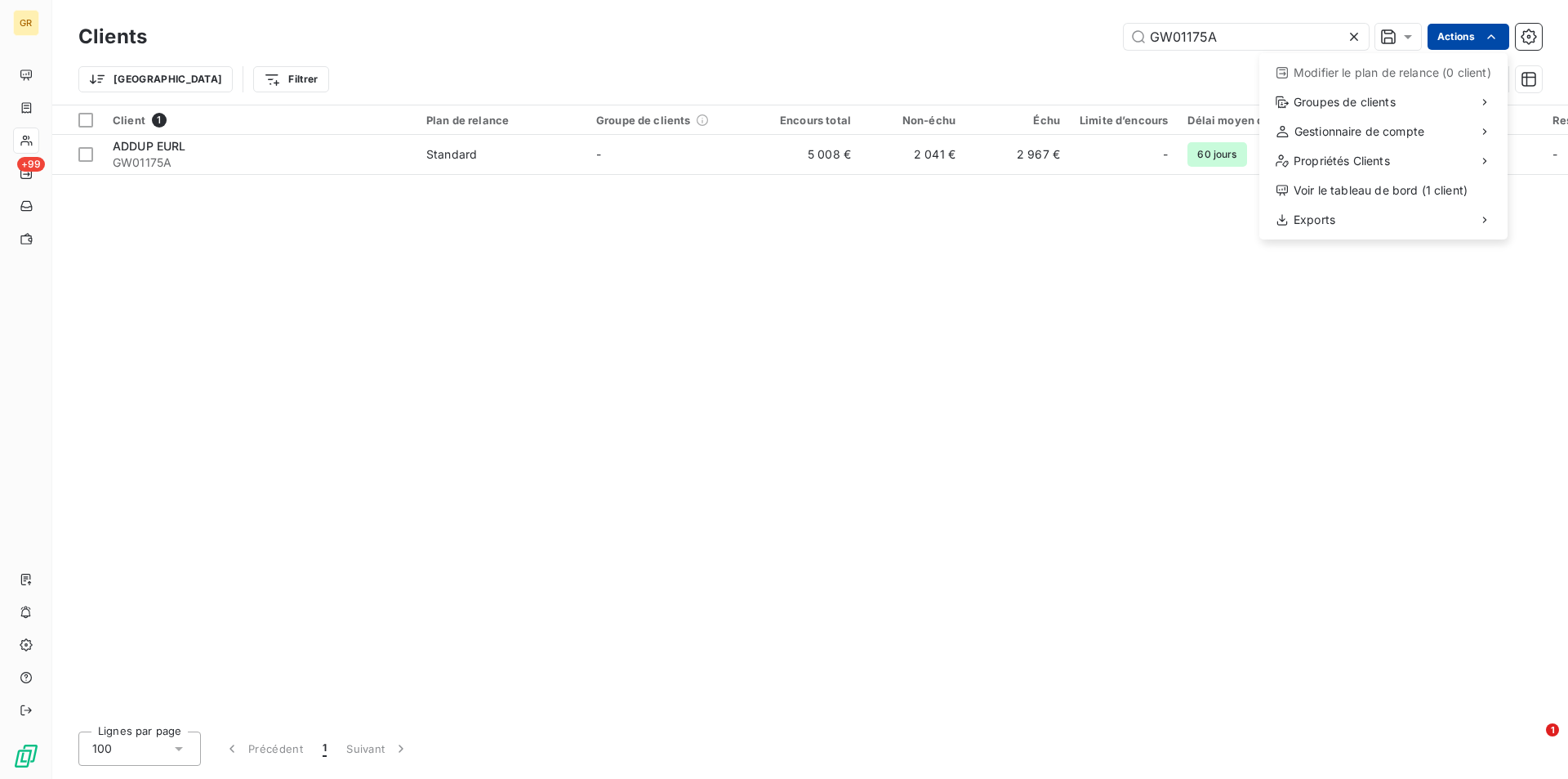
click at [1481, 30] on html "GR +99 Clients GW01175A Actions Modifier le plan de relance (0 client) Groupes …" at bounding box center [784, 390] width 1568 height 779
click at [24, 24] on html "GR +99 Clients GW01175A Actions Modifier le plan de relance (0 client) Groupes …" at bounding box center [784, 390] width 1568 height 779
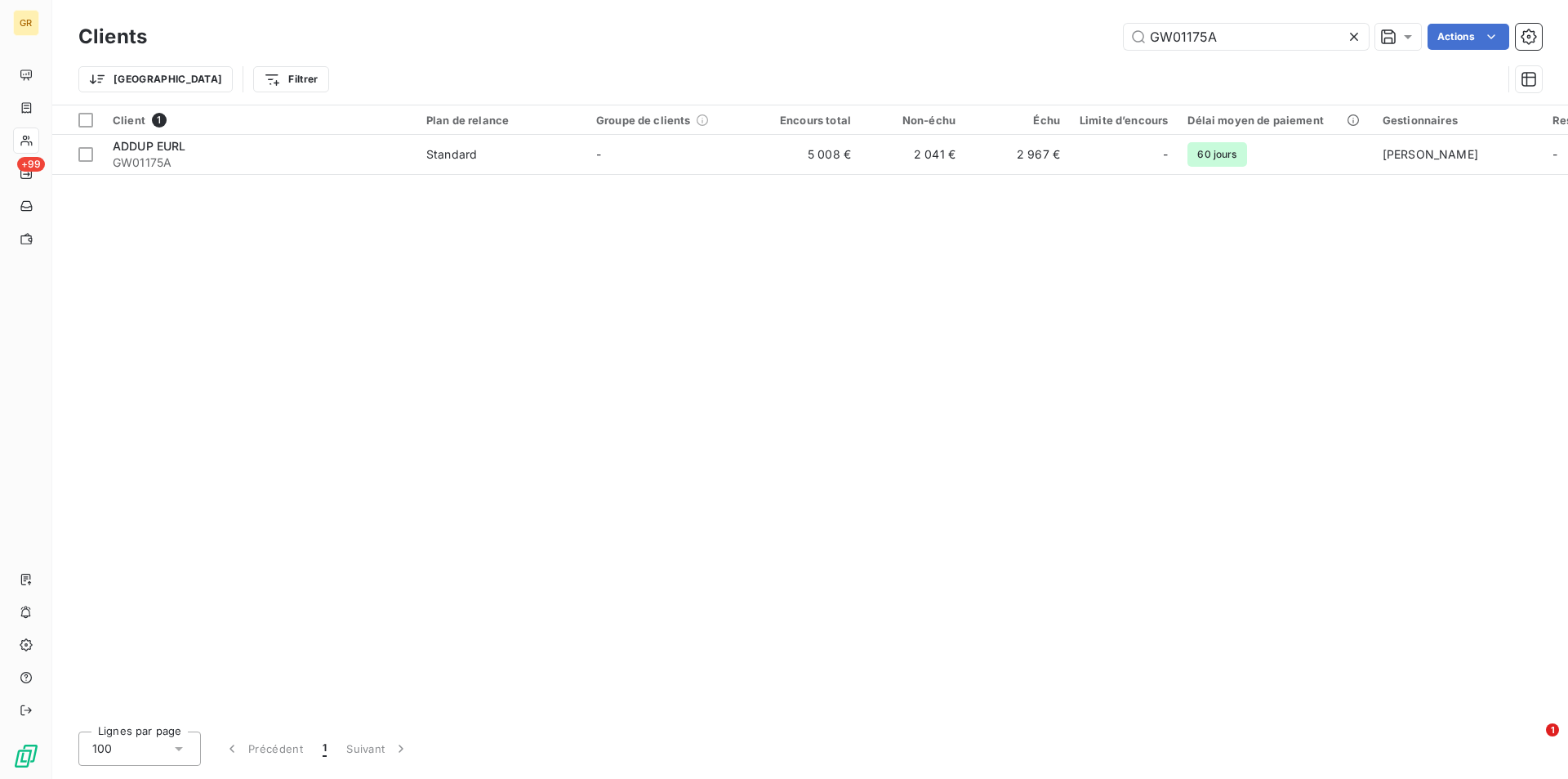
click at [338, 281] on div "Client 1 Plan de relance Groupe de clients Encours total Non-échu Échu Limite d…" at bounding box center [810, 412] width 1516 height 613
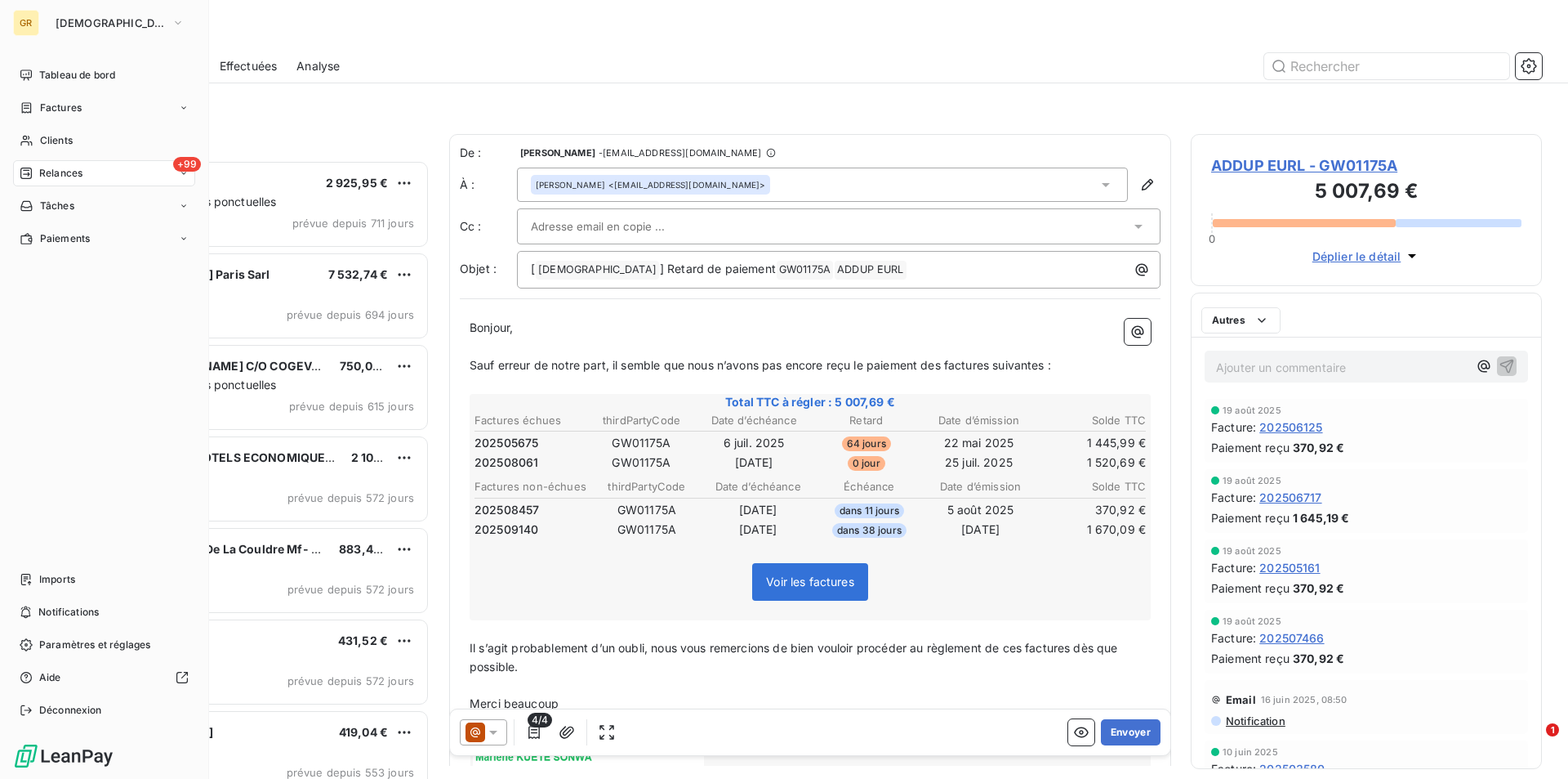
scroll to position [607, 339]
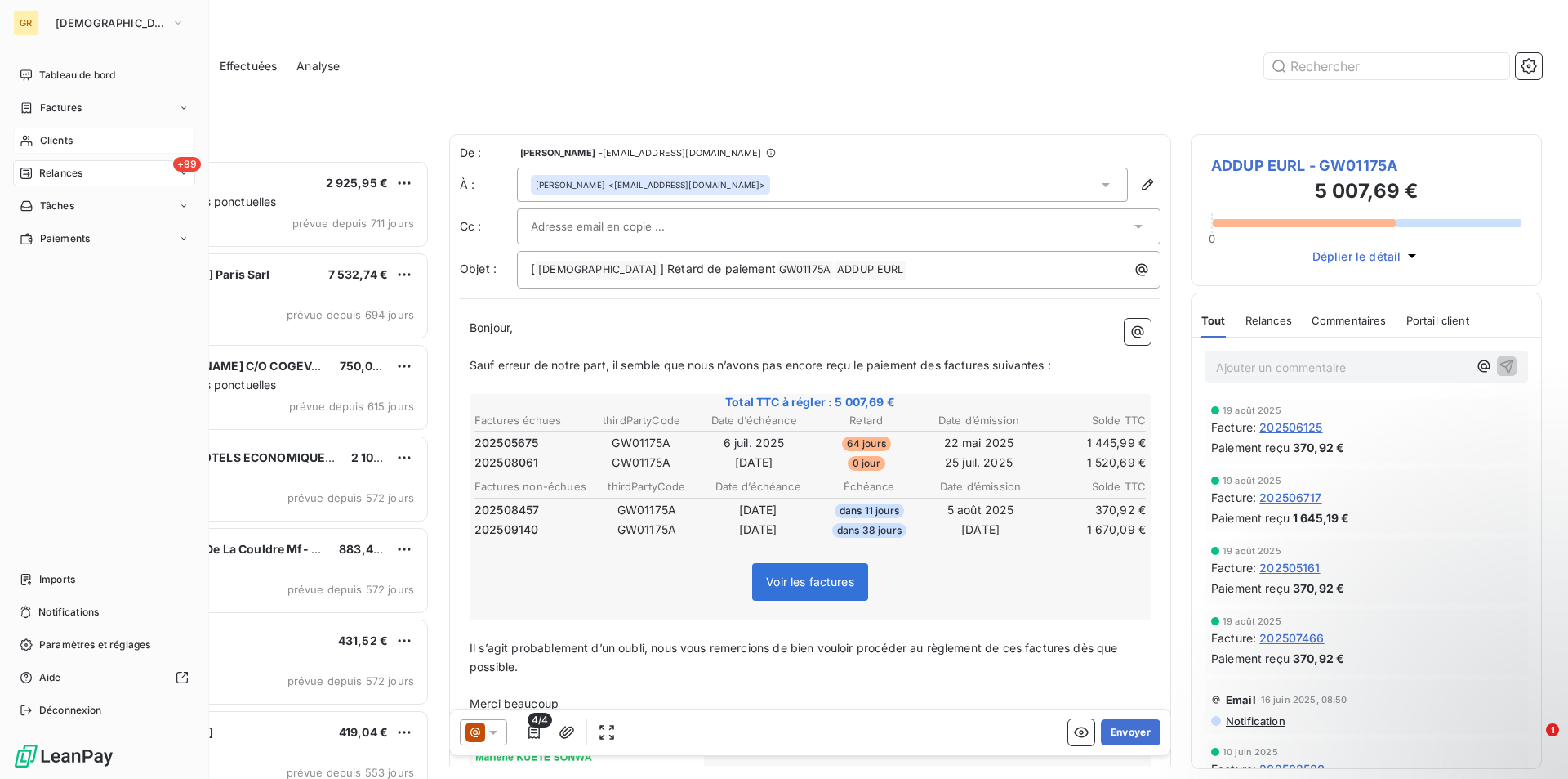
click at [55, 139] on span "Clients" at bounding box center [56, 140] width 33 height 15
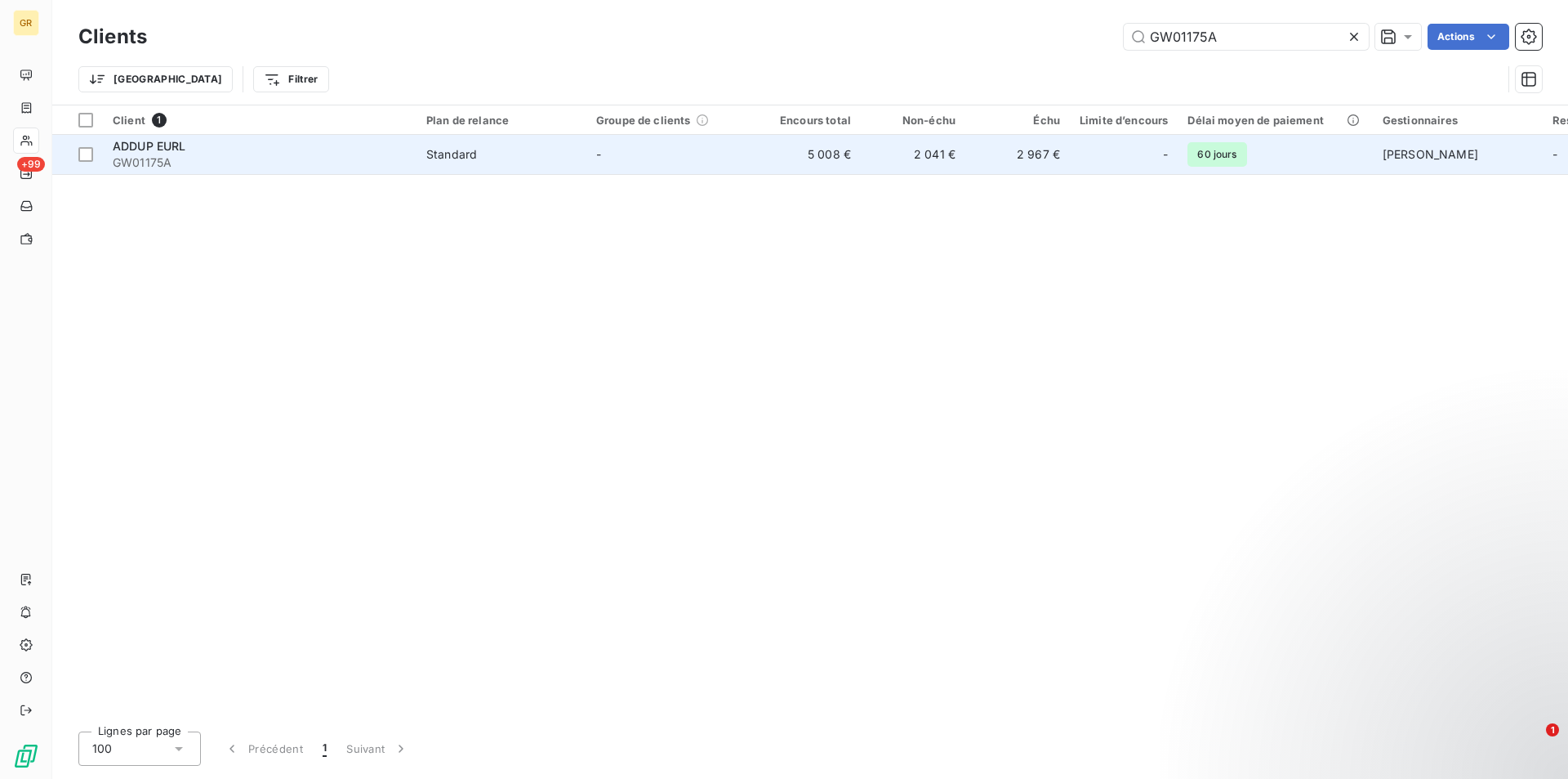
click at [375, 159] on span "GW01175A" at bounding box center [260, 162] width 294 height 16
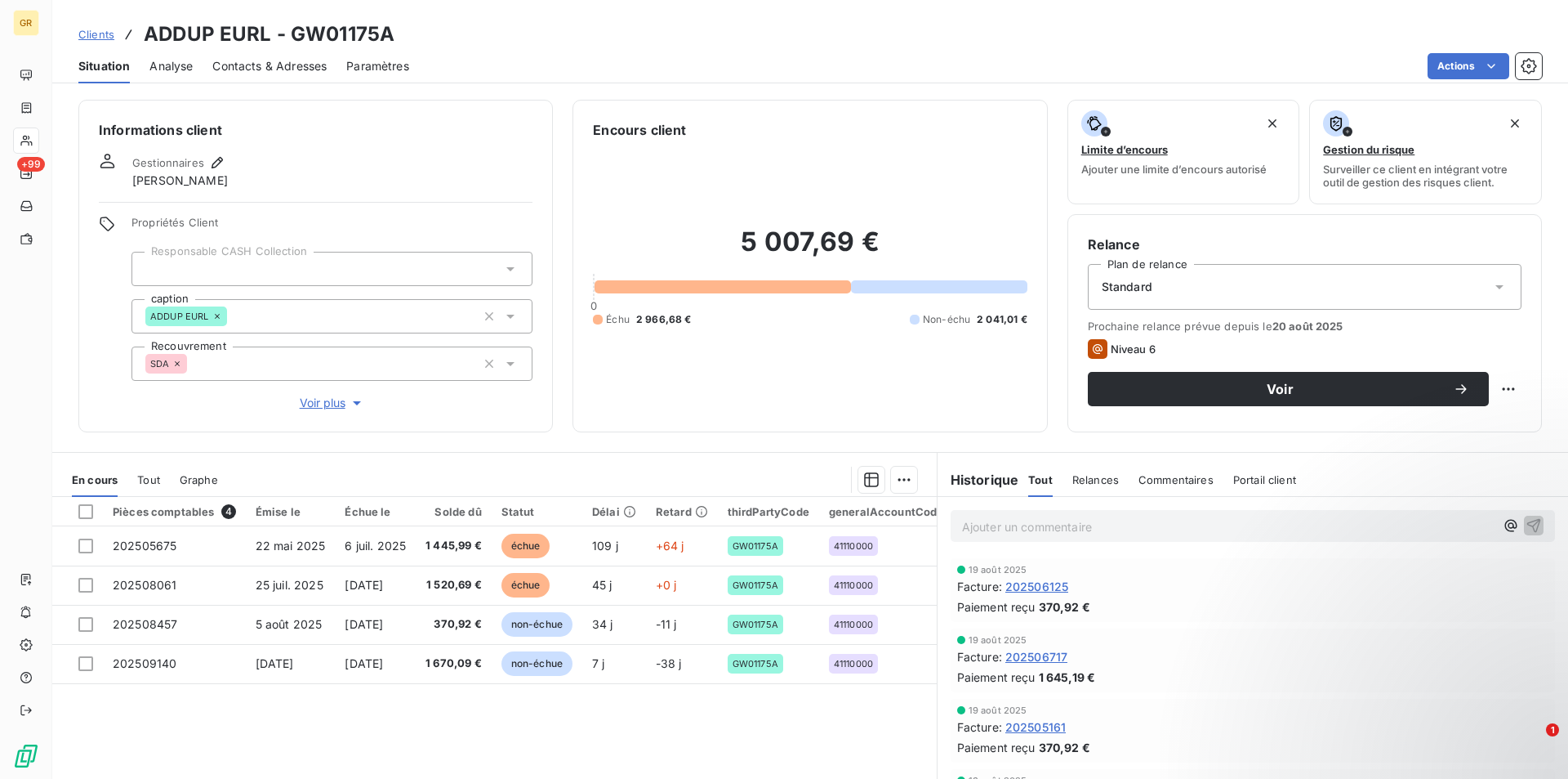
click at [283, 59] on span "Contacts & Adresses" at bounding box center [269, 66] width 114 height 16
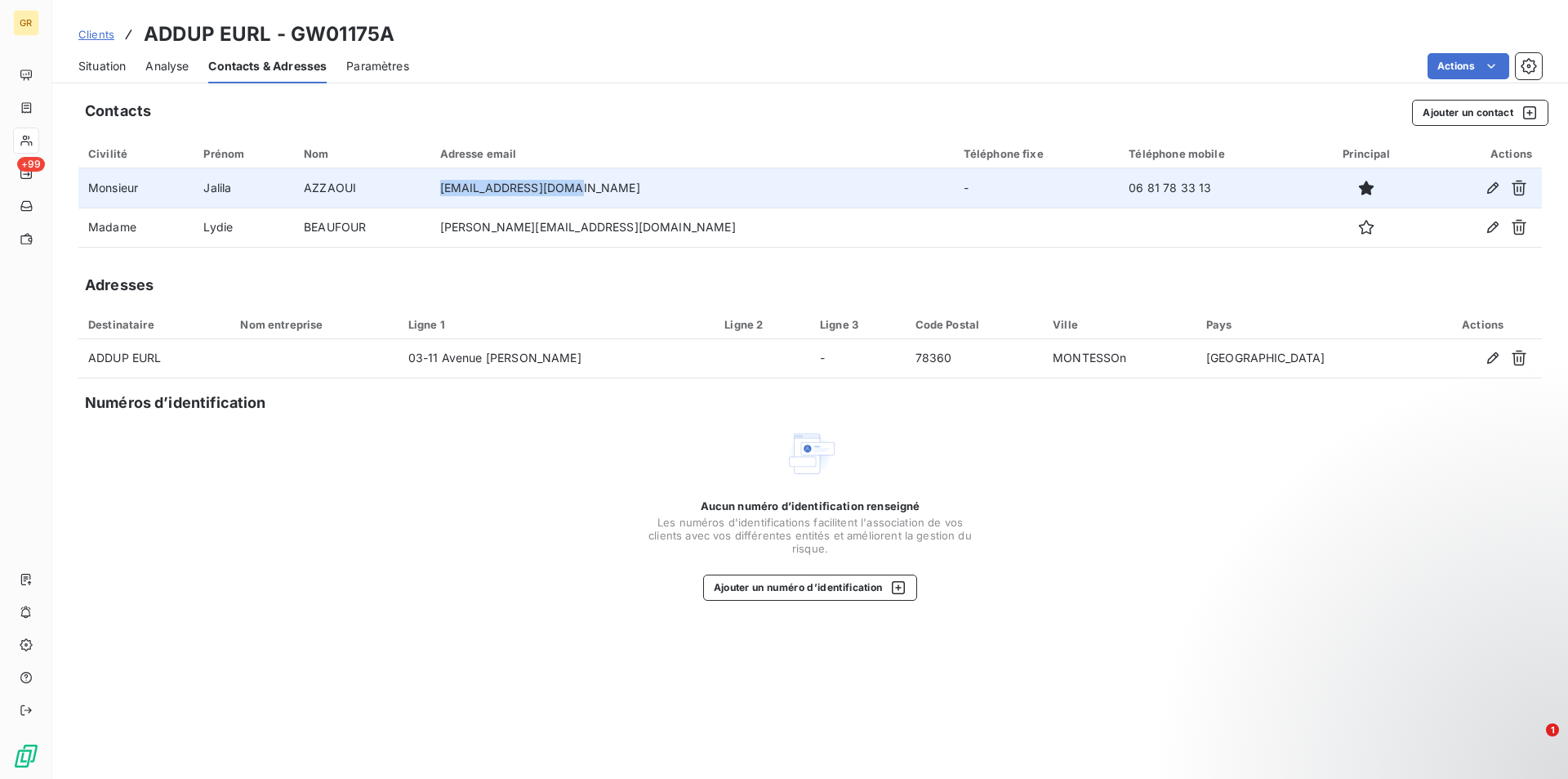
drag, startPoint x: 645, startPoint y: 190, endPoint x: 515, endPoint y: 195, distance: 130.1
click at [515, 195] on td "[EMAIL_ADDRESS][DOMAIN_NAME]" at bounding box center [692, 188] width 524 height 39
drag, startPoint x: 1127, startPoint y: 185, endPoint x: 1028, endPoint y: 187, distance: 99.0
click at [1028, 187] on tr "Monsieur [PERSON_NAME] [EMAIL_ADDRESS][DOMAIN_NAME] - 06 81 78 33 13" at bounding box center [810, 188] width 1463 height 39
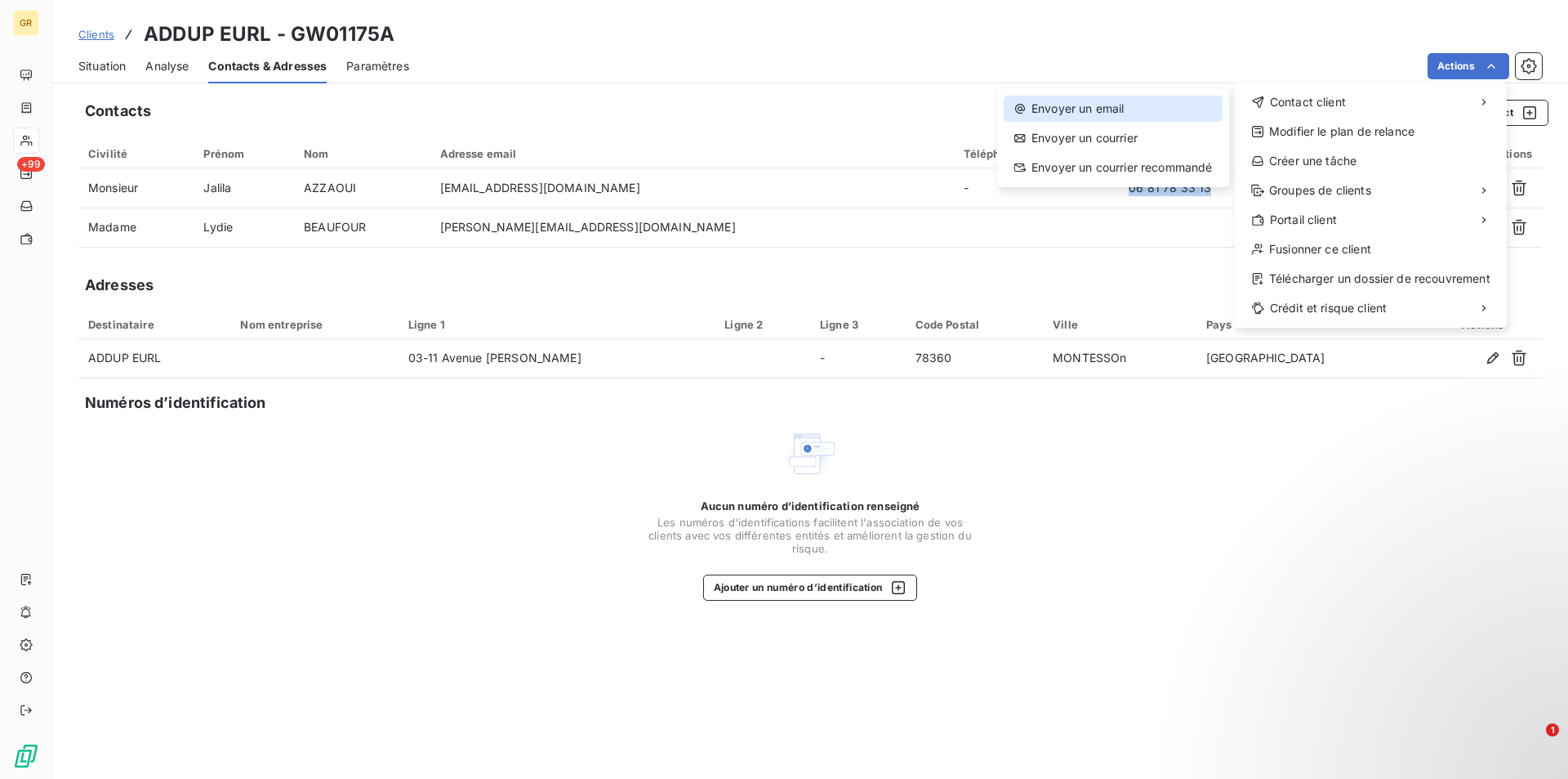
click at [1119, 113] on div "Envoyer un email" at bounding box center [1113, 109] width 219 height 26
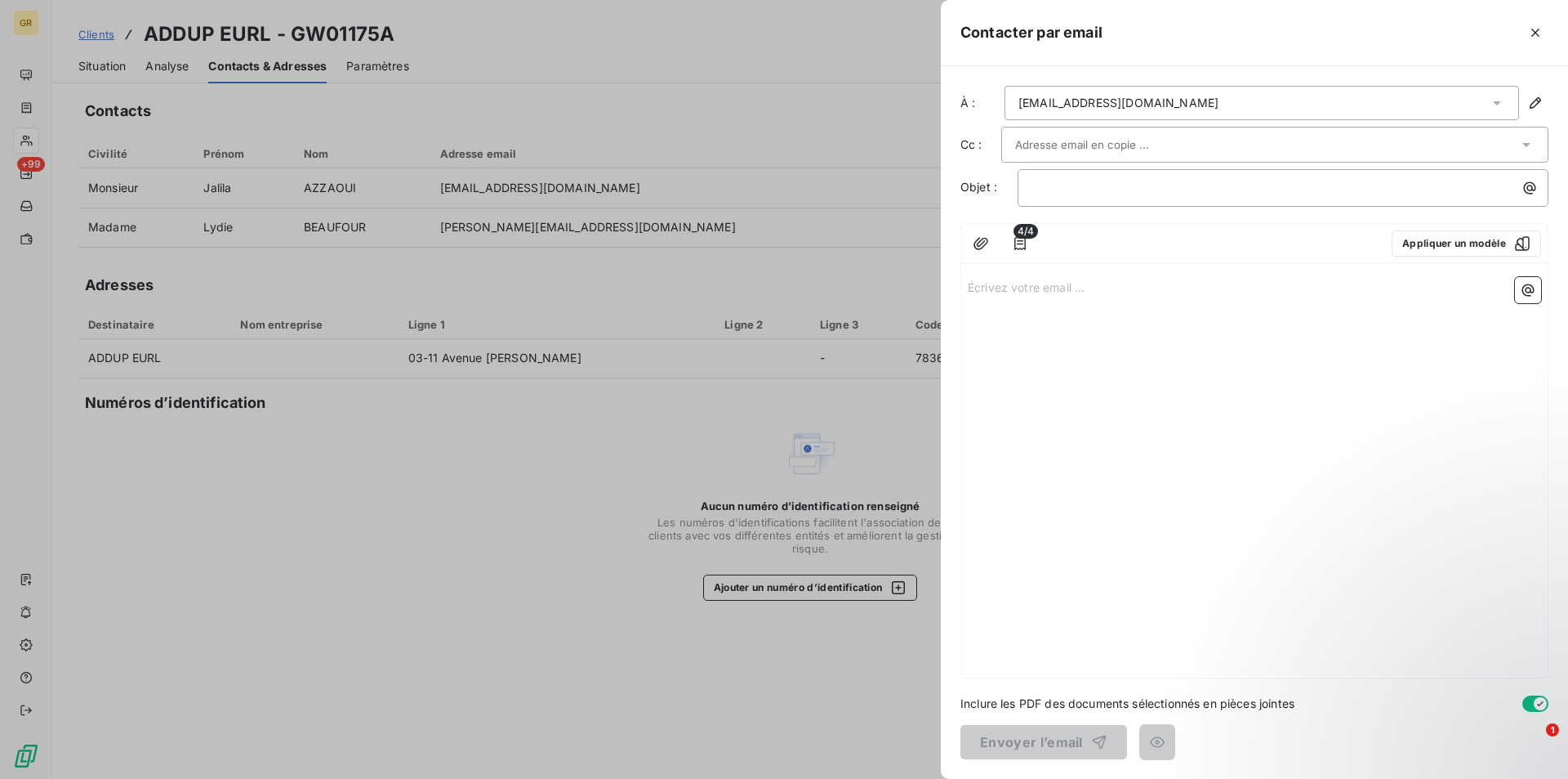
click at [1128, 139] on input "text" at bounding box center [1102, 144] width 175 height 24
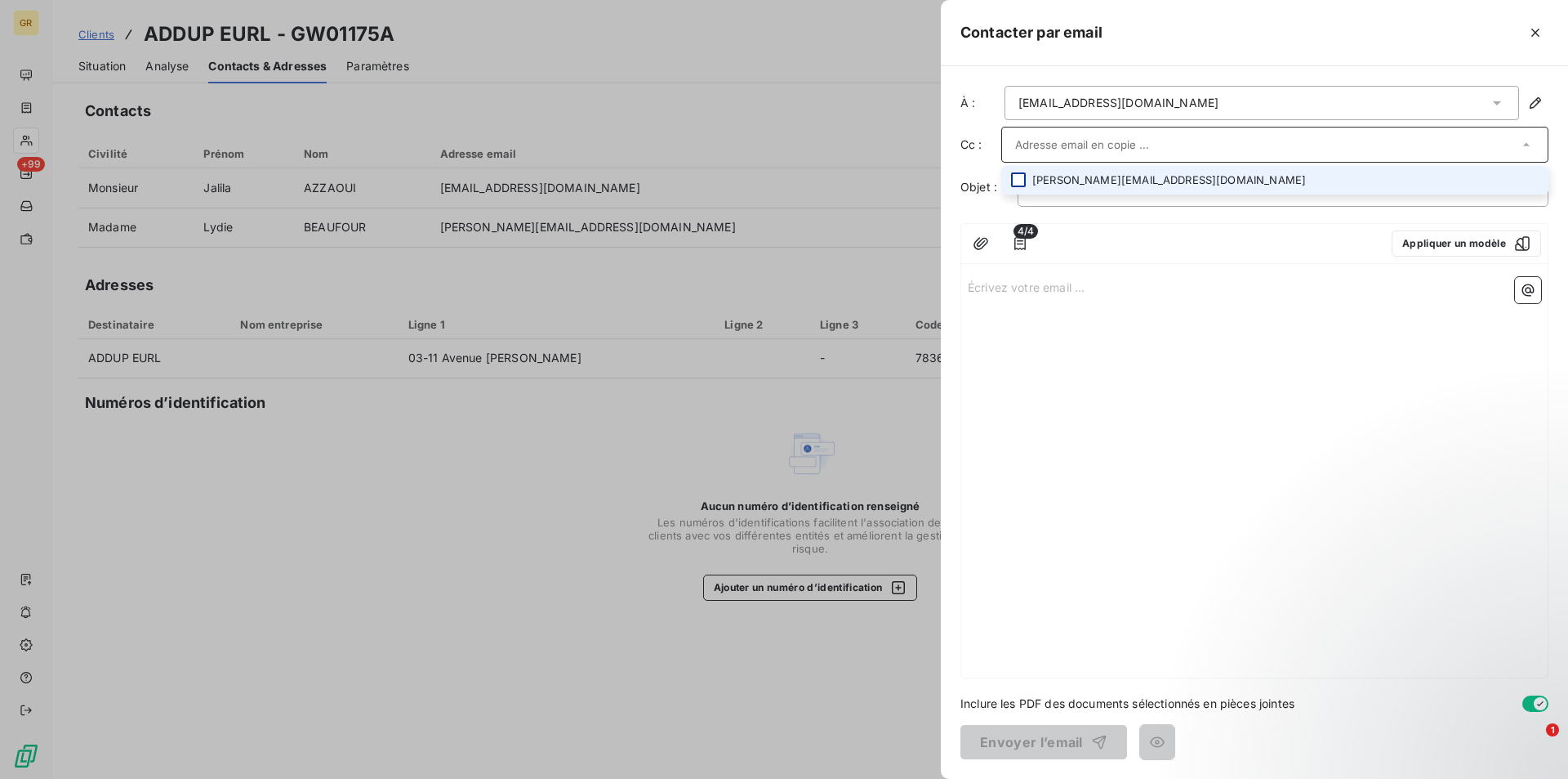
click at [1017, 177] on div at bounding box center [1018, 179] width 15 height 15
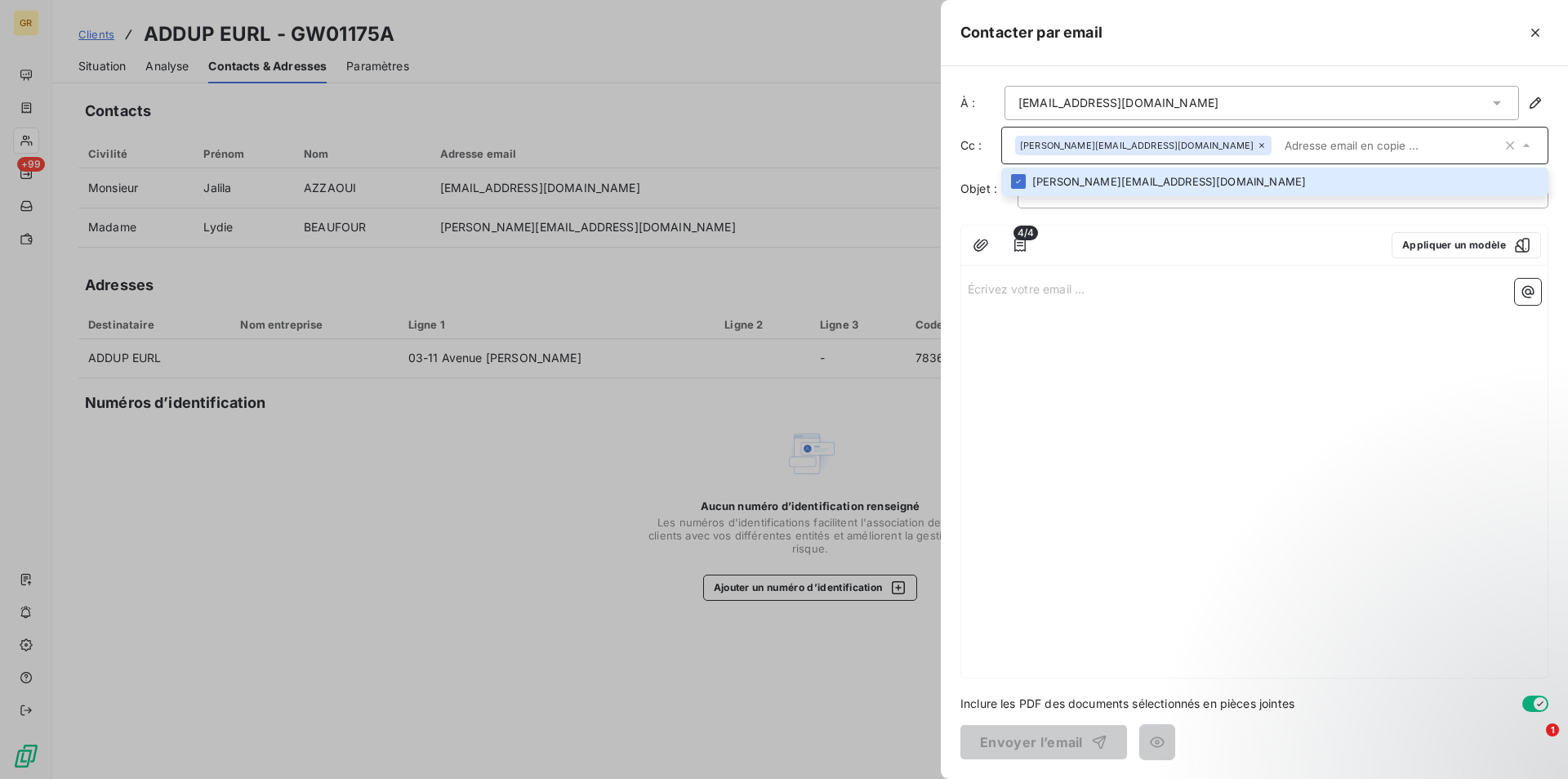
drag, startPoint x: 1180, startPoint y: 280, endPoint x: 1159, endPoint y: 264, distance: 26.4
click at [1179, 281] on p "Écrivez votre email ... ﻿" at bounding box center [1254, 288] width 573 height 18
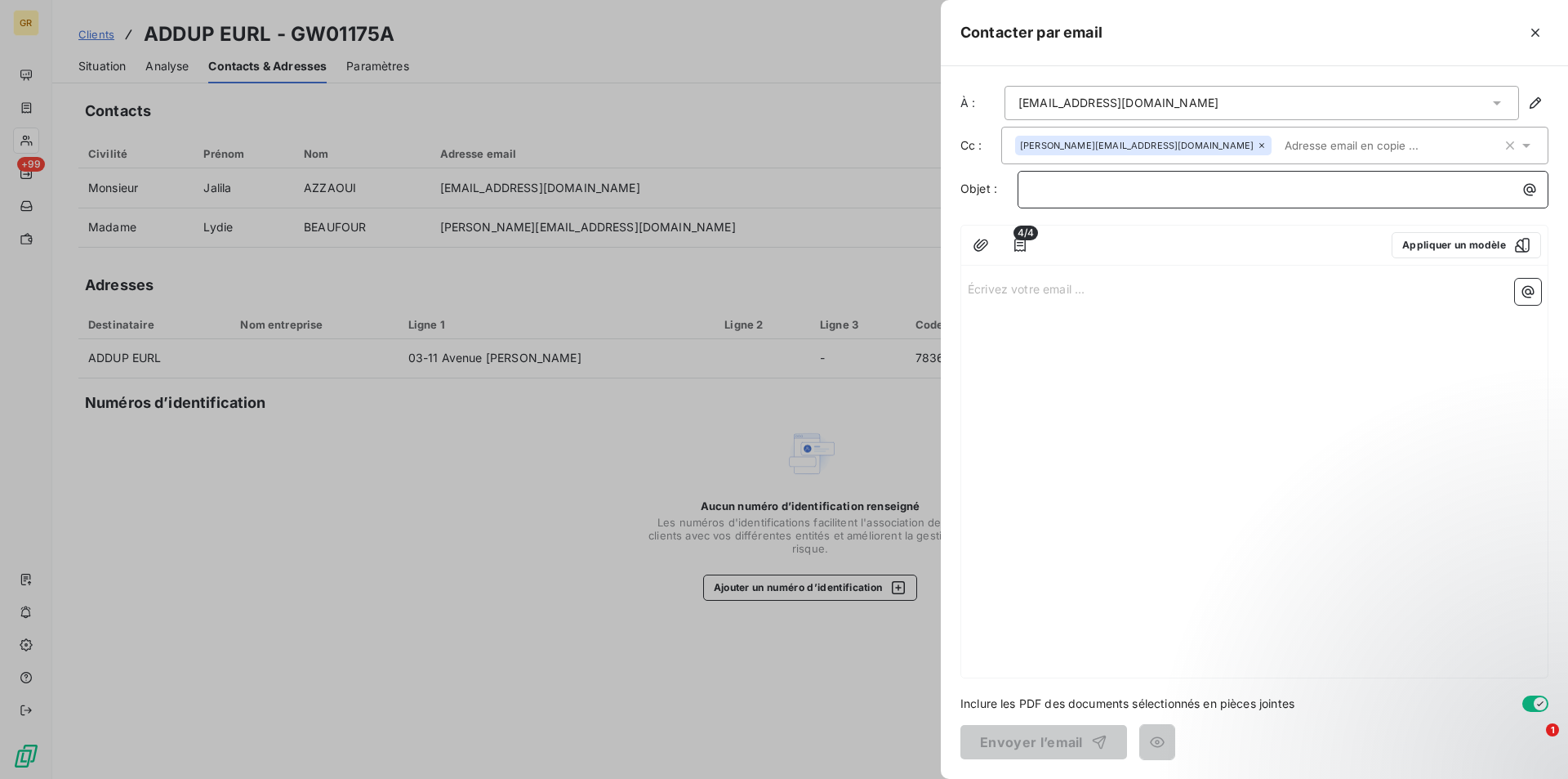
click at [1123, 198] on p "﻿" at bounding box center [1287, 189] width 511 height 18
click at [1084, 196] on p "FACT" at bounding box center [1287, 189] width 511 height 18
click at [1136, 188] on span "FACTURE IMPAYEE -" at bounding box center [1089, 188] width 114 height 14
click at [1181, 190] on p "FACTURE IMPAYEES -" at bounding box center [1287, 189] width 511 height 18
click at [1533, 189] on icon "button" at bounding box center [1529, 189] width 16 height 16
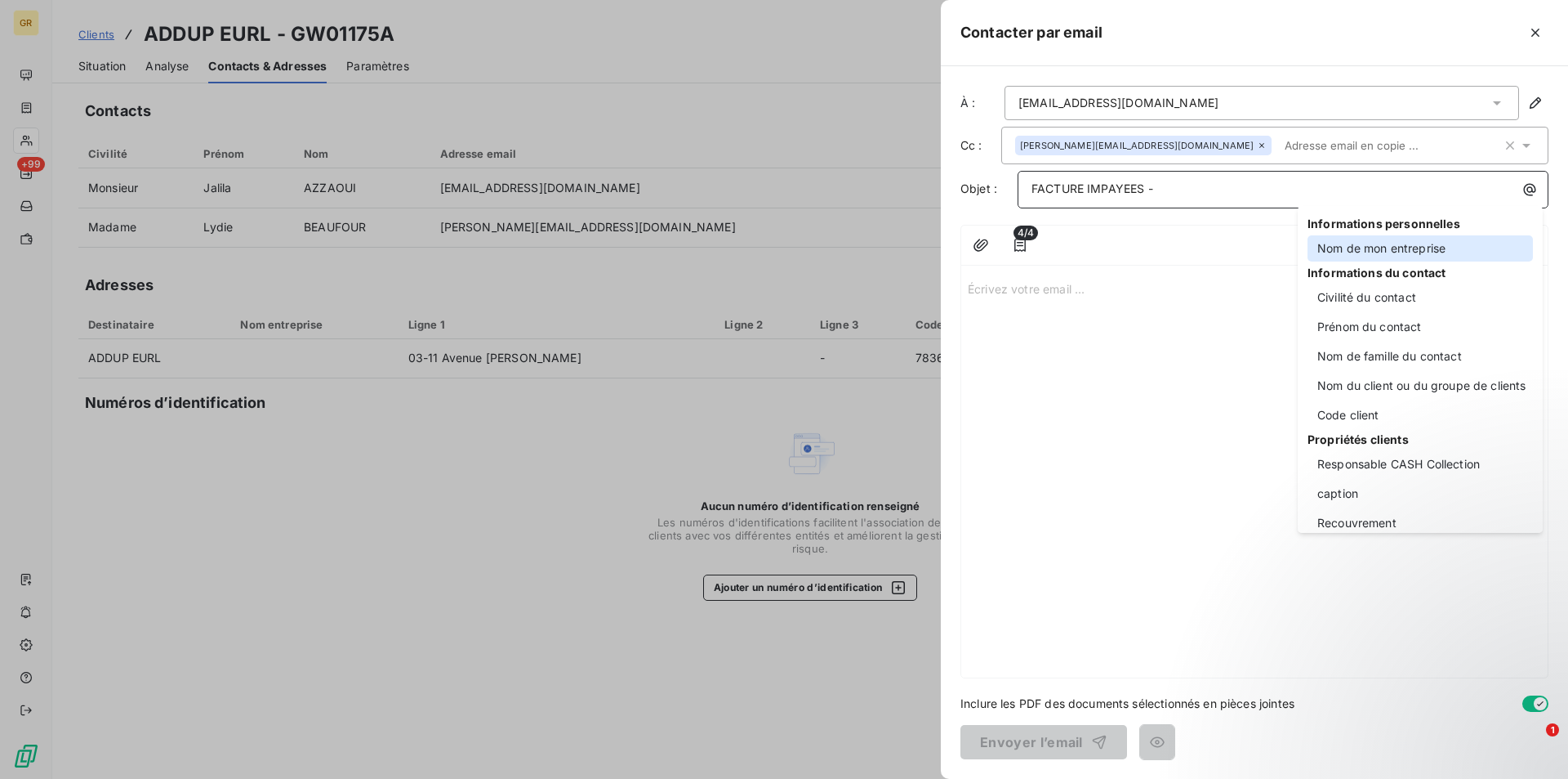
click at [1369, 248] on div "Nom de mon entreprise" at bounding box center [1420, 248] width 226 height 26
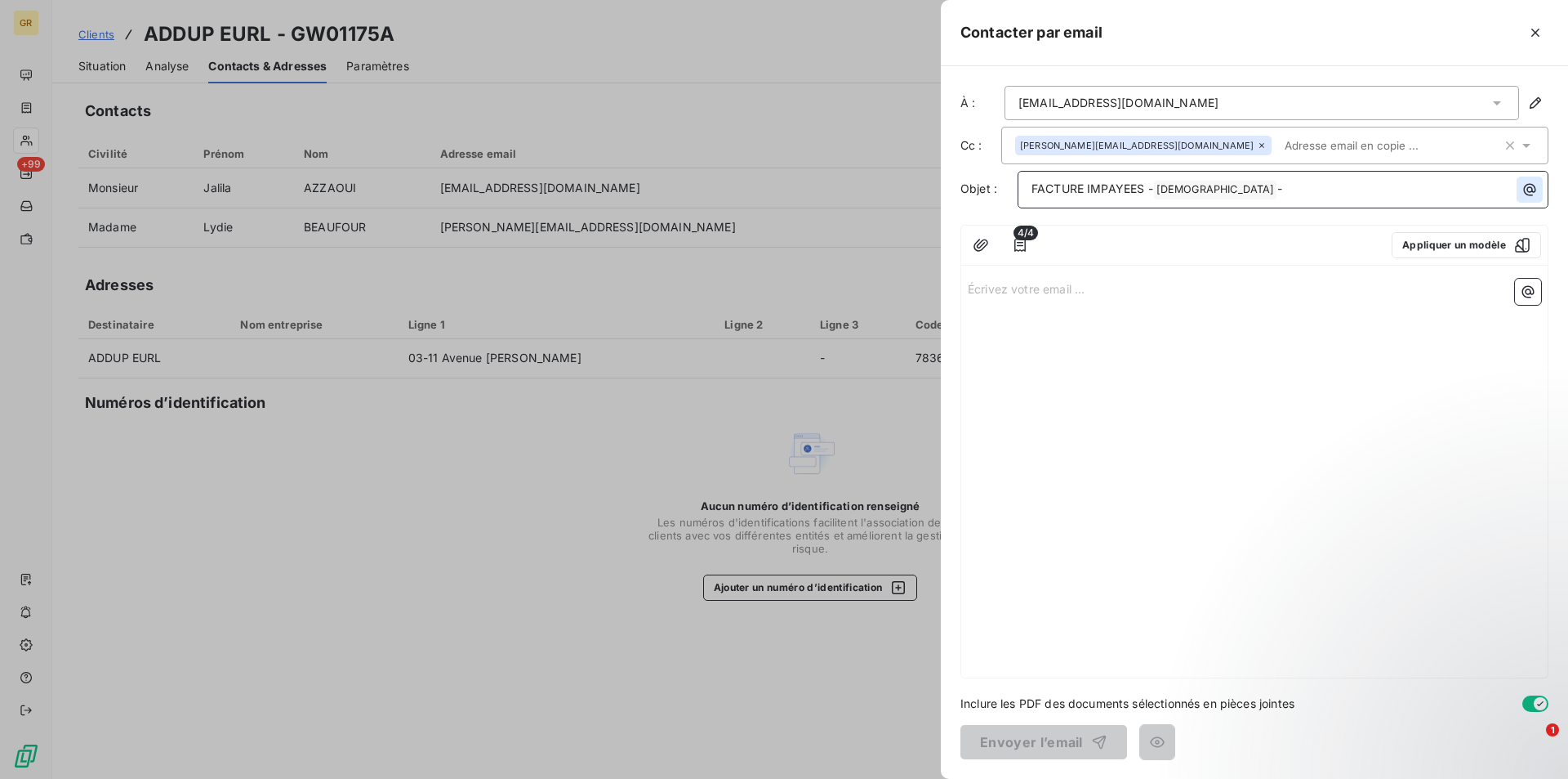
click at [1539, 192] on button "button" at bounding box center [1529, 189] width 26 height 26
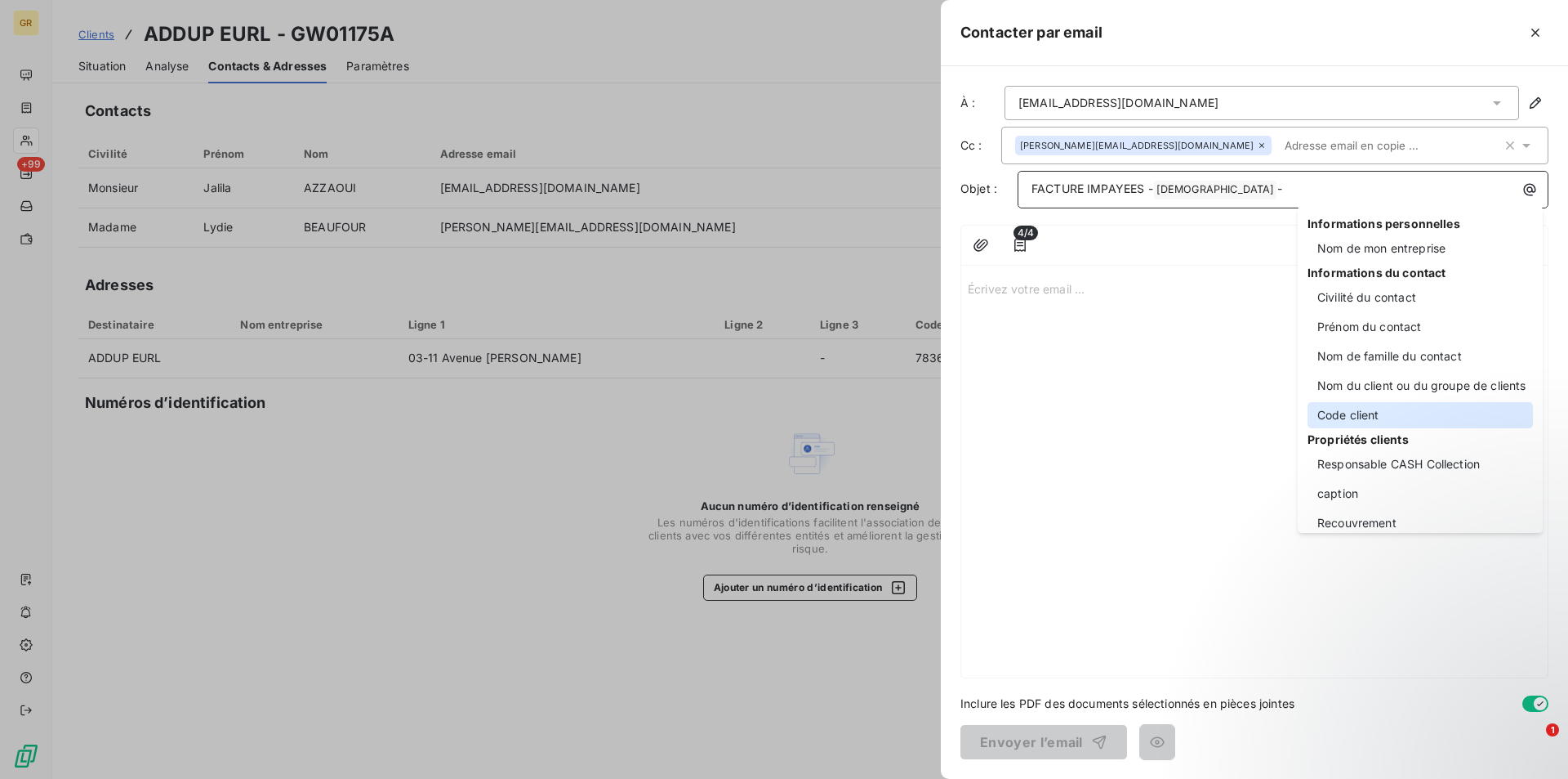
click at [1360, 417] on div "Code client" at bounding box center [1420, 415] width 226 height 26
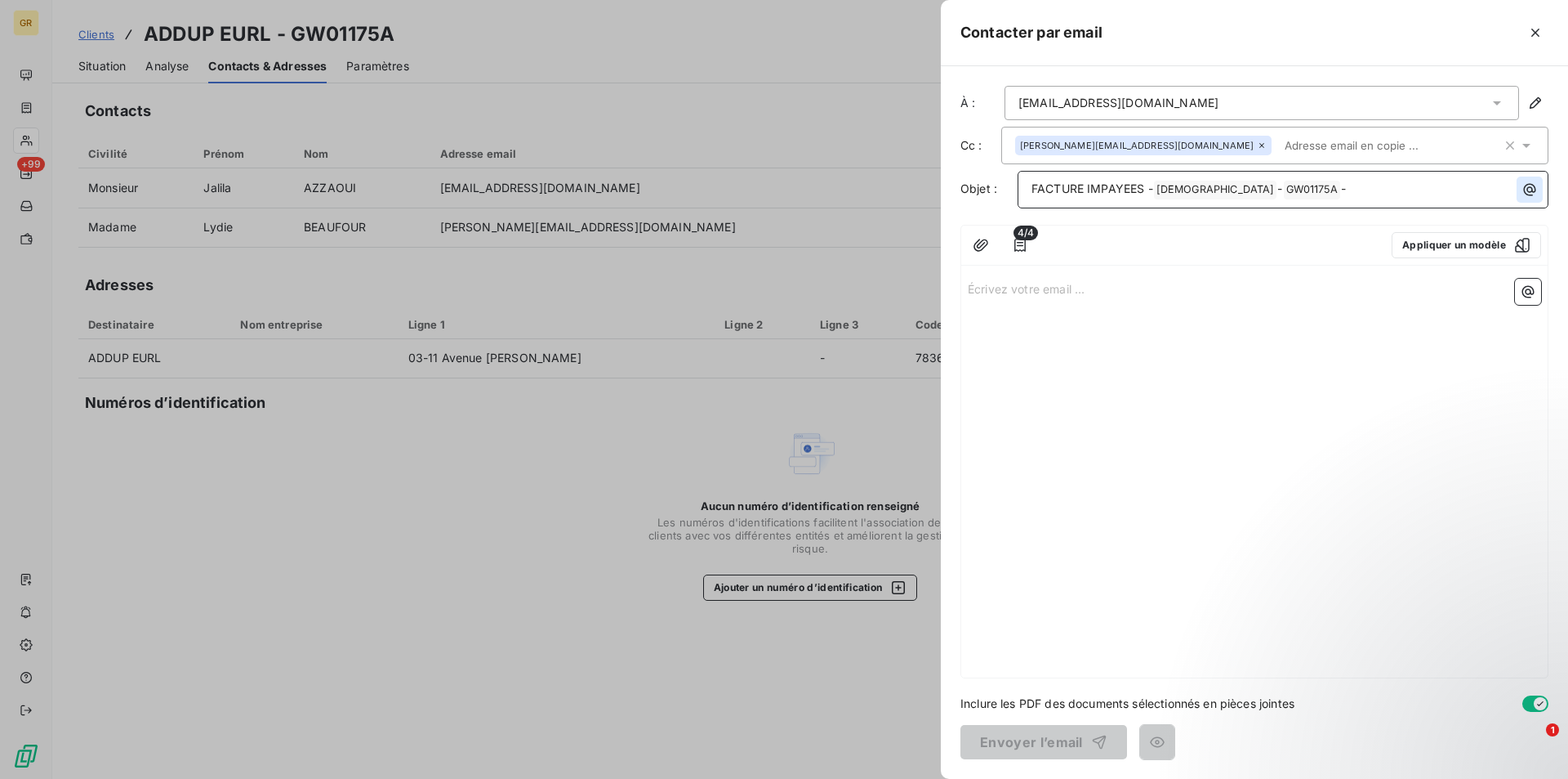
click at [1528, 186] on icon "button" at bounding box center [1529, 189] width 16 height 16
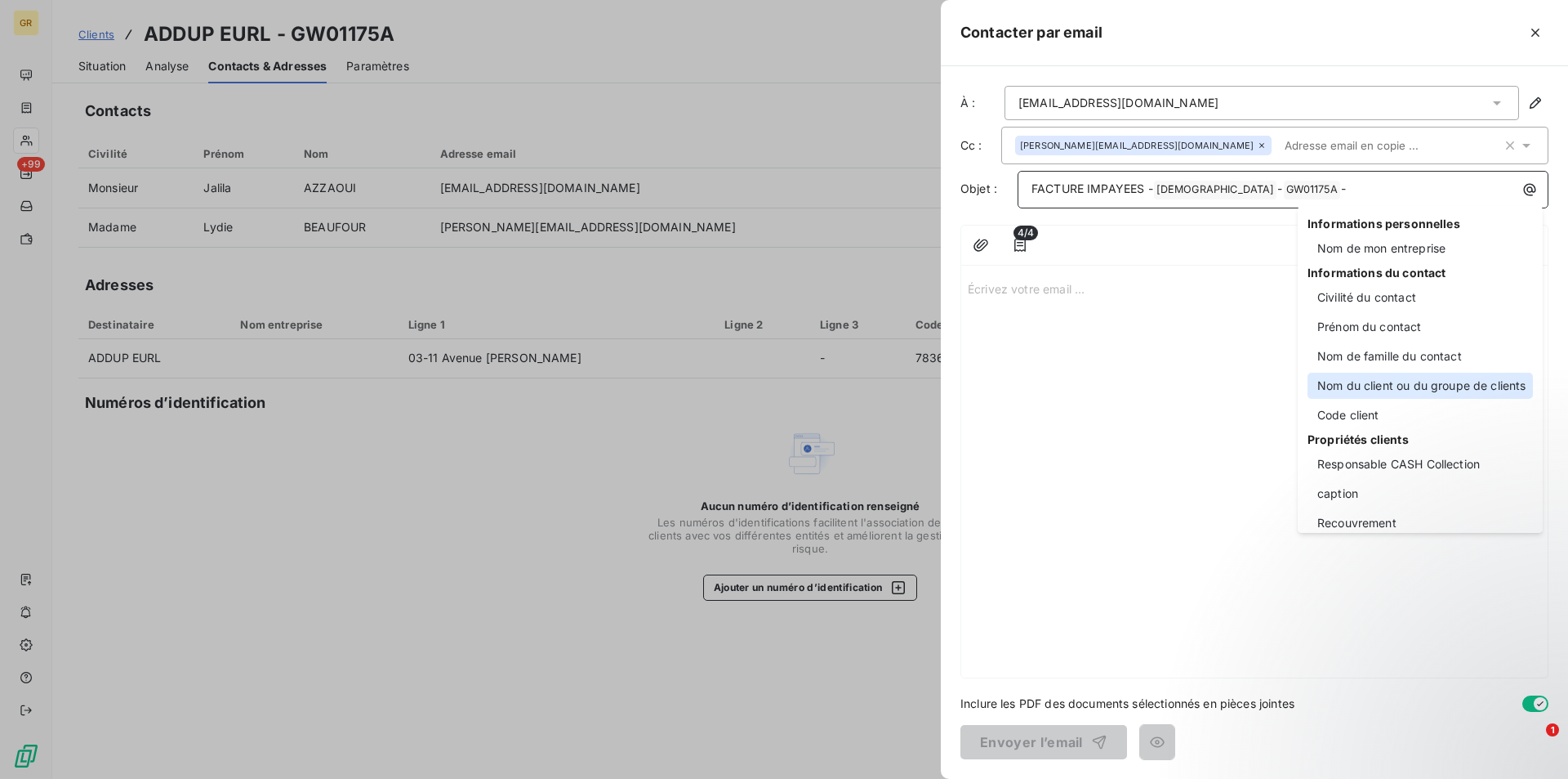
click at [1390, 388] on div "Nom du client ou du groupe de clients" at bounding box center [1420, 386] width 226 height 26
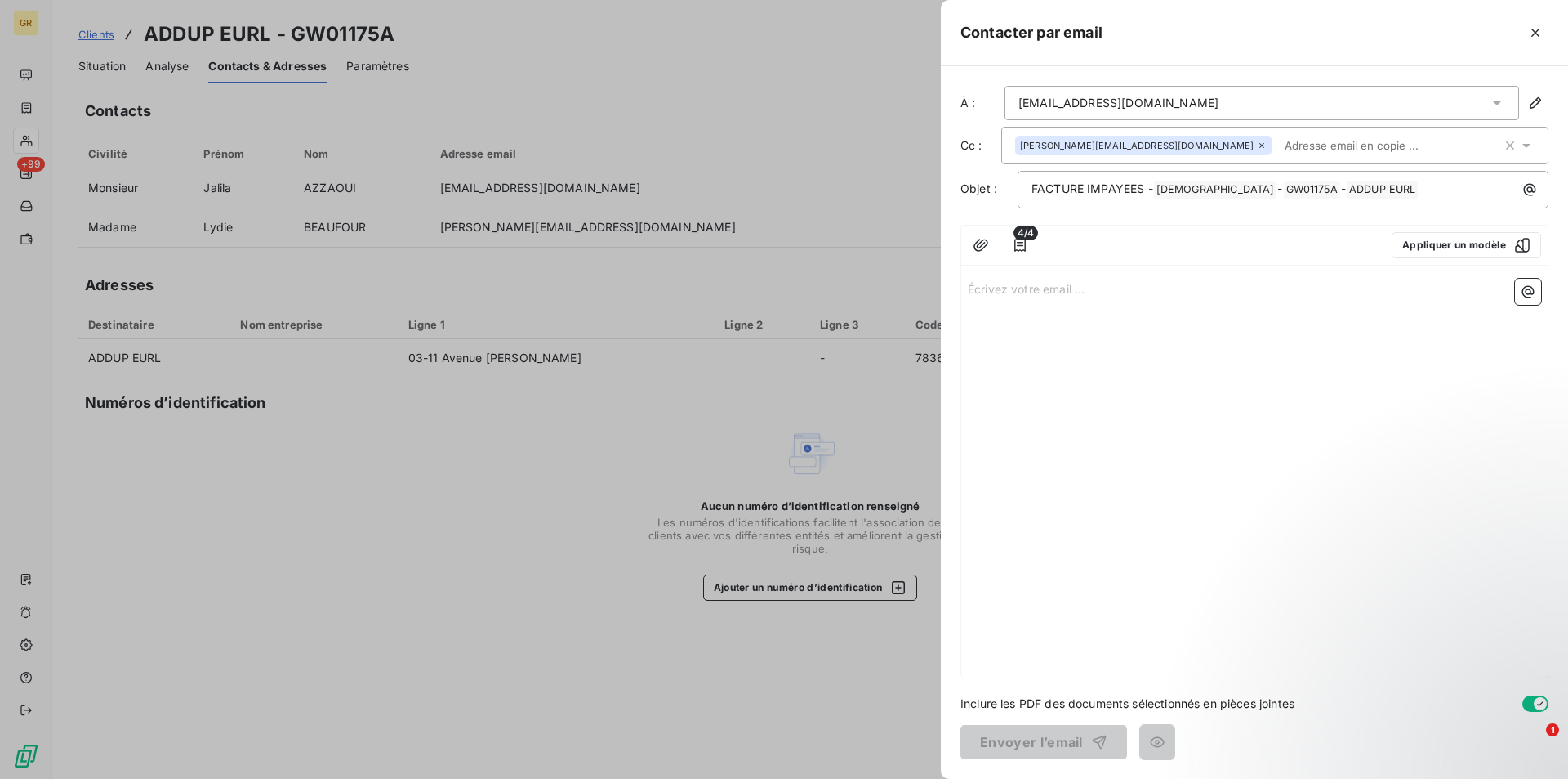
click at [1031, 291] on p "Écrivez votre email ... ﻿" at bounding box center [1254, 288] width 573 height 18
click at [1027, 301] on div "Écrivez votre email ... ﻿" at bounding box center [1255, 475] width 587 height 405
click at [1045, 292] on p "Écrivez votre email ... ﻿" at bounding box center [1254, 288] width 573 height 18
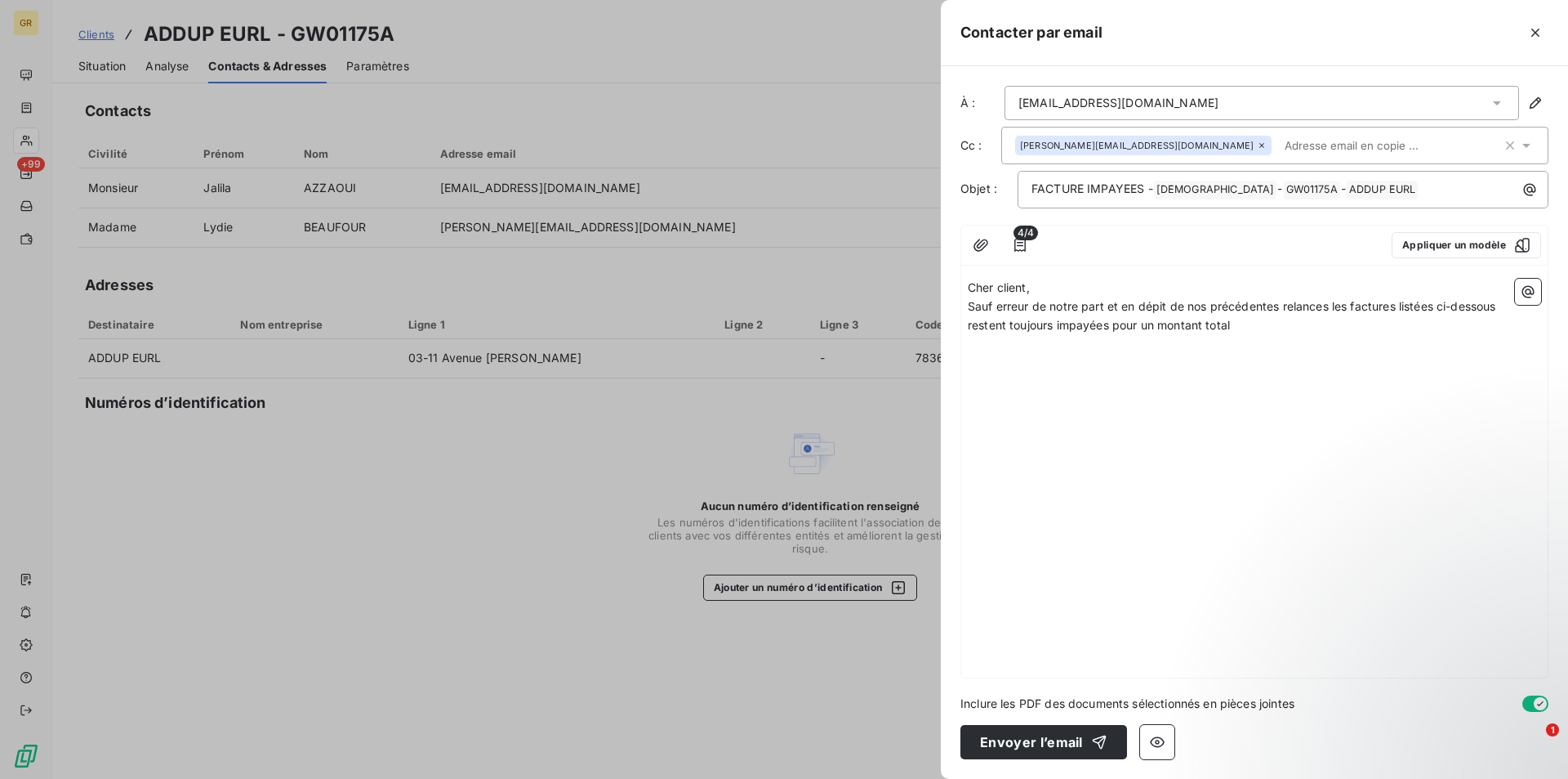
click at [1061, 287] on p "Cher client," at bounding box center [1254, 288] width 573 height 18
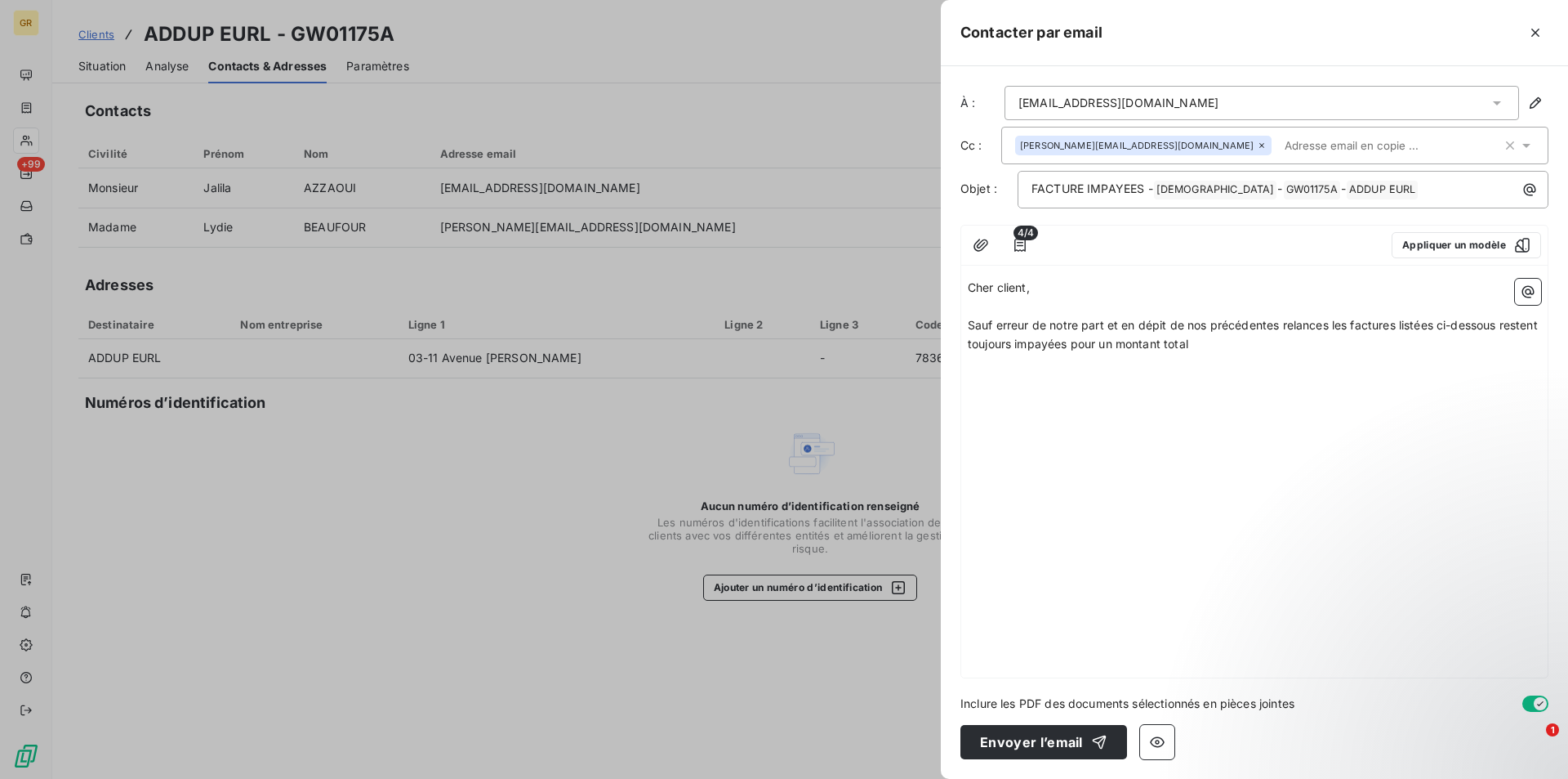
click at [1348, 326] on span "Sauf erreur de notre part et en dépit de nos précédentes relances les factures …" at bounding box center [1254, 334] width 573 height 33
click at [1390, 326] on span "Sauf erreur de notre part et en dépit de nos précédentes relances la factures l…" at bounding box center [1251, 334] width 568 height 33
click at [1423, 327] on span "Sauf erreur de notre part et en dépit de nos précédentes relances la facture li…" at bounding box center [1248, 334] width 562 height 33
drag, startPoint x: 1535, startPoint y: 334, endPoint x: 1387, endPoint y: 331, distance: 148.0
click at [1387, 331] on p "Sauf erreur de notre part et en dépit de nos précédentes relances la facture li…" at bounding box center [1254, 334] width 573 height 38
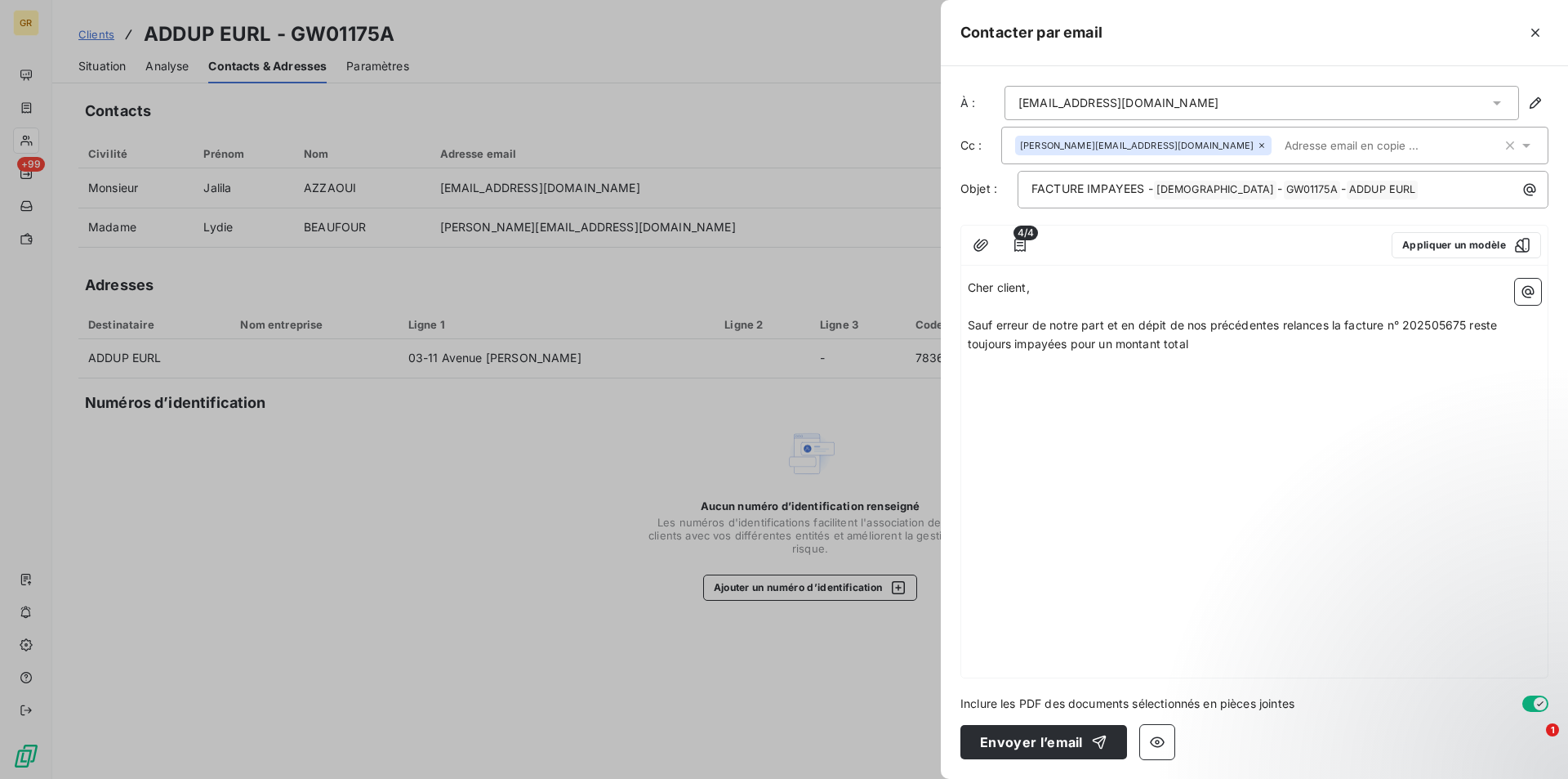
click at [1068, 346] on span "Sauf erreur de notre part et en dépit de nos précédentes relances la facture n°…" at bounding box center [1234, 334] width 533 height 33
click at [1186, 336] on span "Sauf erreur de notre part et en dépit de nos précédentes relances la facture n°…" at bounding box center [1234, 334] width 533 height 33
click at [1017, 382] on span "A ce jour nous présentons ci-dessous la situation de votre compte" at bounding box center [1148, 380] width 361 height 14
click at [1051, 379] on span "A ce jour, nous présentons ci-dessous la situation de votre compte" at bounding box center [1149, 380] width 363 height 14
click at [1376, 379] on p "A ce jour, nous vous présentons ci-dessous la situation de votre compte" at bounding box center [1254, 381] width 573 height 18
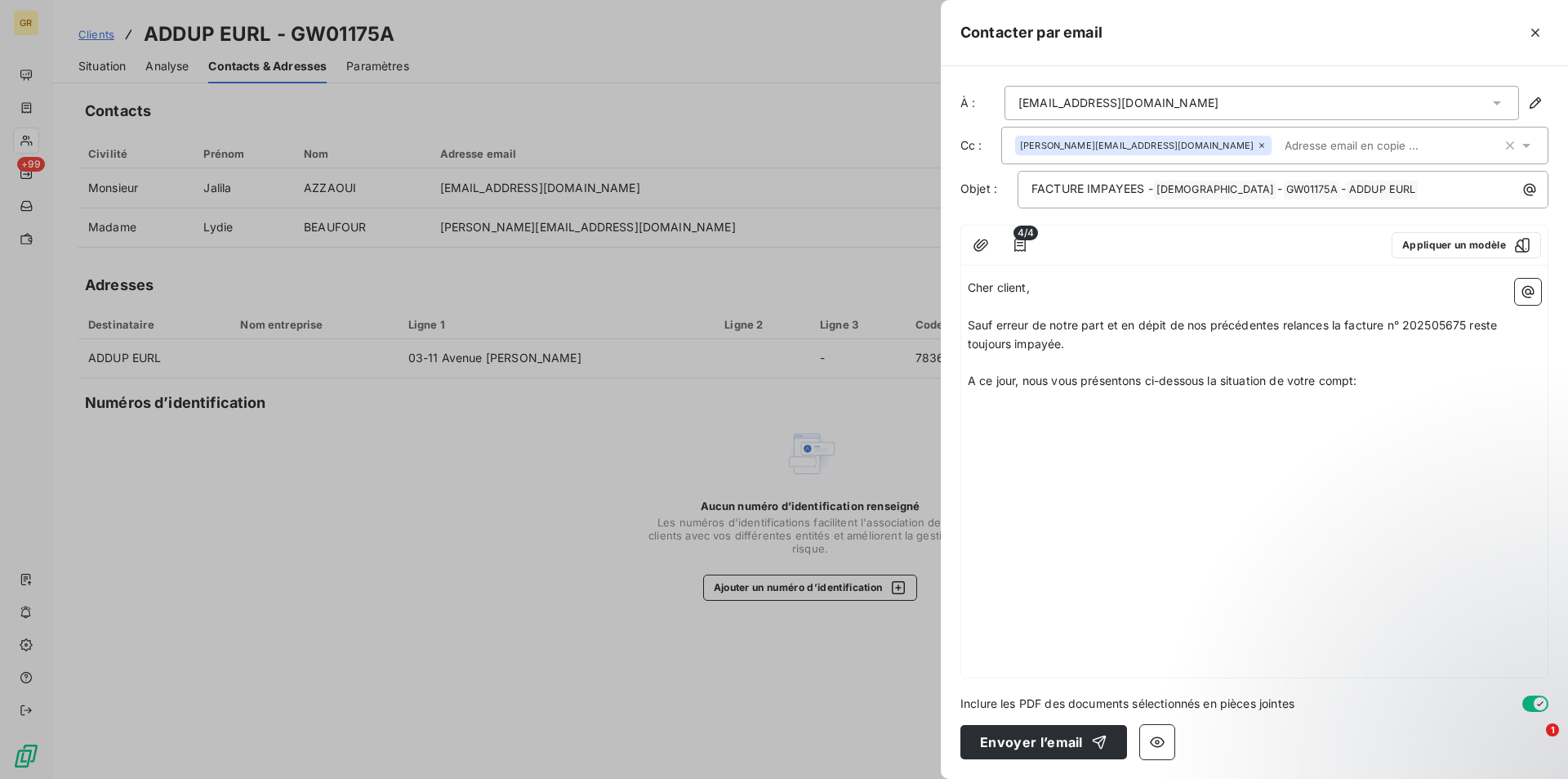
click at [1368, 365] on p "﻿" at bounding box center [1254, 362] width 573 height 18
click at [1365, 383] on p "A ce jour, nous vous présentons ci-dessous la situation de votre compt:" at bounding box center [1254, 381] width 573 height 18
click at [1523, 299] on icon "button" at bounding box center [1527, 292] width 16 height 16
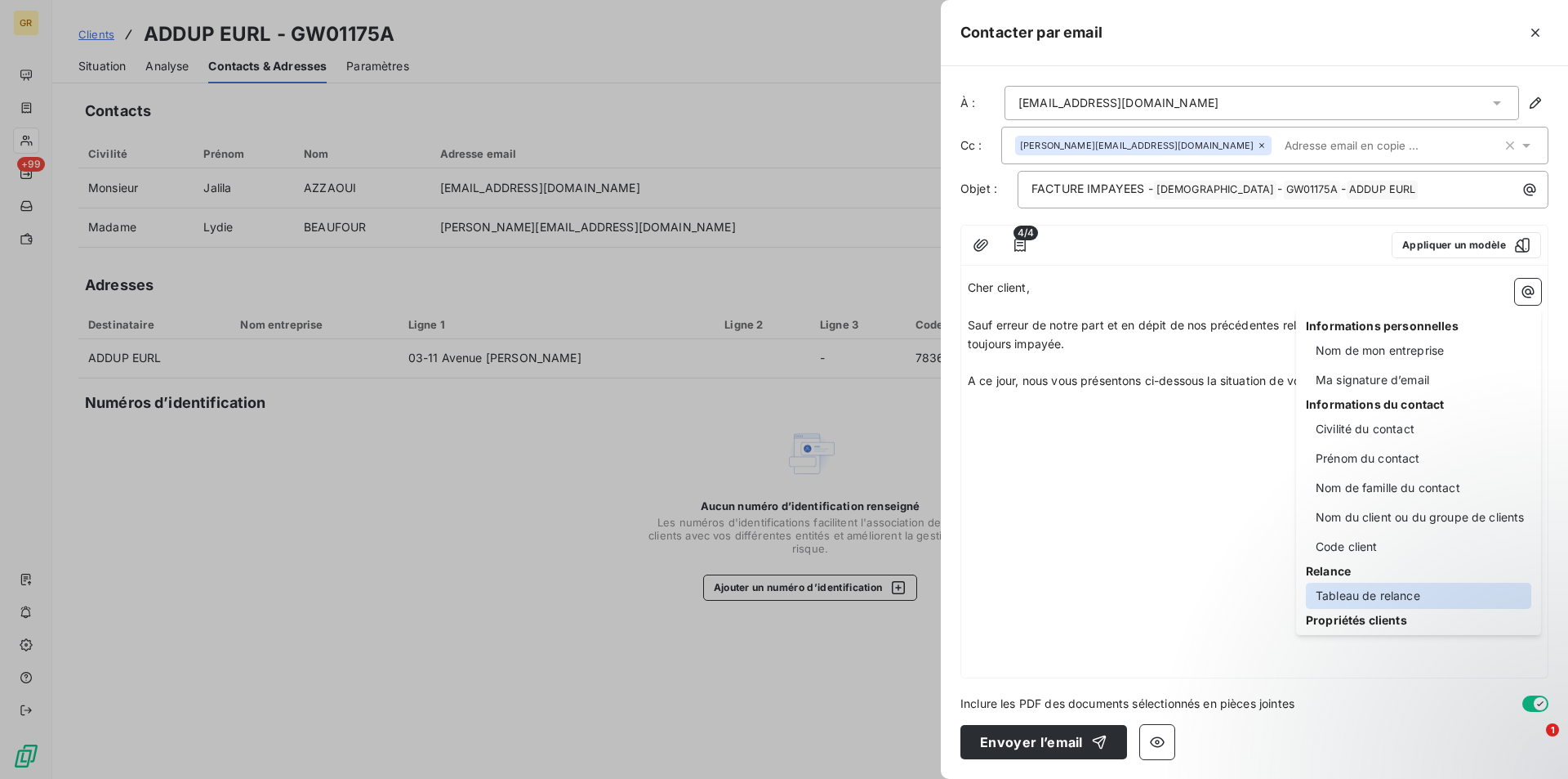
click at [1345, 595] on div "Tableau de relance" at bounding box center [1418, 595] width 226 height 26
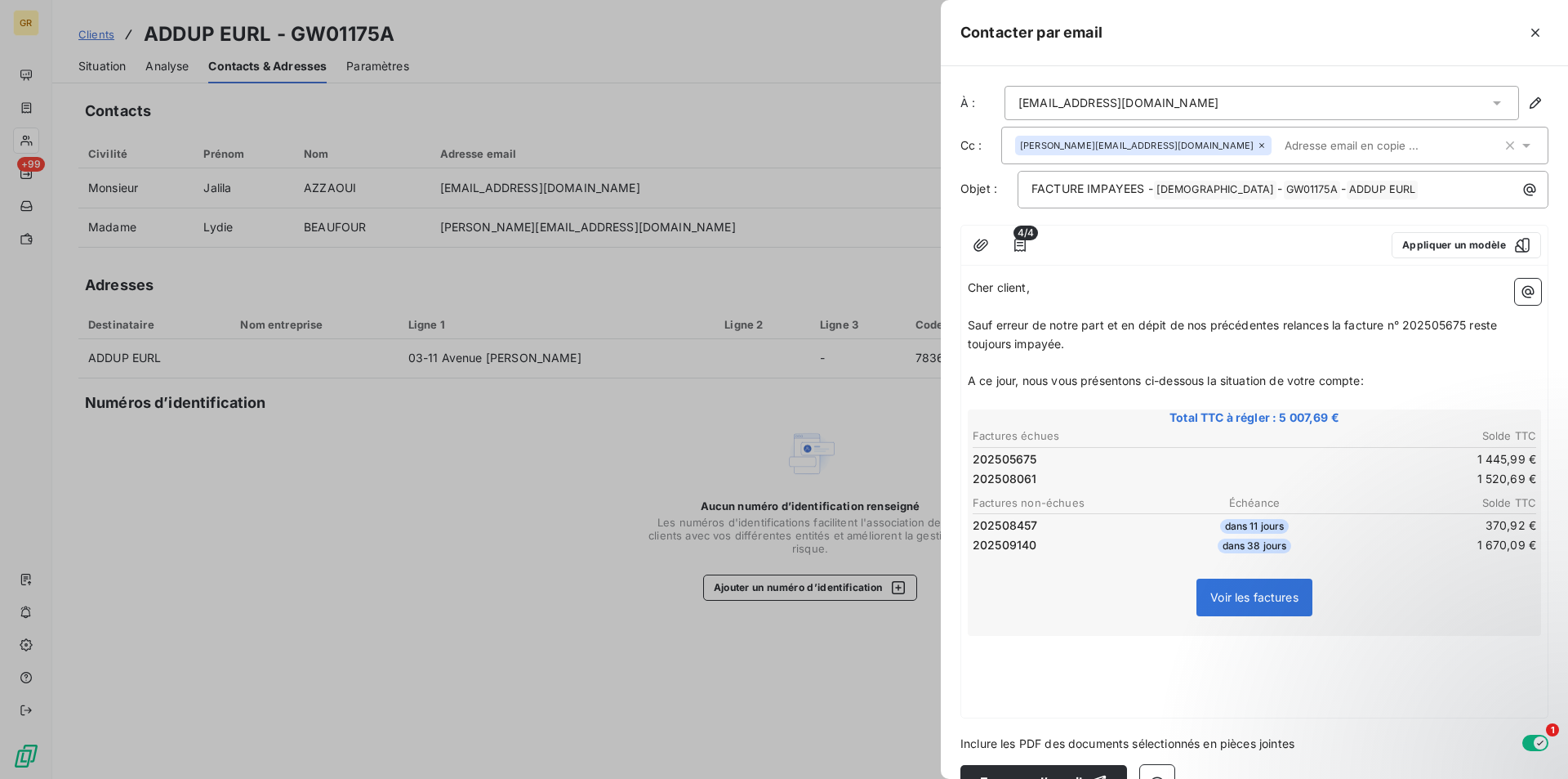
click at [1091, 383] on span "A ce jour, nous vous présentons ci-dessous la situation de votre compte:" at bounding box center [1165, 380] width 396 height 14
click at [1024, 377] on span "A ce jour, nous vous présentons ci-dessous la situation de votre compte:" at bounding box center [1165, 380] width 396 height 14
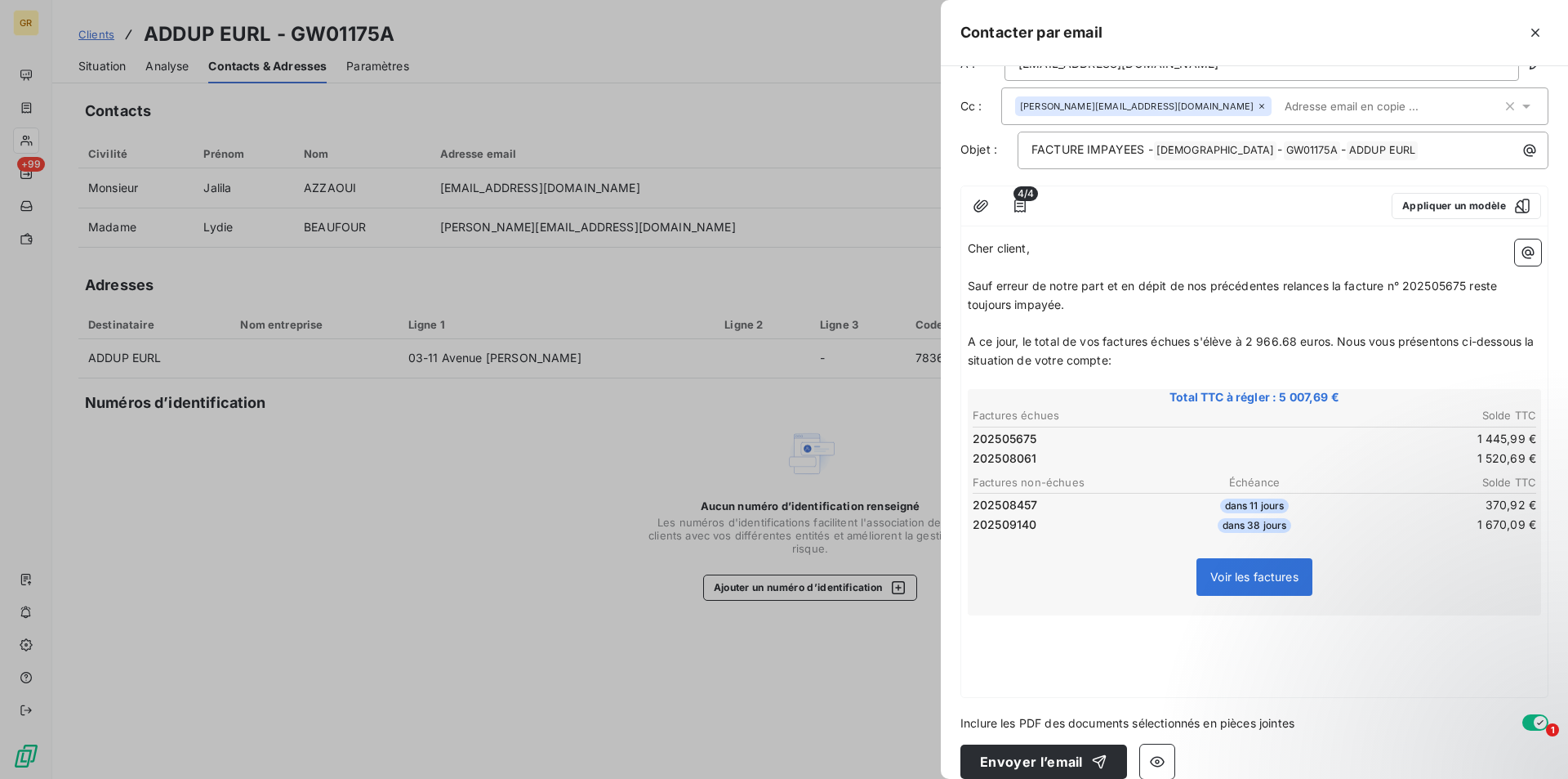
scroll to position [59, 0]
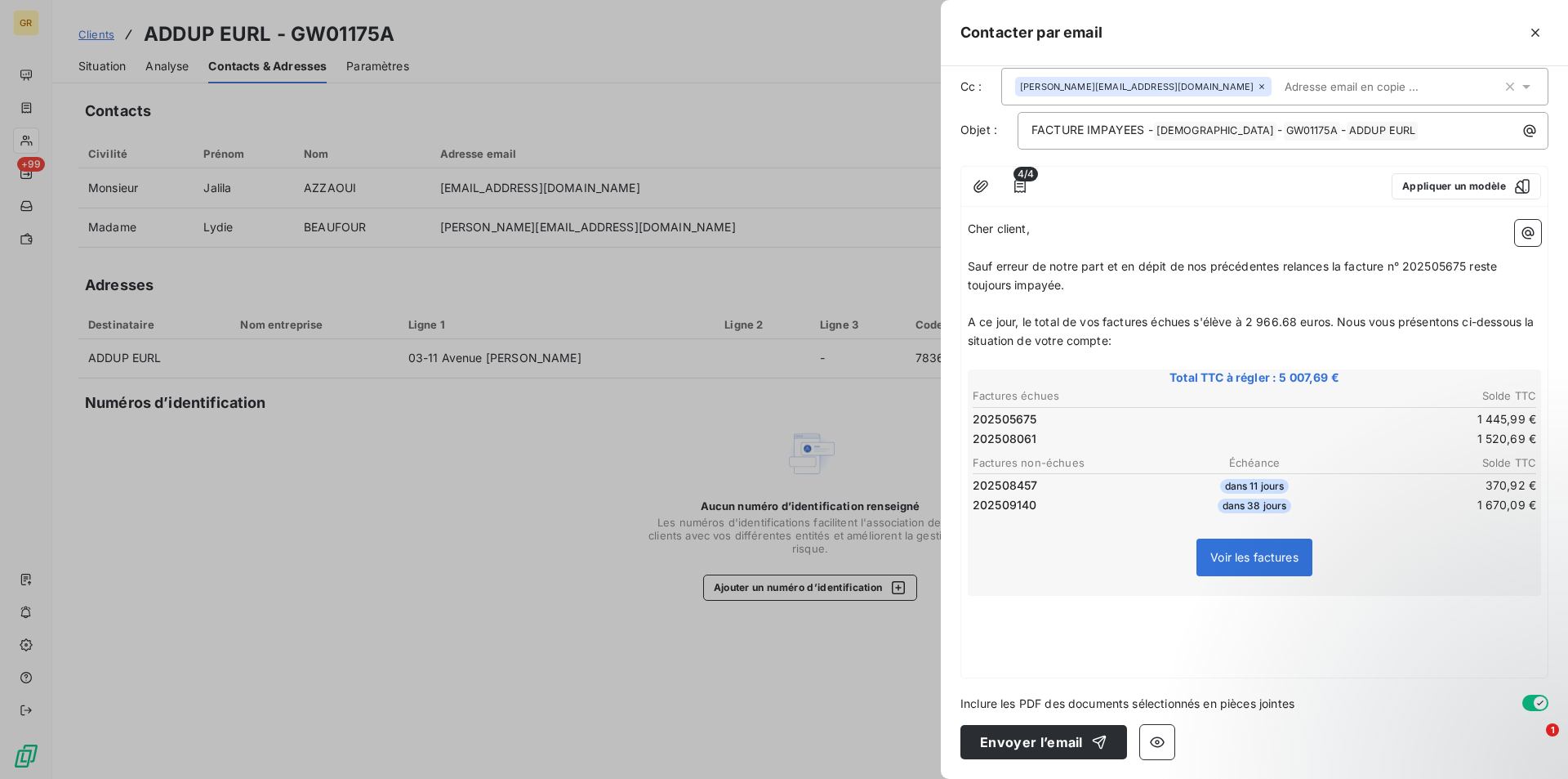
click at [1035, 626] on p "﻿" at bounding box center [1254, 623] width 573 height 18
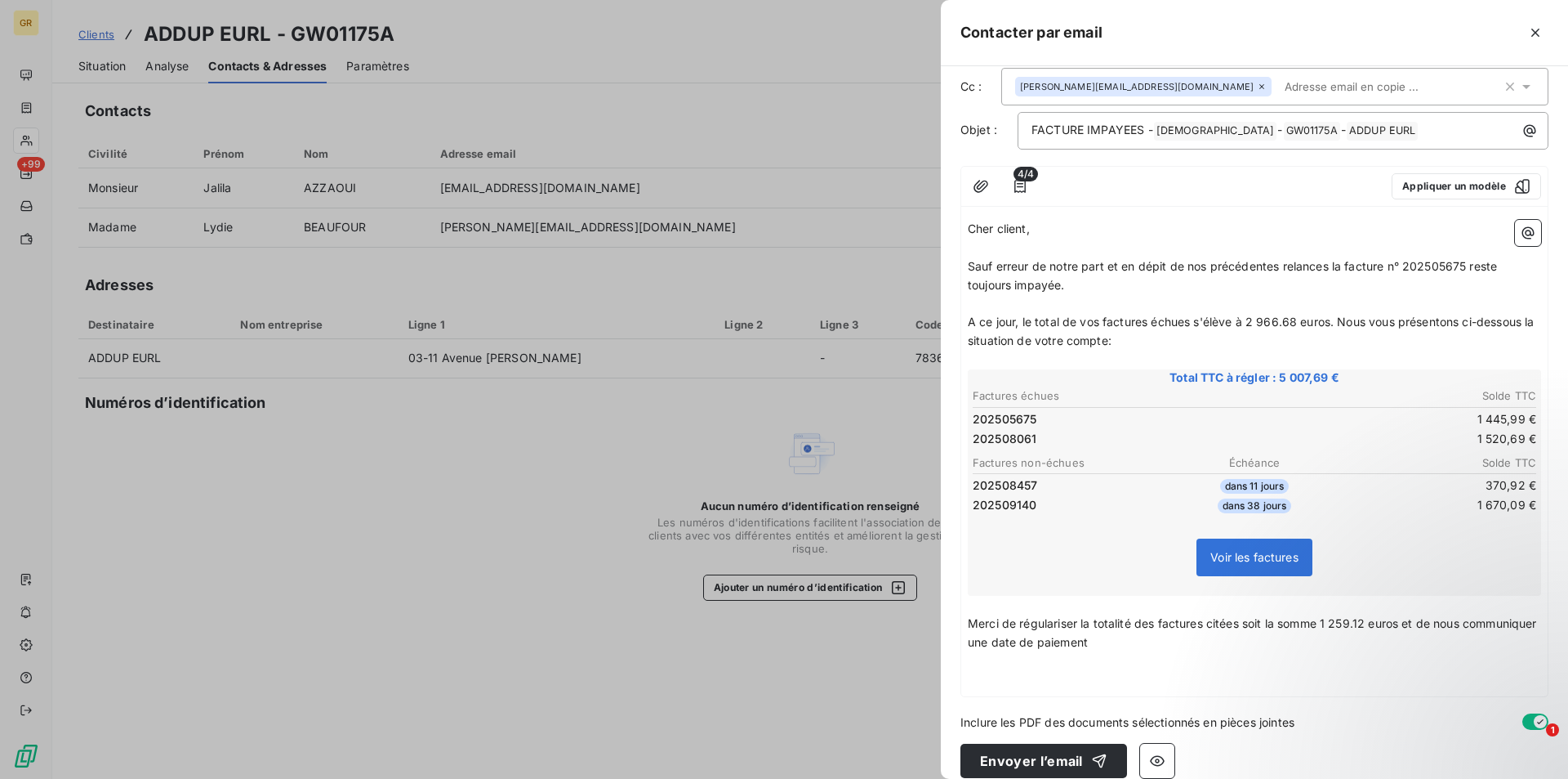
scroll to position [78, 0]
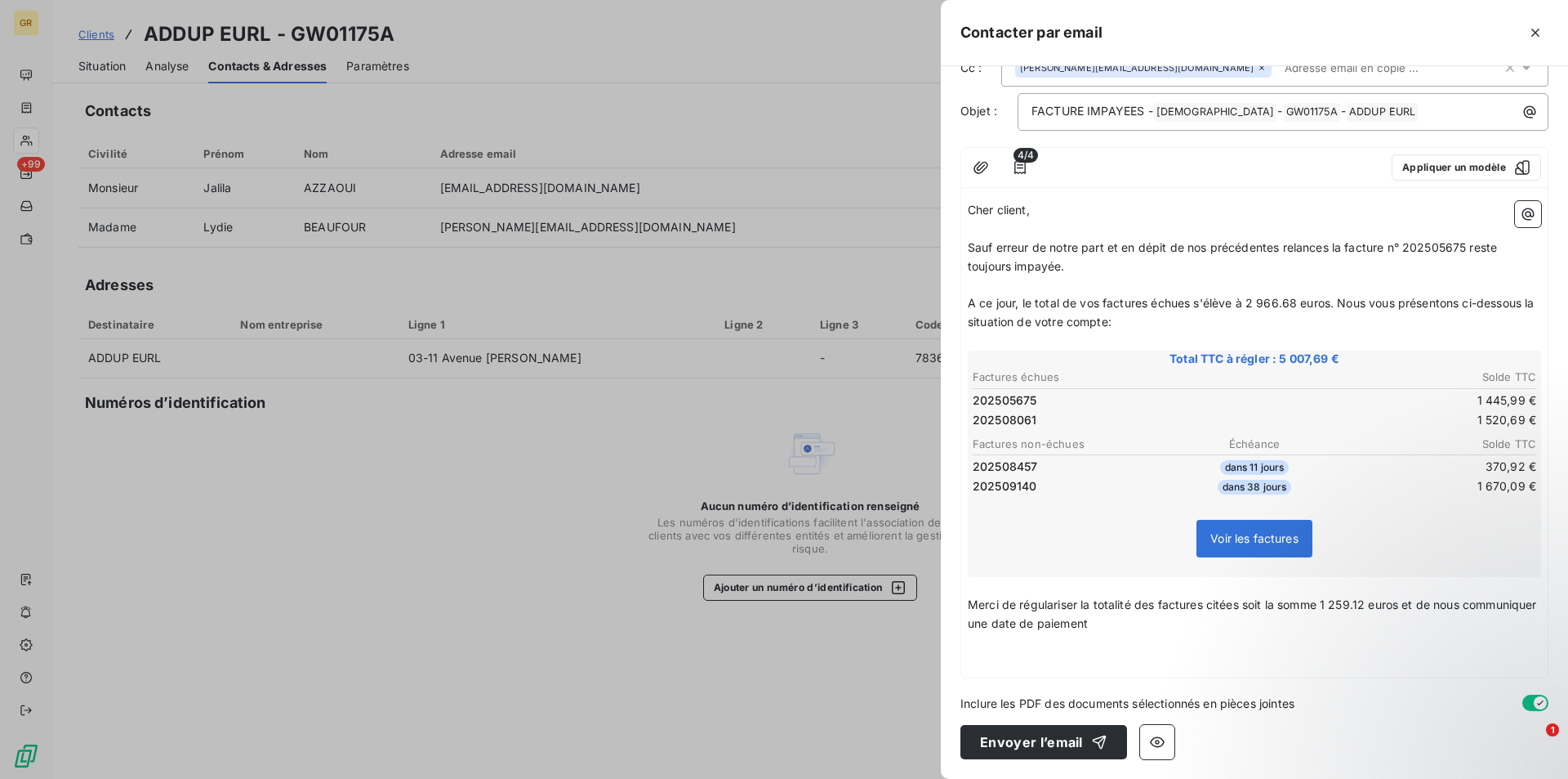
click at [1197, 630] on p "Merci de régulariser la totalité des factures citées soit la somme 1 259.12 eur…" at bounding box center [1254, 614] width 573 height 38
drag, startPoint x: 1028, startPoint y: 651, endPoint x: 1033, endPoint y: 667, distance: 16.8
click at [1027, 652] on p "﻿" at bounding box center [1254, 661] width 573 height 18
drag, startPoint x: 1028, startPoint y: 605, endPoint x: 1405, endPoint y: 606, distance: 377.0
click at [1405, 606] on span "Merci de régulariser la totalité des factures citées soit la somme 1 259.12 eur…" at bounding box center [1253, 613] width 572 height 33
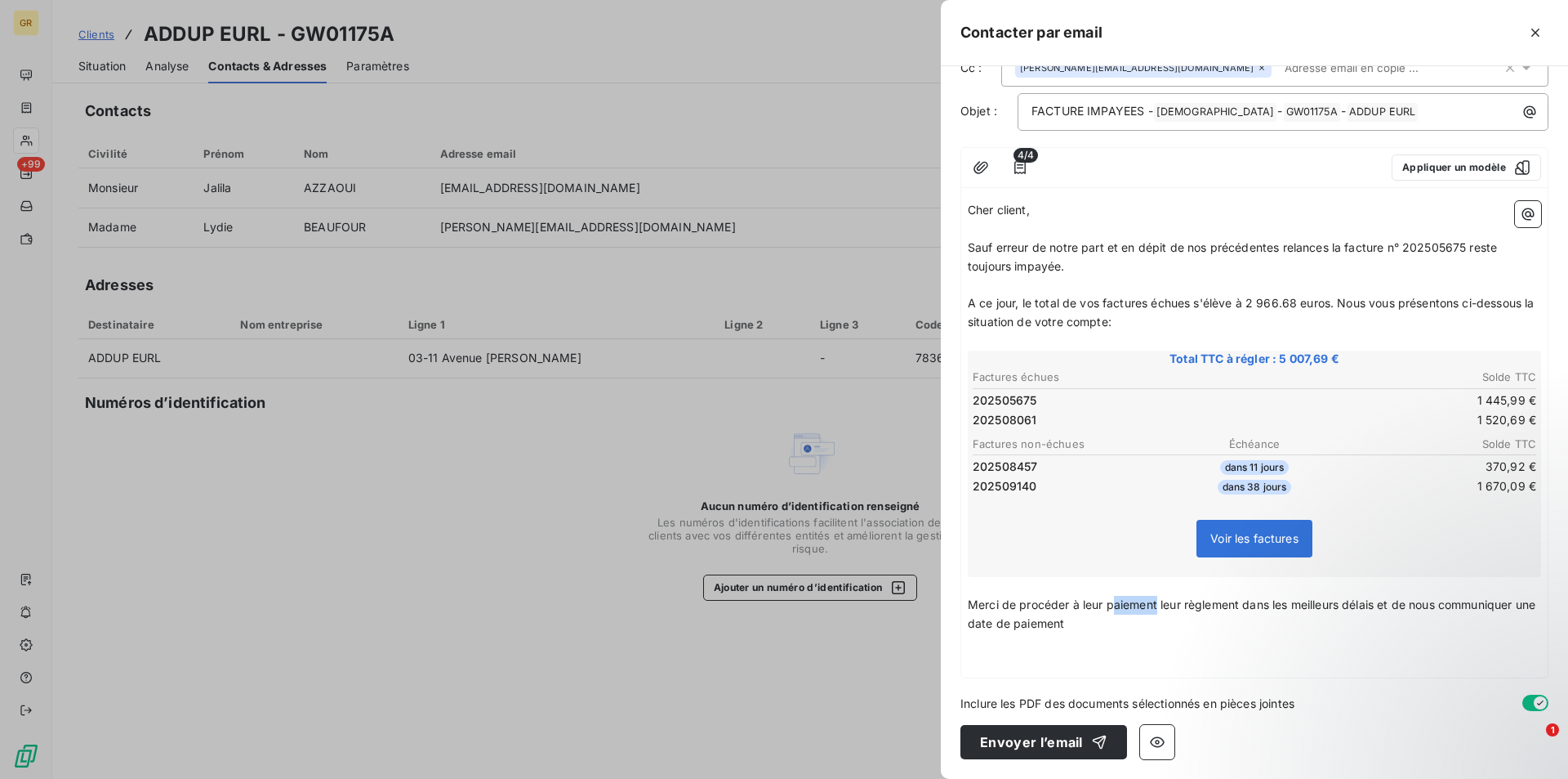
drag, startPoint x: 1160, startPoint y: 605, endPoint x: 1111, endPoint y: 608, distance: 49.1
click at [1111, 608] on span "Merci de procéder à leur paiement leur règlement dans les meilleurs délais et d…" at bounding box center [1252, 613] width 570 height 33
click at [1024, 623] on p "Merci de procéder à leur règlement dans les meilleurs délais et de nous communi…" at bounding box center [1254, 614] width 573 height 38
click at [1077, 274] on p "Sauf erreur de notre part et en dépit de nos précédentes relances la facture n°…" at bounding box center [1254, 257] width 573 height 38
click at [1038, 623] on p "Merci de procéder à leur règlement dans les meilleurs délais et de nous communi…" at bounding box center [1254, 614] width 573 height 38
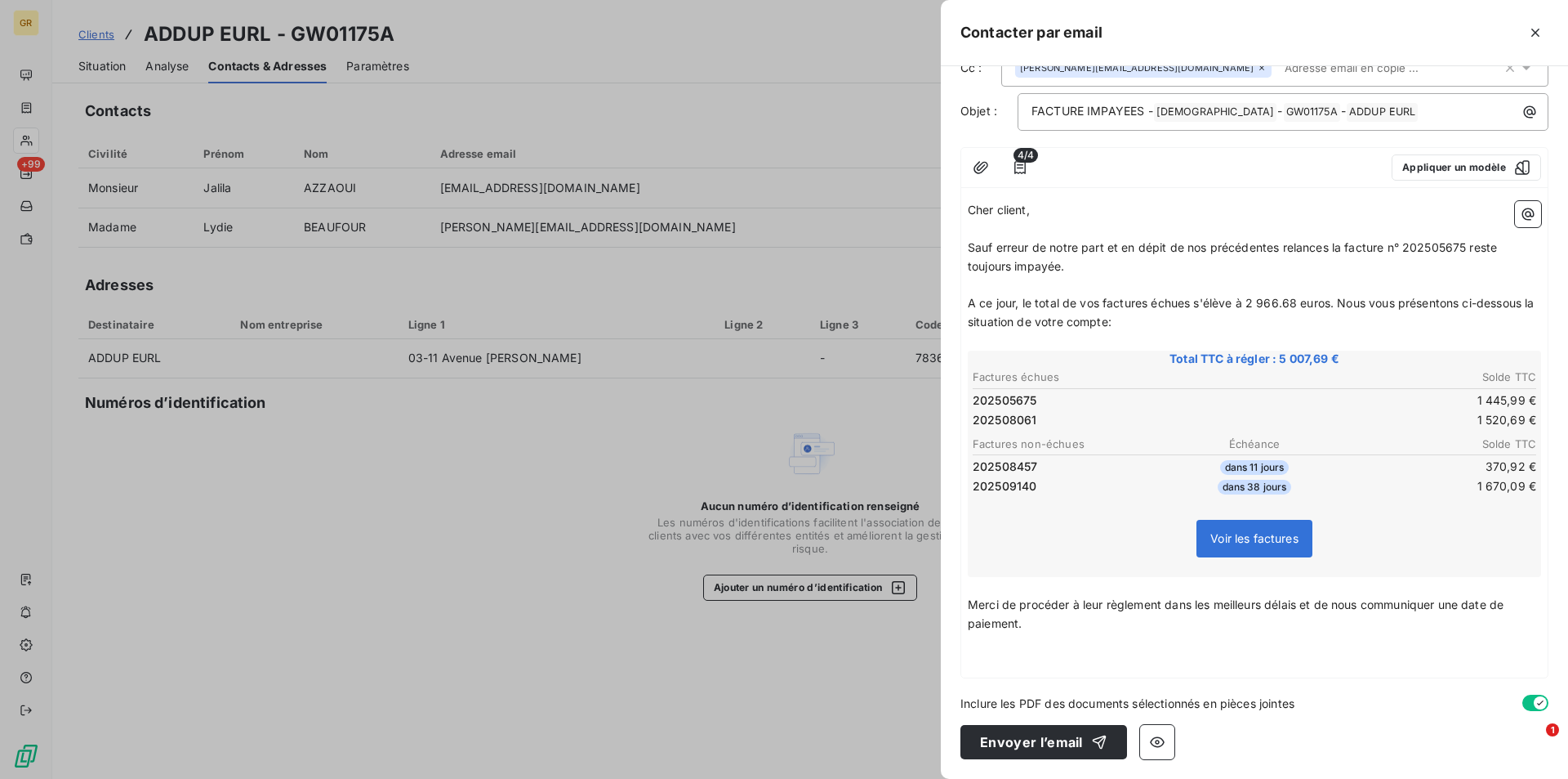
click at [966, 644] on div "Cher client, ﻿ Sauf erreur de notre part et en dépit de nos précédentes relance…" at bounding box center [1255, 436] width 587 height 483
click at [987, 642] on p "﻿" at bounding box center [1254, 642] width 573 height 18
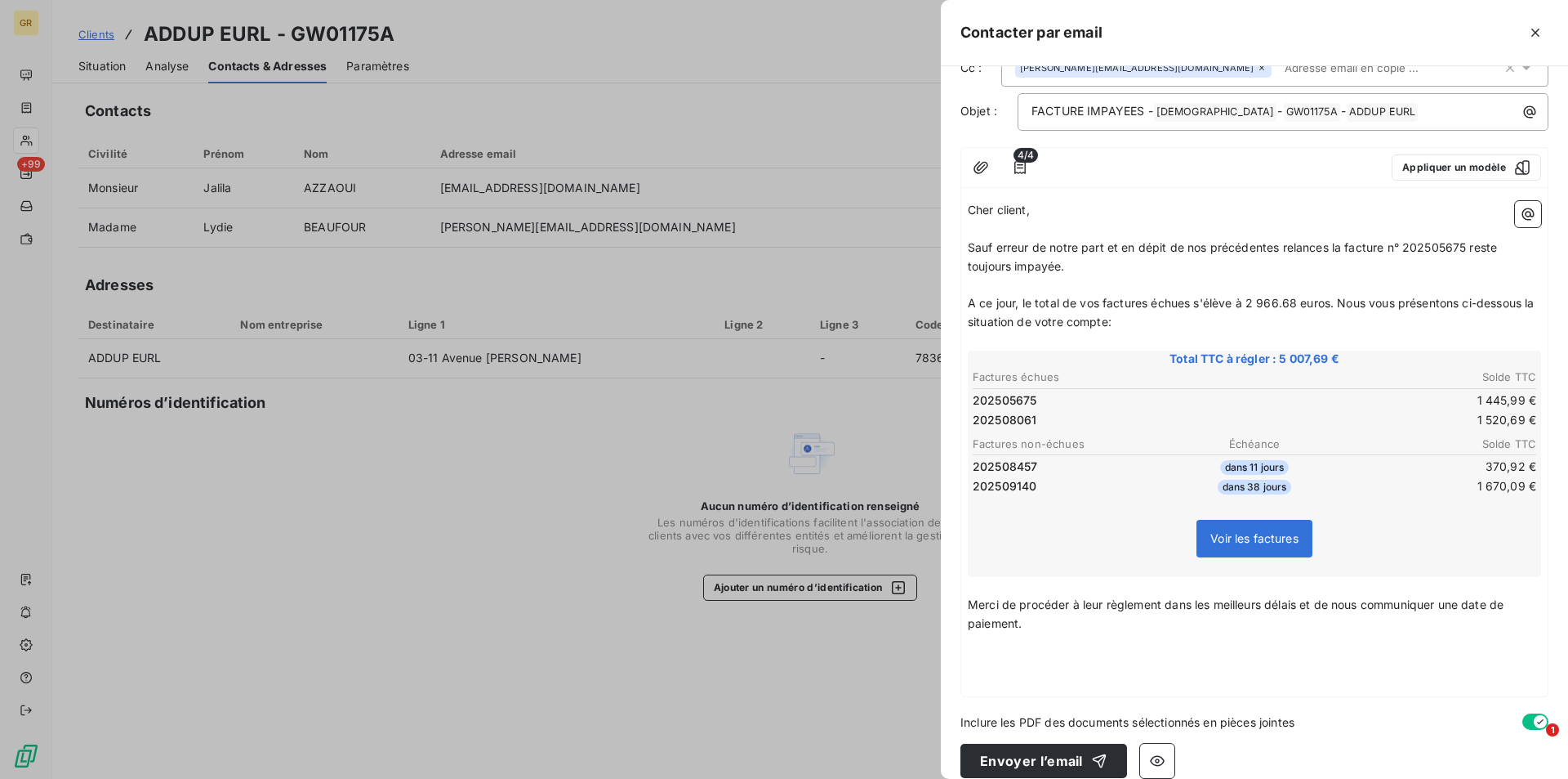
click at [977, 656] on p "﻿" at bounding box center [1254, 661] width 573 height 18
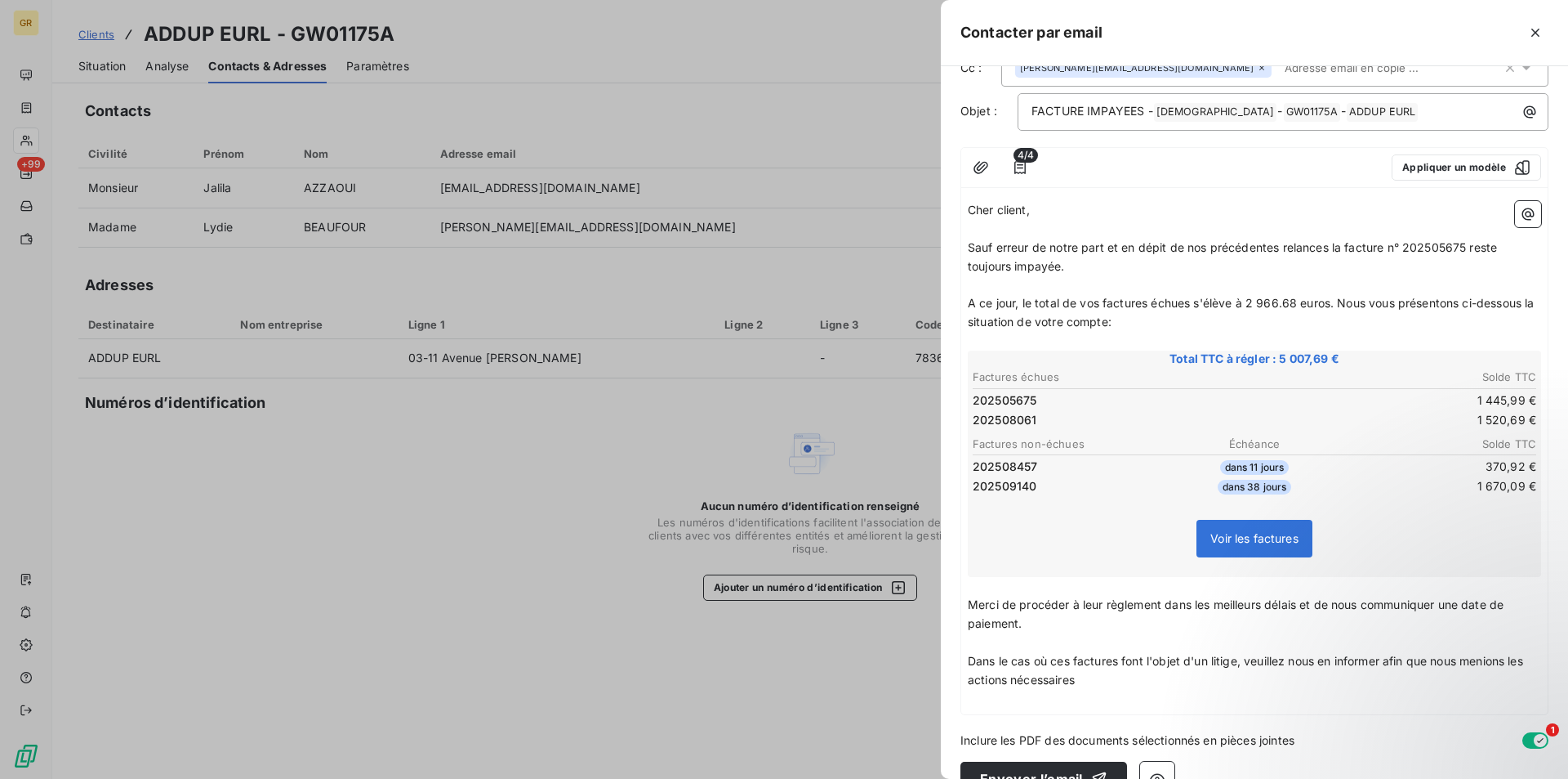
click at [1121, 670] on p "Dans le cas où ces factures font l'objet d'un litige, veuillez nous en informer…" at bounding box center [1254, 670] width 573 height 38
click at [1169, 665] on span "Dans le cas où ces factures font l'objet d'un litige, veuillez nous en informer…" at bounding box center [1246, 670] width 559 height 33
drag, startPoint x: 1182, startPoint y: 661, endPoint x: 1067, endPoint y: 684, distance: 117.3
click at [1054, 665] on span "Dans le cas où ces factures font l'objet d'un litige, veuillez nous en informer…" at bounding box center [1246, 670] width 559 height 33
click at [1184, 685] on p "Dans le cas où il existerait d'un litige, veuillez nous en informer afin que no…" at bounding box center [1254, 670] width 573 height 38
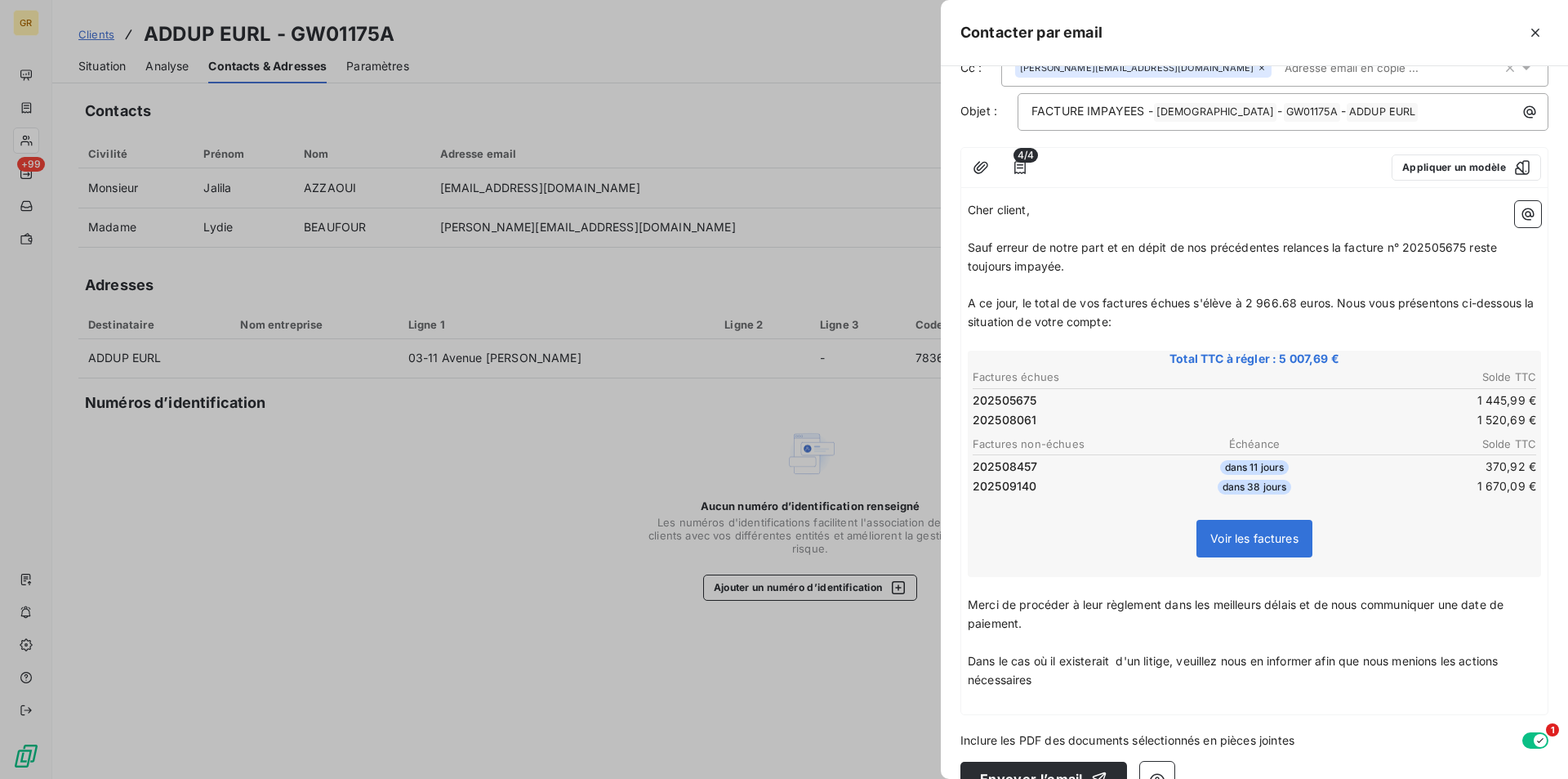
drag, startPoint x: 1128, startPoint y: 660, endPoint x: 1128, endPoint y: 680, distance: 20.0
click at [1128, 664] on span "Dans le cas où il existerait d'un litige, veuillez nous en informer afin que no…" at bounding box center [1234, 670] width 534 height 33
click at [1050, 677] on p "Dans le cas où il existerait un litige, veuillez nous en informer afin que nous…" at bounding box center [1254, 670] width 573 height 38
click at [998, 718] on p "﻿" at bounding box center [1254, 716] width 573 height 18
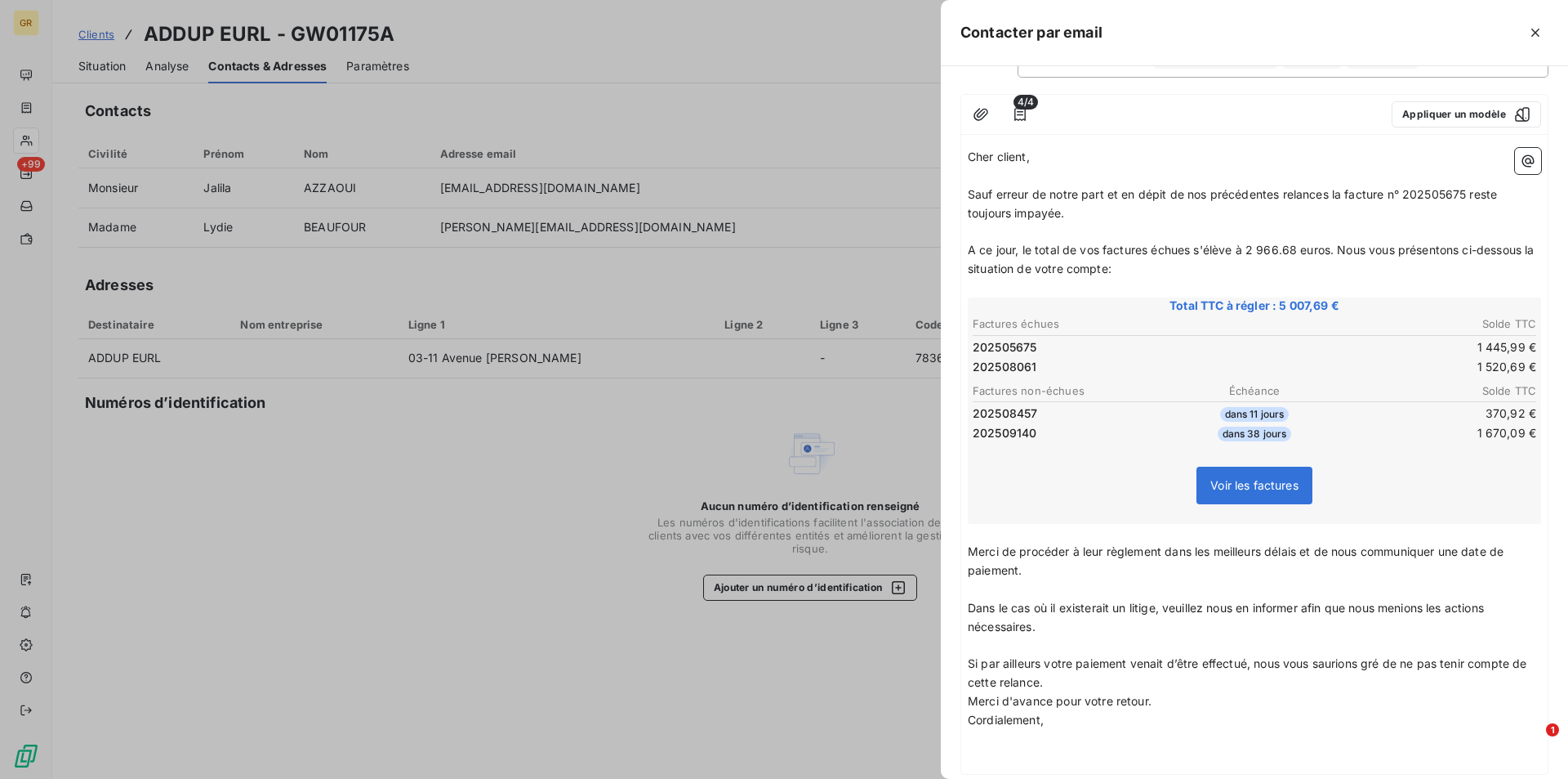
scroll to position [159, 0]
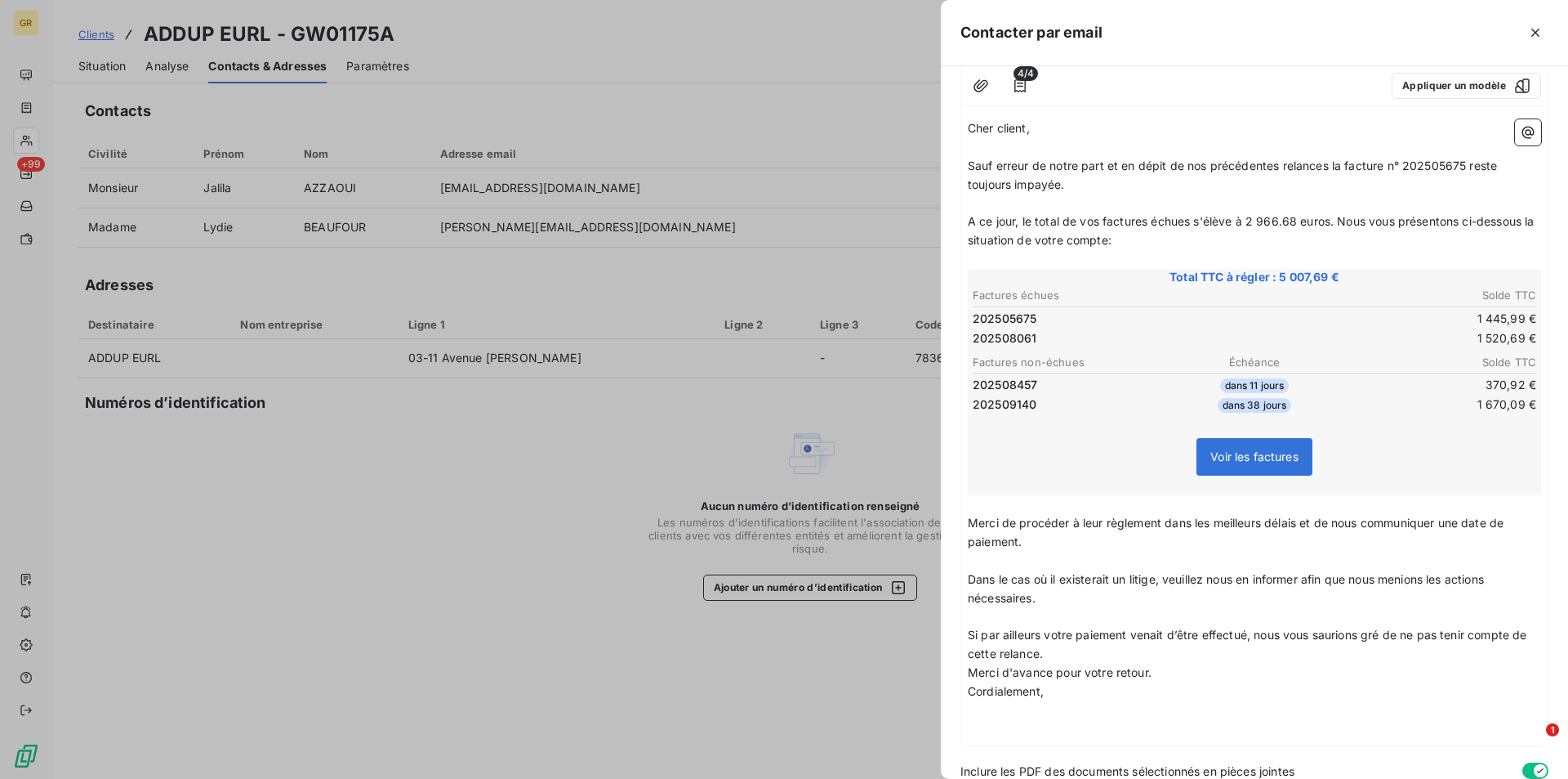
click at [1075, 654] on p "Si par ailleurs votre paiement venait d’être effectué, nous vous saurions gré d…" at bounding box center [1254, 644] width 573 height 38
click at [1162, 698] on p "Merci d'avance pour votre retour." at bounding box center [1254, 691] width 573 height 18
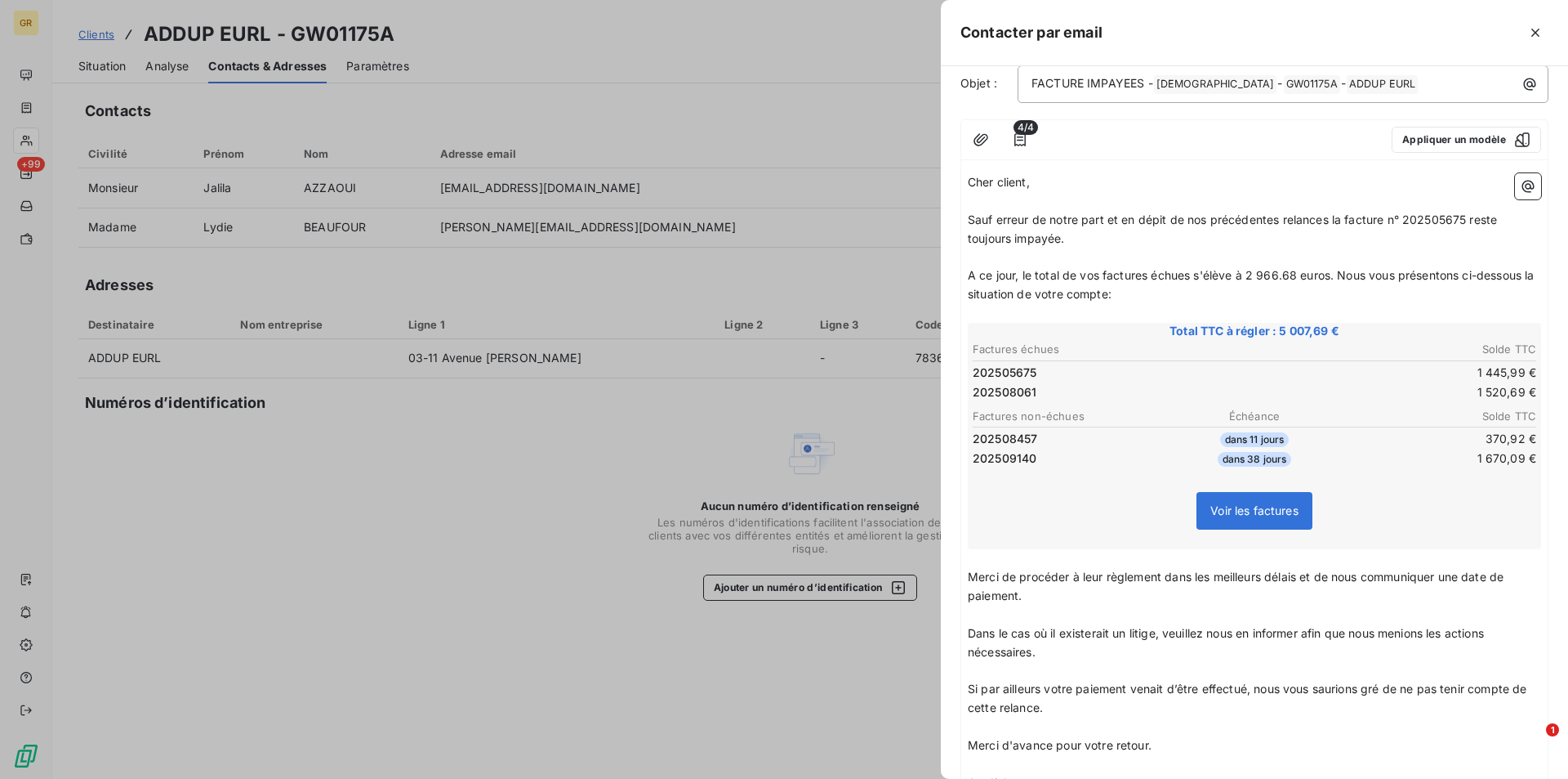
scroll to position [264, 0]
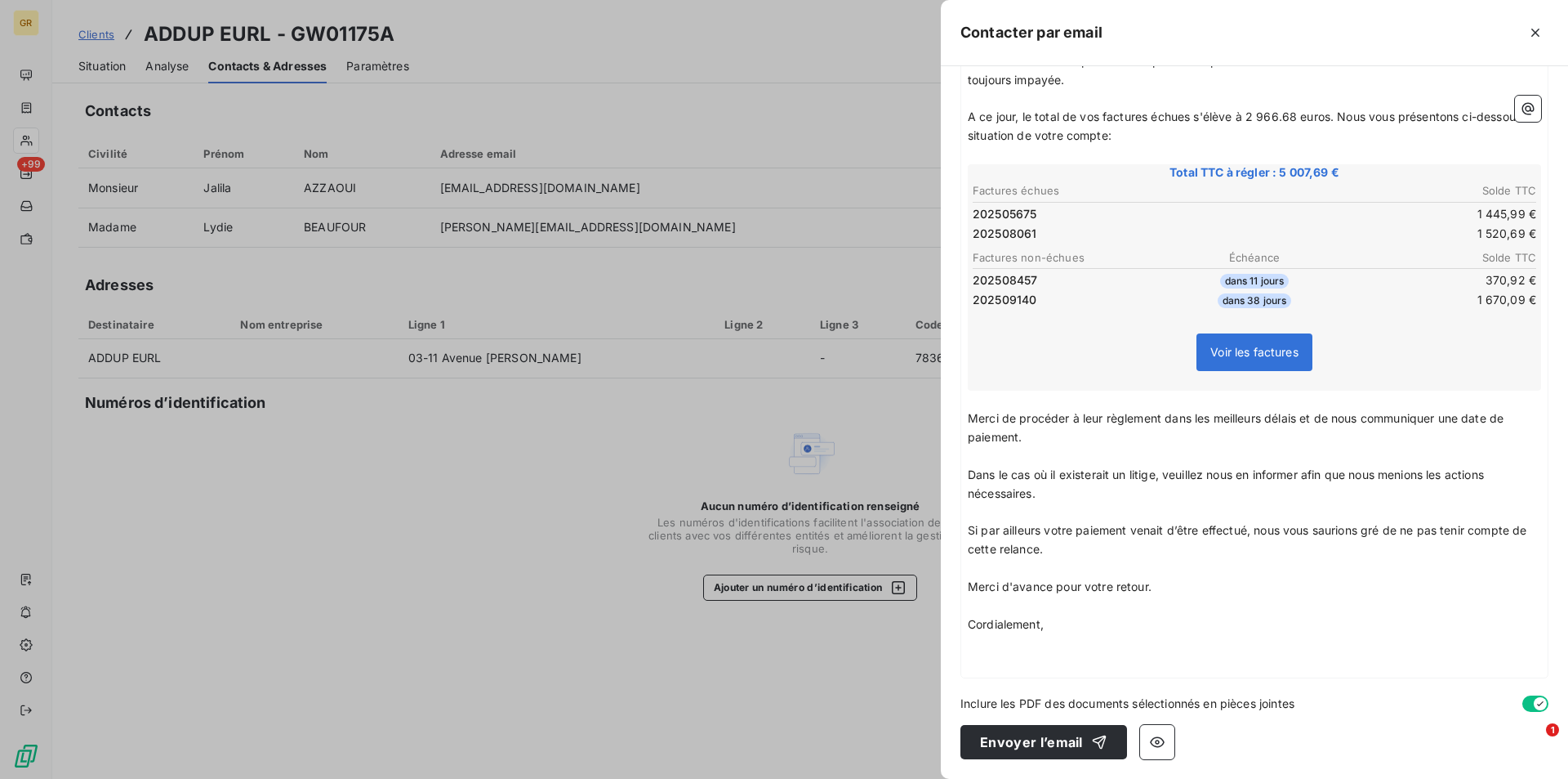
drag, startPoint x: 966, startPoint y: 473, endPoint x: 1007, endPoint y: 491, distance: 44.8
click at [1007, 491] on div "Cher client, ﻿ Sauf erreur de notre part et en dépit de nos précédentes relance…" at bounding box center [1255, 342] width 587 height 670
click at [999, 477] on span "Dans le cas où il existerait un litige, veuillez nous en informer afin que nous…" at bounding box center [1227, 483] width 519 height 33
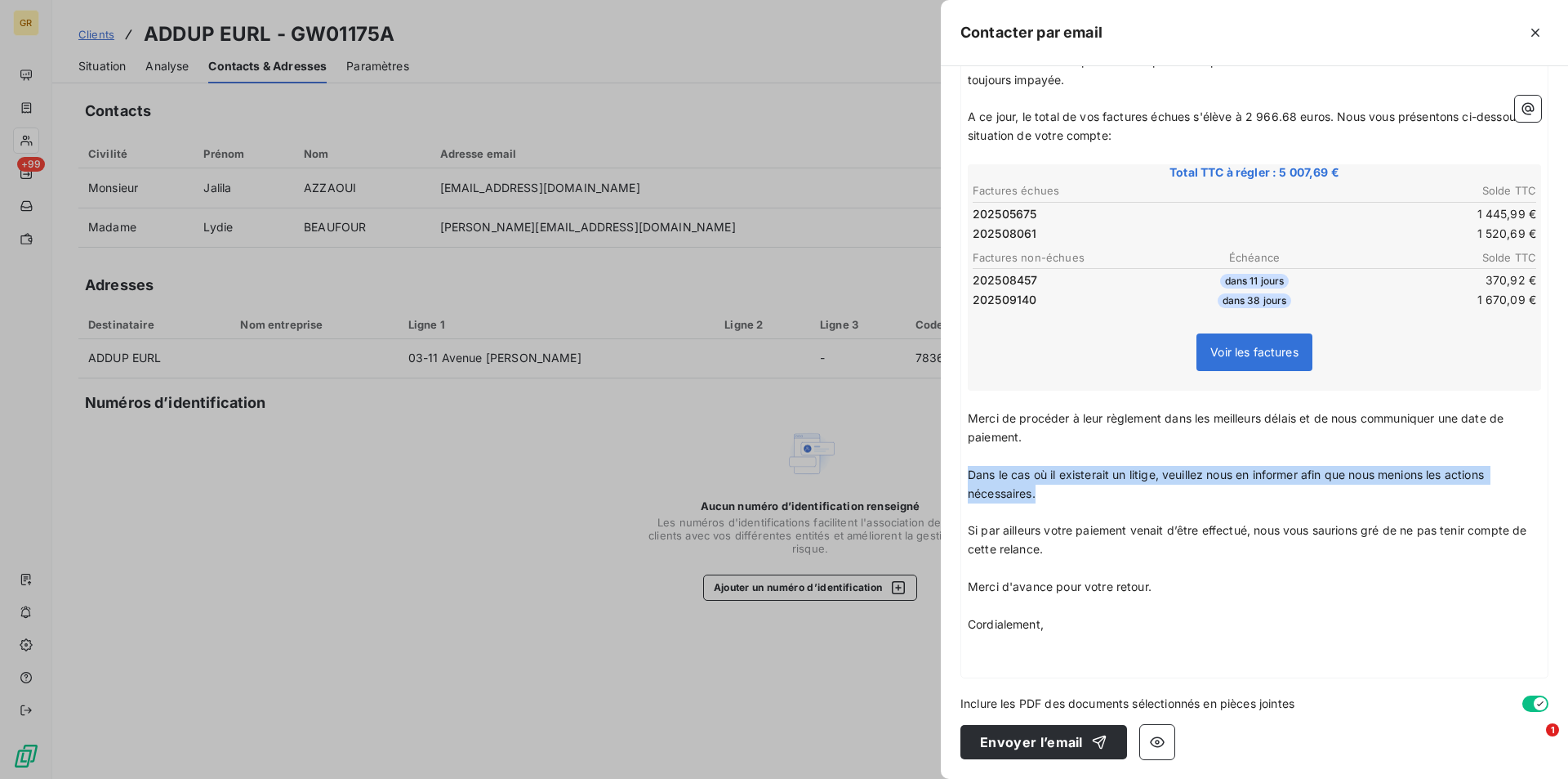
drag, startPoint x: 969, startPoint y: 474, endPoint x: 1036, endPoint y: 487, distance: 68.2
click at [1036, 487] on span "Dans le cas où il existerait un litige, veuillez nous en informer afin que nous…" at bounding box center [1227, 483] width 519 height 33
click at [1040, 745] on button "Envoyer l’email" at bounding box center [1044, 741] width 167 height 34
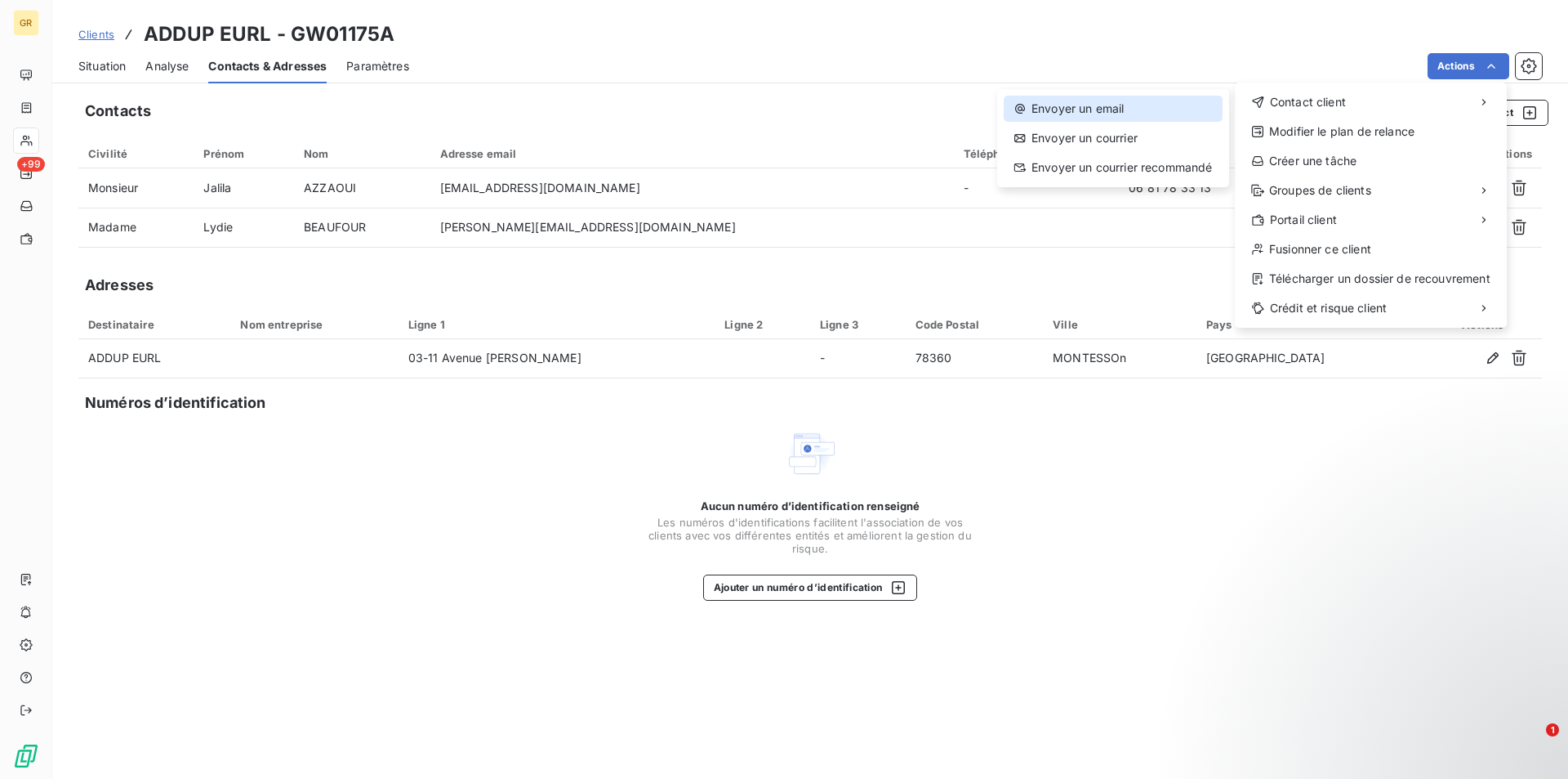
click at [1112, 105] on div "Envoyer un email" at bounding box center [1113, 109] width 219 height 26
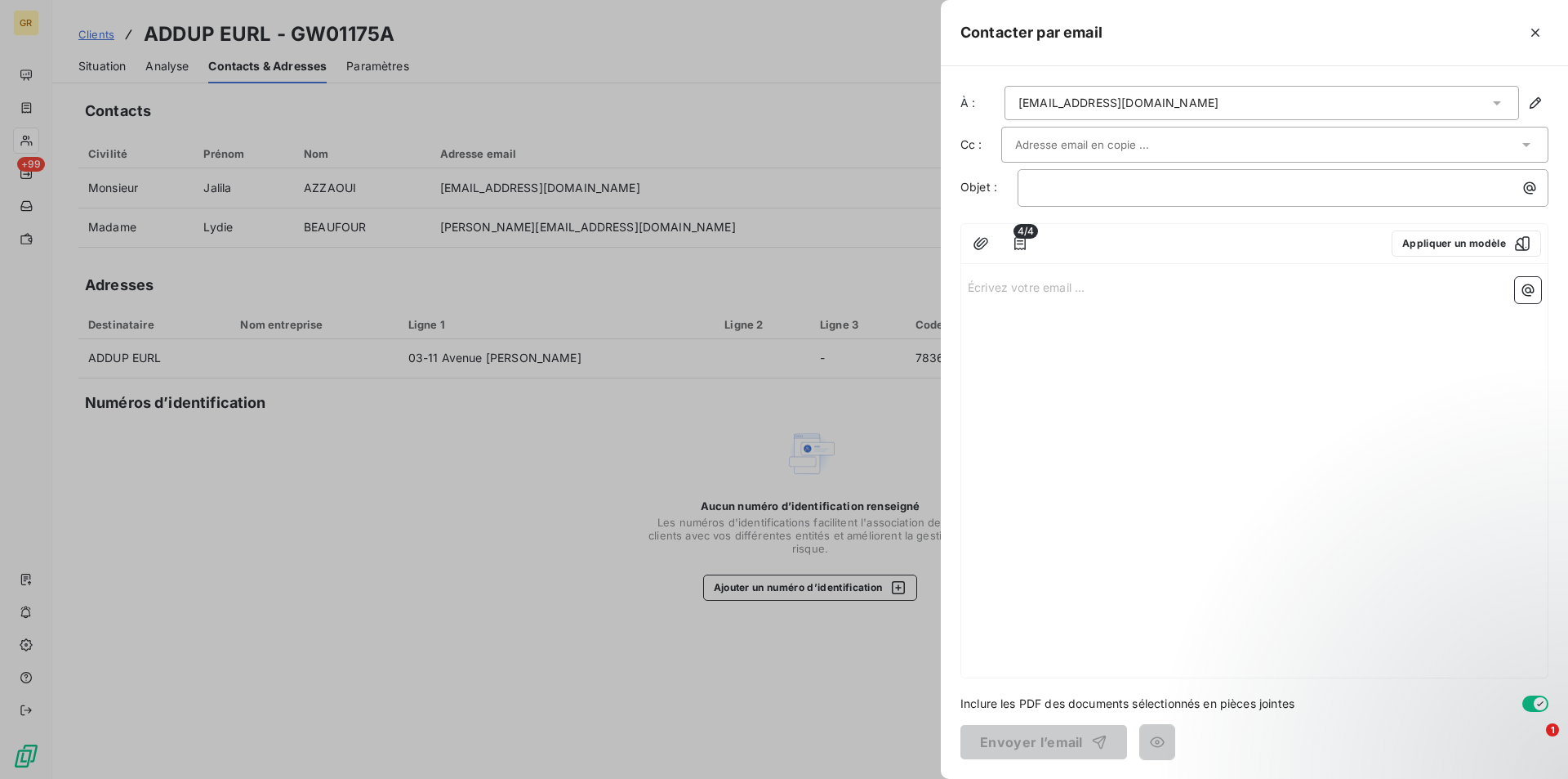
drag, startPoint x: 1530, startPoint y: 32, endPoint x: 1411, endPoint y: 15, distance: 120.2
click at [1530, 32] on icon "button" at bounding box center [1535, 32] width 16 height 16
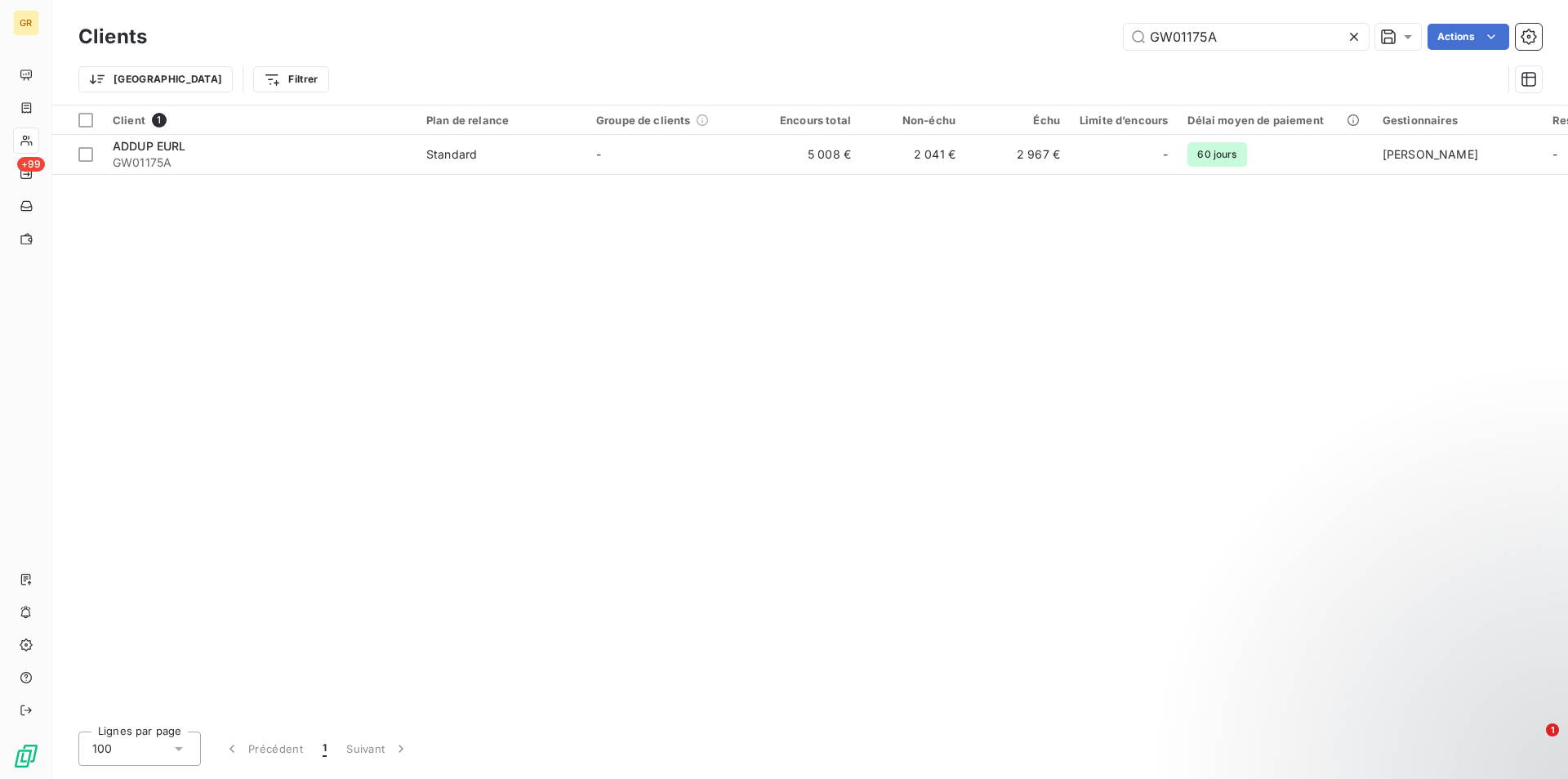
drag, startPoint x: 1223, startPoint y: 38, endPoint x: 907, endPoint y: -12, distance: 319.9
click at [907, 0] on html "GR +99 Clients GW01175A Actions Trier Filtrer Client 1 Plan de relance Groupe d…" at bounding box center [784, 390] width 1568 height 779
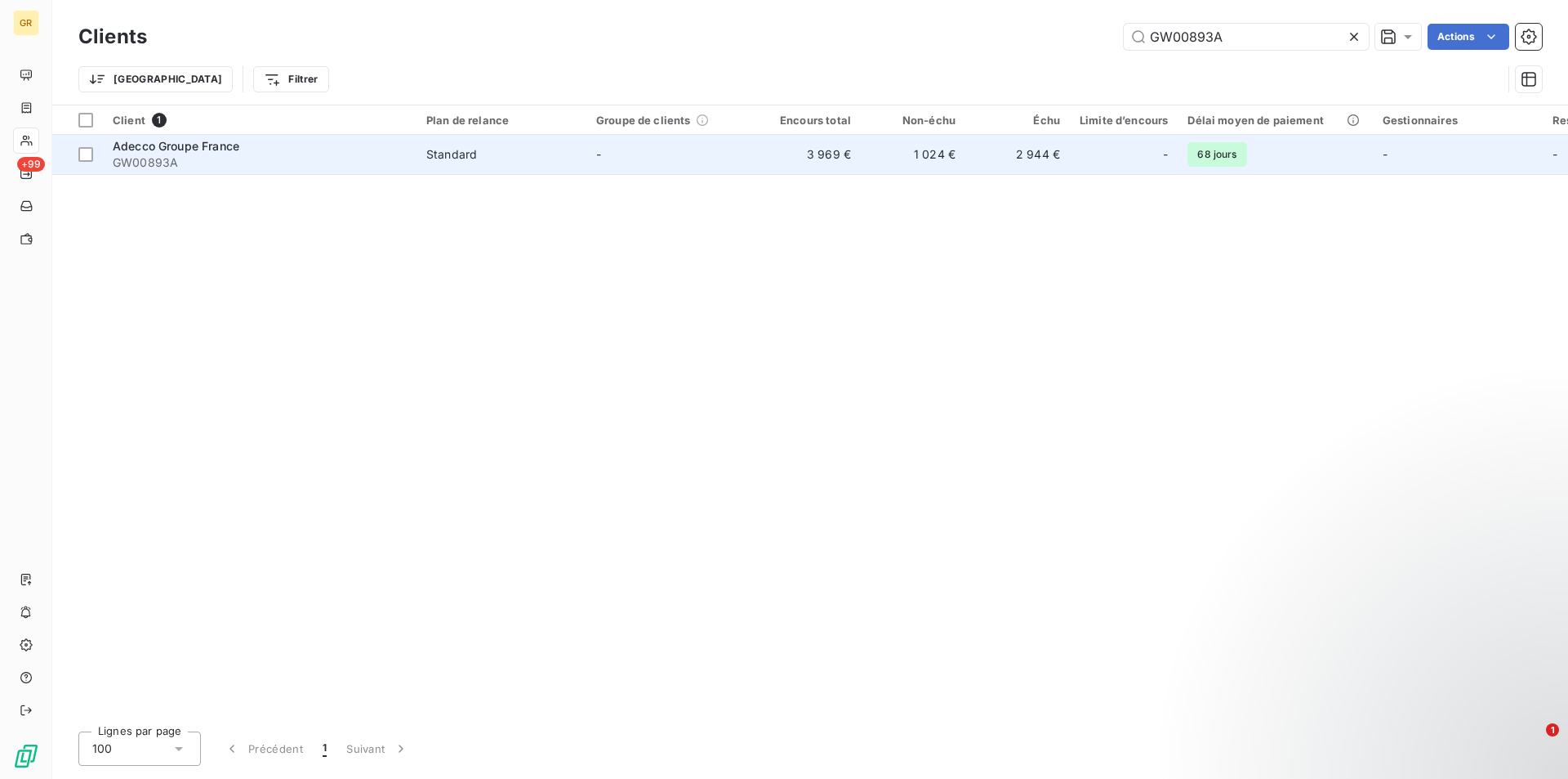
type input "GW00893A"
click at [414, 154] on td "Adecco Groupe France GW00893A" at bounding box center [260, 154] width 314 height 39
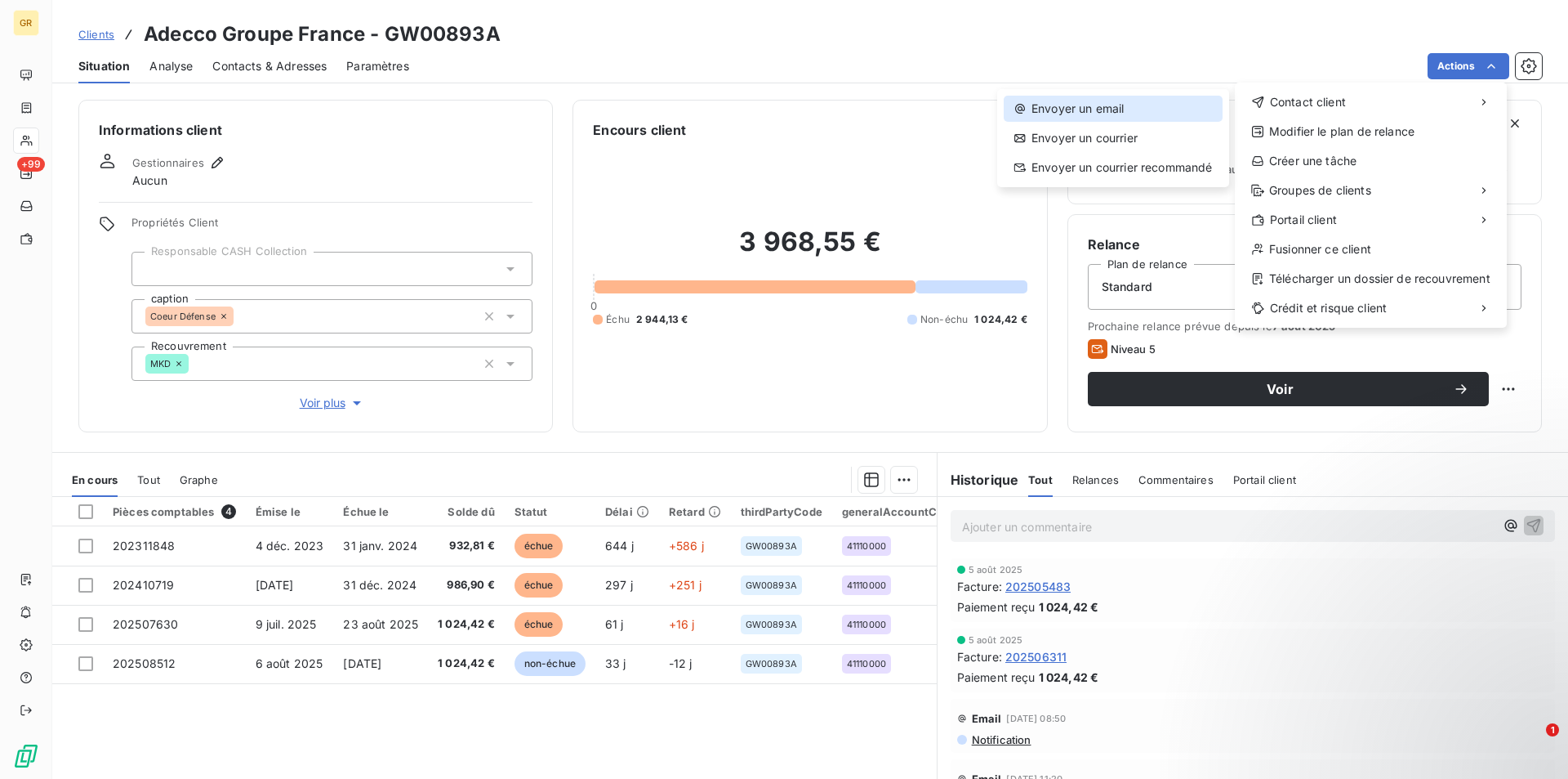
click at [1141, 116] on div "Envoyer un email" at bounding box center [1113, 109] width 219 height 26
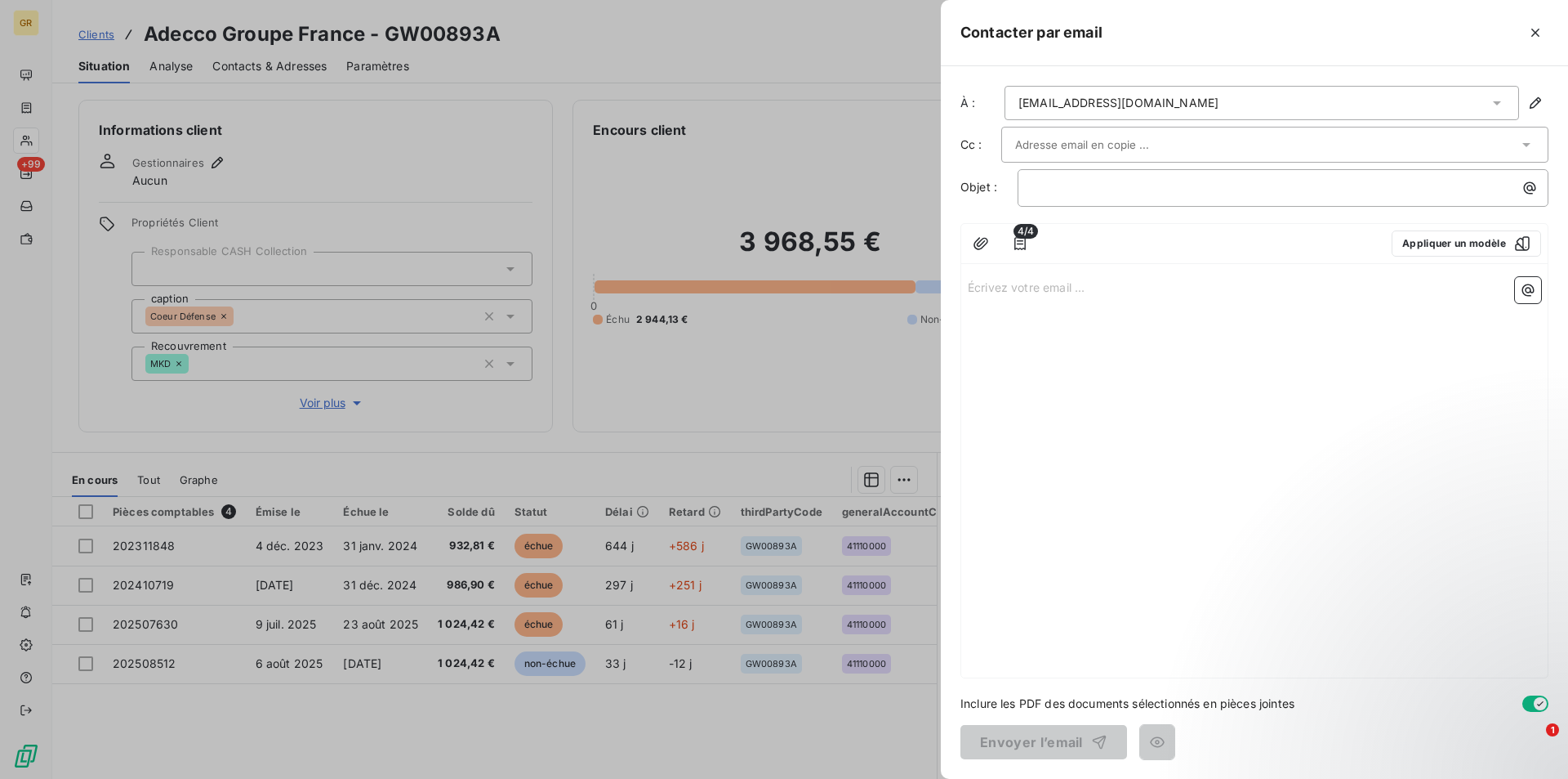
click at [1133, 139] on input "text" at bounding box center [1102, 144] width 175 height 24
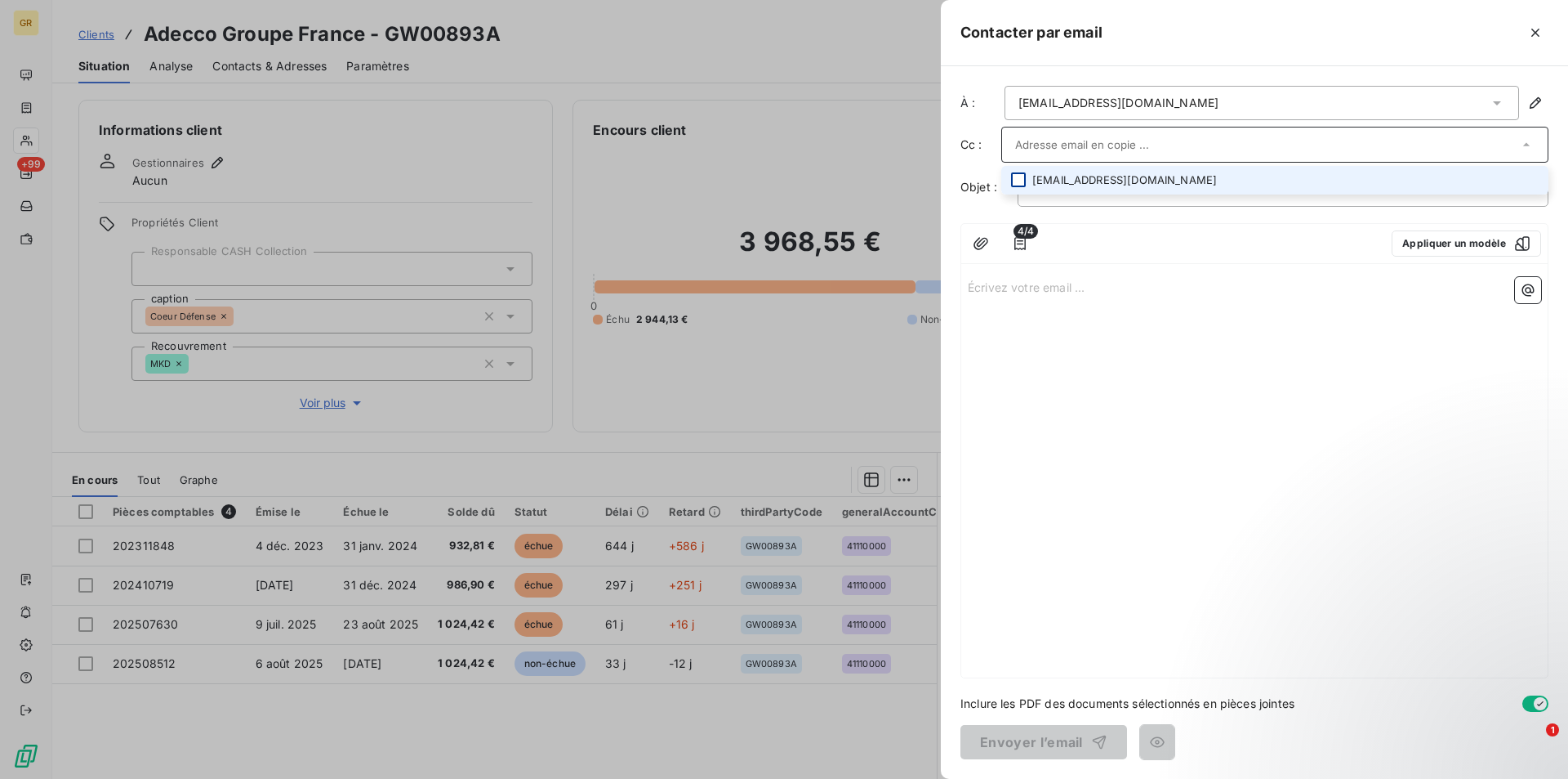
click at [1018, 180] on div at bounding box center [1018, 179] width 15 height 15
click at [1150, 230] on div "4/4 Appliquer un modèle" at bounding box center [1255, 245] width 587 height 40
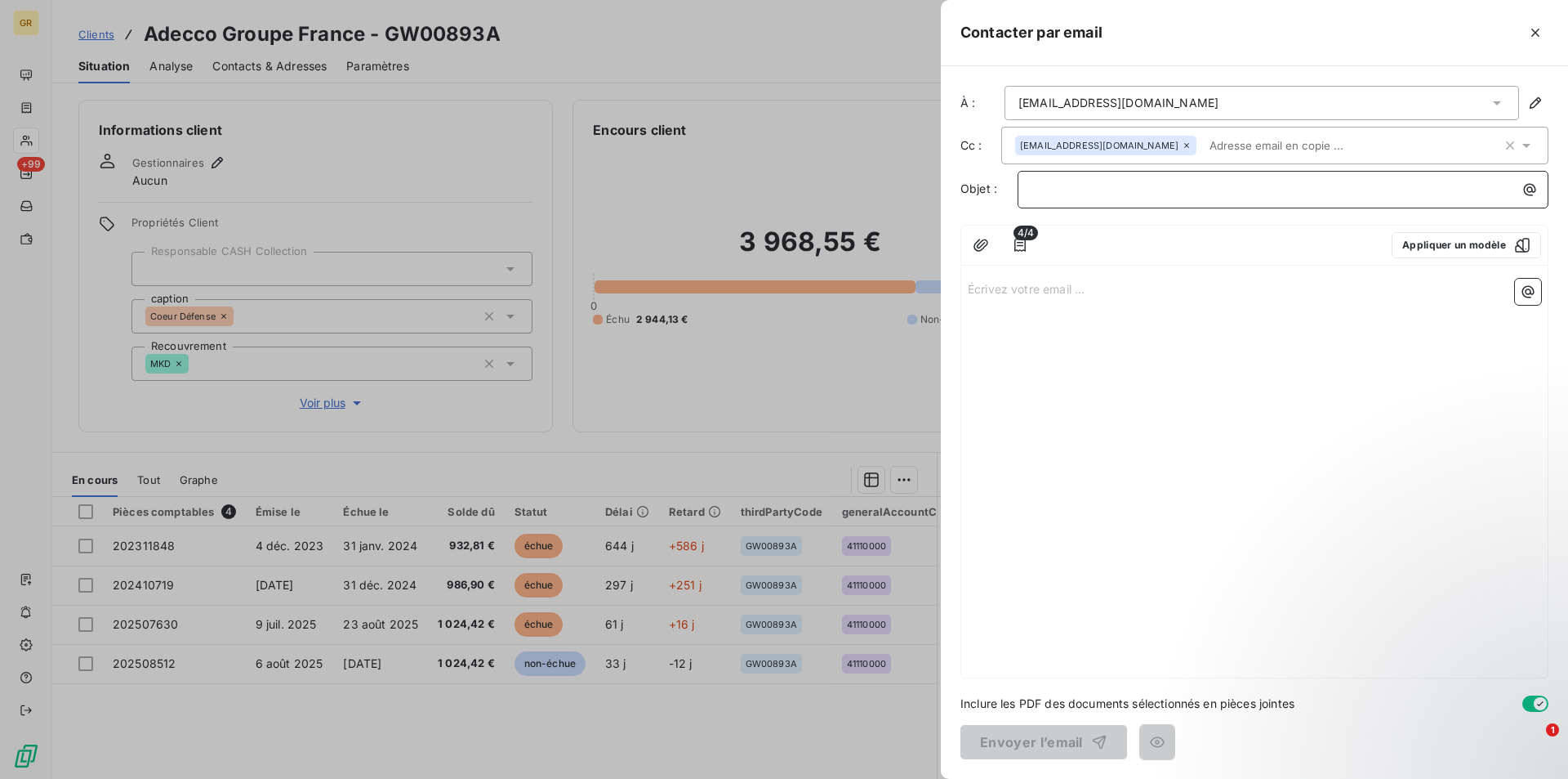
click at [1149, 187] on p "﻿" at bounding box center [1287, 189] width 511 height 18
click at [1520, 194] on button "button" at bounding box center [1529, 189] width 26 height 26
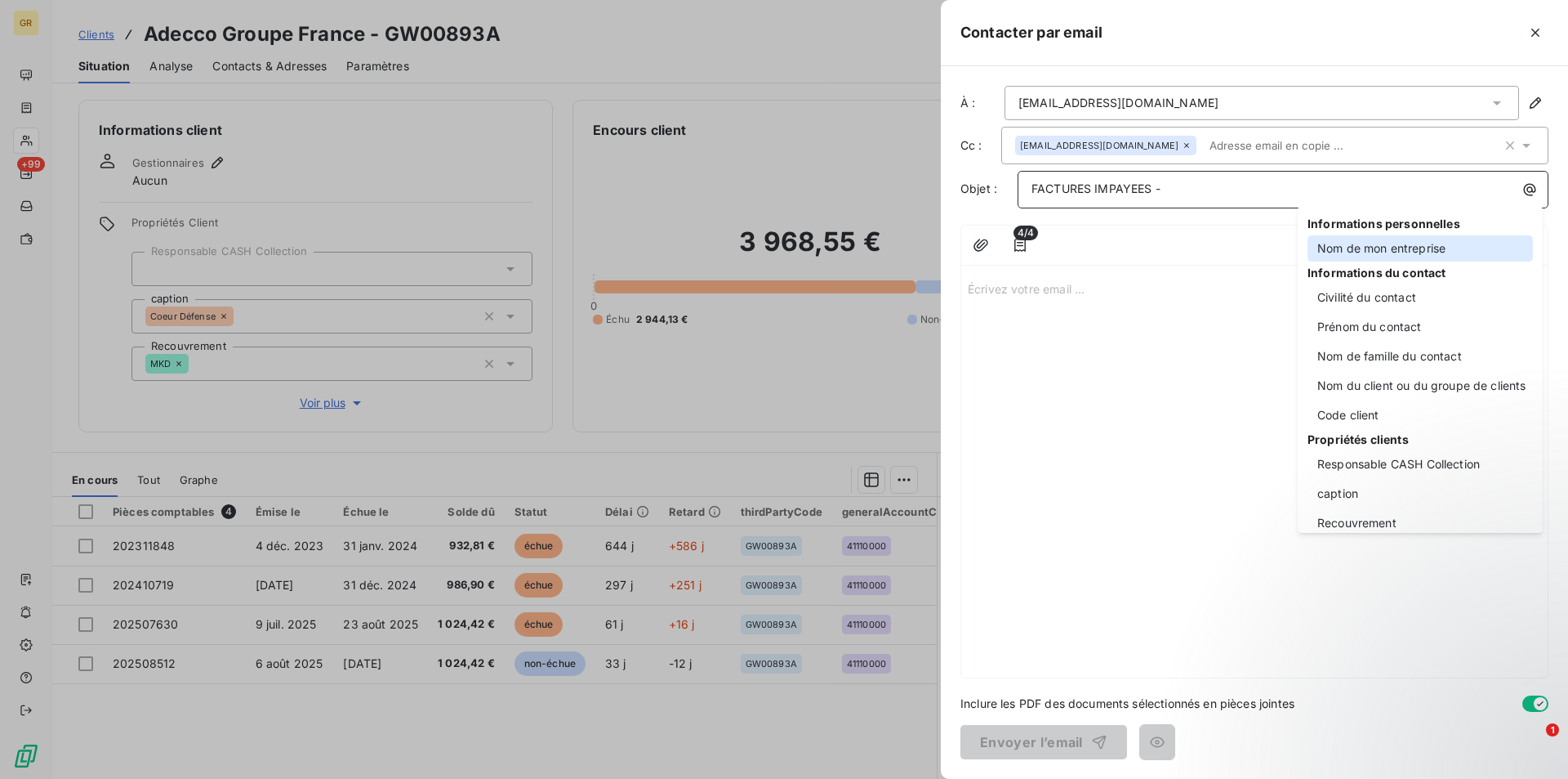
click at [1364, 250] on div "Nom de mon entreprise" at bounding box center [1420, 248] width 226 height 26
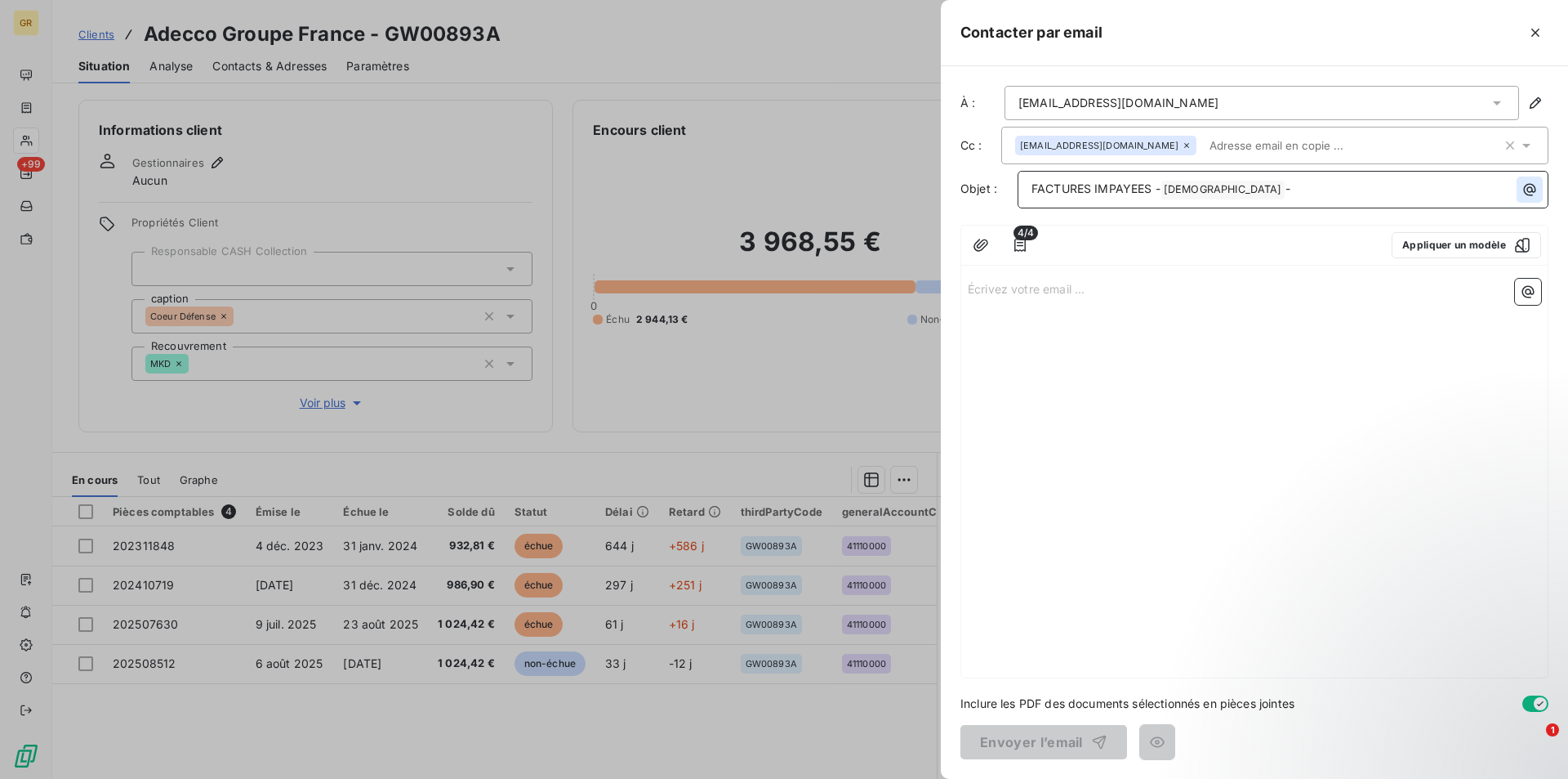
click at [1519, 186] on button "button" at bounding box center [1529, 189] width 26 height 26
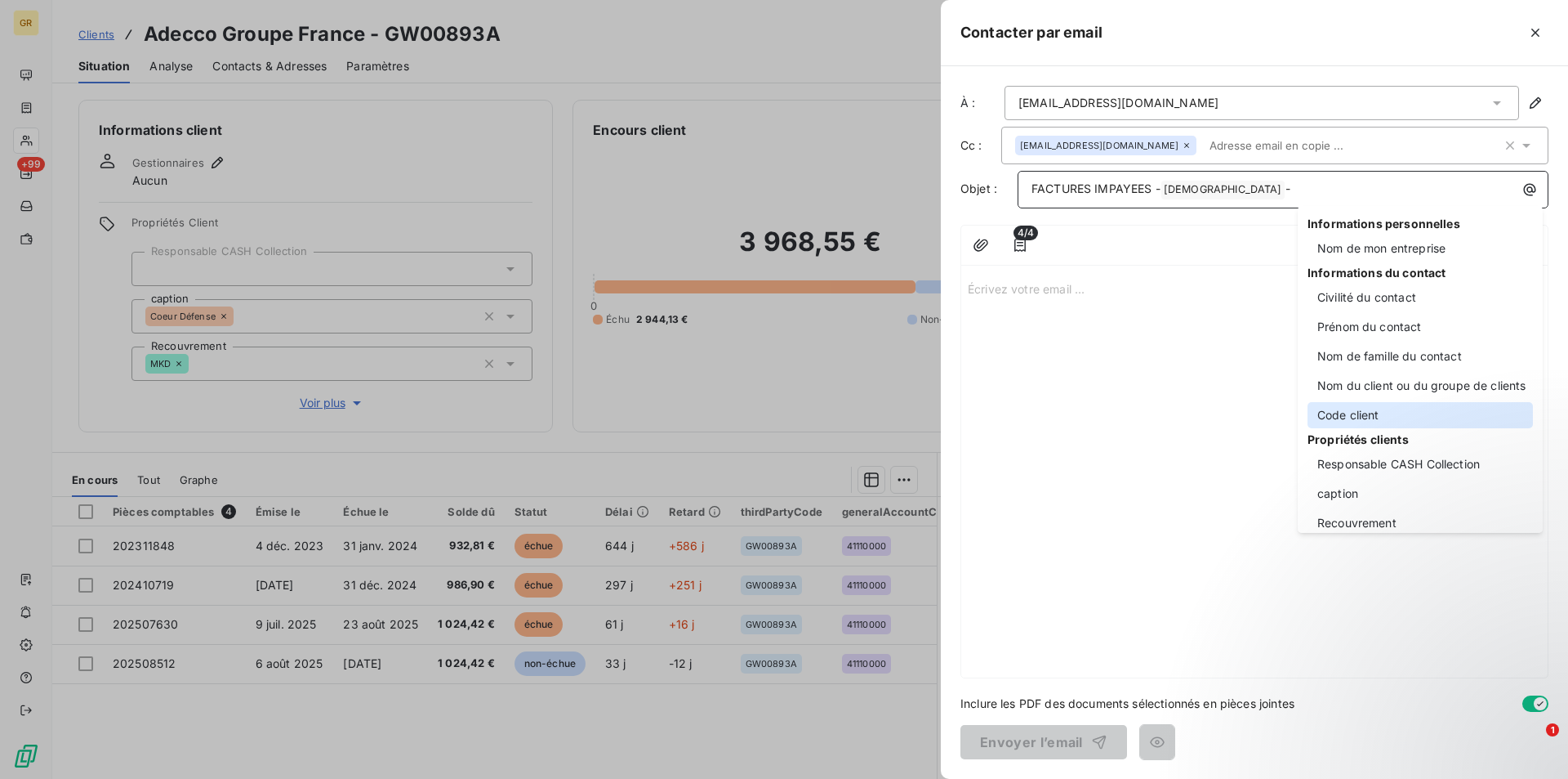
click at [1346, 417] on div "Code client" at bounding box center [1420, 415] width 226 height 26
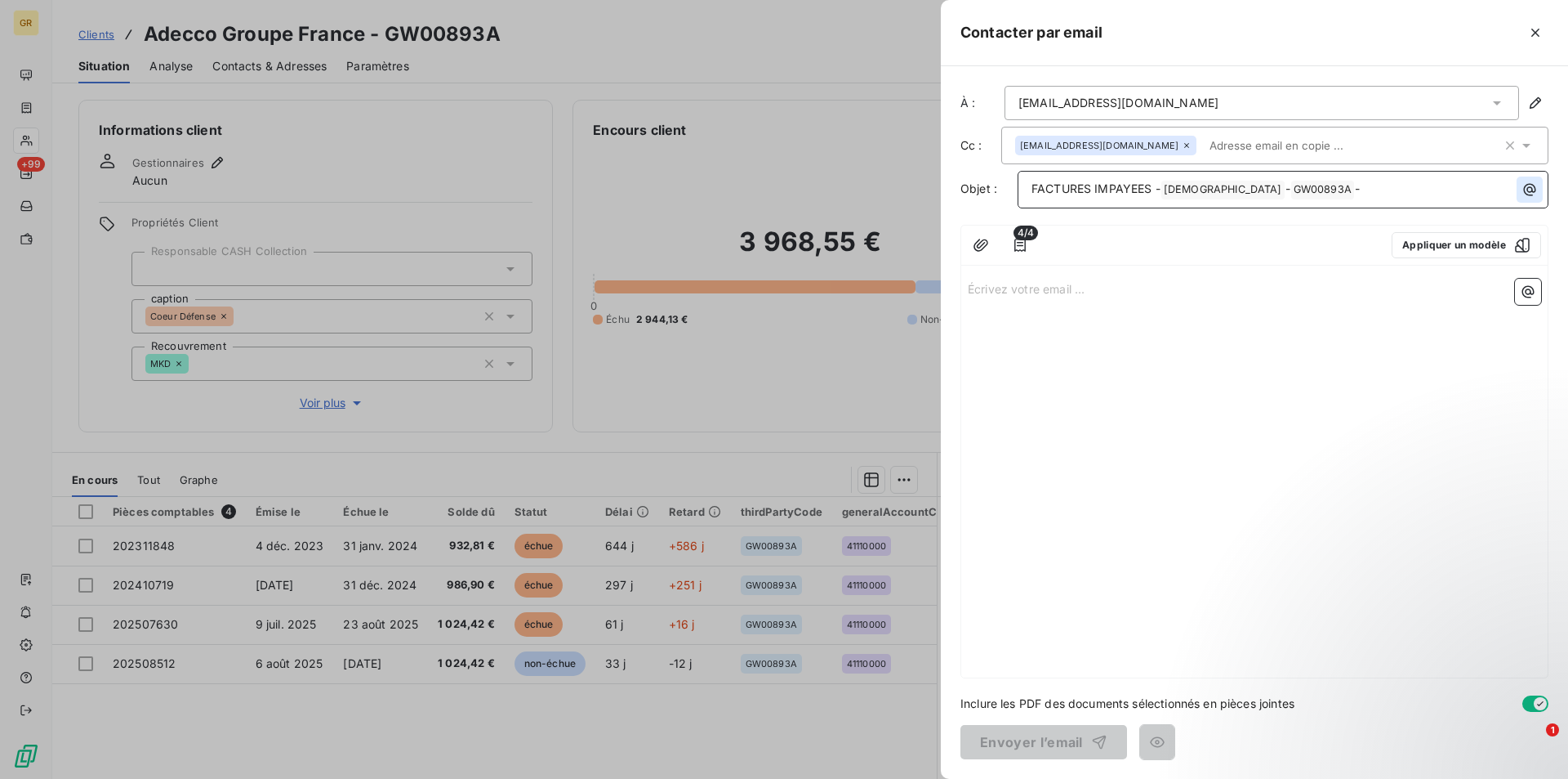
click at [1528, 195] on icon "button" at bounding box center [1530, 190] width 13 height 13
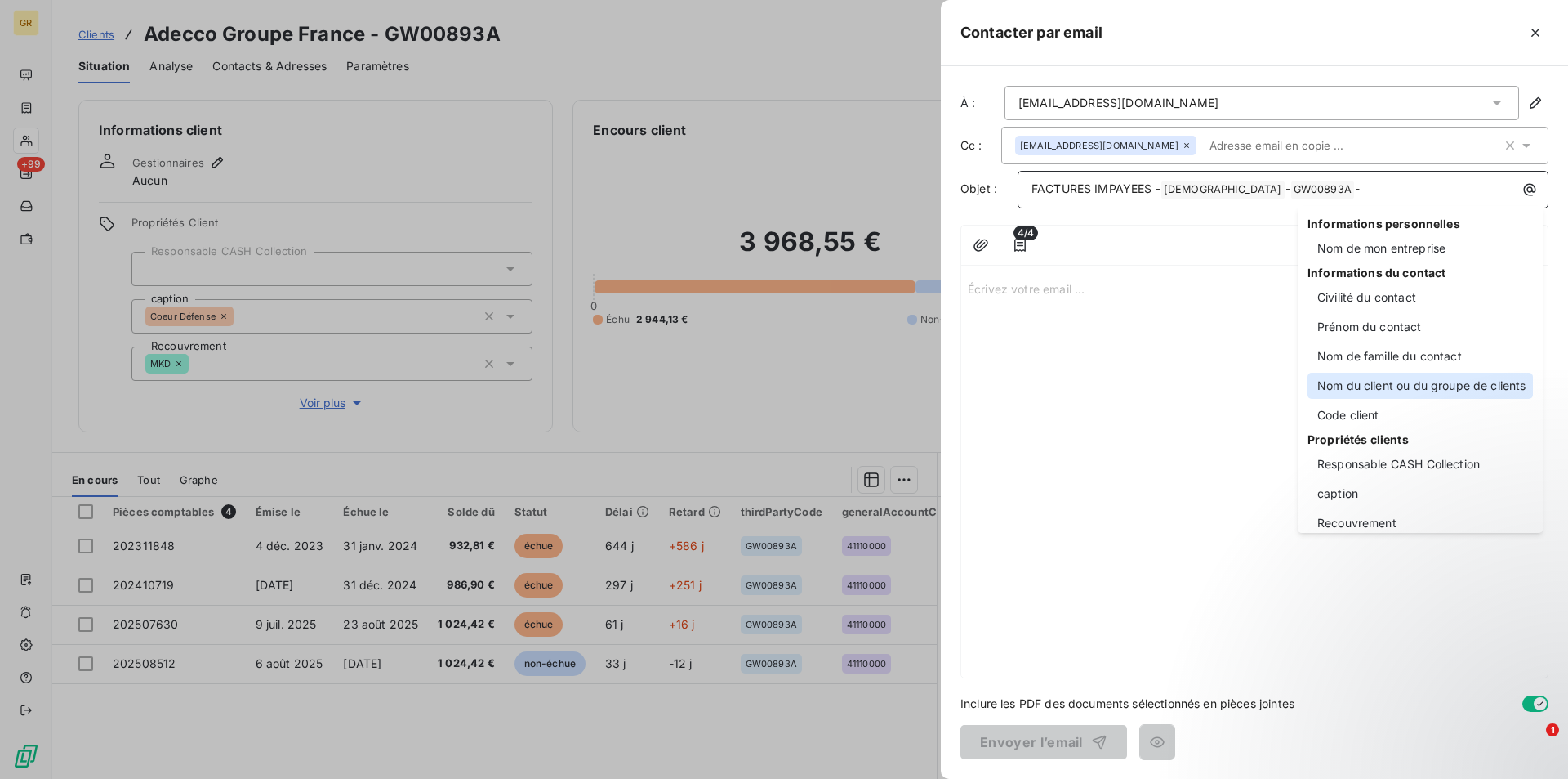
click at [1382, 387] on div "Nom du client ou du groupe de clients" at bounding box center [1420, 386] width 226 height 26
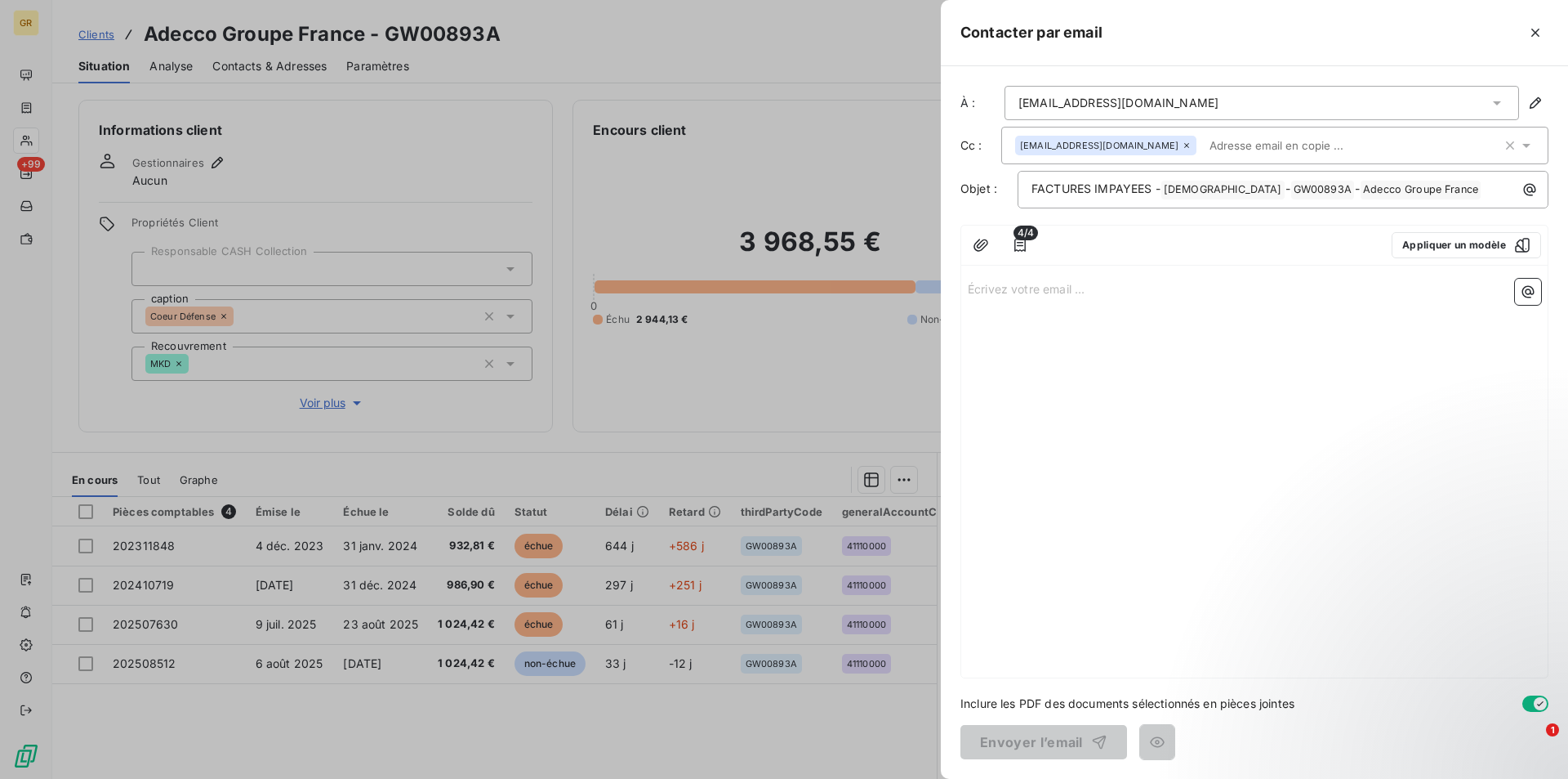
click at [1079, 333] on div "Écrivez votre email ... ﻿" at bounding box center [1255, 475] width 587 height 405
click at [1047, 303] on div "Écrivez votre email ... ﻿" at bounding box center [1255, 475] width 587 height 405
click at [1052, 296] on p "Écrivez votre email ... ﻿" at bounding box center [1254, 288] width 573 height 18
click at [1056, 294] on p "Écrivez votre email ... ﻿" at bounding box center [1254, 288] width 573 height 18
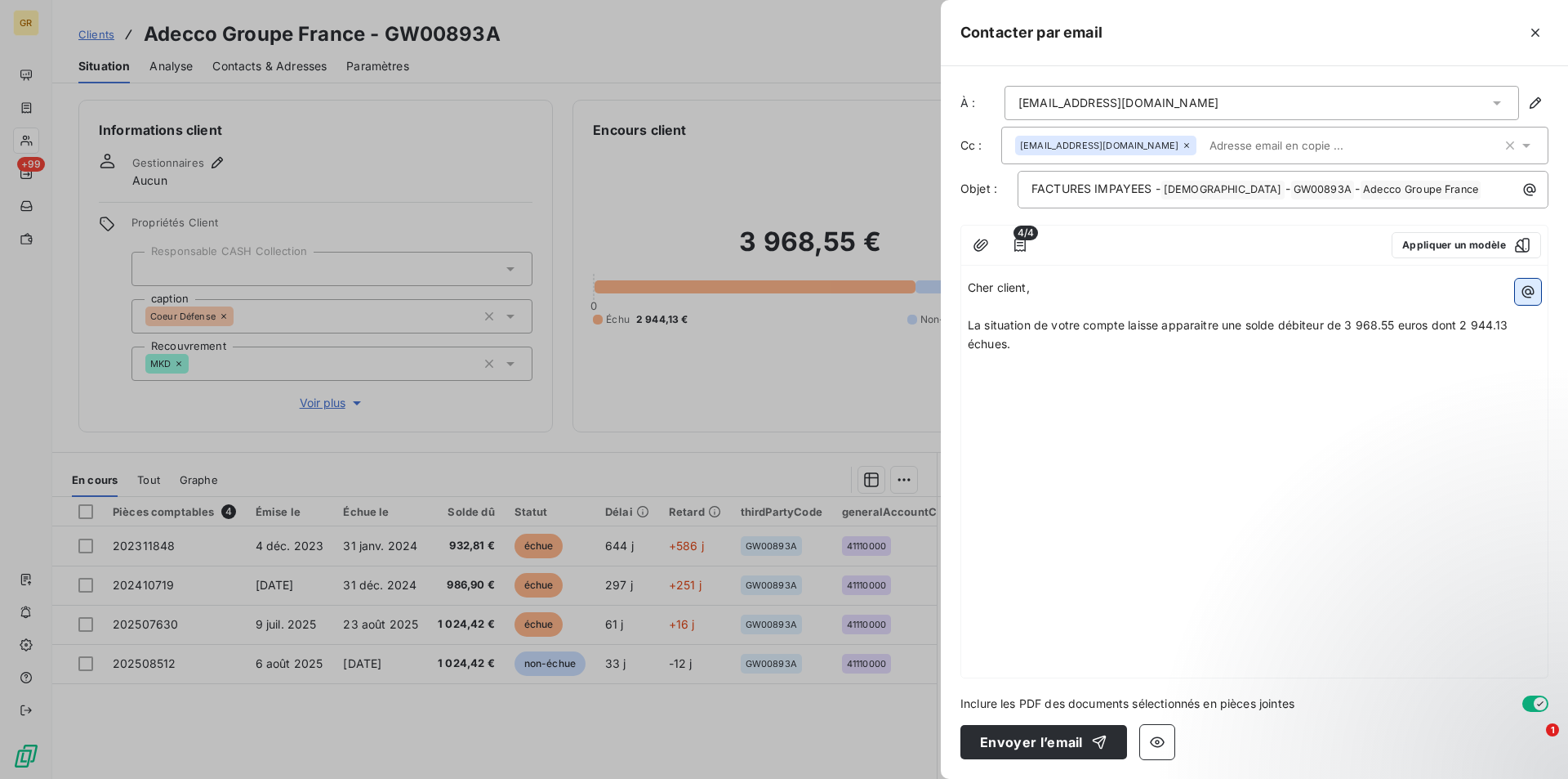
click at [1527, 296] on icon "button" at bounding box center [1528, 292] width 13 height 13
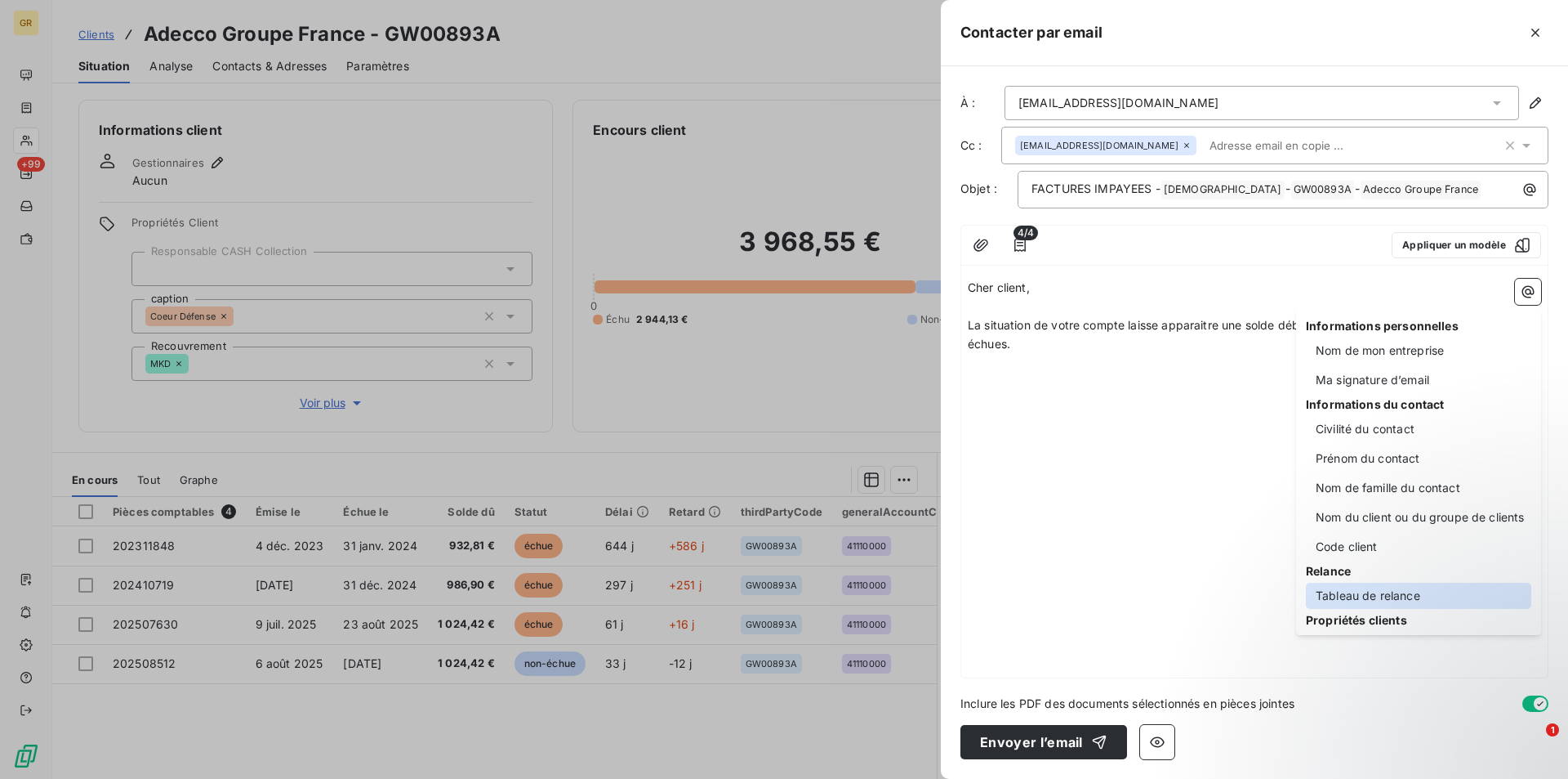
click at [1374, 591] on div "Tableau de relance" at bounding box center [1418, 595] width 226 height 26
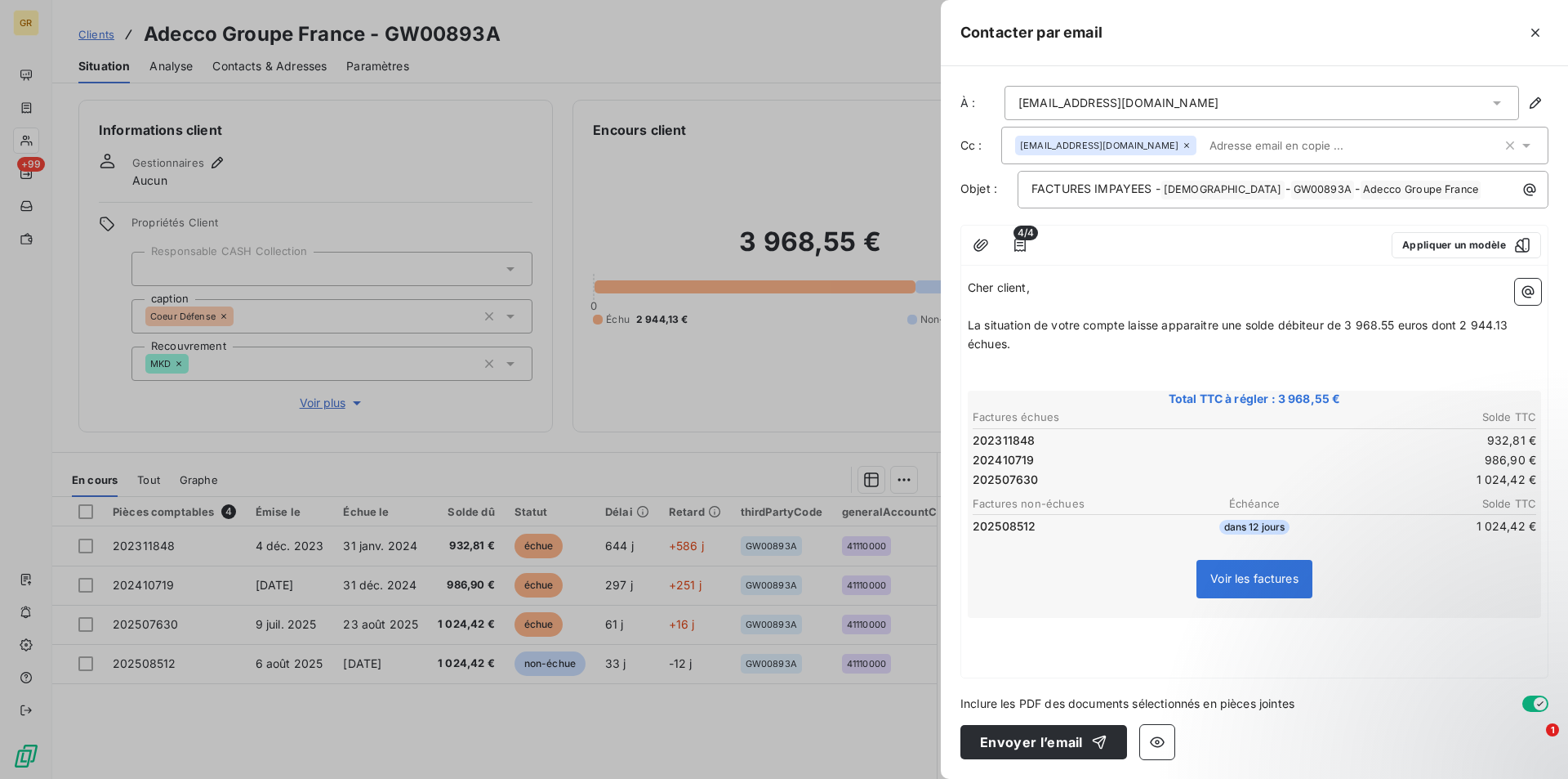
click at [1060, 645] on div "Cher client, ﻿ La situation de votre compte laisse apparaitre une solde débiteu…" at bounding box center [1255, 475] width 587 height 405
click at [999, 639] on div "Cher client, ﻿ La situation de votre compte laisse apparaitre une solde débiteu…" at bounding box center [1255, 475] width 587 height 405
click at [998, 634] on p "﻿" at bounding box center [1254, 627] width 573 height 18
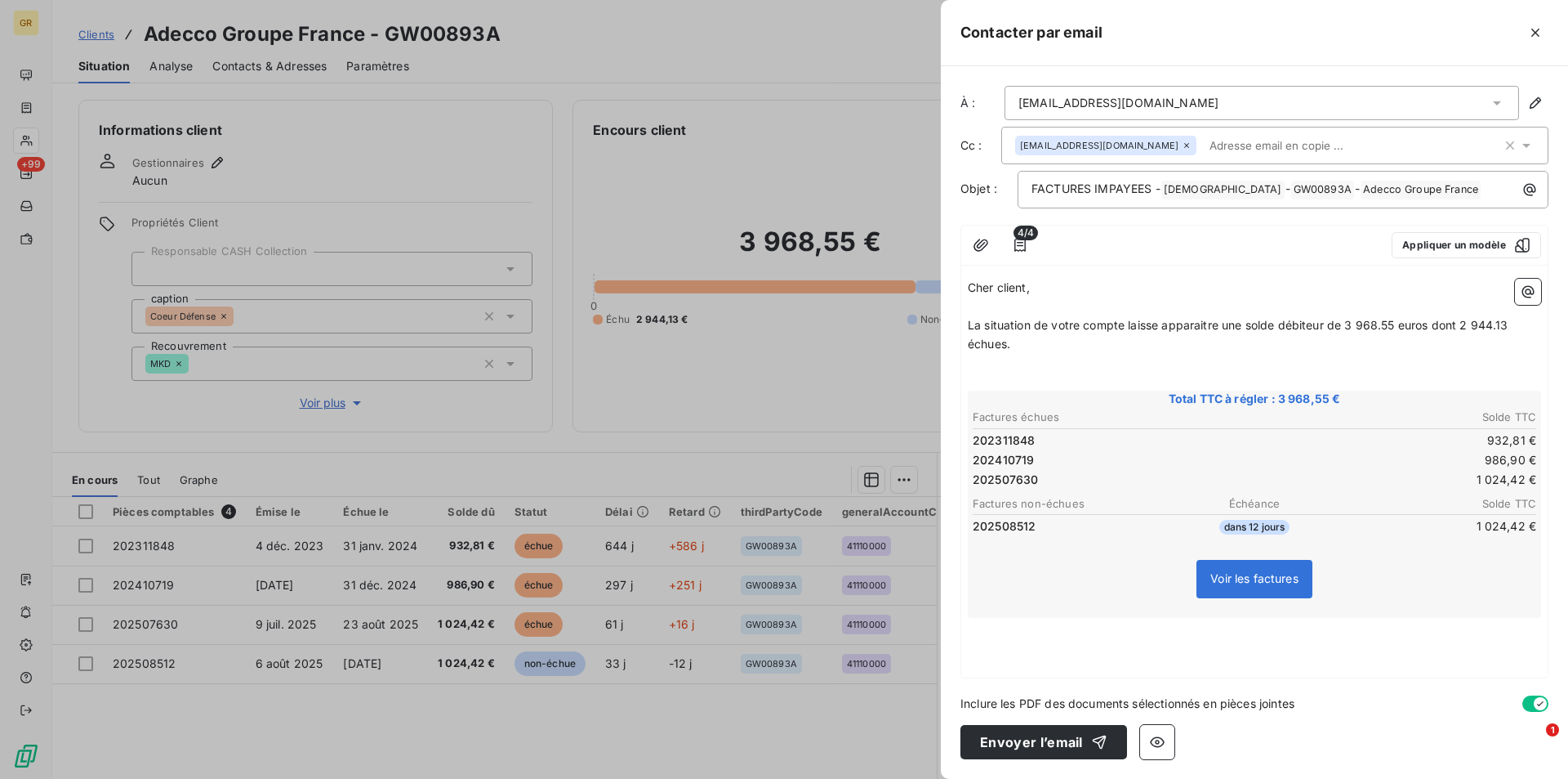
click at [1008, 639] on p "﻿" at bounding box center [1254, 644] width 573 height 18
click at [1179, 647] on p "Merci de procéder à leur," at bounding box center [1254, 644] width 573 height 18
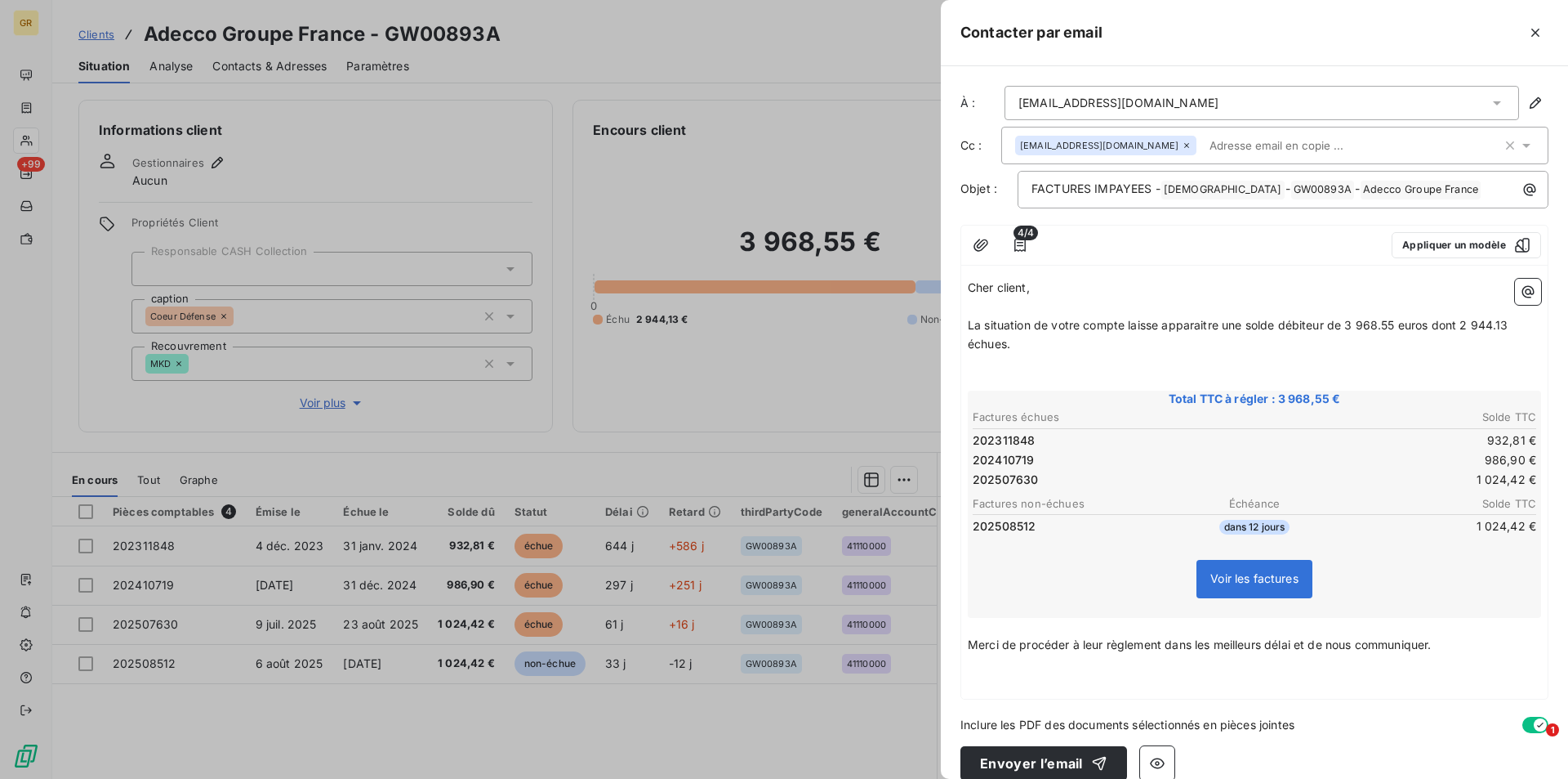
scroll to position [21, 0]
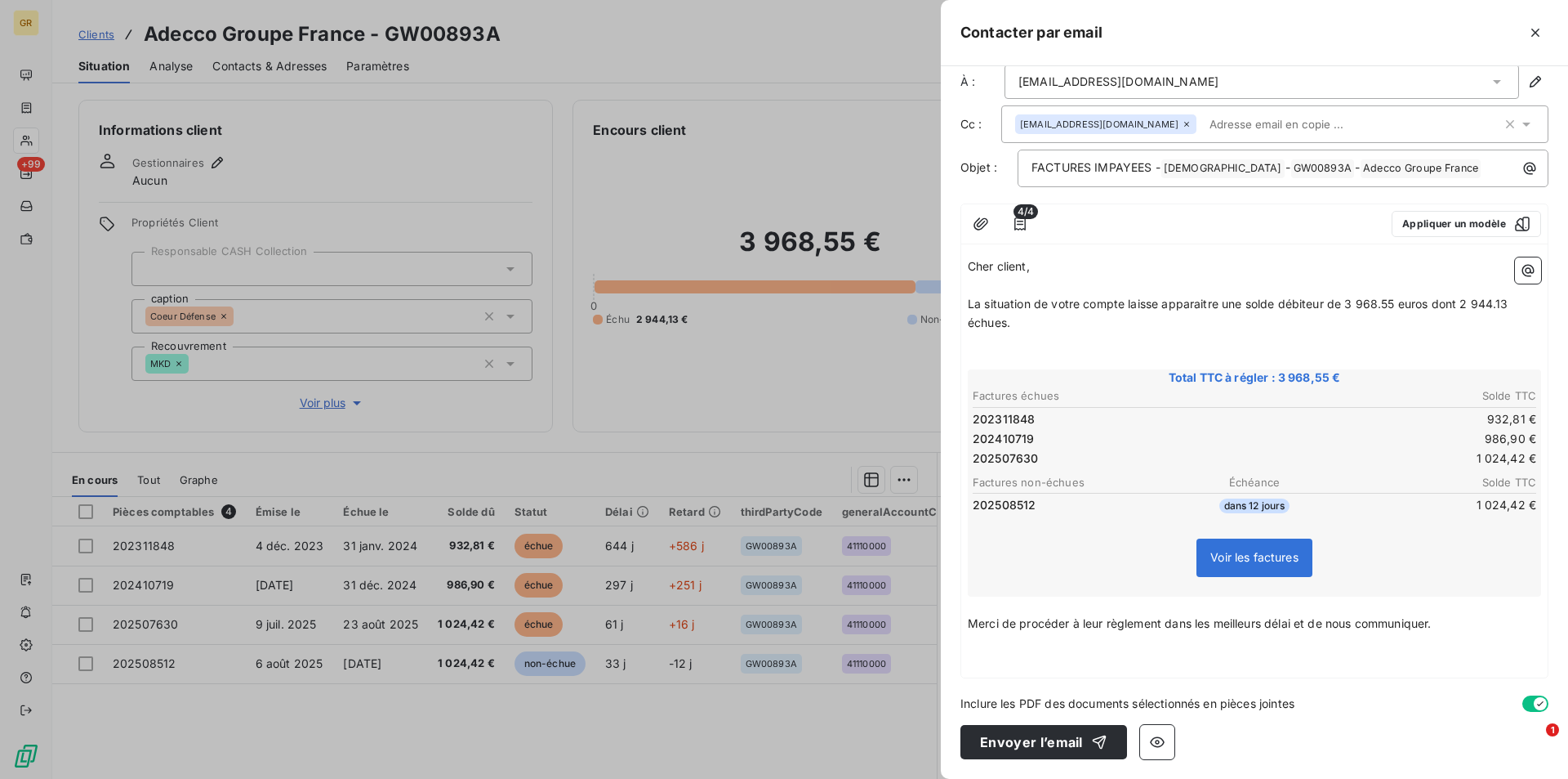
click at [1447, 621] on p "Merci de procéder à leur règlement dans les meilleurs délai et de nous communiq…" at bounding box center [1254, 623] width 573 height 18
click at [1085, 649] on p "﻿" at bounding box center [1254, 642] width 573 height 18
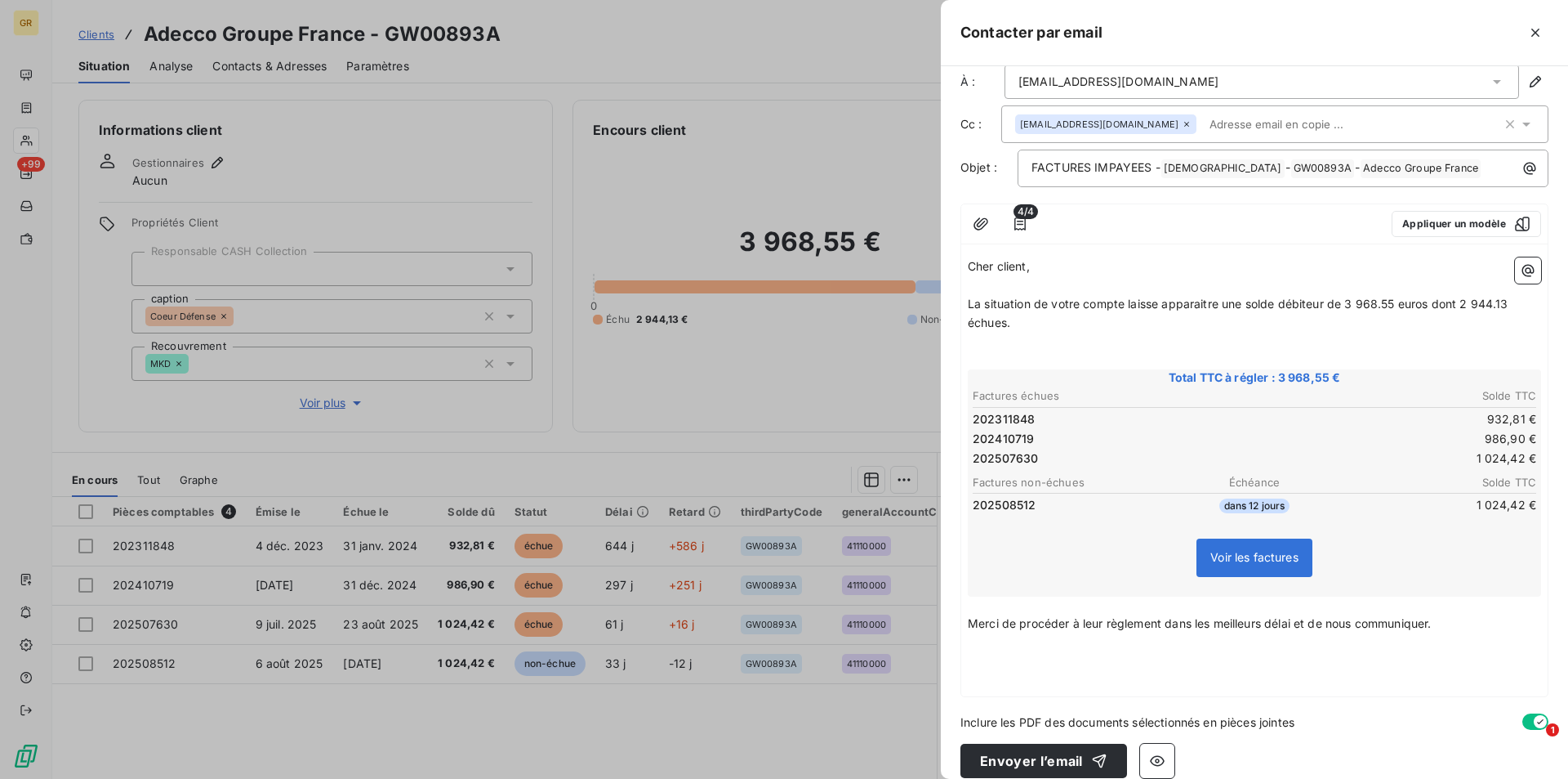
click at [1061, 627] on span "Merci de procéder à leur règlement dans les meilleurs délai et de nous communiq…" at bounding box center [1199, 623] width 463 height 14
click at [1453, 629] on p "Merci de procéder à leur règlement dans les meilleurs délai et de nous communiq…" at bounding box center [1254, 623] width 573 height 18
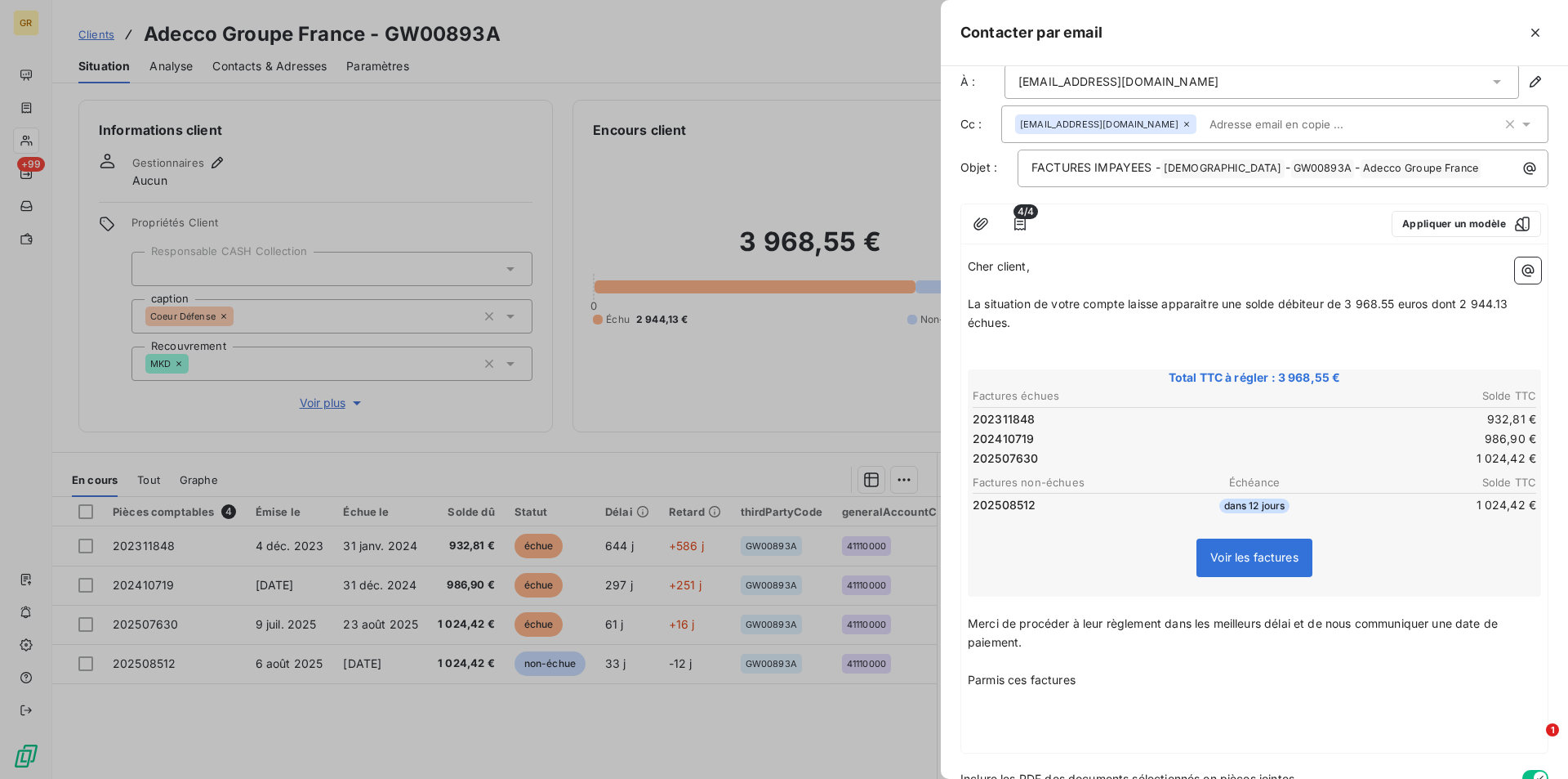
drag, startPoint x: 991, startPoint y: 682, endPoint x: 1043, endPoint y: 717, distance: 62.7
click at [1043, 717] on p "﻿" at bounding box center [1254, 717] width 573 height 18
drag, startPoint x: 978, startPoint y: 676, endPoint x: 1008, endPoint y: 687, distance: 32.0
click at [1008, 687] on p "Parmis ces factures" at bounding box center [1254, 679] width 573 height 18
drag, startPoint x: 999, startPoint y: 680, endPoint x: 1011, endPoint y: 689, distance: 15.0
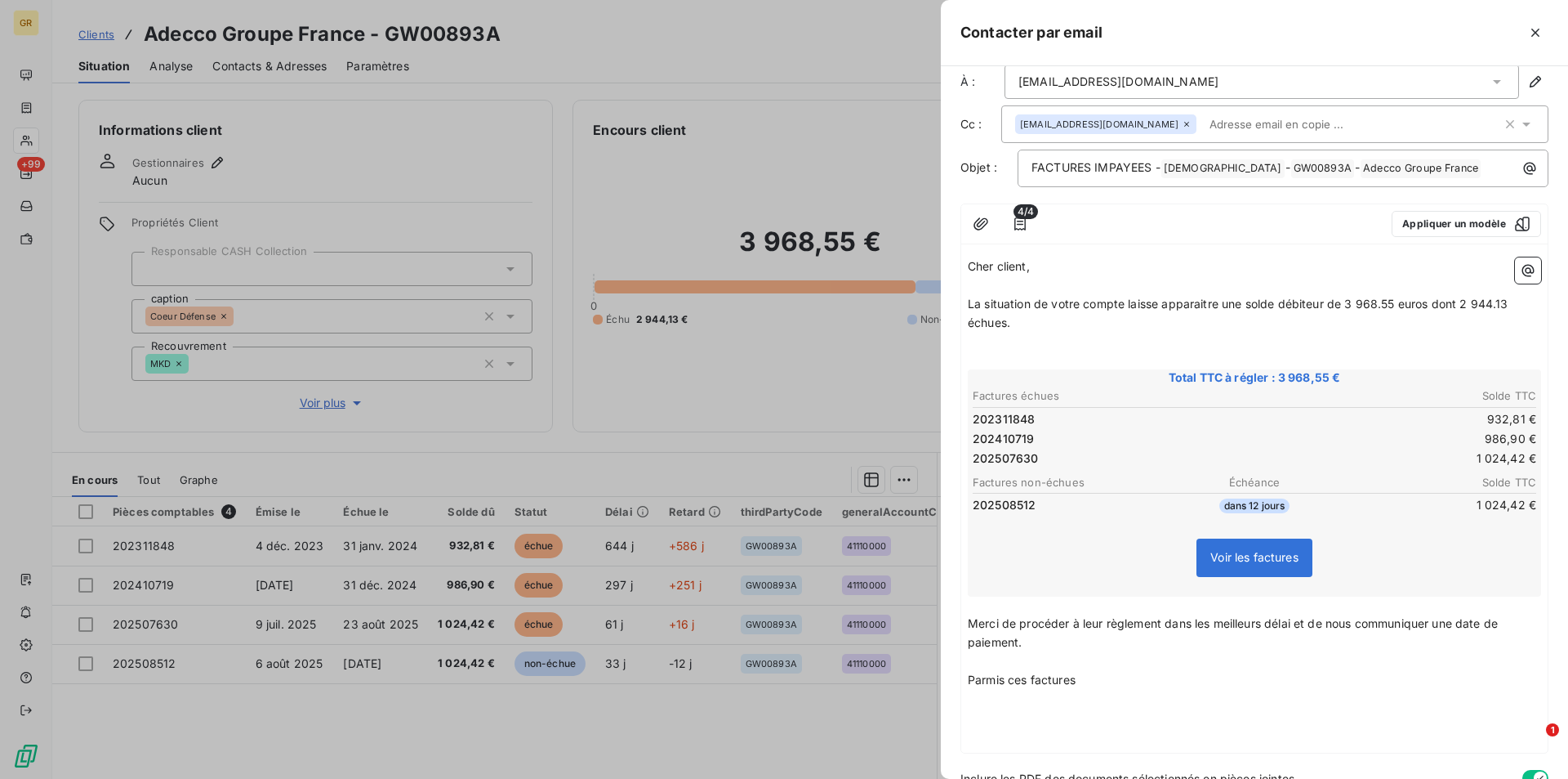
click at [1011, 689] on p "Parmis ces factures" at bounding box center [1254, 679] width 573 height 18
click at [1086, 680] on p "Parmis ces factures" at bounding box center [1254, 679] width 573 height 18
click at [1005, 682] on span "Parmis ces factures" at bounding box center [1021, 679] width 108 height 14
click at [1088, 680] on p "Parmi ces factures" at bounding box center [1254, 679] width 573 height 18
click at [1294, 621] on span "Merci de procéder à leur règlement dans les meilleurs délai et de nous communiq…" at bounding box center [1234, 633] width 534 height 33
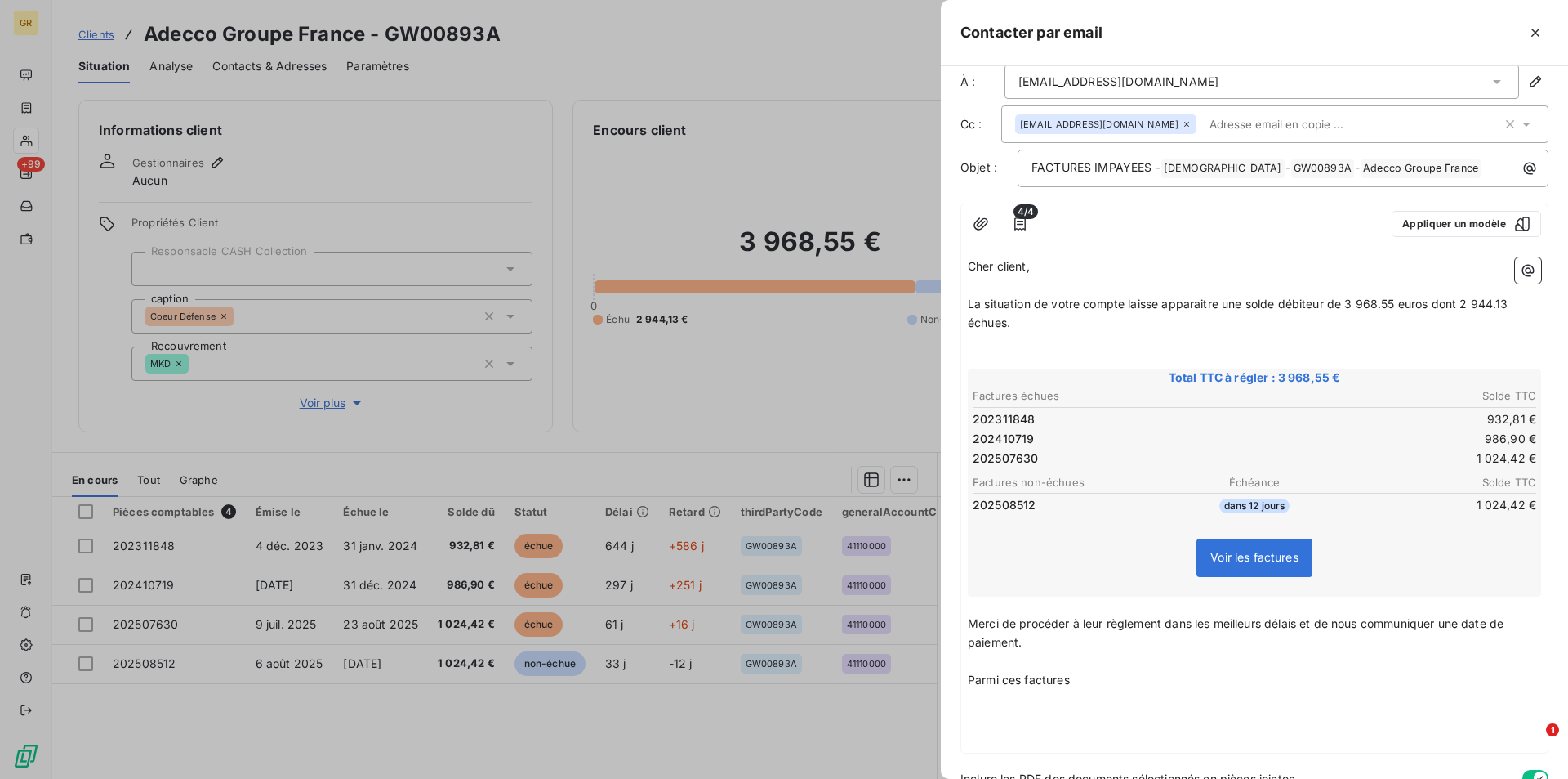
click at [1085, 681] on p "Parmi ces factures" at bounding box center [1254, 679] width 573 height 18
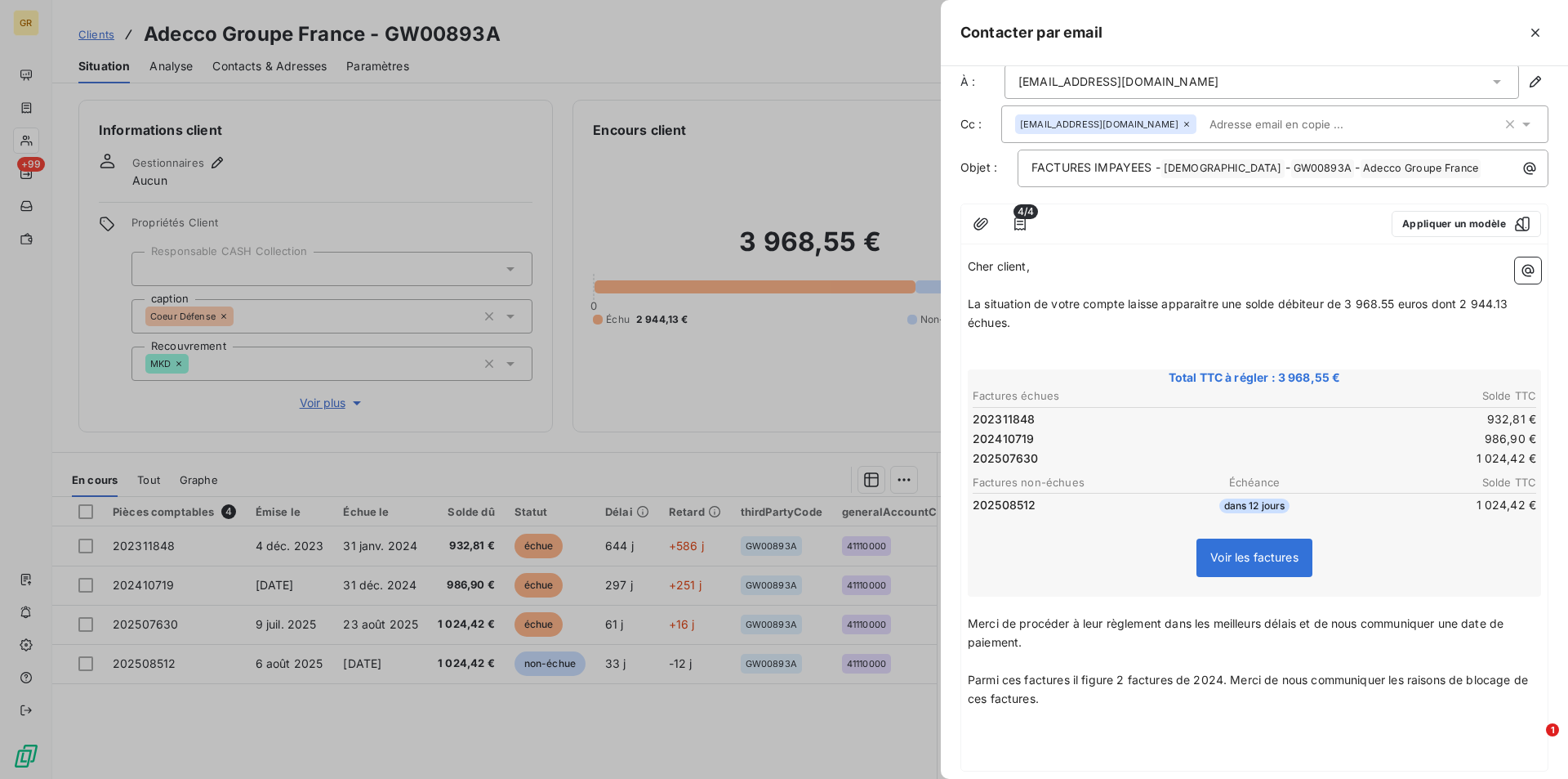
click at [1068, 701] on p "Parmi ces factures il figure 2 factures de 2024. Merci de nous communiquer les …" at bounding box center [1254, 689] width 573 height 38
click at [1080, 701] on p "Parmi ces factures il figure 2 factures de 2024. Merci de nous communiquer les …" at bounding box center [1254, 689] width 573 height 38
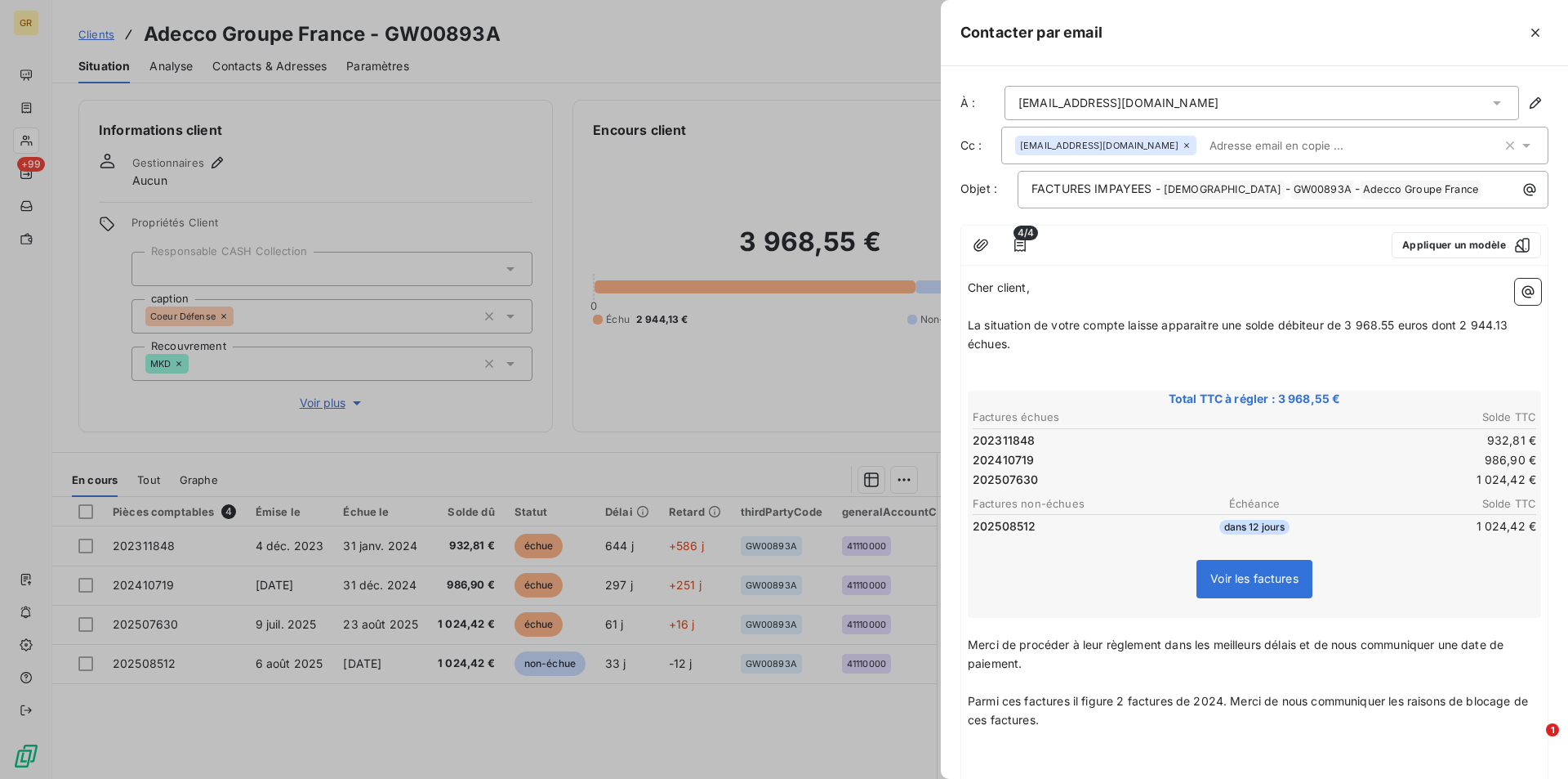
click at [1029, 349] on p "La situation de votre compte laisse apparaitre une solde débiteur de 3 968.55 e…" at bounding box center [1254, 334] width 573 height 38
click at [1018, 346] on p "La situation de votre compte laisse apparaitre une solde débiteur de 3 968.55 e…" at bounding box center [1254, 334] width 573 height 38
click at [1019, 346] on p "La situation de votre compte laisse apparaitre une solde débiteur de 3 968.55 e…" at bounding box center [1254, 334] width 573 height 38
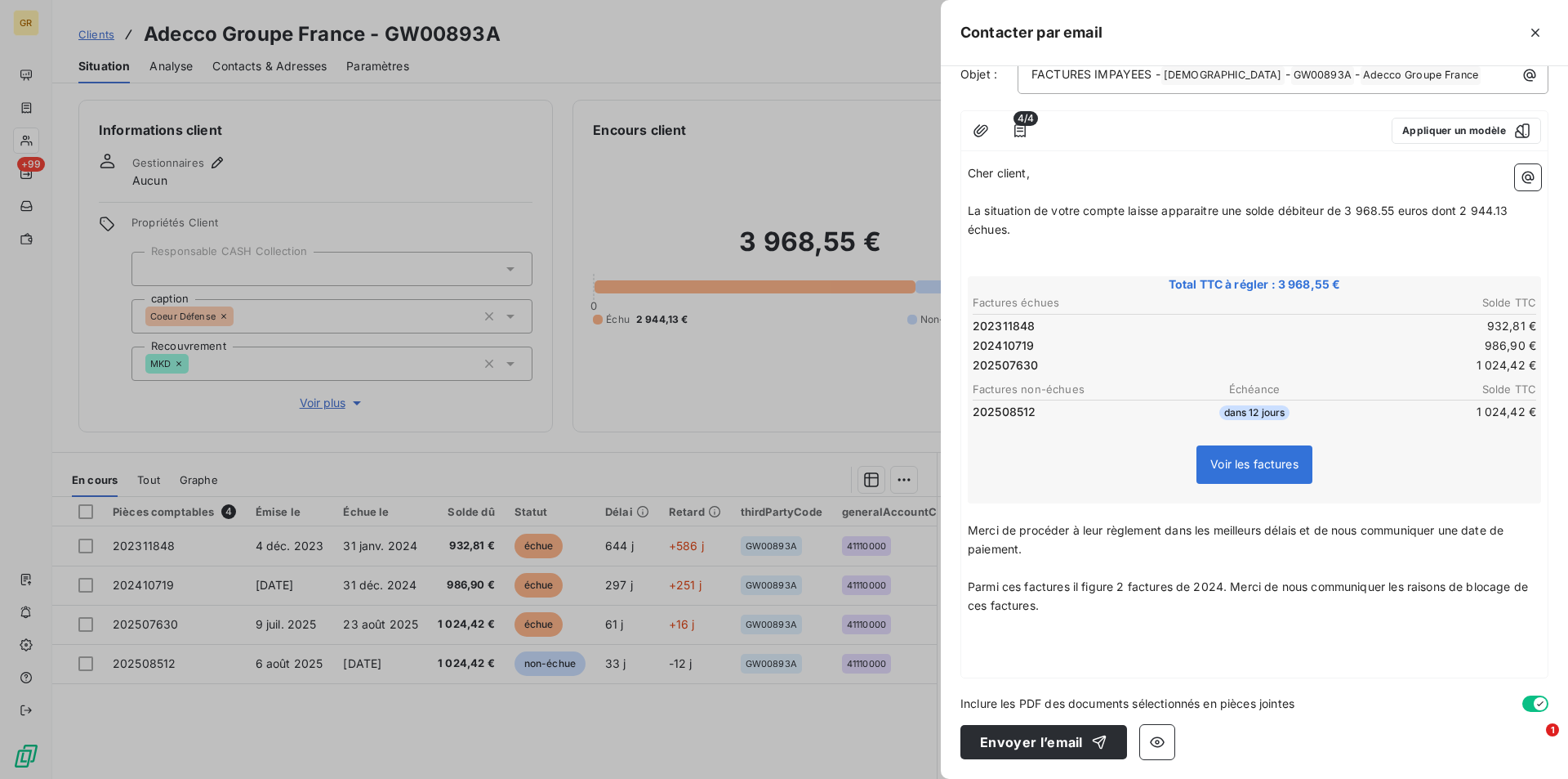
click at [1082, 612] on p "Parmi ces factures il figure 2 factures de 2024. Merci de nous communiquer les …" at bounding box center [1254, 596] width 573 height 38
click at [983, 135] on icon "button" at bounding box center [980, 131] width 16 height 16
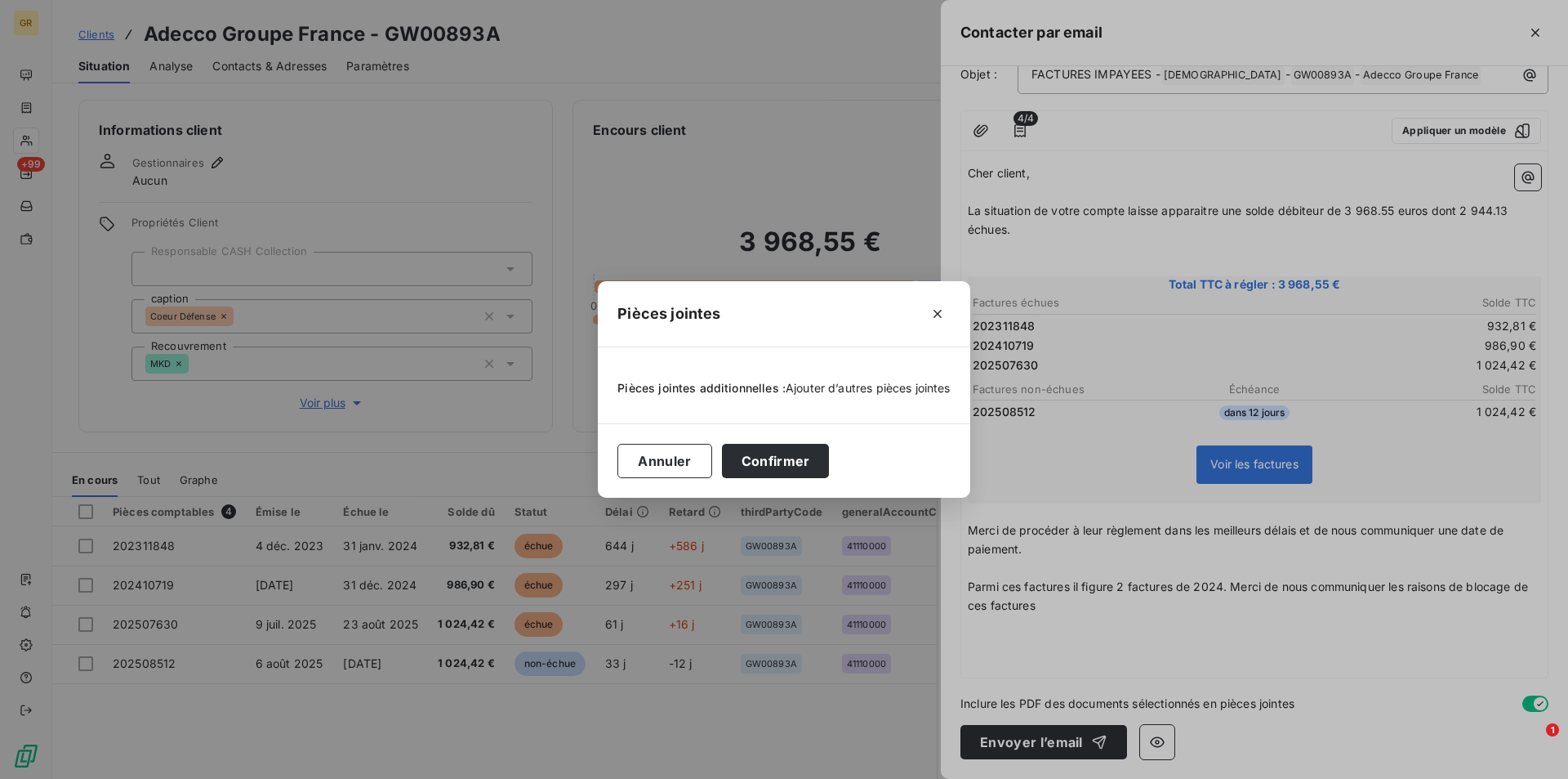
click at [860, 386] on span "Ajouter d’autres pièces jointes" at bounding box center [868, 388] width 165 height 14
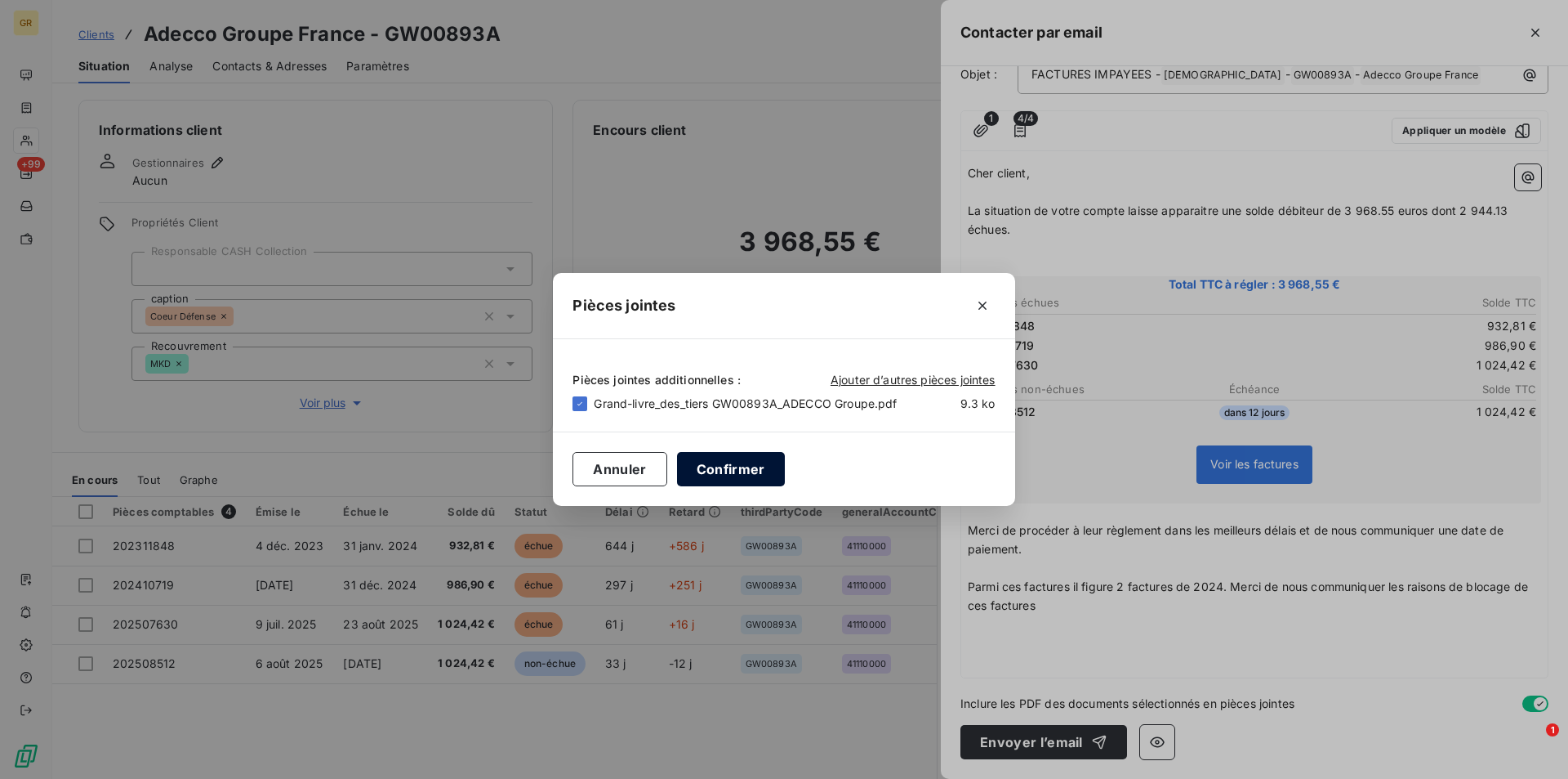
click at [746, 467] on button "Confirmer" at bounding box center [730, 468] width 108 height 34
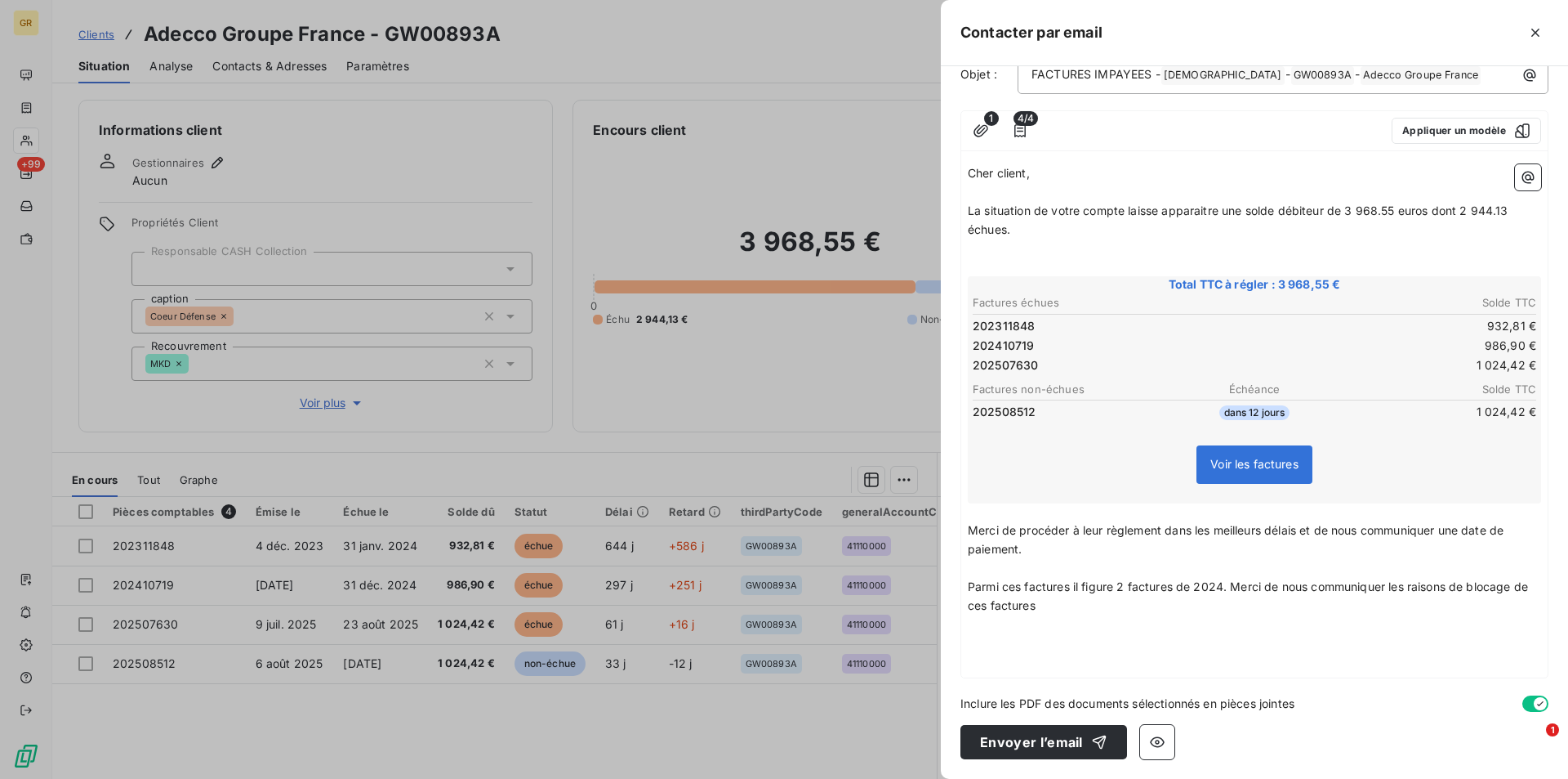
click at [1078, 610] on p "Parmi ces factures il figure 2 factures de 2024. Merci de nous communiquer les …" at bounding box center [1254, 596] width 573 height 38
click at [1081, 615] on p "﻿" at bounding box center [1254, 624] width 573 height 18
click at [1068, 611] on p "Parmi ces factures il figure 2 factures de 2024. Merci de nous communiquer les …" at bounding box center [1254, 596] width 573 height 38
click at [1077, 597] on p "Parmi ces factures il figure 2 factures de 2024. Merci de nous communiquer les …" at bounding box center [1254, 596] width 573 height 38
click at [1075, 613] on p "Parmi ces factures il figure 2 factures de 2024. Merci de nous communiquer les …" at bounding box center [1254, 596] width 573 height 38
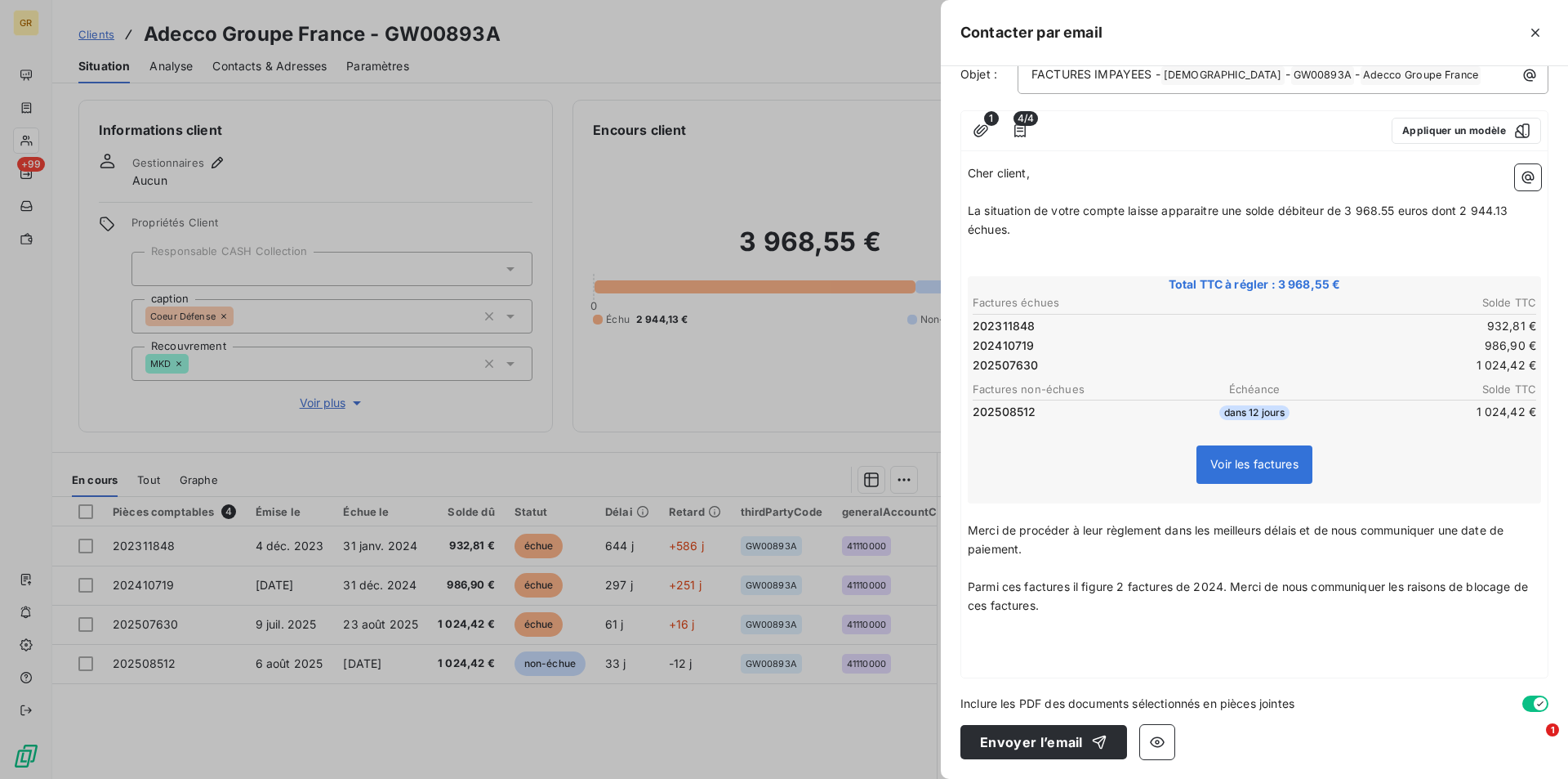
click at [1062, 607] on p "Parmi ces factures il figure 2 factures de 2024. Merci de nous communiquer les …" at bounding box center [1254, 596] width 573 height 38
click at [1072, 617] on p "﻿" at bounding box center [1254, 624] width 573 height 18
click at [1080, 601] on p "Parmi ces factures il figure 2 factures de 2024. Merci de nous communiquer les …" at bounding box center [1254, 596] width 573 height 38
click at [1079, 604] on p "Parmi ces factures il figure 2 factures de 2024. Merci de nous communiquer les …" at bounding box center [1254, 596] width 573 height 38
click at [1065, 603] on p "Parmi ces factures il figure 2 factures de 2024. Merci de nous communiquer les …" at bounding box center [1254, 596] width 573 height 38
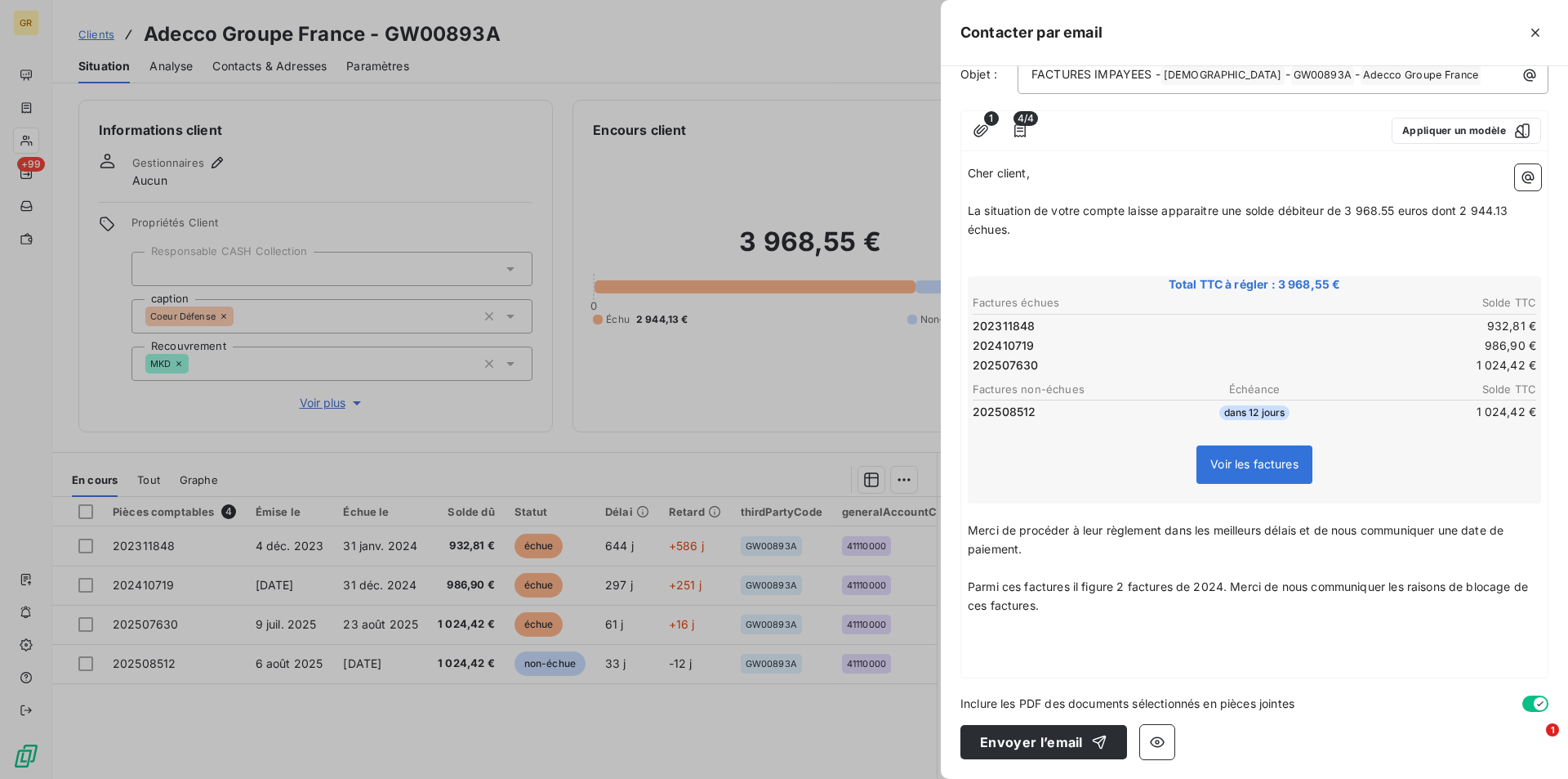
click at [1065, 613] on p "Parmi ces factures il figure 2 factures de 2024. Merci de nous communiquer les …" at bounding box center [1254, 596] width 573 height 38
click at [1097, 558] on p "Merci de procéder à leur règlement dans les meilleurs délais et de nous communi…" at bounding box center [1254, 540] width 573 height 38
click at [1066, 605] on p "Parmi ces factures il figure 2 factures de 2024. Merci de nous communiquer les …" at bounding box center [1254, 596] width 573 height 38
click at [1092, 592] on span "Parmi ces factures il figure 2 factures de 2024. Merci de nous communiquer les …" at bounding box center [1249, 596] width 564 height 33
click at [1066, 611] on p "Parmi ces factures il figure 2 factures de 2024. Merci de nous communiquer les …" at bounding box center [1254, 596] width 573 height 38
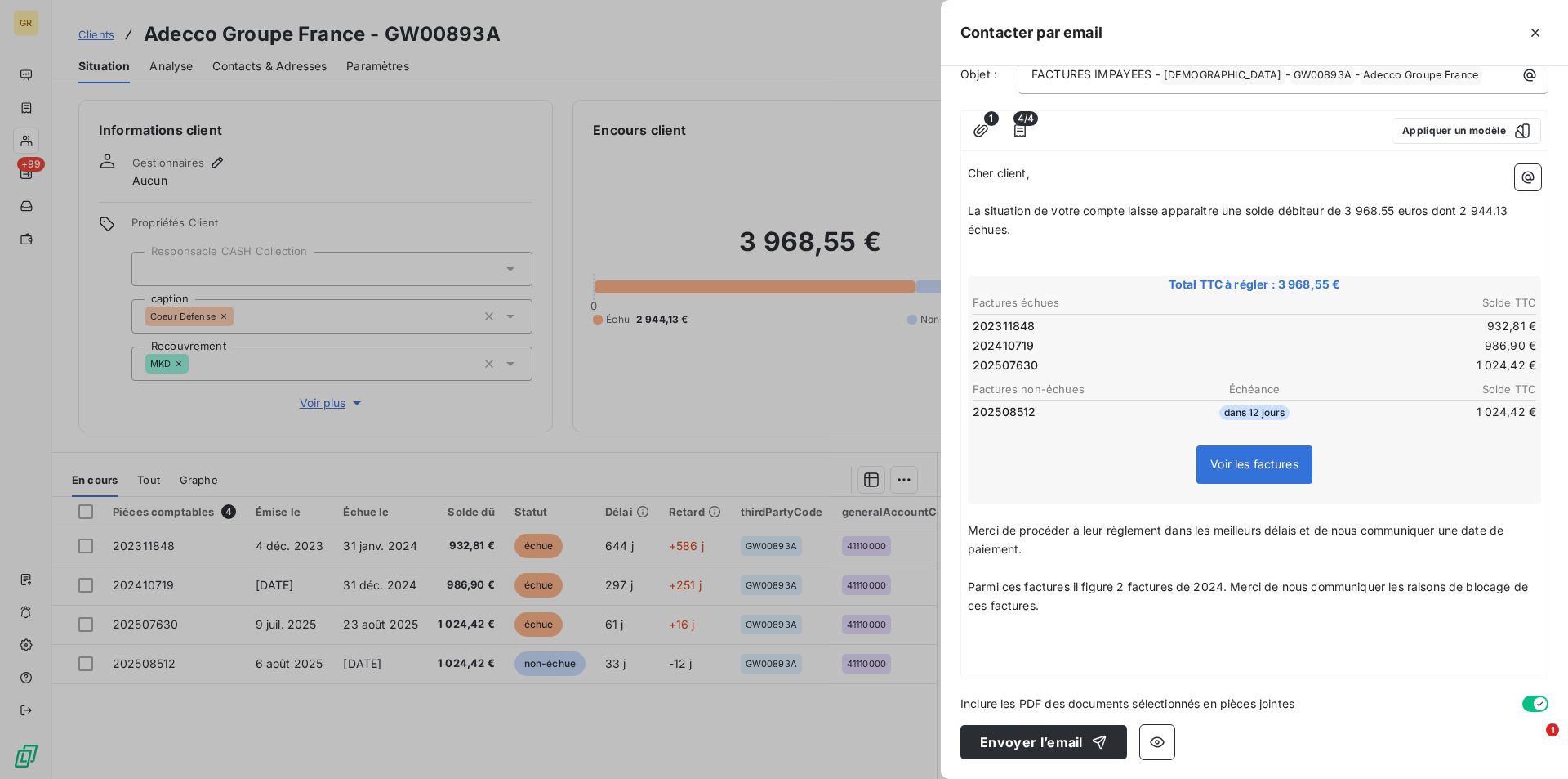
click at [1059, 559] on p "﻿" at bounding box center [1254, 568] width 573 height 18
click at [1070, 606] on p "Parmi ces factures il figure 2 factures de 2024. Merci de nous communiquer les …" at bounding box center [1254, 596] width 573 height 38
click at [1068, 608] on p "Parmi ces factures il figure 2 factures de 2024. Merci de nous communiquer les …" at bounding box center [1254, 596] width 573 height 38
click at [1062, 603] on p "Parmi ces factures il figure 2 factures de 2024. Merci de nous communiquer les …" at bounding box center [1254, 596] width 573 height 38
click at [1071, 608] on p "Parmi ces factures il figure 2 factures de 2024. Merci de nous communiquer les …" at bounding box center [1254, 596] width 573 height 38
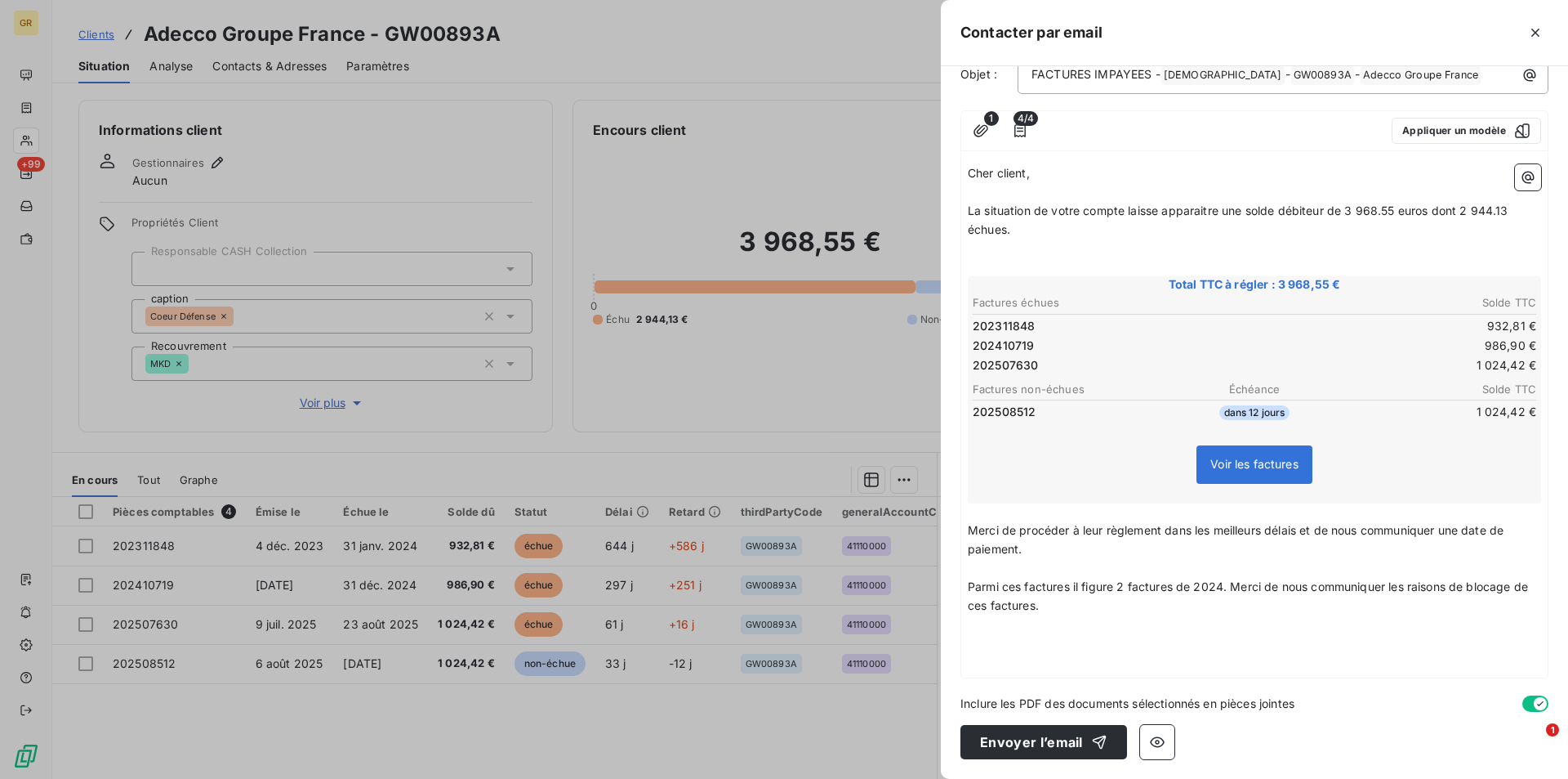
drag, startPoint x: 1114, startPoint y: 592, endPoint x: 1146, endPoint y: 634, distance: 52.8
click at [1119, 596] on p "Parmi ces factures il figure 2 factures de 2024. Merci de nous communiquer les …" at bounding box center [1254, 596] width 573 height 38
click at [1117, 592] on span "Parmi ces factures il figure 2 factures de 2024. Merci de nous communiquer les …" at bounding box center [1249, 596] width 564 height 33
click at [993, 635] on div "Cher client, ﻿ La situation de votre compte laisse apparaitre une solde débiteu…" at bounding box center [1254, 418] width 573 height 507
click at [995, 637] on p "﻿" at bounding box center [1254, 642] width 573 height 18
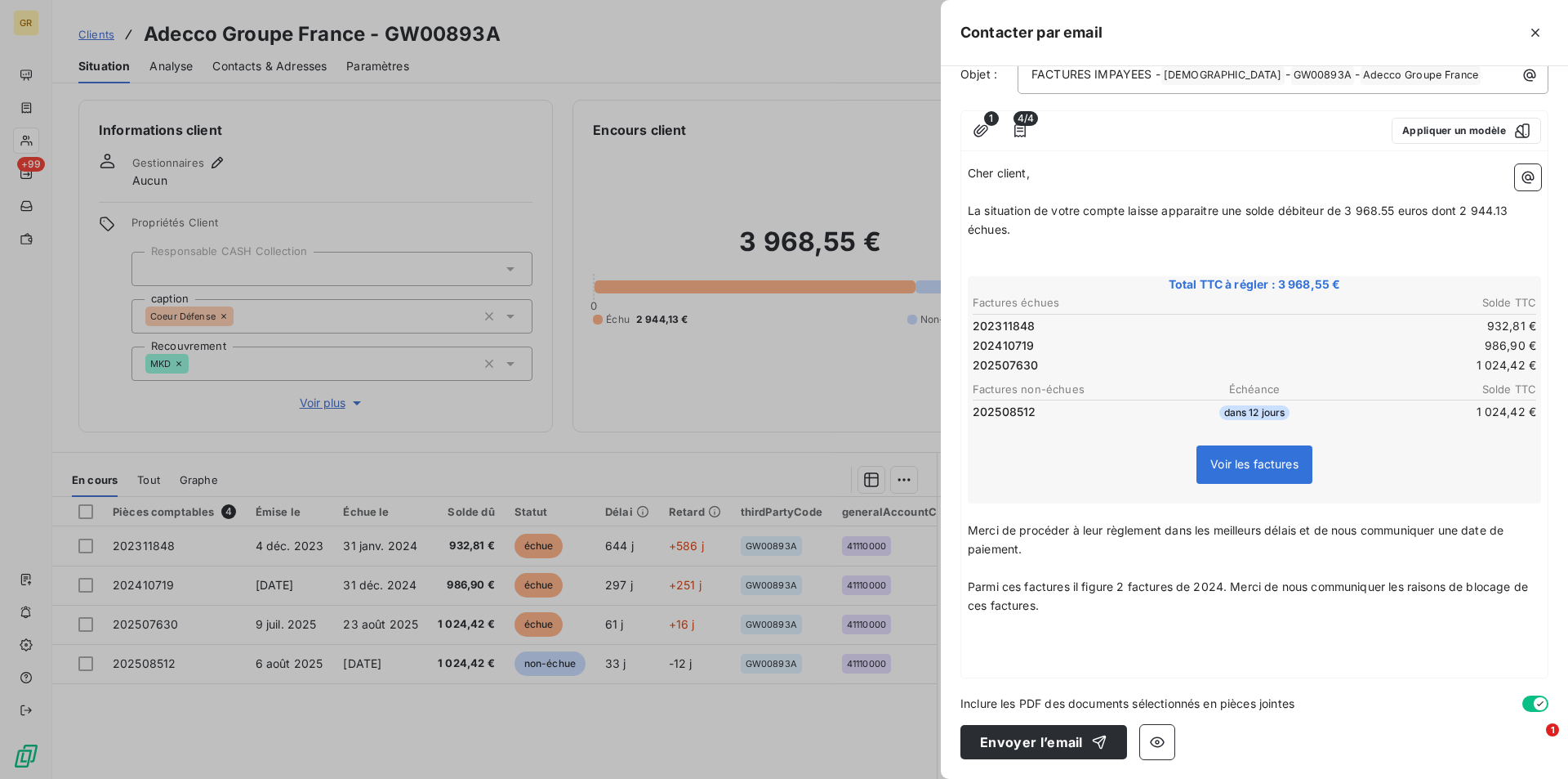
click at [1003, 636] on p "﻿" at bounding box center [1254, 642] width 573 height 18
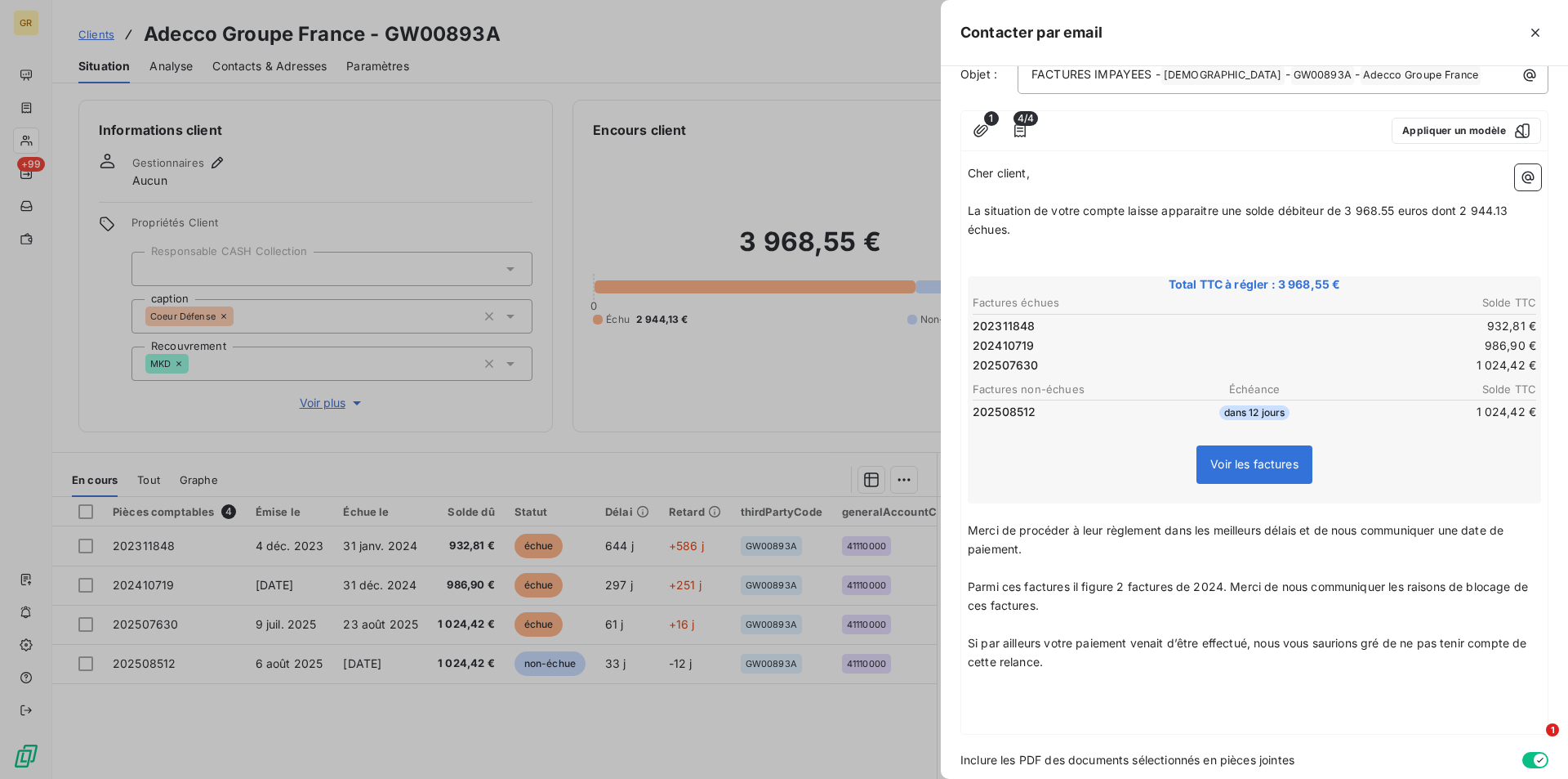
click at [990, 695] on p "﻿" at bounding box center [1254, 699] width 573 height 18
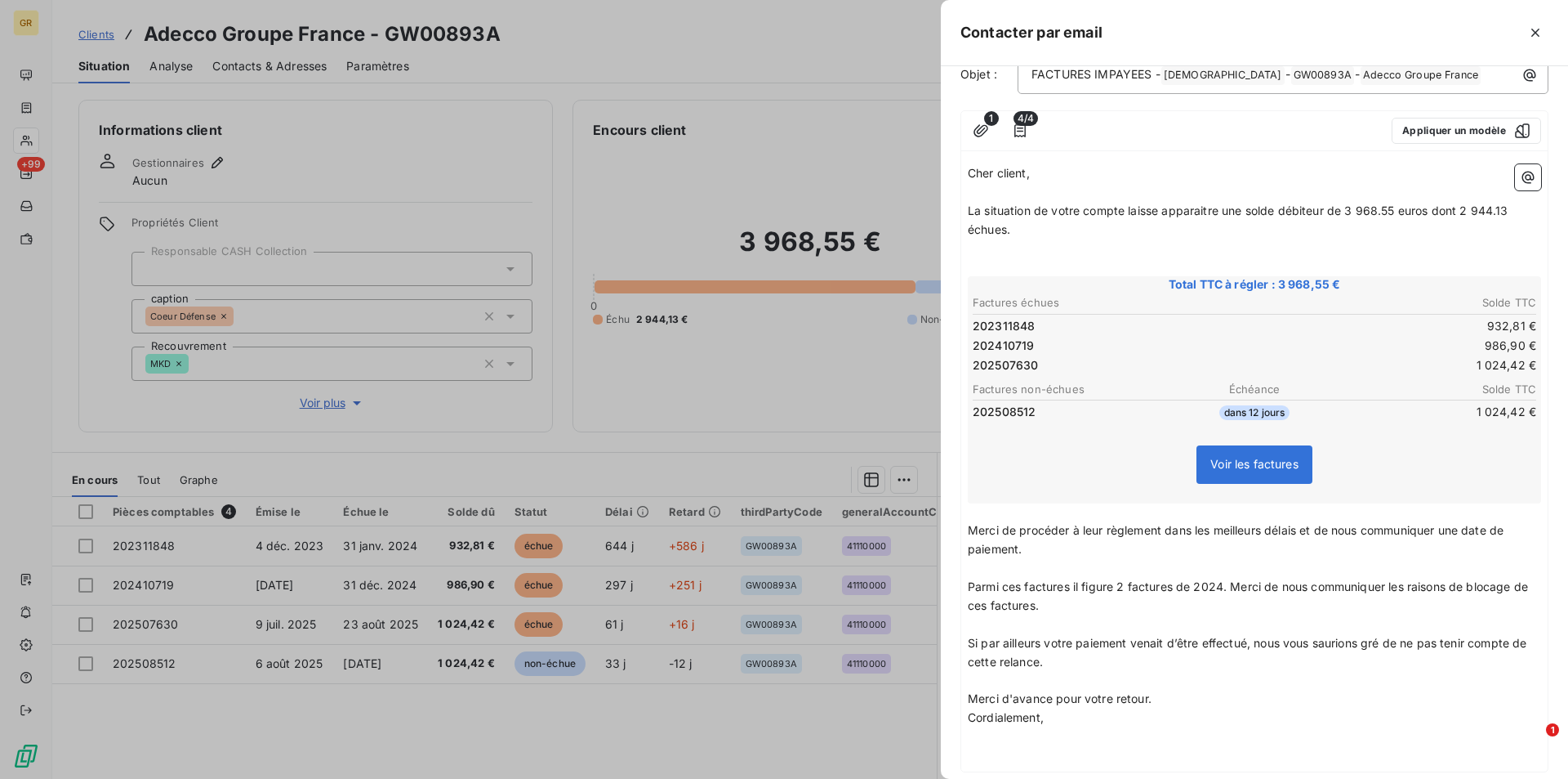
click at [1163, 701] on p "Merci d'avance pour votre retour." at bounding box center [1254, 699] width 573 height 18
click at [1154, 697] on p "Merci d'avance pour votre retour." at bounding box center [1254, 699] width 573 height 18
click at [1179, 708] on p "﻿" at bounding box center [1254, 717] width 573 height 18
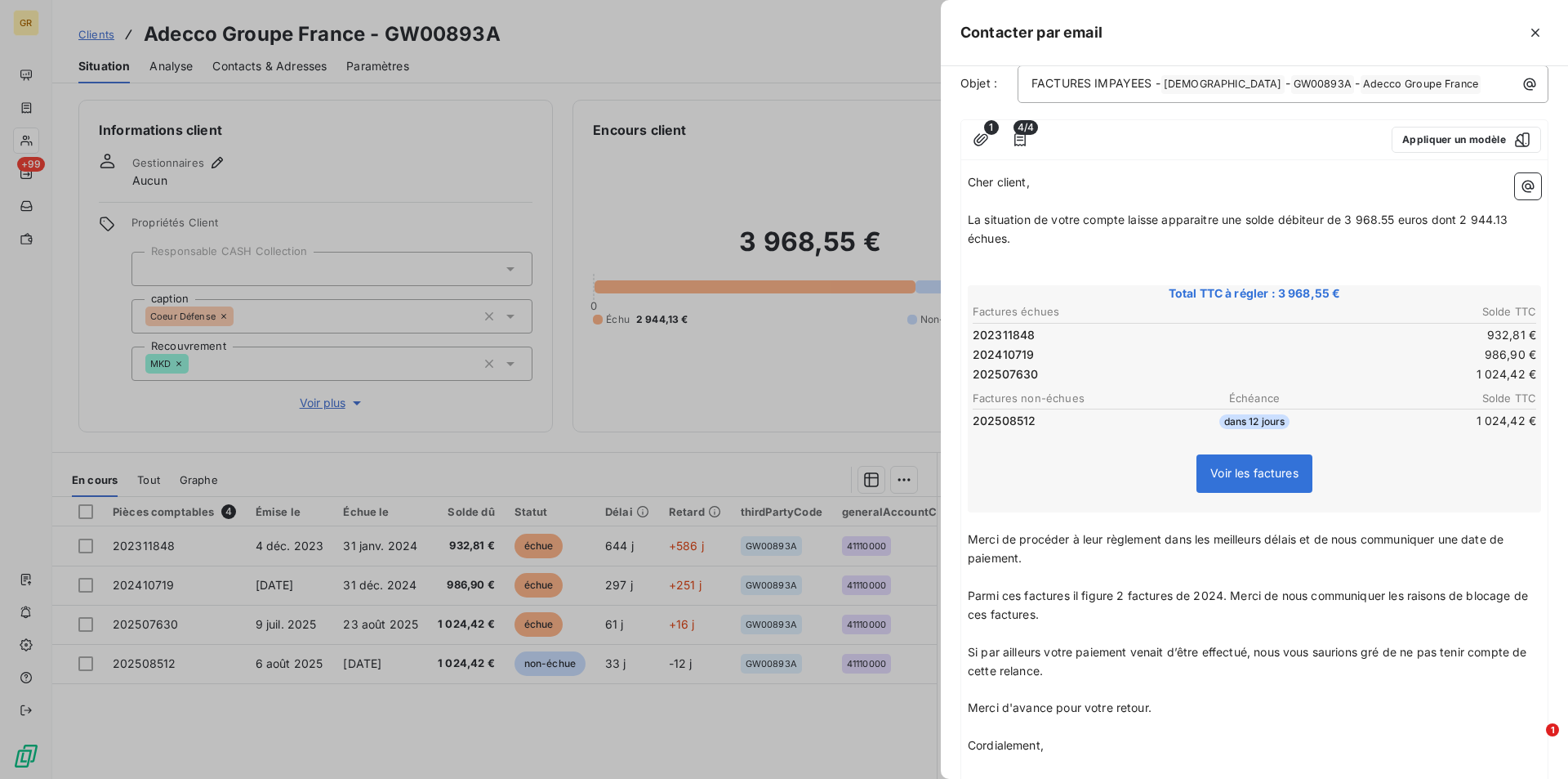
scroll to position [227, 0]
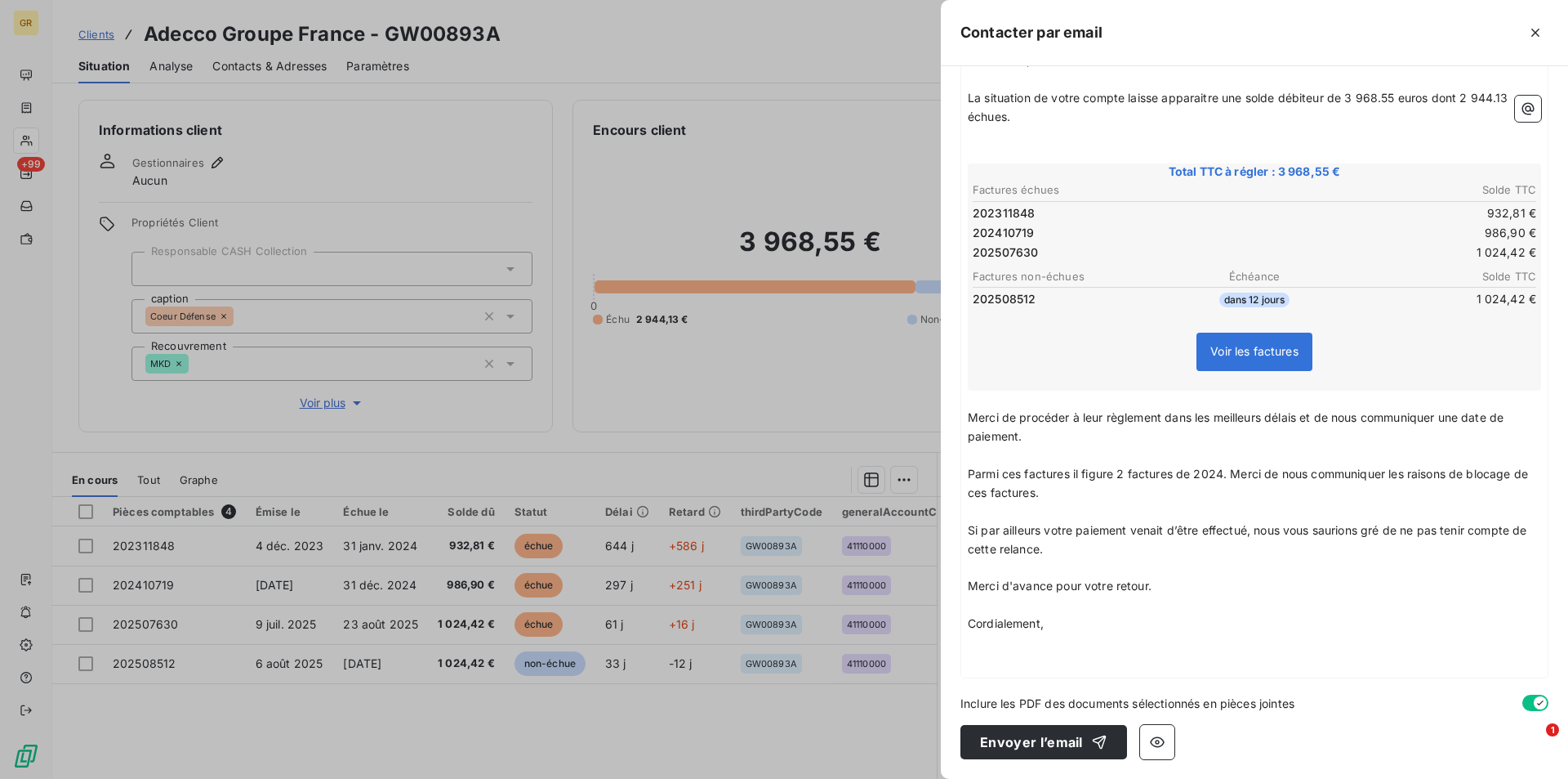
click at [979, 564] on p "﻿" at bounding box center [1254, 567] width 573 height 18
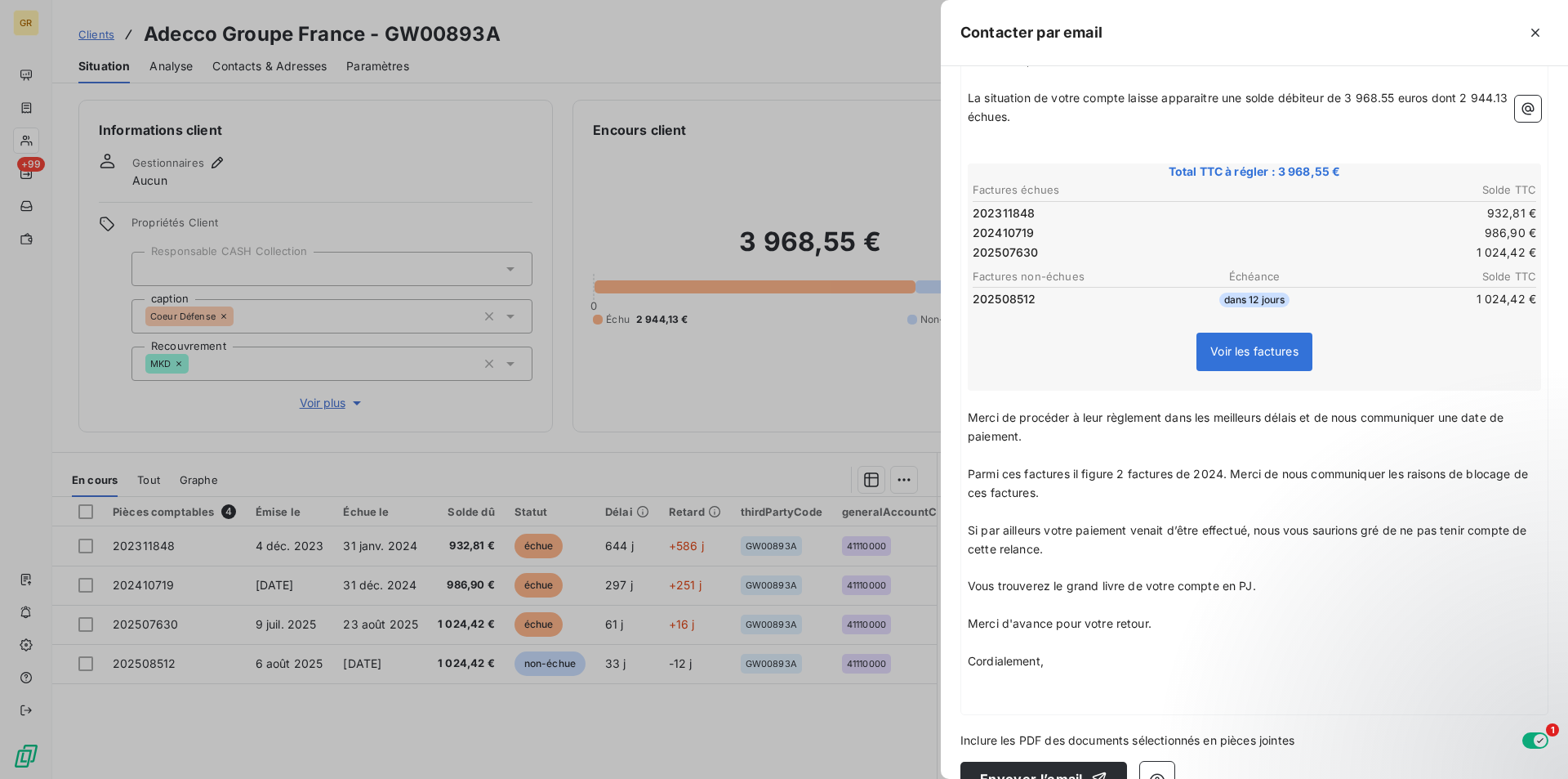
click at [1266, 582] on p "Vous trouverez le grand livre de votre compte en PJ." at bounding box center [1254, 585] width 573 height 18
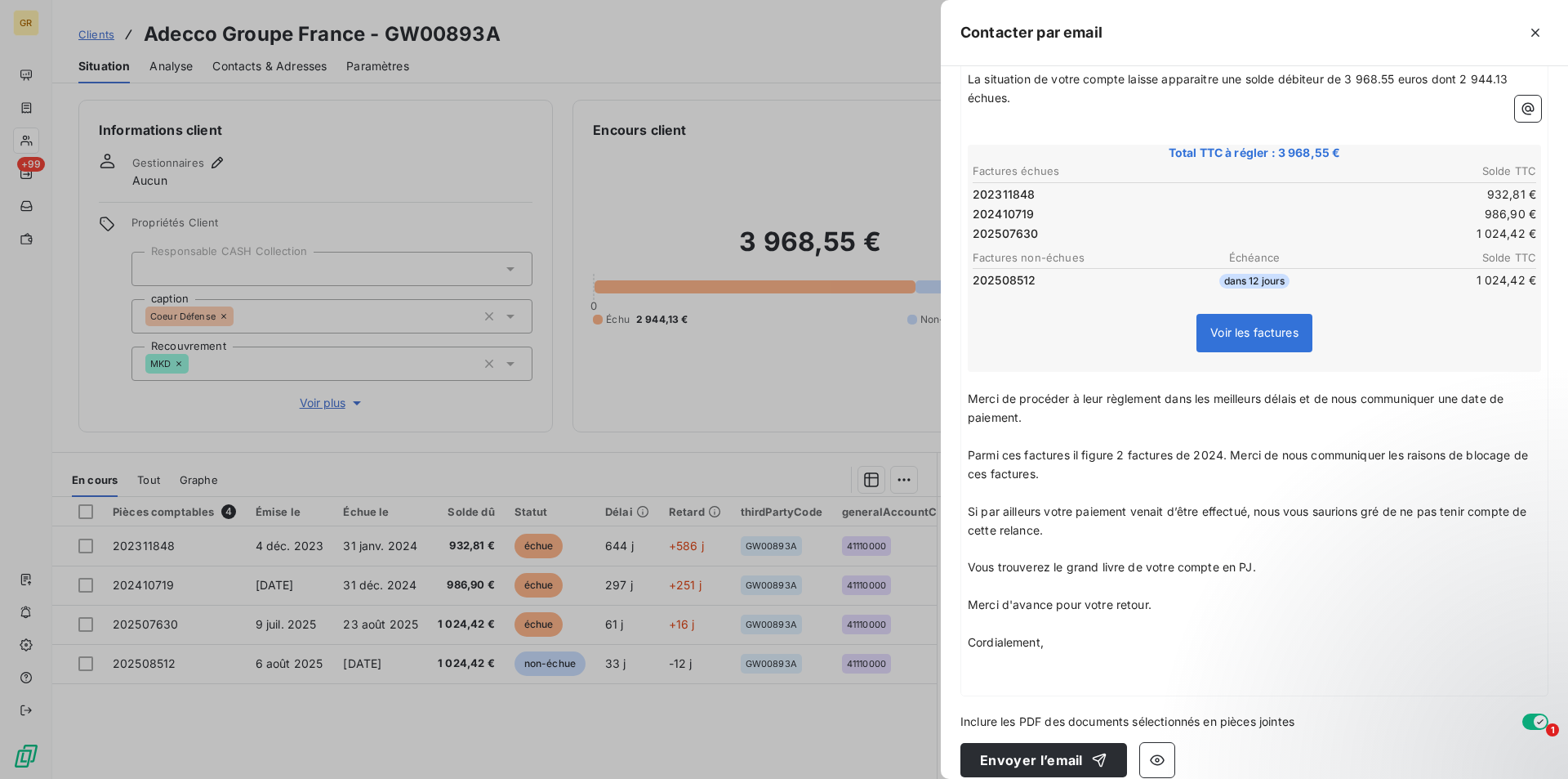
scroll to position [264, 0]
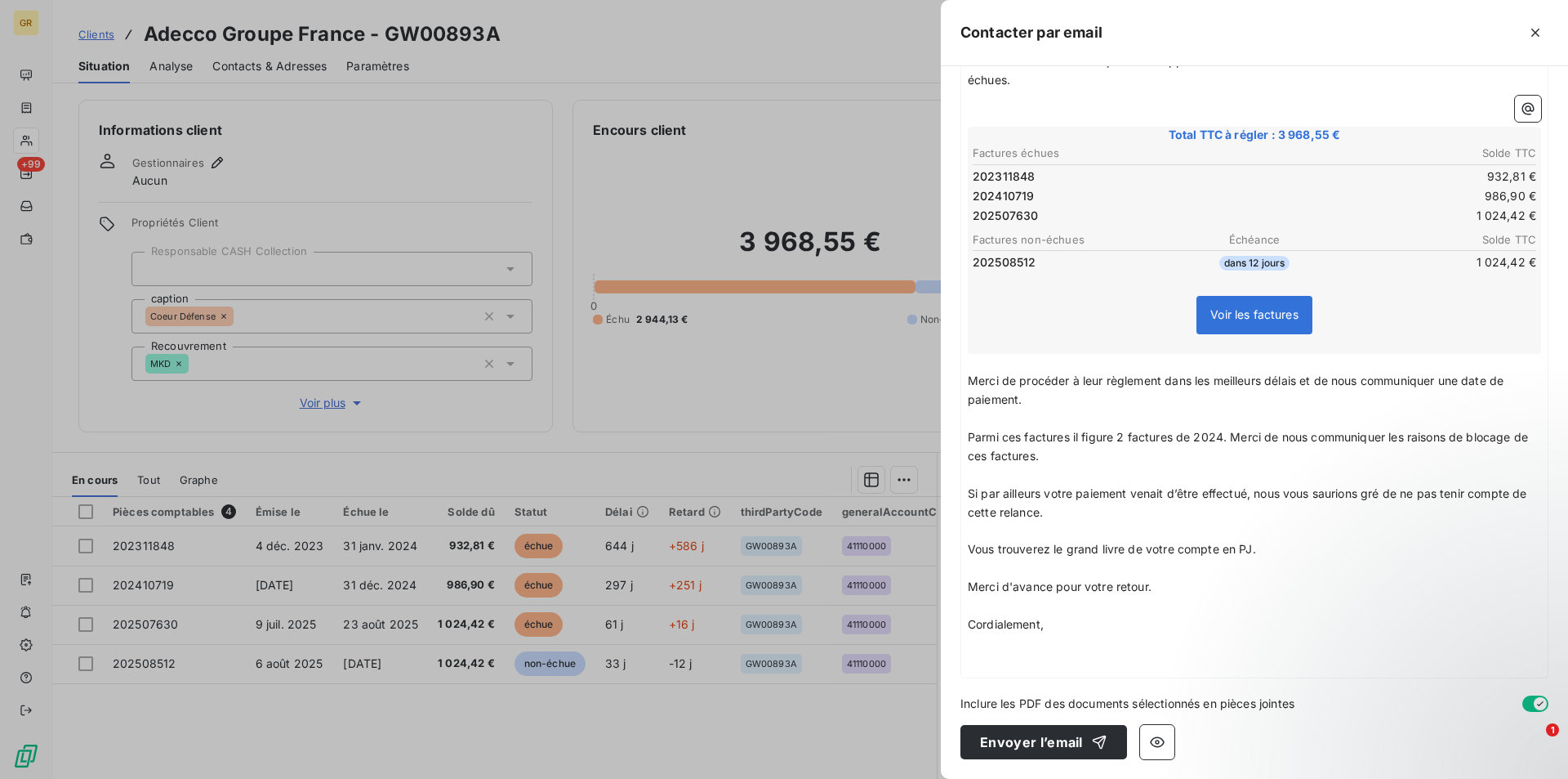
click at [1174, 591] on p "Merci d'avance pour votre retour." at bounding box center [1254, 586] width 573 height 18
click at [1161, 590] on p "Merci d'avance pour votre retour." at bounding box center [1254, 586] width 573 height 18
click at [1160, 593] on p "Merci d'avance pour votre retour." at bounding box center [1254, 586] width 573 height 18
click at [1060, 456] on p "Parmi ces factures il figure 2 factures de 2024. Merci de nous communiquer les …" at bounding box center [1254, 447] width 573 height 38
click at [1077, 514] on p "Si par ailleurs votre paiement venait d’être effectué, nous vous saurions gré d…" at bounding box center [1254, 503] width 573 height 38
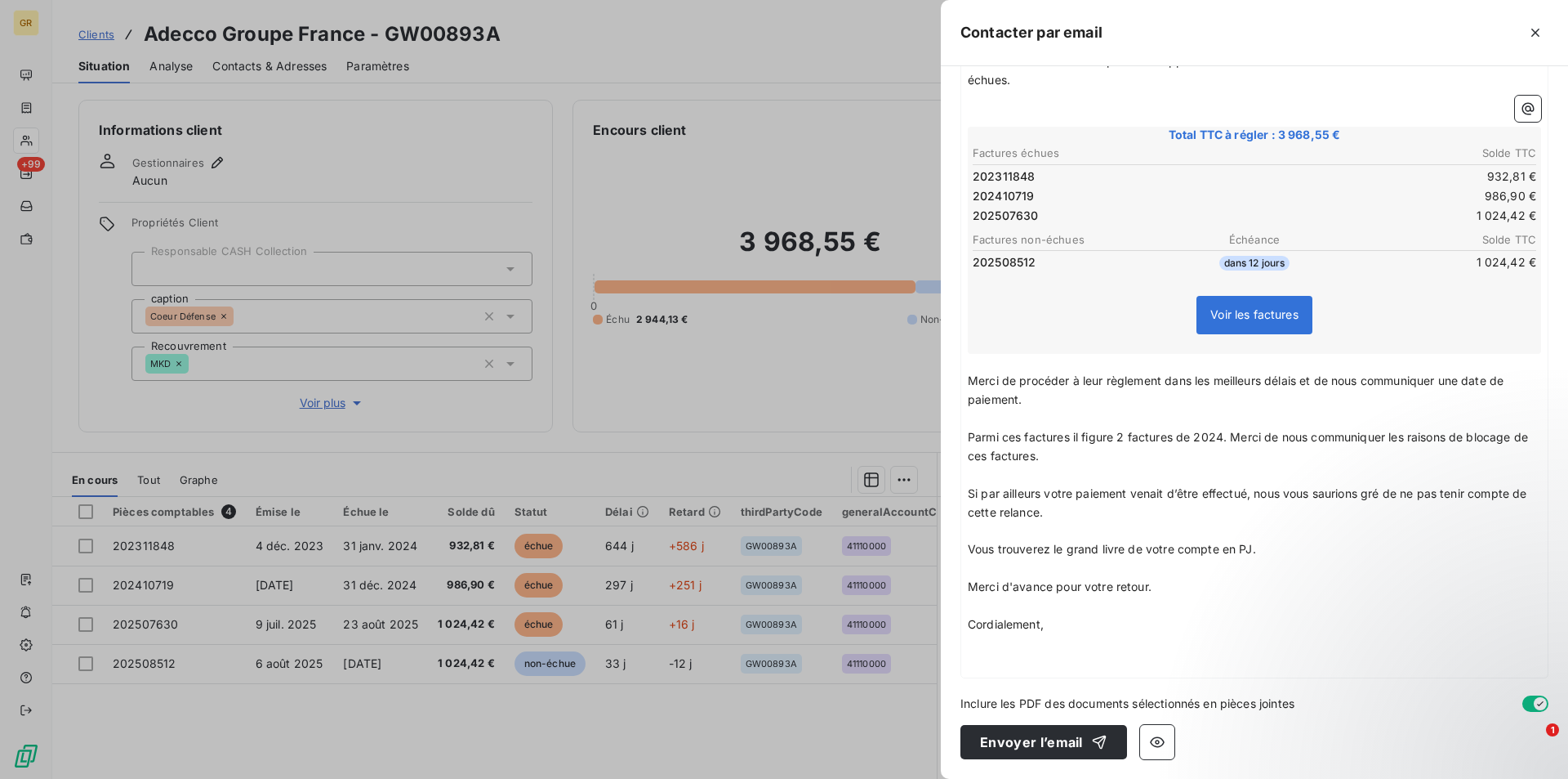
click at [1069, 456] on p "Parmi ces factures il figure 2 factures de 2024. Merci de nous communiquer les …" at bounding box center [1254, 447] width 573 height 38
click at [1073, 462] on p "Parmi ces factures il figure 2 factures de 2024. Merci de nous communiquer les …" at bounding box center [1254, 447] width 573 height 38
click at [1064, 462] on p "Parmi ces factures il figure 2 factures de 2024. Merci de nous communiquer les …" at bounding box center [1254, 447] width 573 height 38
click at [1071, 459] on p "Parmi ces factures il figure 2 factures de 2024. Merci de nous communiquer les …" at bounding box center [1254, 447] width 573 height 38
click at [1077, 514] on p "Si par ailleurs votre paiement venait d’être effectué, nous vous saurions gré d…" at bounding box center [1254, 503] width 573 height 38
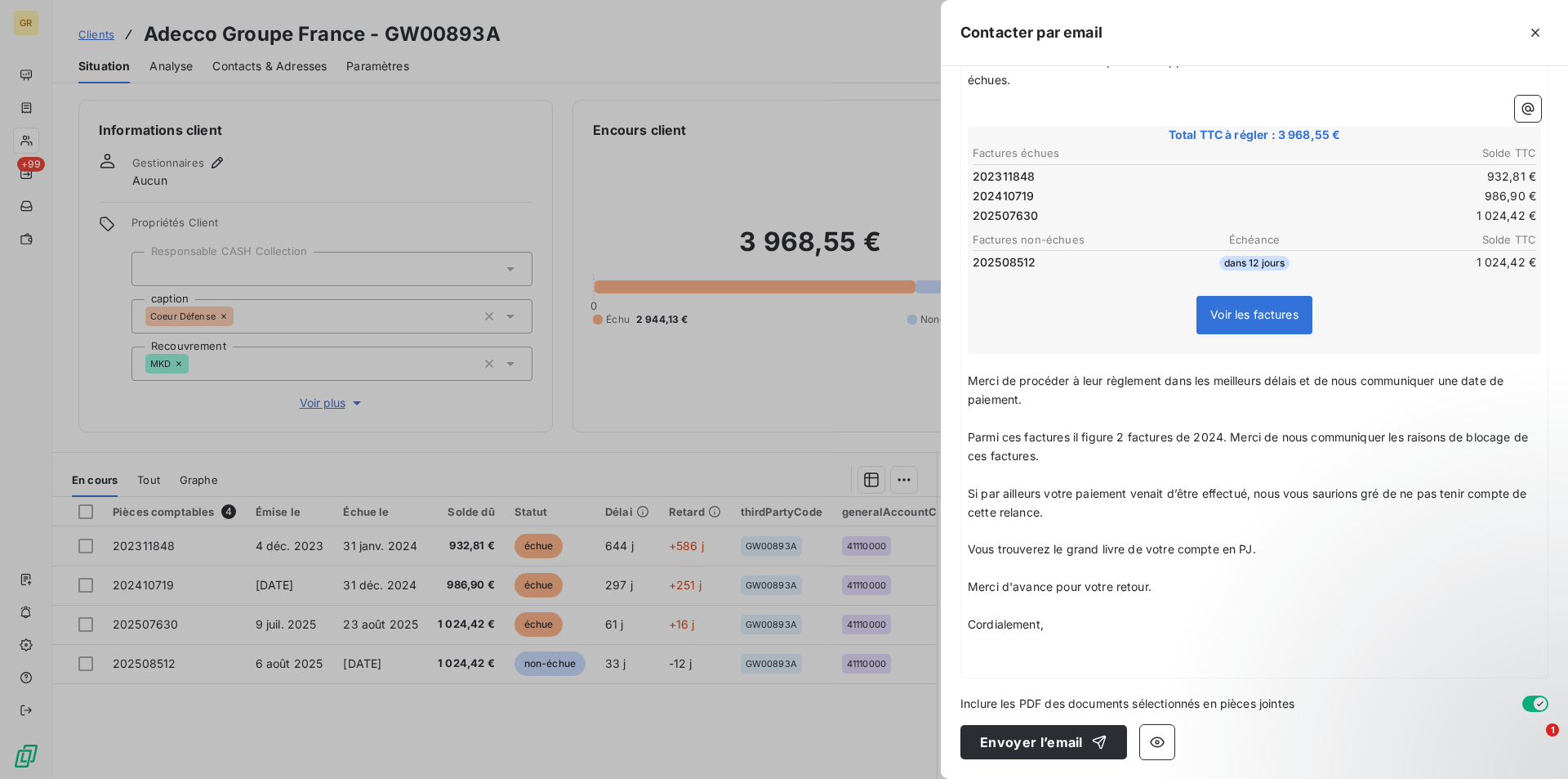
click at [1061, 456] on p "Parmi ces factures il figure 2 factures de 2024. Merci de nous communiquer les …" at bounding box center [1254, 447] width 573 height 38
click at [1063, 517] on p "Si par ailleurs votre paiement venait d’être effectué, nous vous saurions gré d…" at bounding box center [1254, 503] width 573 height 38
click at [1071, 457] on p "Parmi ces factures il figure 2 factures de 2024. Merci de nous communiquer les …" at bounding box center [1254, 447] width 573 height 38
click at [1070, 459] on p "Parmi ces factures il figure 2 factures de 2024. Merci de nous communiquer les …" at bounding box center [1254, 447] width 573 height 38
click at [1066, 512] on p "Si par ailleurs votre paiement venait d’être effectué, nous vous saurions gré d…" at bounding box center [1254, 503] width 573 height 38
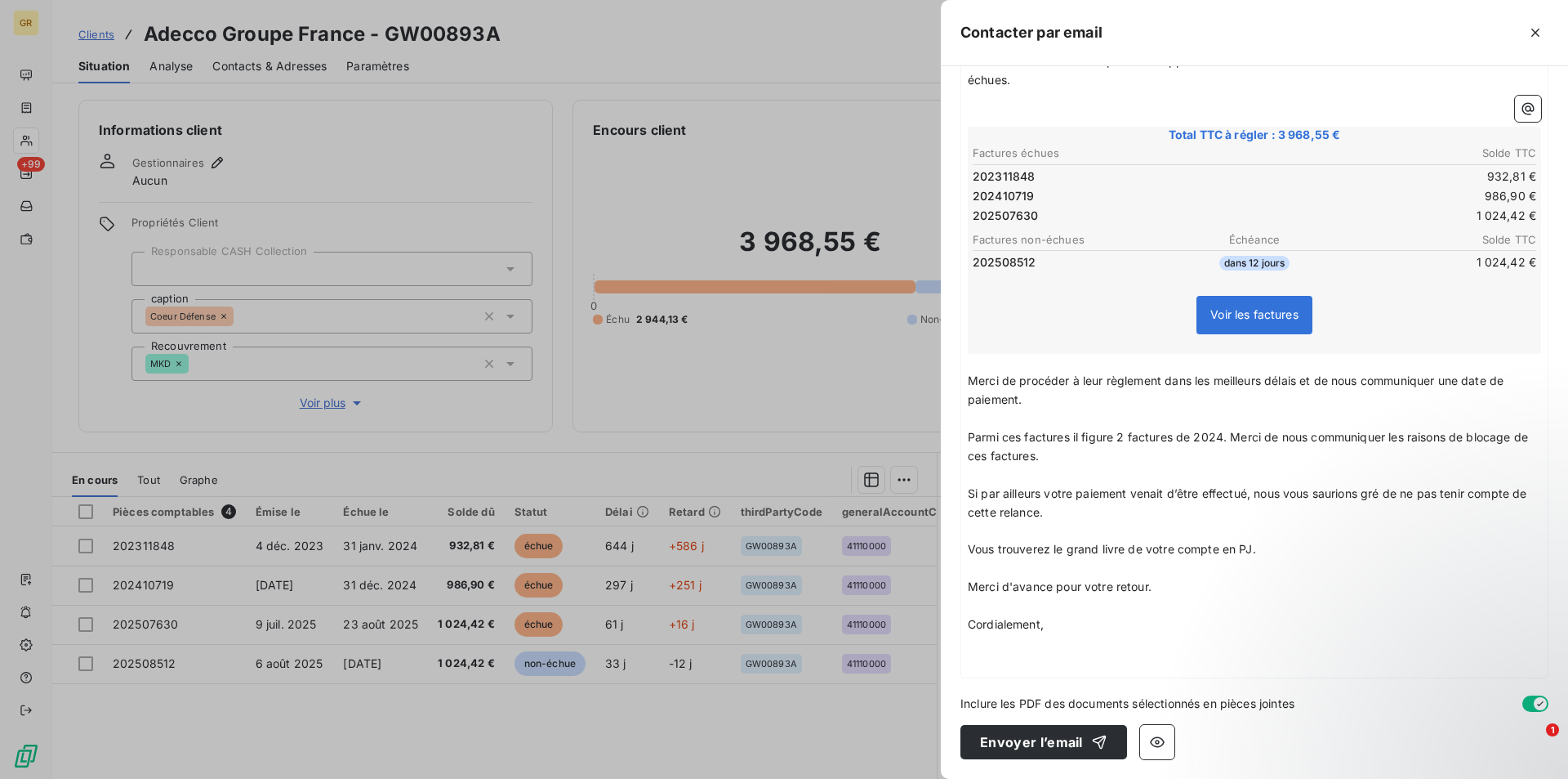
click at [1069, 452] on p "Parmi ces factures il figure 2 factures de 2024. Merci de nous communiquer les …" at bounding box center [1254, 447] width 573 height 38
click at [1070, 452] on p "Parmi ces factures il figure 2 factures de 2024. Merci de nous communiquer les …" at bounding box center [1254, 447] width 573 height 38
click at [1082, 525] on p "﻿" at bounding box center [1254, 530] width 573 height 18
click at [1075, 462] on p "Parmi ces factures il figure 2 factures de 2024. Merci de nous communiquer les …" at bounding box center [1254, 447] width 573 height 38
click at [1066, 509] on p "Si par ailleurs votre paiement venait d’être effectué, nous vous saurions gré d…" at bounding box center [1254, 503] width 573 height 38
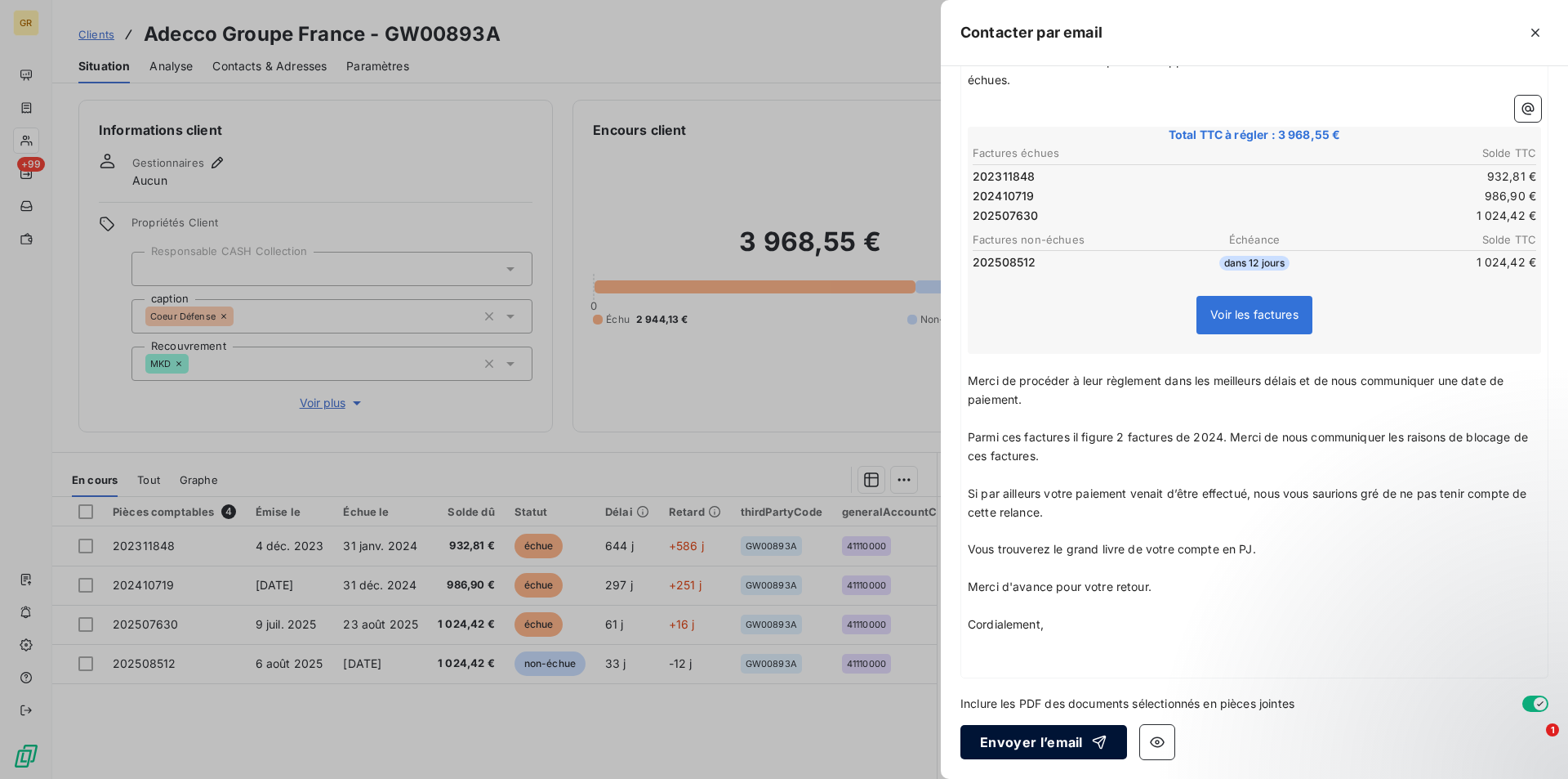
click at [1027, 754] on button "Envoyer l’email" at bounding box center [1044, 741] width 167 height 34
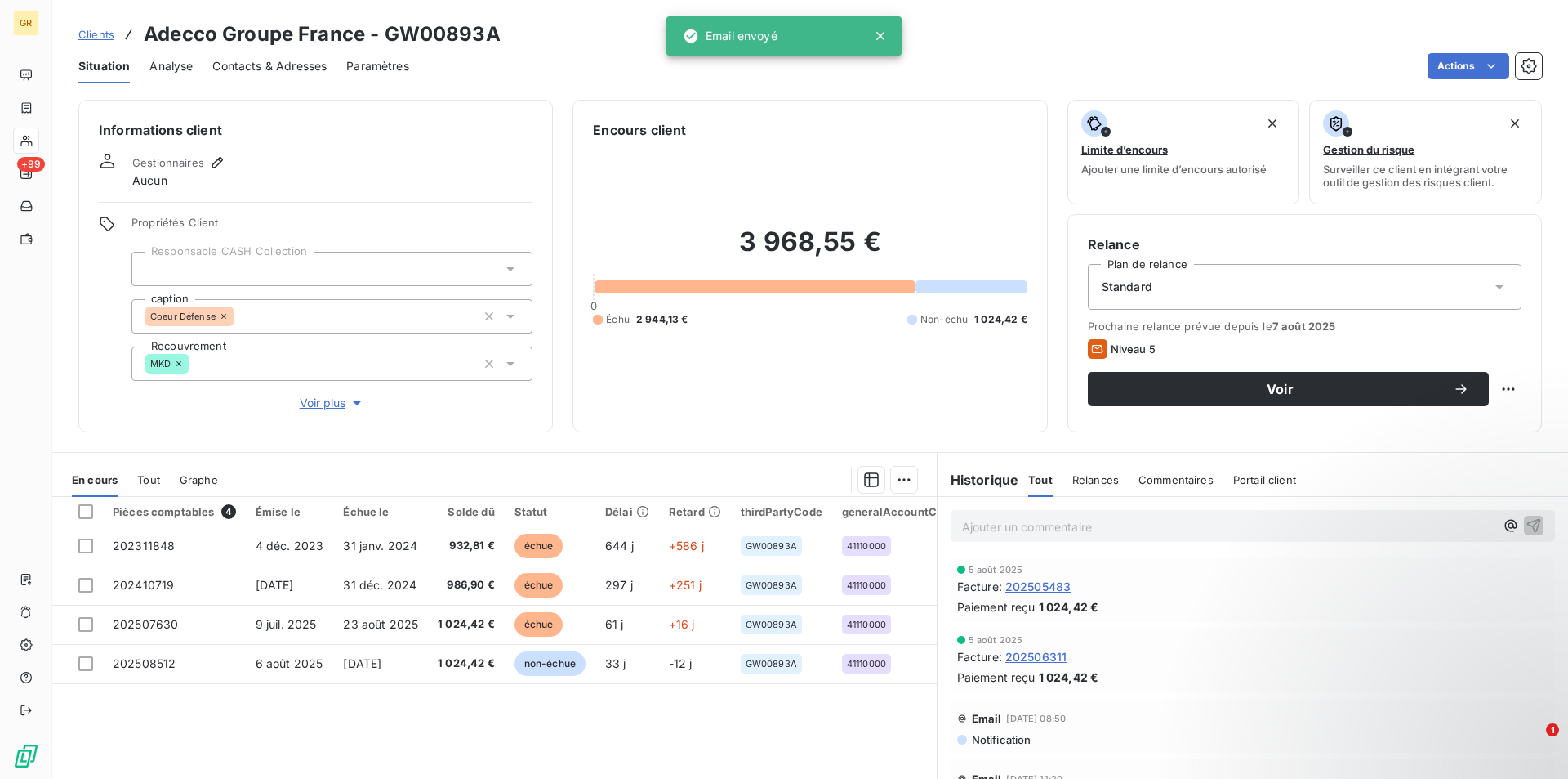
click at [260, 65] on span "Contacts & Adresses" at bounding box center [269, 66] width 114 height 16
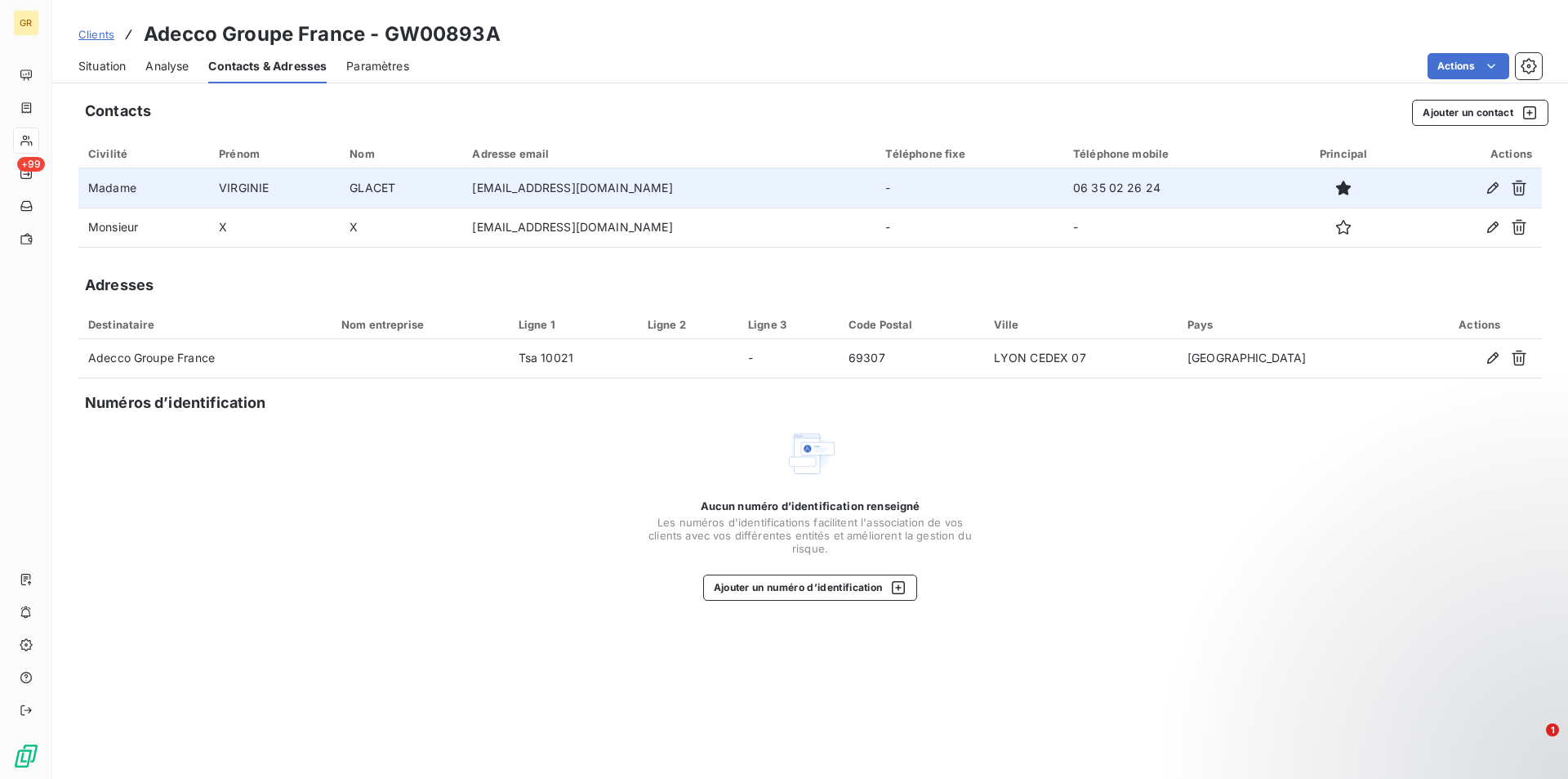
drag, startPoint x: 675, startPoint y: 189, endPoint x: 483, endPoint y: 196, distance: 192.1
click at [483, 196] on td "[EMAIL_ADDRESS][DOMAIN_NAME]" at bounding box center [668, 188] width 414 height 39
drag, startPoint x: 1155, startPoint y: 191, endPoint x: 1072, endPoint y: 193, distance: 83.0
click at [1072, 193] on td "06 35 02 26 24" at bounding box center [1172, 188] width 217 height 39
click at [1166, 194] on td "06 35 02 26 24" at bounding box center [1172, 188] width 217 height 39
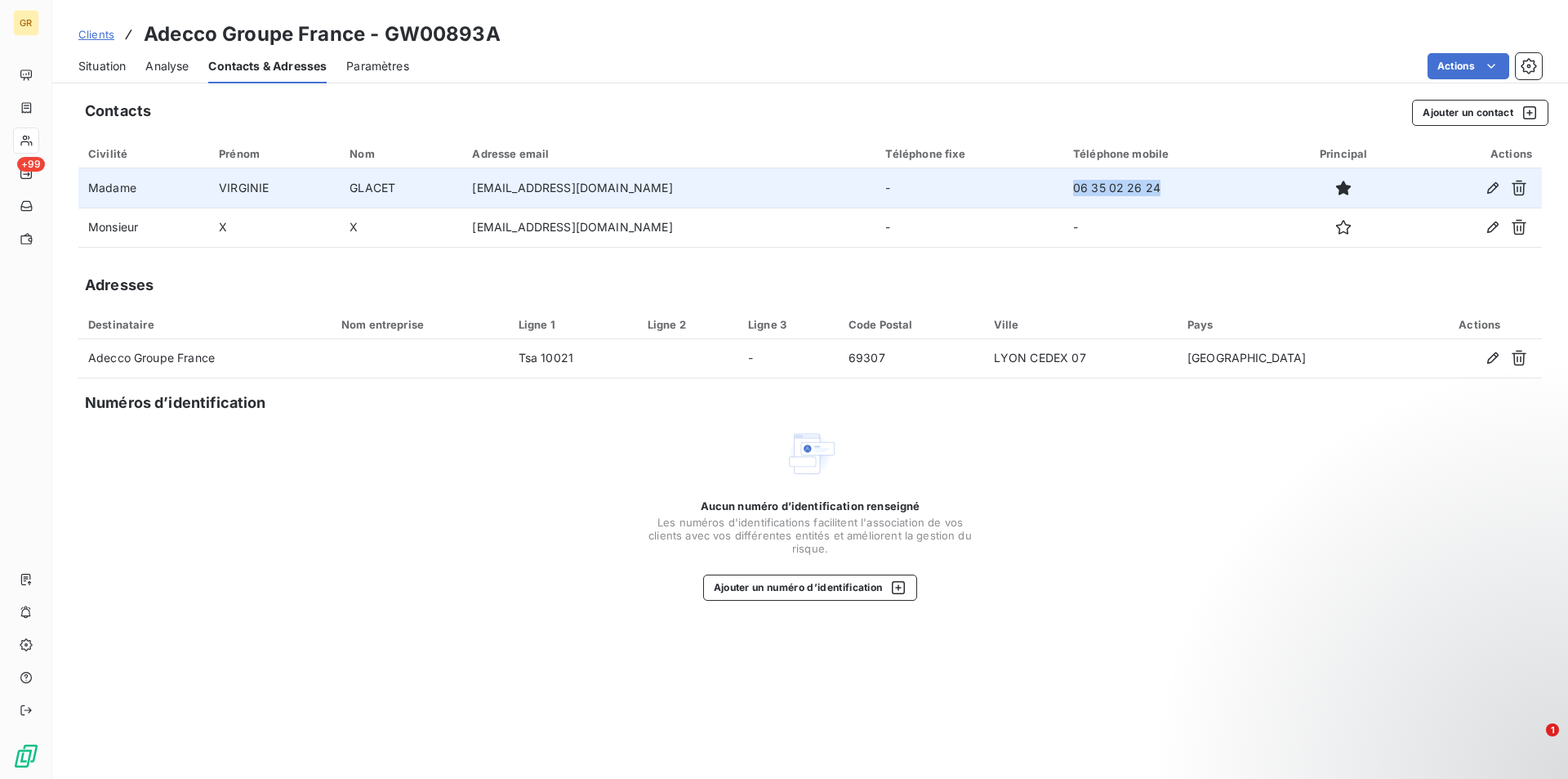
click at [1157, 189] on td "06 35 02 26 24" at bounding box center [1172, 188] width 217 height 39
drag, startPoint x: 1157, startPoint y: 189, endPoint x: 1075, endPoint y: 190, distance: 82.0
click at [1075, 190] on td "06 35 02 26 24" at bounding box center [1172, 188] width 217 height 39
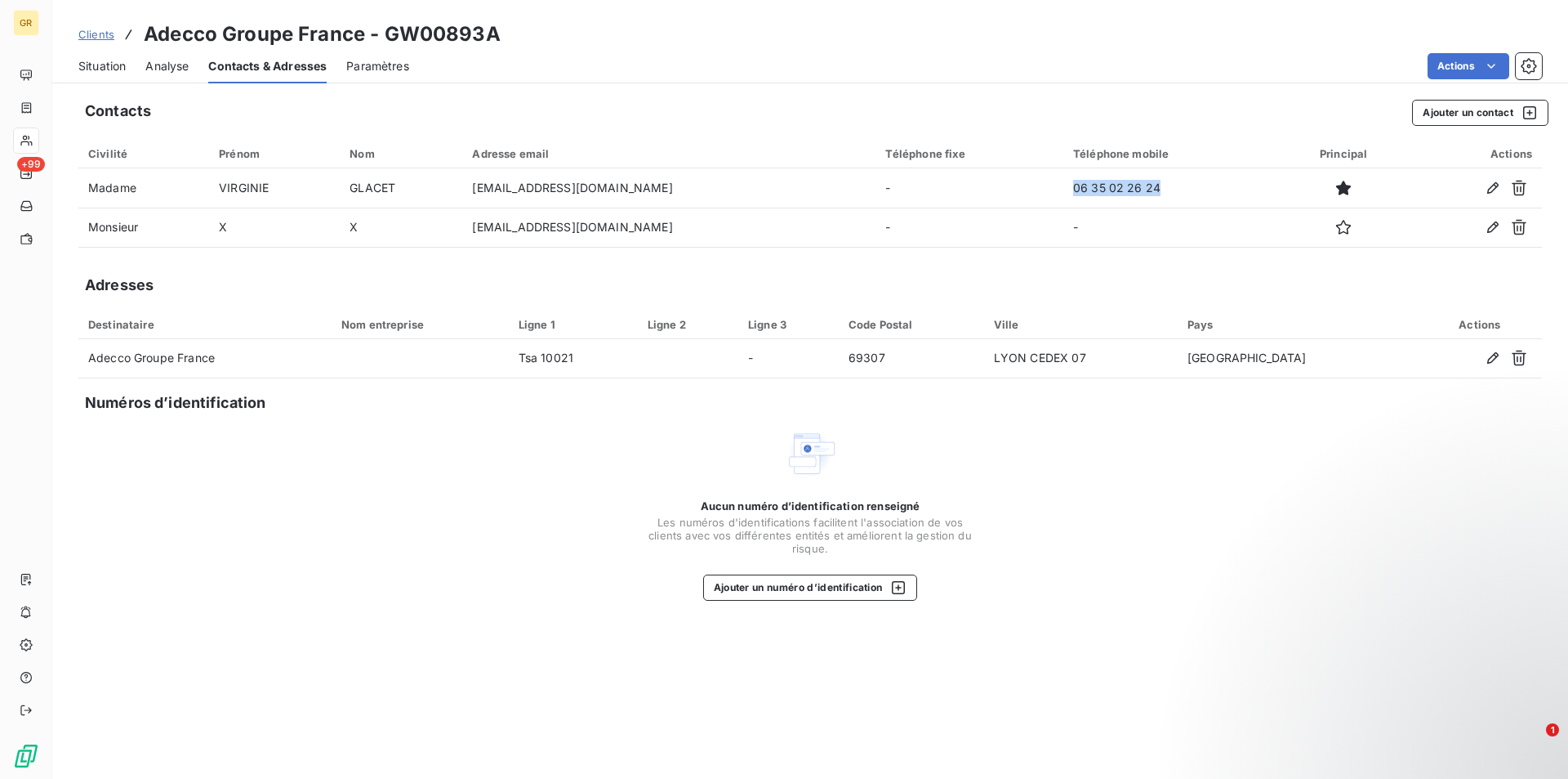
click at [429, 538] on div "Aucun numéro d’identification renseigné Les numéros d'identifications faciliten…" at bounding box center [810, 514] width 1463 height 173
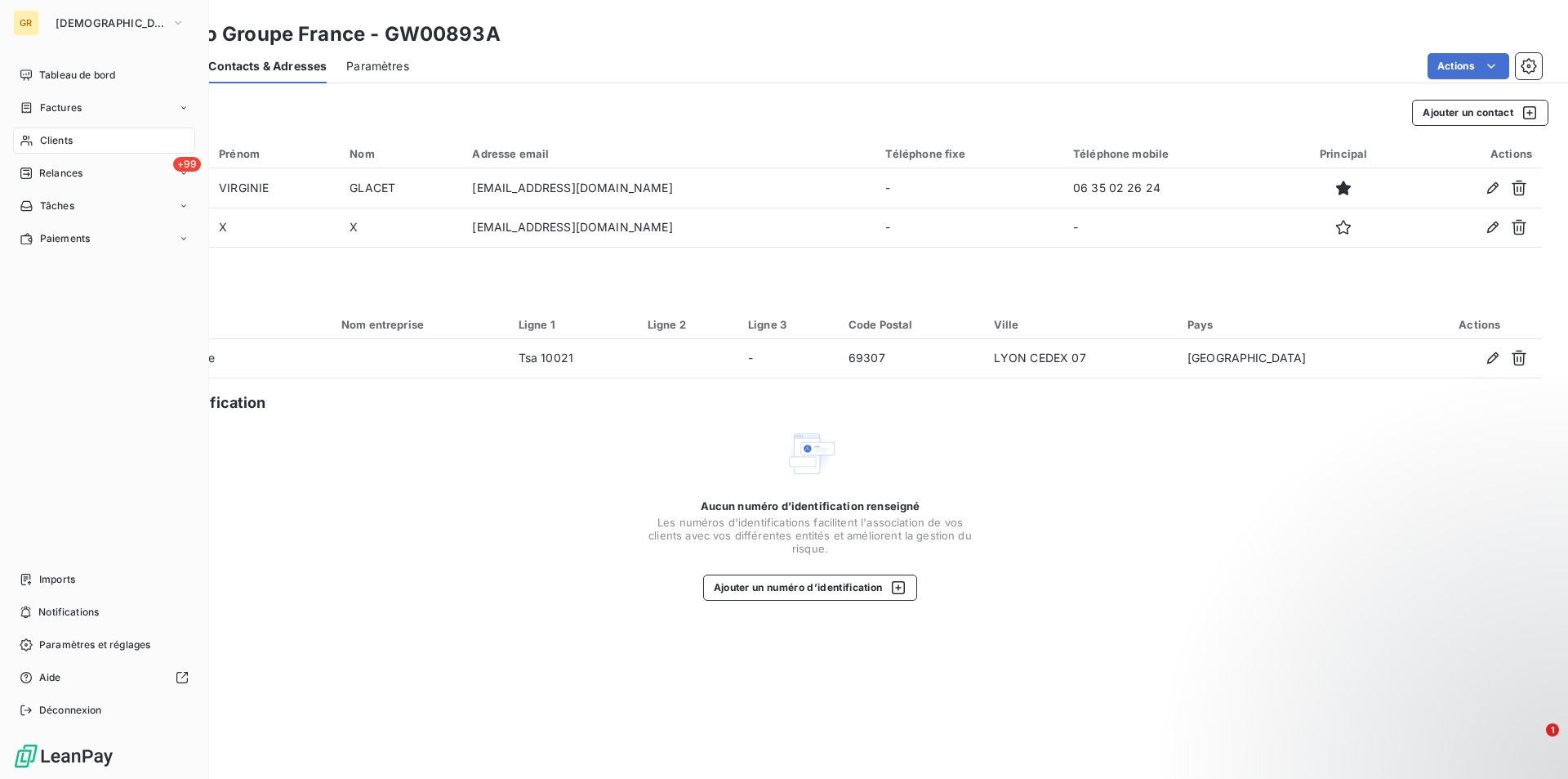
click at [68, 140] on span "Clients" at bounding box center [56, 140] width 33 height 15
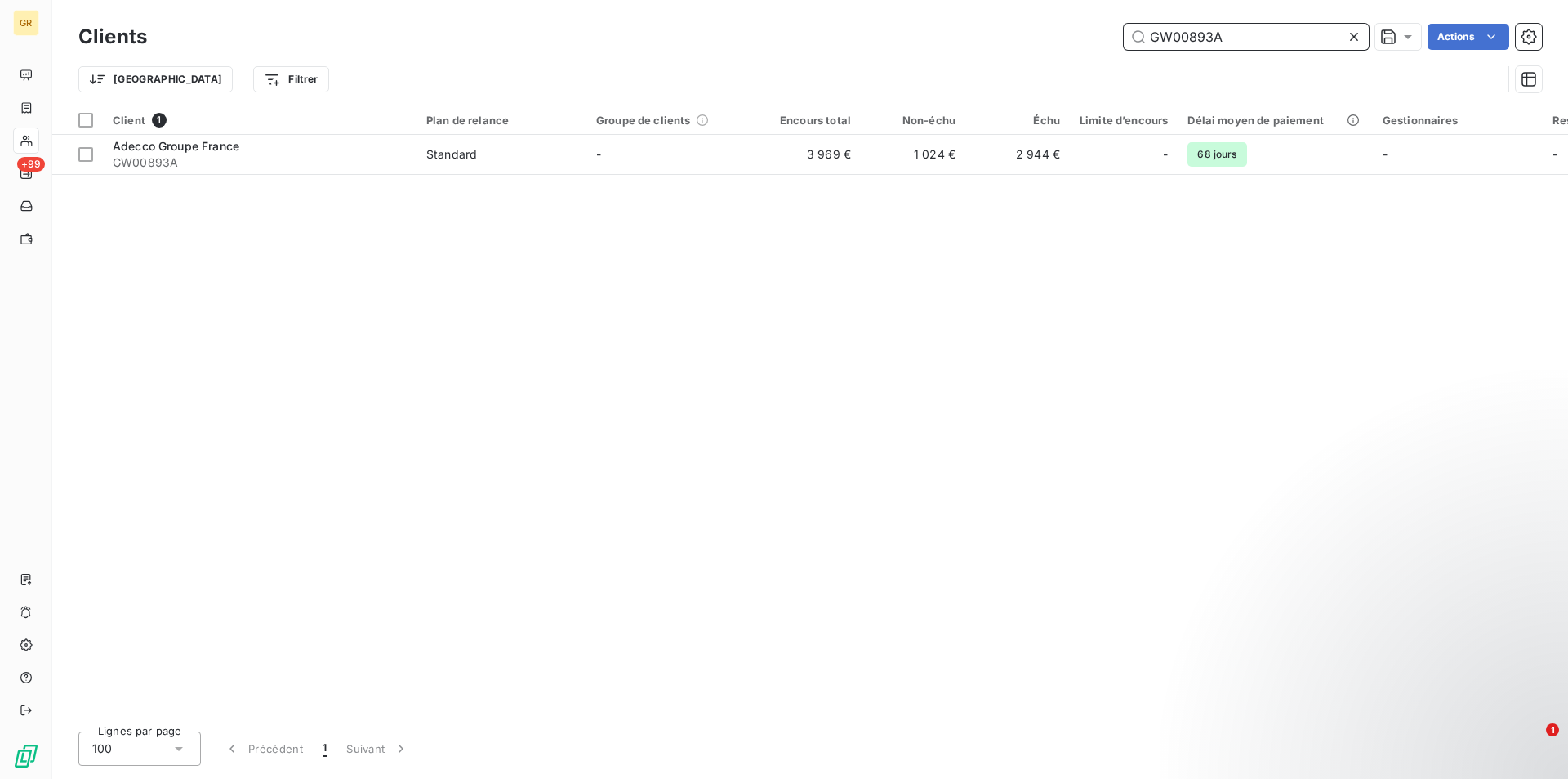
drag, startPoint x: 1232, startPoint y: 36, endPoint x: 1052, endPoint y: 51, distance: 180.6
click at [1053, 50] on div "Clients GW00893A Actions" at bounding box center [810, 36] width 1463 height 34
paste input "010"
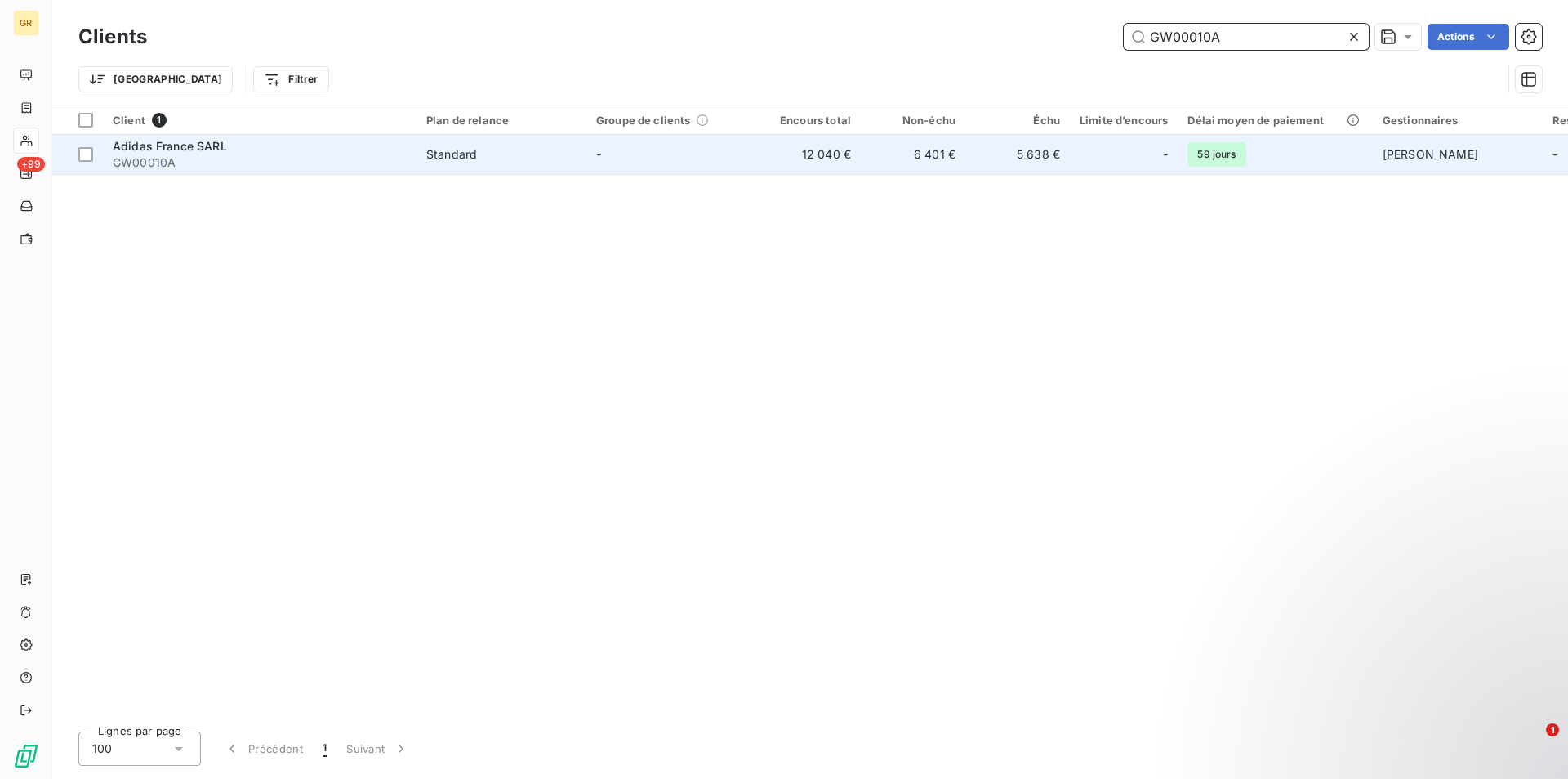
type input "GW00010A"
click at [461, 156] on div "Standard" at bounding box center [451, 154] width 50 height 16
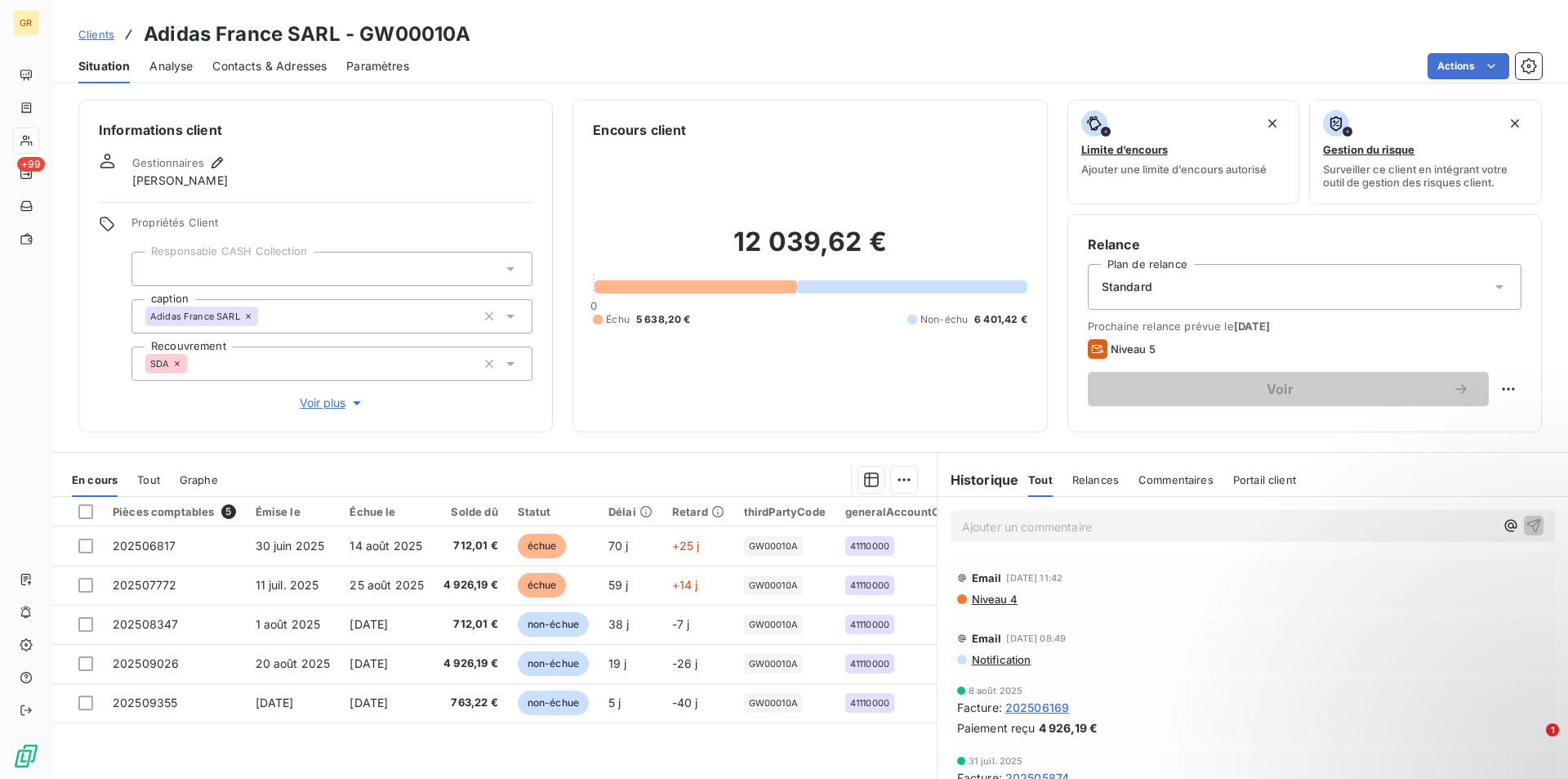
click at [1091, 352] on icon at bounding box center [1097, 349] width 13 height 8
click at [1088, 351] on icon at bounding box center [1097, 349] width 19 height 19
drag, startPoint x: 1118, startPoint y: 345, endPoint x: 1132, endPoint y: 354, distance: 16.6
click at [1122, 349] on span "Niveau 5" at bounding box center [1133, 348] width 45 height 13
click at [1492, 388] on html "GR +99 Clients Adidas France SARL - GW00010A Situation Analyse Contacts & Adres…" at bounding box center [784, 390] width 1568 height 779
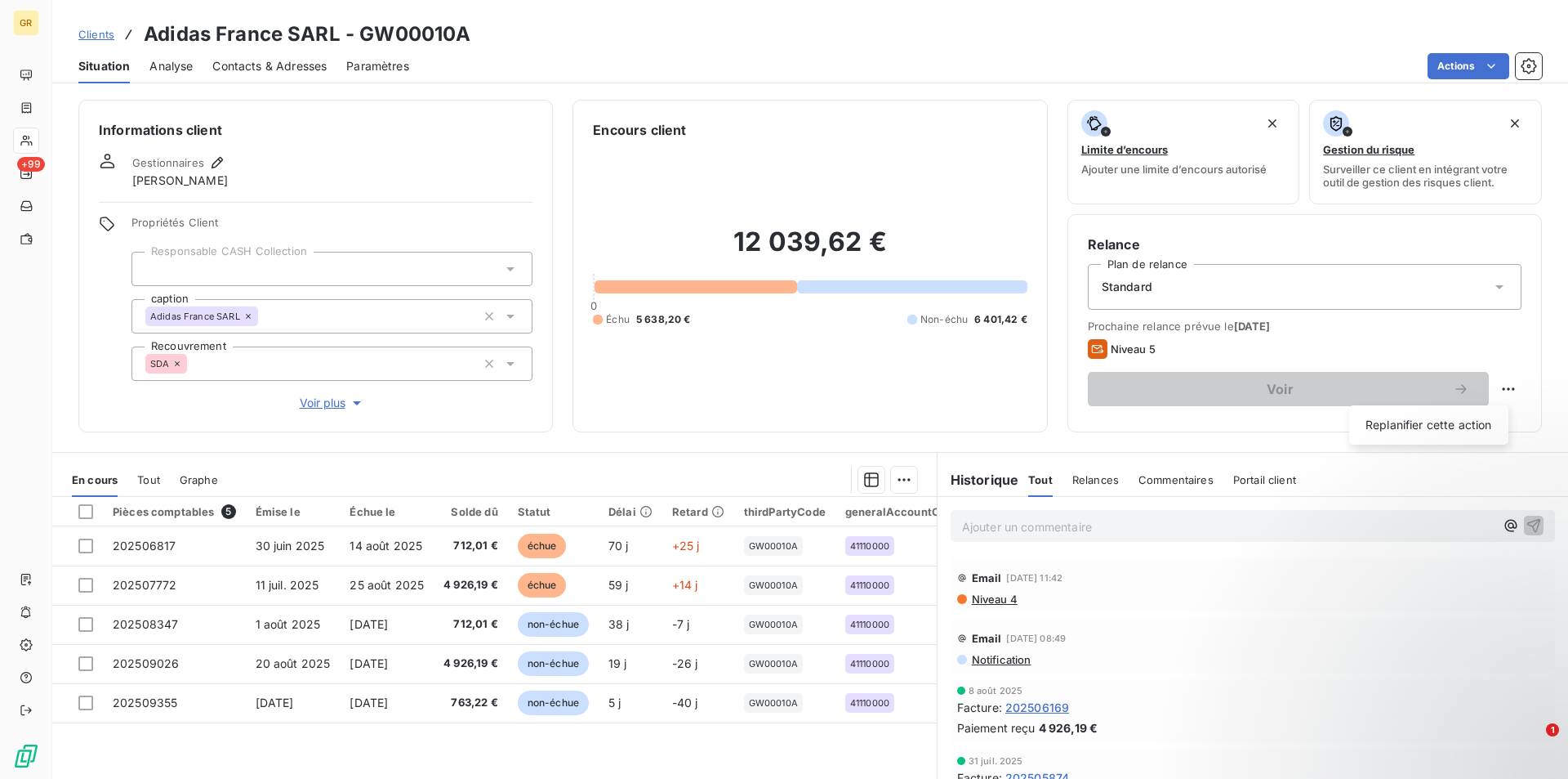
click at [950, 398] on html "GR +99 Clients Adidas France SARL - GW00010A Situation Analyse Contacts & Adres…" at bounding box center [784, 390] width 1568 height 779
click at [1130, 348] on span "Niveau 5" at bounding box center [1133, 348] width 45 height 13
click at [981, 603] on span "Niveau 4" at bounding box center [994, 598] width 47 height 13
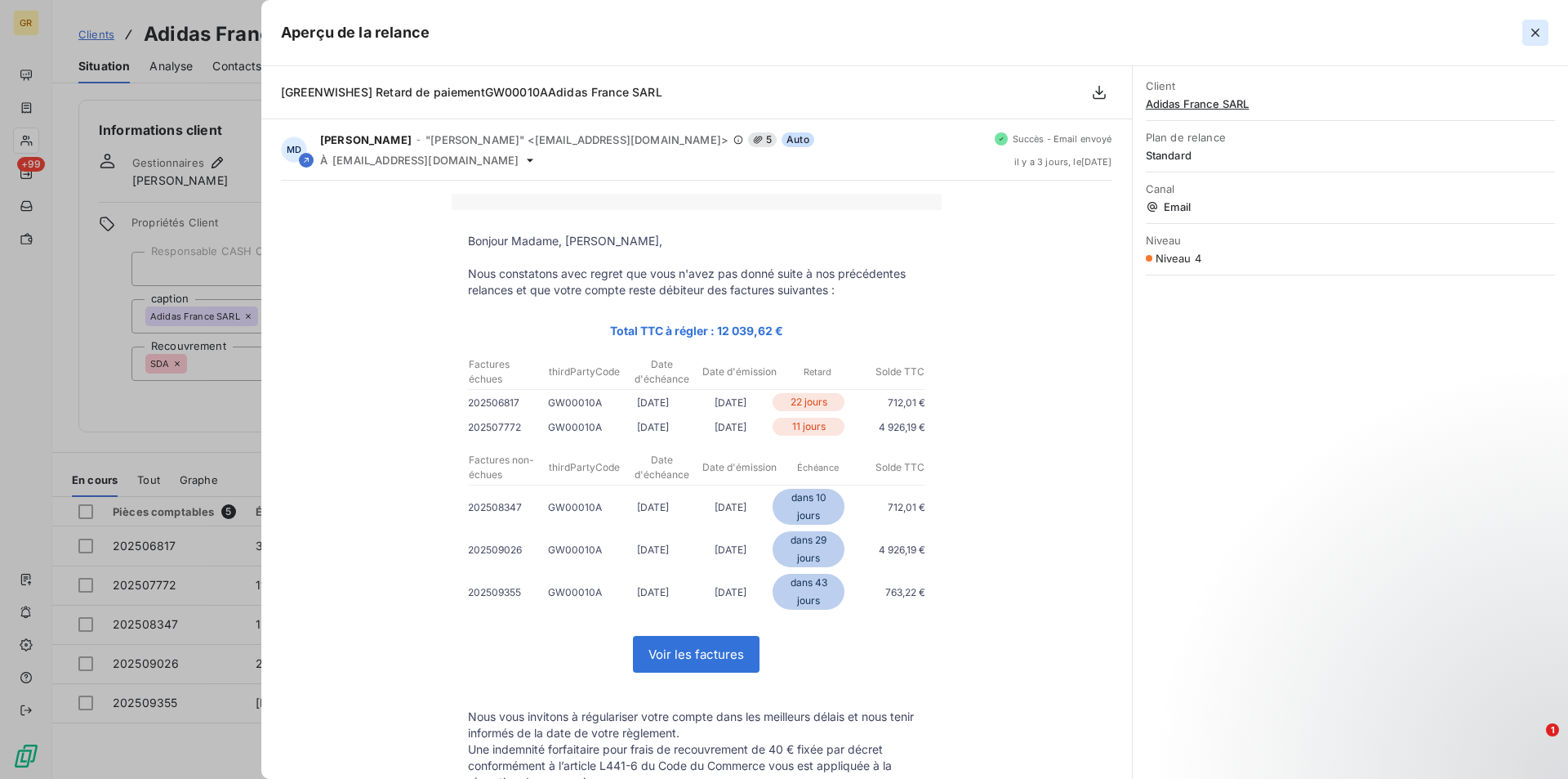
click at [1529, 30] on icon "button" at bounding box center [1535, 32] width 16 height 16
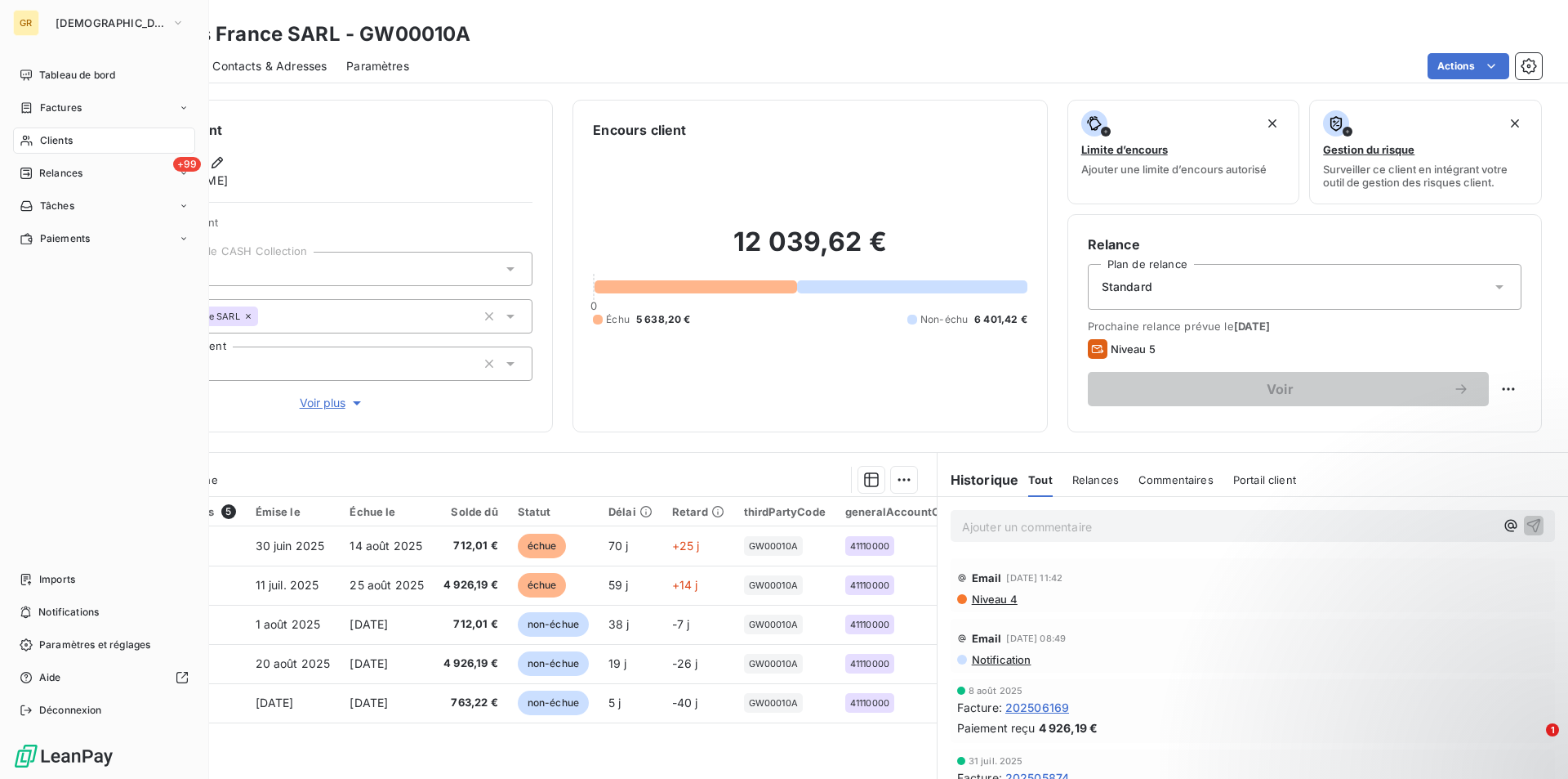
click at [54, 140] on span "Clients" at bounding box center [56, 140] width 33 height 15
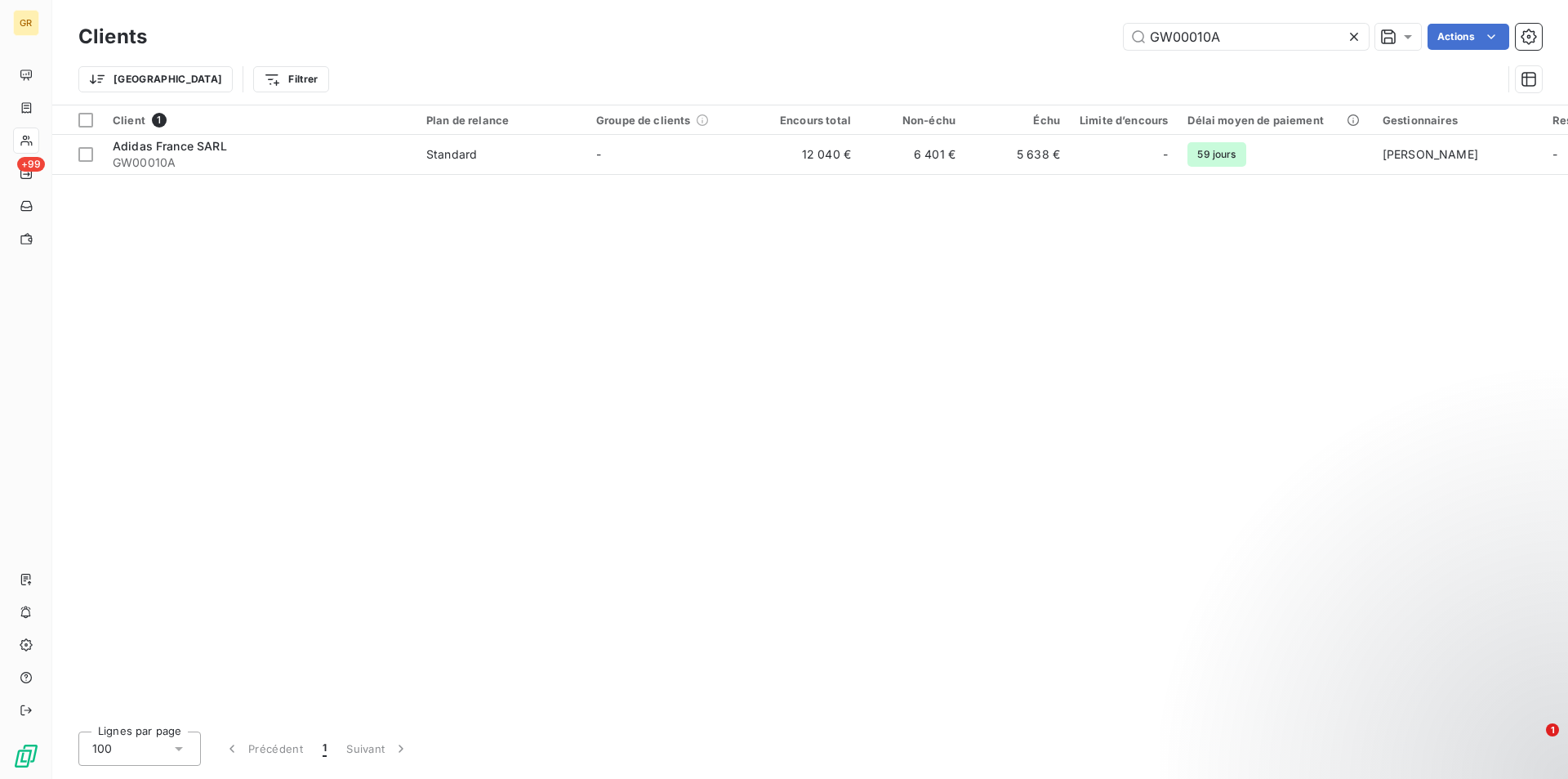
drag, startPoint x: 1238, startPoint y: 39, endPoint x: 907, endPoint y: 13, distance: 332.0
click at [907, 13] on div "Clients GW00010A Actions Trier Filtrer" at bounding box center [810, 52] width 1516 height 105
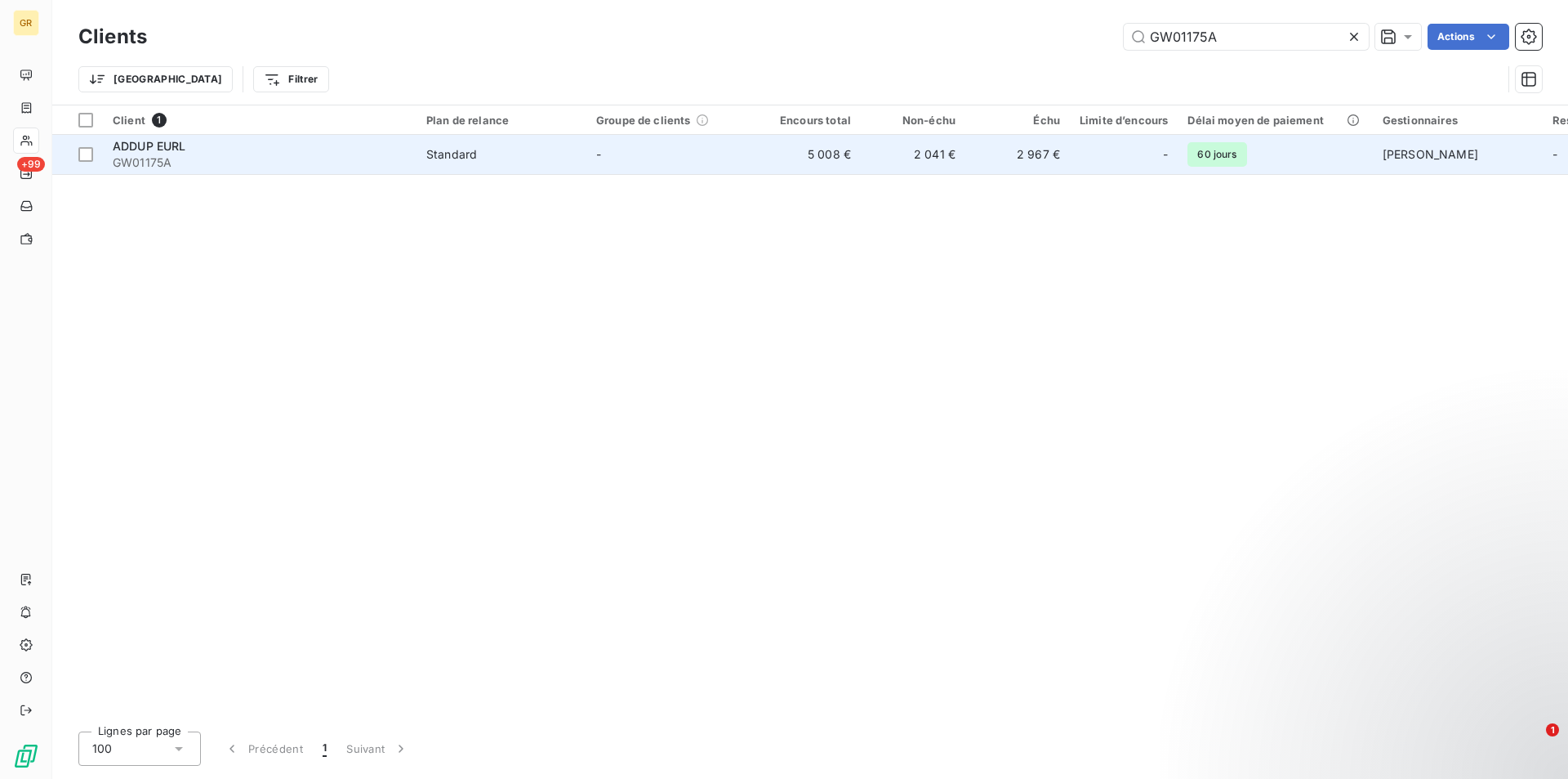
type input "GW01175A"
click at [482, 153] on span "Standard" at bounding box center [501, 154] width 150 height 16
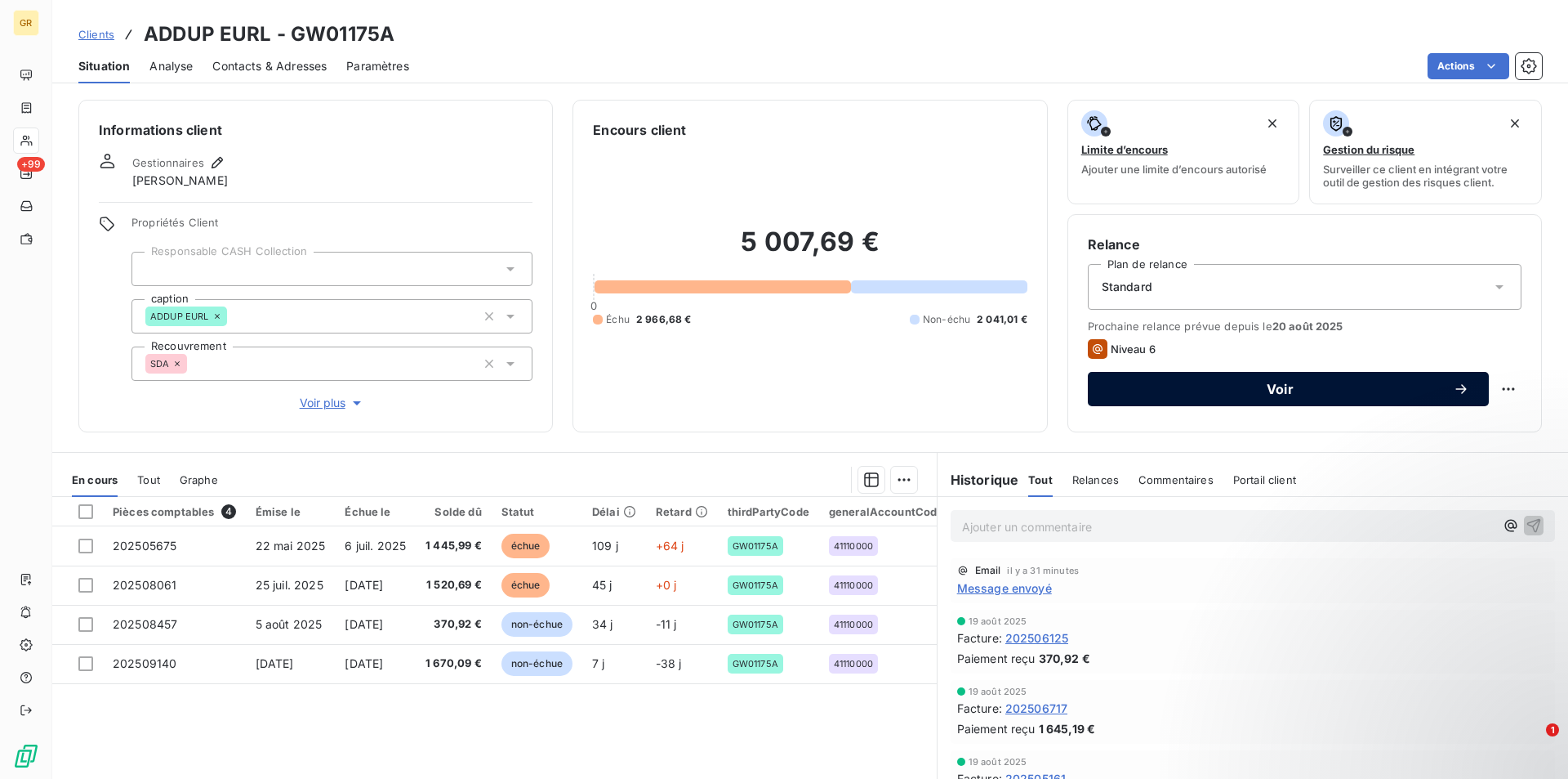
click at [1239, 385] on span "Voir" at bounding box center [1280, 389] width 346 height 13
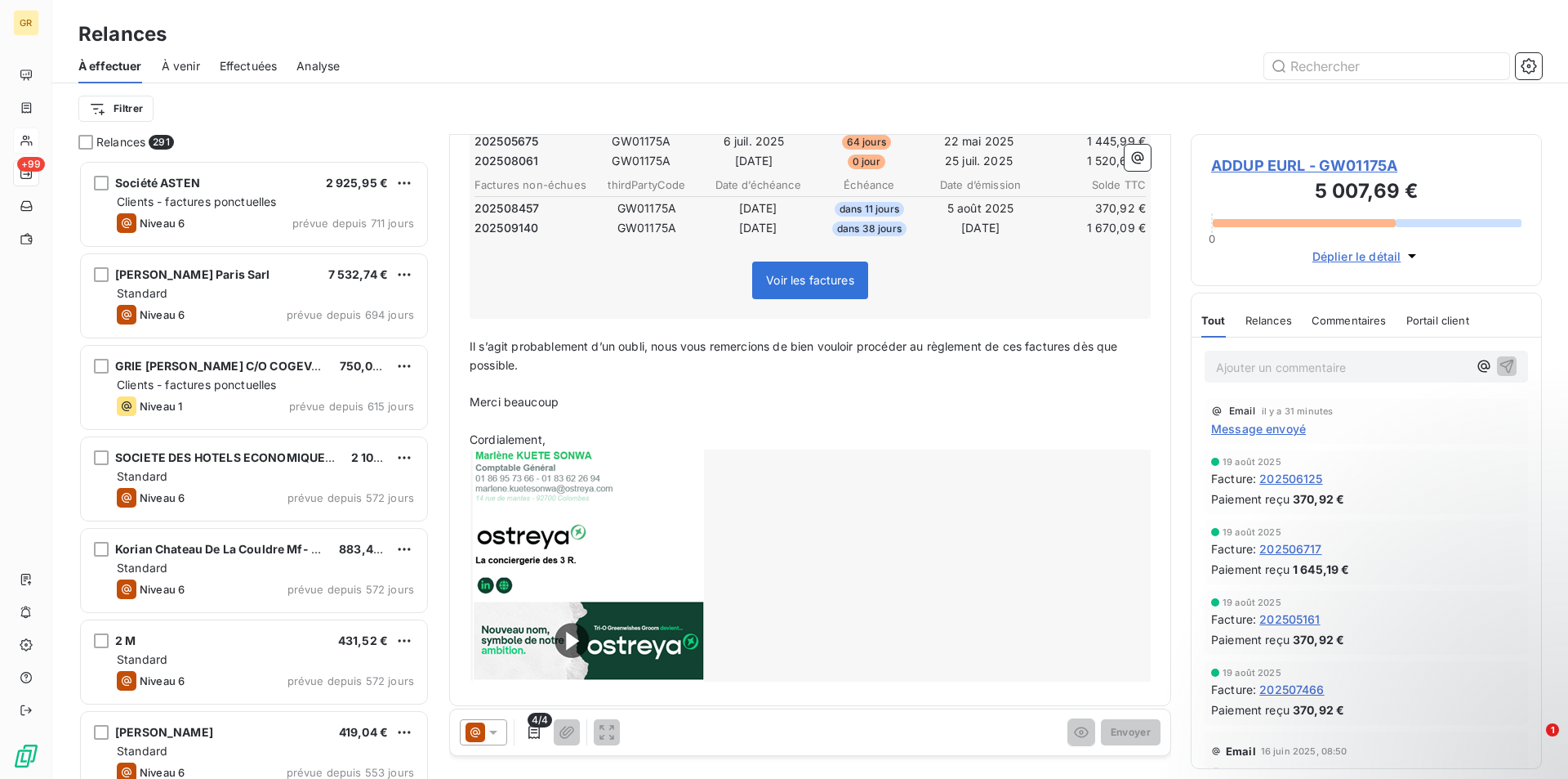
scroll to position [310, 0]
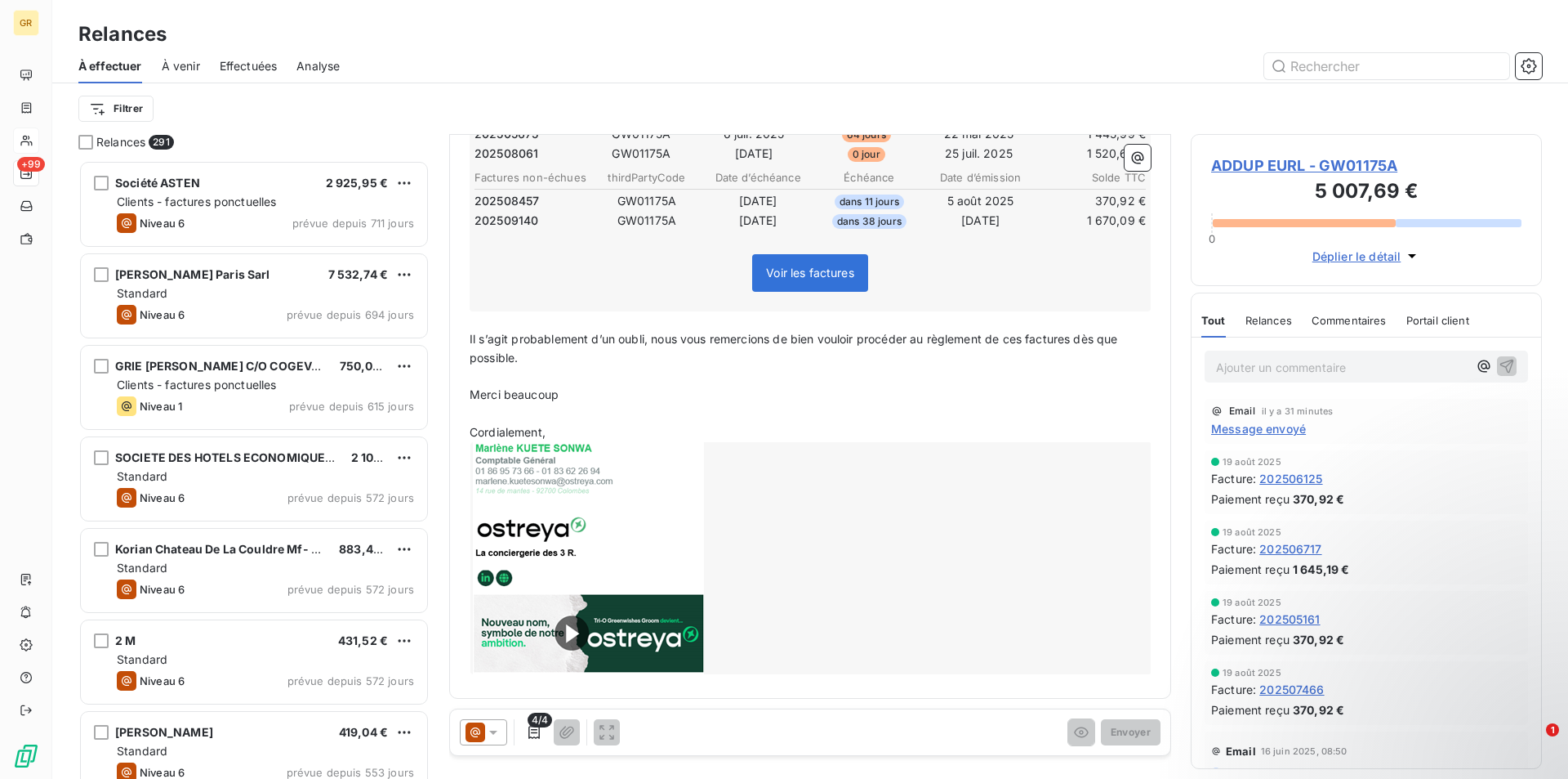
click at [490, 738] on icon at bounding box center [493, 732] width 16 height 16
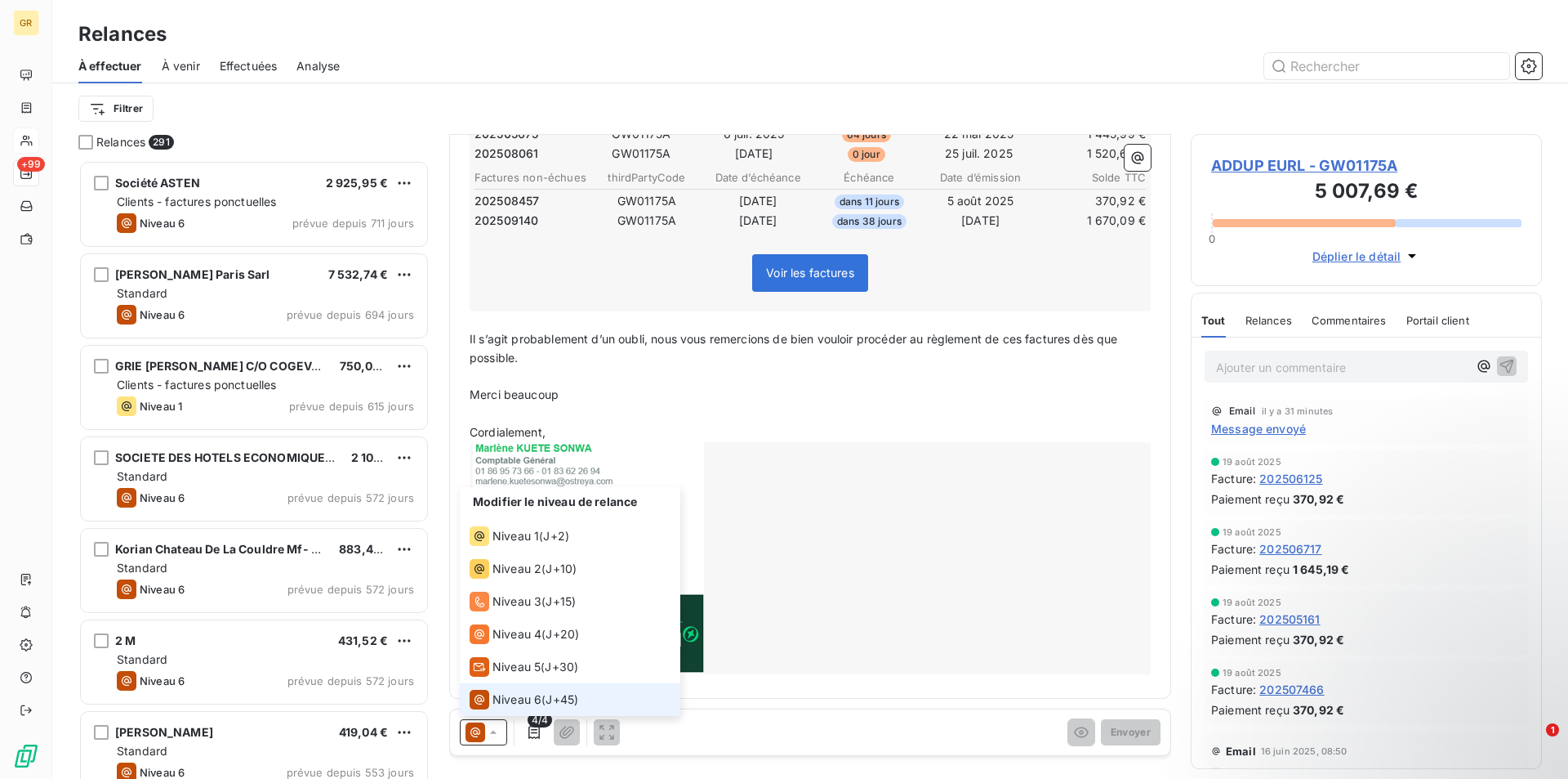
click at [545, 695] on div "Niveau 6 ( J+45 )" at bounding box center [524, 700] width 108 height 19
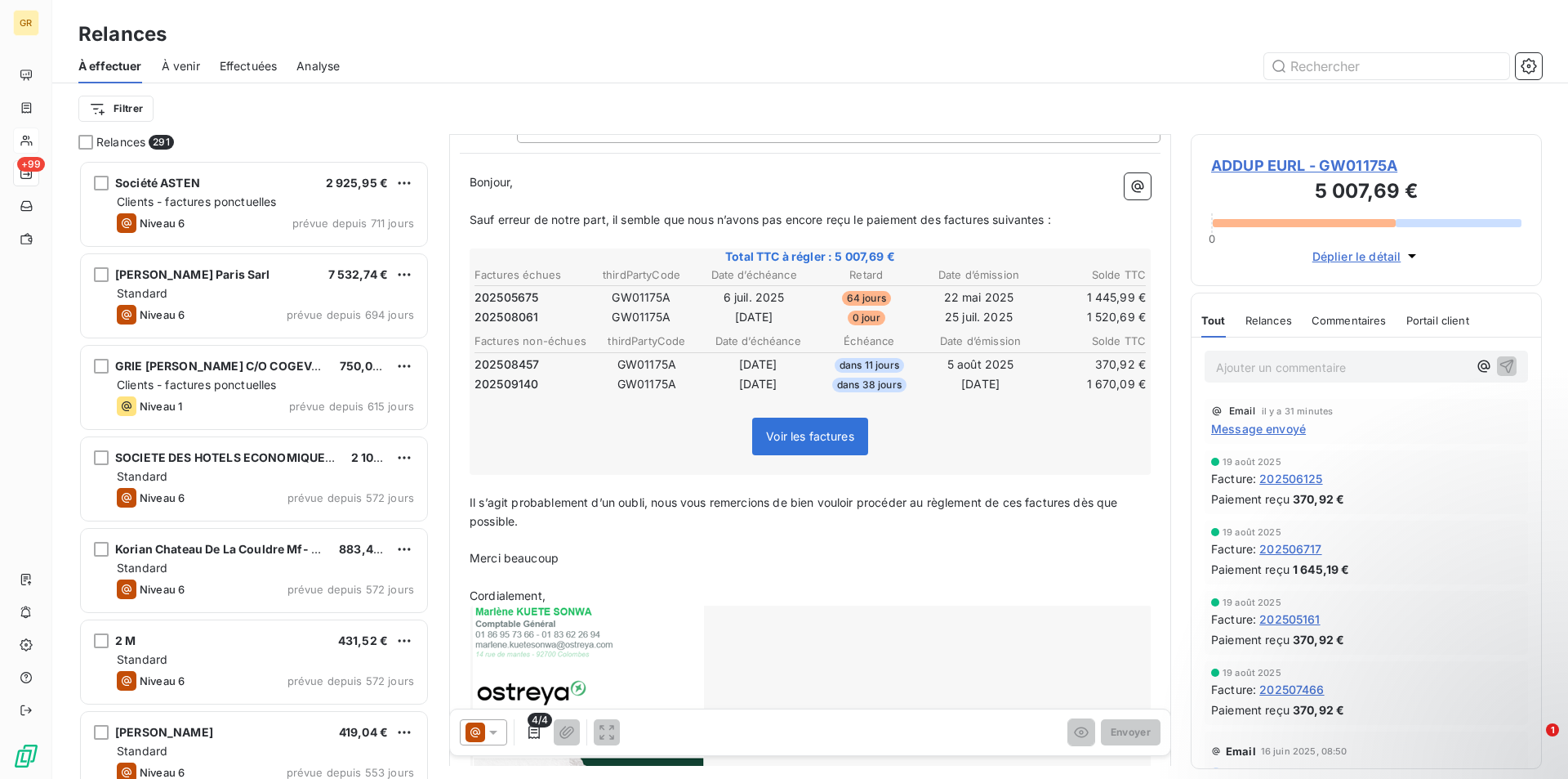
scroll to position [0, 0]
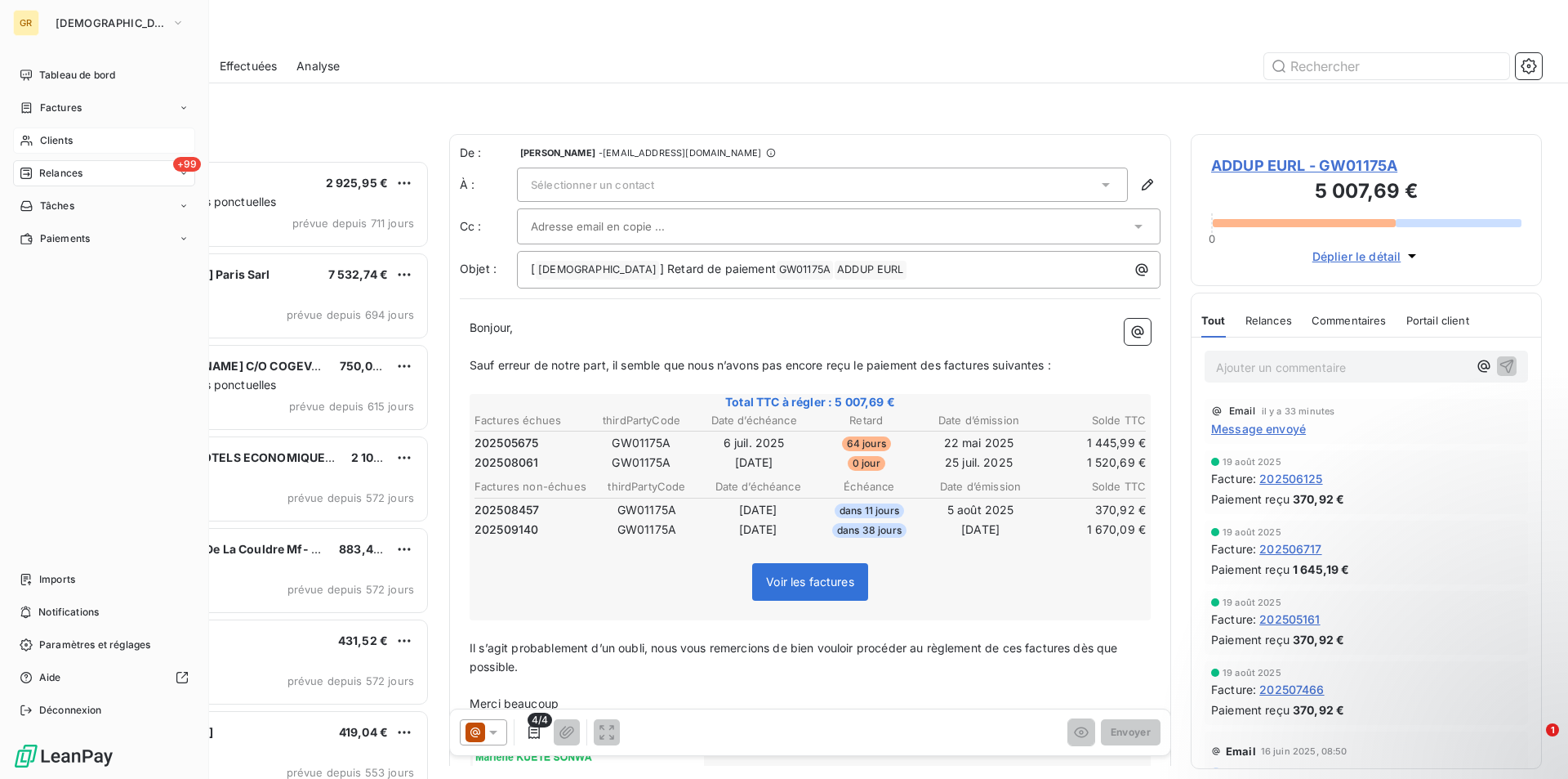
click at [46, 143] on span "Clients" at bounding box center [56, 140] width 33 height 15
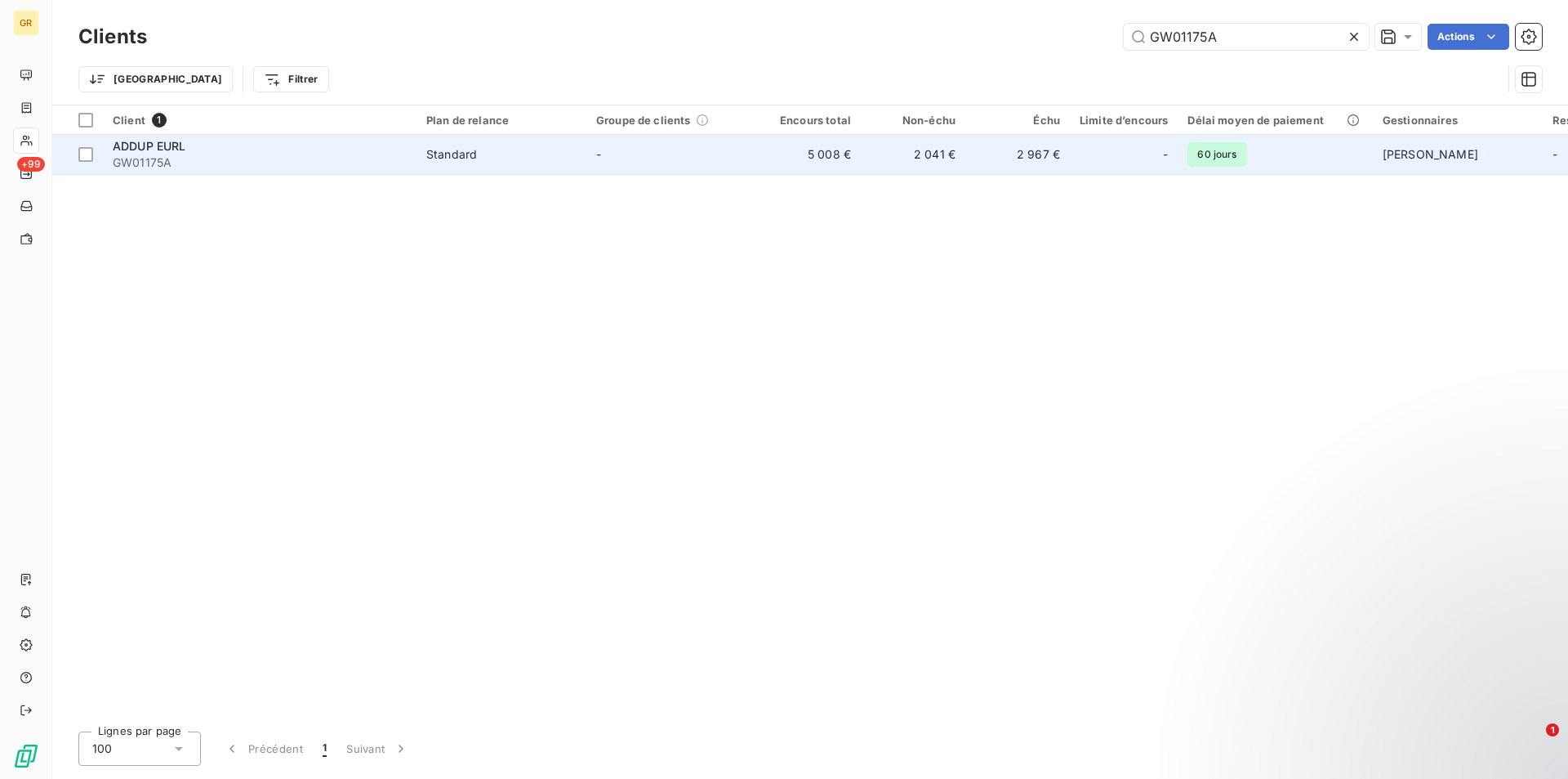
click at [629, 163] on td "-" at bounding box center [671, 154] width 169 height 39
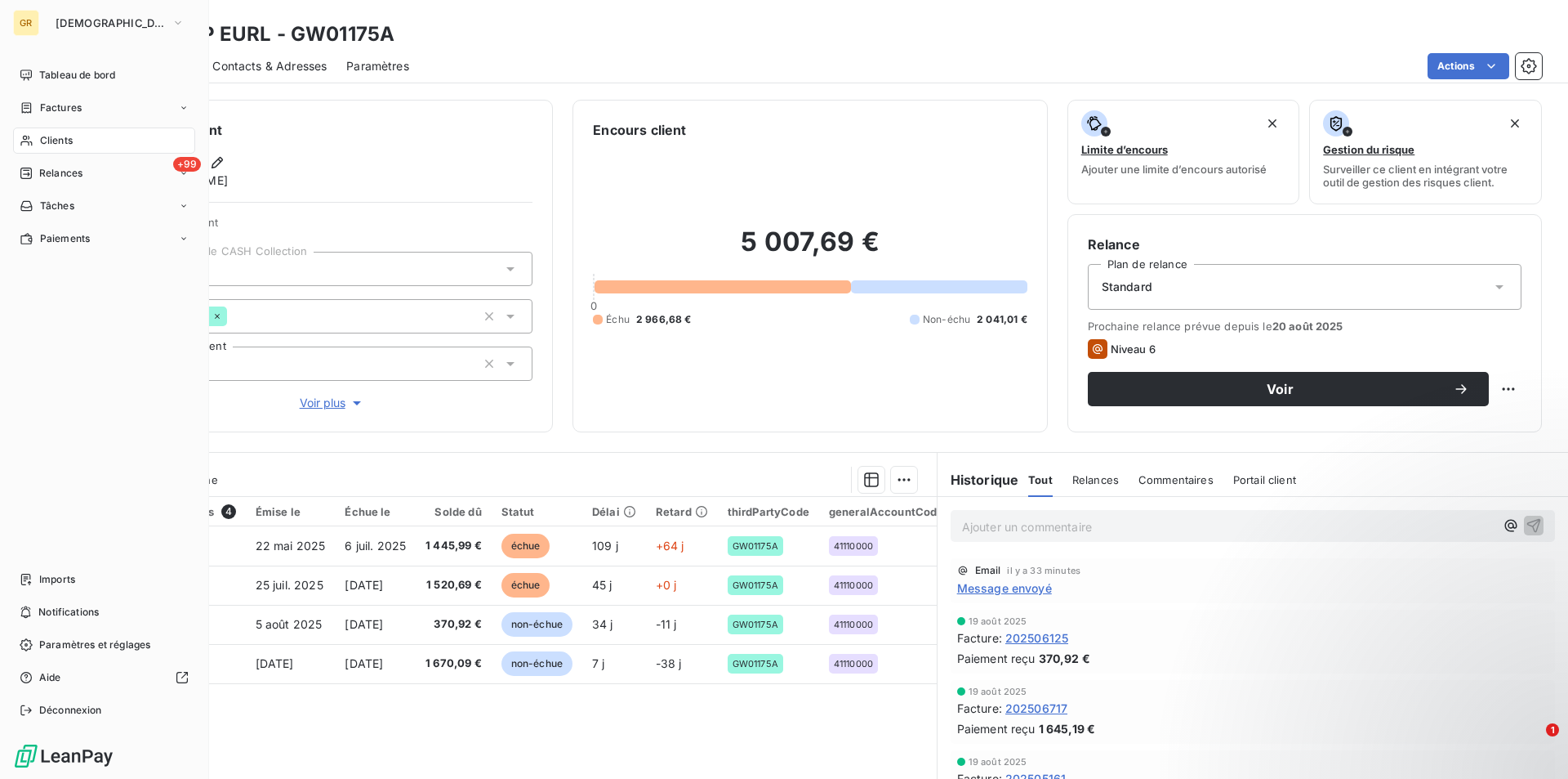
click at [69, 142] on span "Clients" at bounding box center [56, 140] width 33 height 15
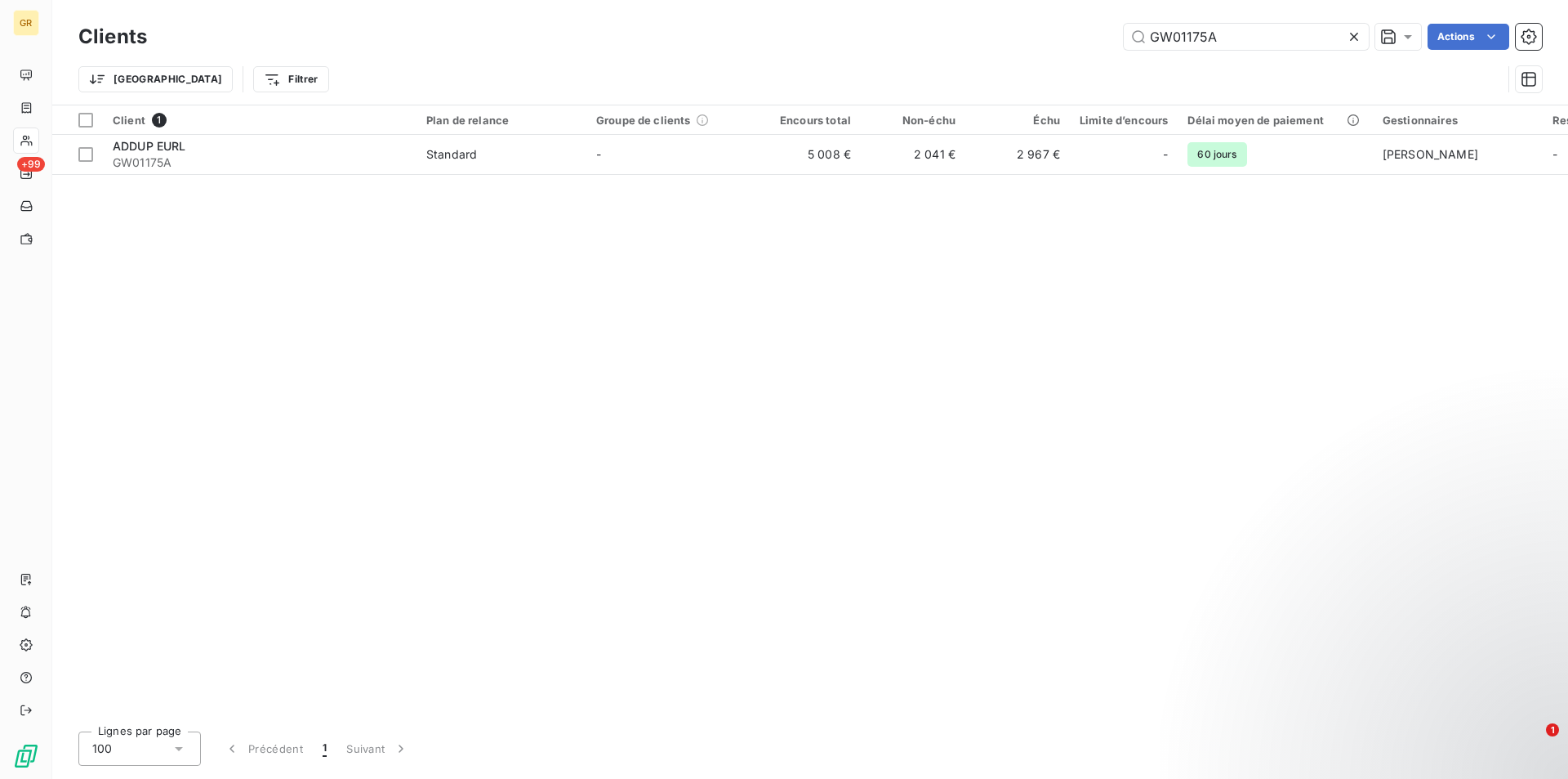
drag, startPoint x: 1236, startPoint y: 40, endPoint x: 1040, endPoint y: 43, distance: 196.0
click at [1040, 43] on div "GW01175A Actions" at bounding box center [854, 36] width 1375 height 26
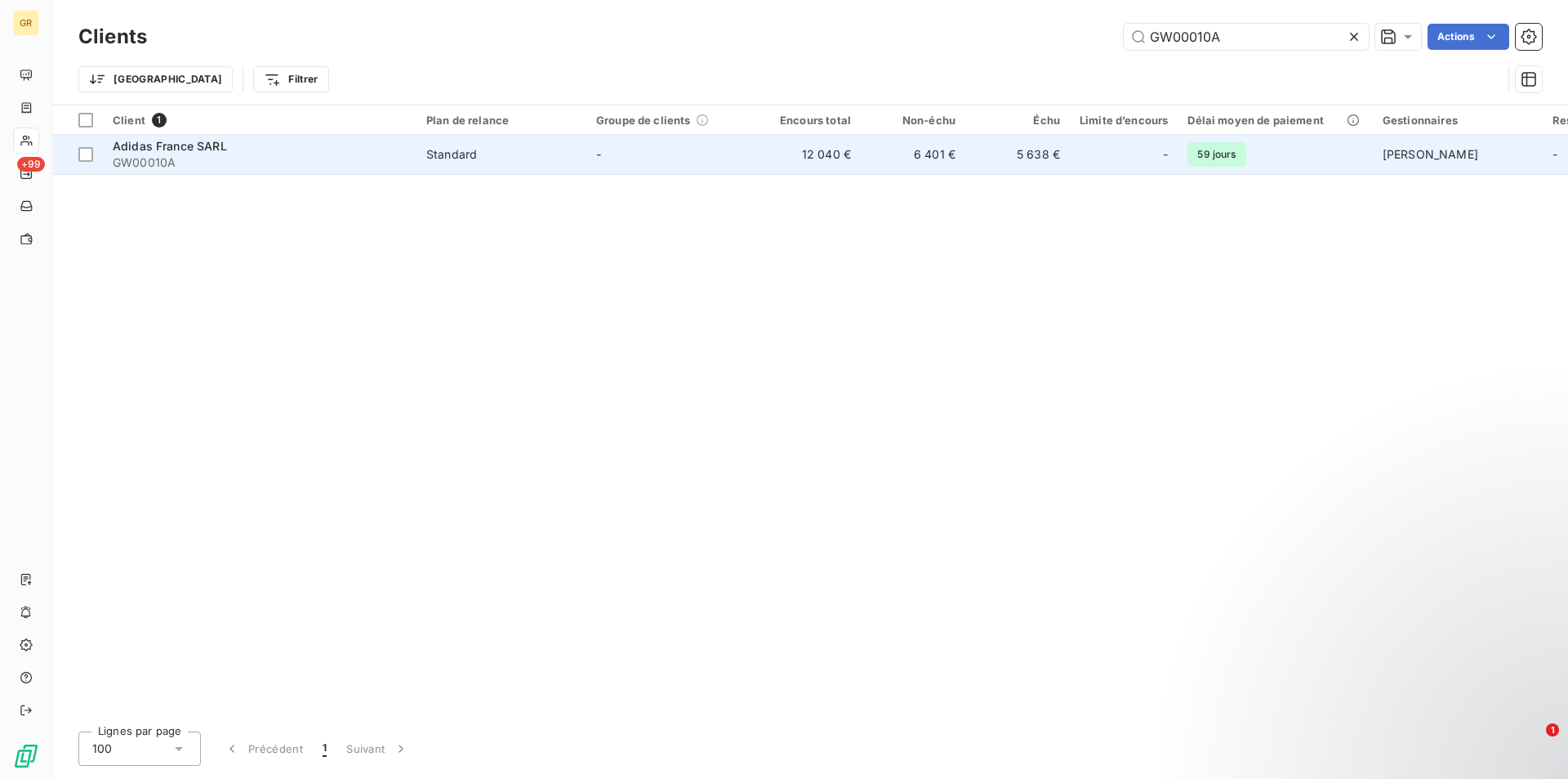
type input "GW00010A"
click at [619, 161] on td "-" at bounding box center [671, 154] width 169 height 39
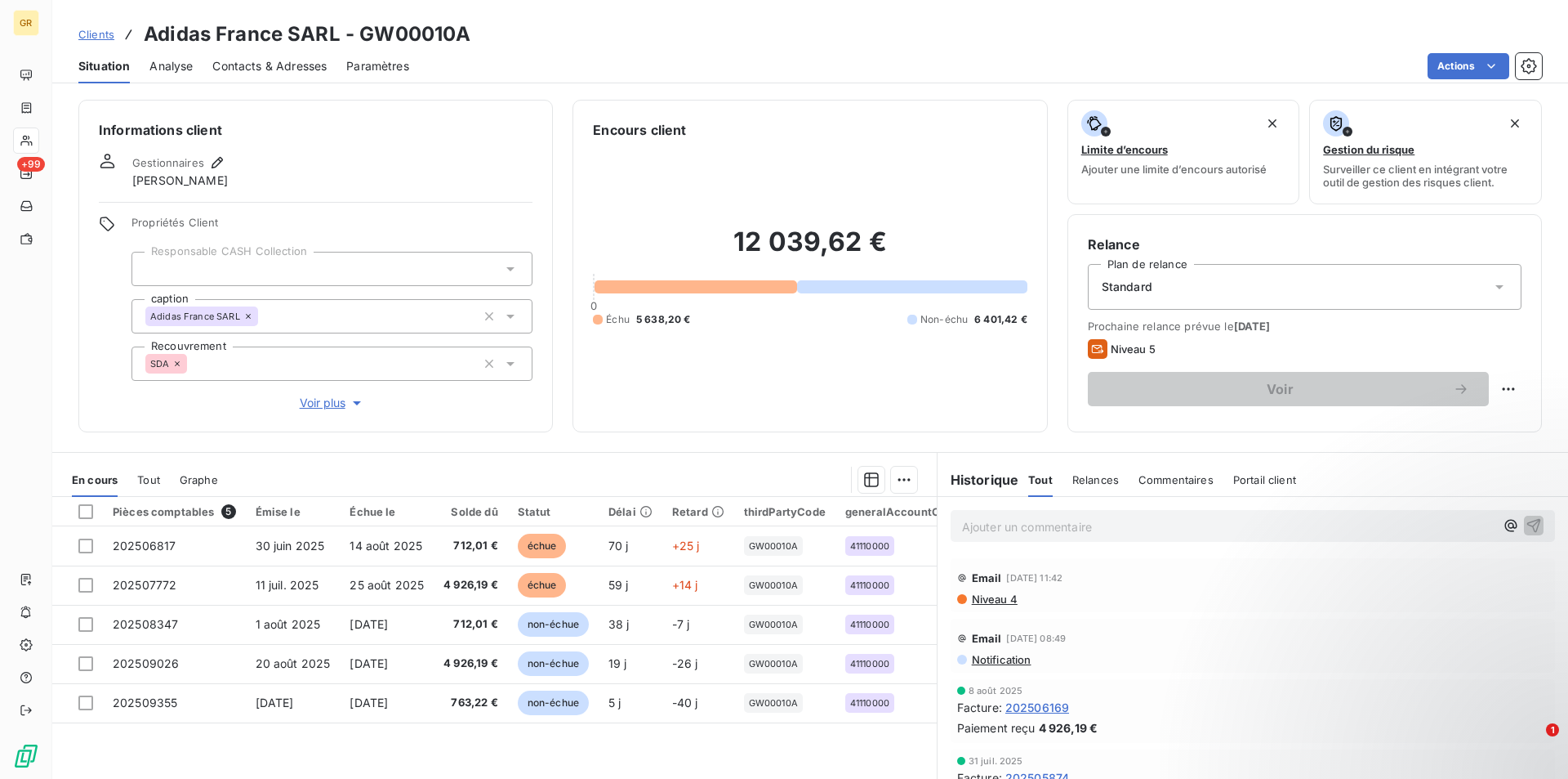
click at [1007, 660] on span "Notification" at bounding box center [1000, 659] width 61 height 13
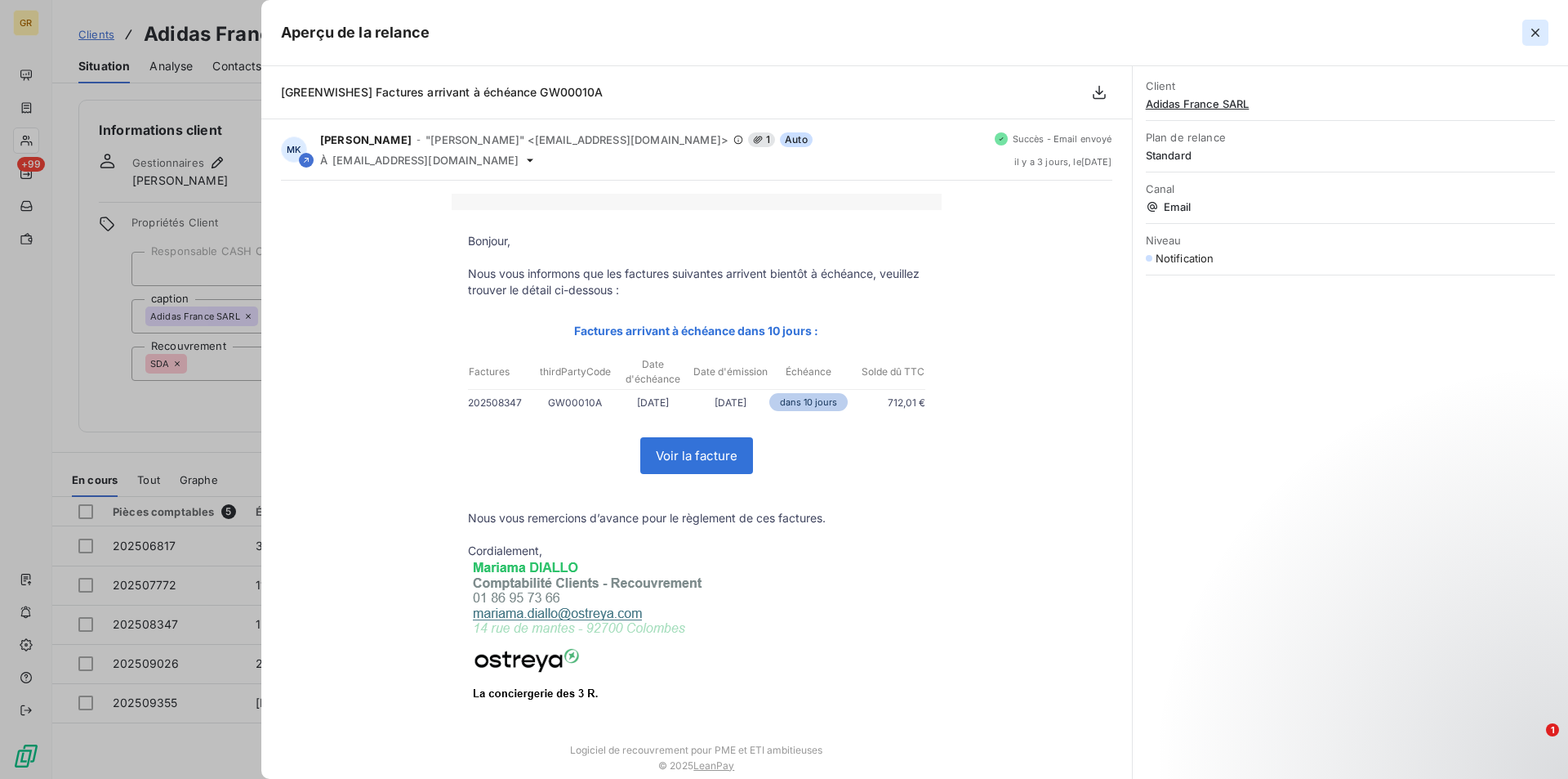
click at [1540, 30] on icon "button" at bounding box center [1535, 32] width 16 height 16
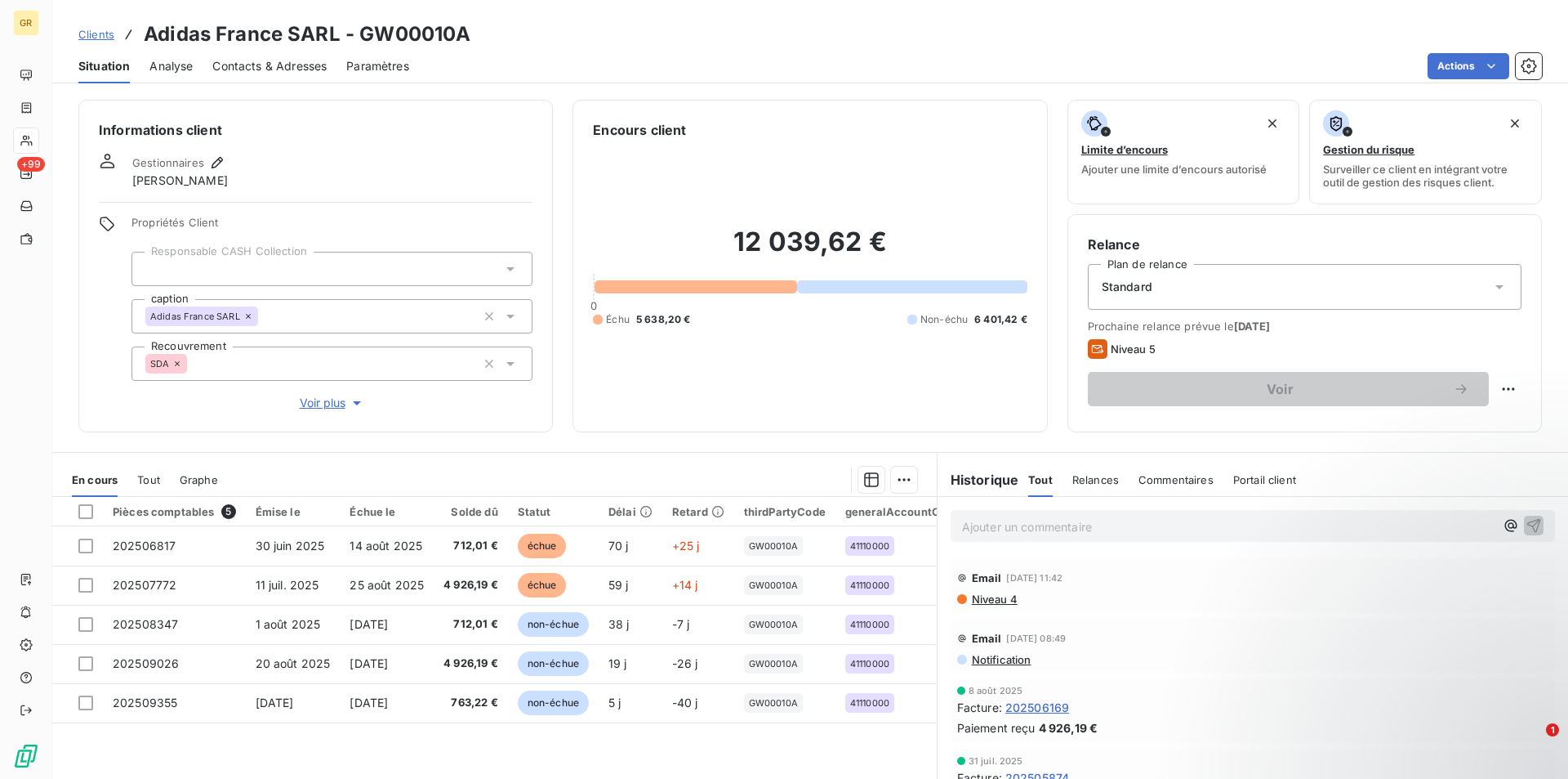
click at [977, 597] on span "Niveau 4" at bounding box center [994, 598] width 47 height 13
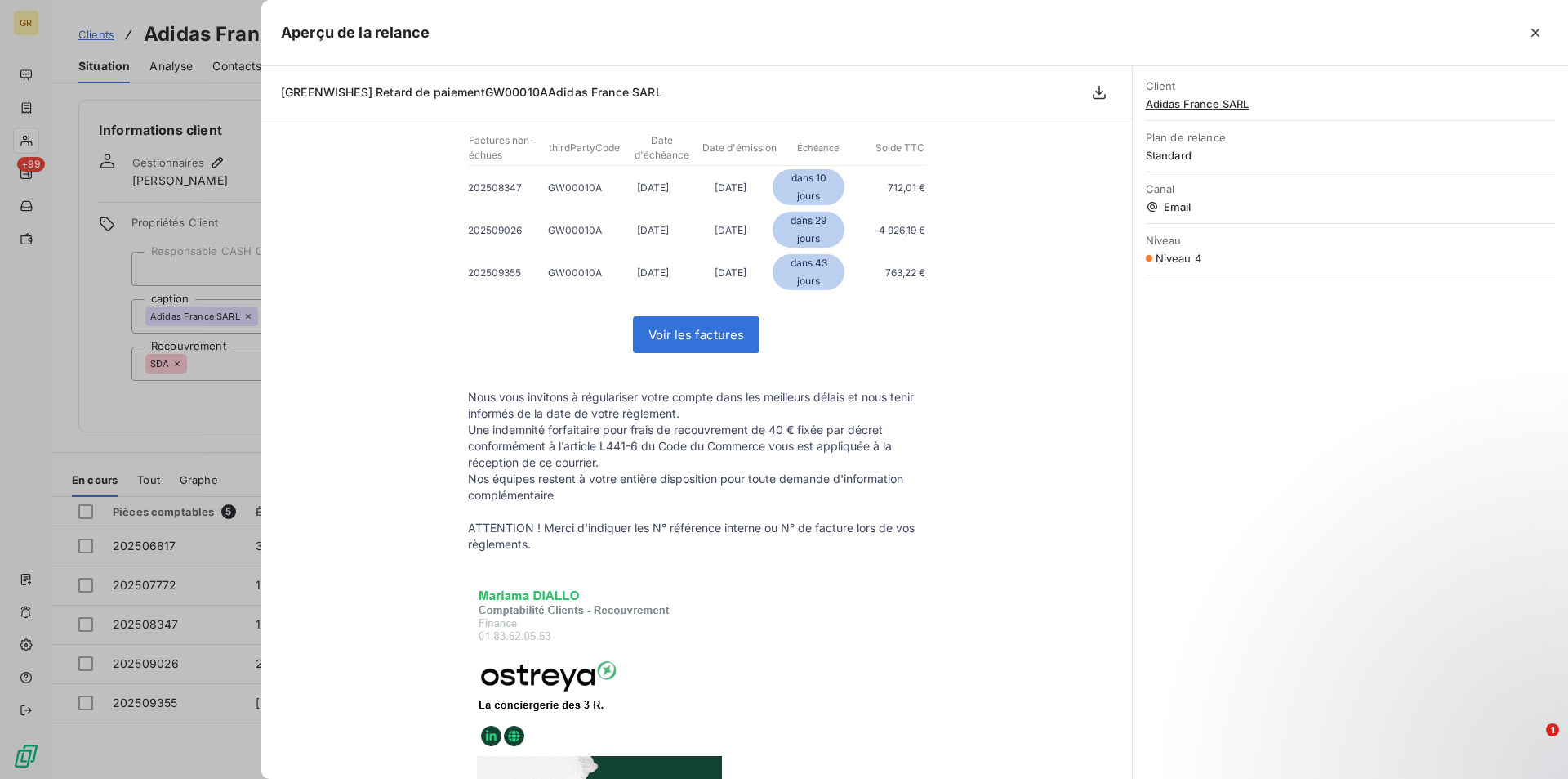
scroll to position [409, 0]
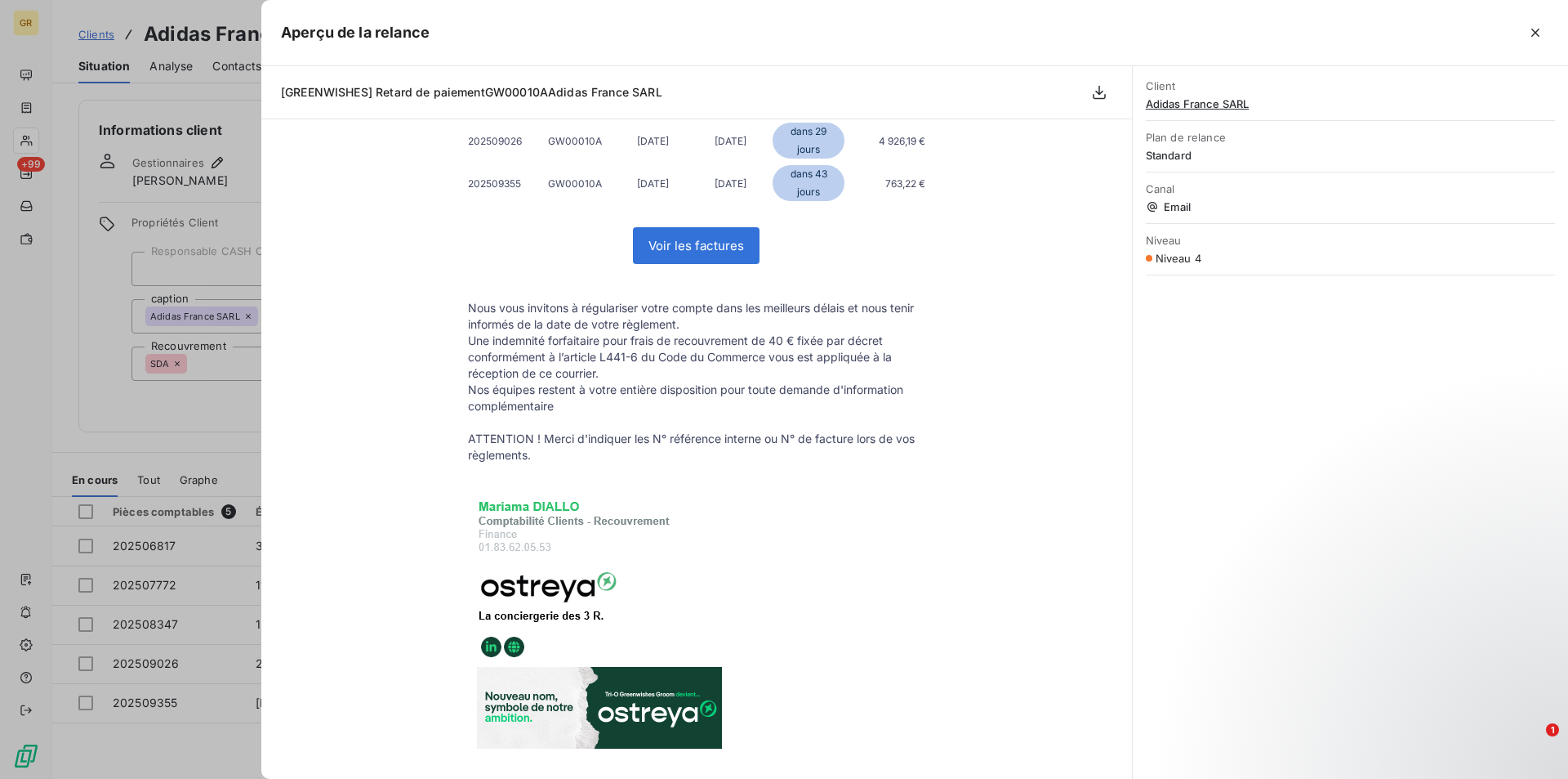
click at [1541, 33] on icon "button" at bounding box center [1535, 32] width 16 height 16
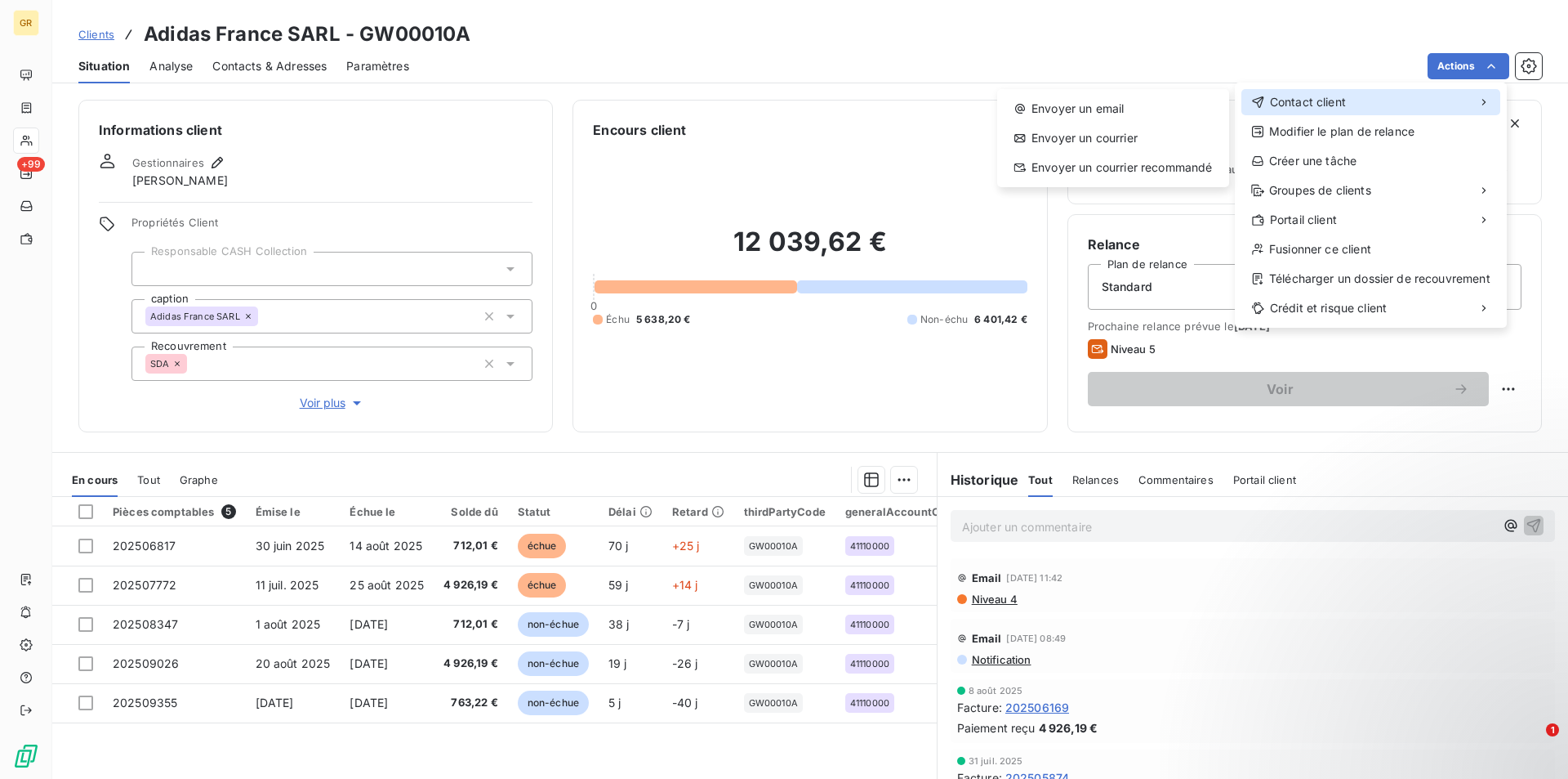
click at [1309, 105] on span "Contact client" at bounding box center [1307, 102] width 76 height 16
click at [1101, 105] on div "Envoyer un email" at bounding box center [1113, 109] width 219 height 26
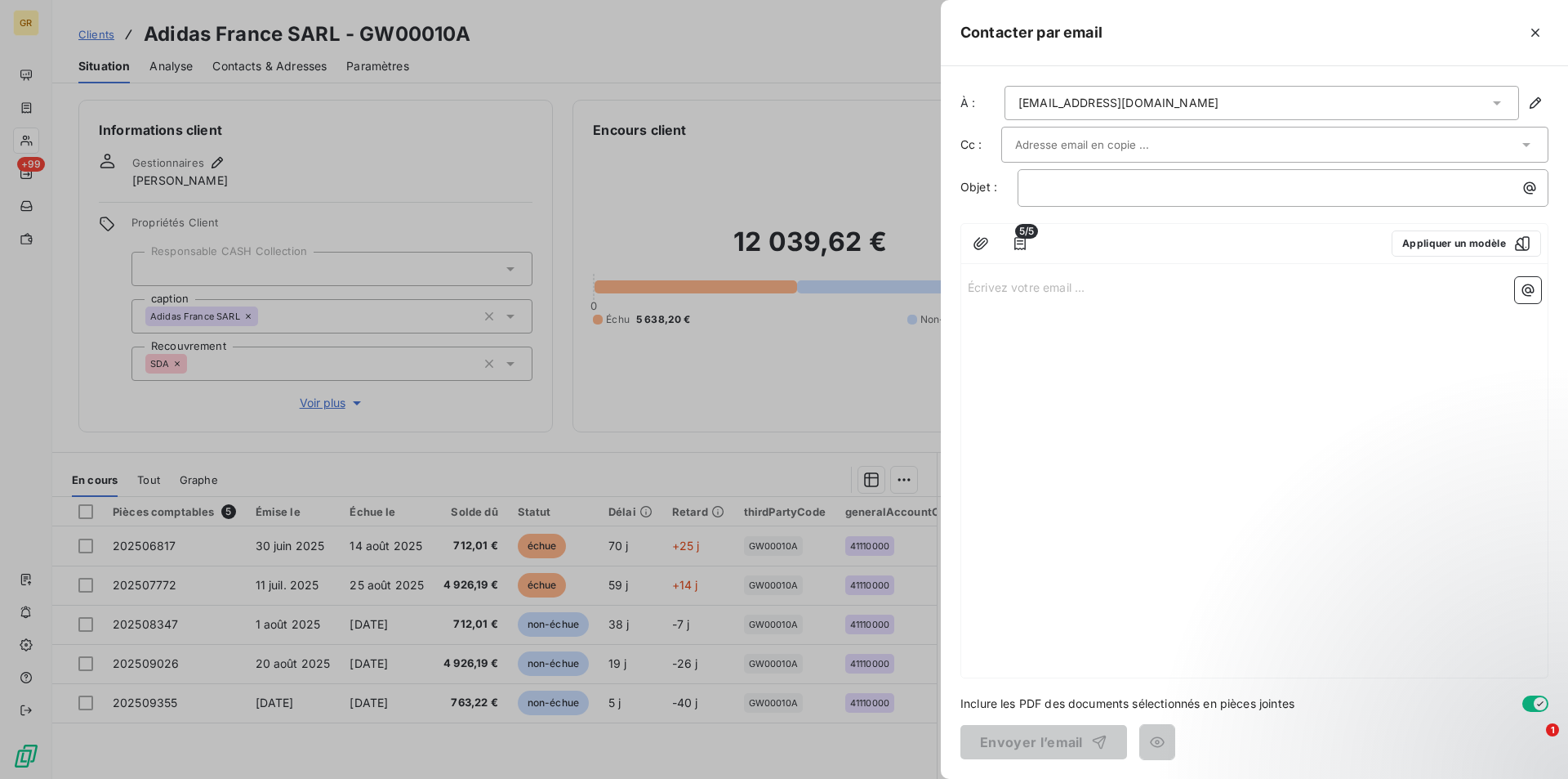
click at [1091, 140] on input "text" at bounding box center [1102, 144] width 175 height 24
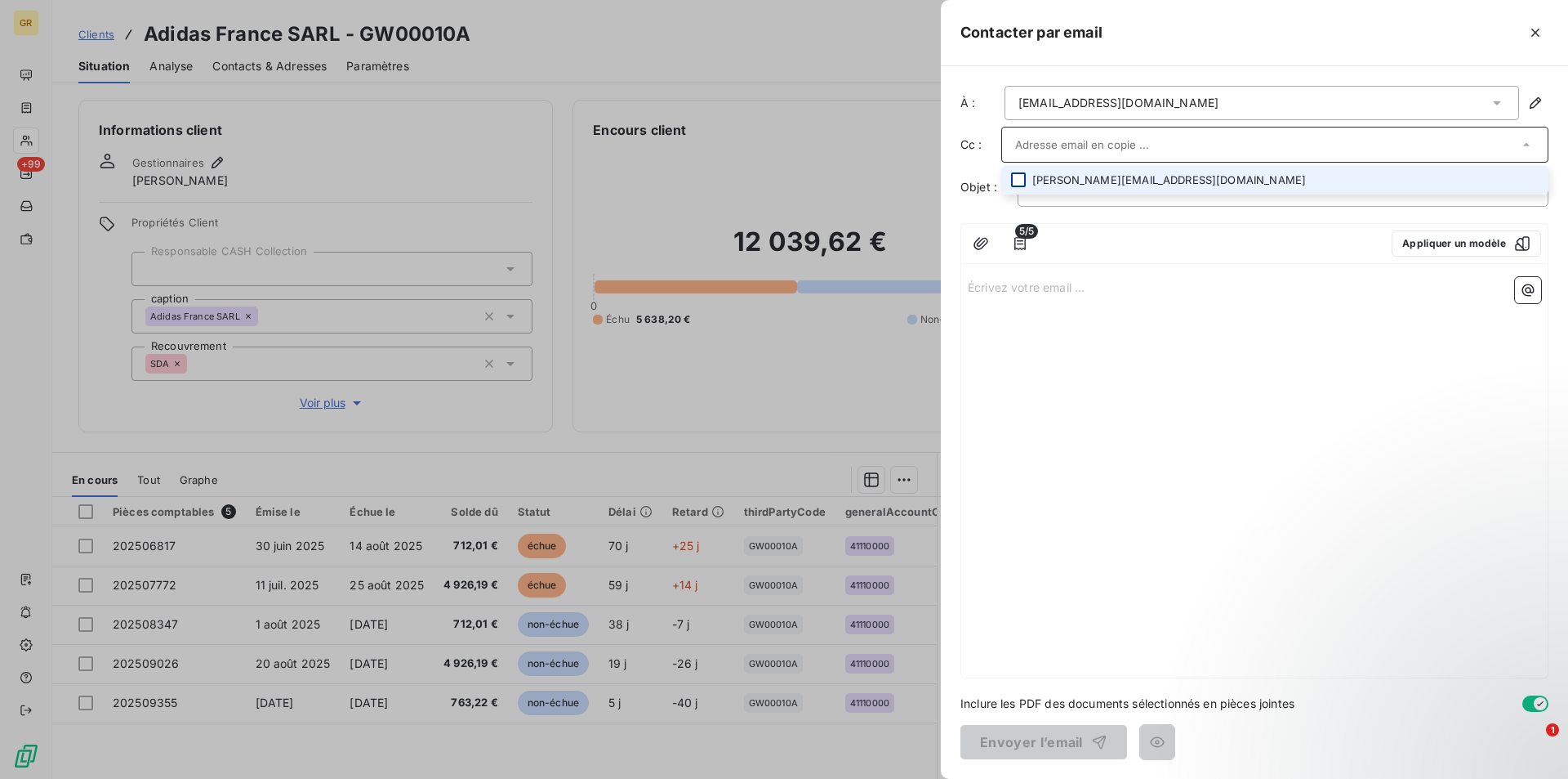
click at [1014, 182] on div at bounding box center [1018, 179] width 15 height 15
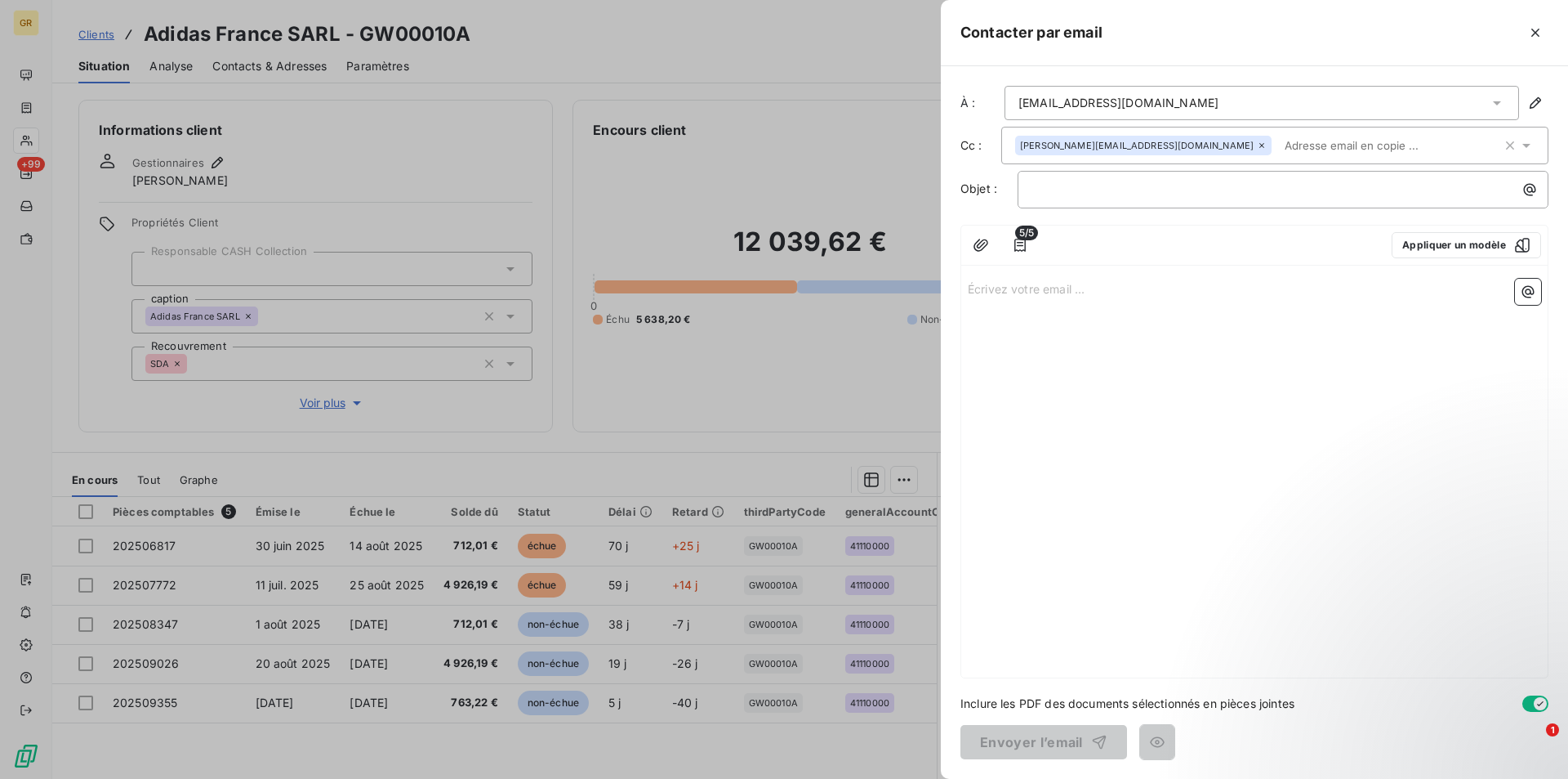
click at [1128, 205] on div "﻿" at bounding box center [1283, 189] width 531 height 38
click at [1128, 202] on div "﻿" at bounding box center [1283, 189] width 531 height 38
click at [1129, 193] on p "﻿" at bounding box center [1287, 189] width 511 height 18
click at [1530, 186] on icon "button" at bounding box center [1529, 189] width 16 height 16
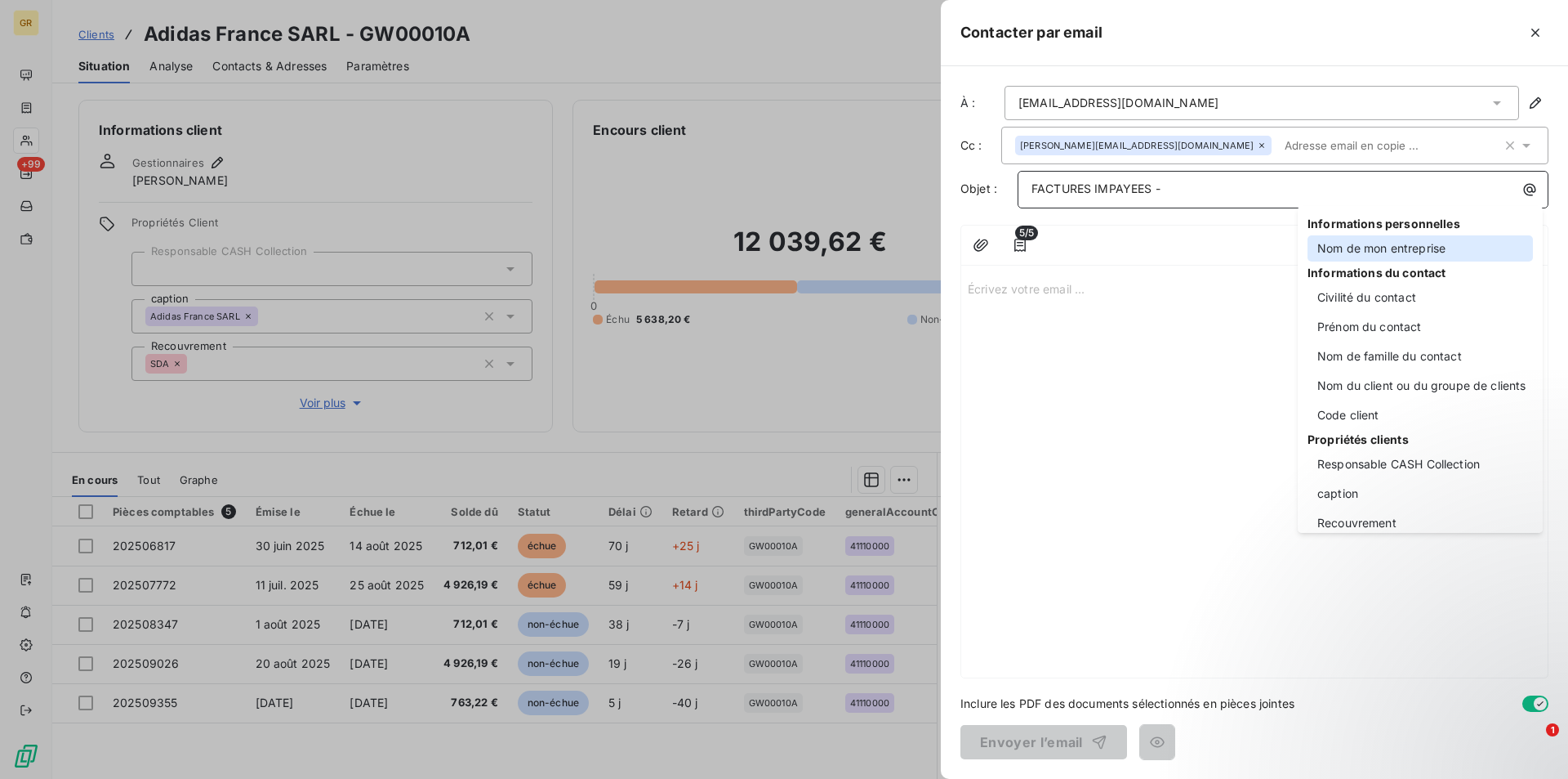
click at [1396, 250] on div "Nom de mon entreprise" at bounding box center [1420, 248] width 226 height 26
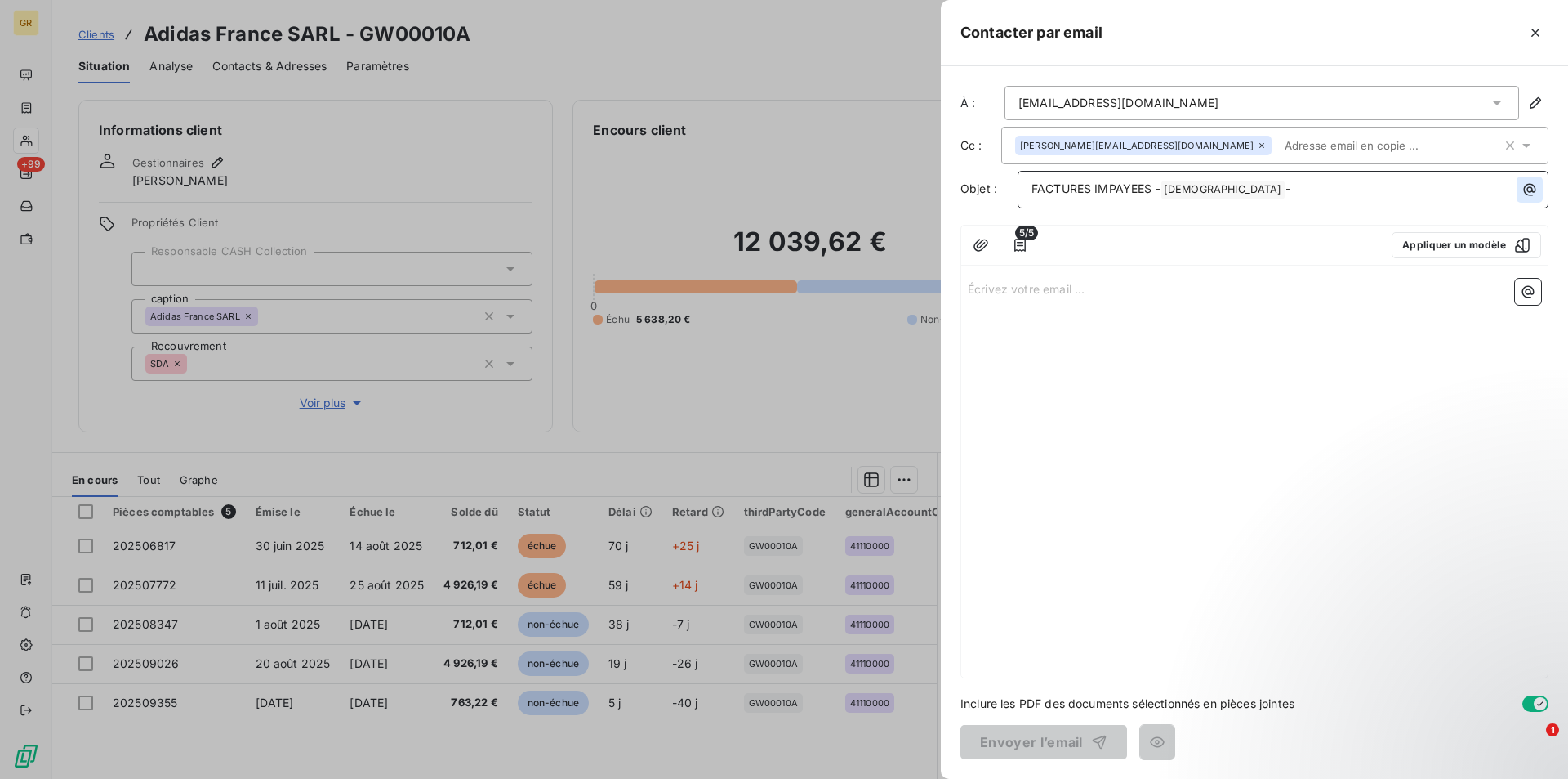
click at [1522, 190] on icon "button" at bounding box center [1529, 189] width 16 height 16
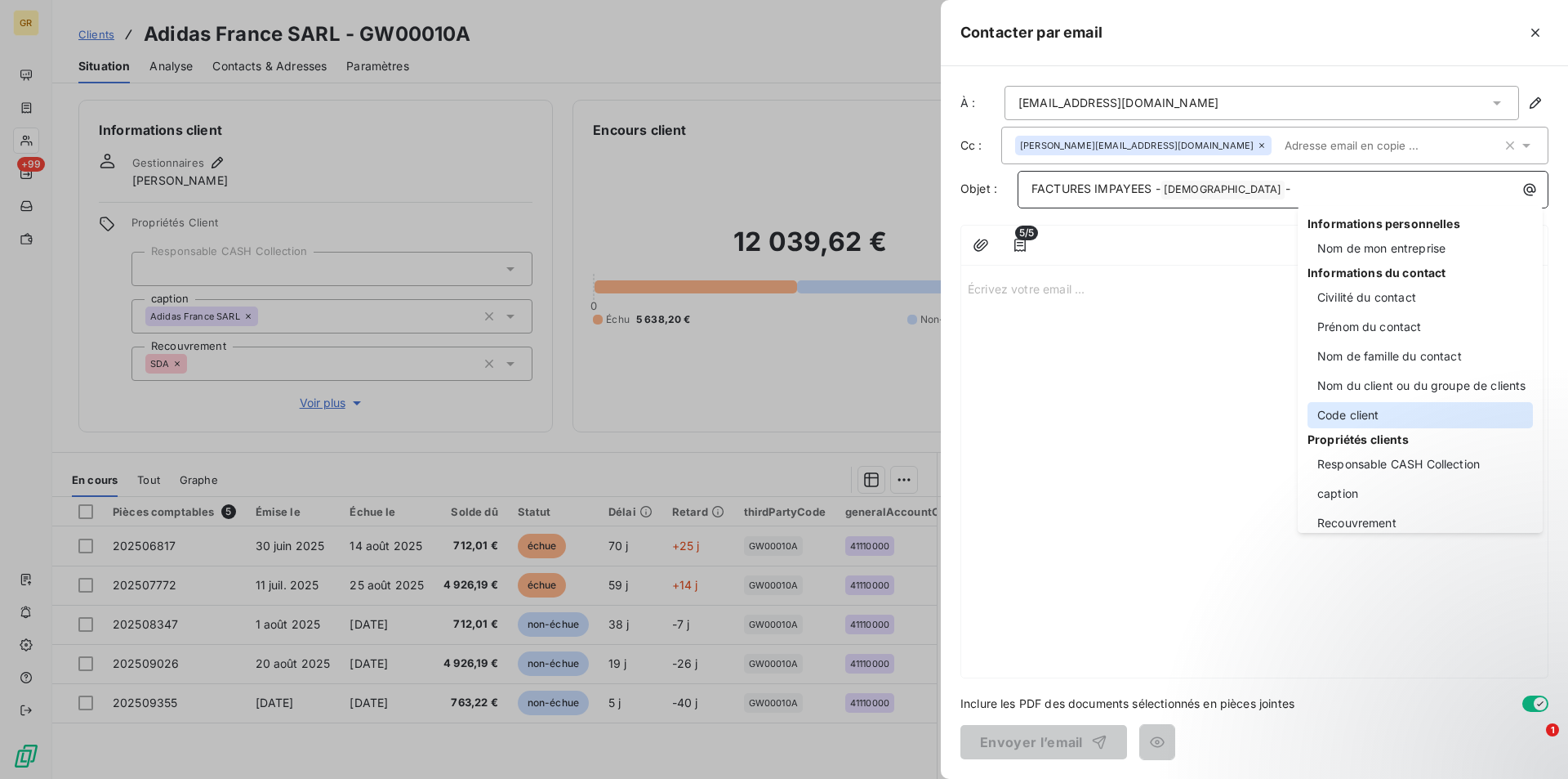
click at [1354, 419] on div "Code client" at bounding box center [1420, 415] width 226 height 26
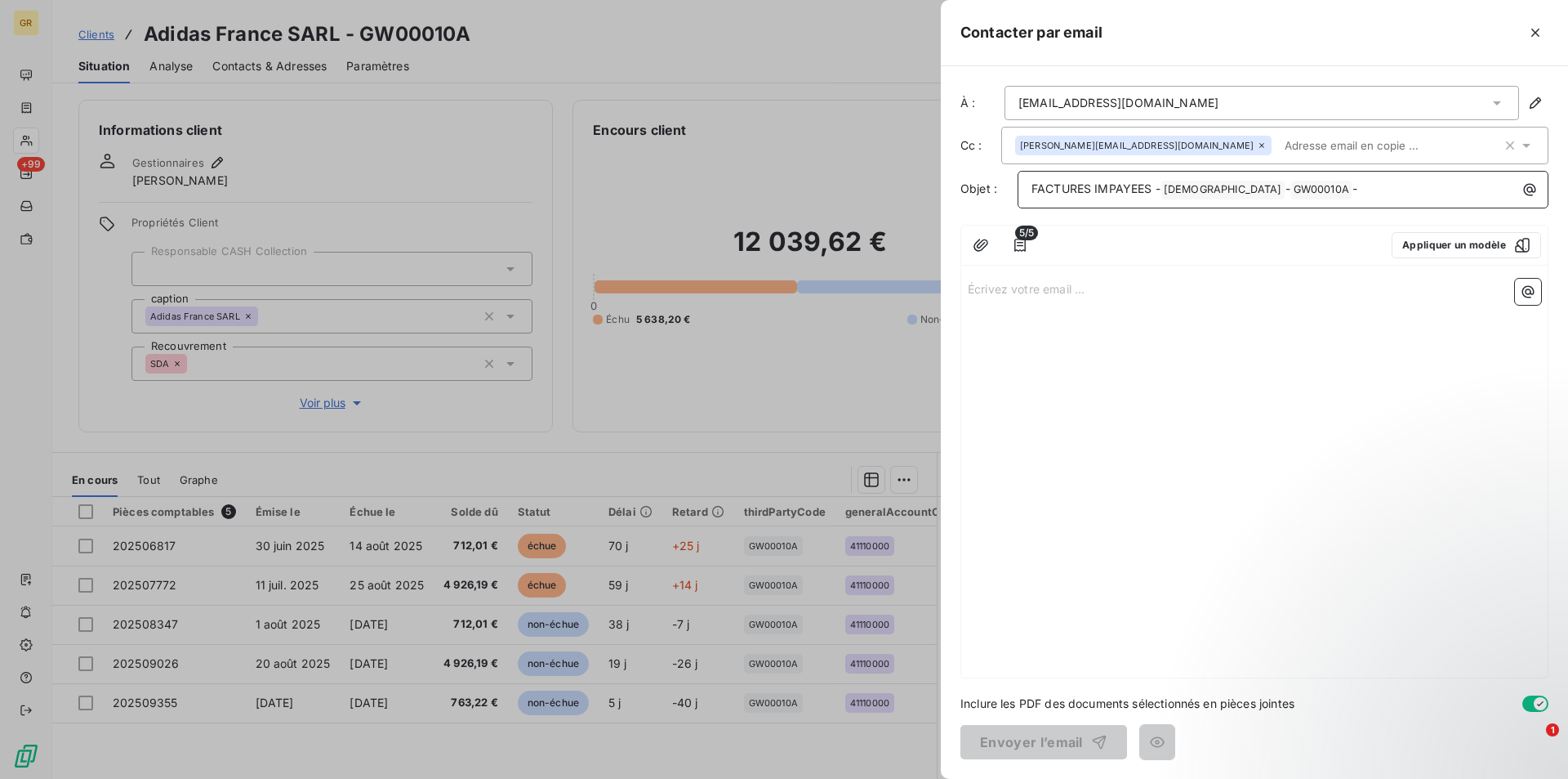
click at [1353, 192] on p "FACTURES IMPAYEES - GREENWISHES ﻿ - GW00010A ﻿ -" at bounding box center [1287, 190] width 511 height 19
click at [1523, 190] on icon "button" at bounding box center [1529, 189] width 16 height 16
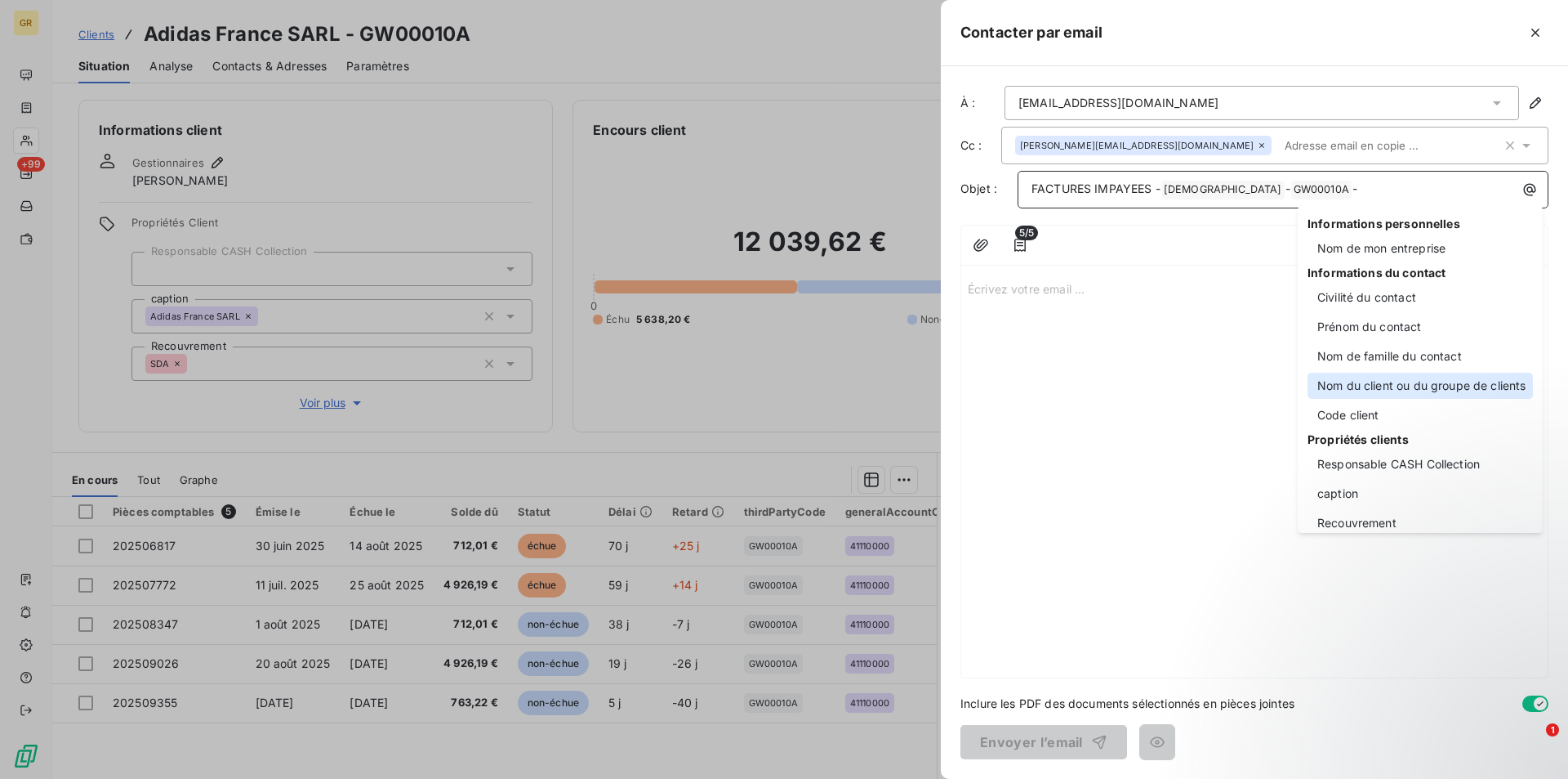
click at [1394, 386] on div "Nom du client ou du groupe de clients" at bounding box center [1420, 386] width 226 height 26
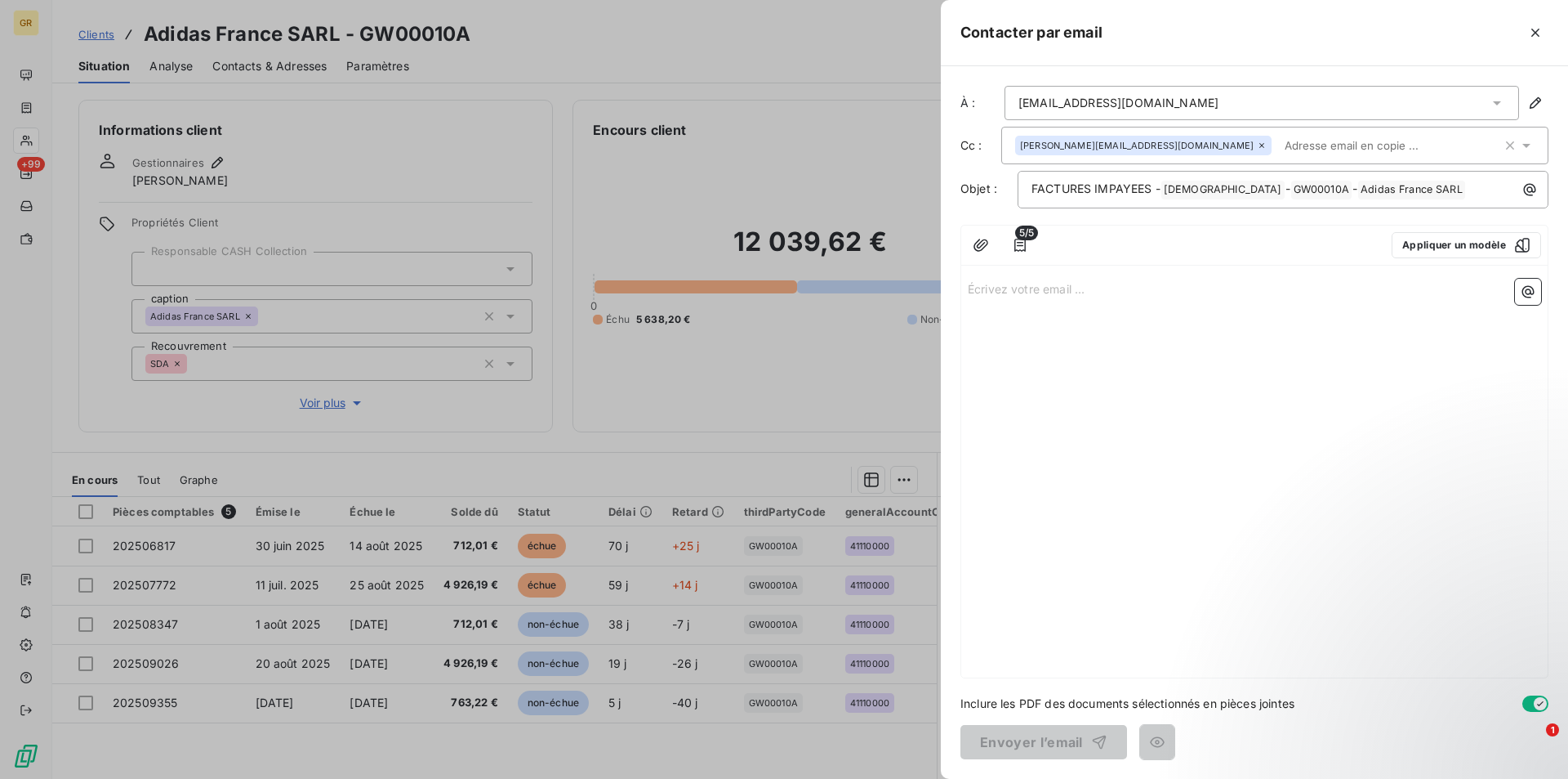
click at [1028, 298] on div "Écrivez votre email ... ﻿" at bounding box center [1255, 475] width 587 height 405
click at [1038, 288] on p "Écrivez votre email ... ﻿" at bounding box center [1254, 288] width 573 height 18
drag, startPoint x: 1077, startPoint y: 295, endPoint x: 1206, endPoint y: 748, distance: 471.0
click at [1075, 296] on p "Écrivez votre email ... ﻿" at bounding box center [1254, 288] width 573 height 18
click at [1023, 303] on div "Écrivez votre email ... ﻿" at bounding box center [1255, 475] width 587 height 405
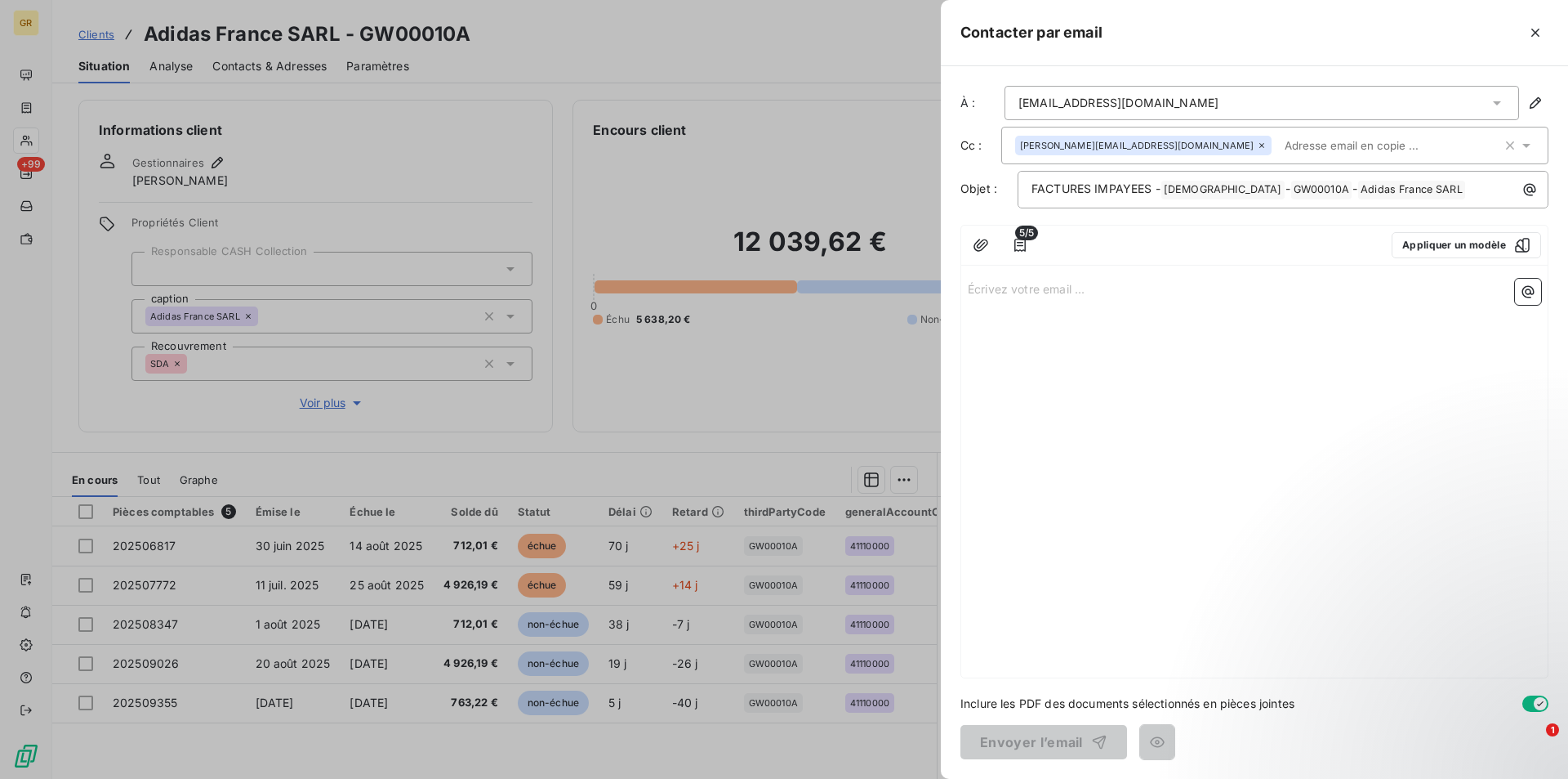
click at [1028, 294] on p "Écrivez votre email ... ﻿" at bounding box center [1254, 288] width 573 height 18
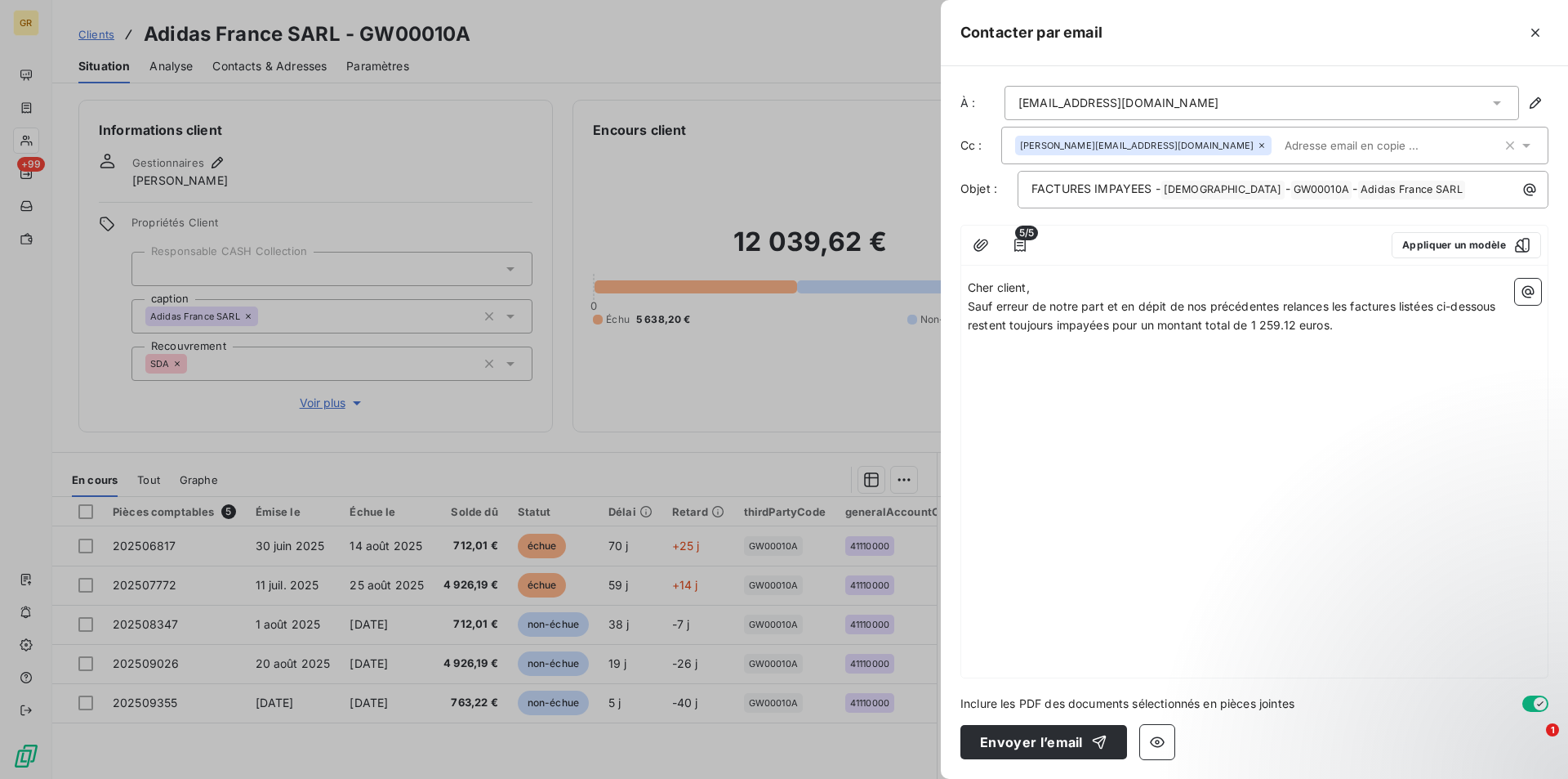
click at [1042, 292] on p "Cher client," at bounding box center [1254, 288] width 573 height 18
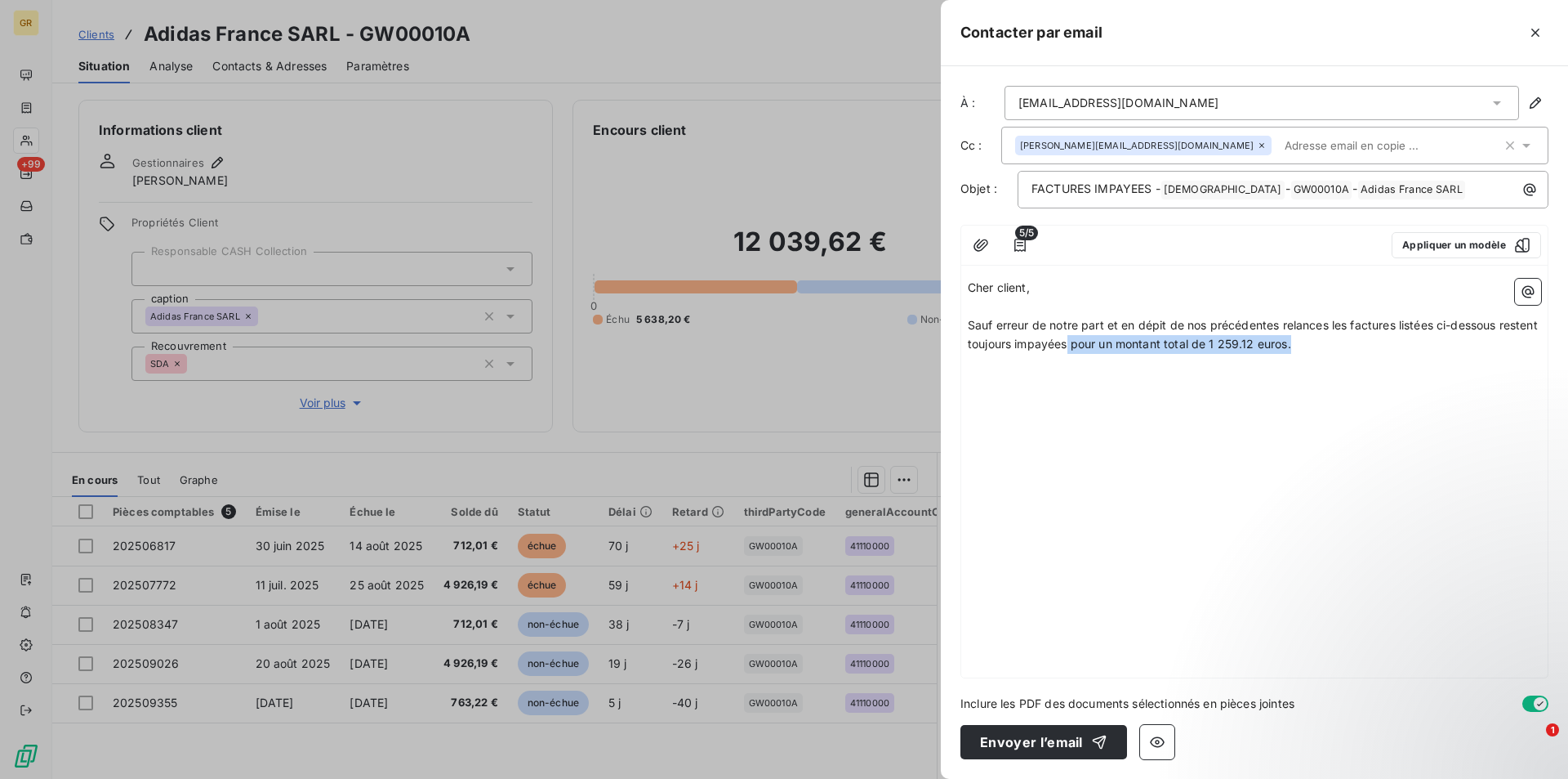
drag, startPoint x: 1346, startPoint y: 351, endPoint x: 1108, endPoint y: 351, distance: 238.0
click at [1108, 351] on p "Sauf erreur de notre part et en dépit de nos précédentes relances les factures …" at bounding box center [1254, 334] width 573 height 38
click at [1125, 351] on p "Sauf erreur de notre part et en dépit de nos précédentes relances les factures …" at bounding box center [1254, 334] width 573 height 38
click at [1522, 289] on icon "button" at bounding box center [1527, 292] width 16 height 16
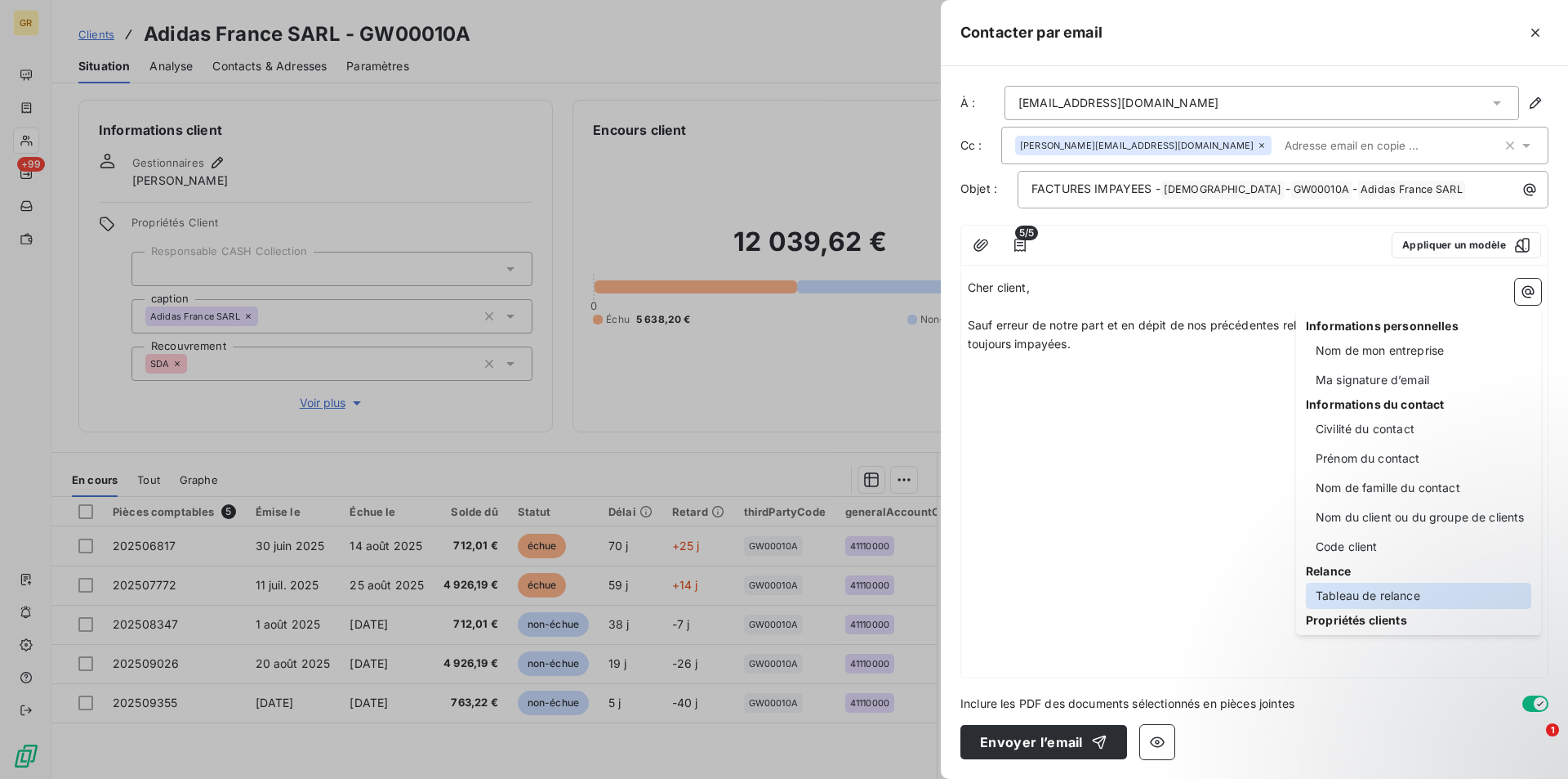
click at [1356, 595] on div "Tableau de relance" at bounding box center [1418, 595] width 226 height 26
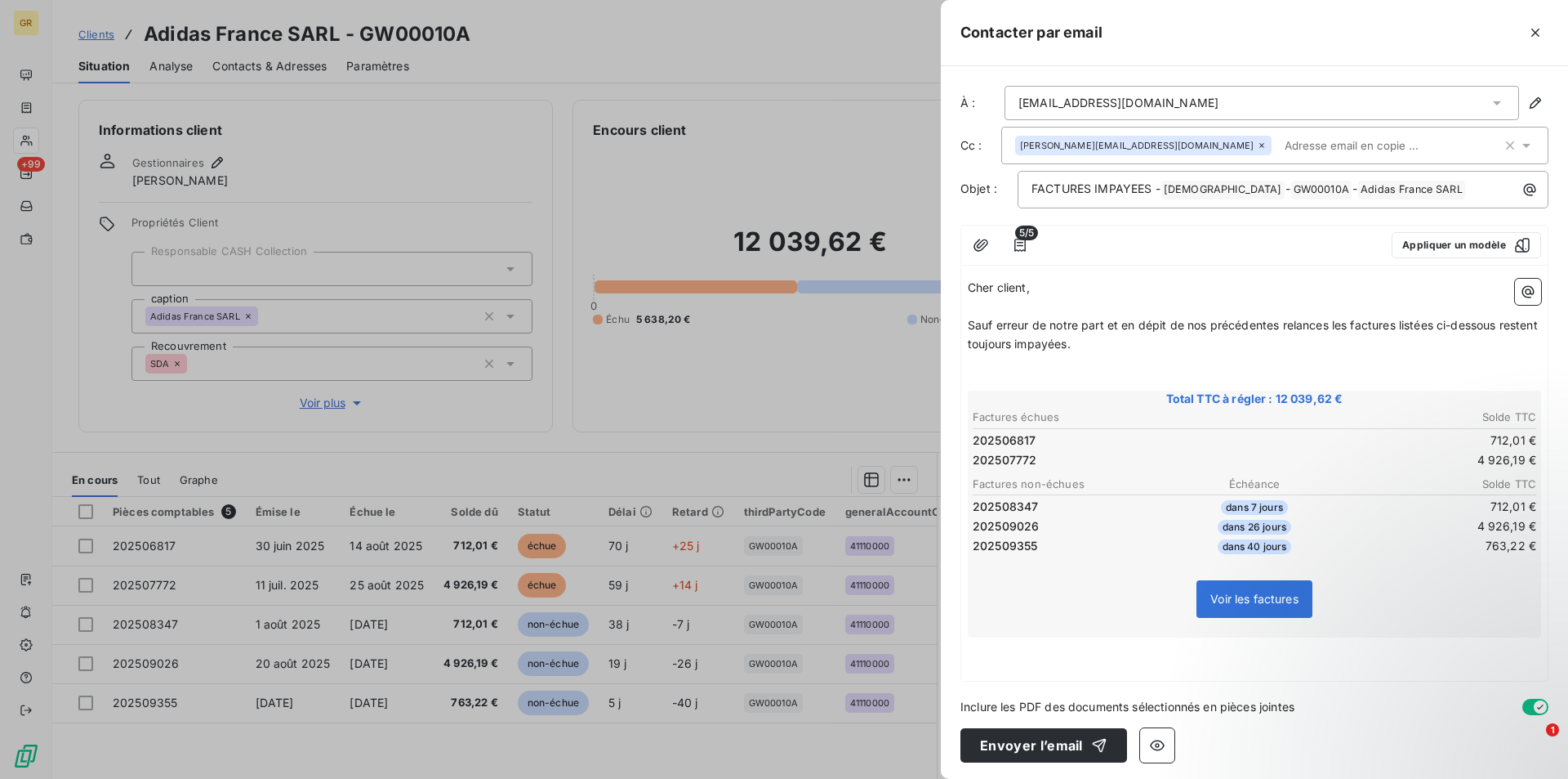
scroll to position [3, 0]
click at [1030, 659] on p "﻿" at bounding box center [1254, 661] width 573 height 18
click at [990, 650] on p "﻿" at bounding box center [1254, 642] width 573 height 18
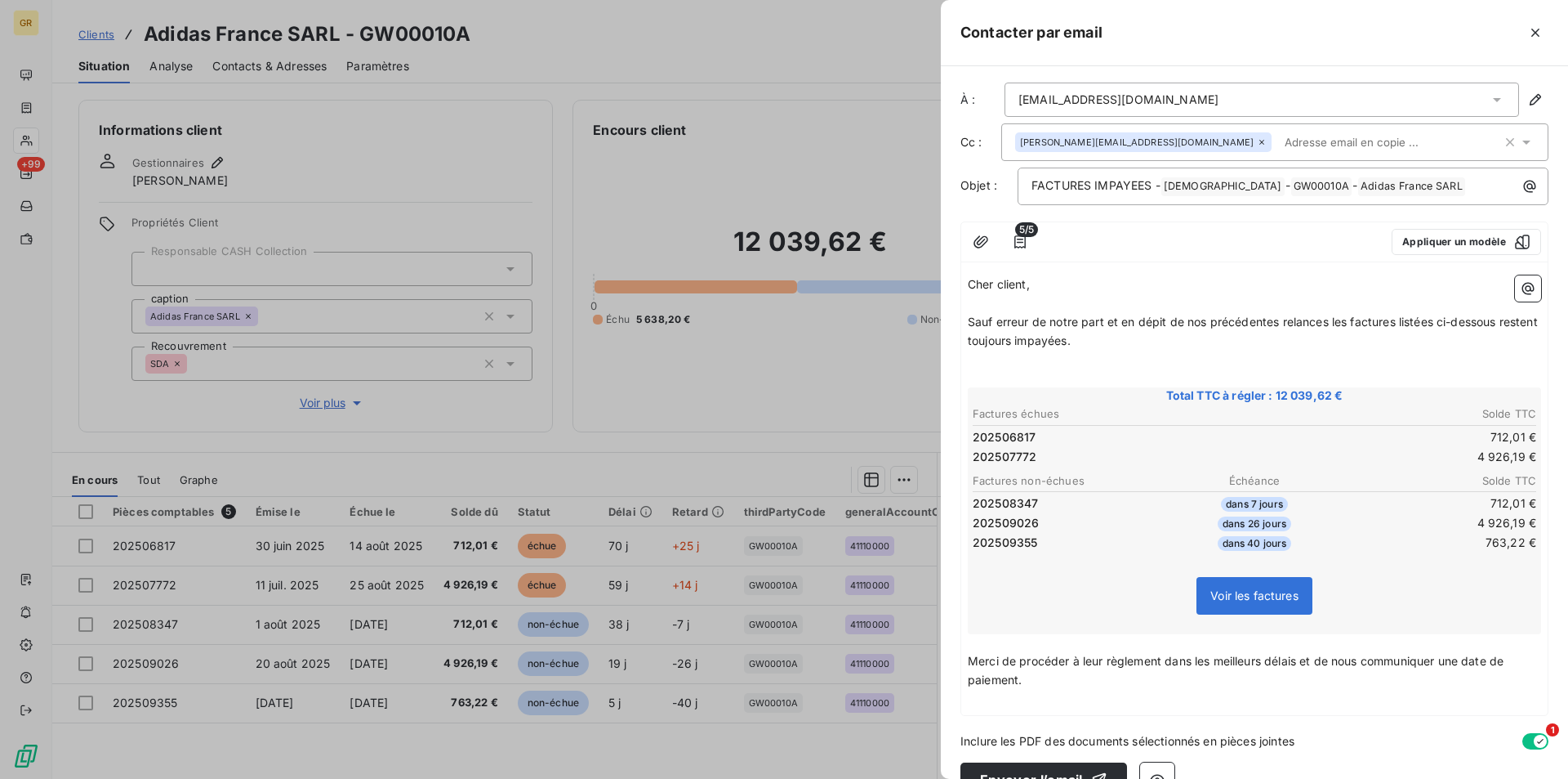
click at [1018, 705] on p "﻿" at bounding box center [1254, 699] width 573 height 18
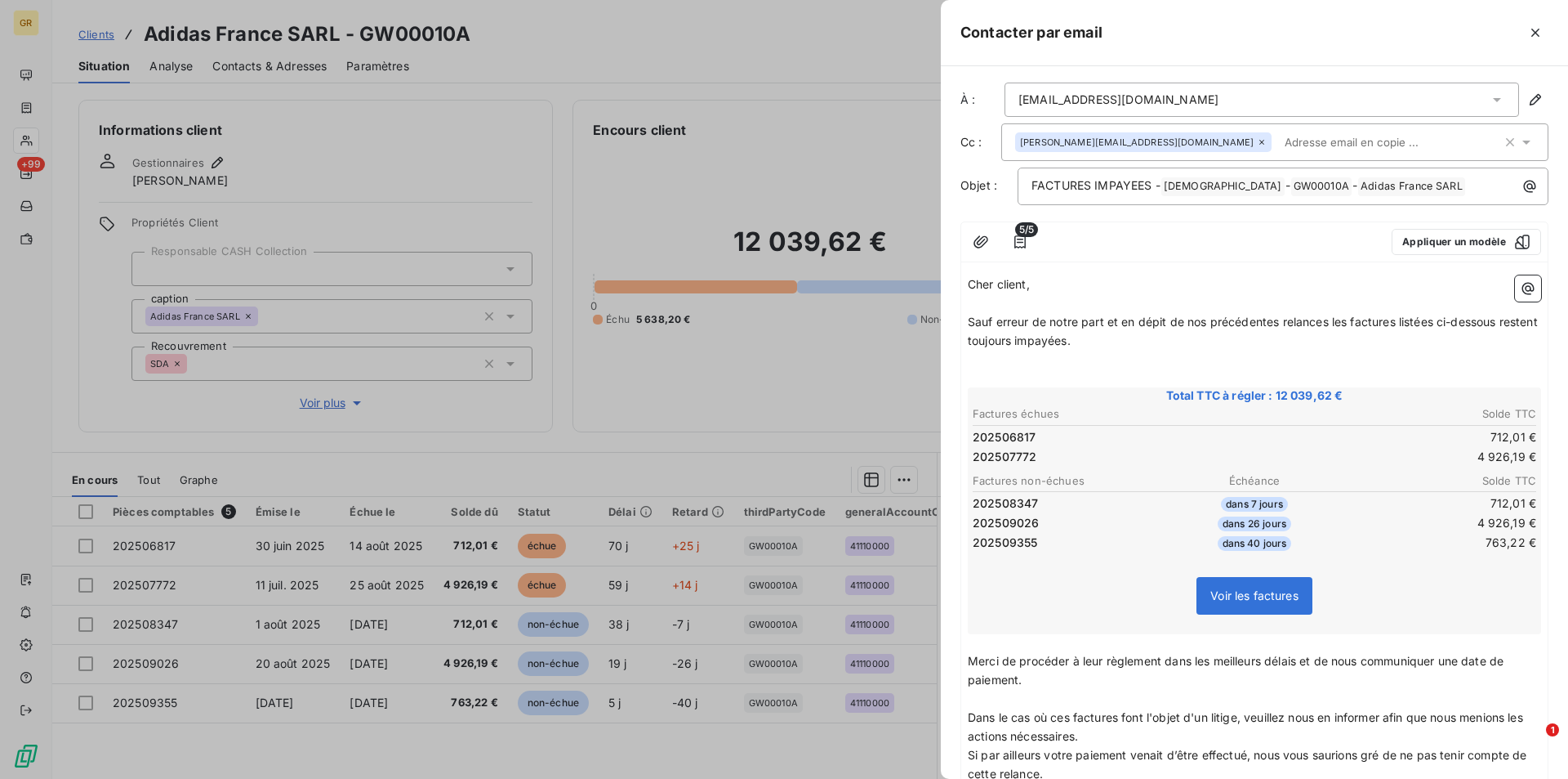
click at [1133, 740] on p "Dans le cas où ces factures font l'objet d'un litige, veuillez nous en informer…" at bounding box center [1254, 727] width 573 height 38
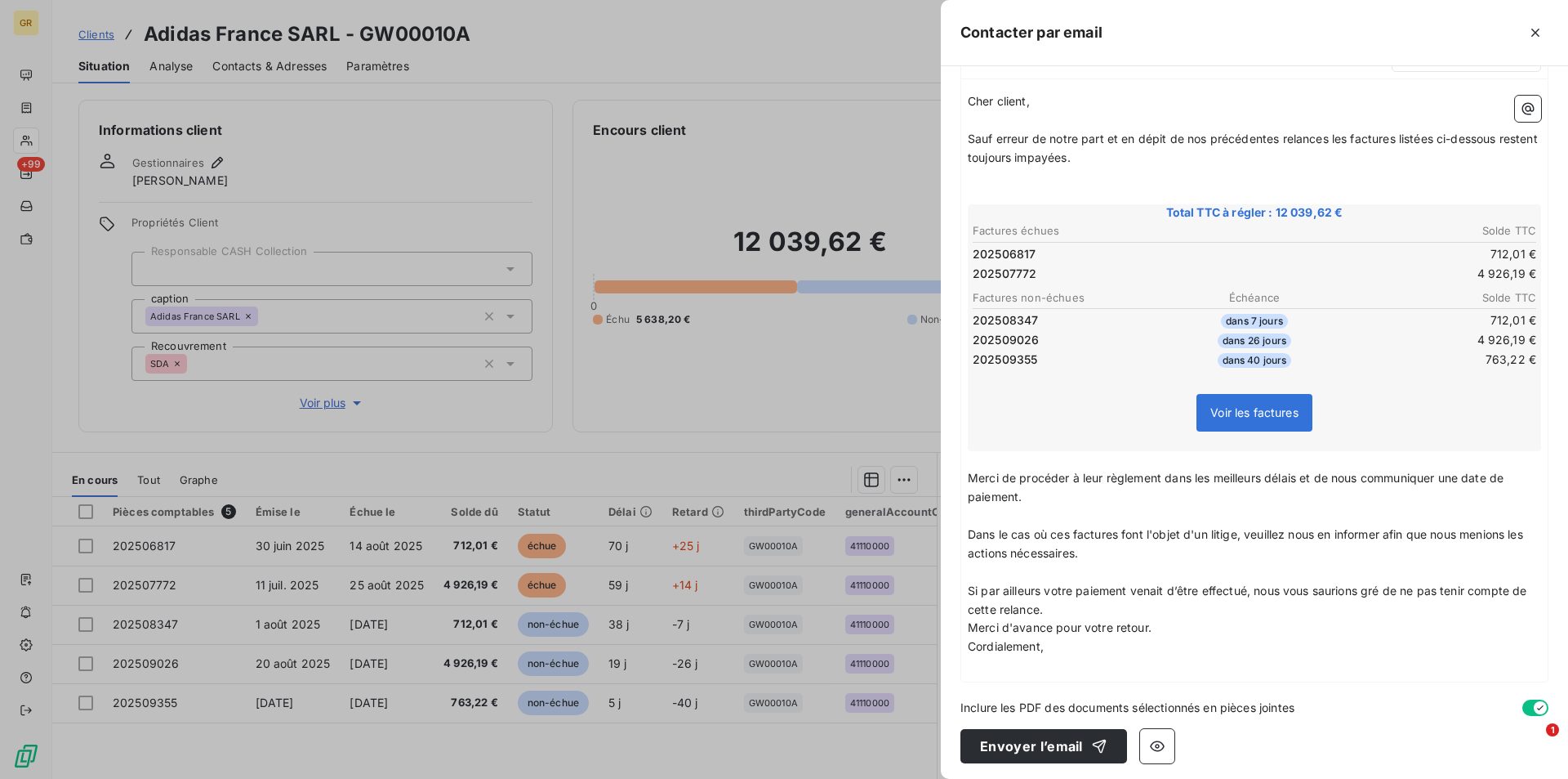
scroll to position [190, 0]
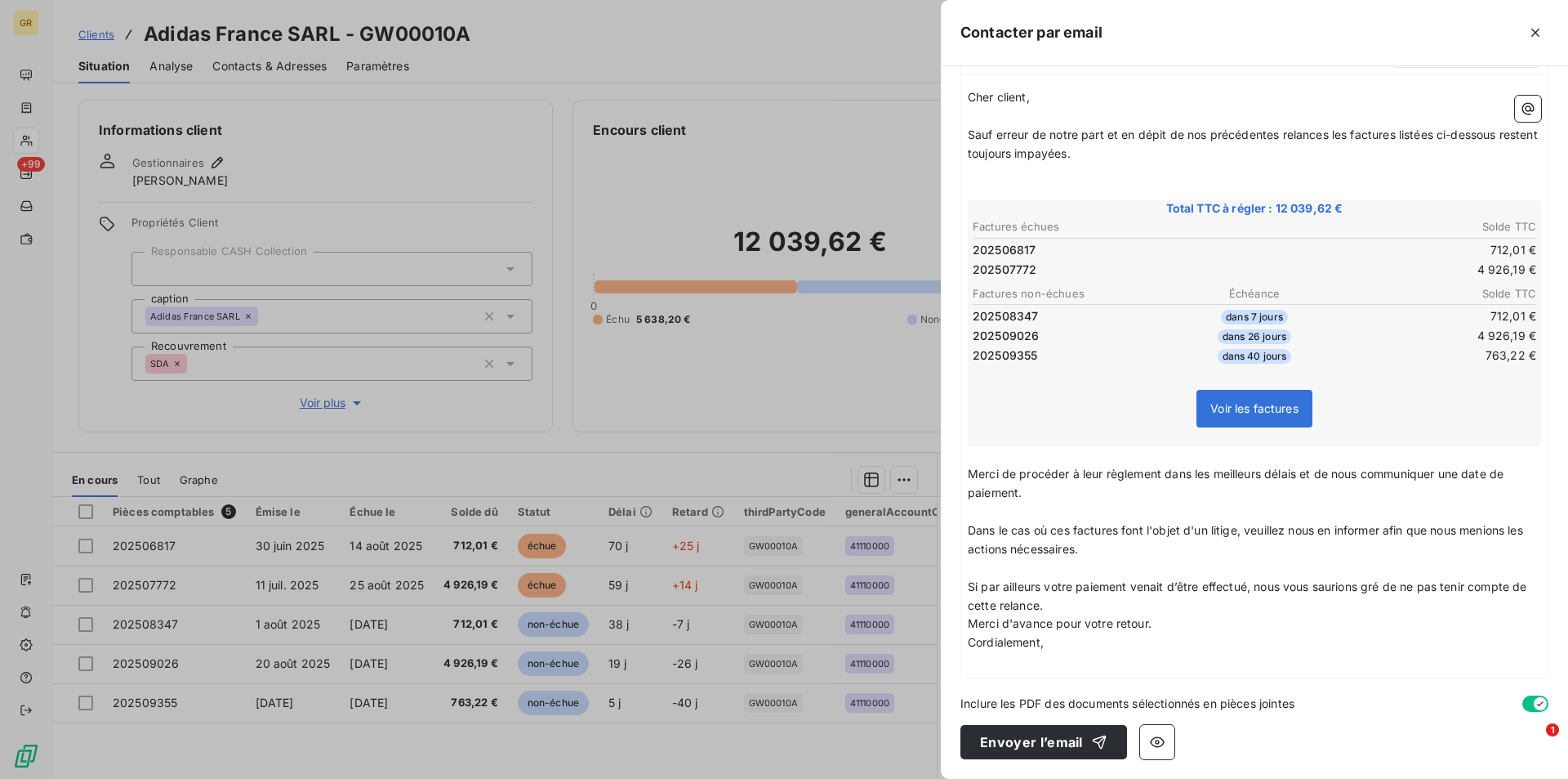
click at [1087, 612] on p "Si par ailleurs votre paiement venait d’être effectué, nous vous saurions gré d…" at bounding box center [1254, 596] width 573 height 38
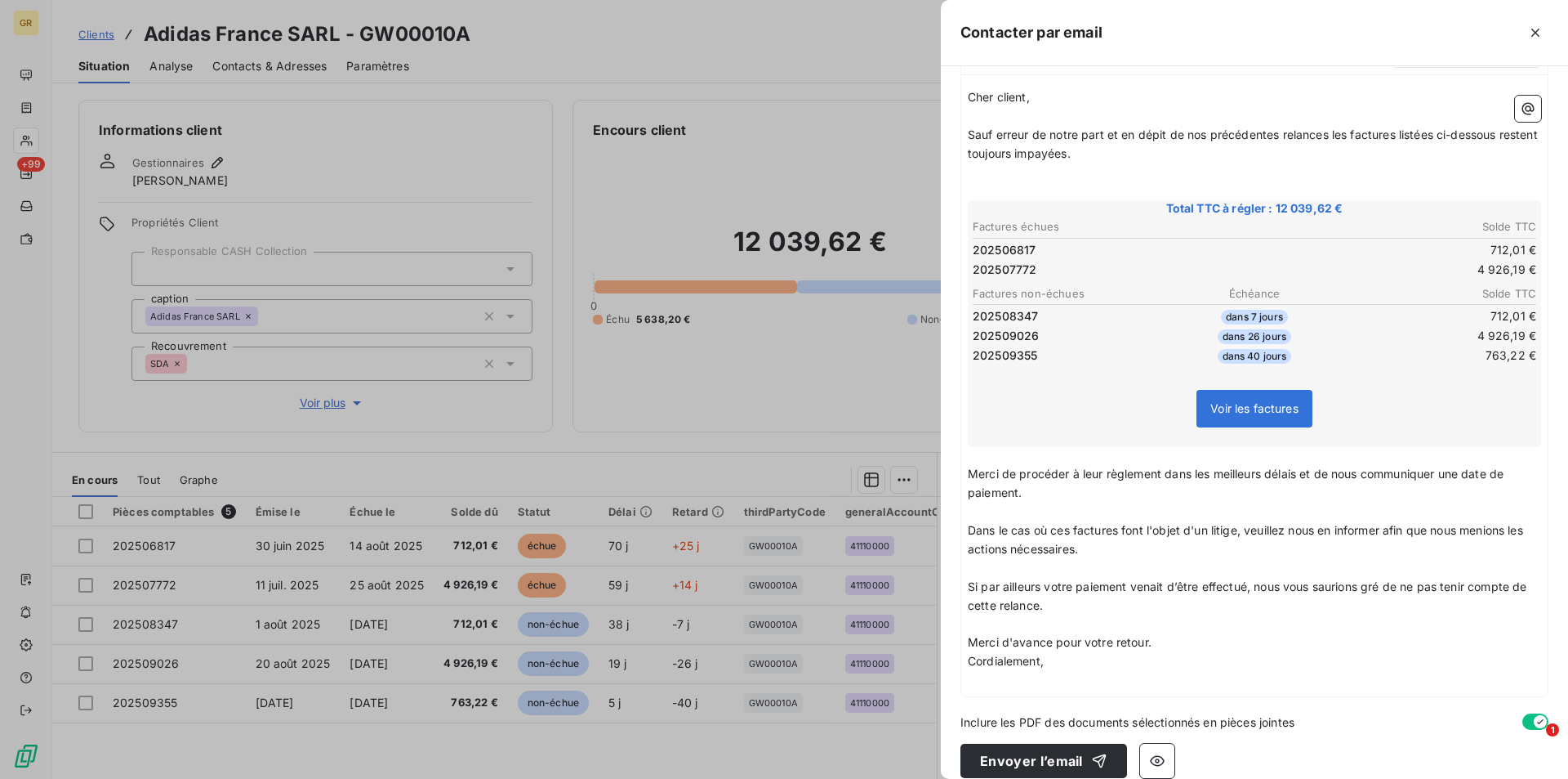
drag, startPoint x: 1154, startPoint y: 638, endPoint x: 1145, endPoint y: 642, distance: 9.8
click at [1156, 638] on p "Merci d'avance pour votre retour." at bounding box center [1254, 642] width 573 height 18
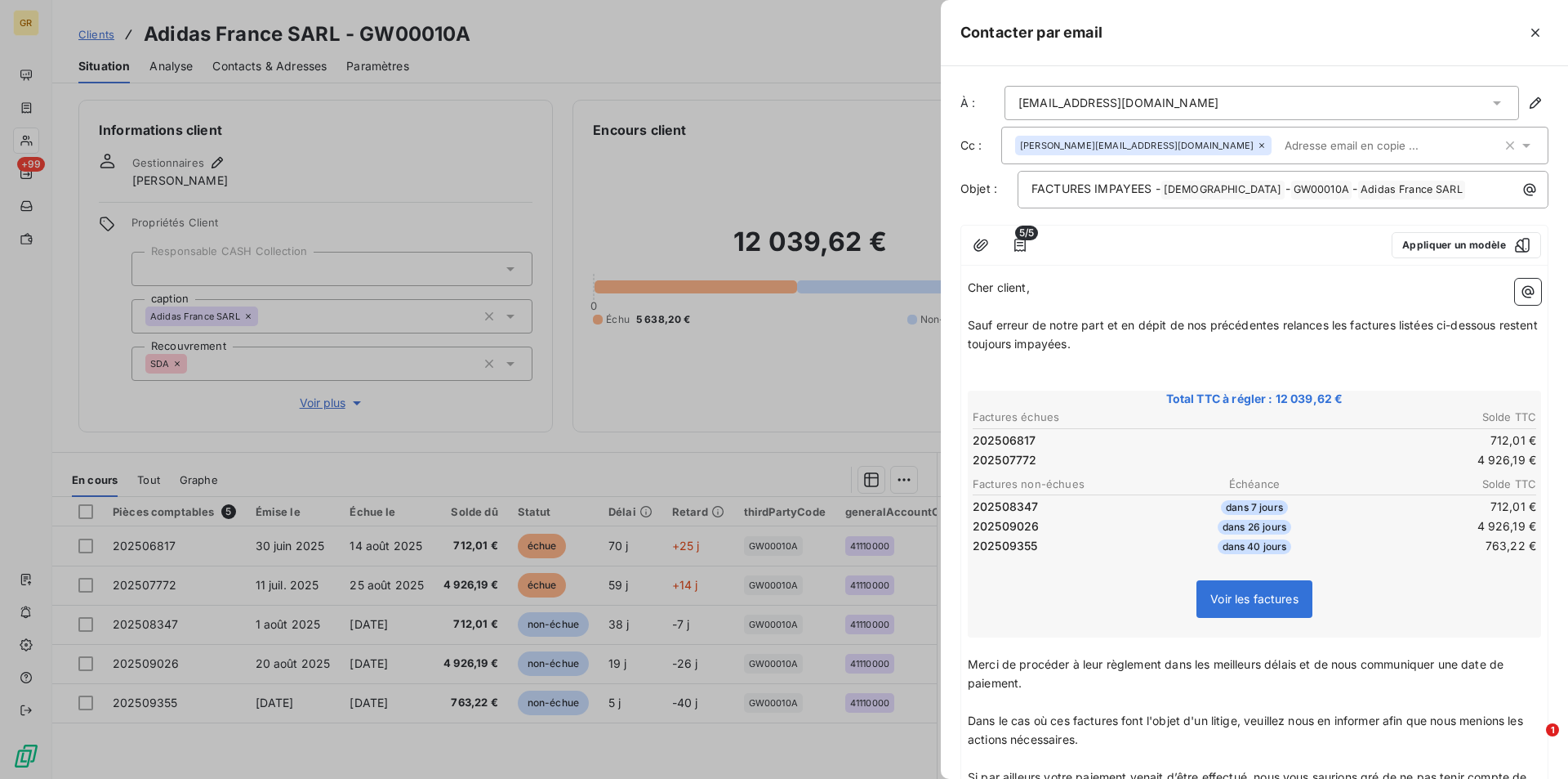
scroll to position [228, 0]
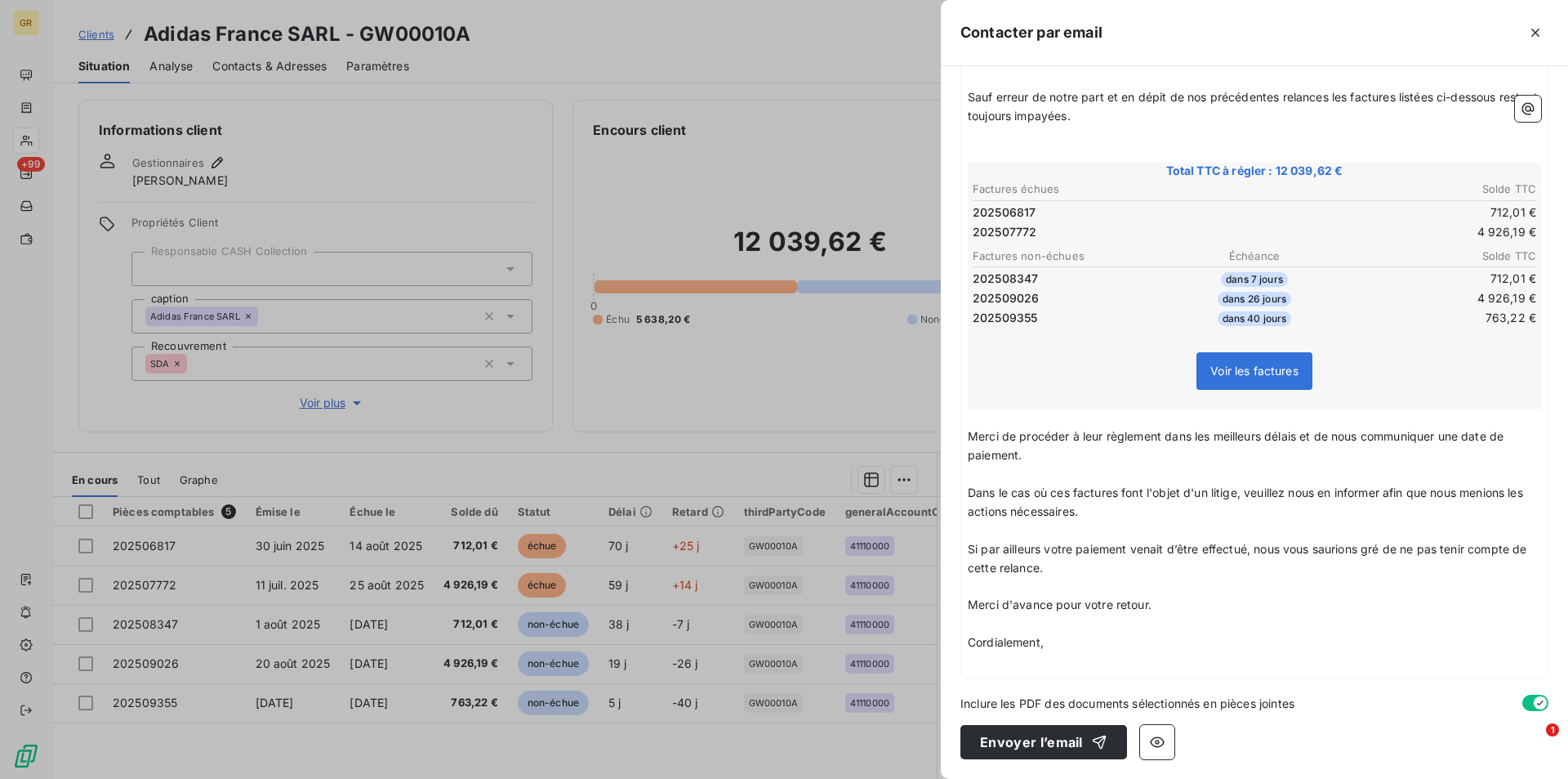
drag, startPoint x: 1021, startPoint y: 435, endPoint x: 1084, endPoint y: 462, distance: 68.5
click at [1084, 462] on p "Merci de procéder à leur règlement dans les meilleurs délais et de nous communi…" at bounding box center [1254, 446] width 573 height 38
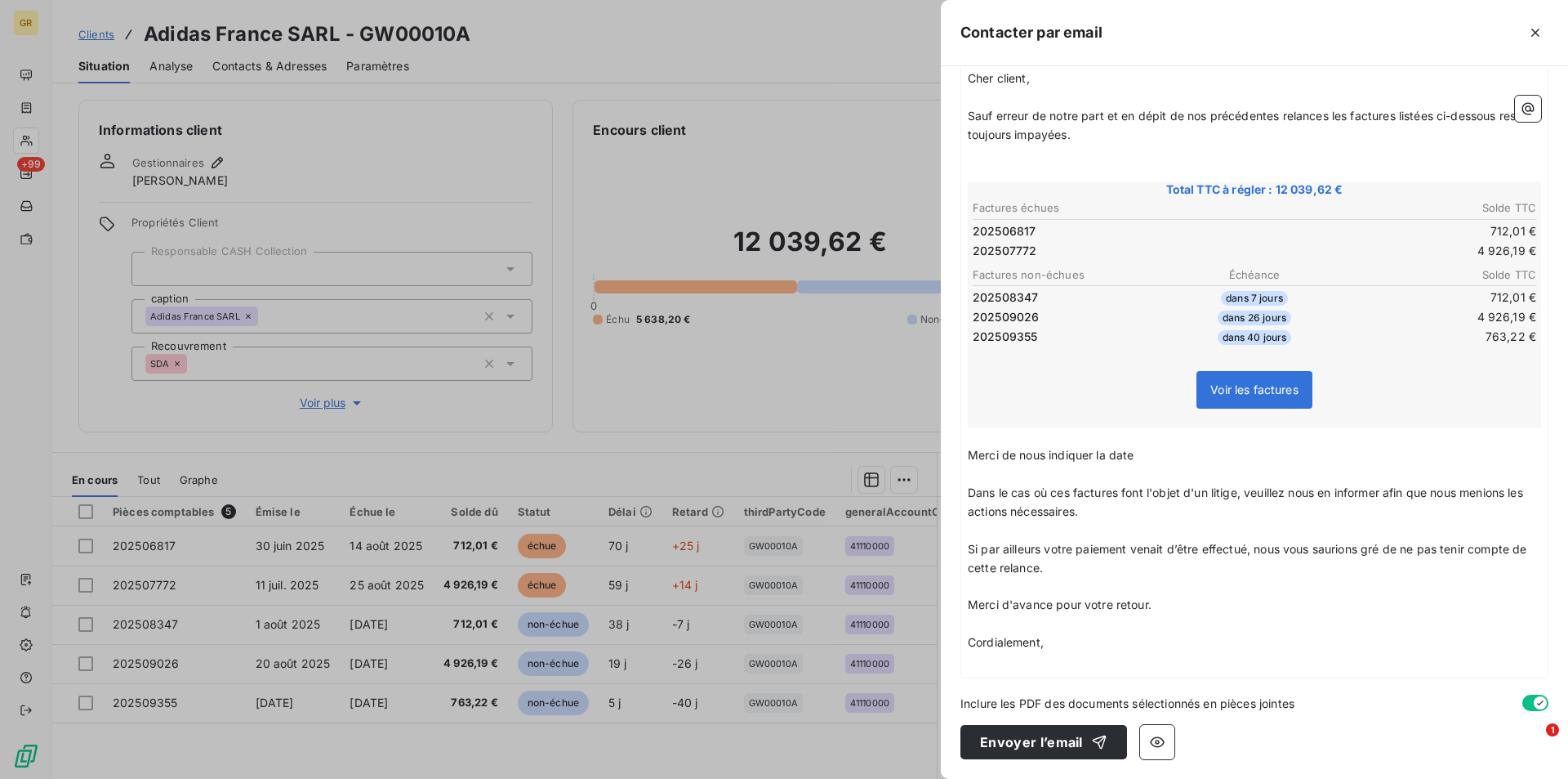
click at [1144, 452] on p "Merci de nous indiquer la date" at bounding box center [1254, 454] width 573 height 18
click at [1050, 740] on button "Envoyer l’email" at bounding box center [1044, 741] width 167 height 34
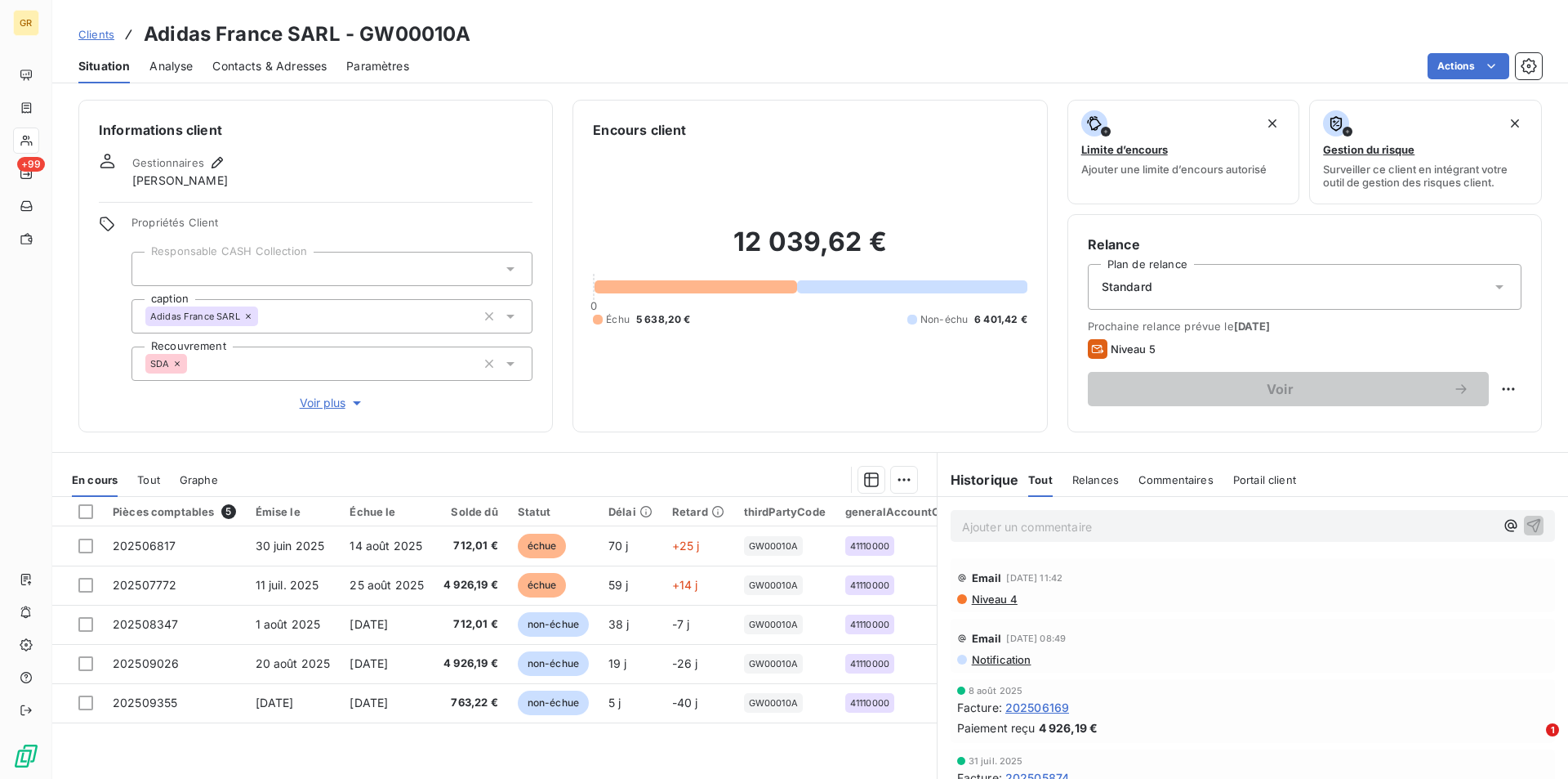
click at [260, 68] on span "Contacts & Adresses" at bounding box center [269, 66] width 114 height 16
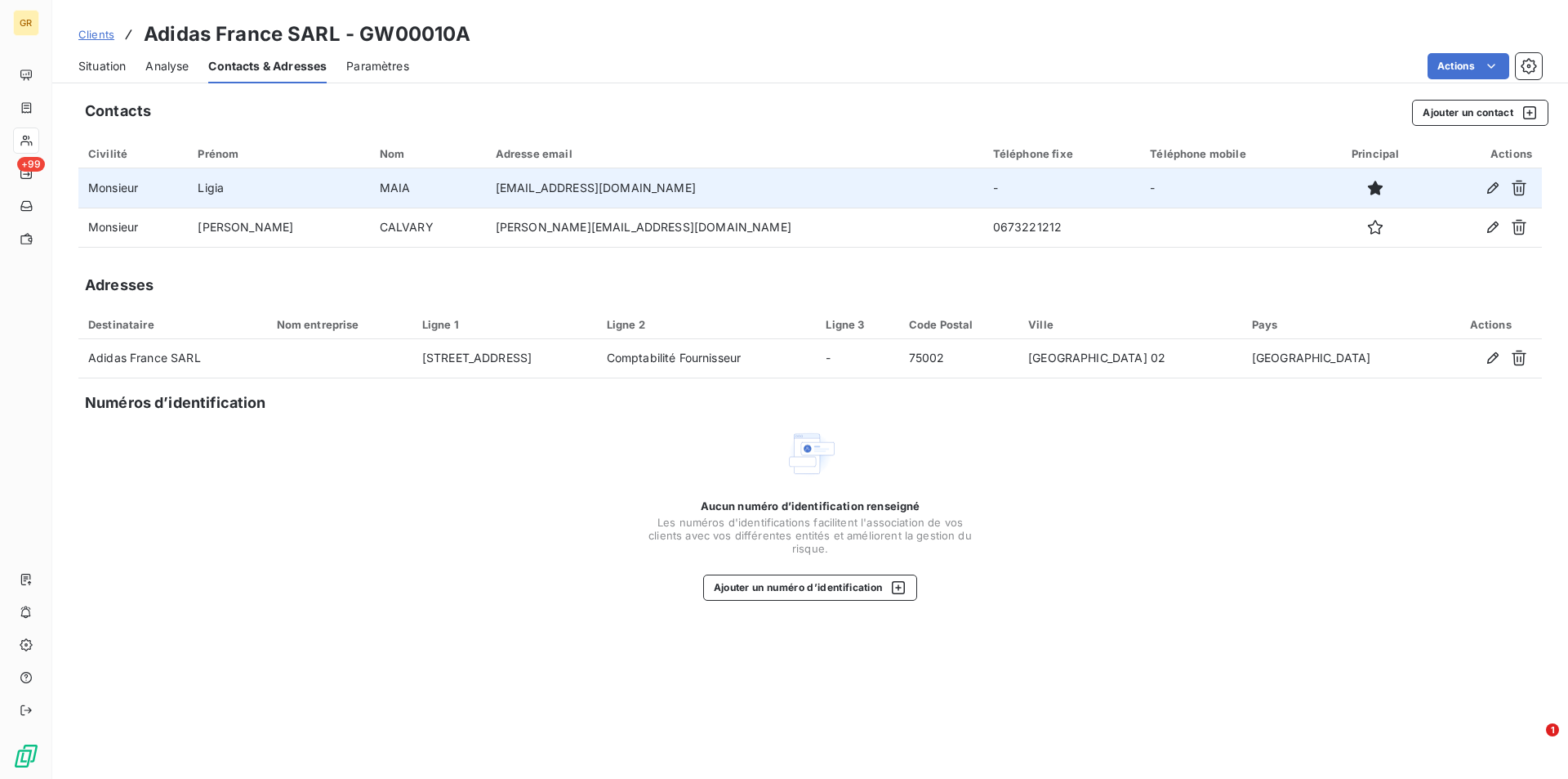
drag, startPoint x: 701, startPoint y: 191, endPoint x: 457, endPoint y: 199, distance: 244.1
click at [486, 199] on td "[EMAIL_ADDRESS][DOMAIN_NAME]" at bounding box center [735, 188] width 498 height 39
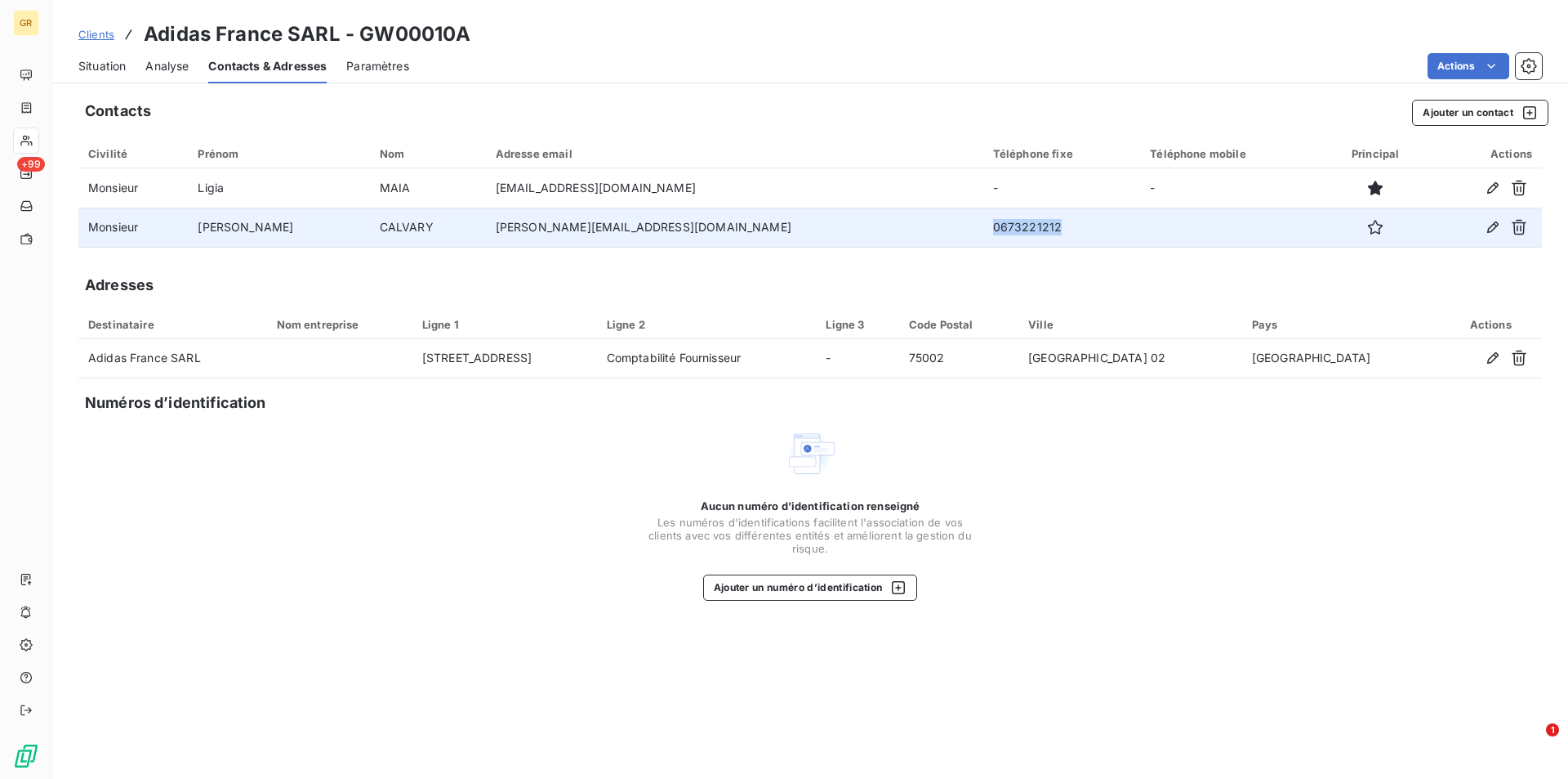
drag, startPoint x: 997, startPoint y: 233, endPoint x: 914, endPoint y: 235, distance: 83.0
click at [983, 235] on td "0673221212" at bounding box center [1061, 227] width 158 height 39
click at [993, 234] on td "0673221212" at bounding box center [1061, 227] width 158 height 39
click at [997, 233] on td "0673221212" at bounding box center [1061, 227] width 158 height 39
drag, startPoint x: 991, startPoint y: 229, endPoint x: 940, endPoint y: 234, distance: 51.2
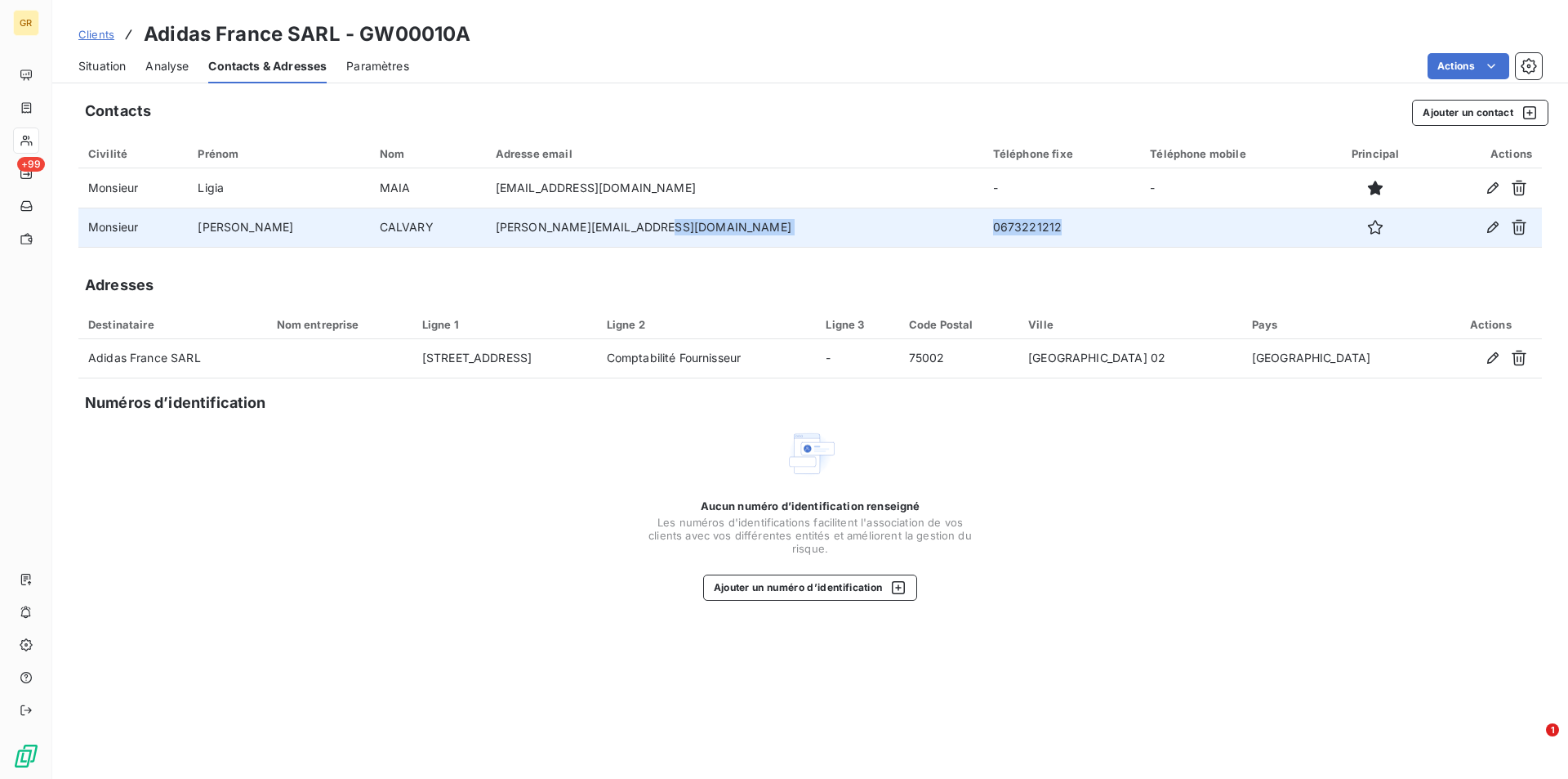
click at [897, 235] on tr "Monsieur [PERSON_NAME] [PERSON_NAME][EMAIL_ADDRESS][DOMAIN_NAME] 0673221212" at bounding box center [810, 227] width 1463 height 39
